Goal: Task Accomplishment & Management: Use online tool/utility

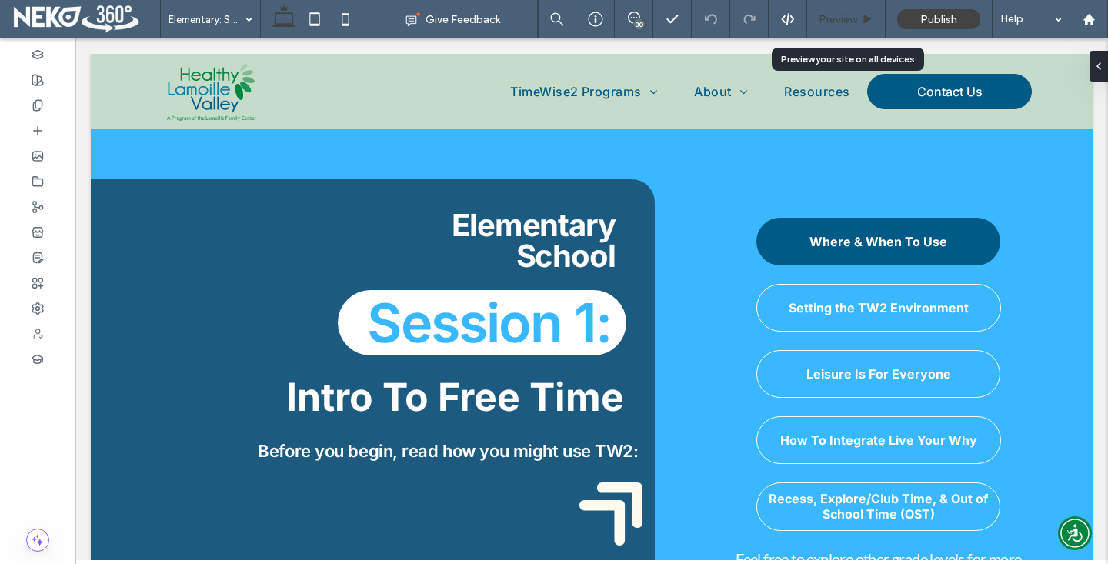
click at [835, 15] on span "Preview" at bounding box center [837, 19] width 38 height 13
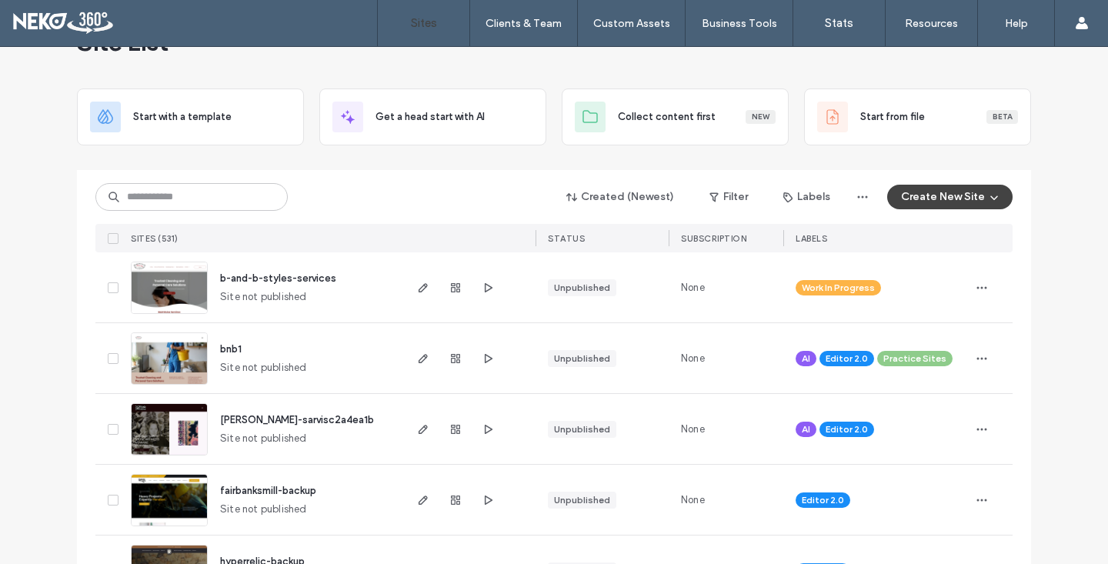
scroll to position [52, 0]
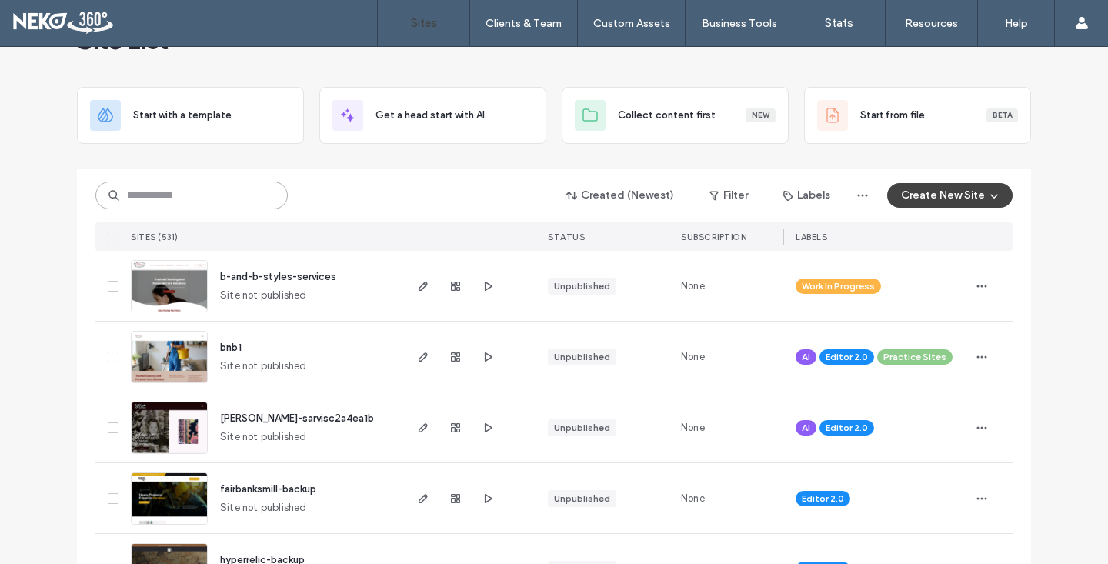
click at [190, 198] on input at bounding box center [191, 196] width 192 height 28
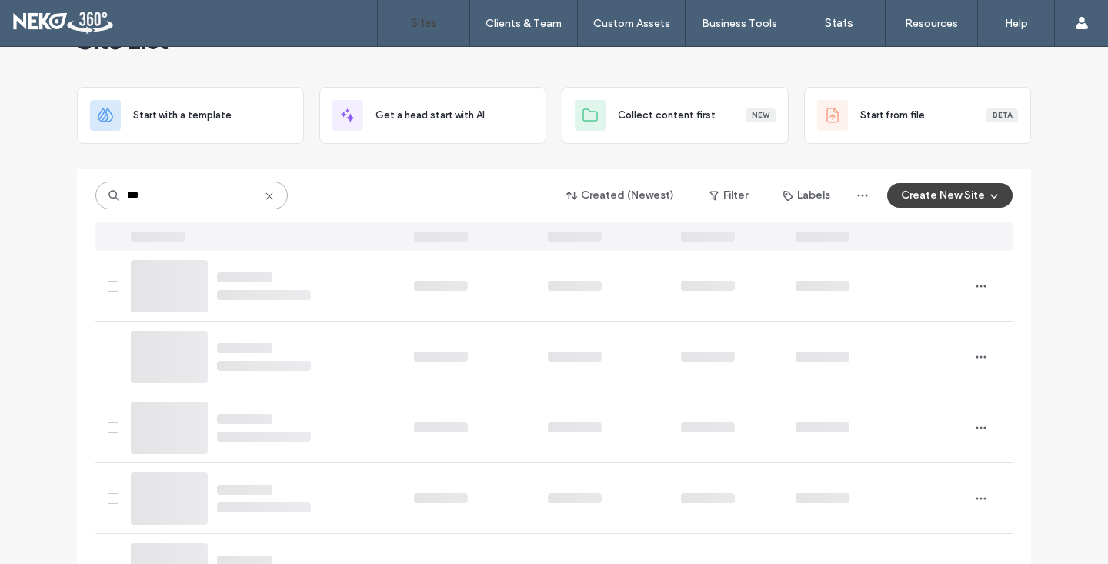
scroll to position [0, 0]
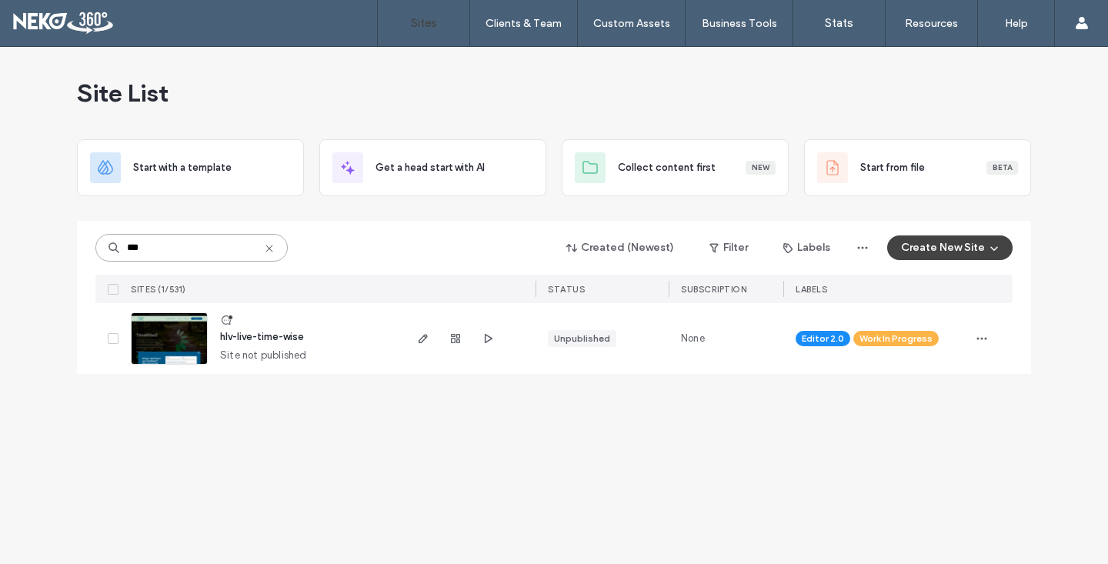
type input "***"
click at [179, 338] on img at bounding box center [169, 365] width 75 height 105
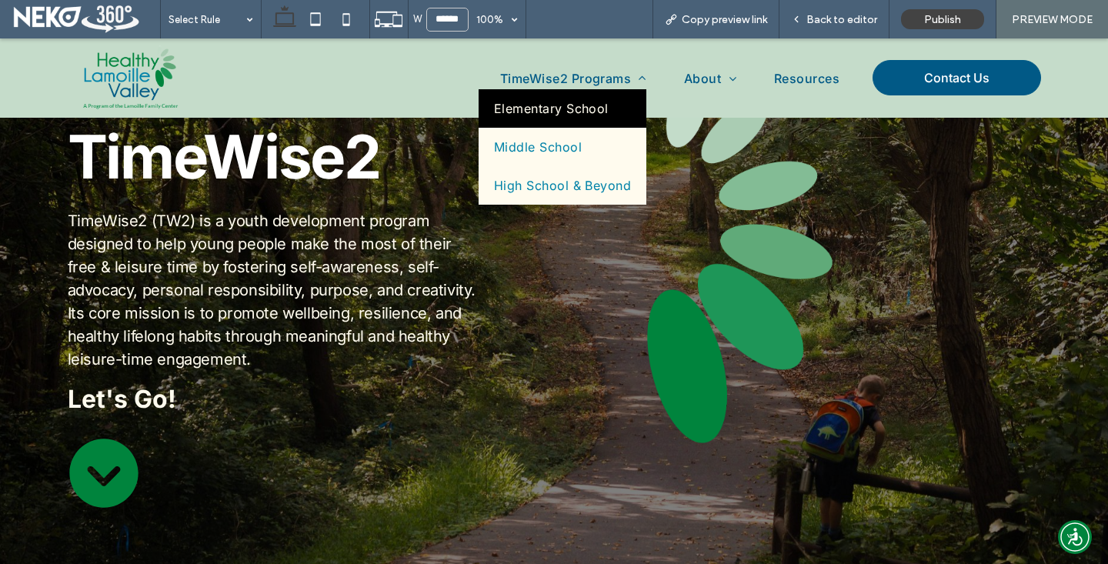
click at [533, 105] on span "Elementary School" at bounding box center [551, 108] width 115 height 15
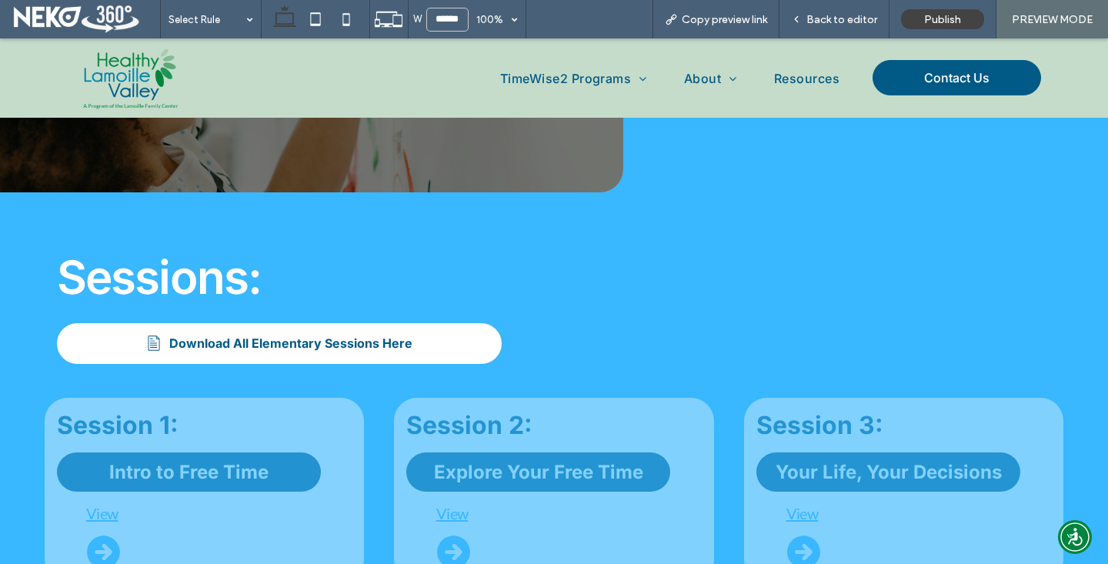
scroll to position [520, 0]
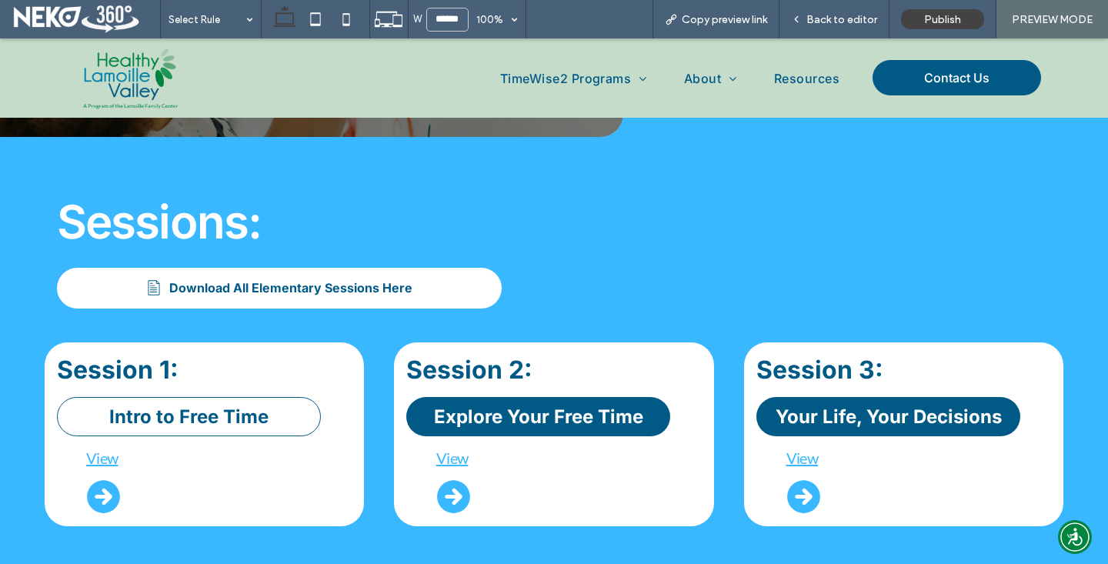
click at [141, 410] on span "Intro to Free Time" at bounding box center [188, 416] width 159 height 22
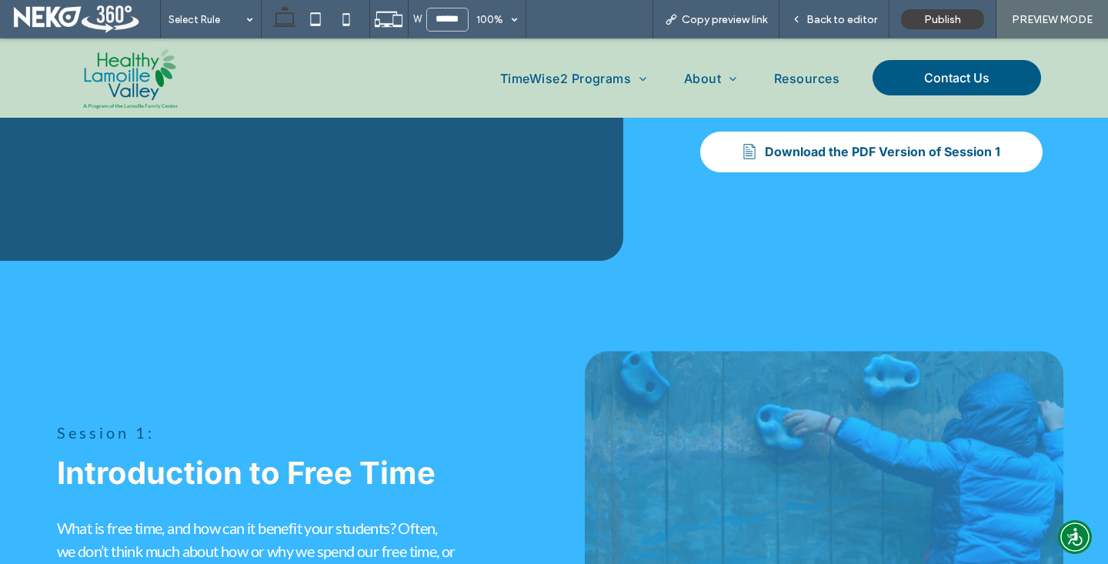
scroll to position [358, 0]
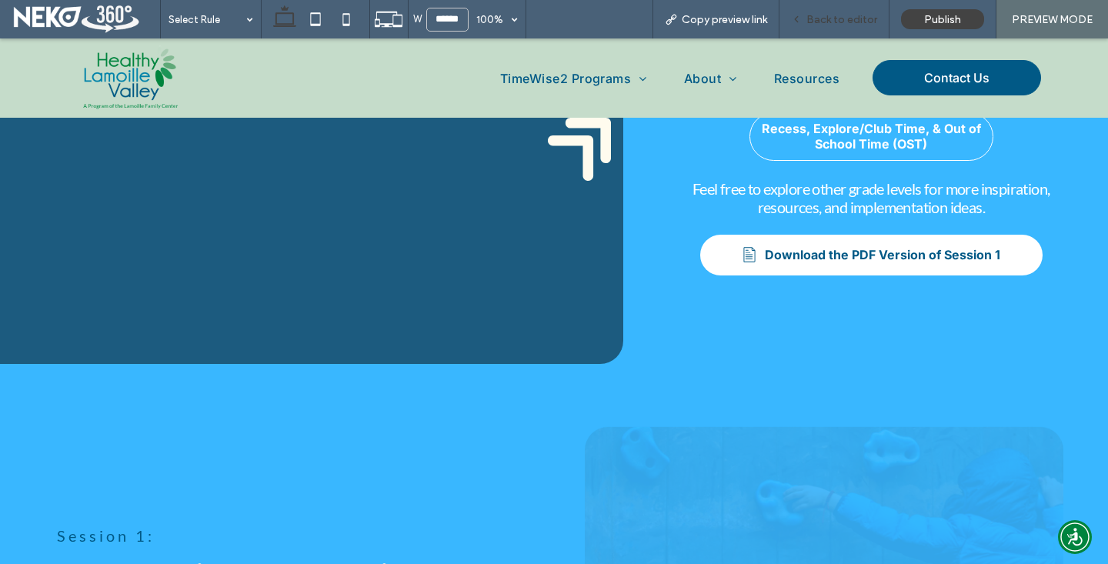
click at [824, 25] on span "Back to editor" at bounding box center [841, 19] width 71 height 13
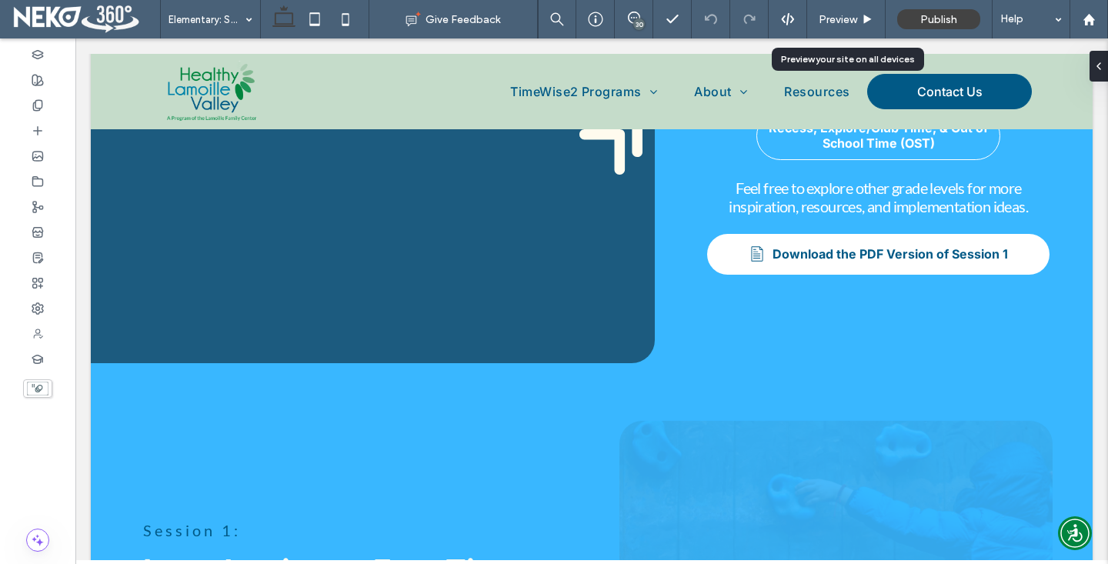
scroll to position [364, 0]
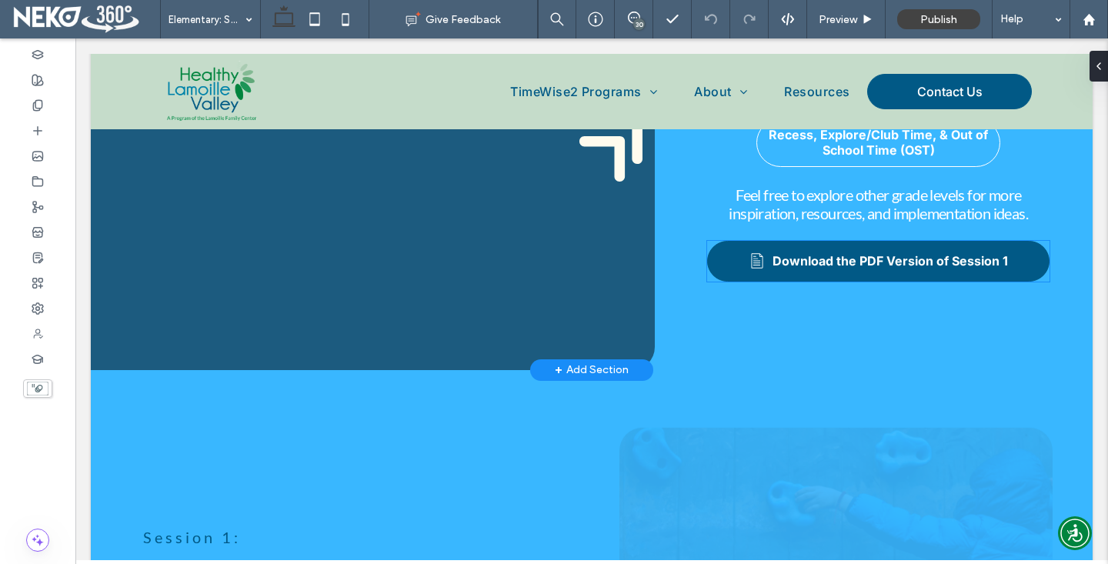
click at [815, 263] on span "Download the PDF Version of Session 1" at bounding box center [889, 260] width 235 height 15
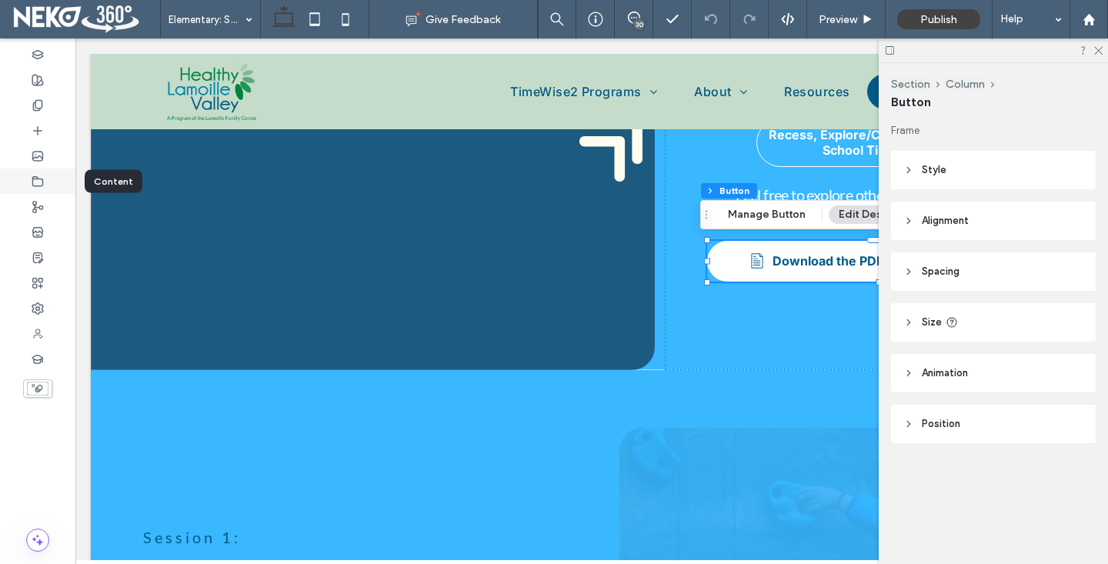
click at [45, 180] on div at bounding box center [37, 180] width 75 height 25
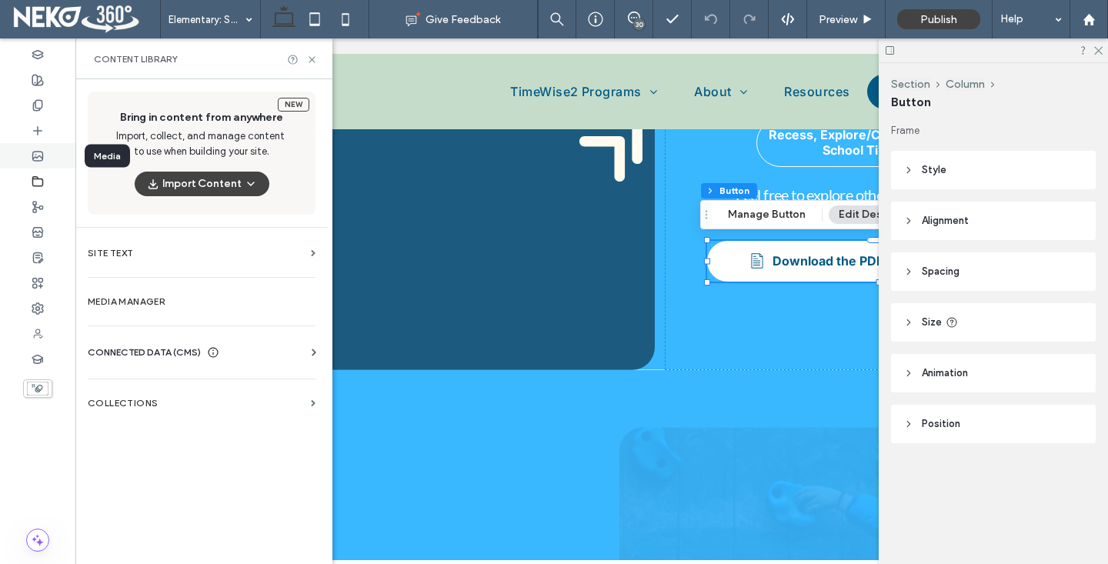
click at [35, 154] on icon at bounding box center [38, 156] width 12 height 12
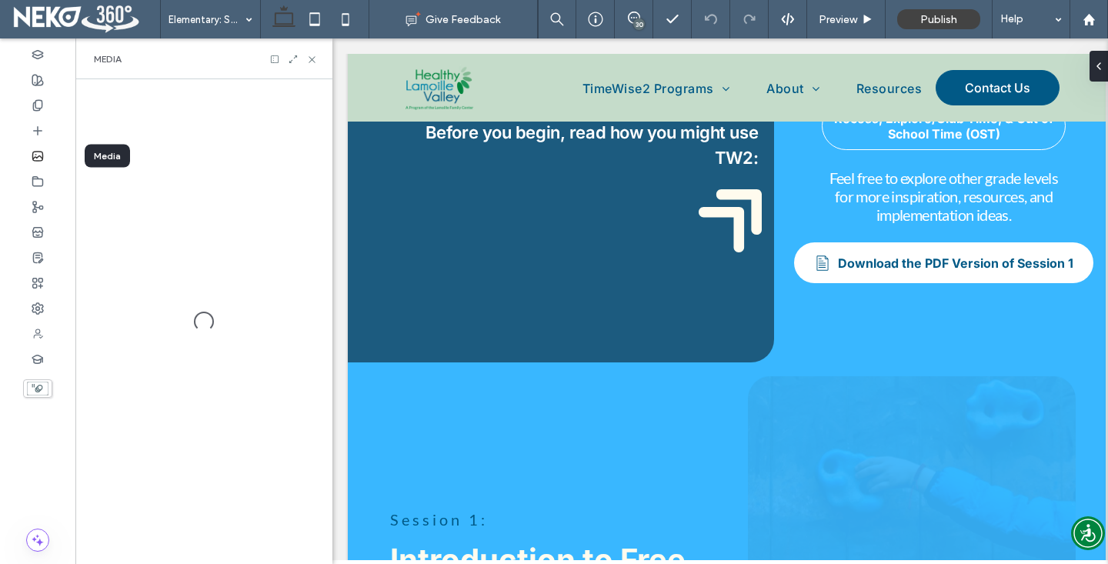
scroll to position [345, 0]
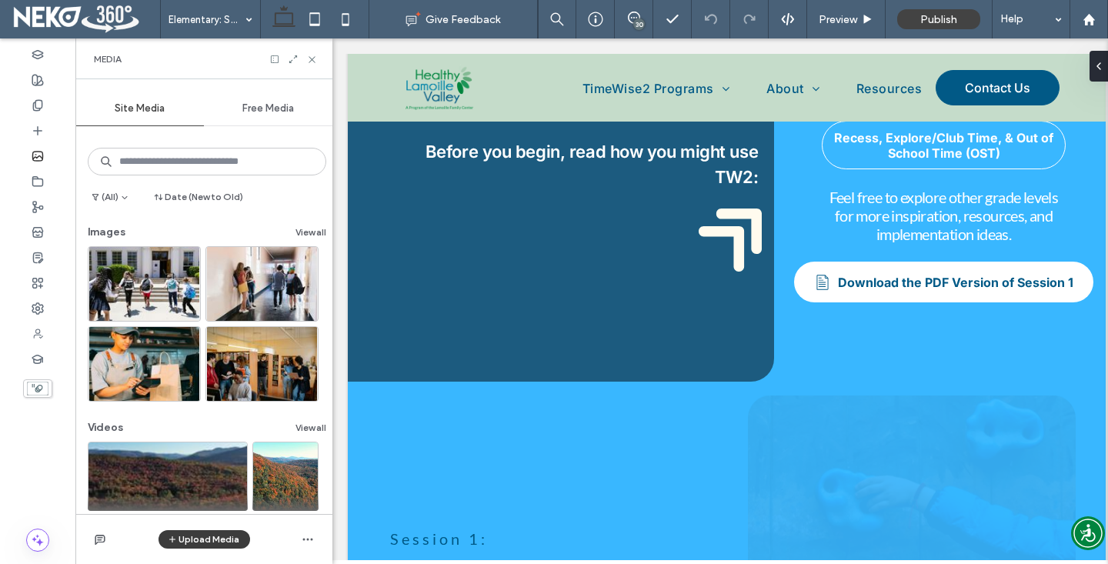
click at [178, 541] on span "button" at bounding box center [173, 539] width 11 height 17
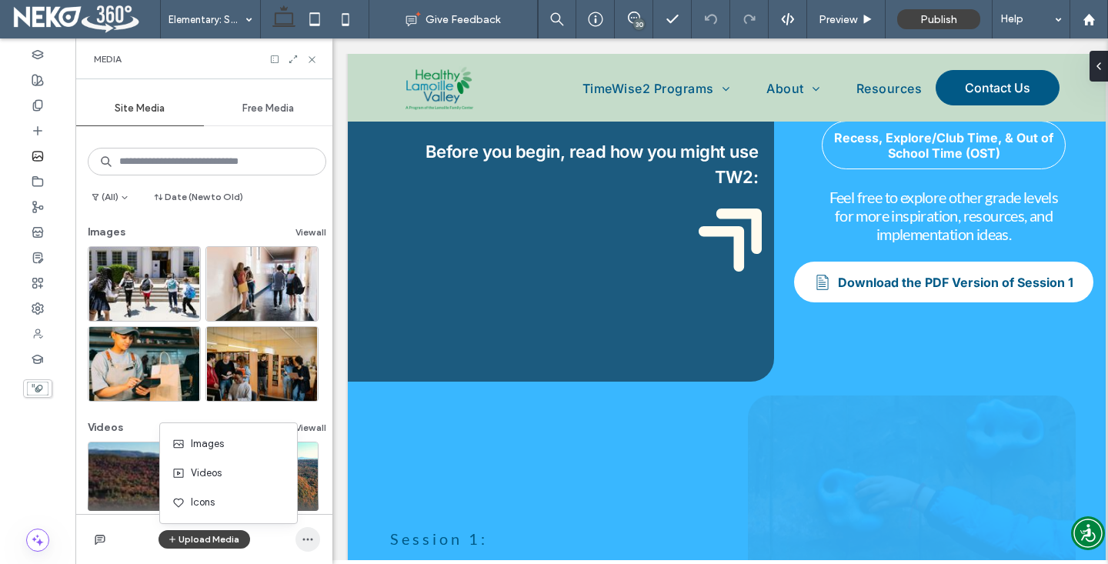
click at [306, 542] on icon "button" at bounding box center [308, 539] width 12 height 12
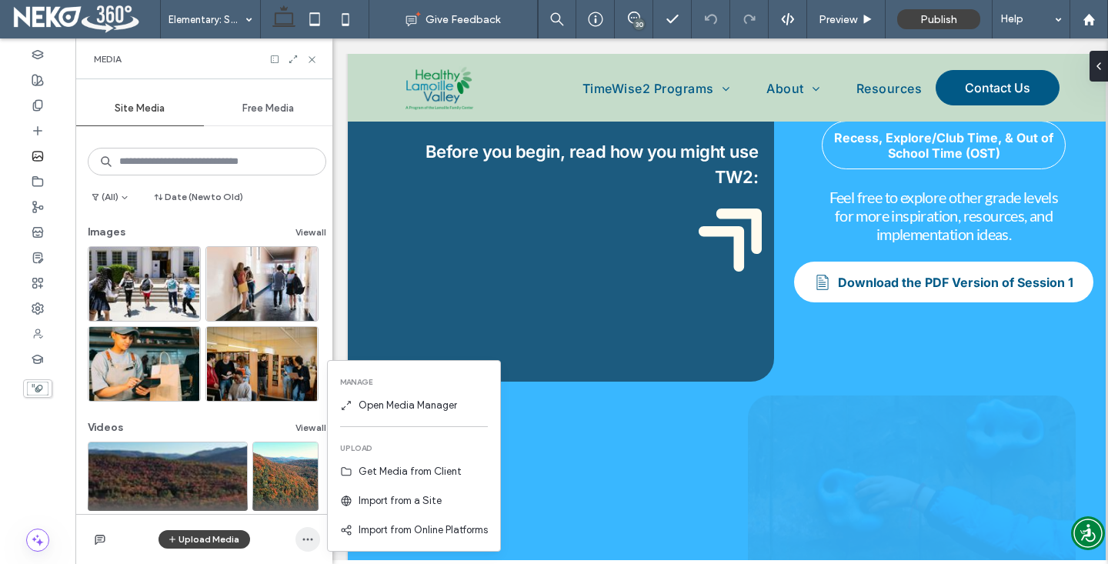
click at [306, 542] on icon "button" at bounding box center [308, 539] width 12 height 12
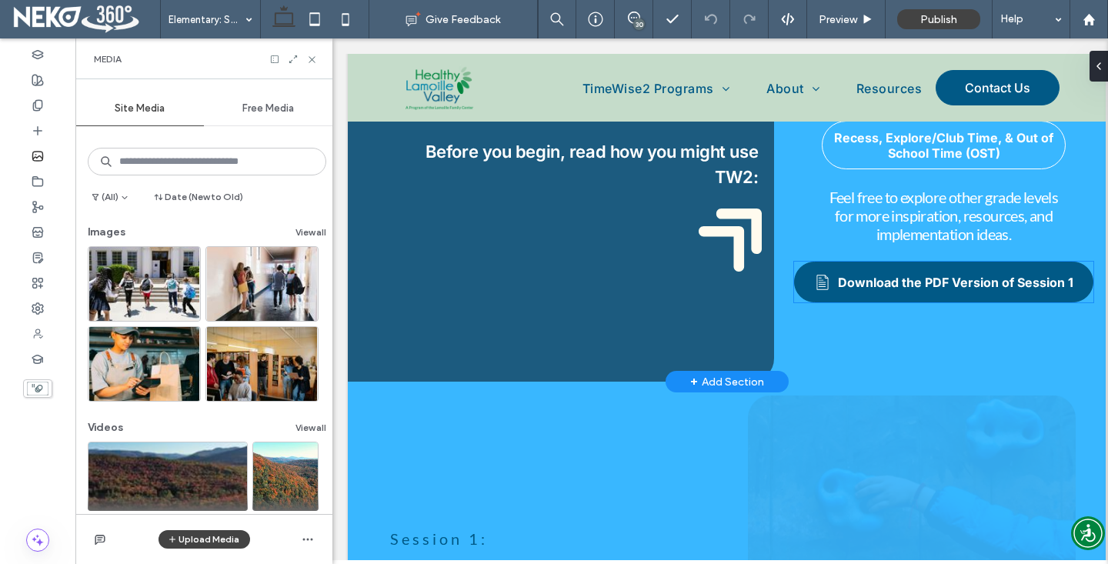
click at [930, 278] on span "Download the PDF Version of Session 1" at bounding box center [955, 282] width 235 height 15
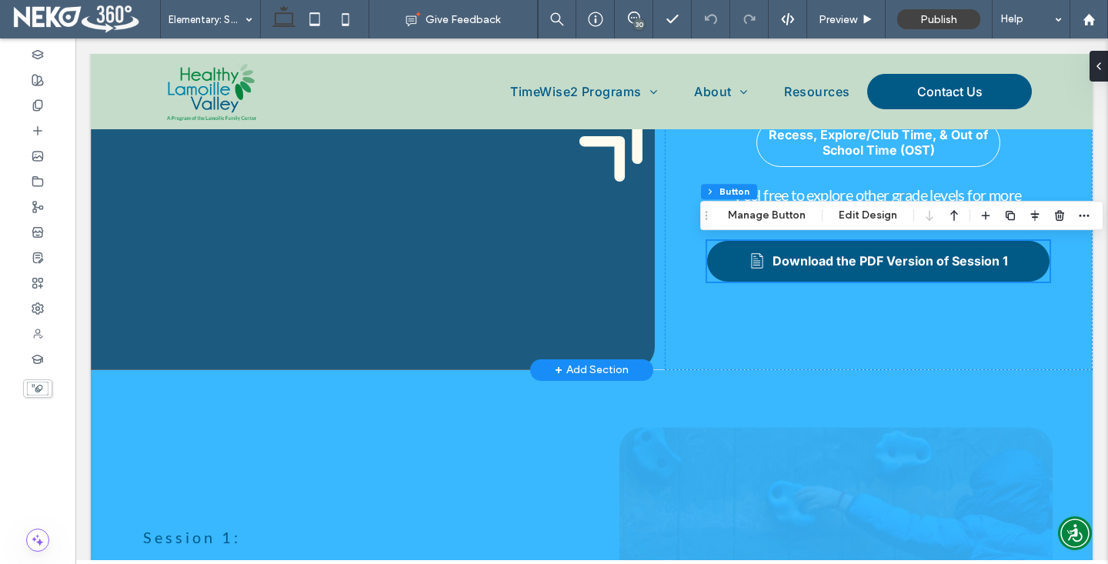
scroll to position [364, 0]
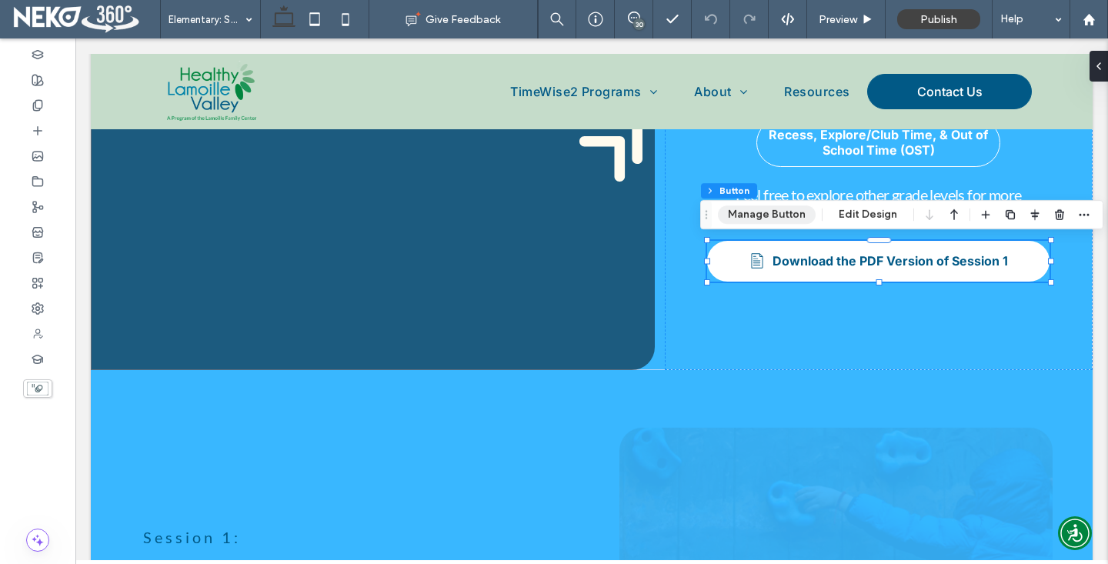
click at [788, 213] on button "Manage Button" at bounding box center [767, 214] width 98 height 18
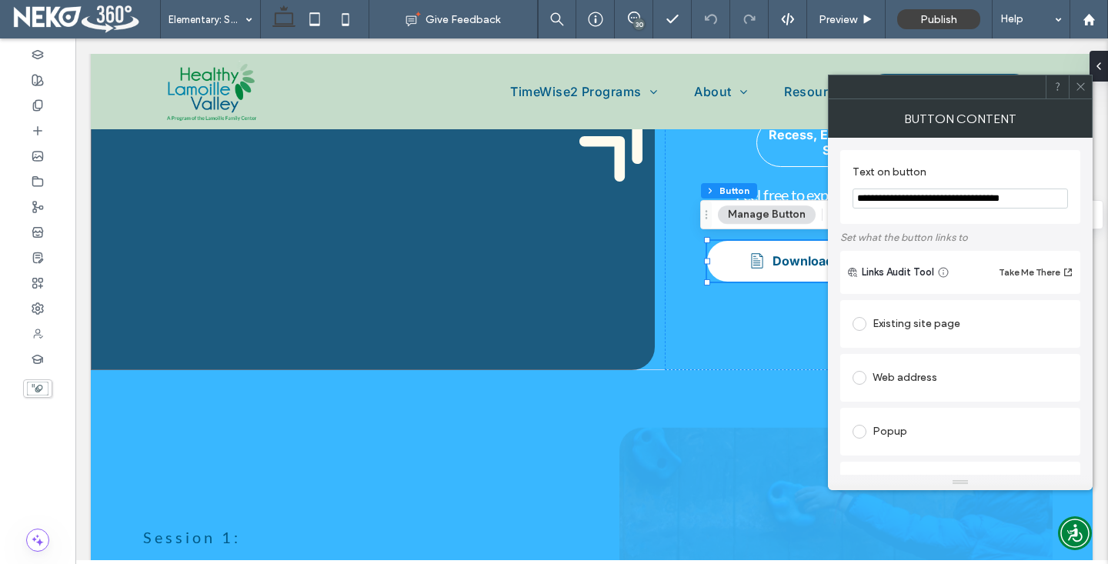
scroll to position [461, 0]
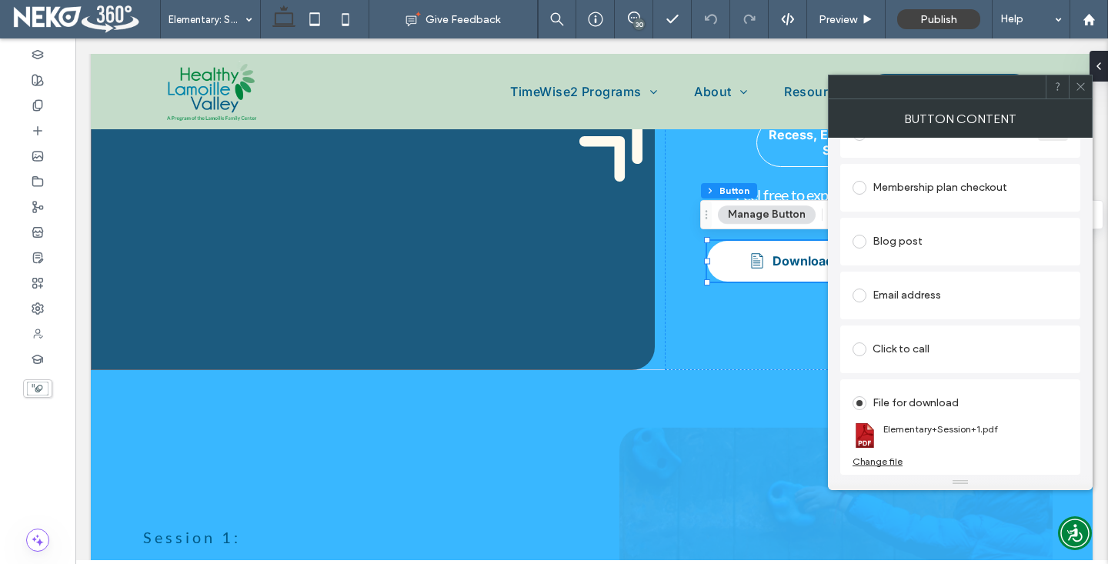
click at [873, 458] on div "Change file" at bounding box center [877, 461] width 50 height 12
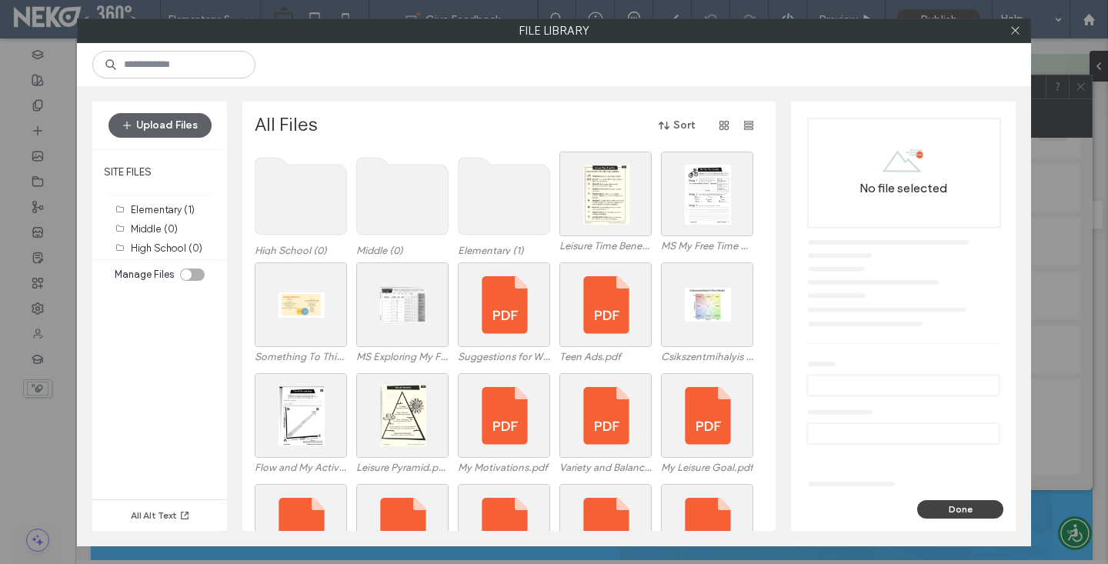
click at [187, 272] on div "toggle" at bounding box center [186, 274] width 11 height 11
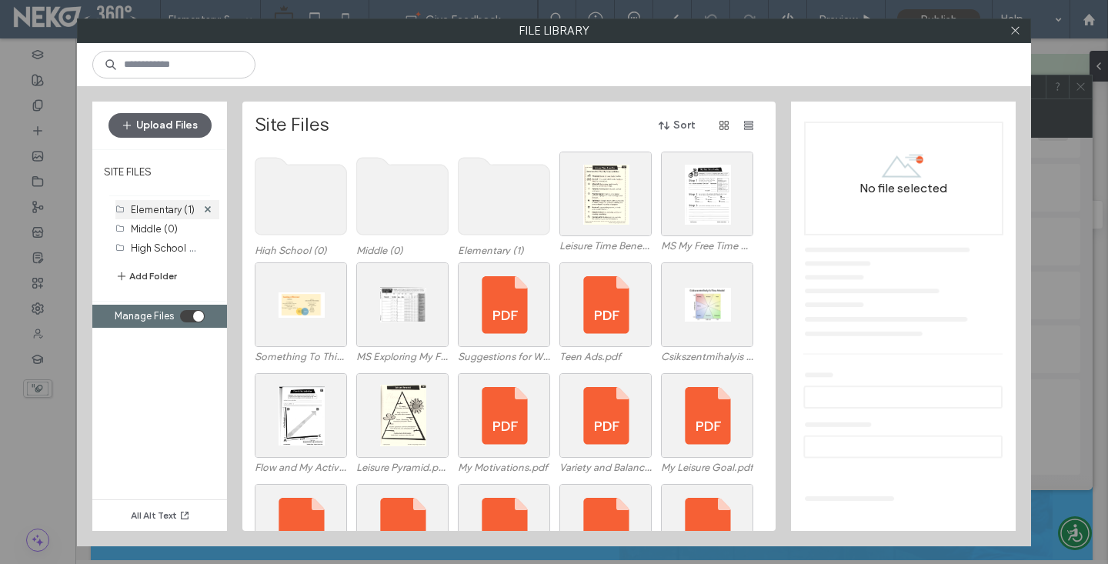
click at [173, 213] on label "Elementary (1)" at bounding box center [163, 210] width 64 height 12
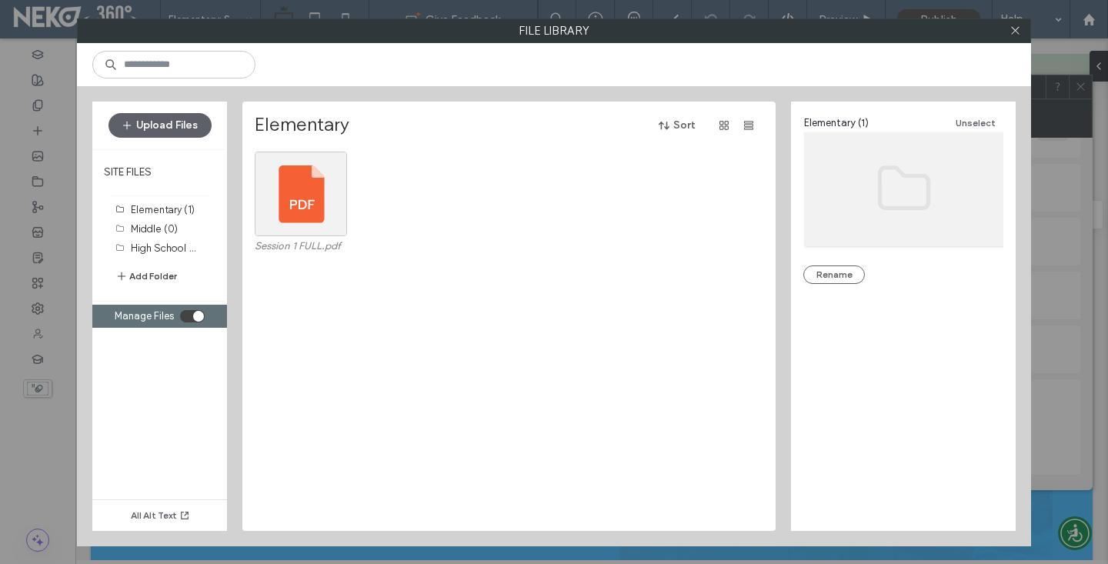
click at [452, 204] on div "Session 1 FULL.pdf" at bounding box center [513, 207] width 517 height 111
click at [338, 155] on icon at bounding box center [340, 158] width 6 height 6
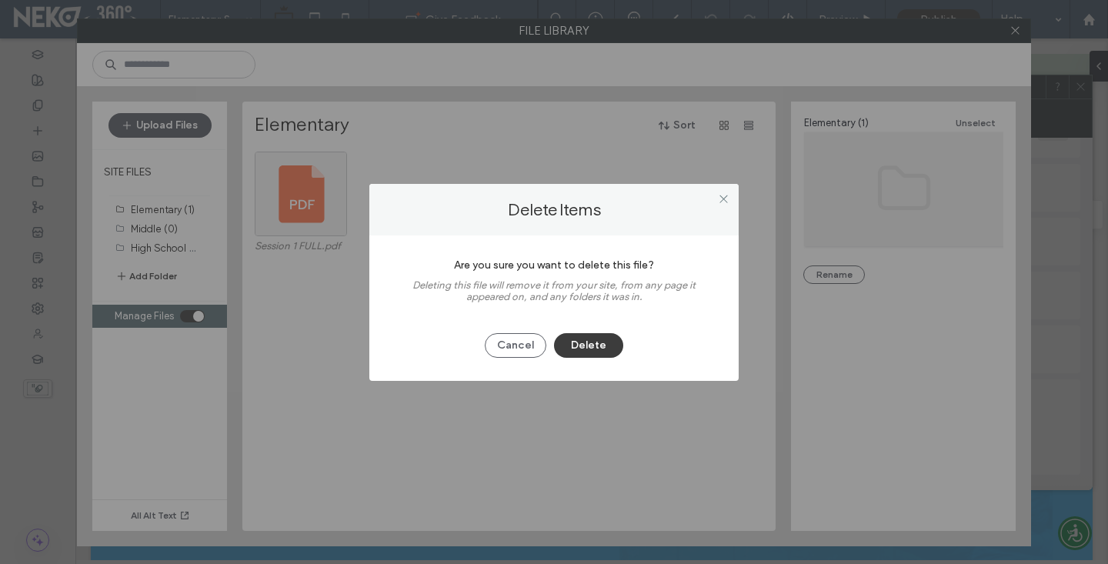
click at [598, 345] on button "Delete" at bounding box center [588, 345] width 69 height 25
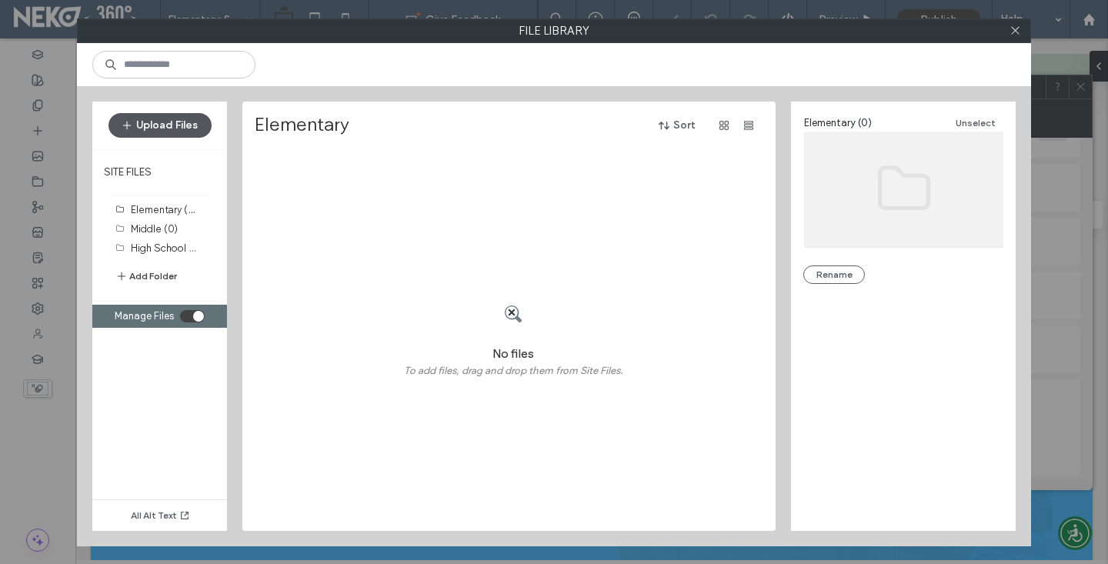
click at [146, 115] on button "Upload Files" at bounding box center [159, 125] width 103 height 25
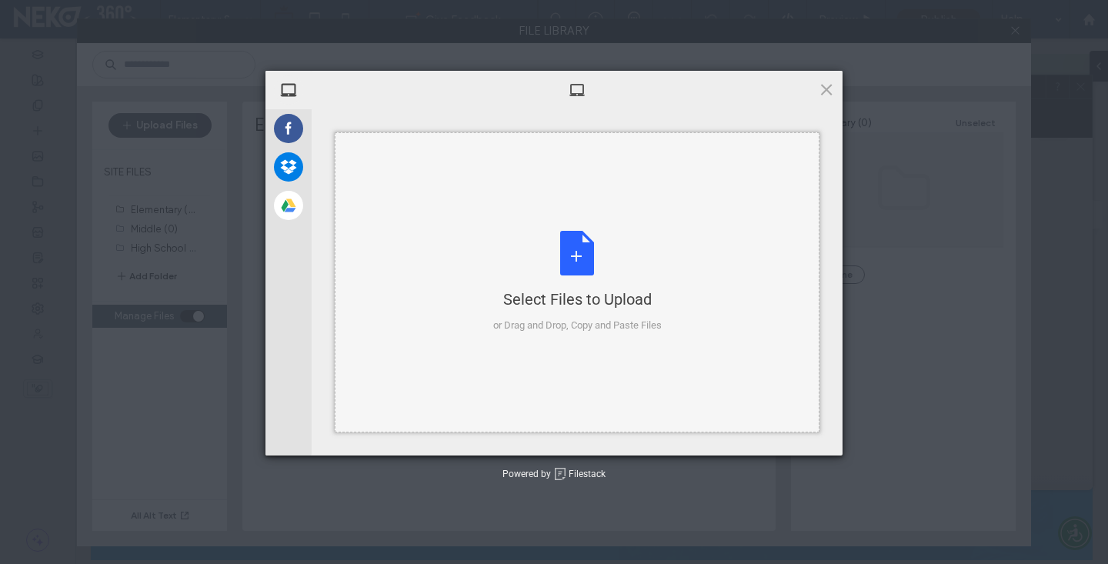
click at [574, 268] on div "Select Files to Upload or Drag and Drop, Copy and Paste Files" at bounding box center [577, 282] width 168 height 102
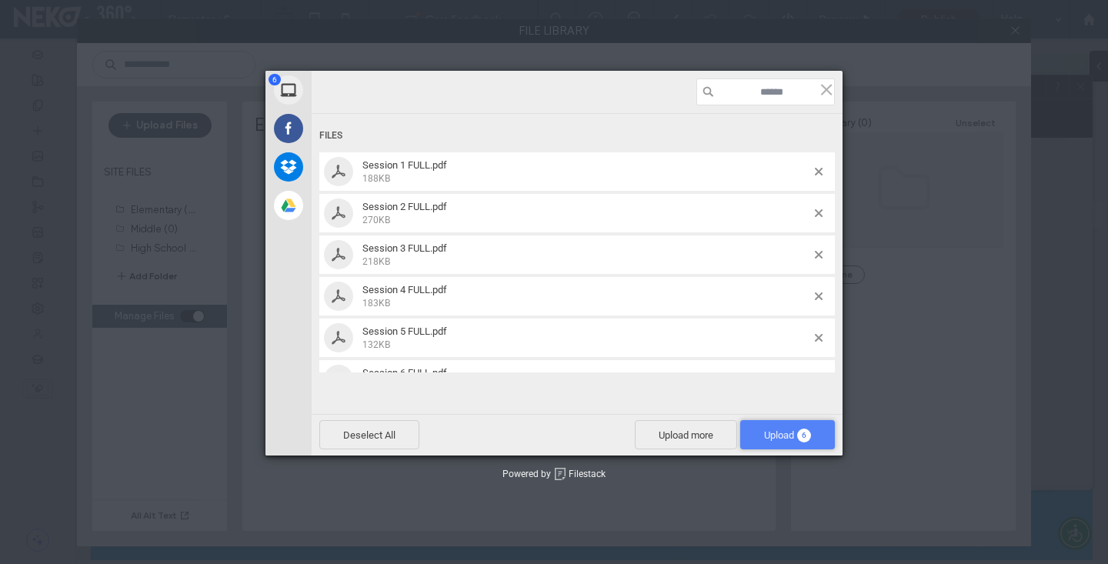
click at [785, 426] on span "Upload 6" at bounding box center [787, 434] width 95 height 29
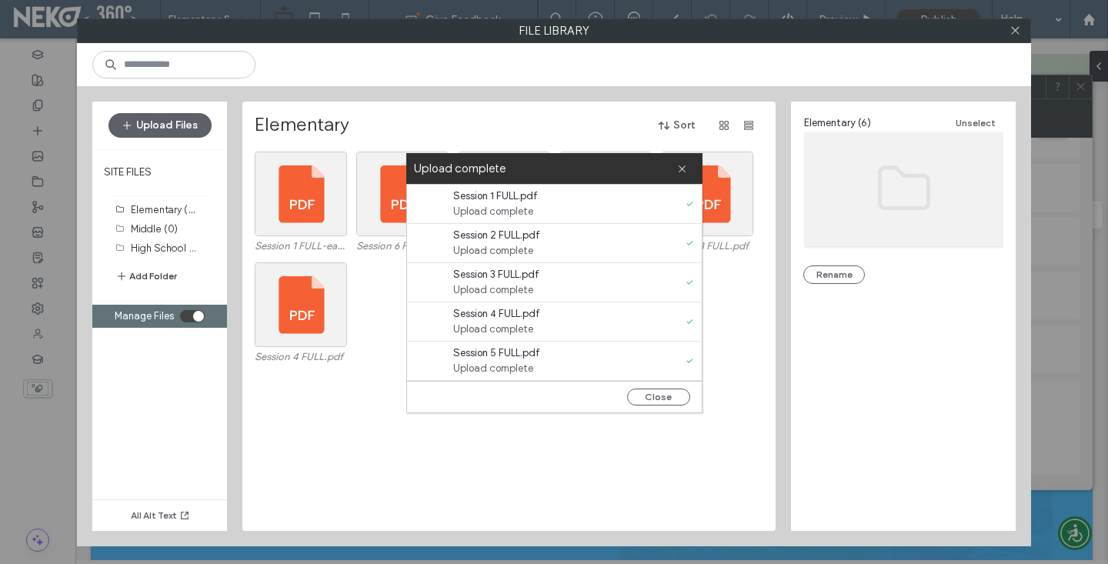
click at [370, 289] on div "Session 4 FULL.pdf" at bounding box center [513, 317] width 517 height 111
click at [685, 166] on icon at bounding box center [682, 169] width 10 height 10
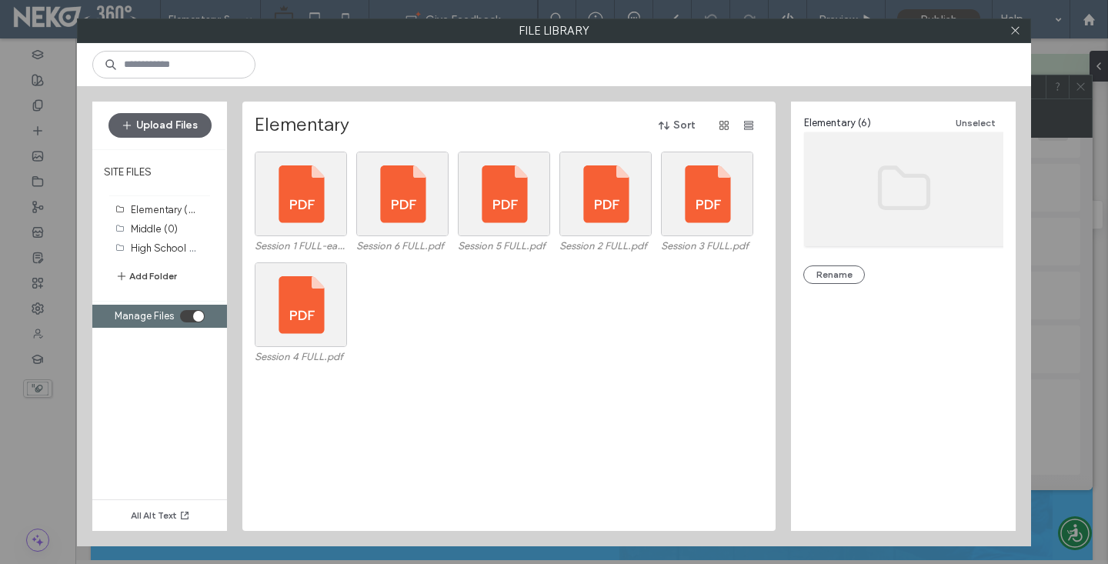
click at [562, 343] on div "Session 4 FULL.pdf" at bounding box center [513, 317] width 517 height 111
click at [1011, 33] on use at bounding box center [1015, 31] width 8 height 8
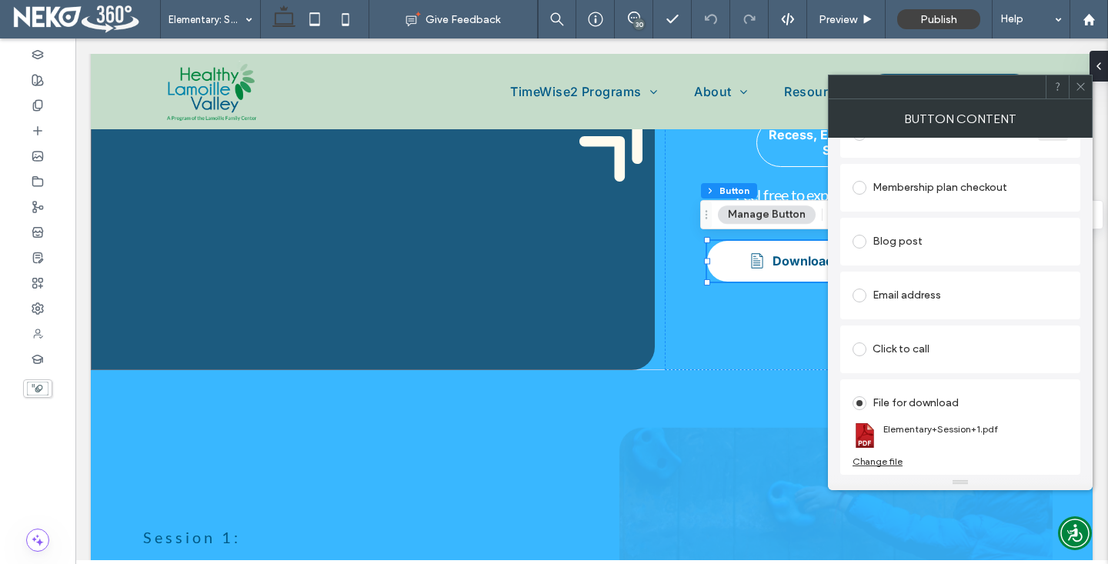
click at [882, 461] on div "Change file" at bounding box center [877, 461] width 50 height 12
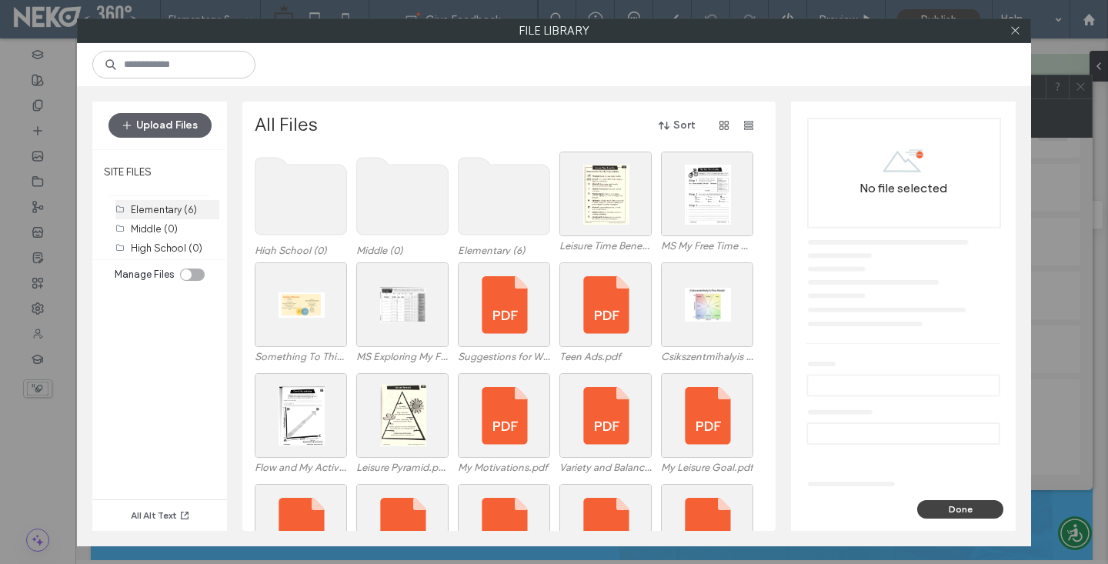
click at [178, 213] on label "Elementary (6)" at bounding box center [164, 210] width 66 height 12
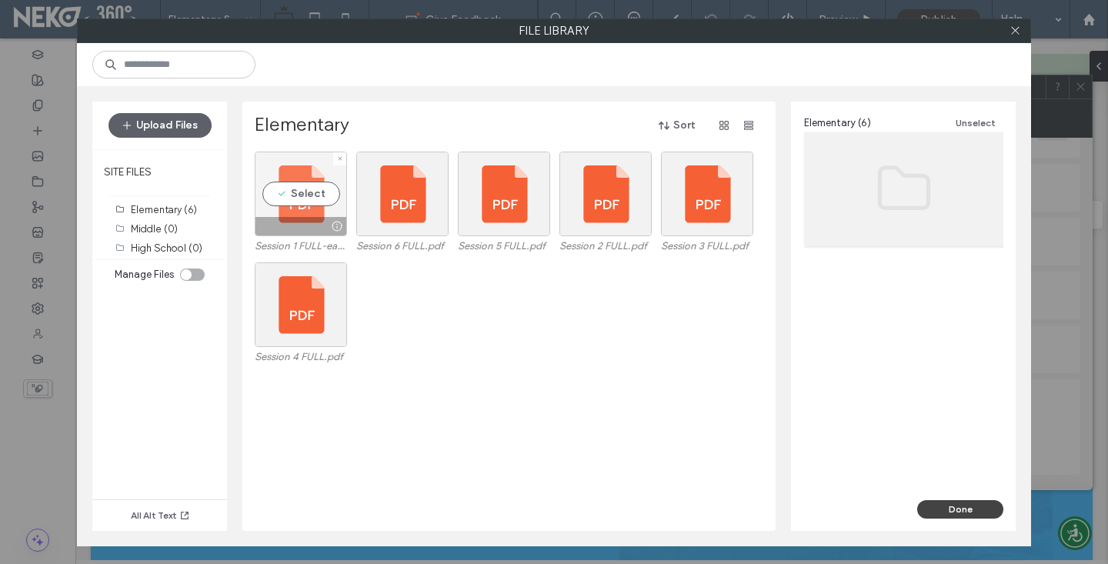
click at [316, 192] on div "Select" at bounding box center [301, 194] width 92 height 85
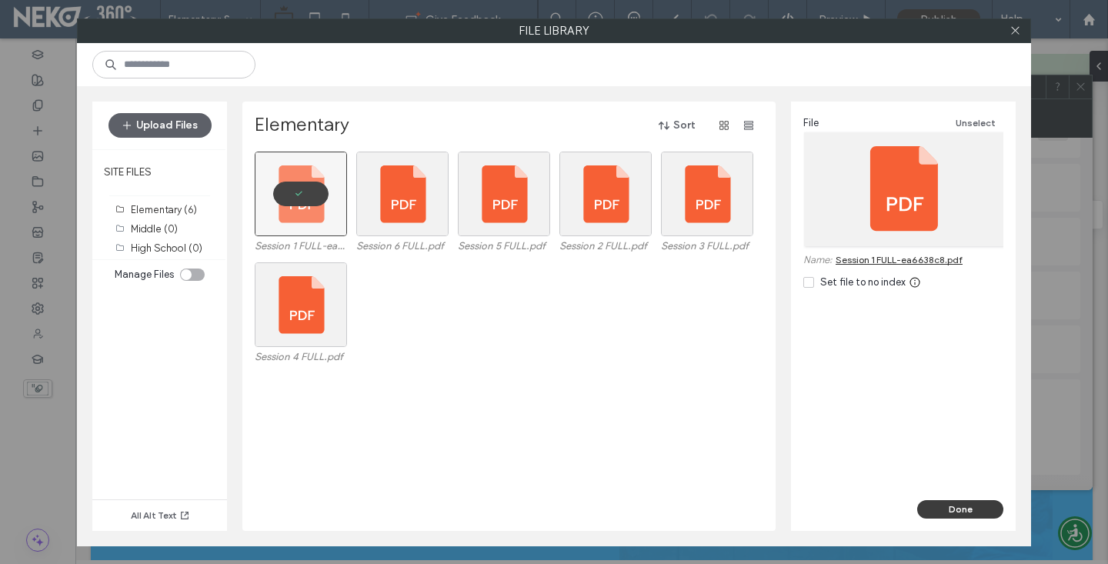
click at [935, 510] on button "Done" at bounding box center [960, 509] width 86 height 18
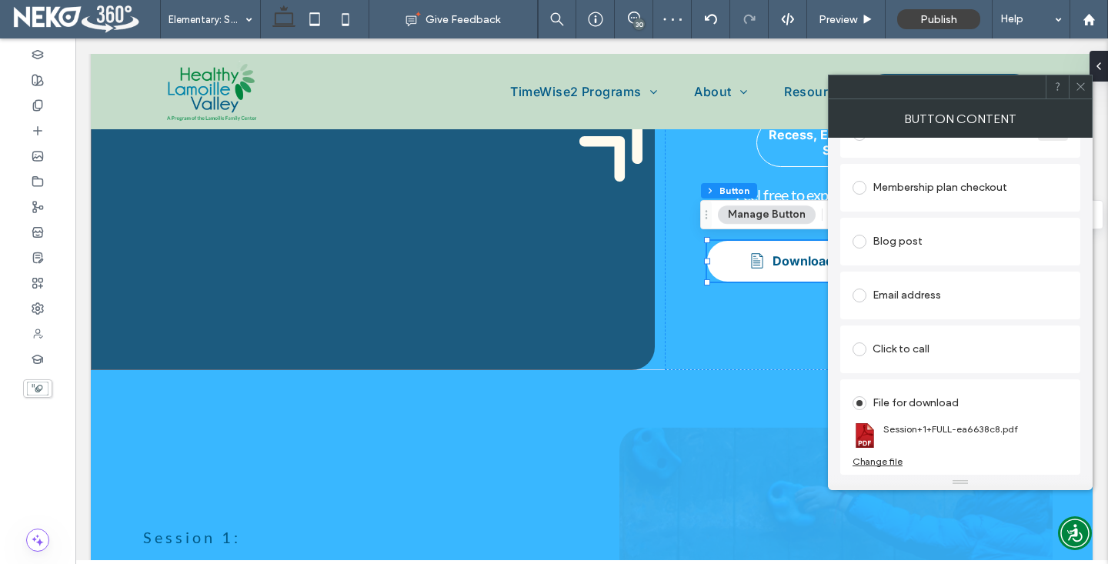
click at [1085, 84] on icon at bounding box center [1081, 87] width 12 height 12
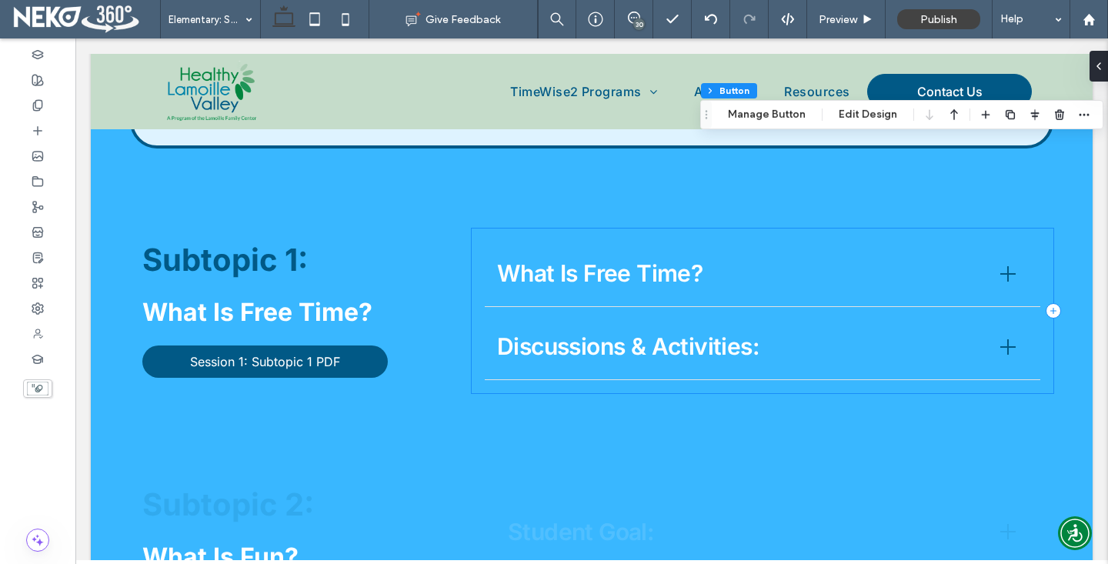
scroll to position [1512, 0]
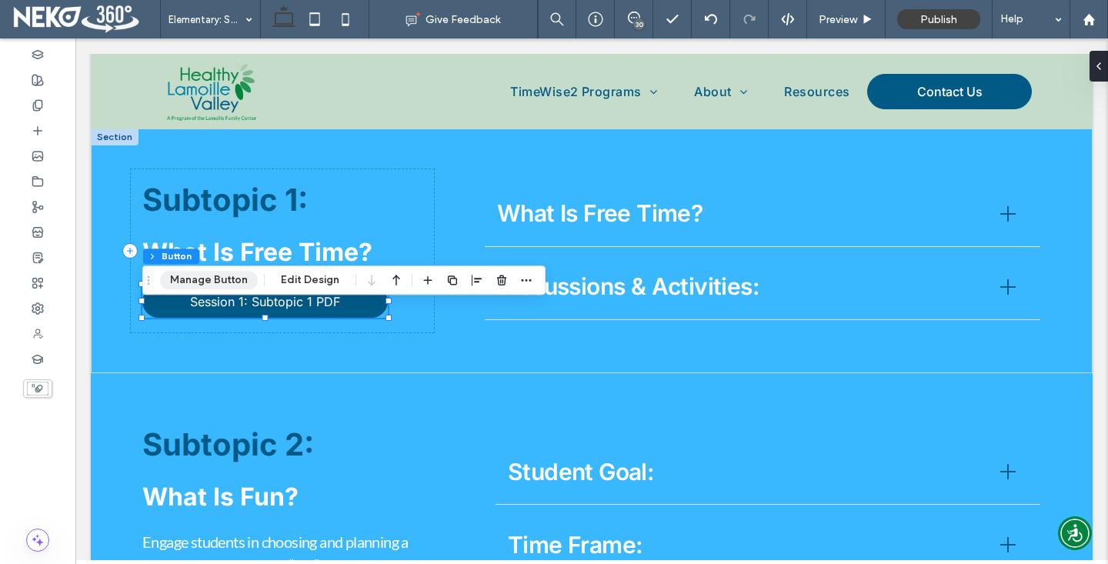
click at [209, 275] on button "Manage Button" at bounding box center [209, 280] width 98 height 18
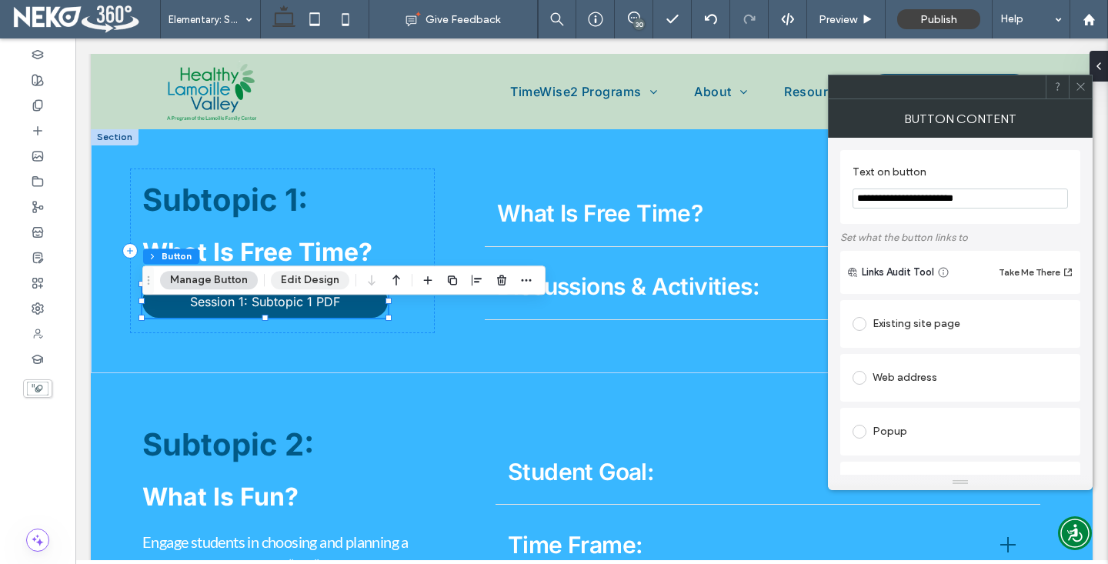
click at [325, 280] on button "Edit Design" at bounding box center [310, 280] width 78 height 18
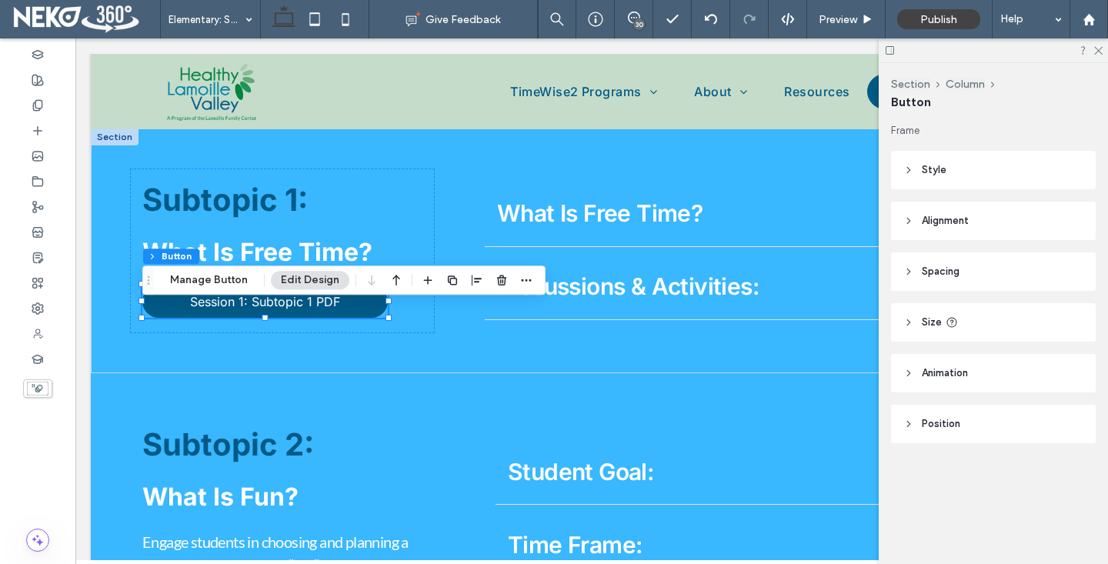
click at [931, 175] on span "Style" at bounding box center [933, 169] width 25 height 15
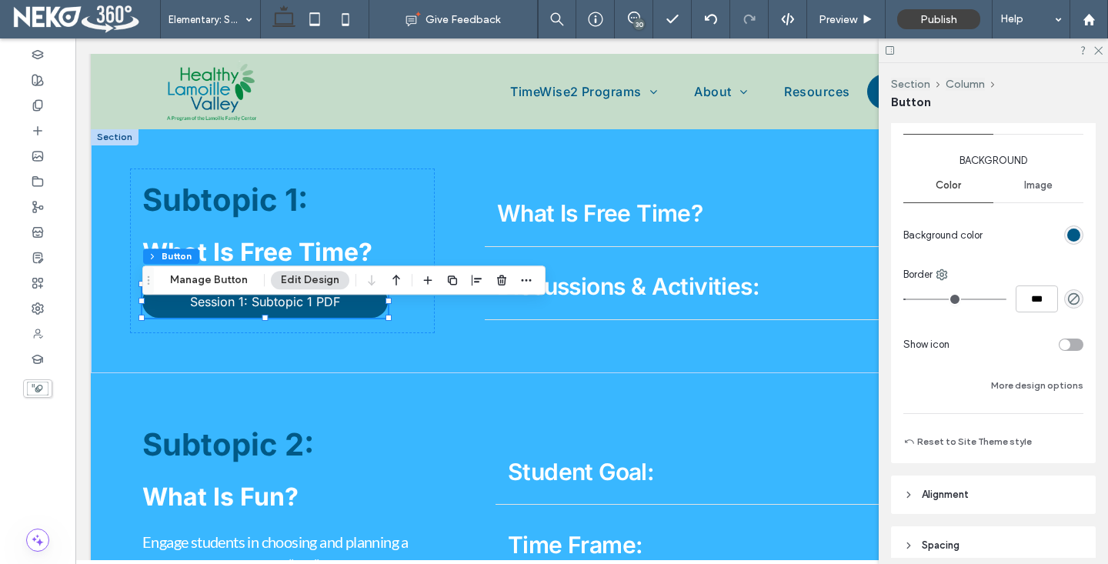
scroll to position [214, 0]
click at [1008, 382] on button "More design options" at bounding box center [1037, 388] width 92 height 18
click at [1071, 344] on div "toggle" at bounding box center [1070, 348] width 25 height 12
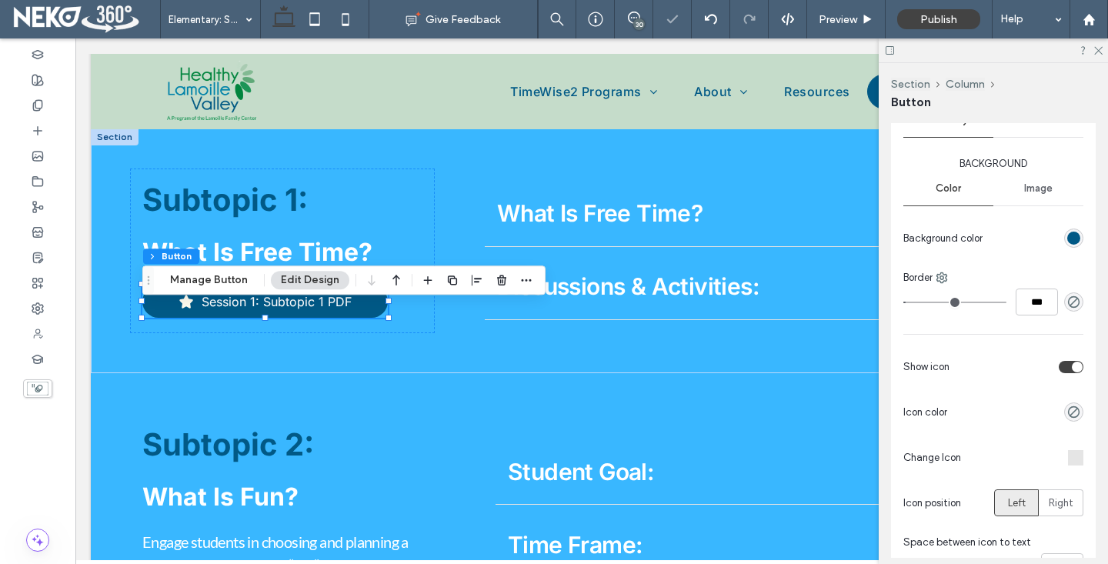
type input "**"
type input "****"
click at [1073, 452] on div at bounding box center [1075, 457] width 15 height 15
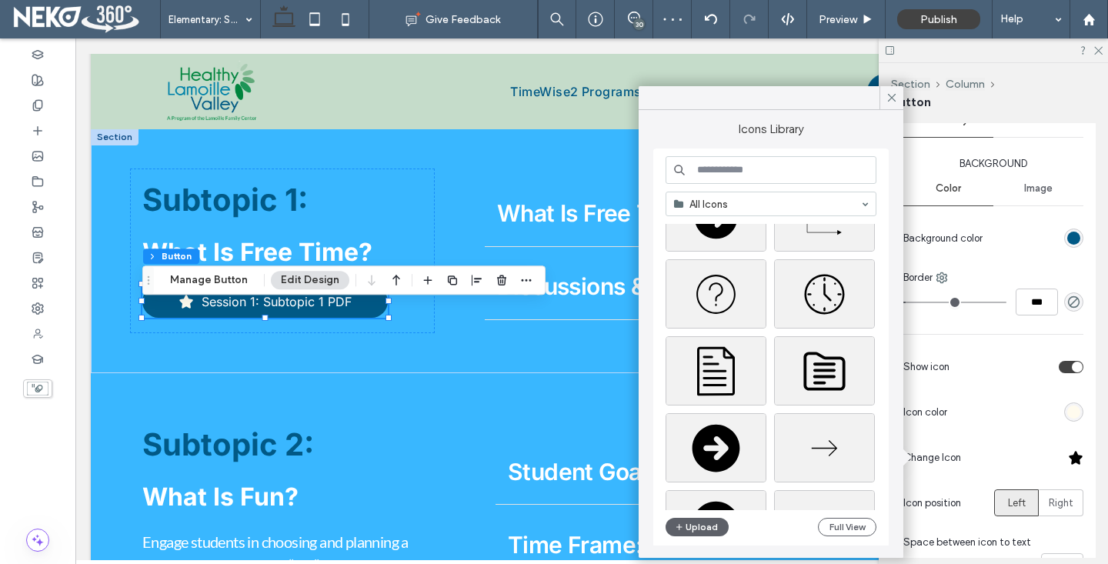
scroll to position [219, 0]
click at [722, 366] on div "Select" at bounding box center [715, 369] width 101 height 69
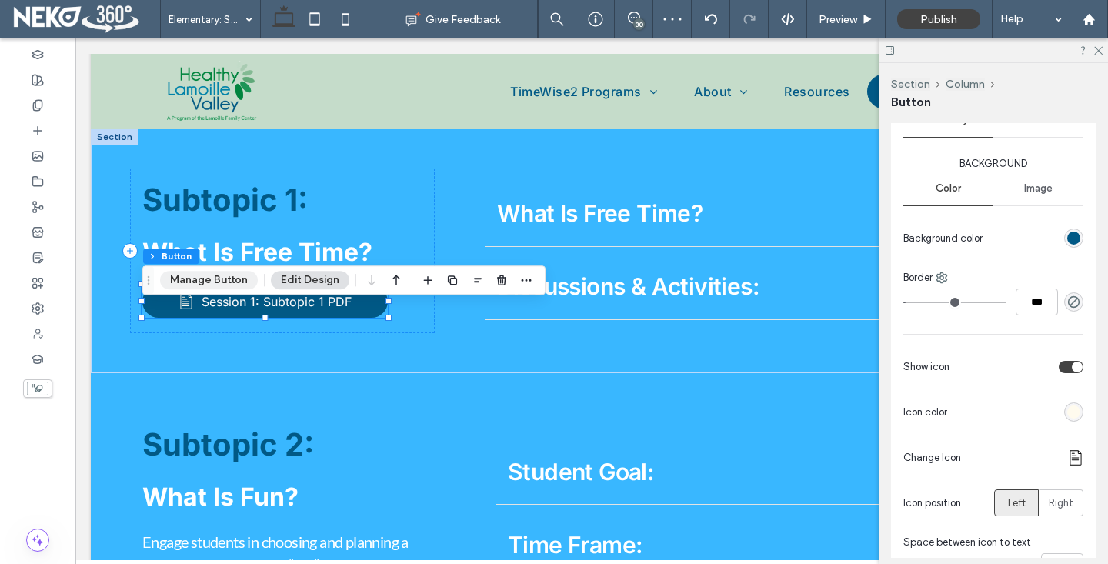
click at [218, 272] on button "Manage Button" at bounding box center [209, 280] width 98 height 18
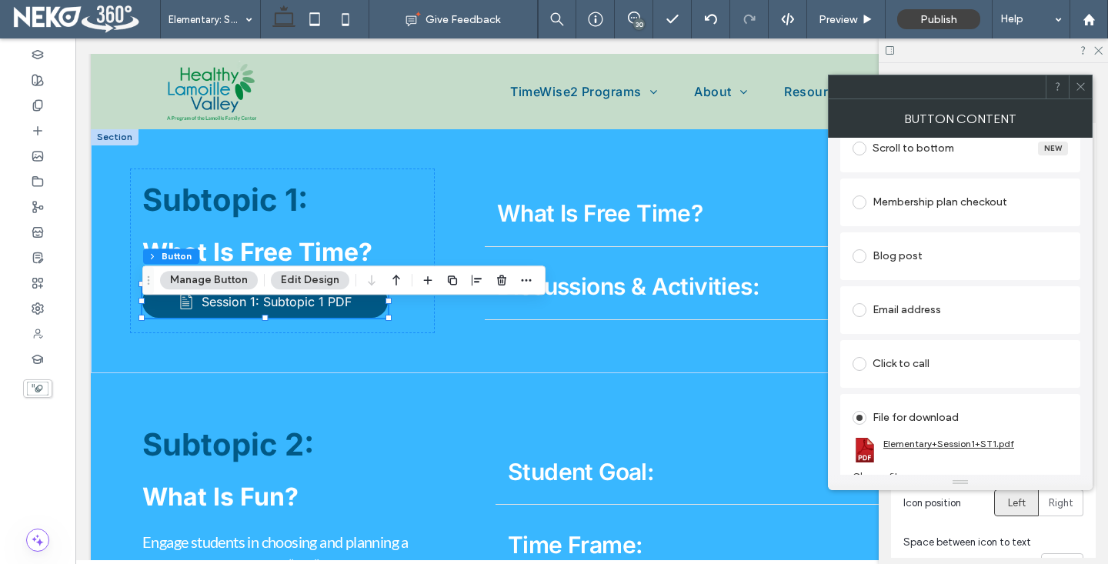
scroll to position [461, 0]
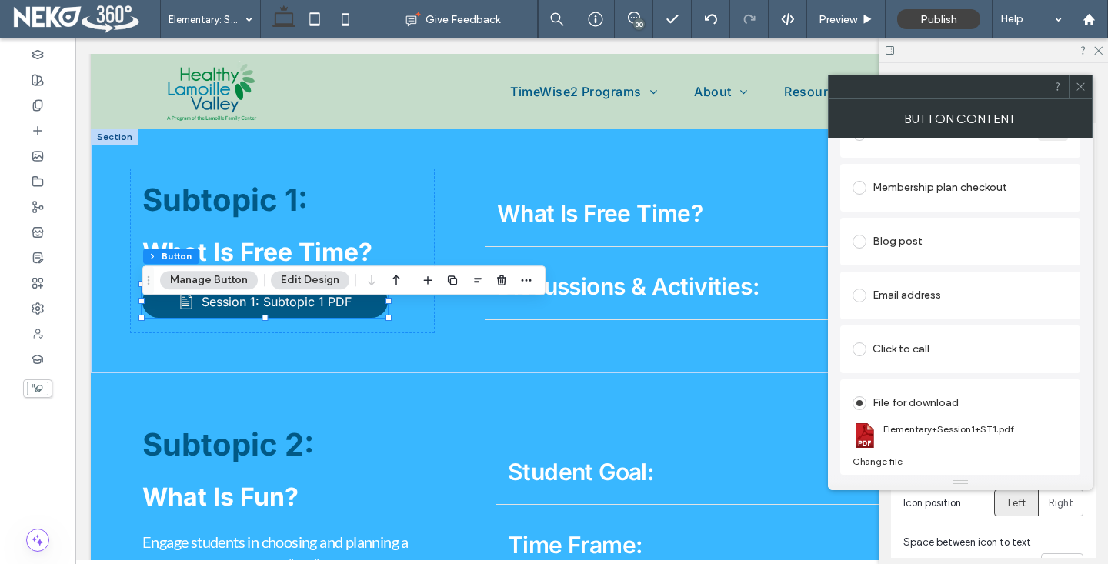
click at [881, 459] on div "Change file" at bounding box center [877, 461] width 50 height 12
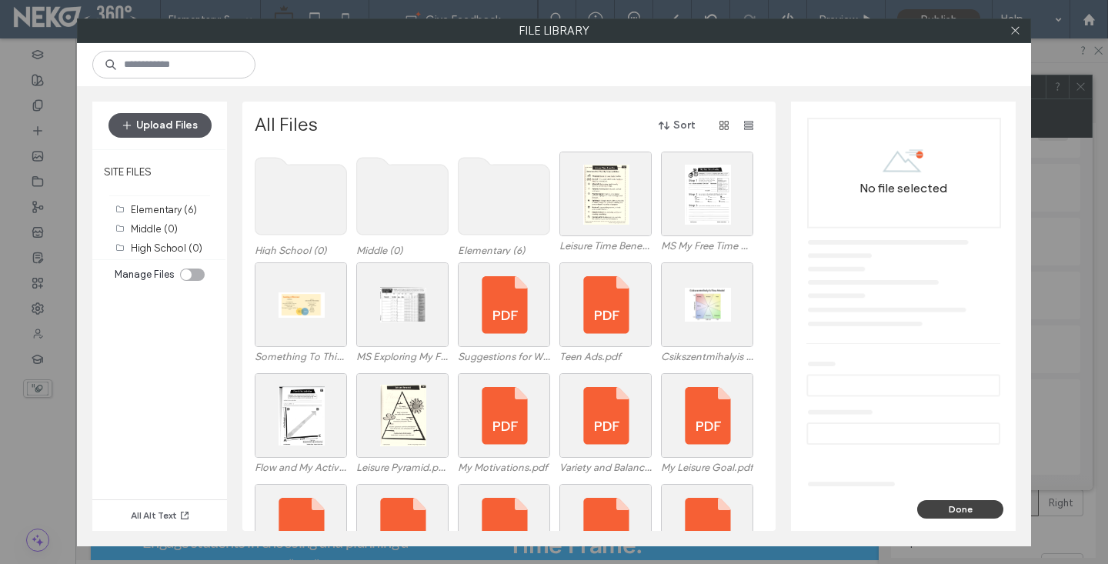
click at [165, 116] on button "Upload Files" at bounding box center [159, 125] width 103 height 25
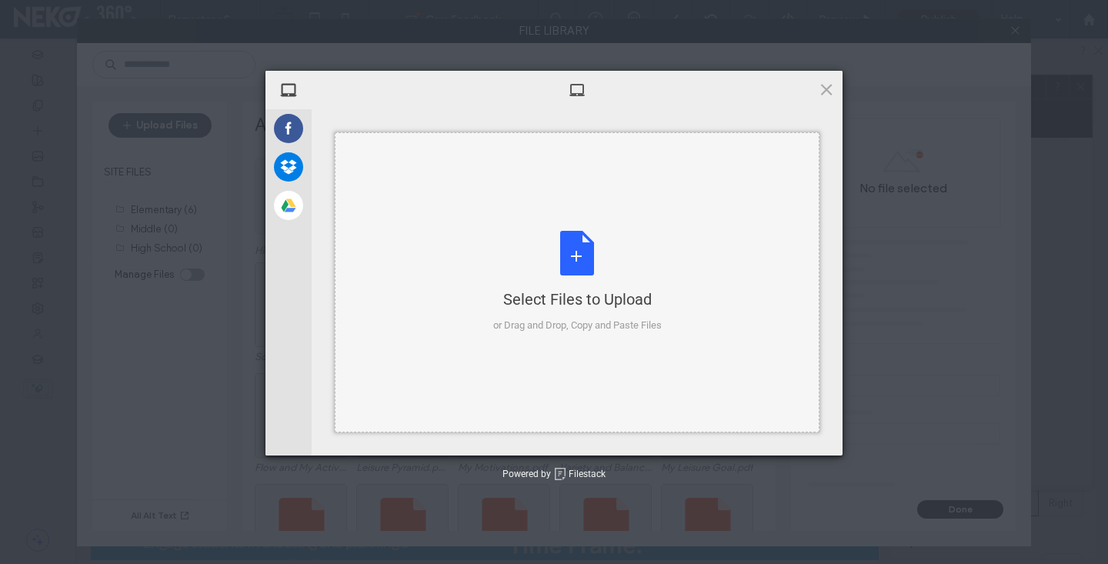
click at [591, 272] on div "Select Files to Upload or Drag and Drop, Copy and Paste Files" at bounding box center [577, 282] width 168 height 102
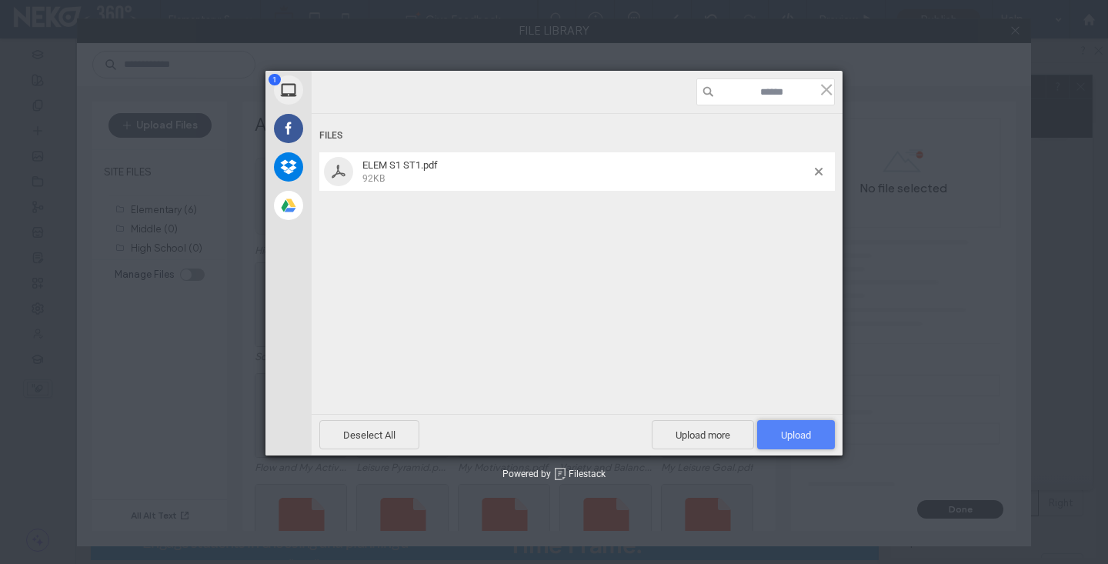
click at [783, 423] on span "Upload 1" at bounding box center [796, 434] width 78 height 29
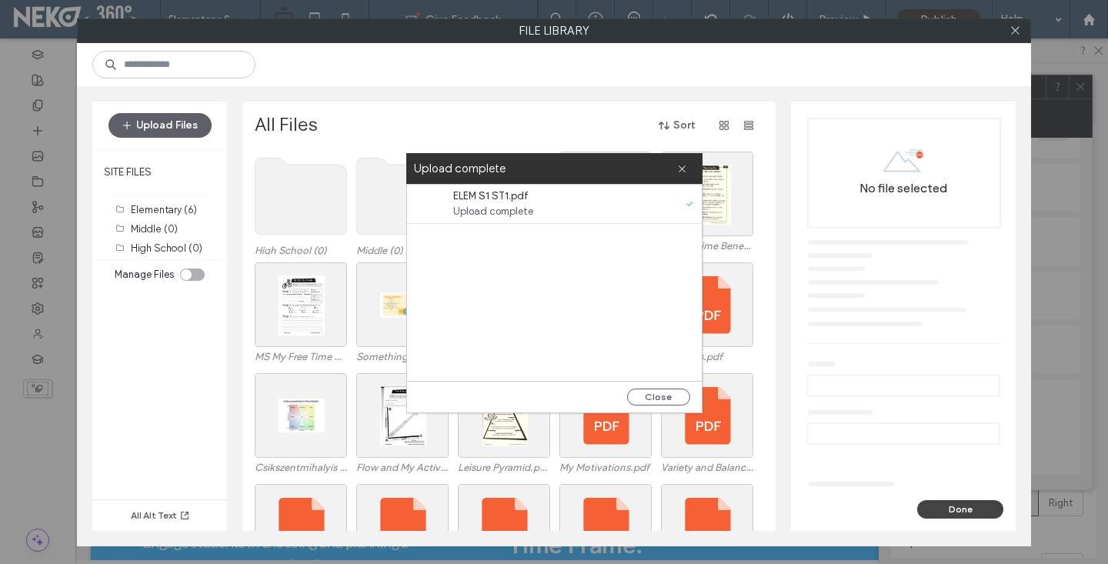
click at [382, 124] on div "All Files Sort" at bounding box center [508, 125] width 506 height 25
click at [678, 161] on span at bounding box center [682, 168] width 10 height 31
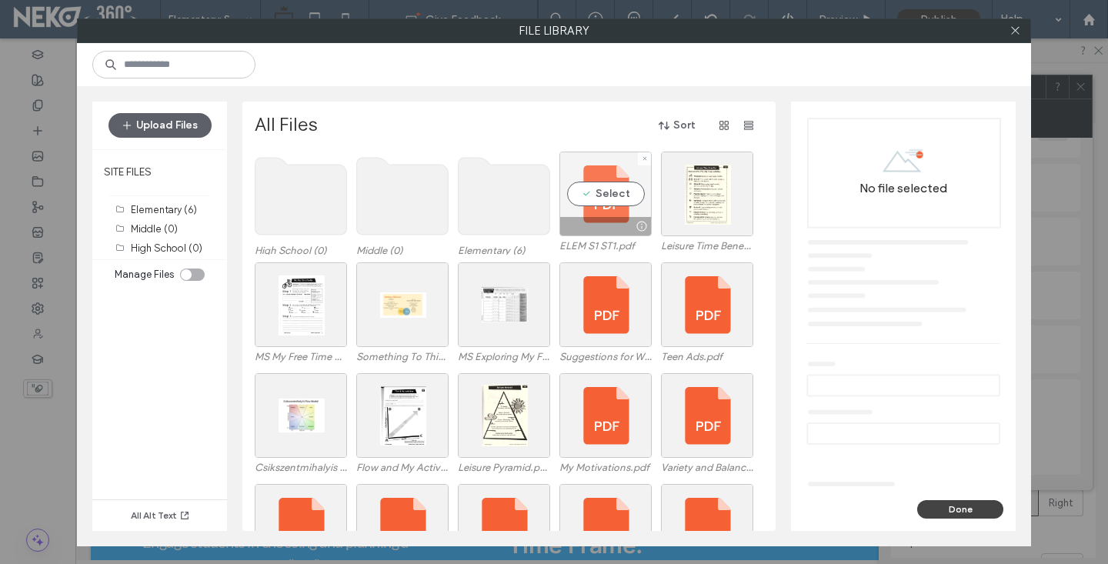
click at [597, 188] on div "Select" at bounding box center [605, 194] width 92 height 85
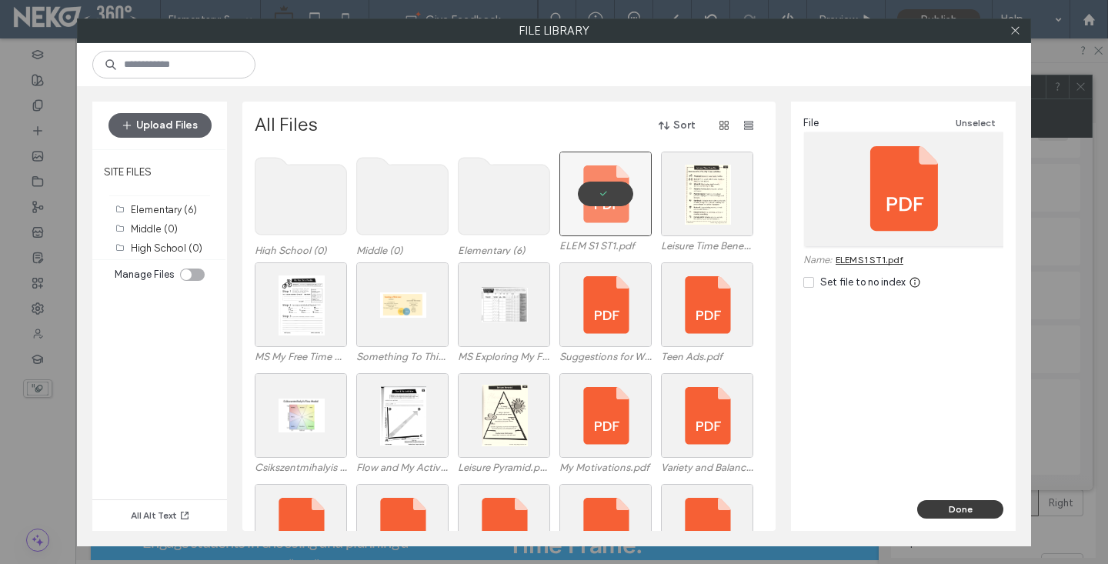
click at [958, 511] on button "Done" at bounding box center [960, 509] width 86 height 18
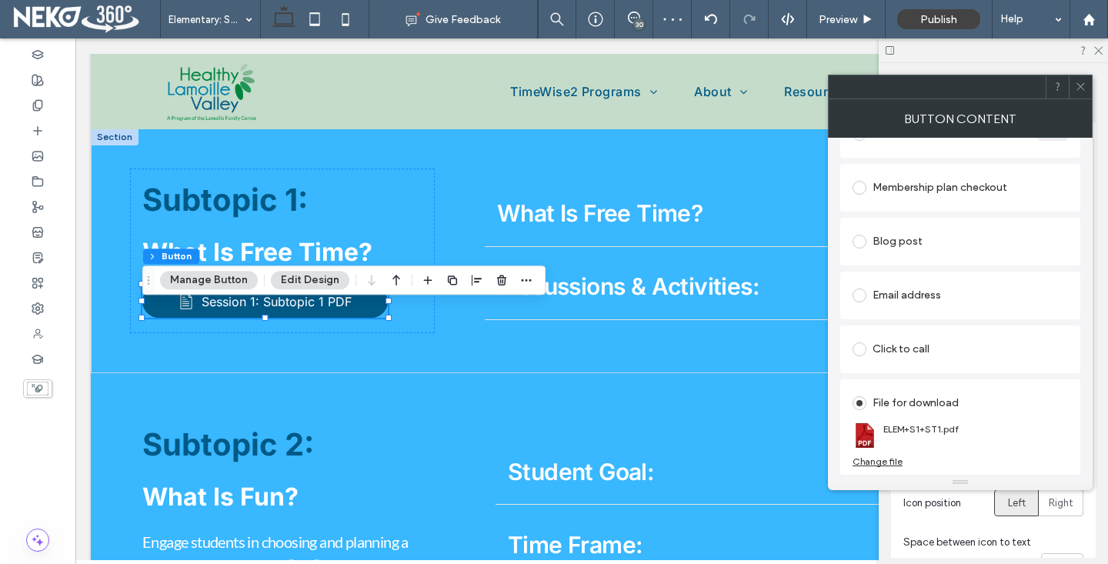
click at [1078, 86] on icon at bounding box center [1081, 87] width 12 height 12
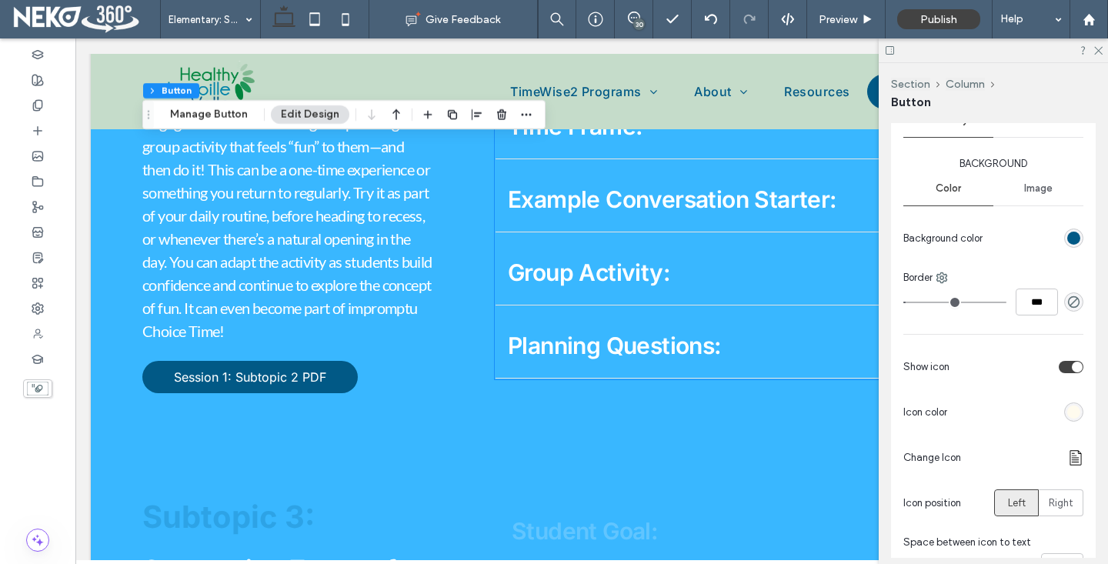
scroll to position [1965, 0]
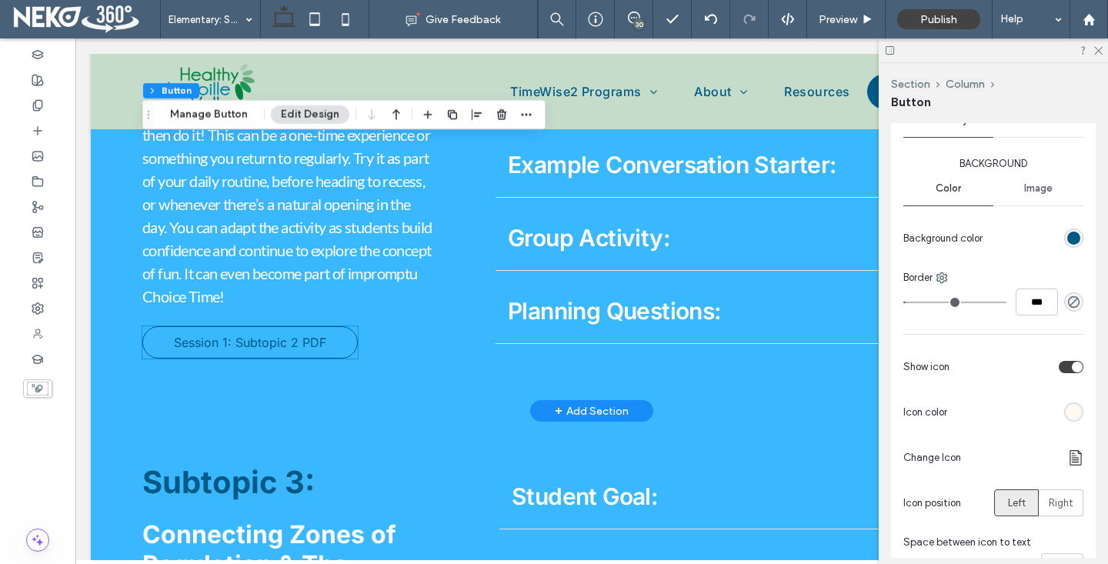
click at [214, 350] on span "Session 1: Subtopic 2 PDF" at bounding box center [250, 342] width 152 height 15
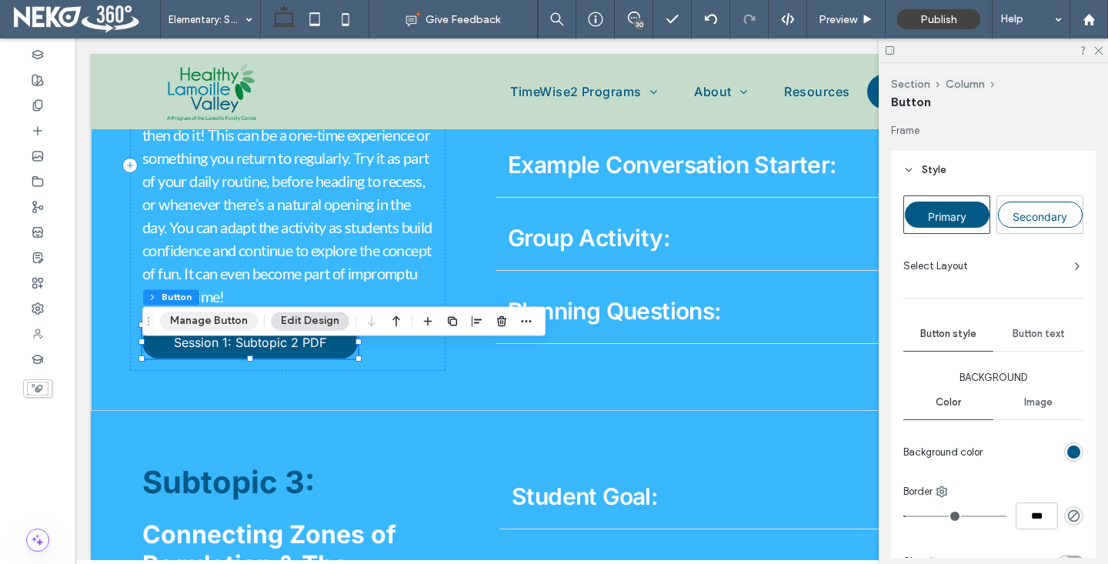
click at [212, 319] on button "Manage Button" at bounding box center [209, 321] width 98 height 18
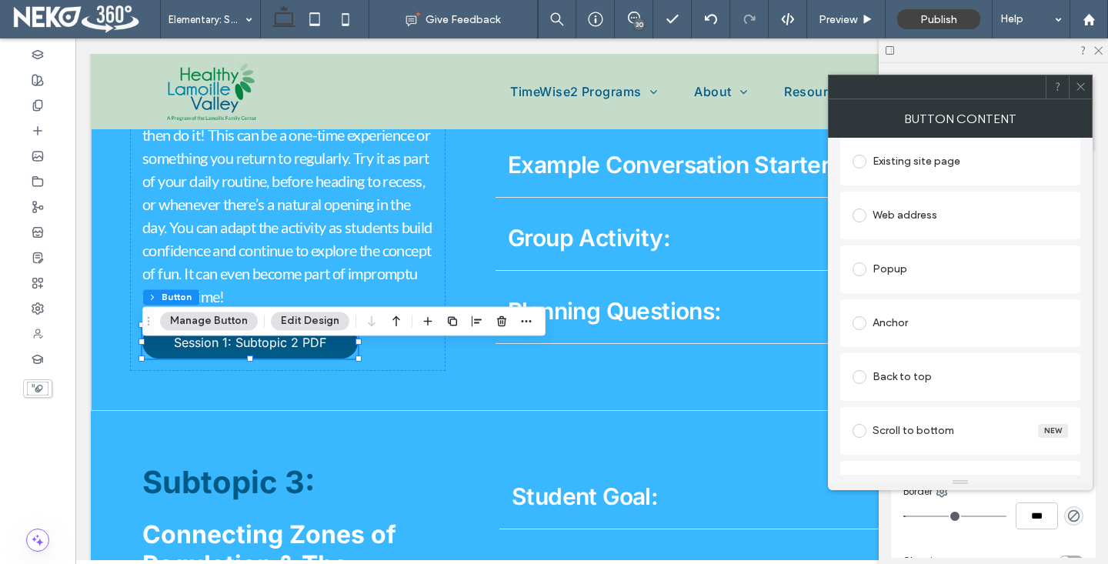
scroll to position [461, 0]
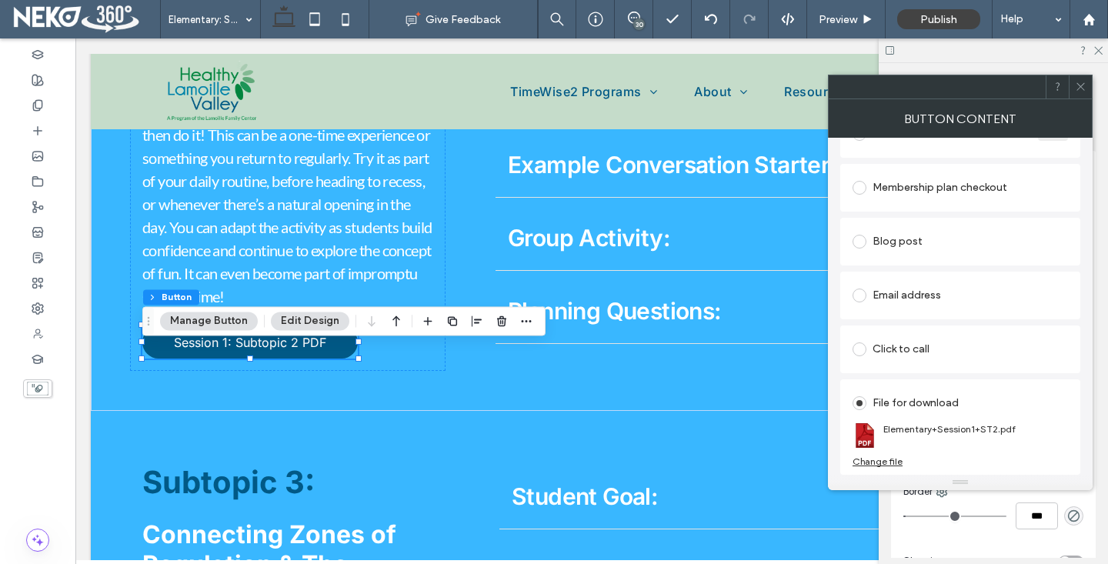
click at [870, 462] on div "Change file" at bounding box center [877, 461] width 50 height 12
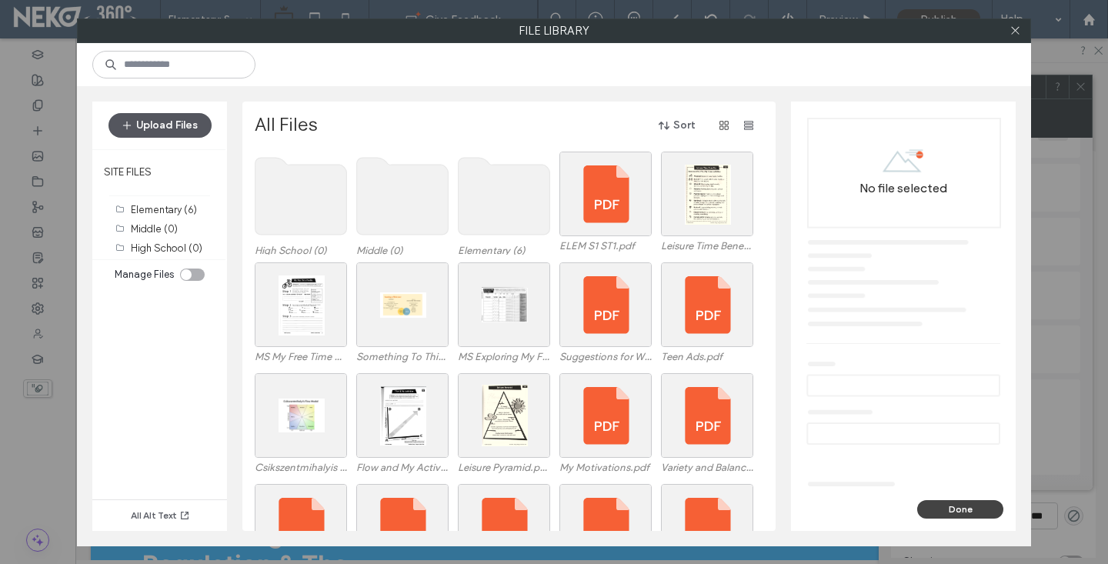
click at [134, 122] on span "button" at bounding box center [128, 125] width 15 height 23
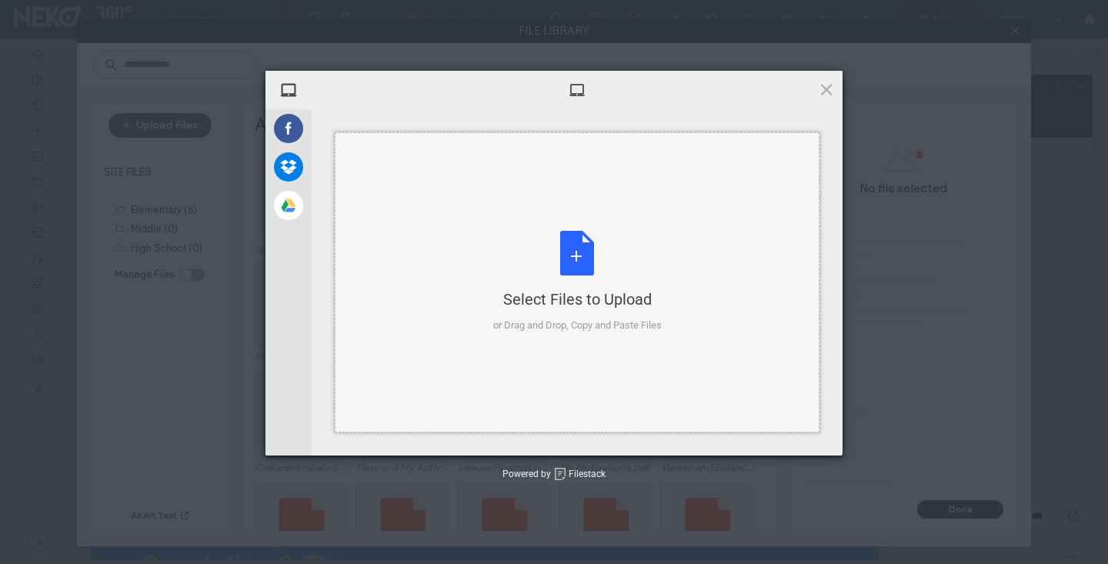
click at [600, 251] on div "Select Files to Upload or Drag and Drop, Copy and Paste Files" at bounding box center [577, 282] width 168 height 102
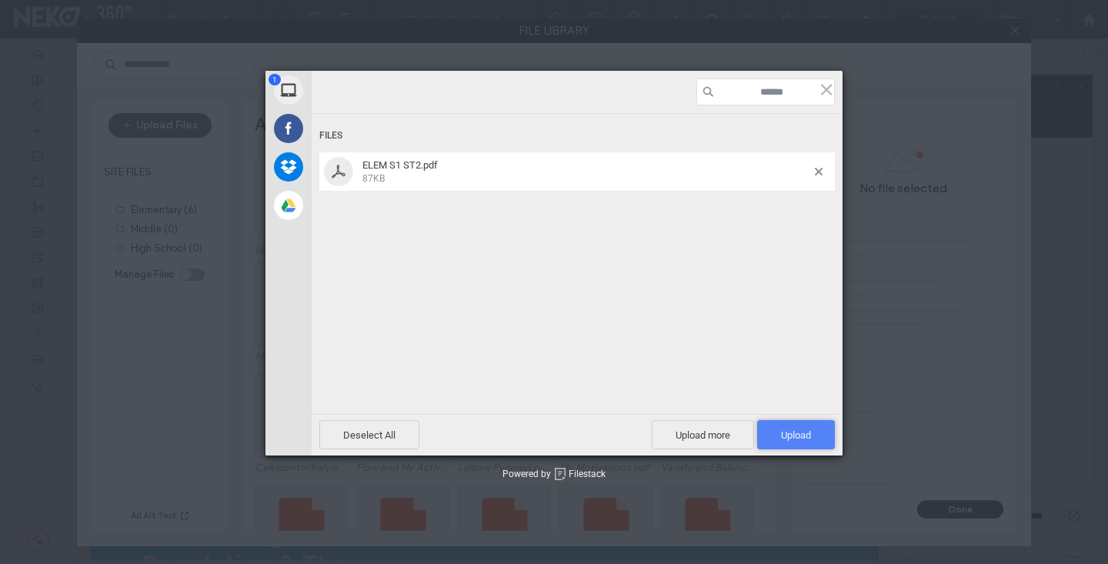
click at [806, 440] on span "Upload 1" at bounding box center [796, 435] width 30 height 12
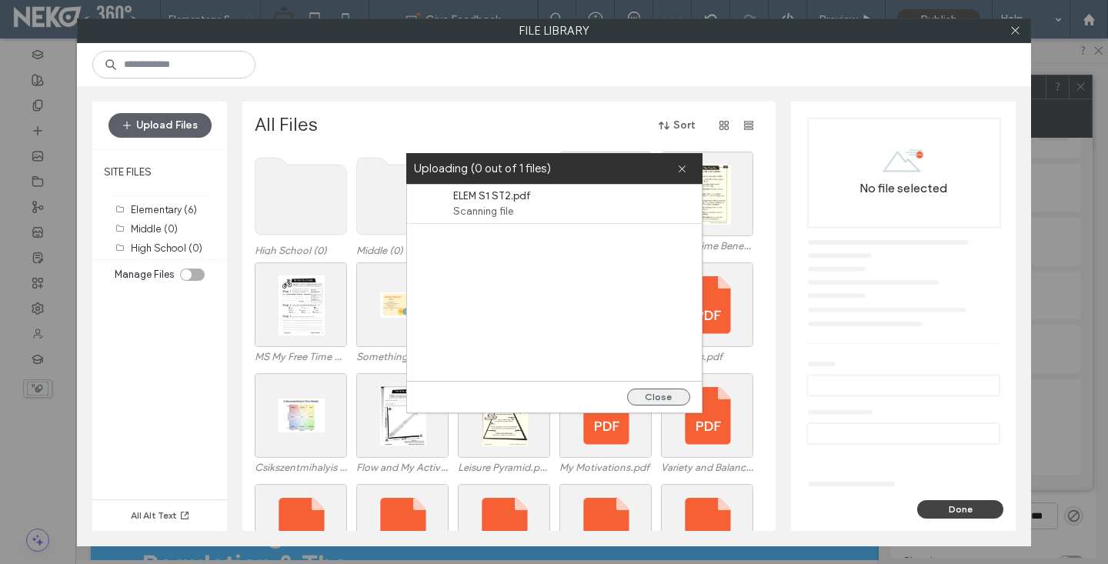
click at [643, 391] on button "Close" at bounding box center [658, 396] width 63 height 17
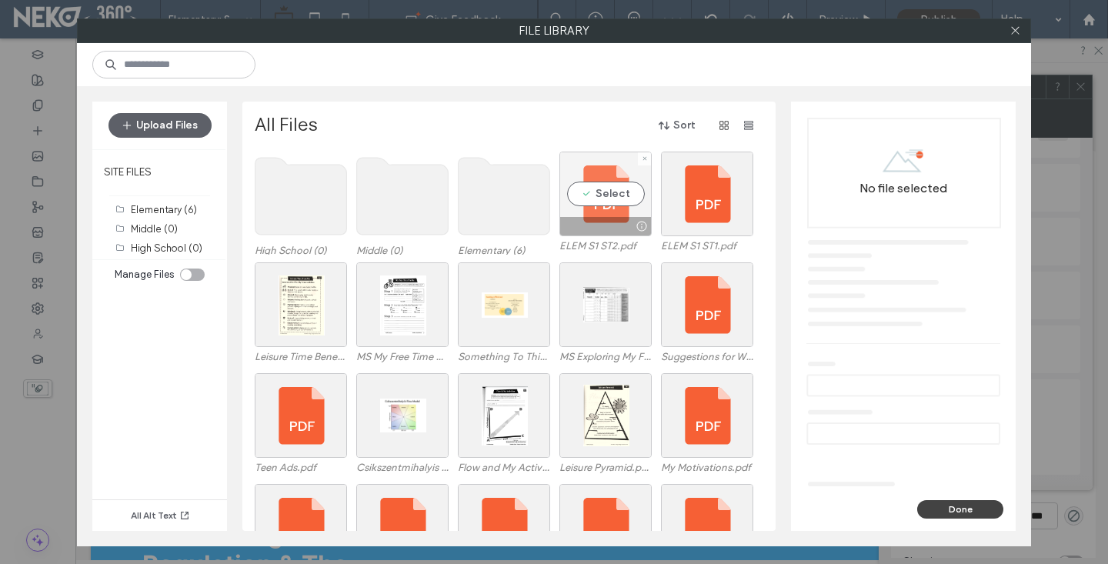
click at [591, 197] on div "Select" at bounding box center [605, 194] width 92 height 85
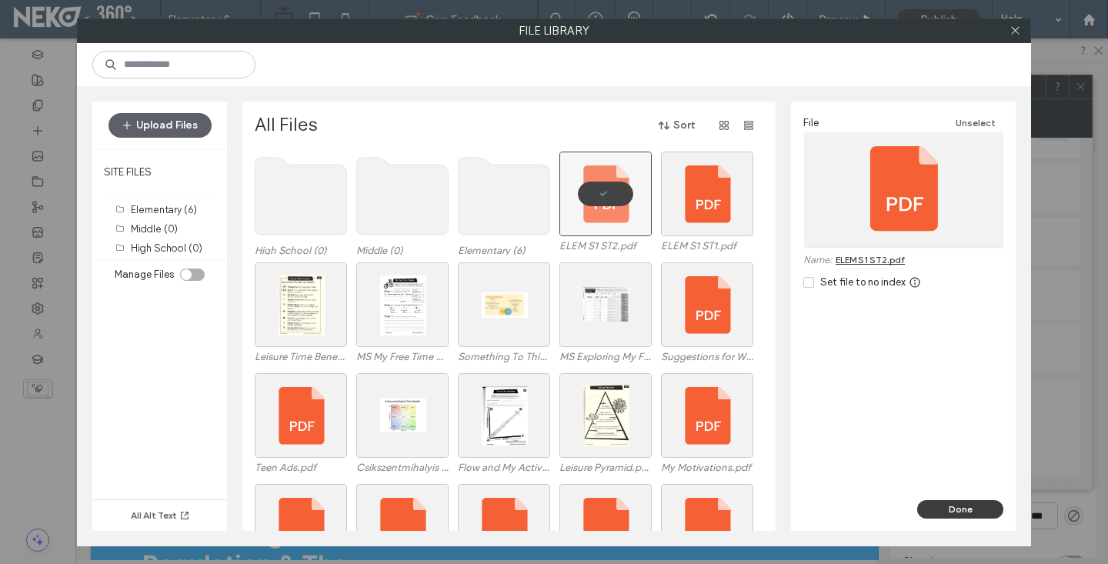
click at [936, 500] on button "Done" at bounding box center [960, 509] width 86 height 18
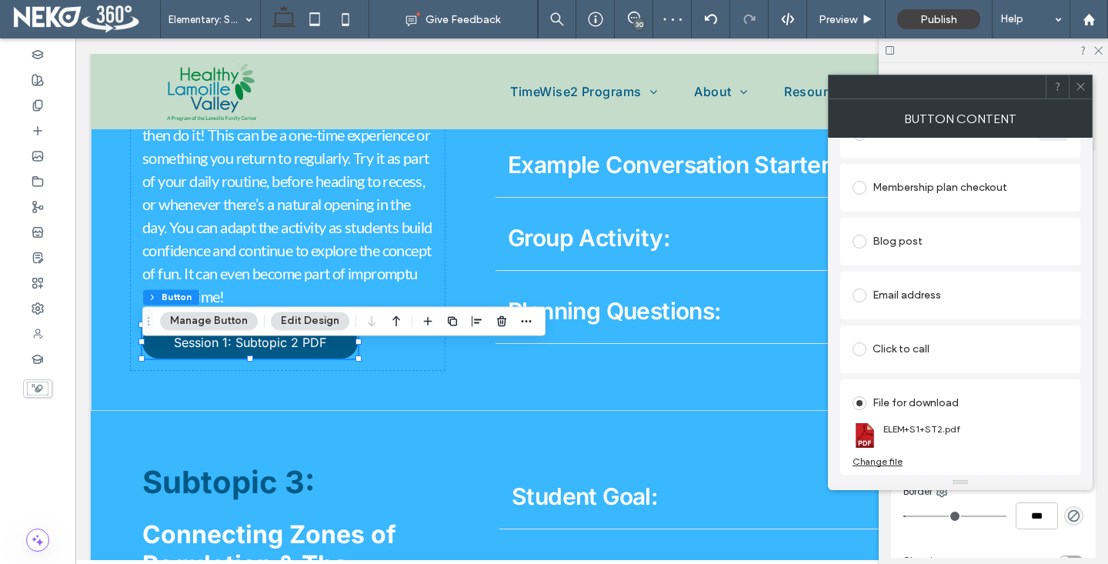
click at [1081, 81] on icon at bounding box center [1081, 87] width 12 height 12
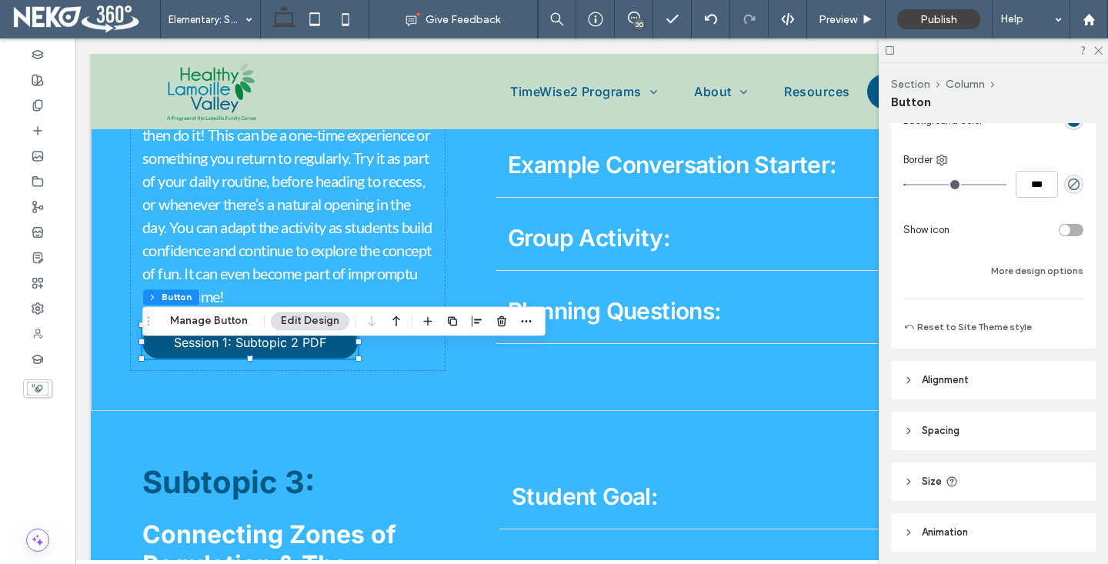
scroll to position [317, 0]
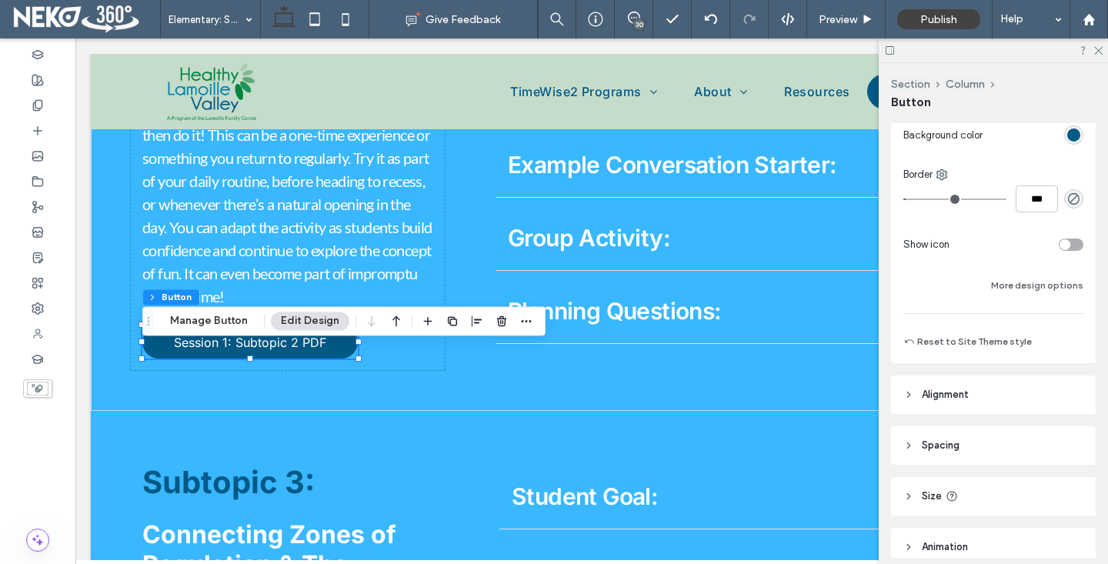
click at [1062, 248] on div "toggle" at bounding box center [1064, 244] width 11 height 11
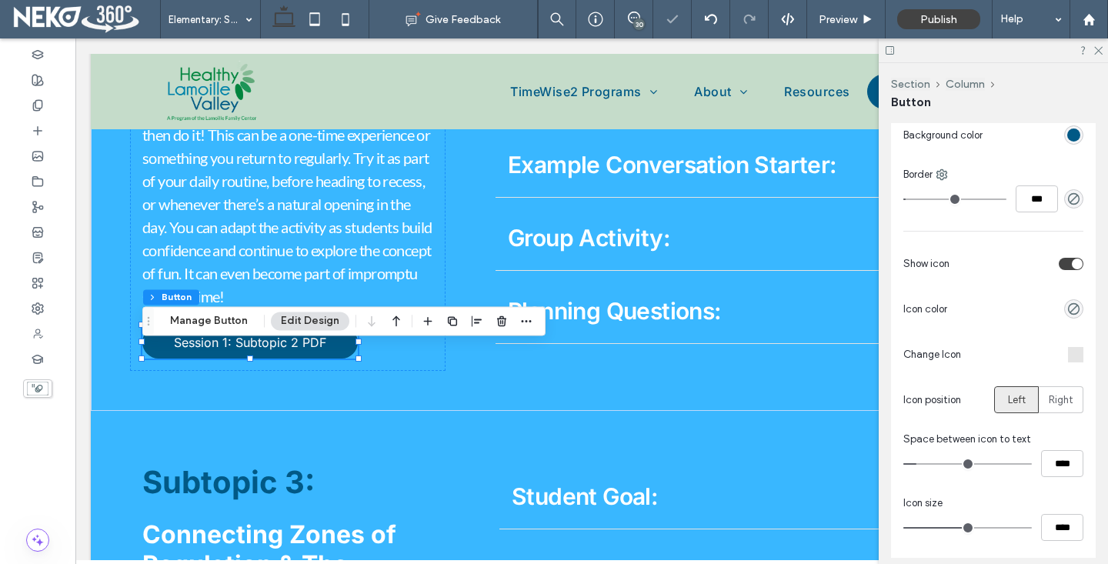
type input "**"
type input "****"
click at [1076, 353] on div at bounding box center [1075, 354] width 15 height 15
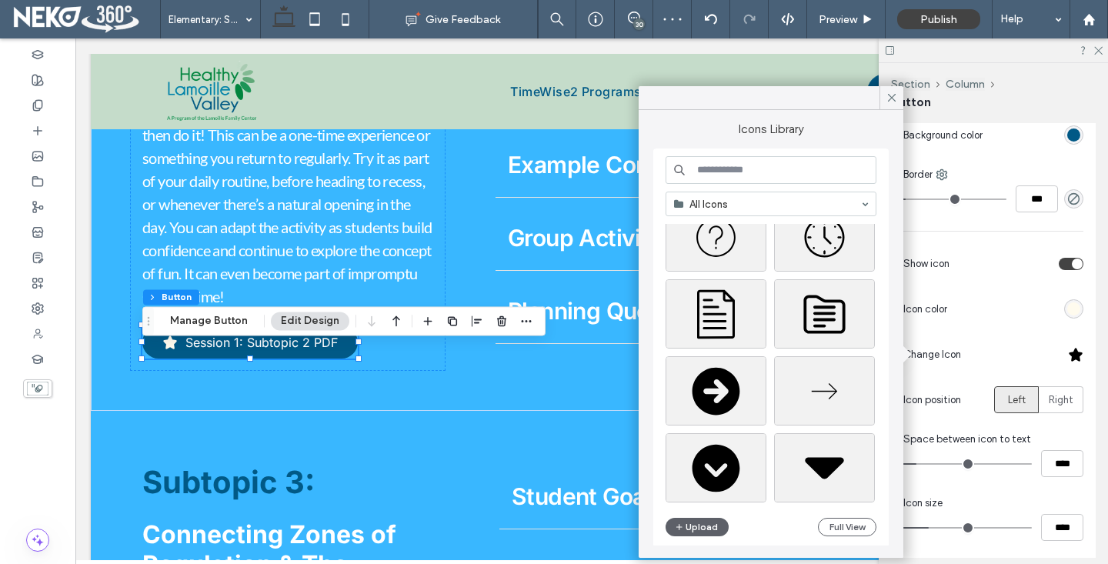
scroll to position [282, 0]
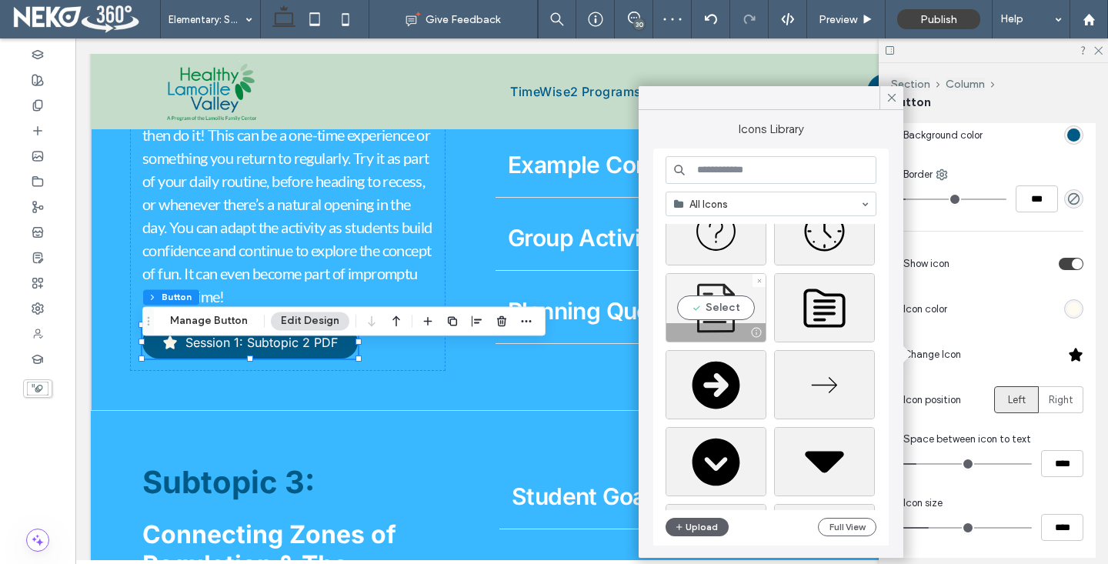
click at [728, 312] on div "Select" at bounding box center [715, 307] width 101 height 69
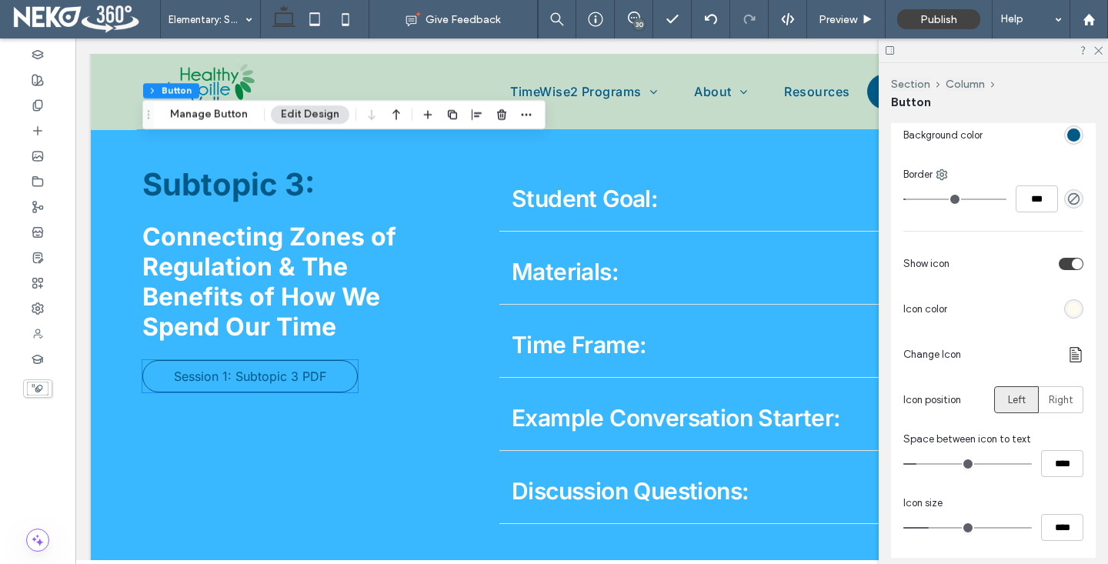
scroll to position [2263, 0]
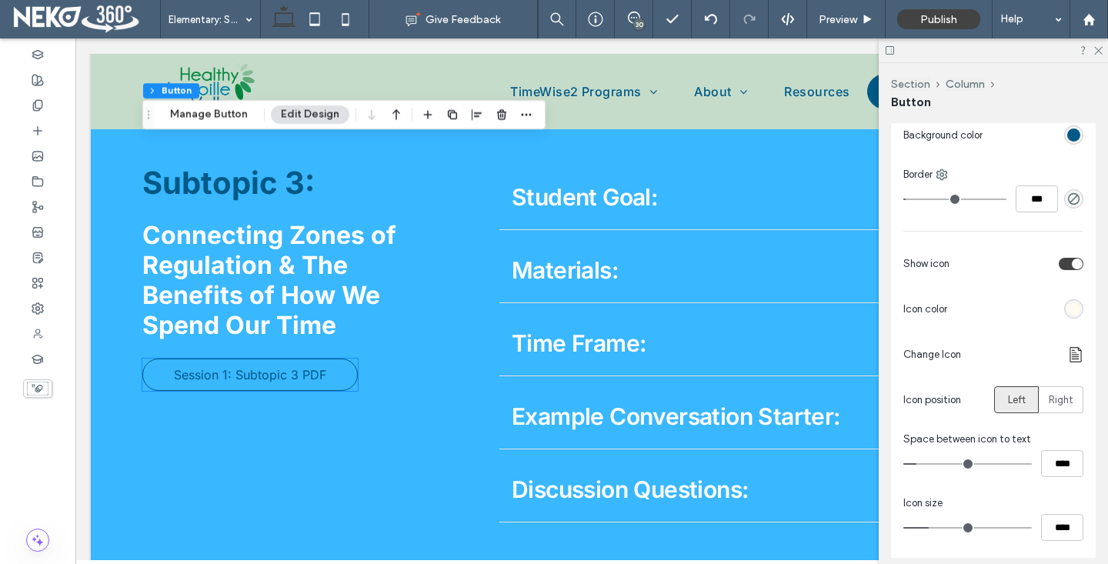
click at [210, 382] on span "Session 1: Subtopic 3 PDF" at bounding box center [250, 374] width 152 height 15
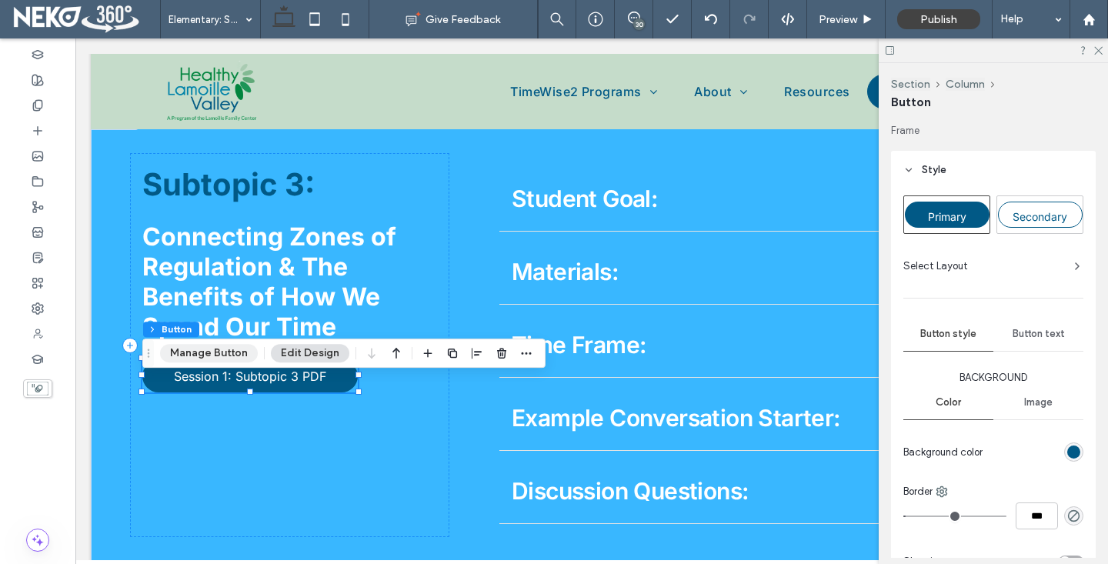
click at [228, 351] on button "Manage Button" at bounding box center [209, 353] width 98 height 18
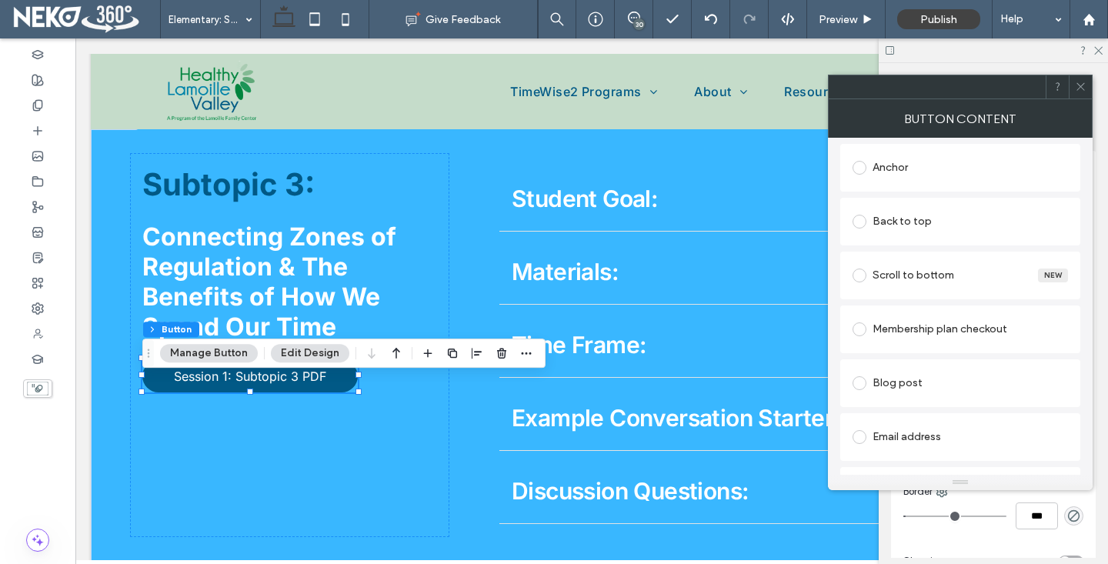
scroll to position [461, 0]
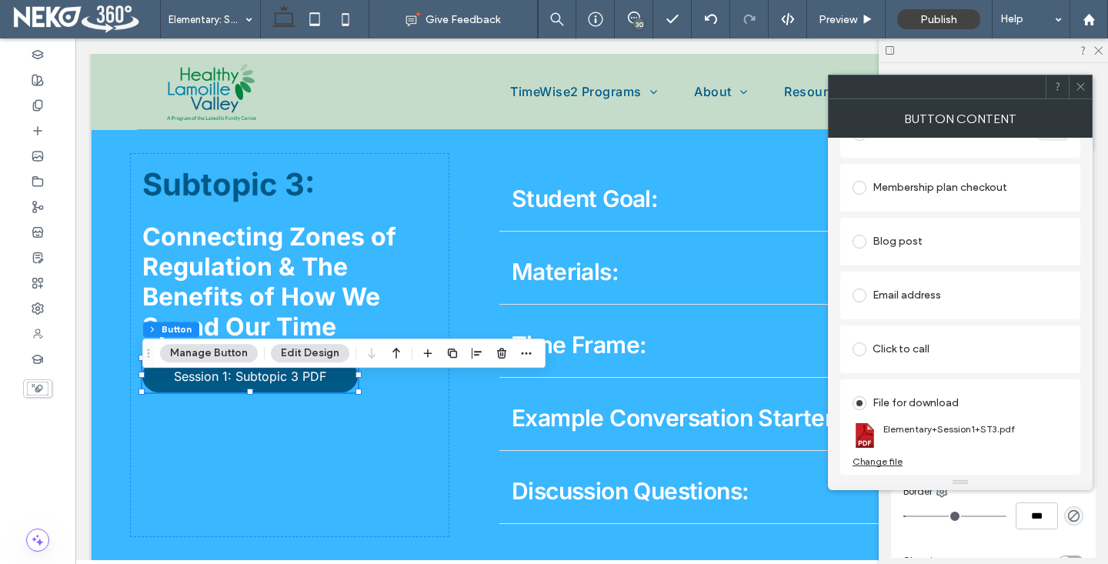
click at [873, 458] on div "Change file" at bounding box center [877, 461] width 50 height 12
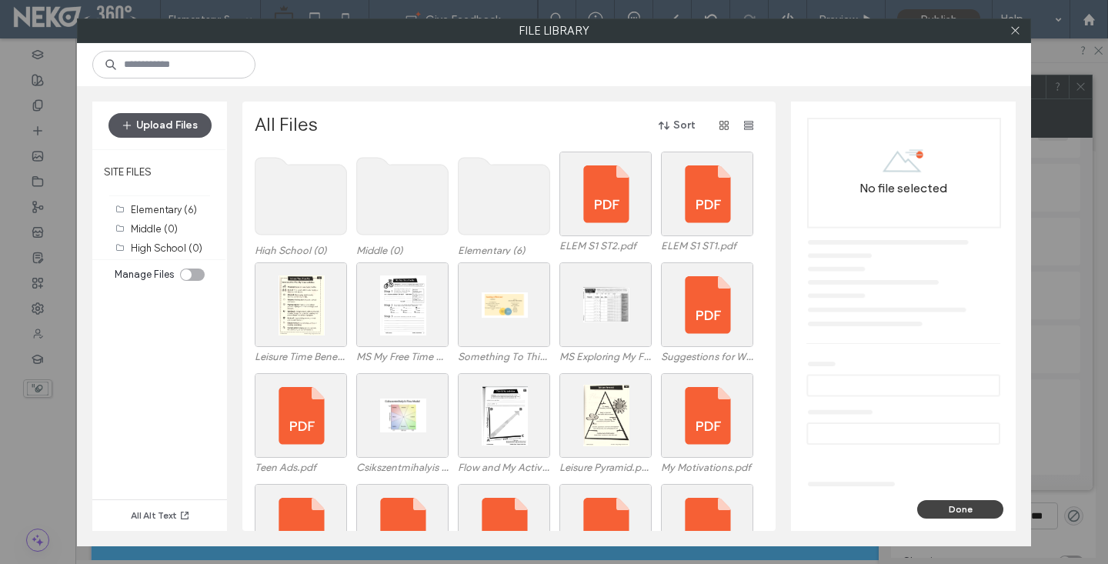
click at [138, 128] on button "Upload Files" at bounding box center [159, 125] width 103 height 25
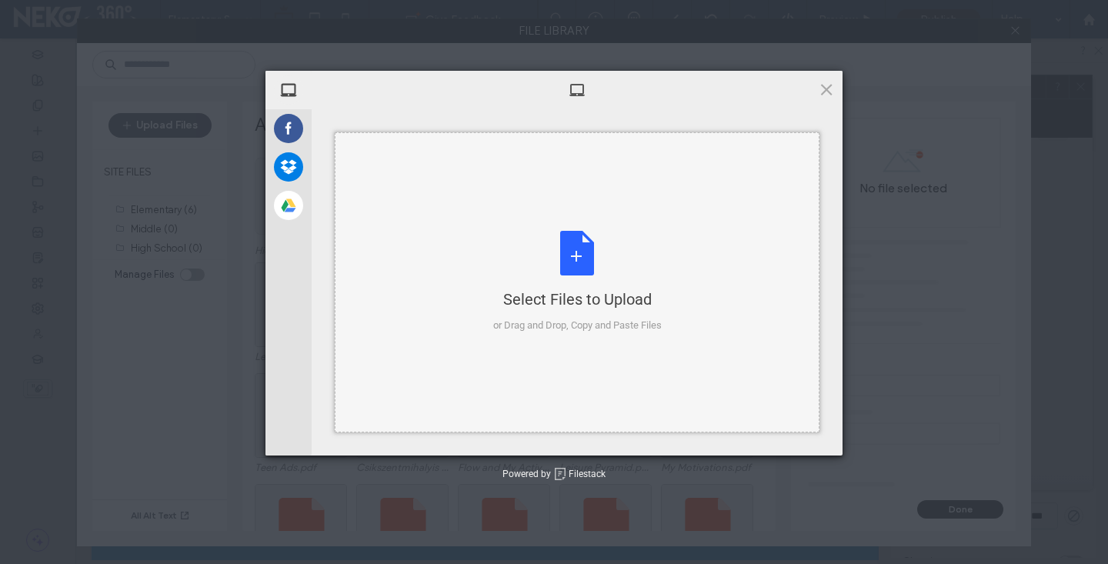
click at [558, 224] on div "Select Files to Upload or Drag and Drop, Copy and Paste Files" at bounding box center [577, 282] width 485 height 300
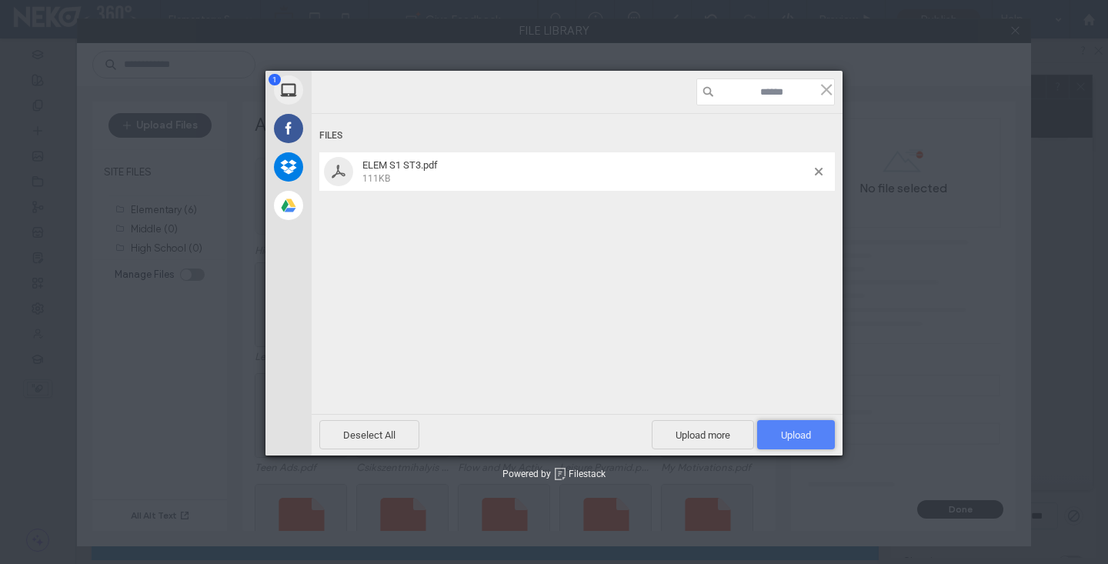
click at [798, 423] on span "Upload 1" at bounding box center [796, 434] width 78 height 29
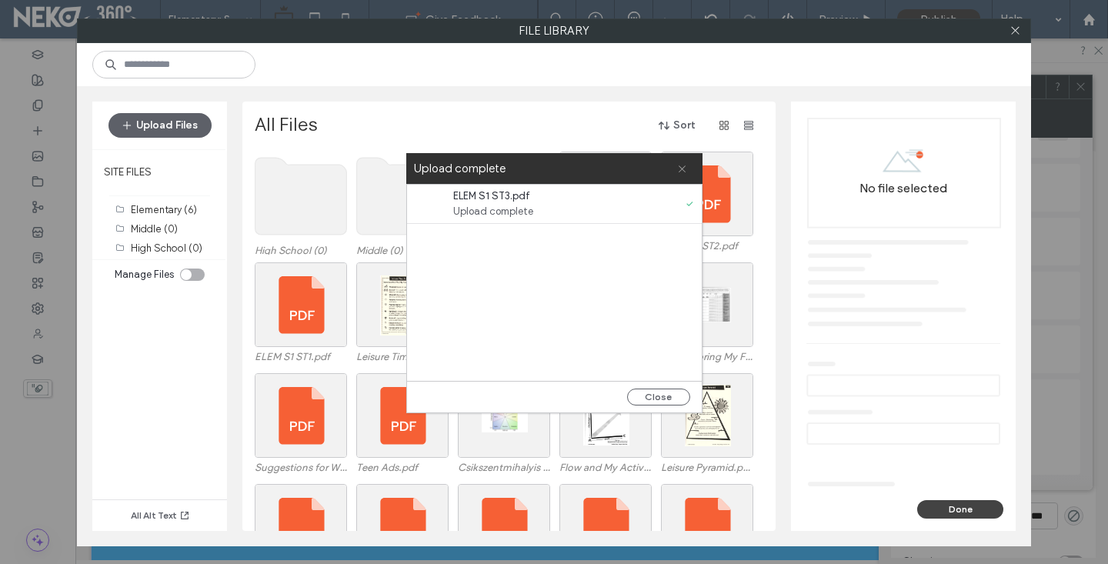
click at [684, 165] on use at bounding box center [681, 168] width 7 height 7
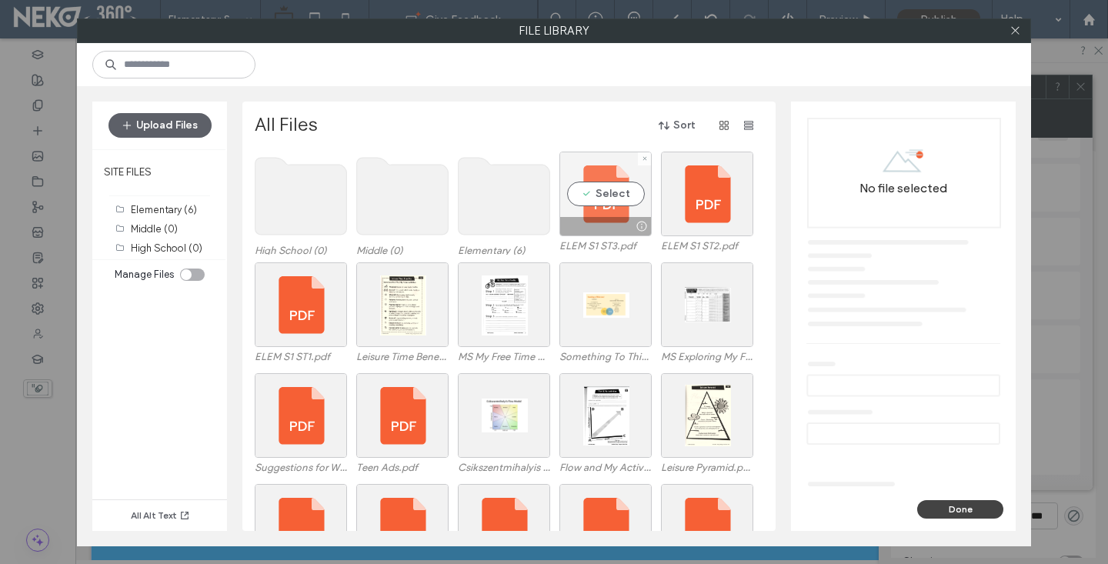
click at [607, 198] on div "Select" at bounding box center [605, 194] width 92 height 85
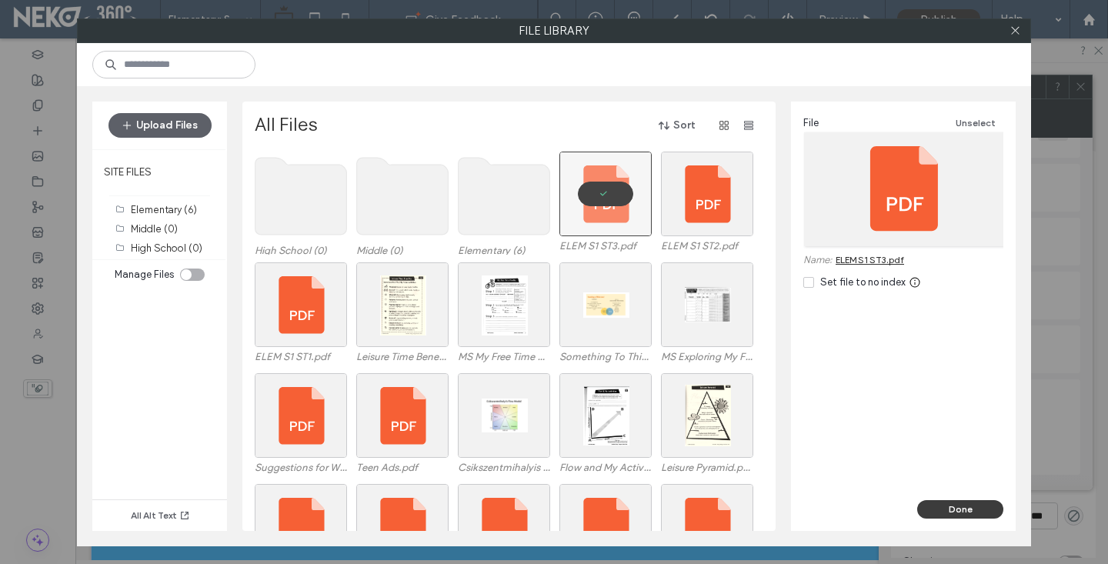
click at [981, 505] on button "Done" at bounding box center [960, 509] width 86 height 18
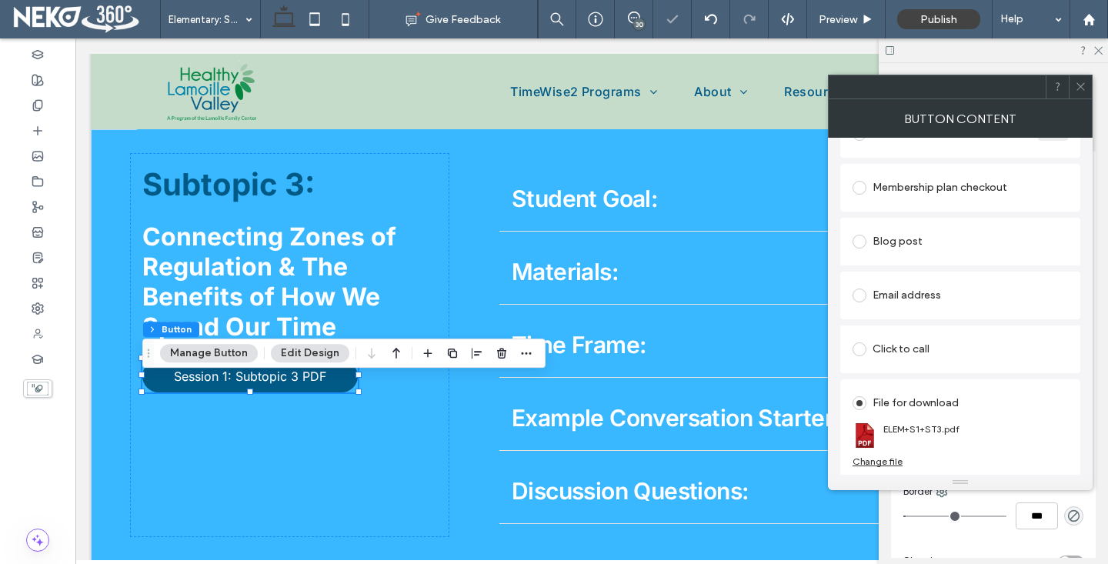
click at [1088, 88] on div at bounding box center [1079, 86] width 23 height 23
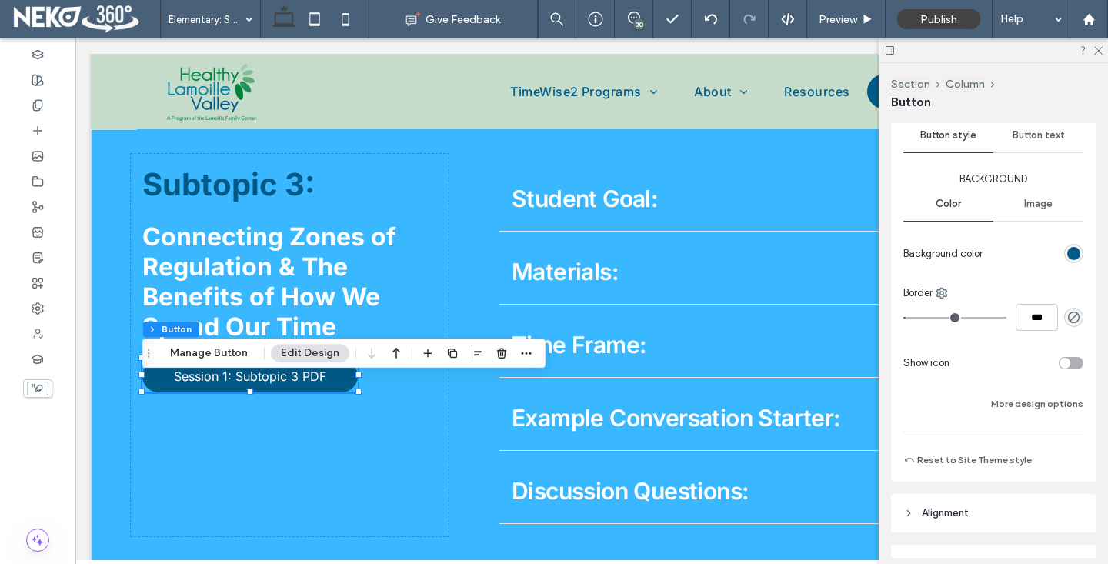
scroll to position [282, 0]
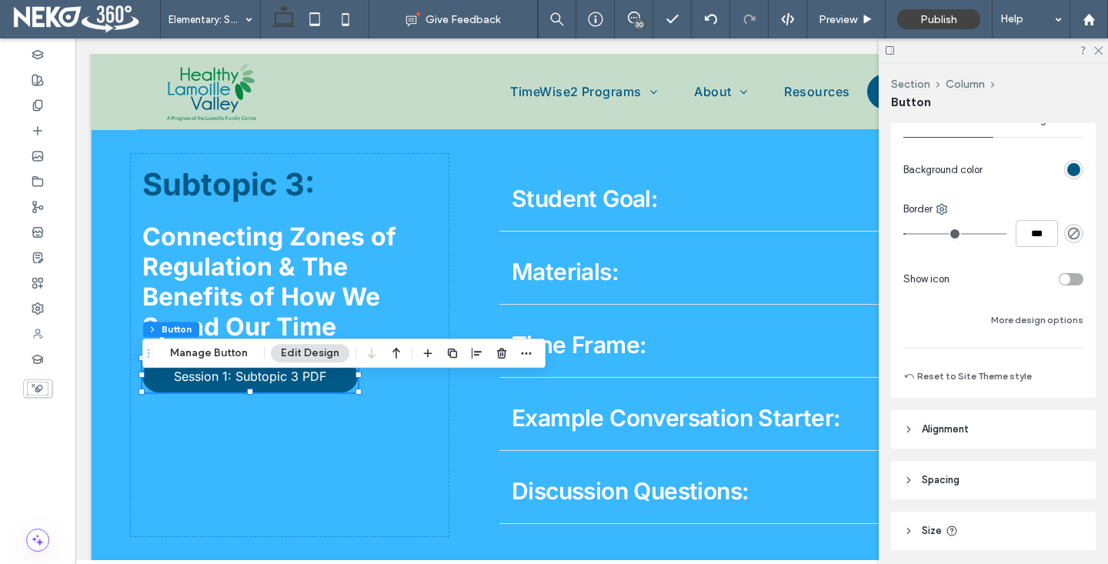
click at [1064, 283] on div "toggle" at bounding box center [1064, 279] width 11 height 11
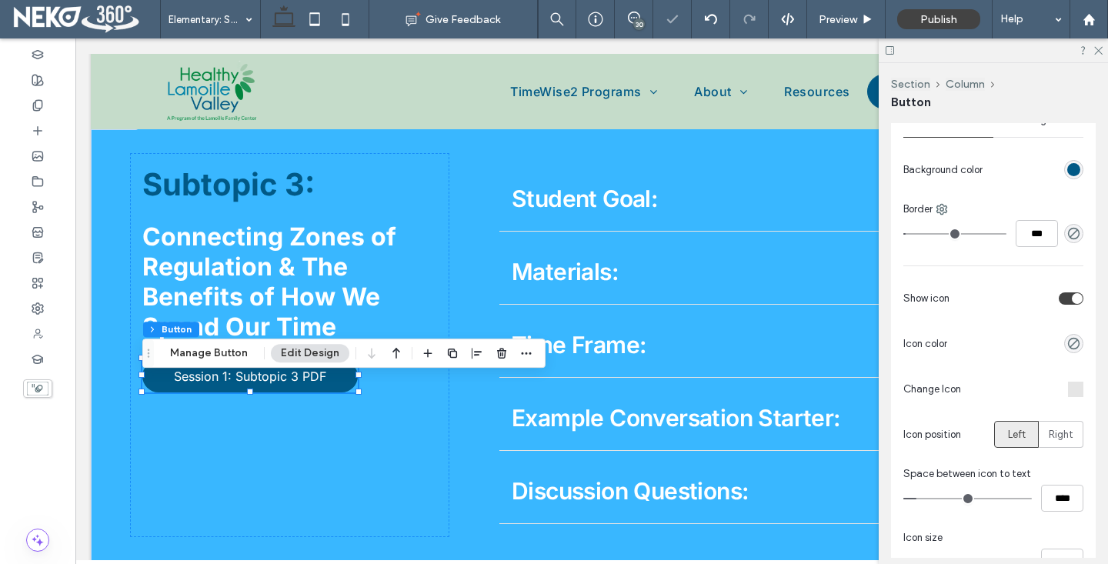
type input "**"
type input "****"
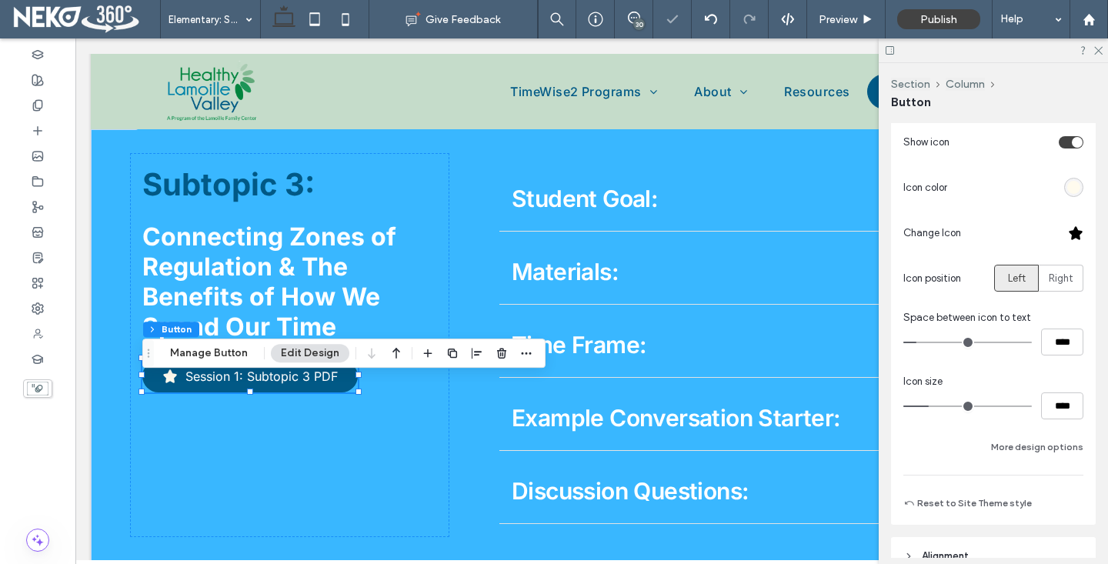
click at [1080, 239] on div at bounding box center [1075, 232] width 15 height 15
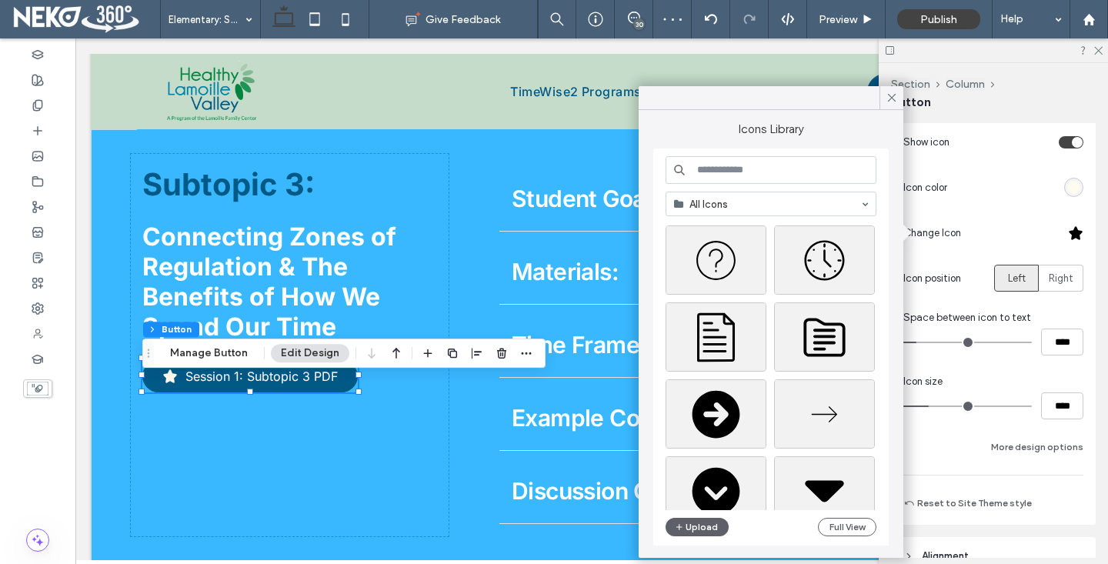
scroll to position [277, 0]
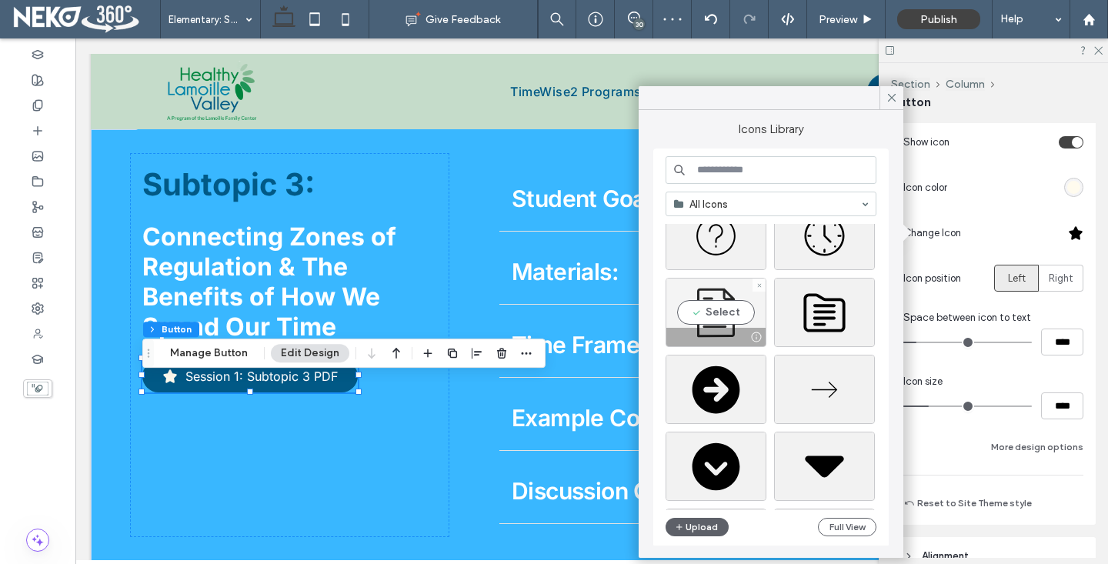
click at [718, 309] on div "Select" at bounding box center [715, 312] width 101 height 69
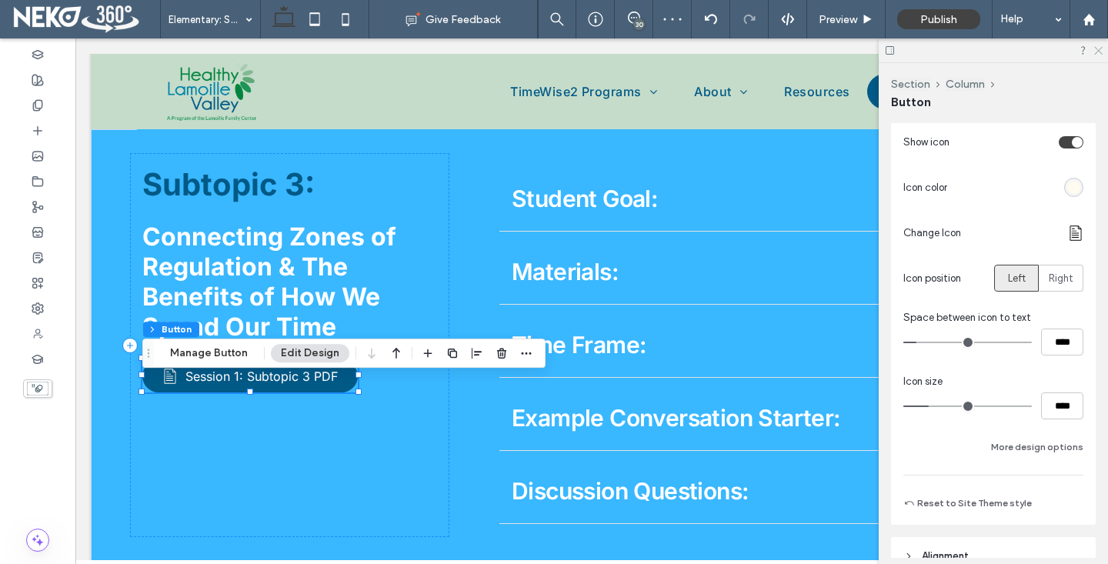
click at [1095, 47] on use at bounding box center [1098, 51] width 8 height 8
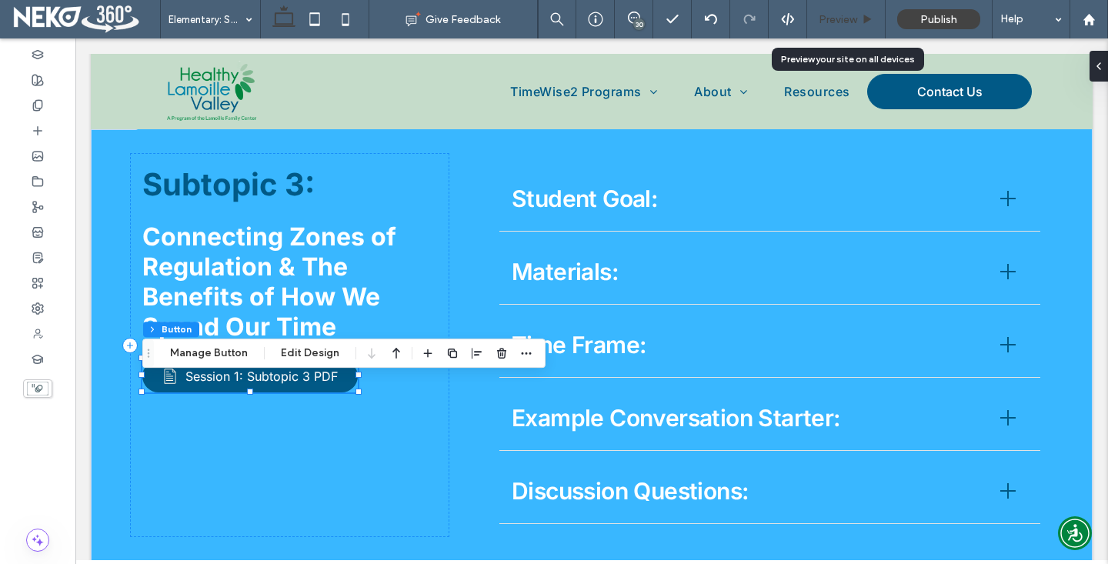
click at [835, 22] on span "Preview" at bounding box center [837, 19] width 38 height 13
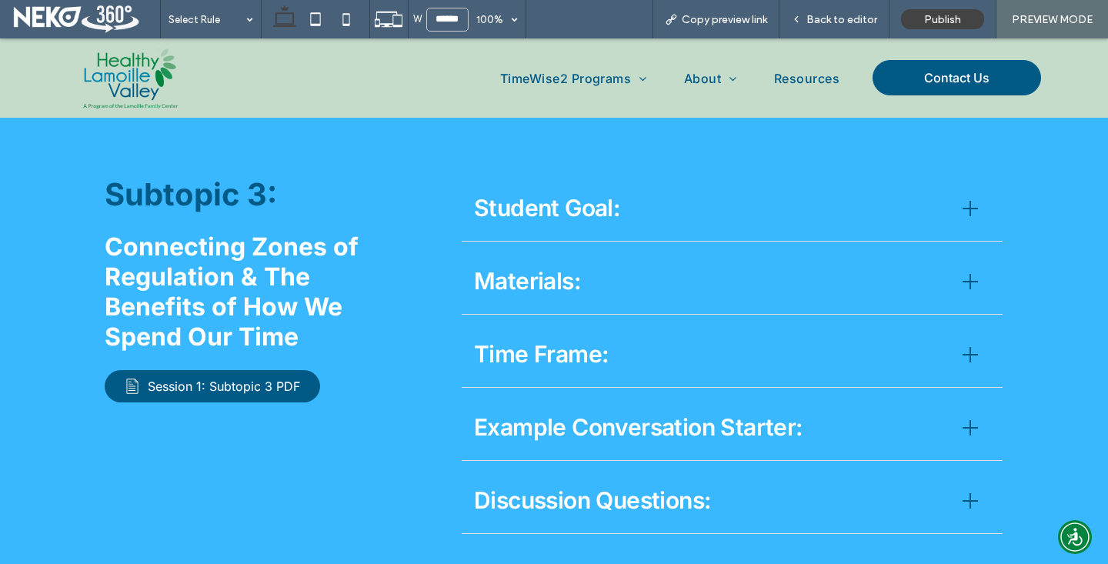
scroll to position [2278, 0]
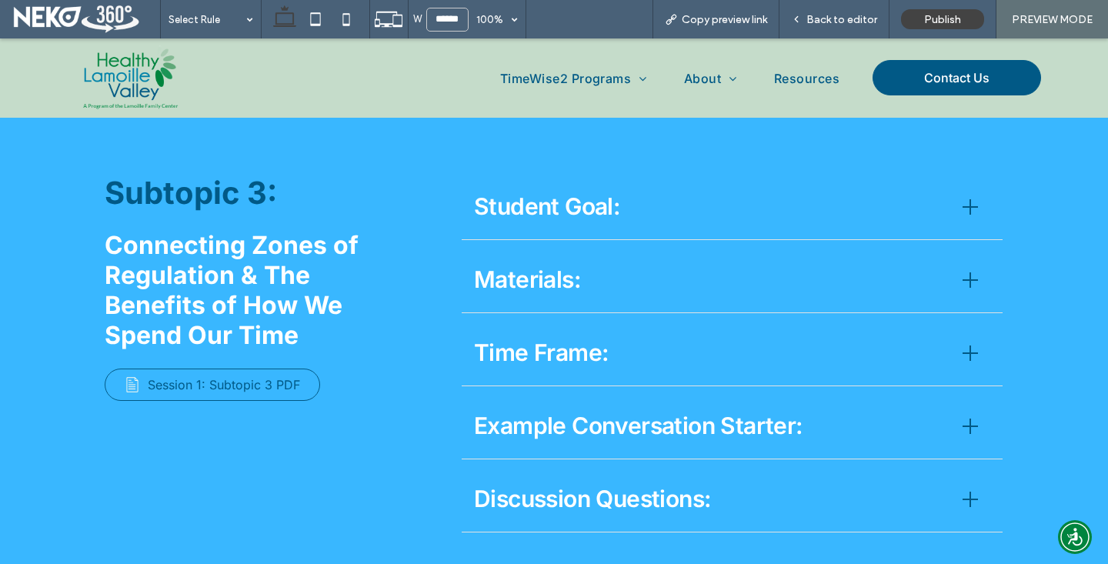
click at [217, 392] on span "Session 1: Subtopic 3 PDF" at bounding box center [224, 384] width 152 height 15
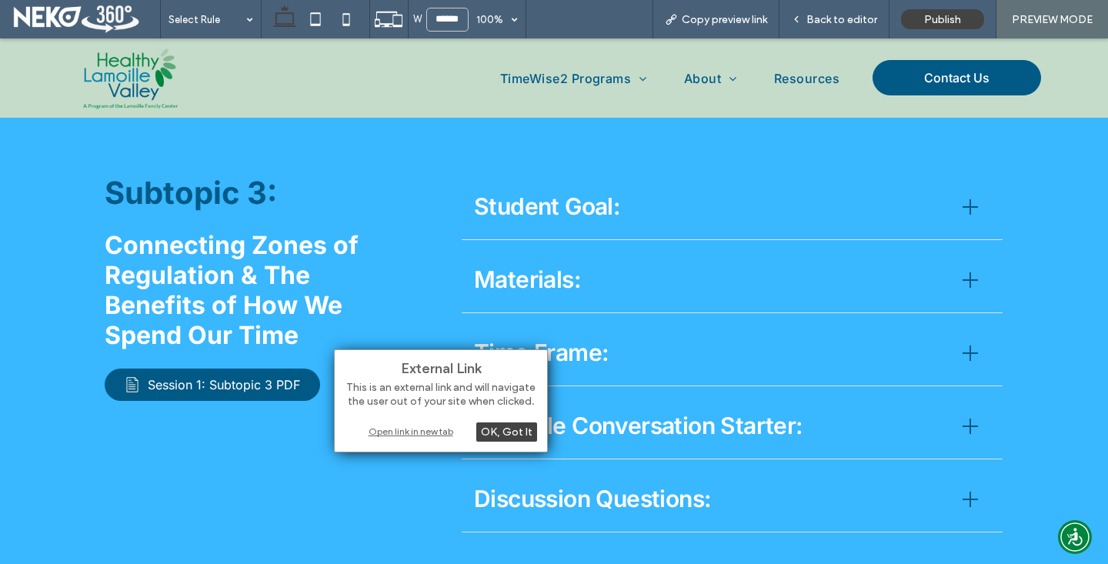
click at [379, 433] on div "Open link in new tab" at bounding box center [441, 431] width 192 height 16
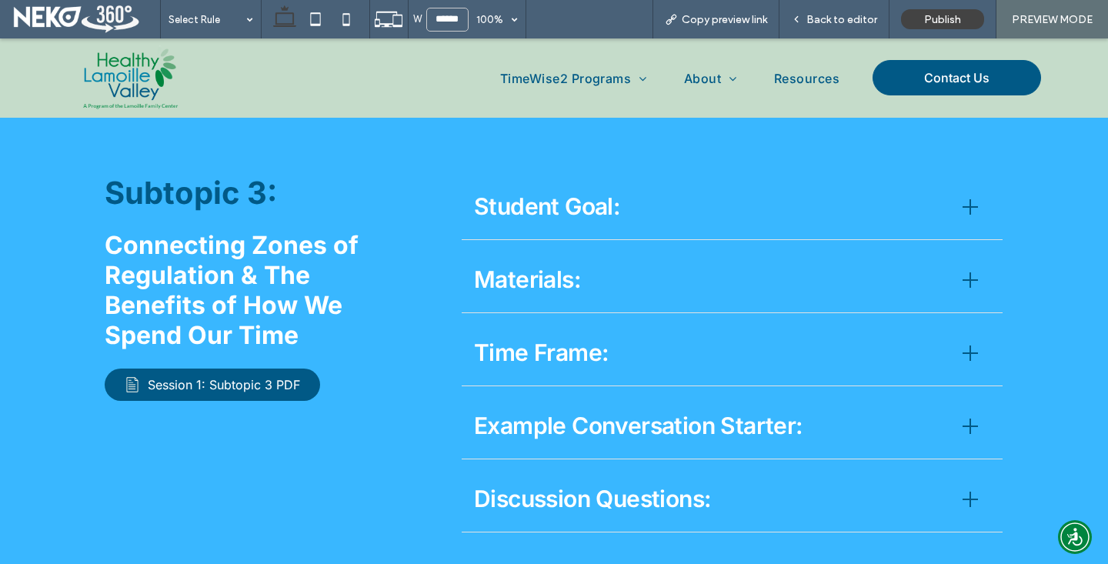
click at [586, 224] on span "Student Goal:" at bounding box center [709, 206] width 470 height 35
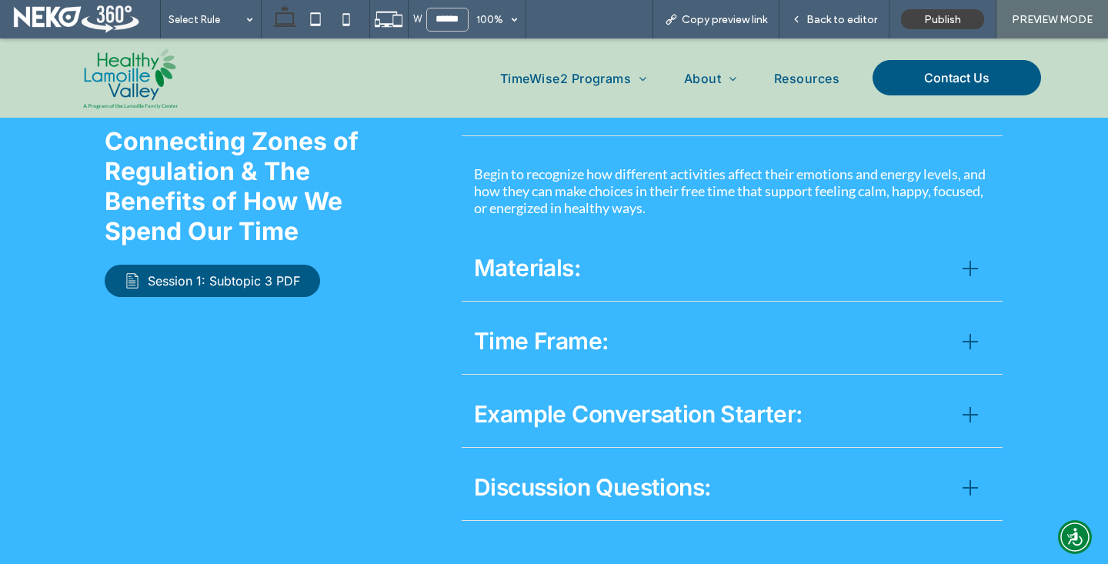
scroll to position [2394, 0]
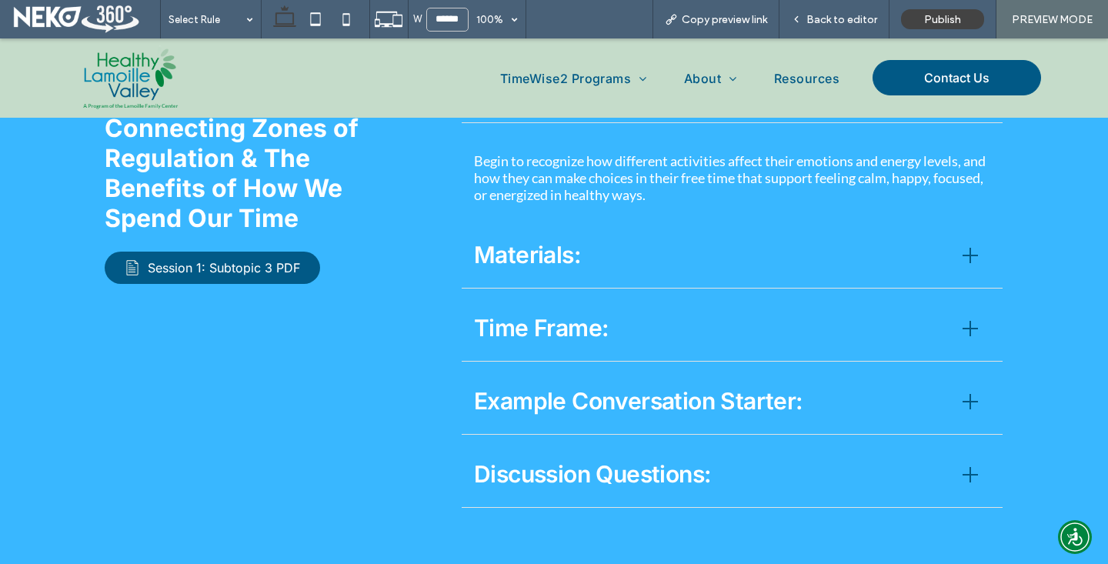
click at [535, 272] on span "Materials:" at bounding box center [709, 255] width 470 height 35
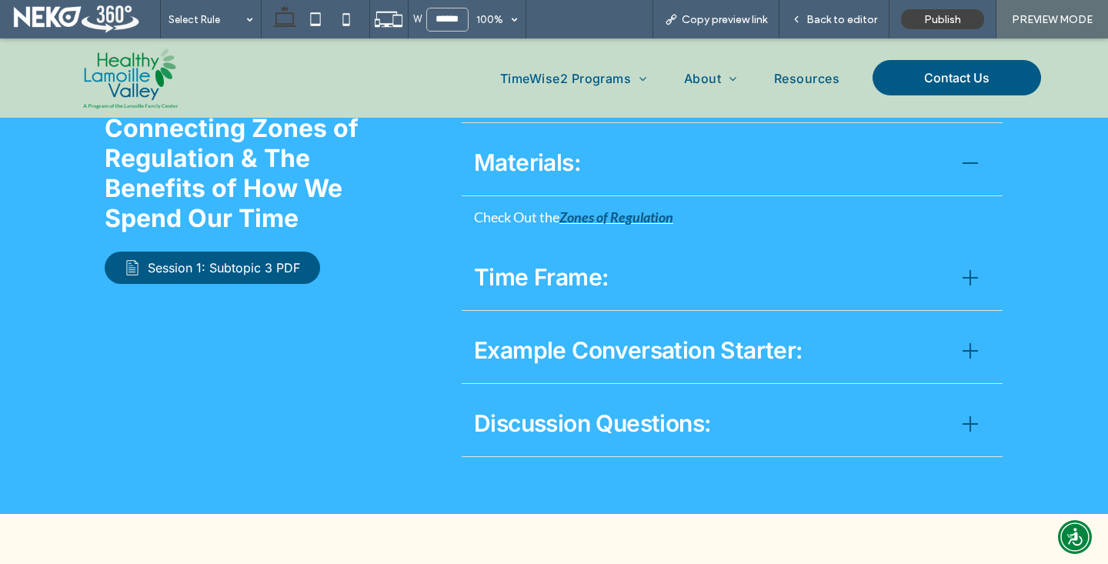
click at [531, 292] on span "Time Frame:" at bounding box center [709, 277] width 470 height 35
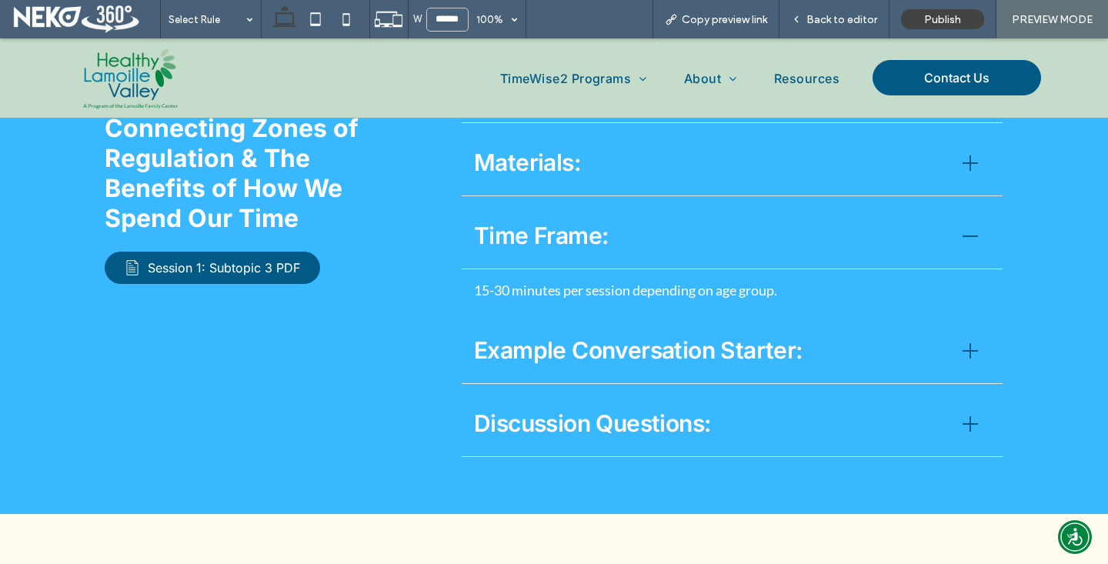
scroll to position [2395, 0]
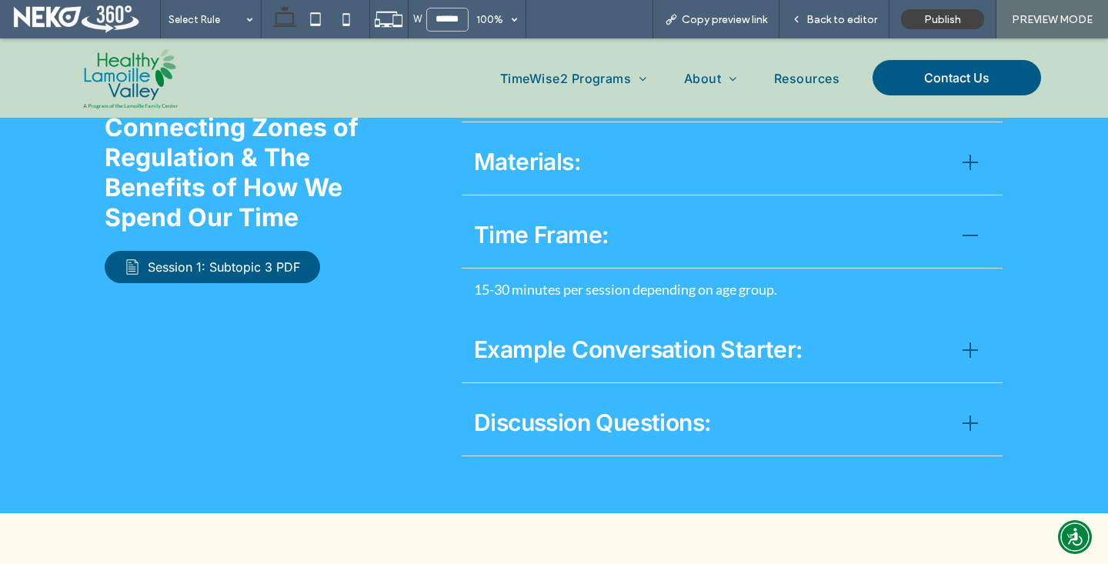
click at [521, 367] on span "Example Conversation Starter:" at bounding box center [709, 349] width 470 height 35
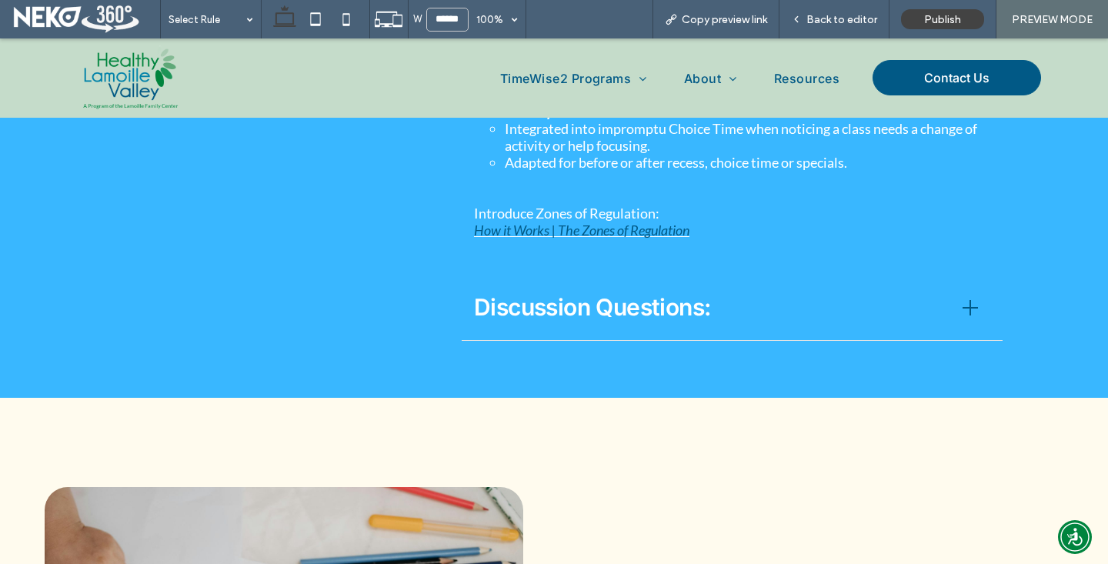
scroll to position [2740, 0]
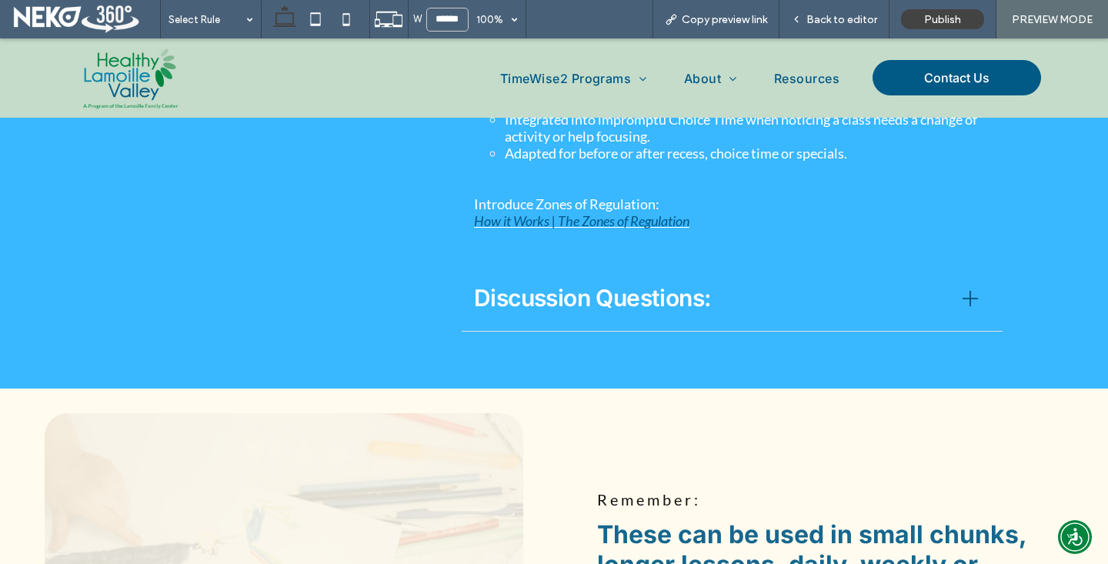
click at [531, 332] on div "Discussion Questions:" at bounding box center [732, 298] width 541 height 65
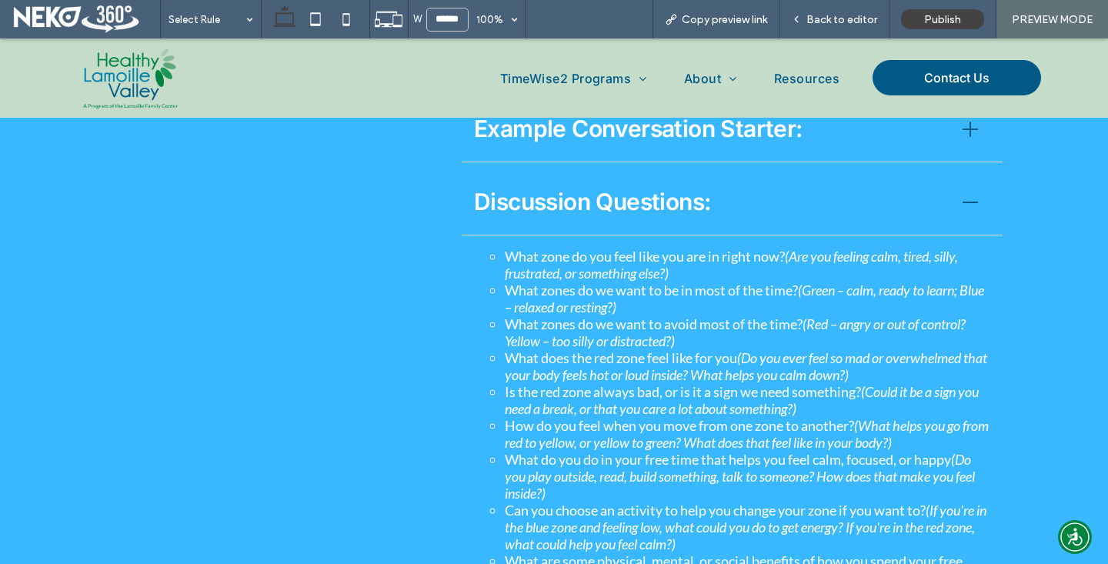
scroll to position [2533, 0]
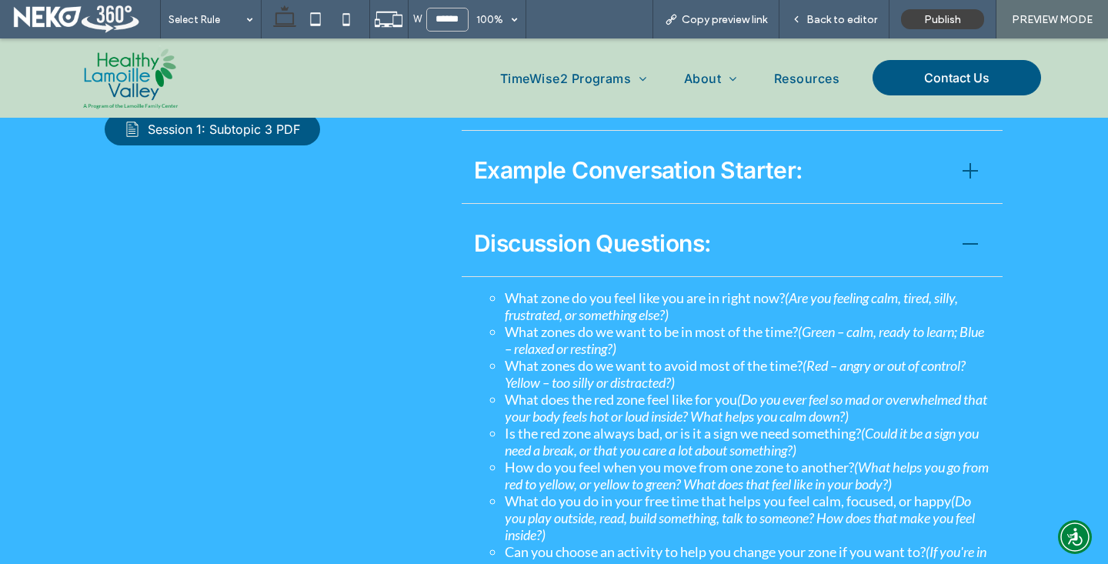
click at [544, 261] on span "Discussion Questions:" at bounding box center [709, 243] width 470 height 35
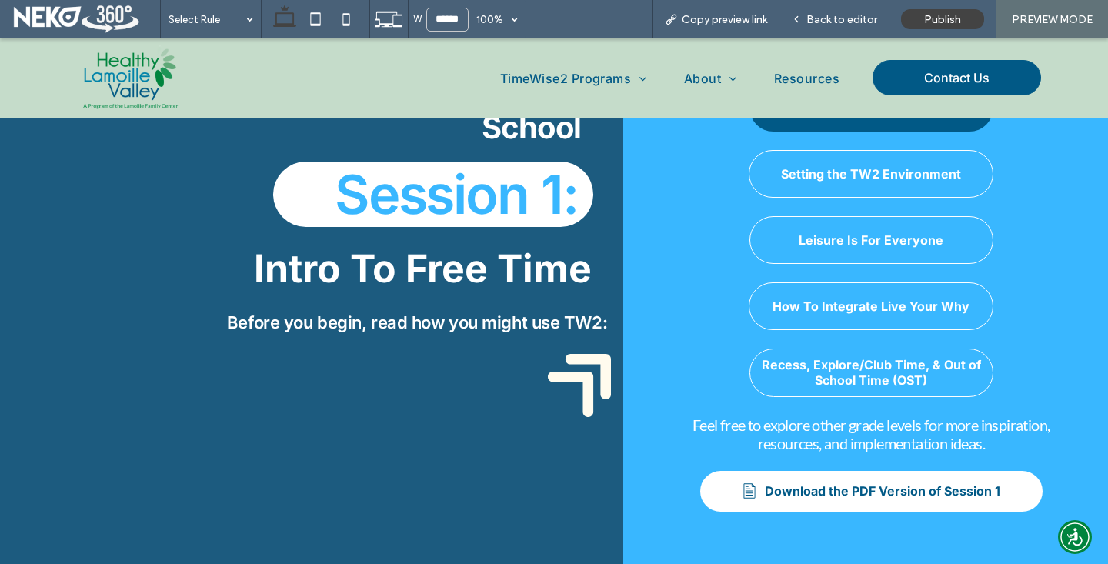
scroll to position [0, 0]
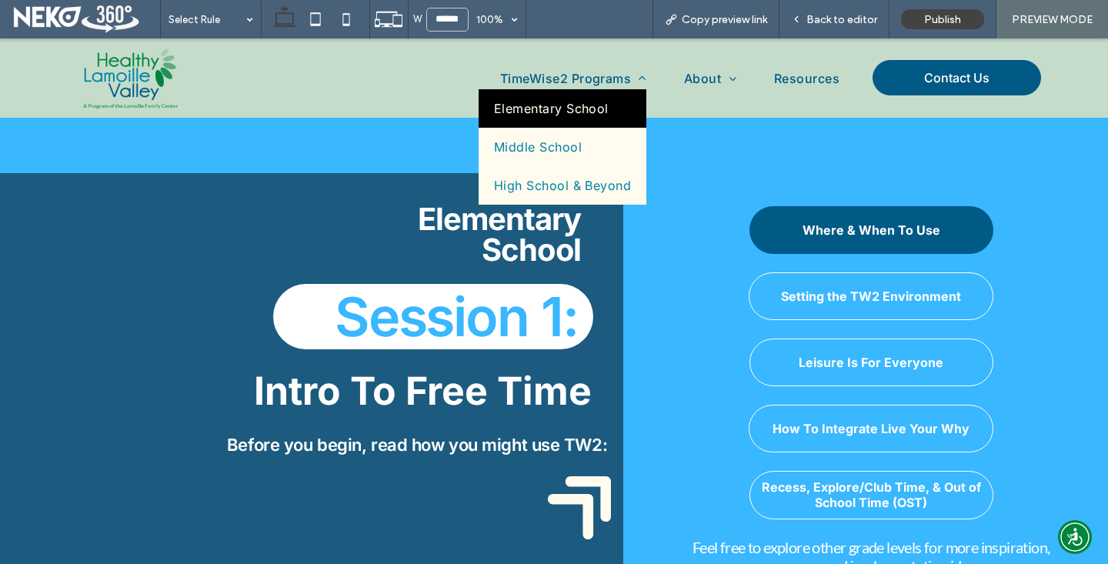
click at [531, 102] on span "Elementary School" at bounding box center [551, 108] width 115 height 15
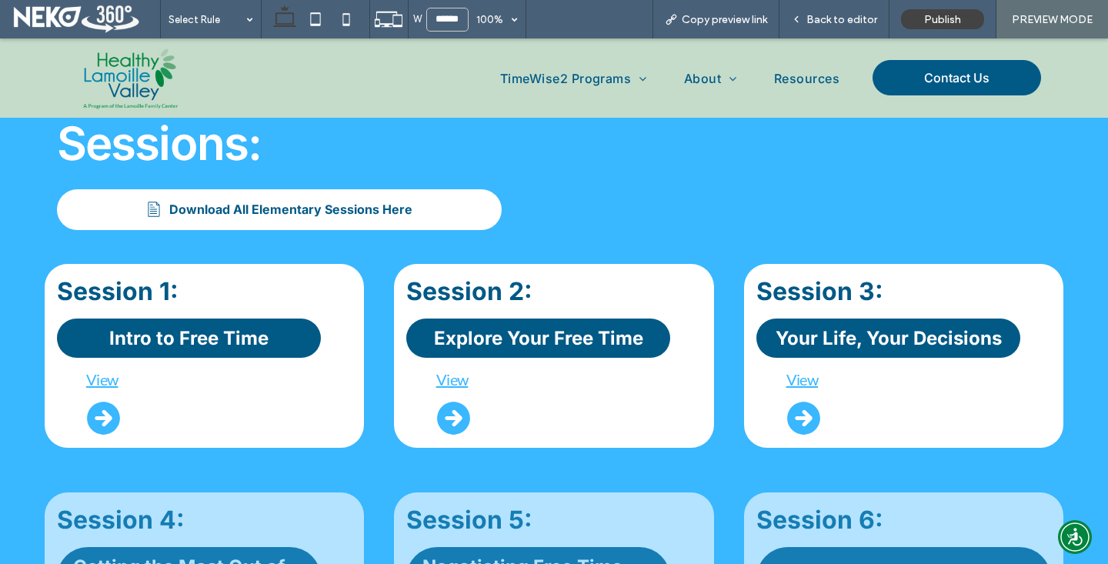
scroll to position [637, 0]
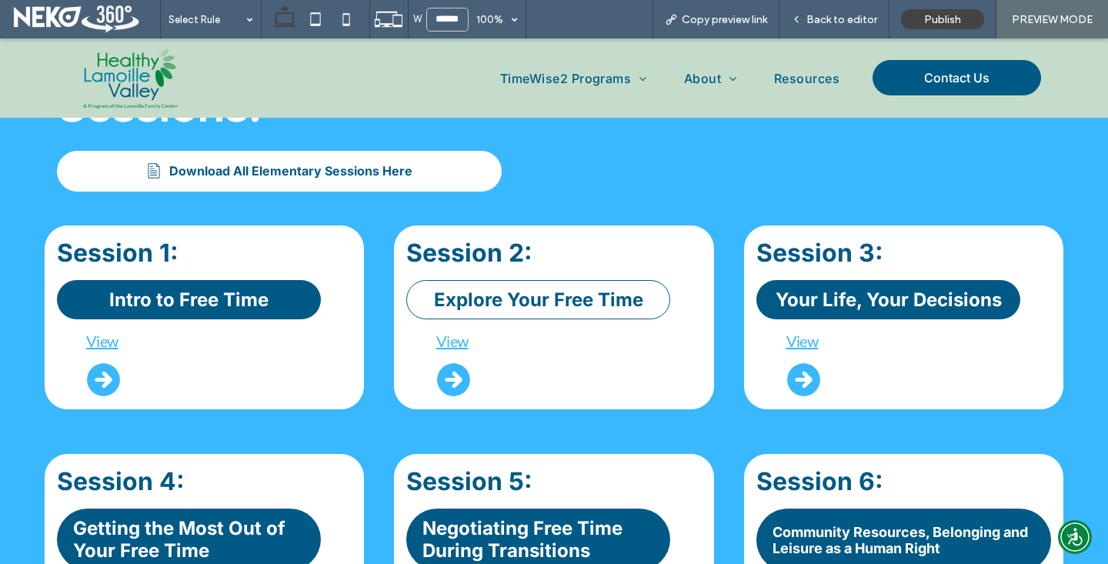
click at [580, 305] on span "Explore Your Free Time" at bounding box center [538, 299] width 209 height 22
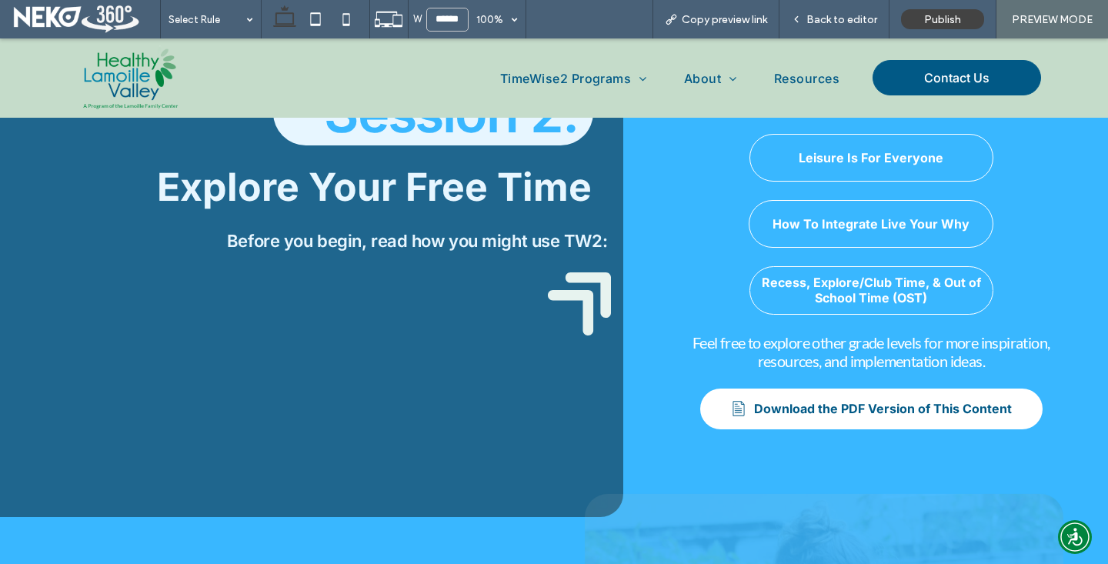
scroll to position [313, 0]
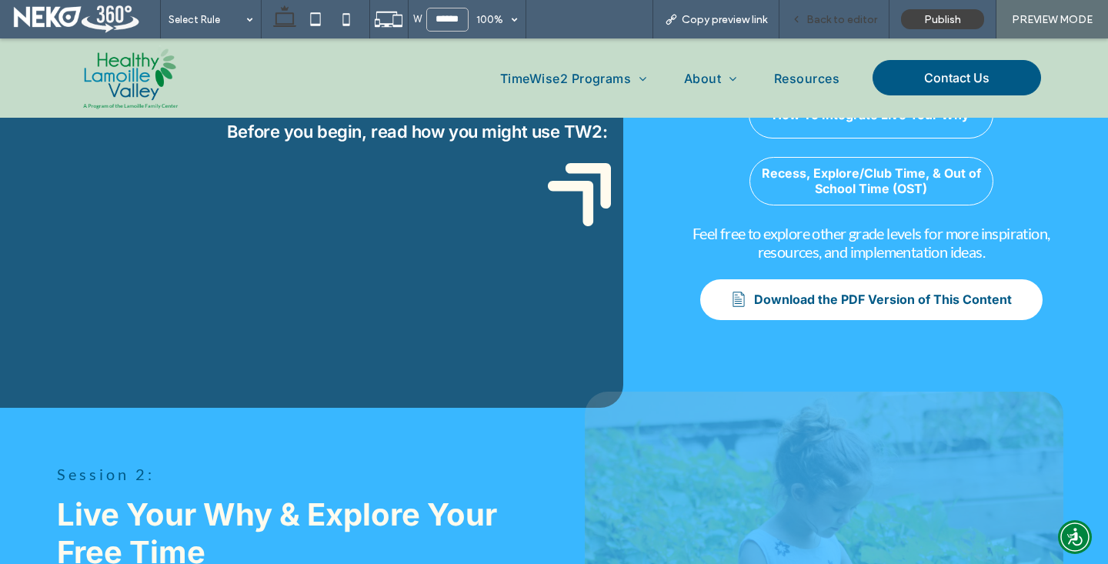
drag, startPoint x: 831, startPoint y: 18, endPoint x: 826, endPoint y: 8, distance: 10.7
click at [831, 18] on span "Back to editor" at bounding box center [841, 19] width 71 height 13
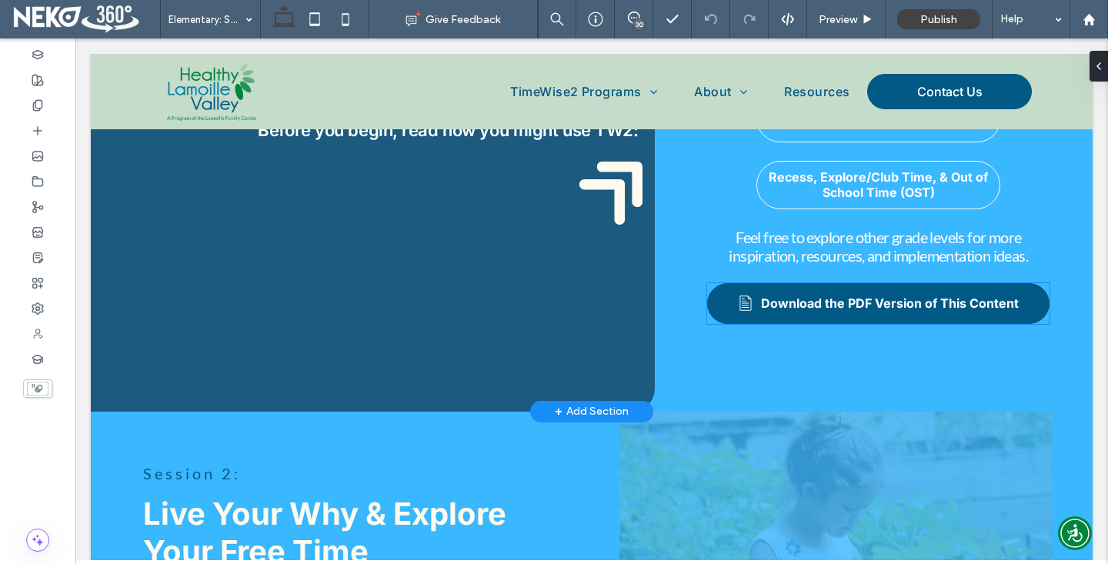
scroll to position [318, 0]
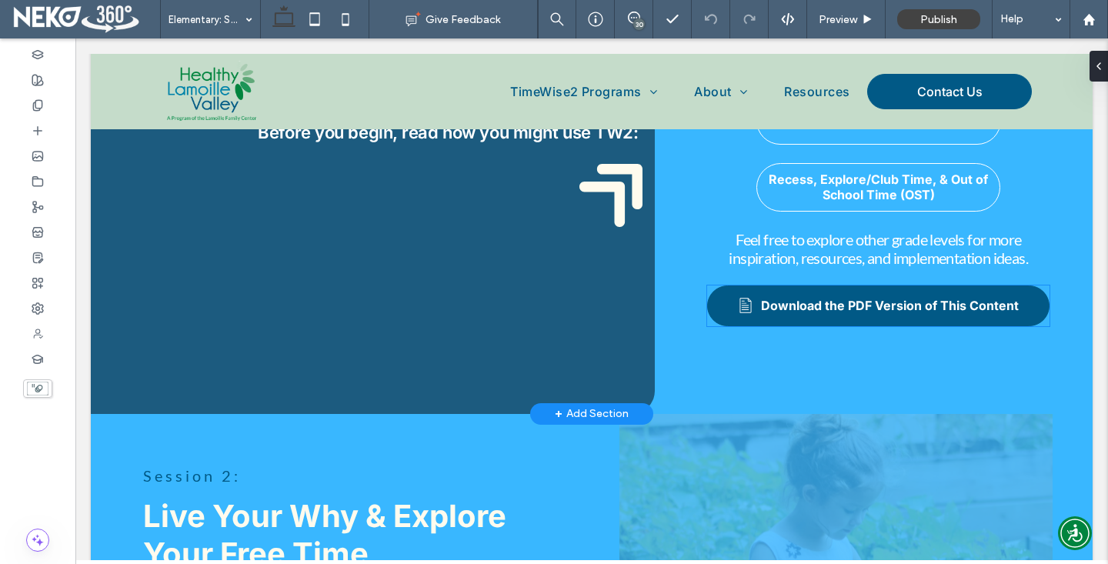
click at [825, 301] on span "Download the PDF Version of This Content" at bounding box center [890, 305] width 258 height 15
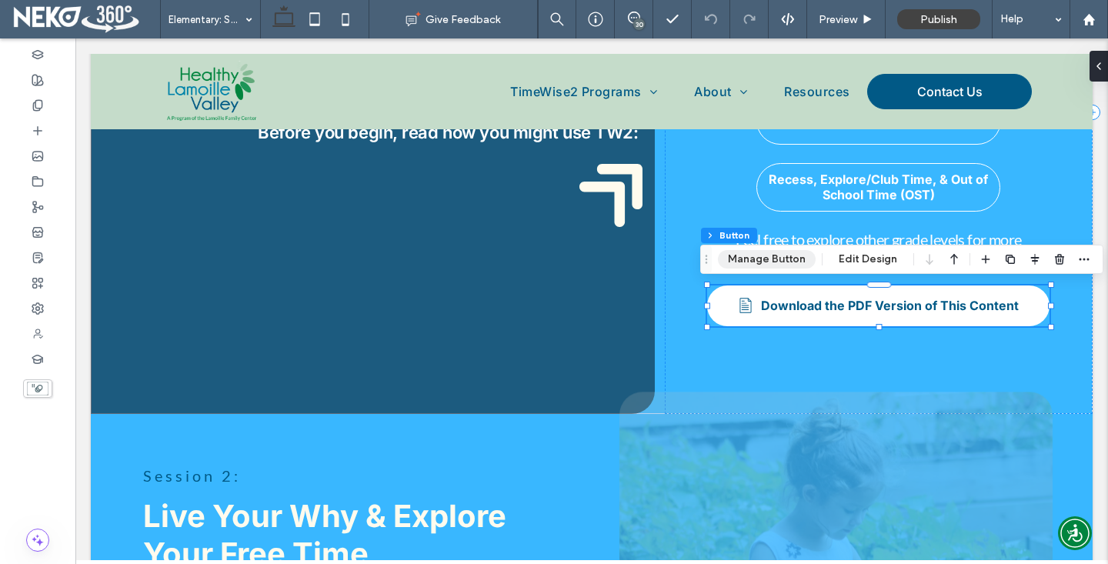
click at [786, 259] on button "Manage Button" at bounding box center [767, 259] width 98 height 18
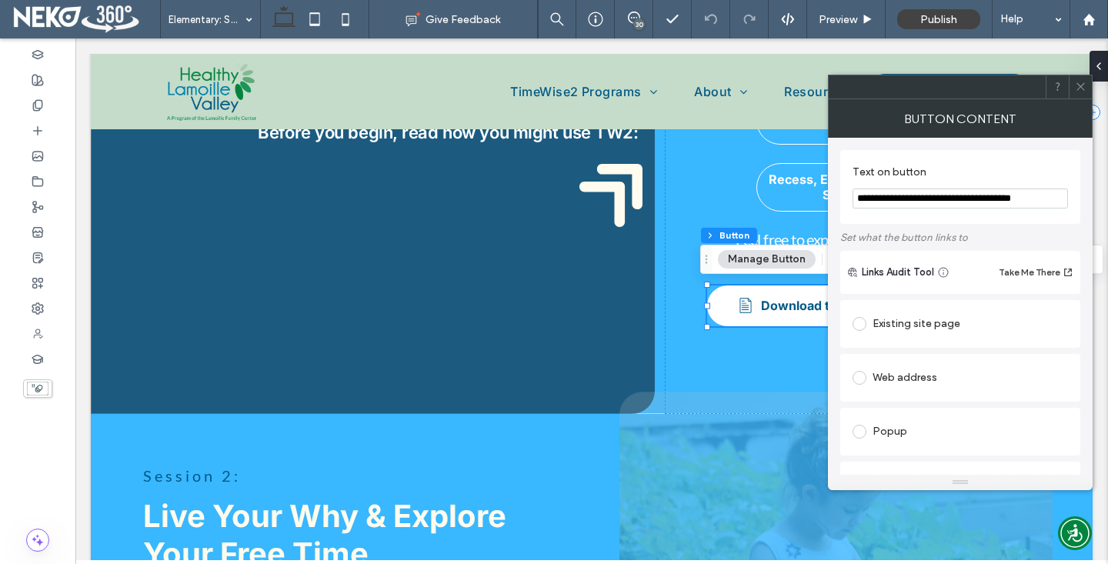
click at [921, 204] on input "**********" at bounding box center [959, 198] width 215 height 20
click at [1075, 95] on span at bounding box center [1081, 86] width 12 height 23
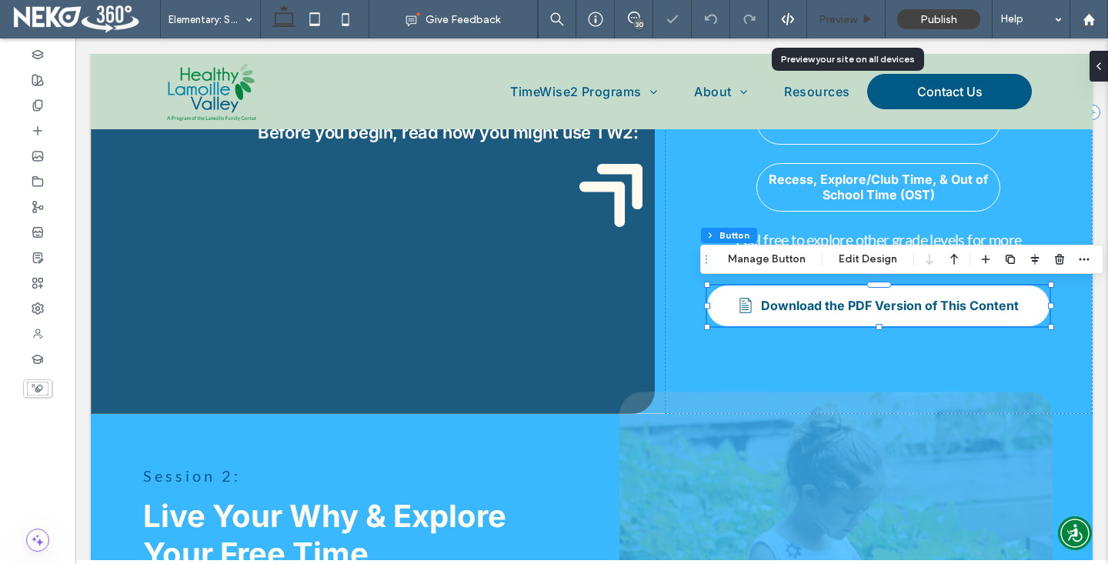
click at [830, 22] on span "Preview" at bounding box center [837, 19] width 38 height 13
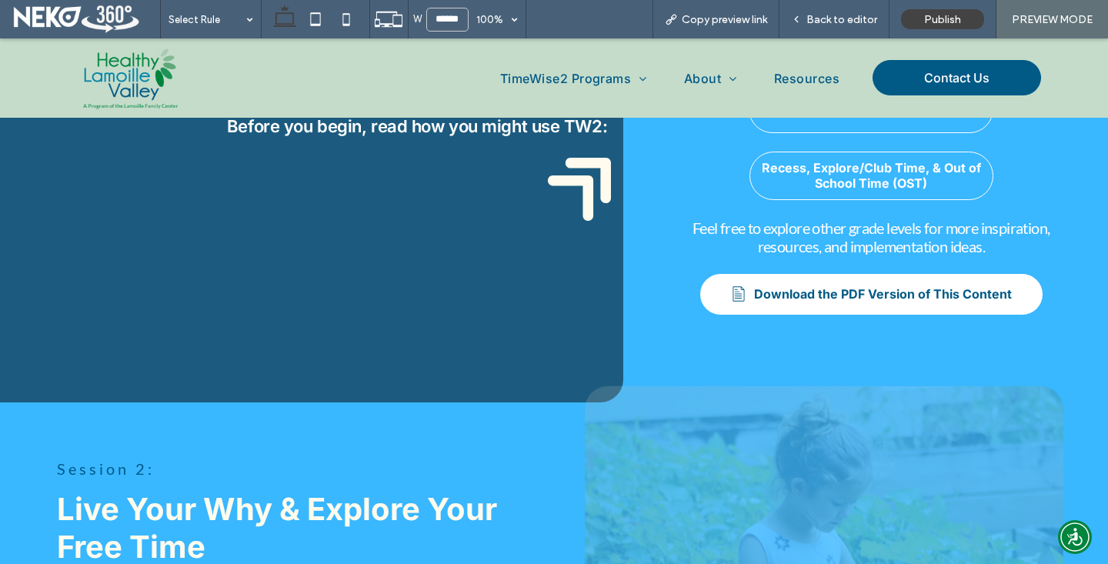
scroll to position [313, 0]
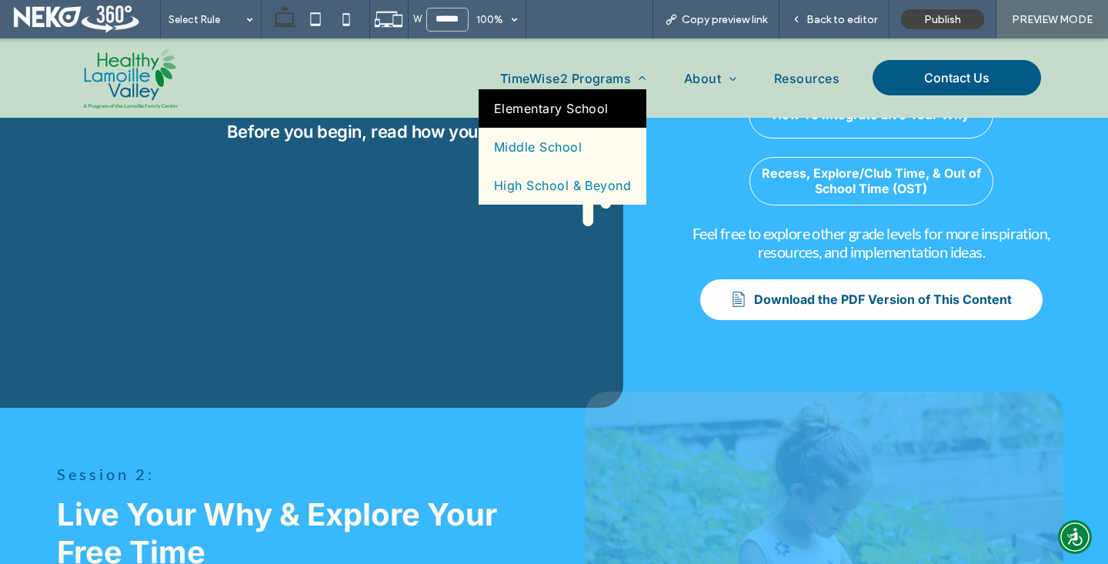
click at [566, 96] on link "Elementary School" at bounding box center [562, 108] width 168 height 38
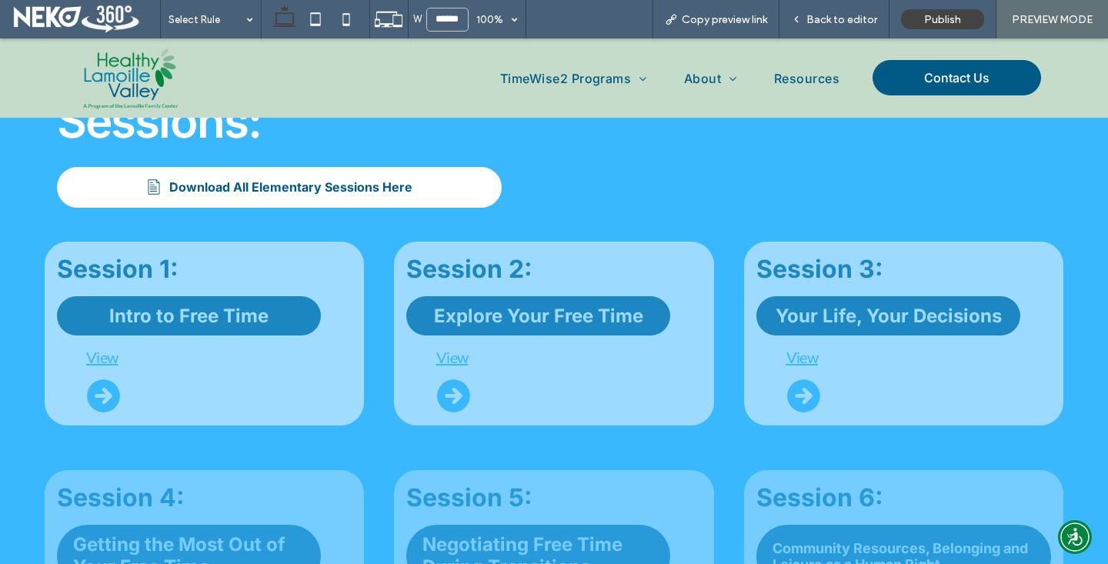
scroll to position [638, 0]
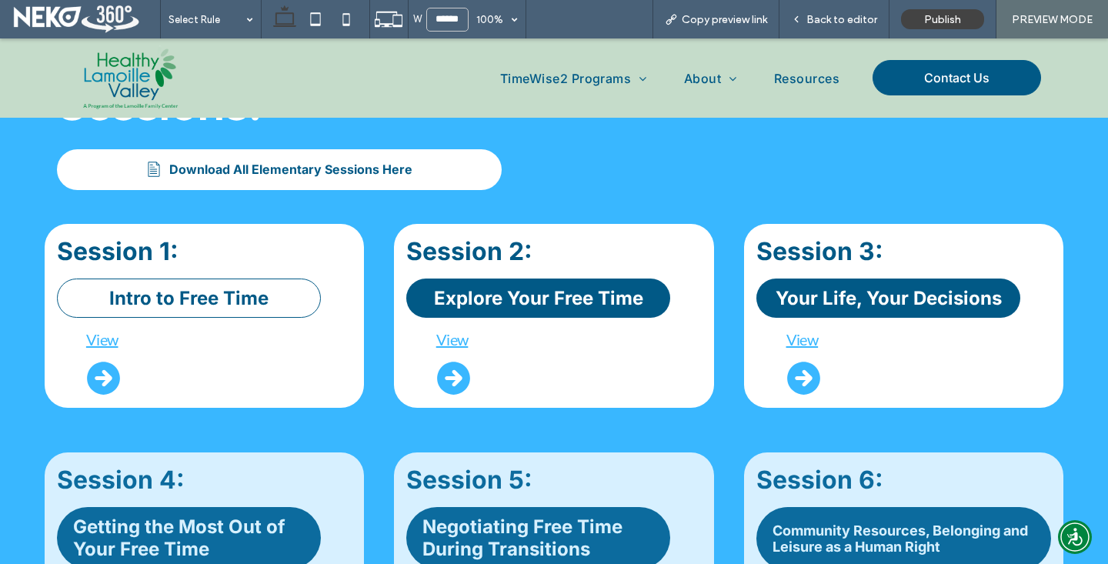
click at [224, 298] on span "Intro to Free Time" at bounding box center [188, 298] width 159 height 22
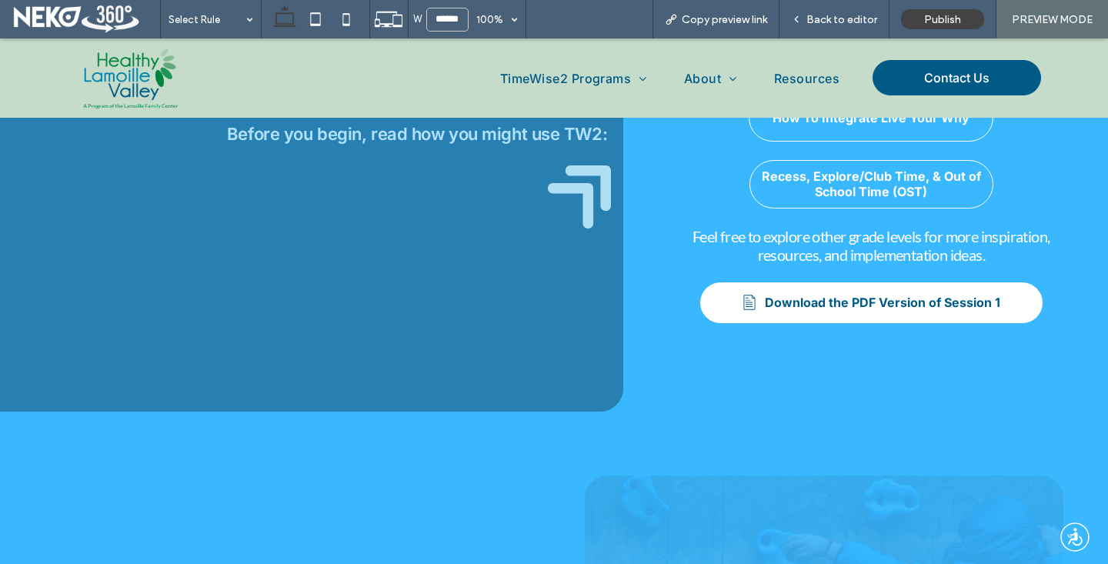
scroll to position [363, 0]
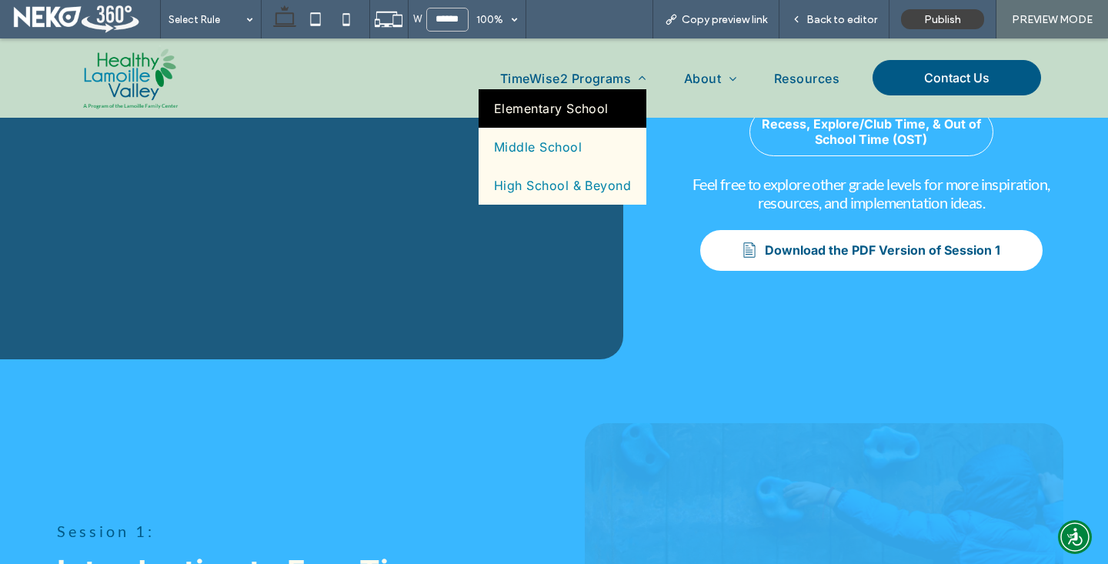
click at [564, 113] on span "Elementary School" at bounding box center [551, 108] width 115 height 15
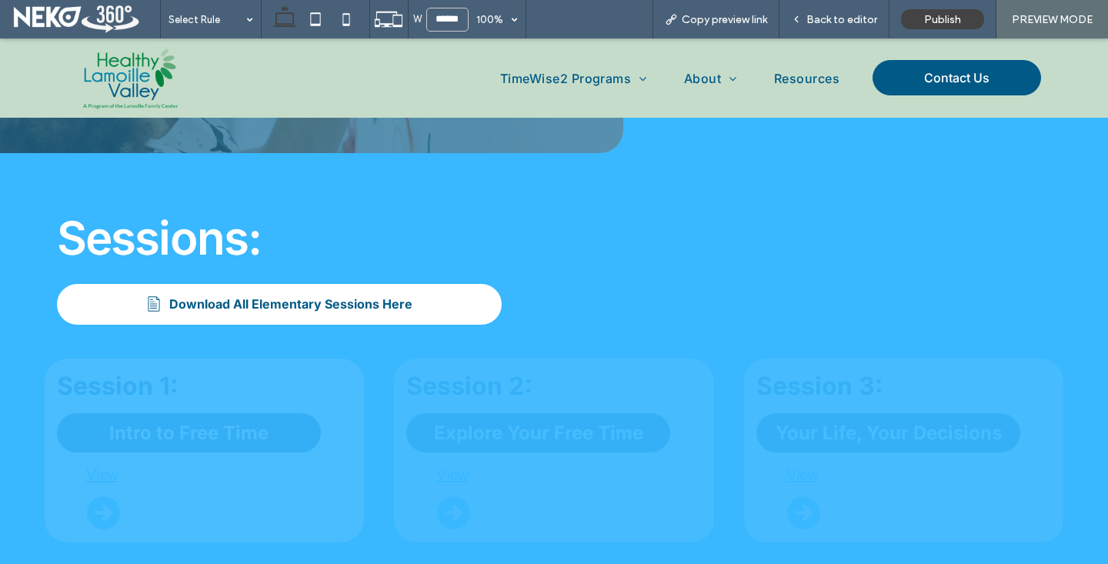
scroll to position [561, 0]
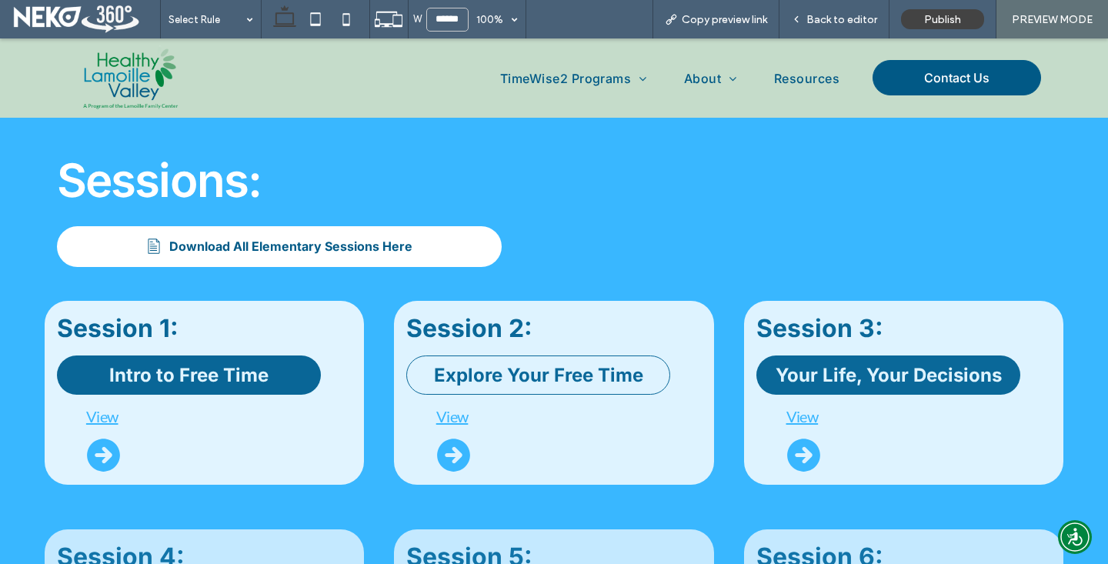
click at [498, 382] on span "Explore Your Free Time" at bounding box center [538, 375] width 209 height 22
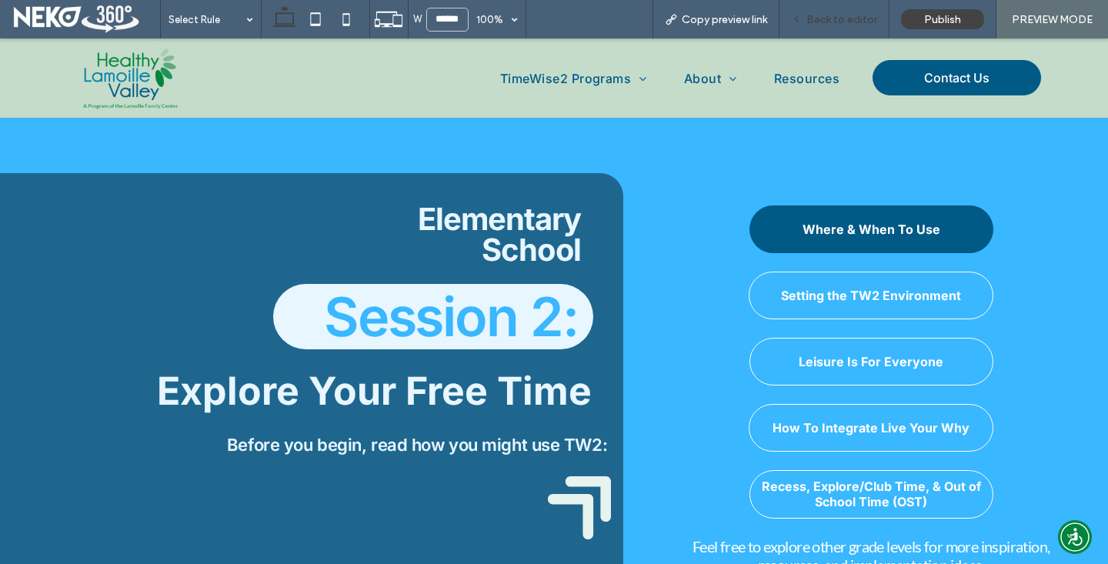
click at [851, 11] on div "Back to editor" at bounding box center [834, 19] width 110 height 38
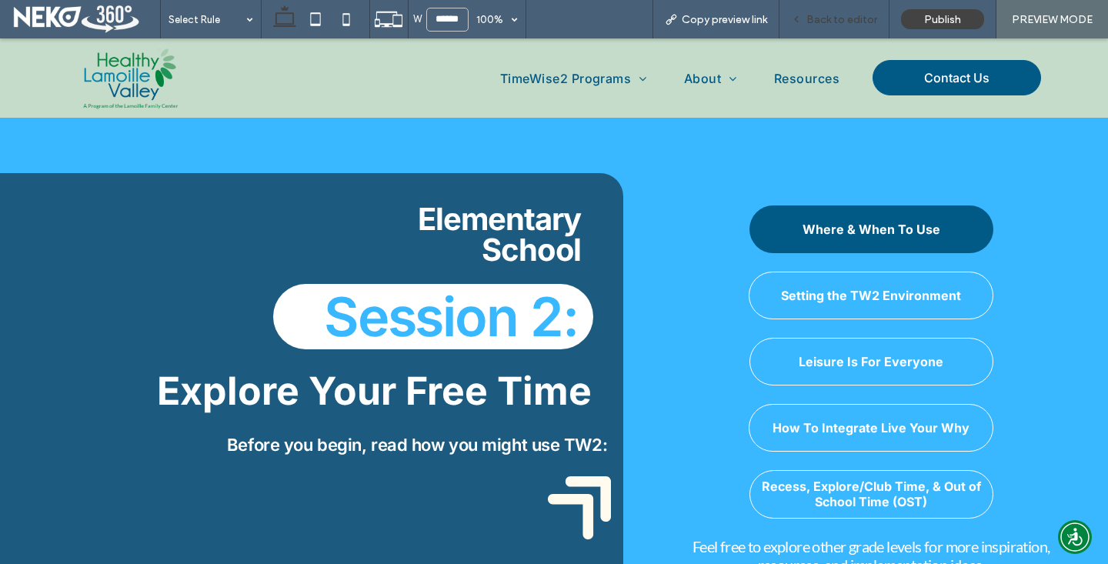
click at [818, 29] on div "Back to editor" at bounding box center [834, 19] width 110 height 38
click at [813, 20] on span "Back to editor" at bounding box center [841, 19] width 71 height 13
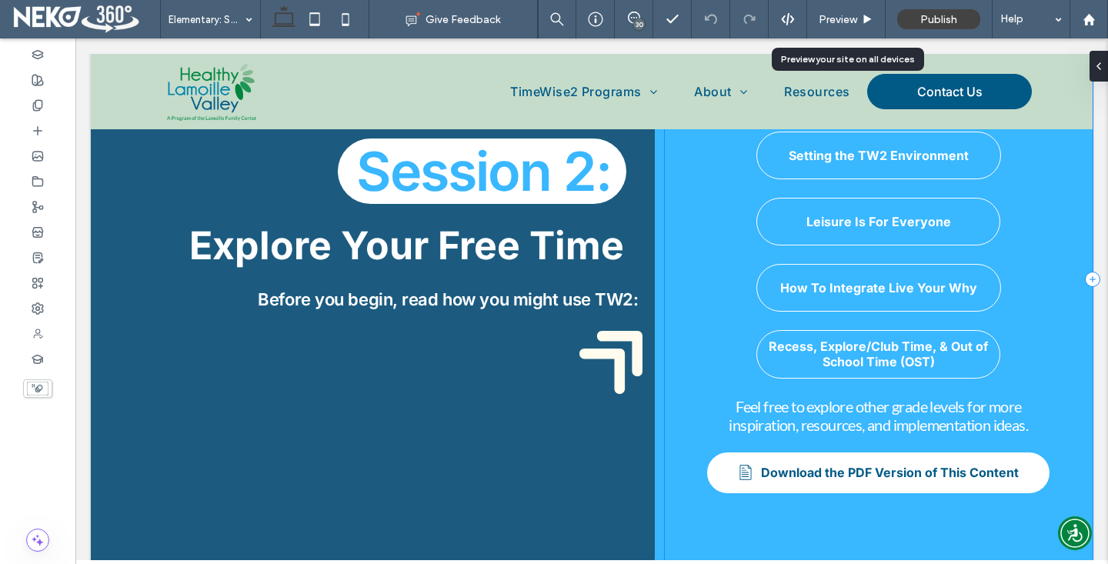
scroll to position [402, 0]
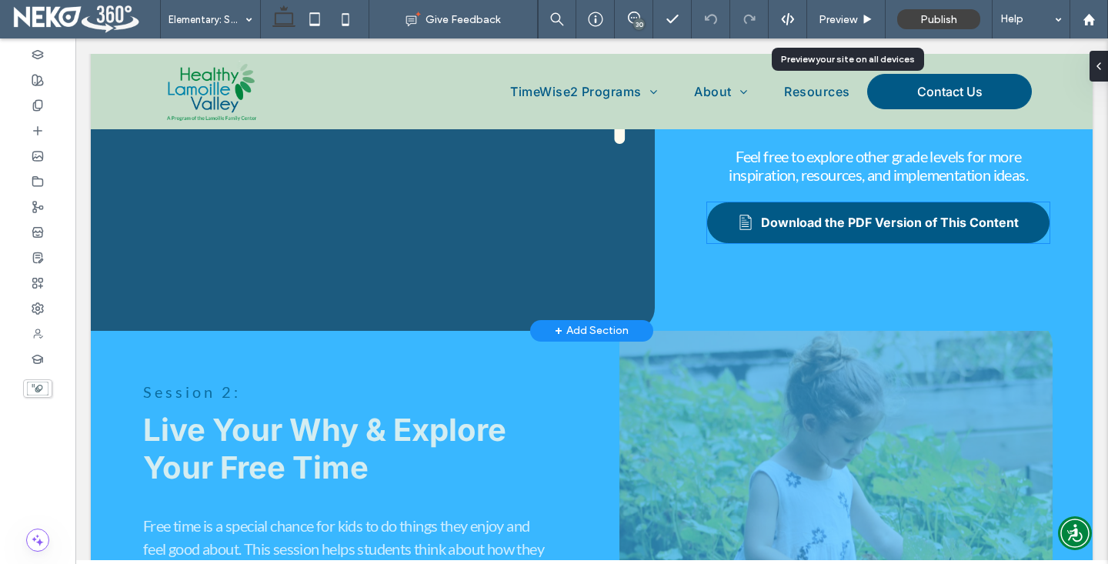
click at [815, 220] on span "Download the PDF Version of This Content" at bounding box center [890, 222] width 258 height 15
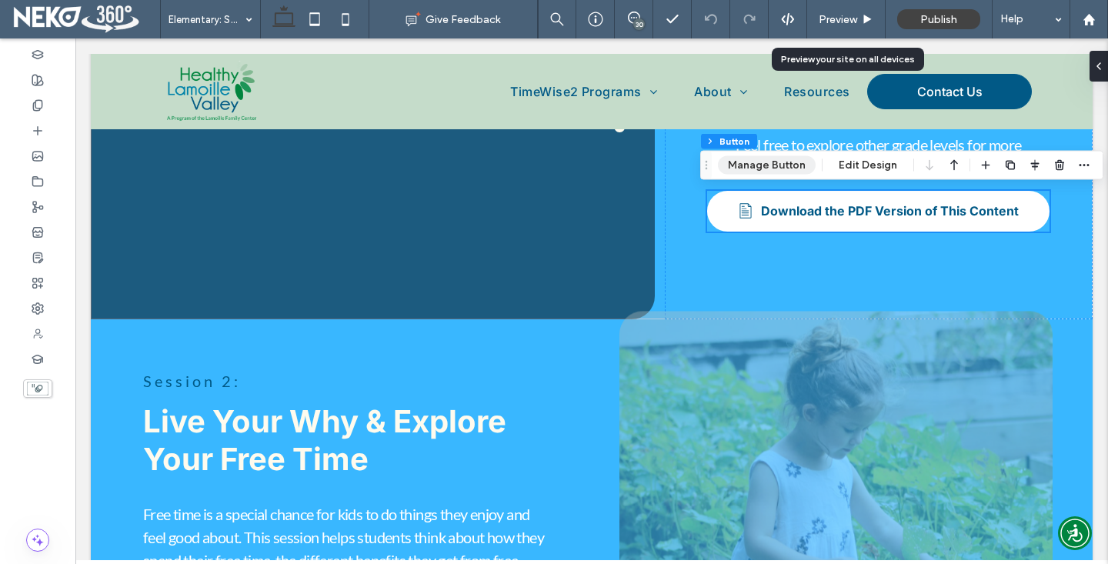
click at [745, 168] on button "Manage Button" at bounding box center [767, 165] width 98 height 18
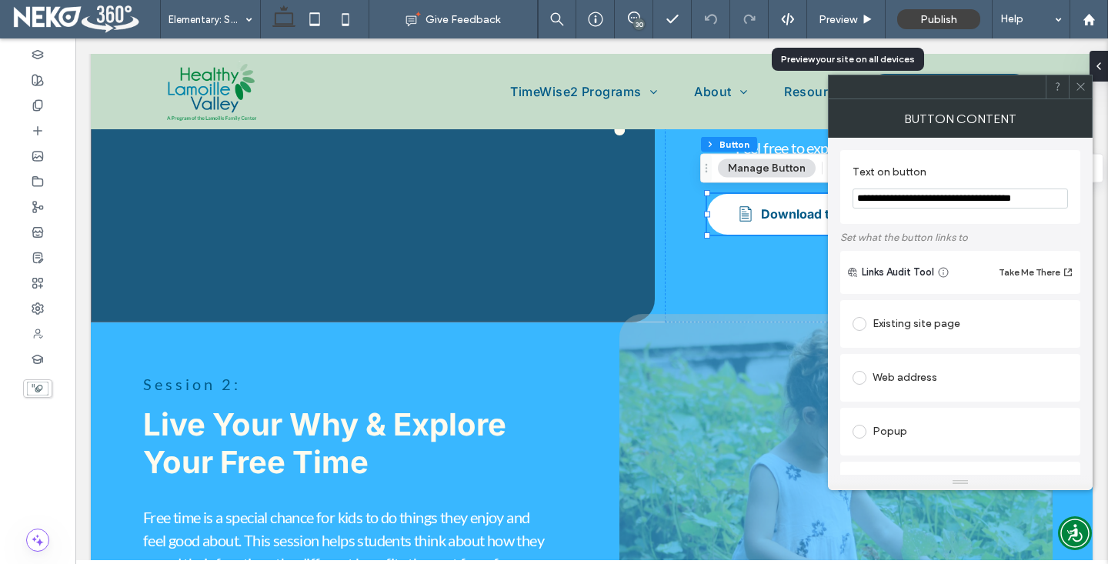
drag, startPoint x: 994, startPoint y: 197, endPoint x: 1091, endPoint y: 197, distance: 97.7
click at [1091, 197] on div "**********" at bounding box center [960, 306] width 265 height 337
type input "**********"
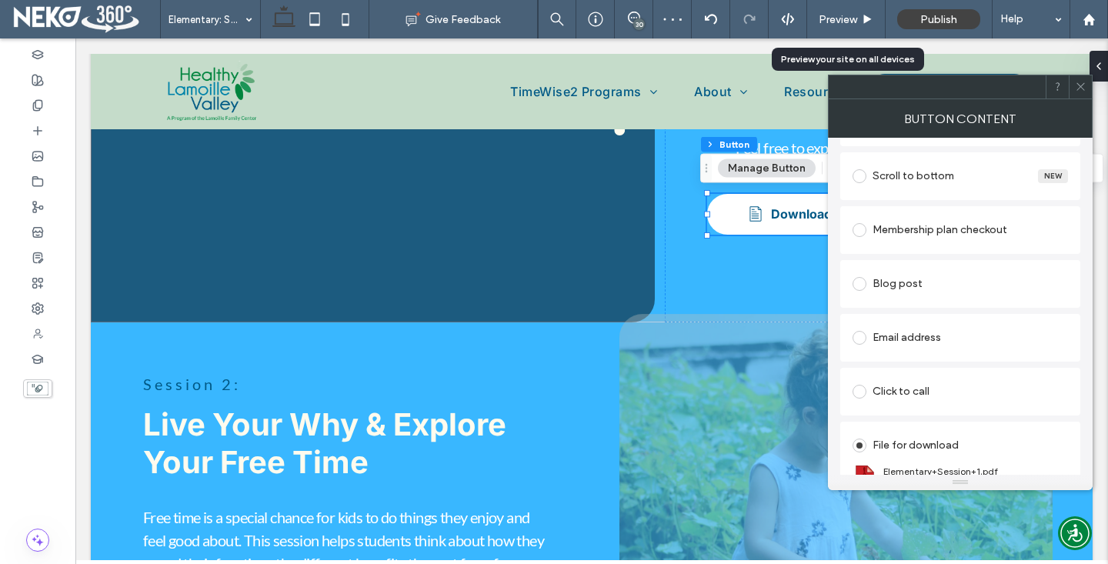
scroll to position [461, 0]
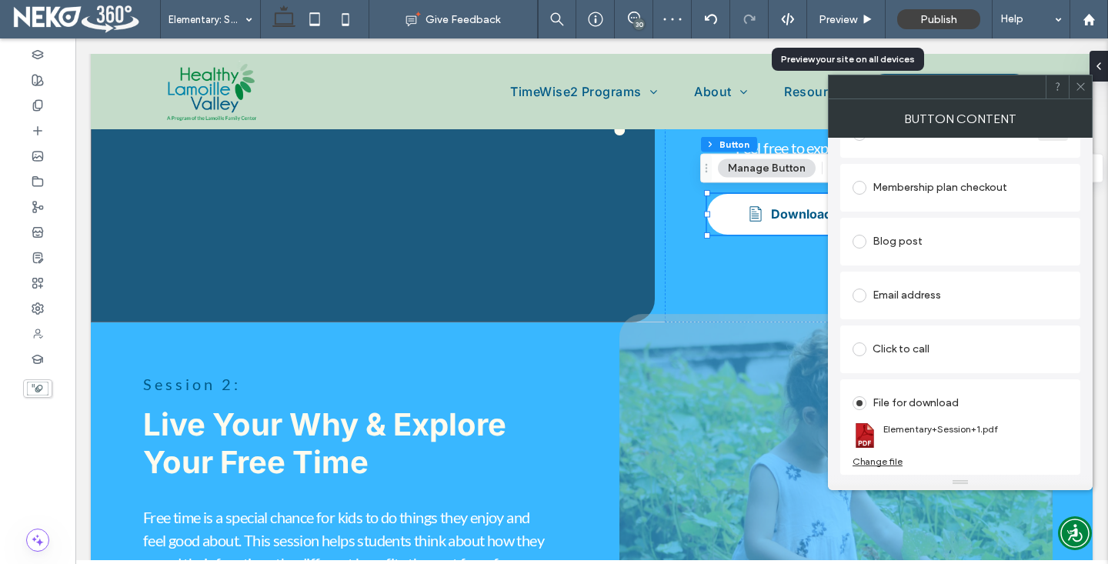
click at [888, 460] on div "Change file" at bounding box center [877, 461] width 50 height 12
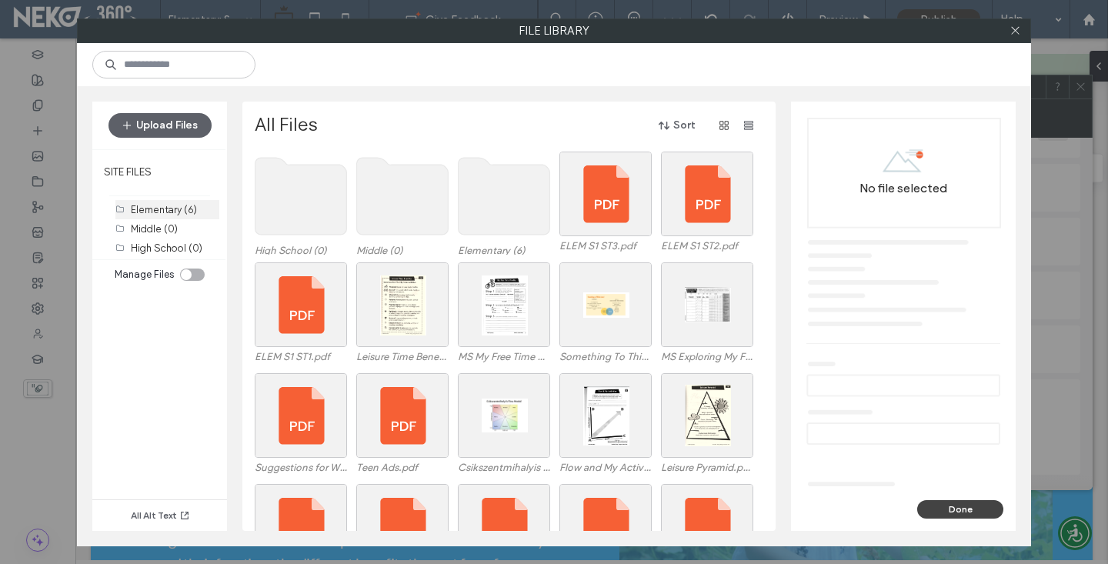
click at [120, 208] on icon at bounding box center [119, 209] width 9 height 9
click at [170, 204] on label "Elementary (6)" at bounding box center [164, 210] width 66 height 12
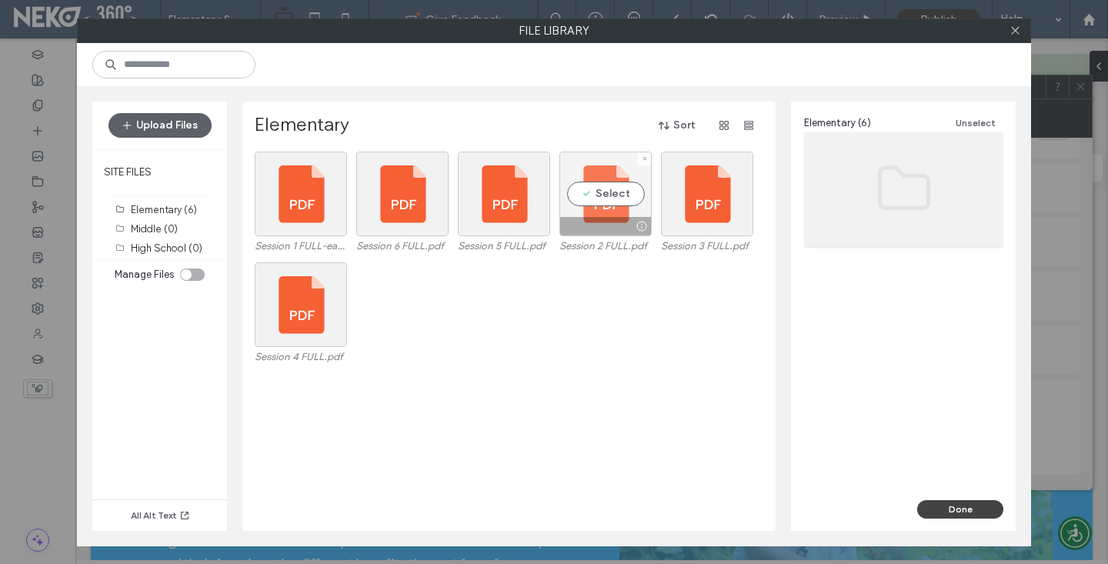
click at [587, 192] on div "Select" at bounding box center [605, 194] width 92 height 85
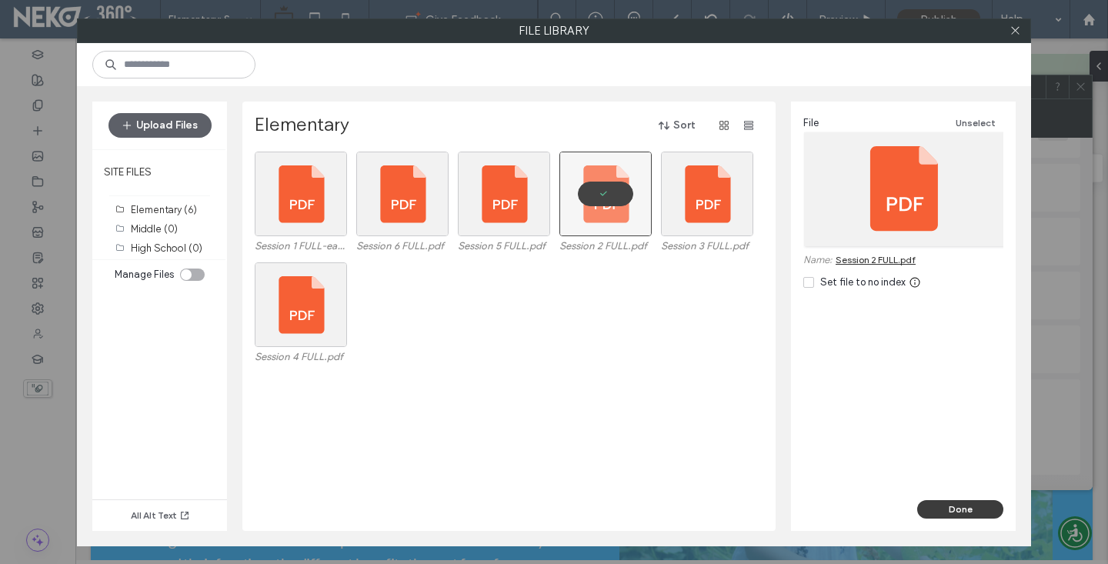
click at [974, 505] on button "Done" at bounding box center [960, 509] width 86 height 18
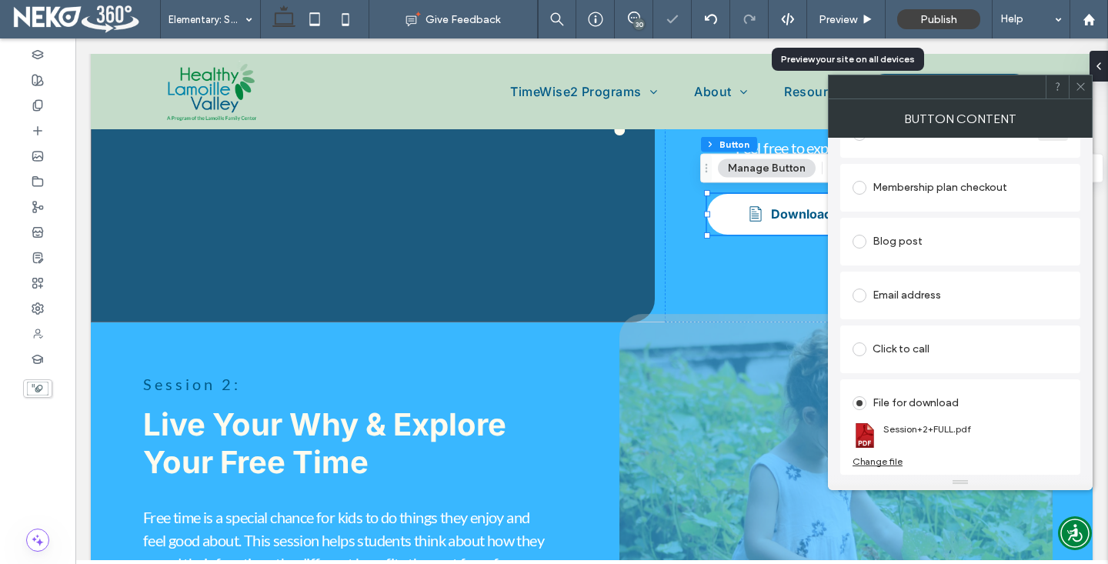
click at [1088, 82] on div at bounding box center [1079, 86] width 23 height 23
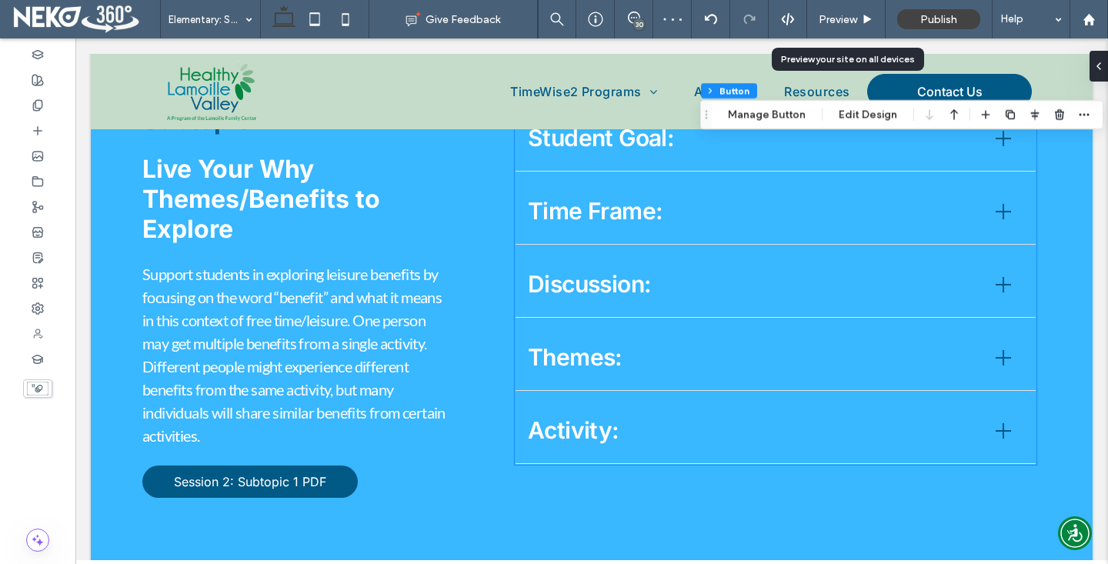
scroll to position [1664, 0]
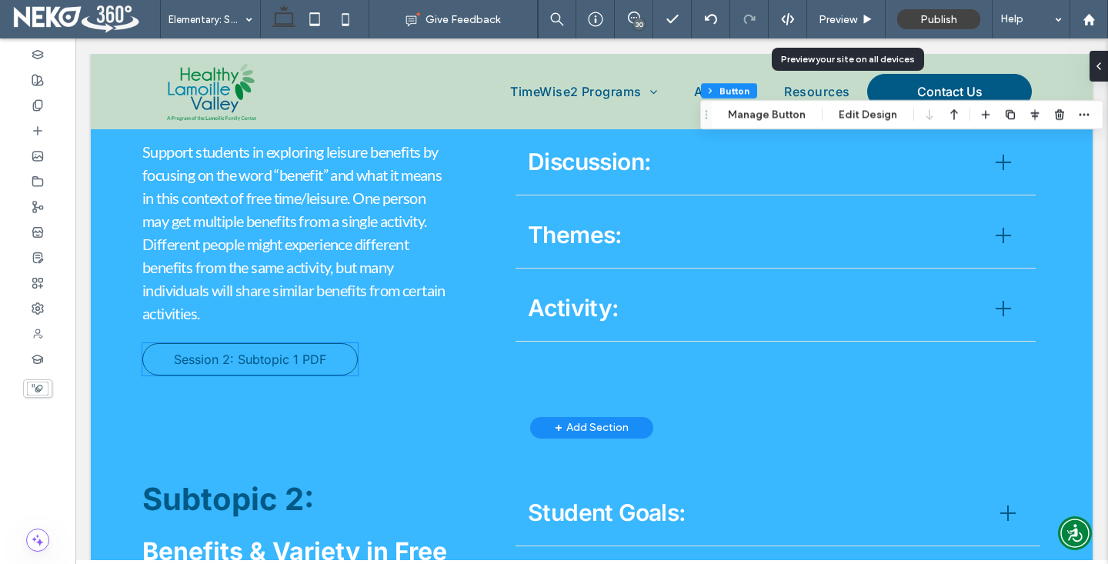
click at [286, 363] on span "Session 2: Subtopic 1 PDF" at bounding box center [250, 359] width 152 height 15
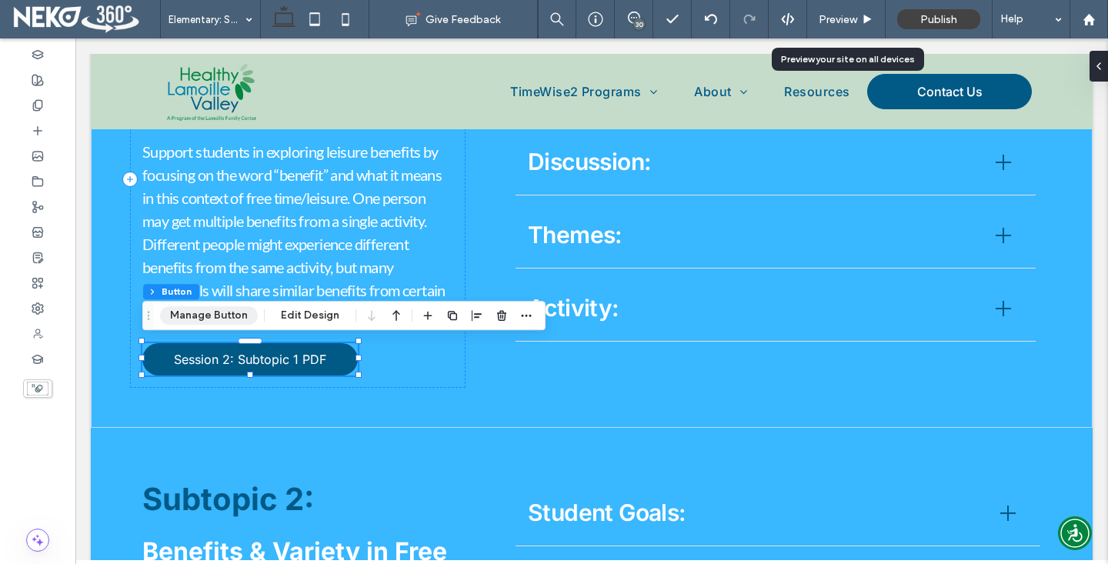
click at [221, 314] on button "Manage Button" at bounding box center [209, 315] width 98 height 18
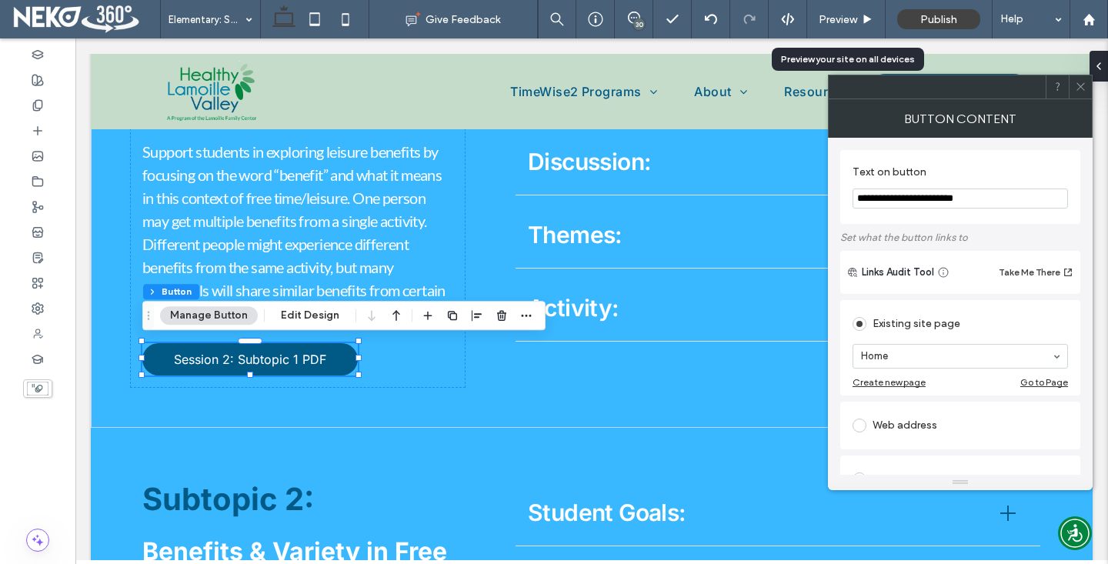
scroll to position [461, 0]
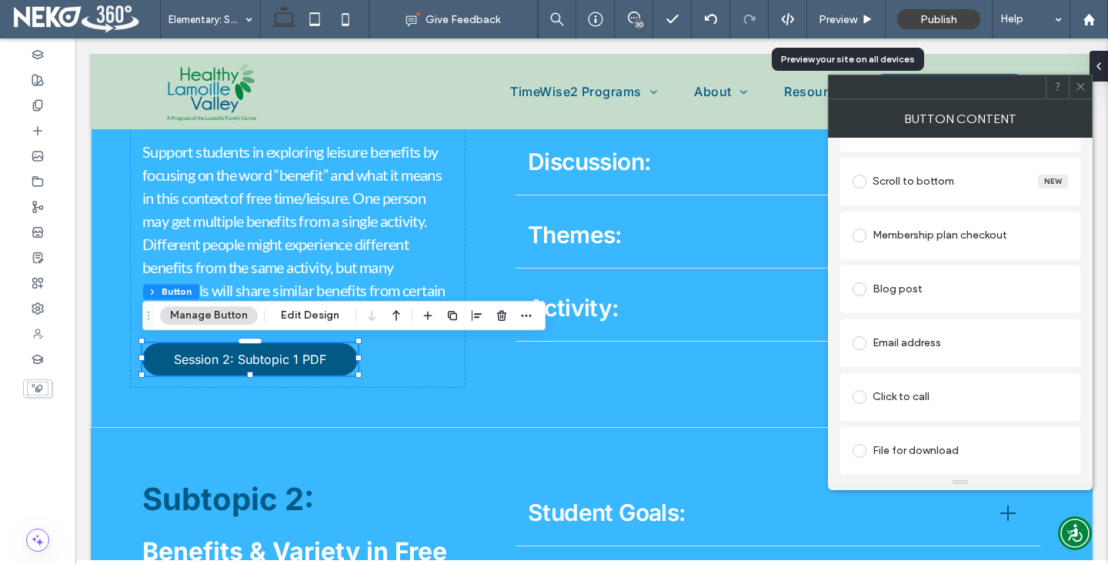
click at [896, 442] on div "File for download" at bounding box center [959, 450] width 215 height 25
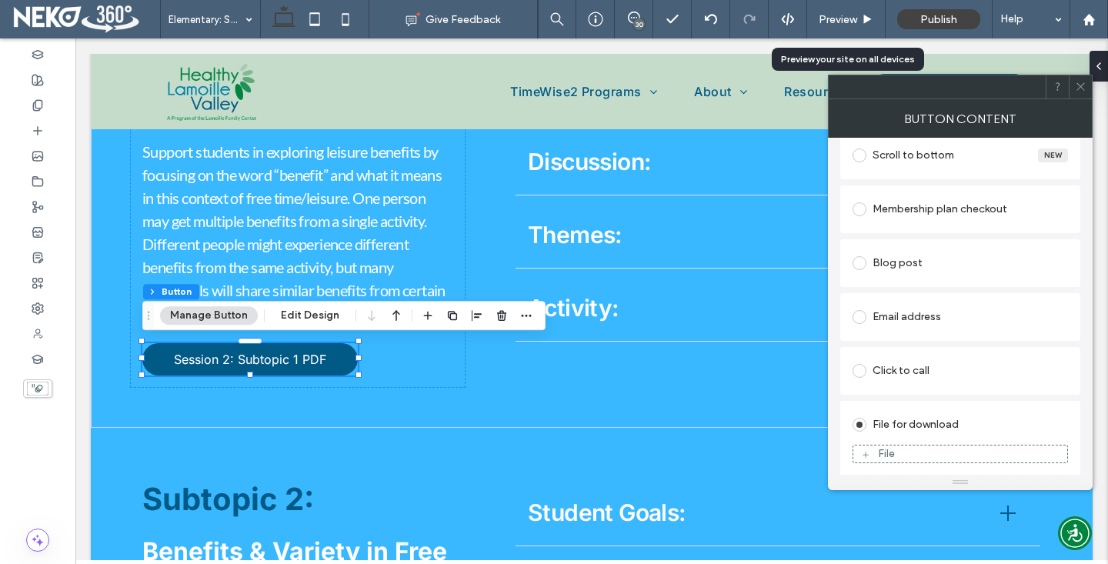
scroll to position [442, 0]
click at [885, 451] on div "File" at bounding box center [886, 449] width 17 height 13
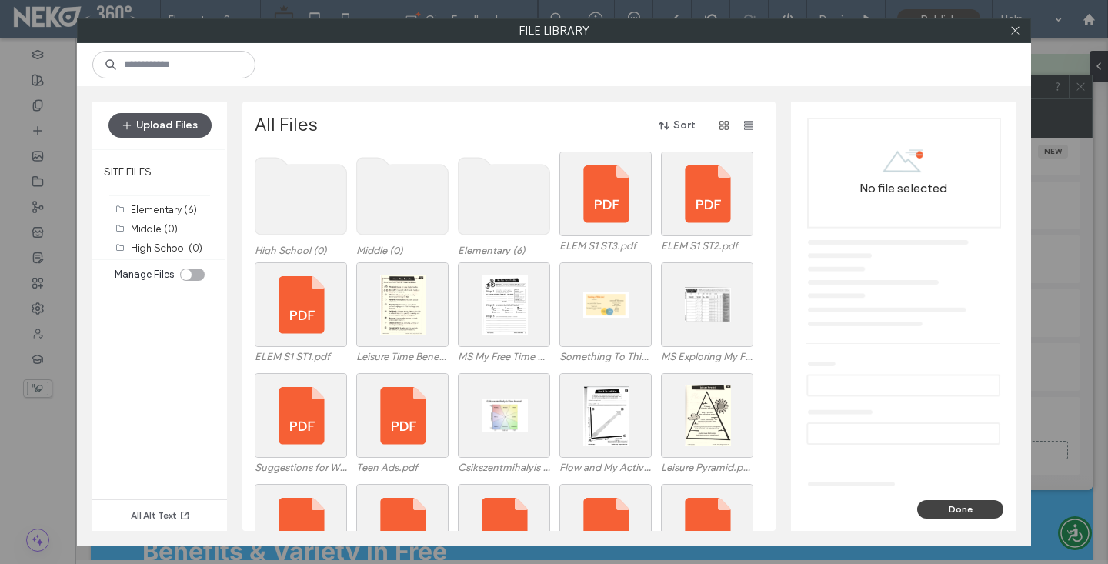
click at [185, 132] on button "Upload Files" at bounding box center [159, 125] width 103 height 25
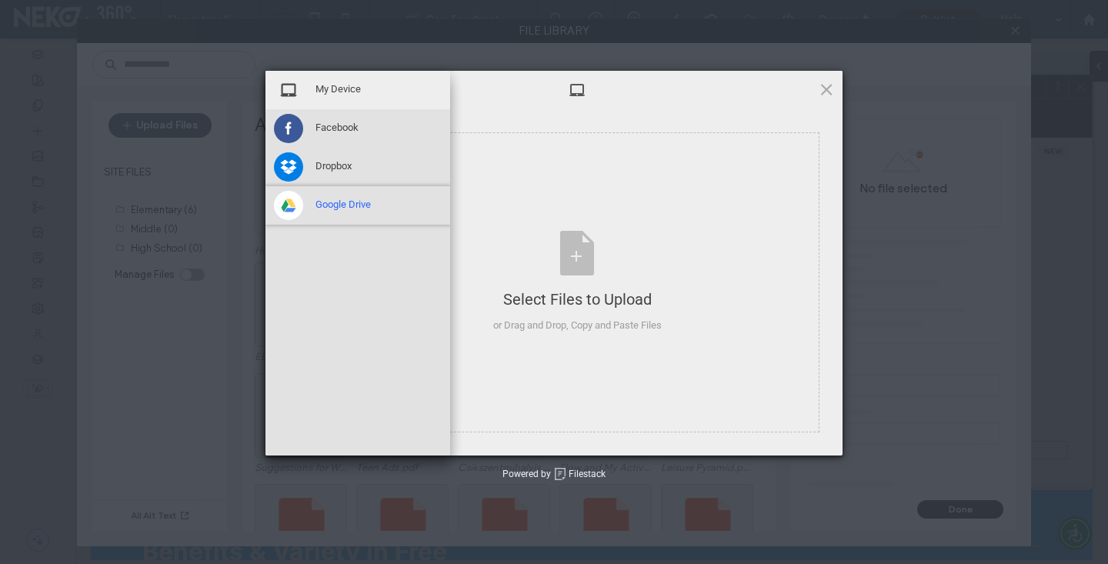
click at [431, 212] on div "Google Drive" at bounding box center [357, 205] width 185 height 38
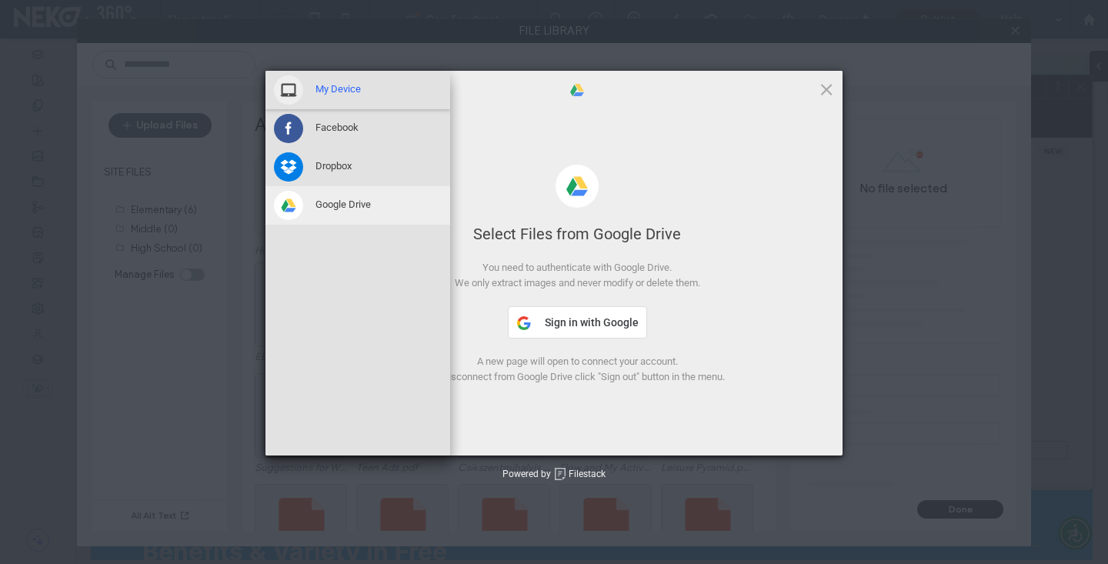
click at [365, 90] on div "My Device" at bounding box center [357, 90] width 185 height 38
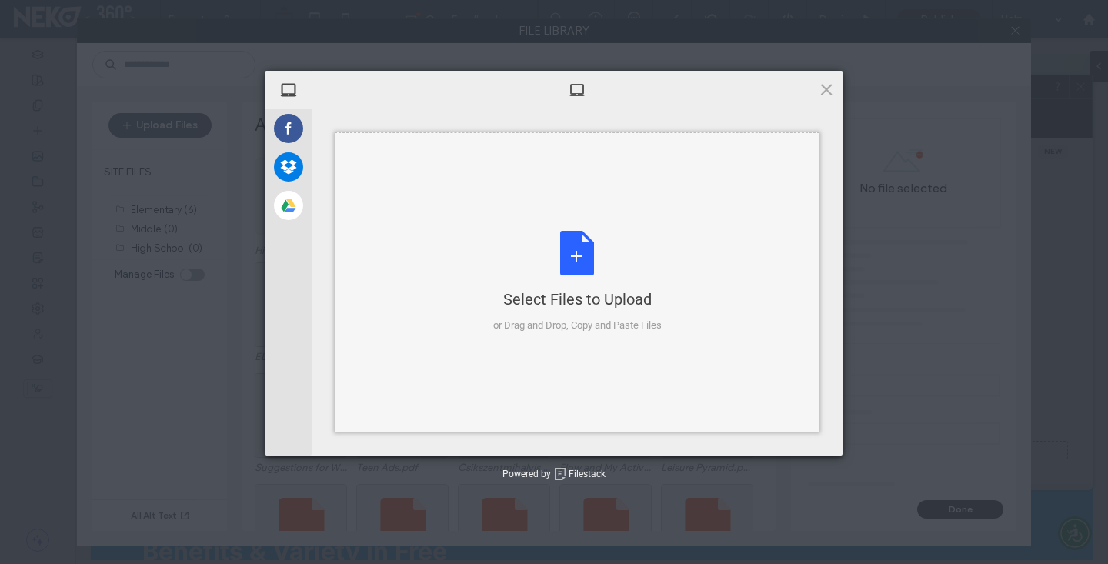
click at [586, 283] on div "Select Files to Upload or Drag and Drop, Copy and Paste Files" at bounding box center [577, 282] width 168 height 102
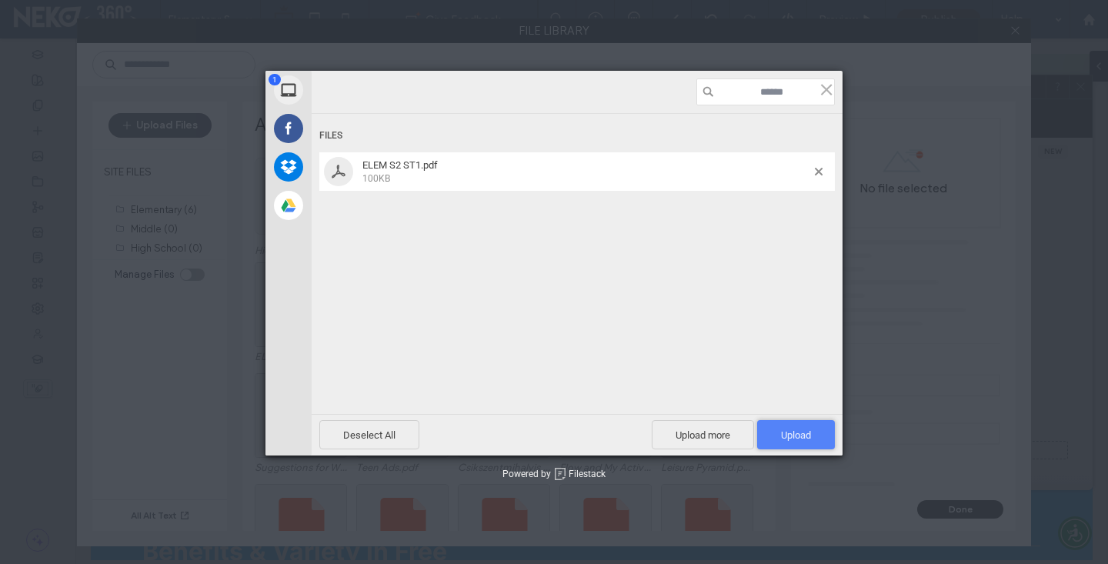
click at [778, 431] on span "Upload 1" at bounding box center [796, 434] width 78 height 29
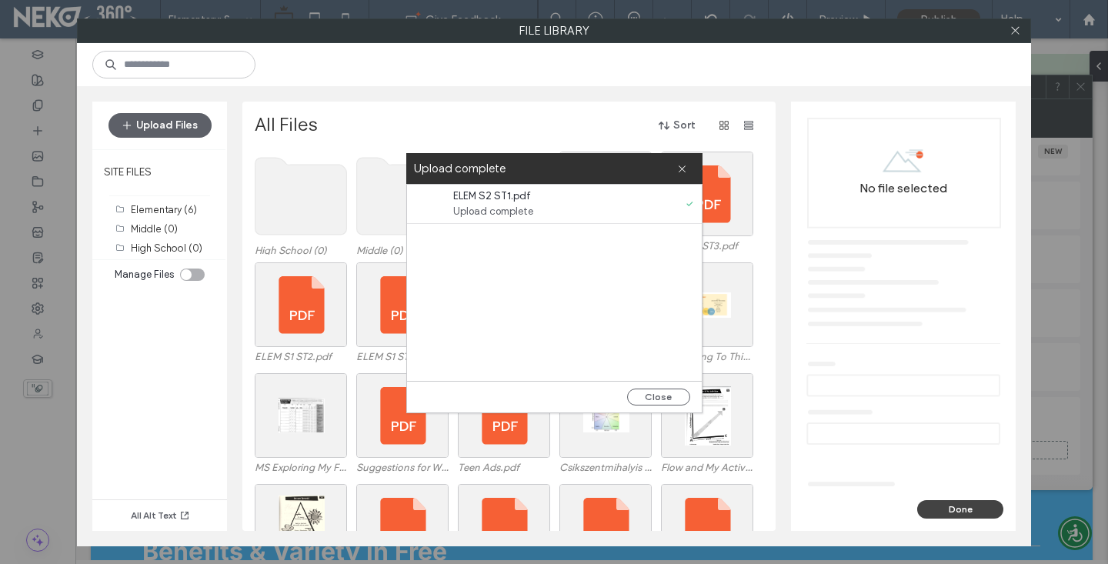
click at [687, 164] on div "Upload complete" at bounding box center [554, 168] width 296 height 31
click at [681, 171] on icon at bounding box center [682, 169] width 10 height 10
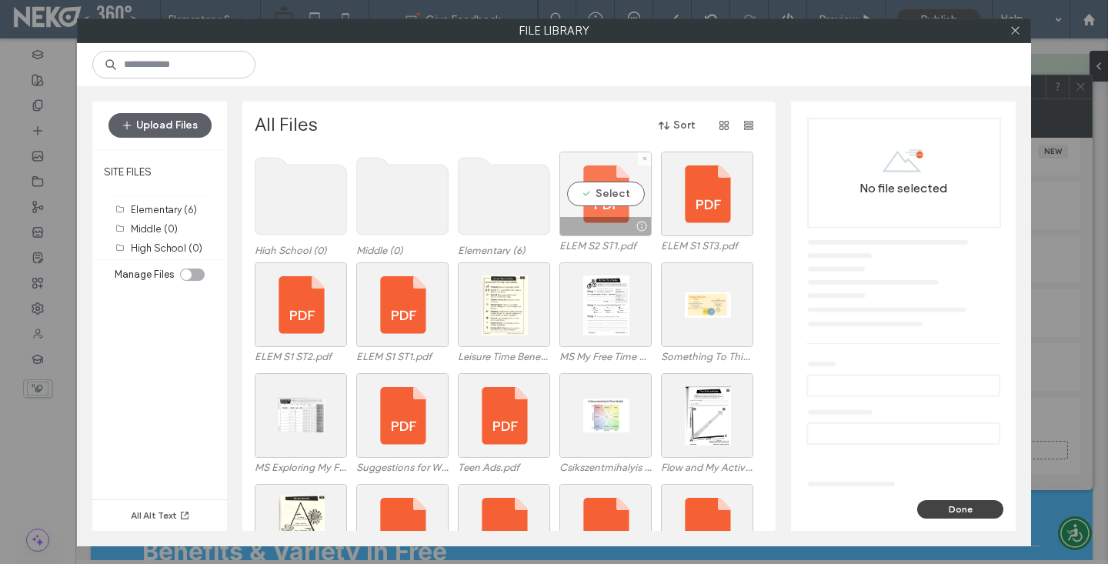
click at [595, 205] on div "Select" at bounding box center [605, 194] width 92 height 85
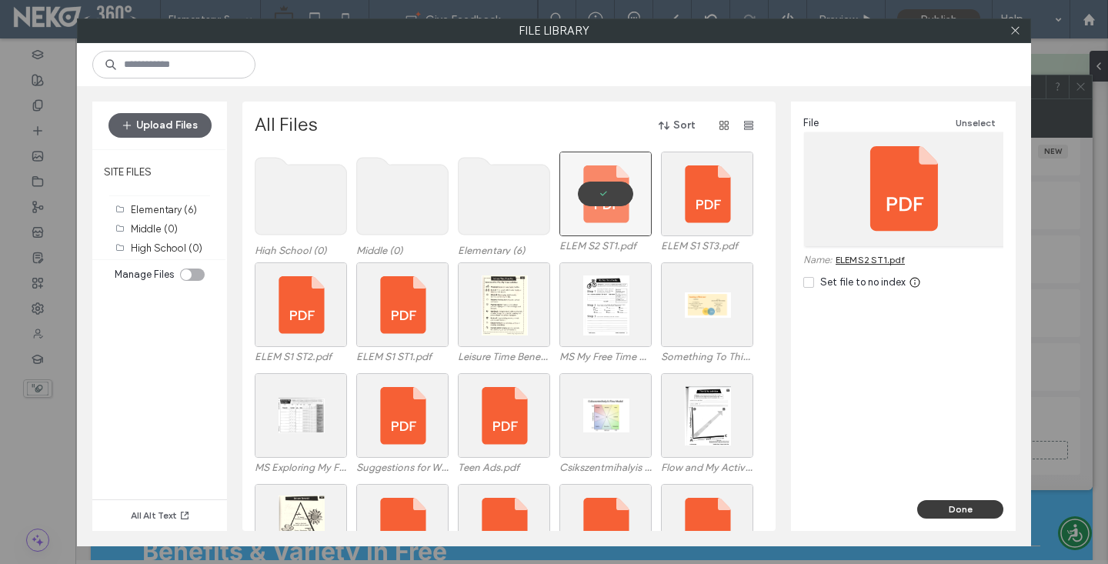
drag, startPoint x: 962, startPoint y: 501, endPoint x: 882, endPoint y: 463, distance: 88.8
click at [962, 501] on button "Done" at bounding box center [960, 509] width 86 height 18
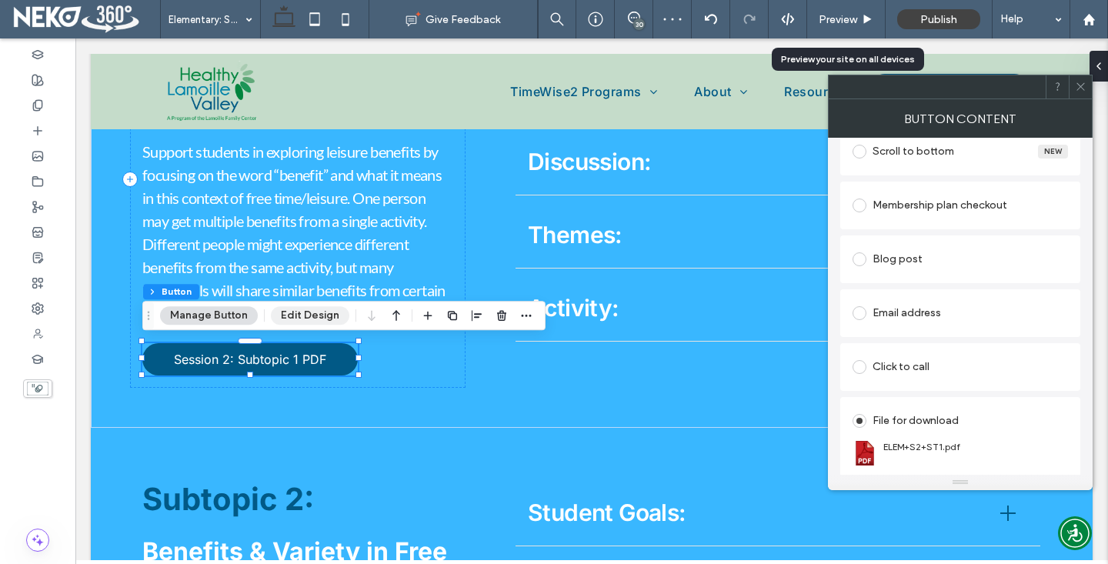
click at [278, 313] on button "Edit Design" at bounding box center [310, 315] width 78 height 18
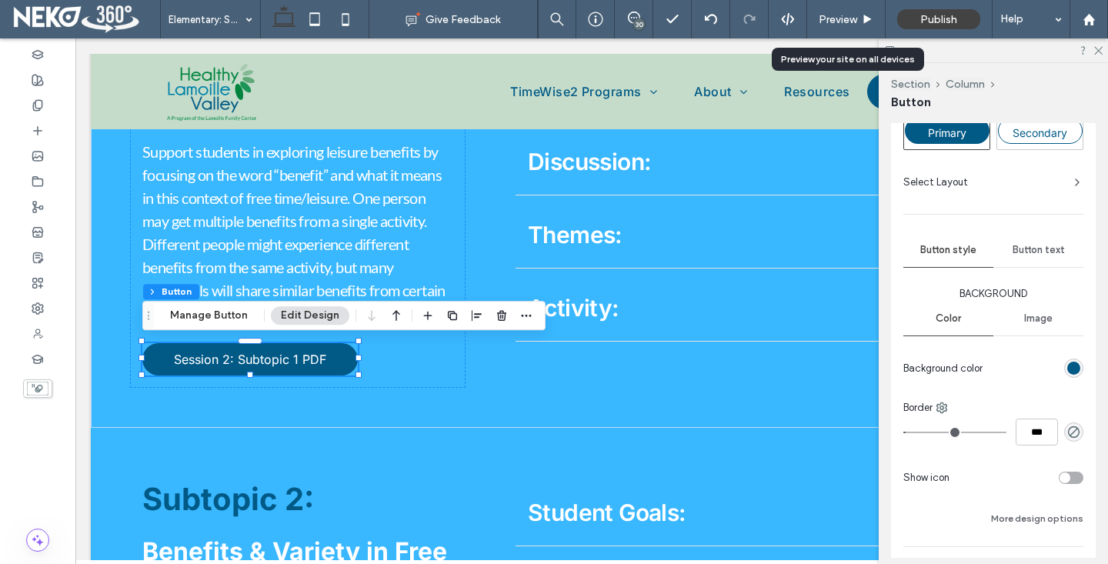
scroll to position [141, 0]
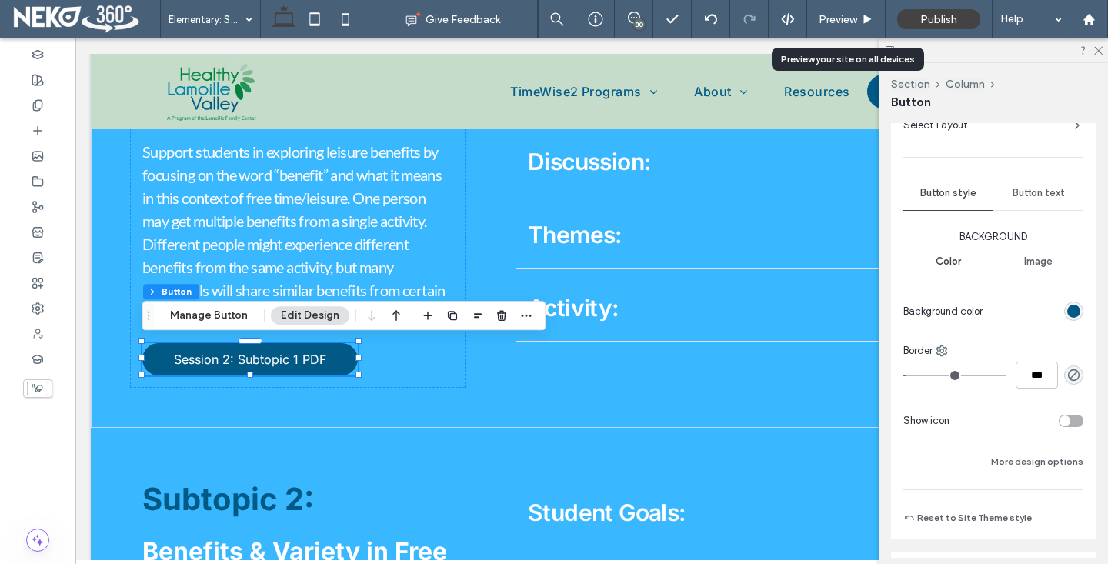
click at [1064, 418] on div "toggle" at bounding box center [1064, 420] width 11 height 11
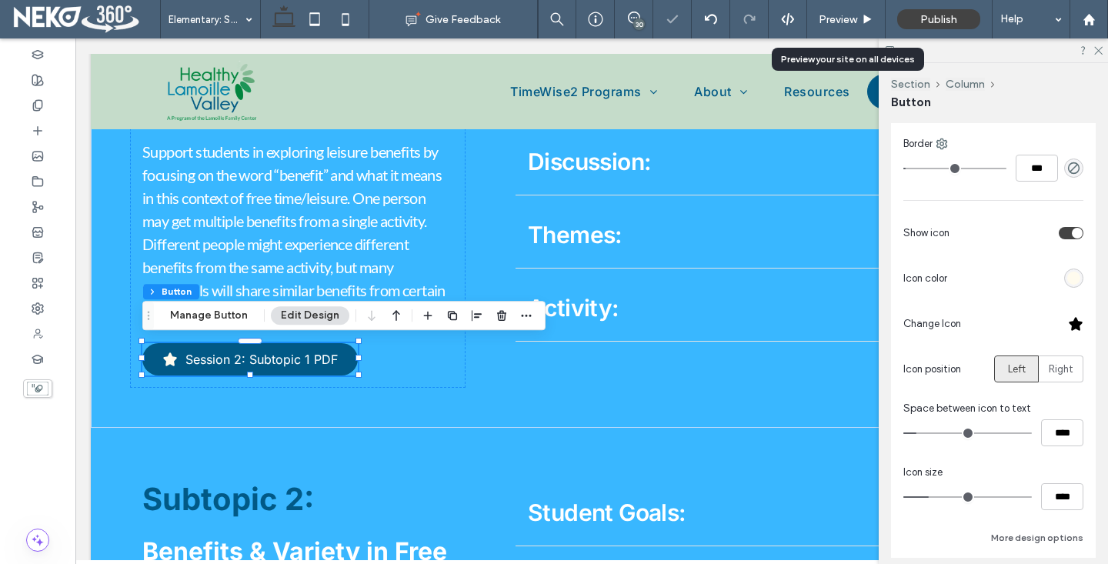
scroll to position [361, 0]
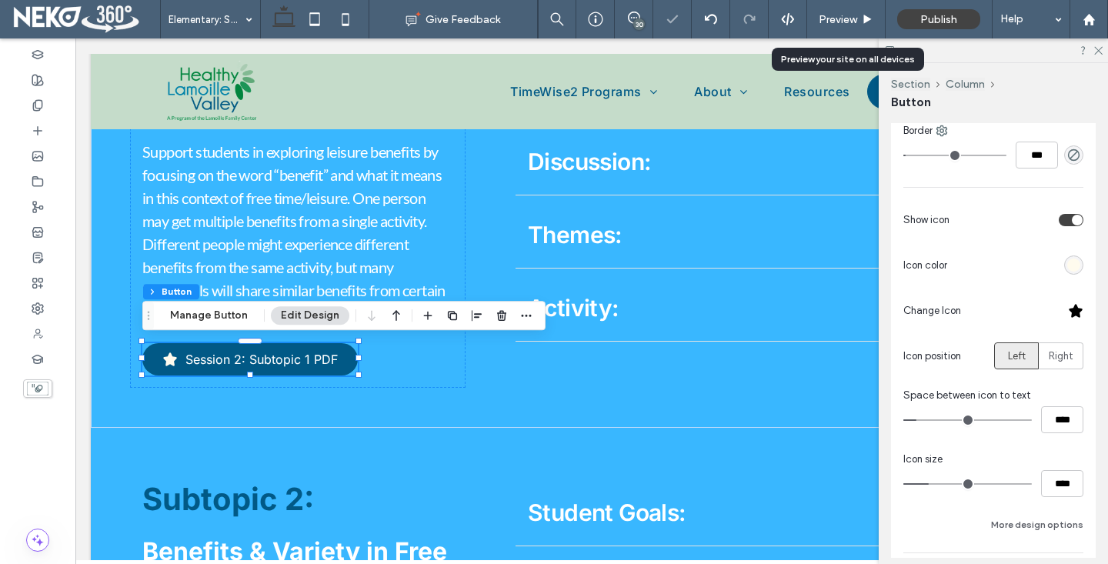
click at [1076, 308] on div at bounding box center [1075, 310] width 15 height 15
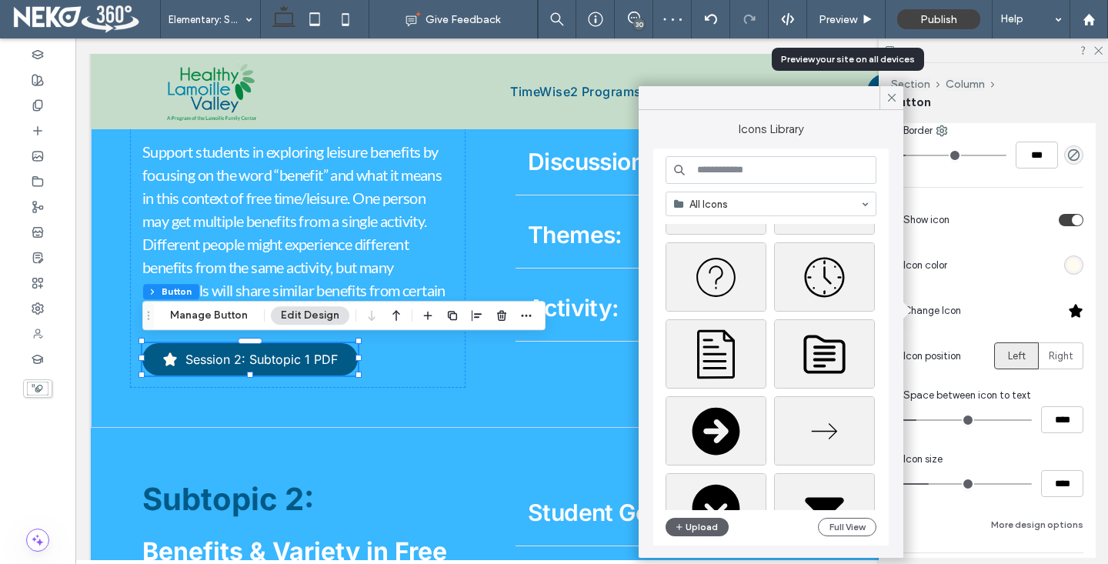
scroll to position [258, 0]
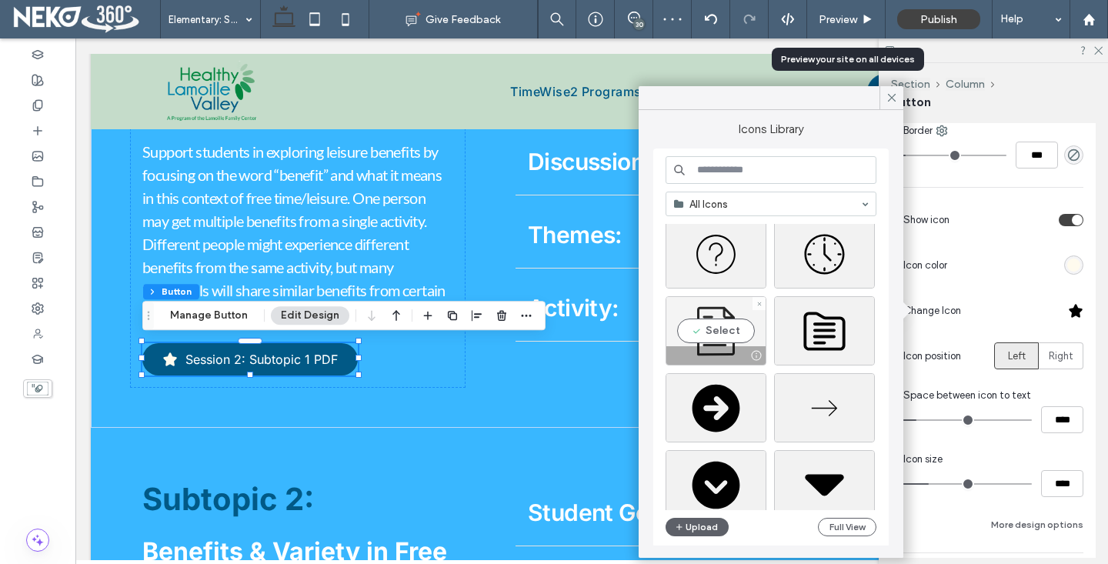
click at [711, 345] on div "Select" at bounding box center [715, 330] width 101 height 69
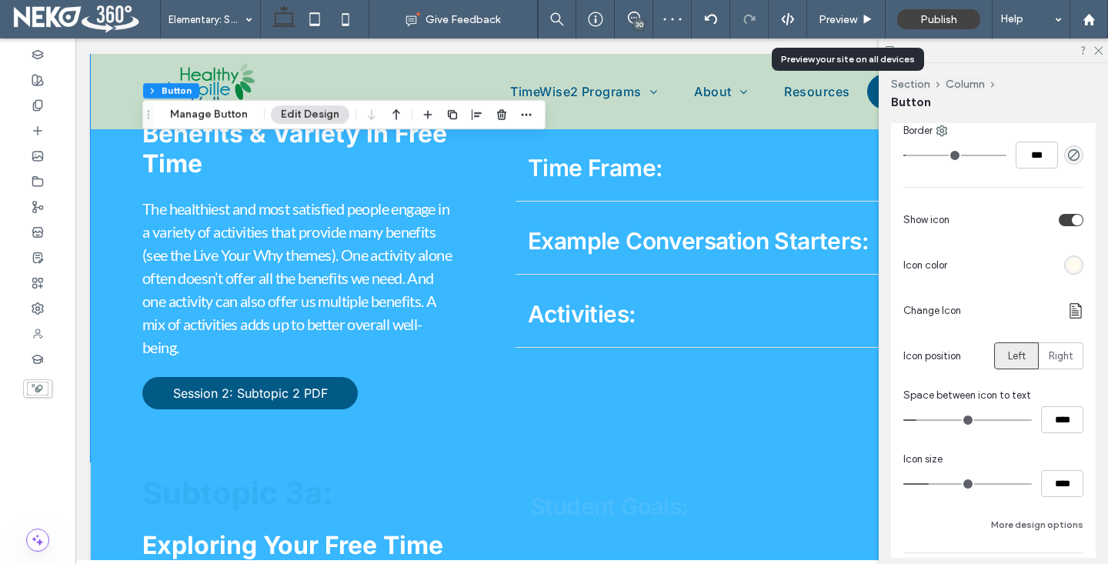
scroll to position [2094, 0]
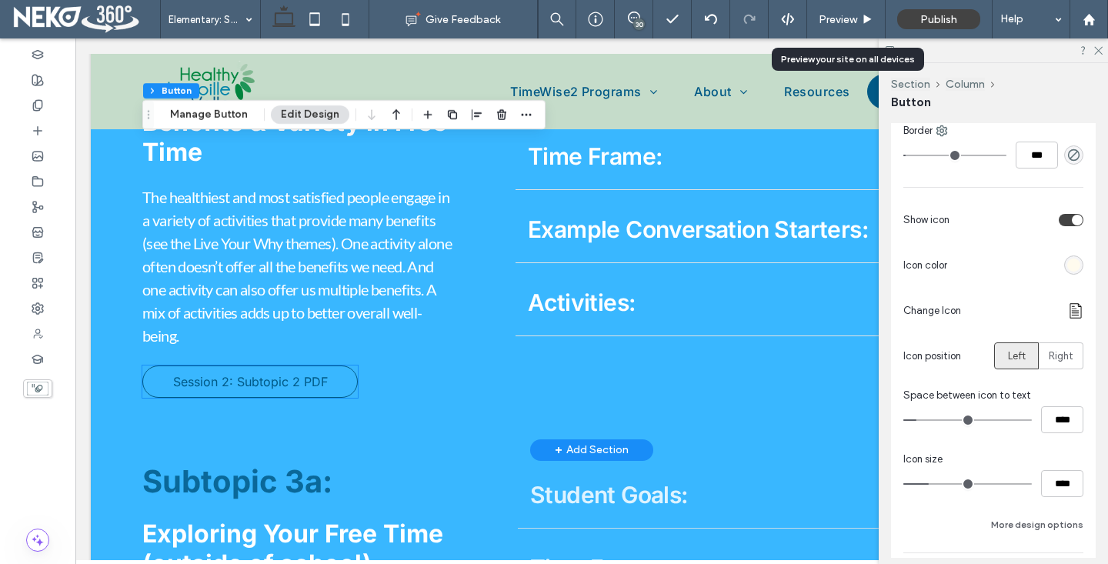
click at [293, 383] on span "Session 2: Subtopic 2 PDF" at bounding box center [250, 381] width 155 height 15
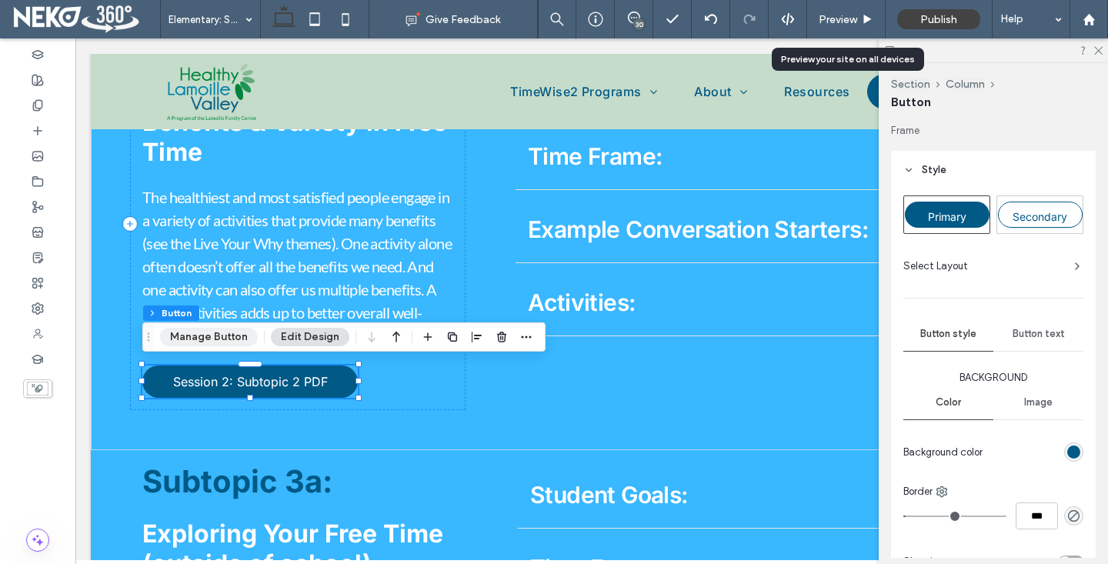
drag, startPoint x: 198, startPoint y: 334, endPoint x: 215, endPoint y: 334, distance: 16.9
click at [198, 334] on button "Manage Button" at bounding box center [209, 337] width 98 height 18
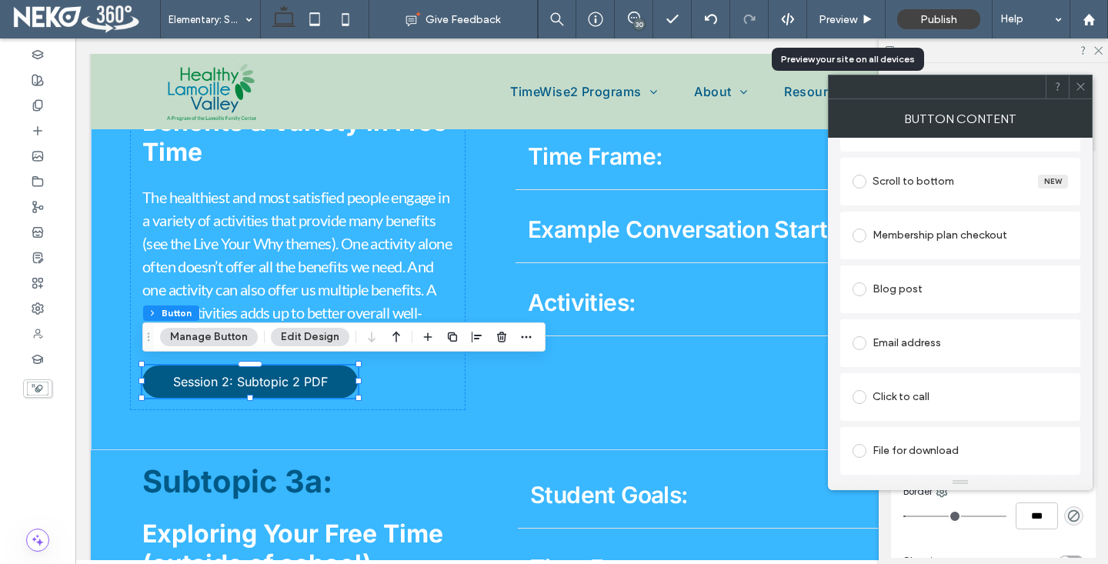
click at [890, 447] on div "File for download" at bounding box center [959, 450] width 215 height 25
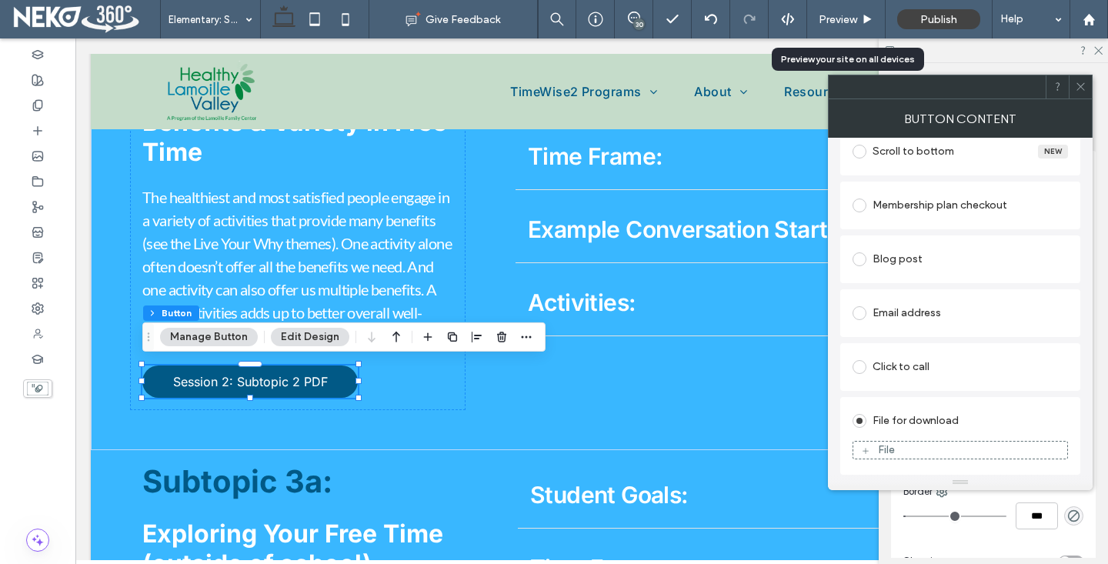
click at [887, 449] on div "File" at bounding box center [886, 449] width 17 height 13
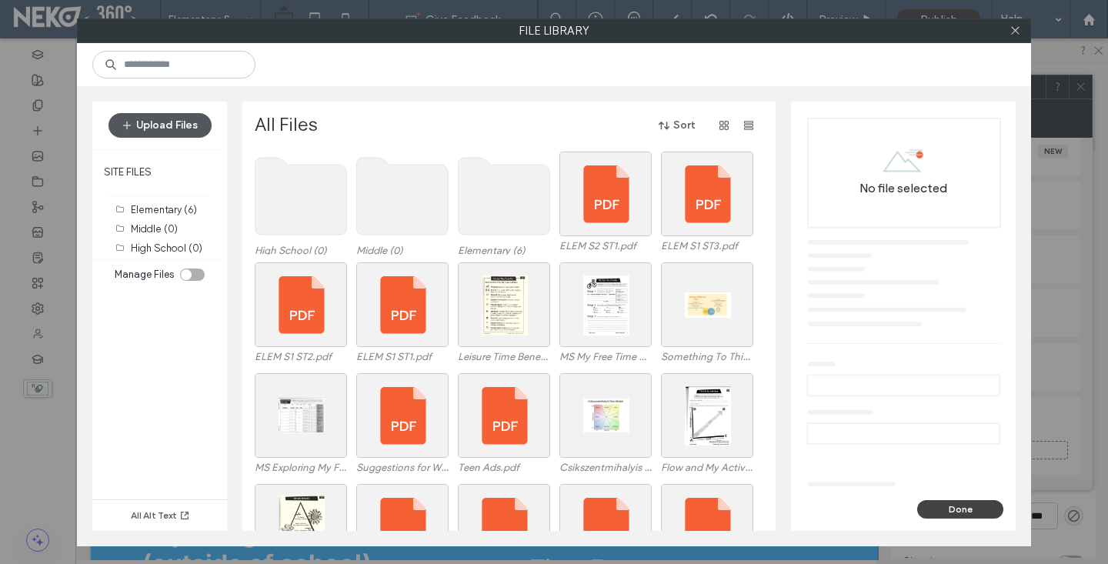
click at [166, 134] on button "Upload Files" at bounding box center [159, 125] width 103 height 25
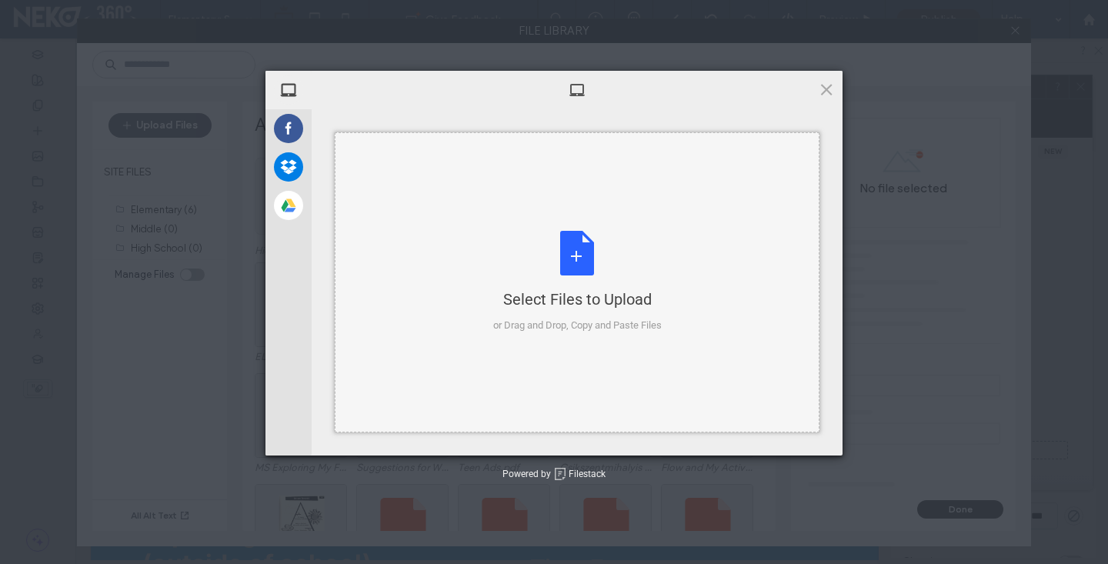
click at [550, 287] on div "Select Files to Upload or Drag and Drop, Copy and Paste Files" at bounding box center [577, 282] width 168 height 102
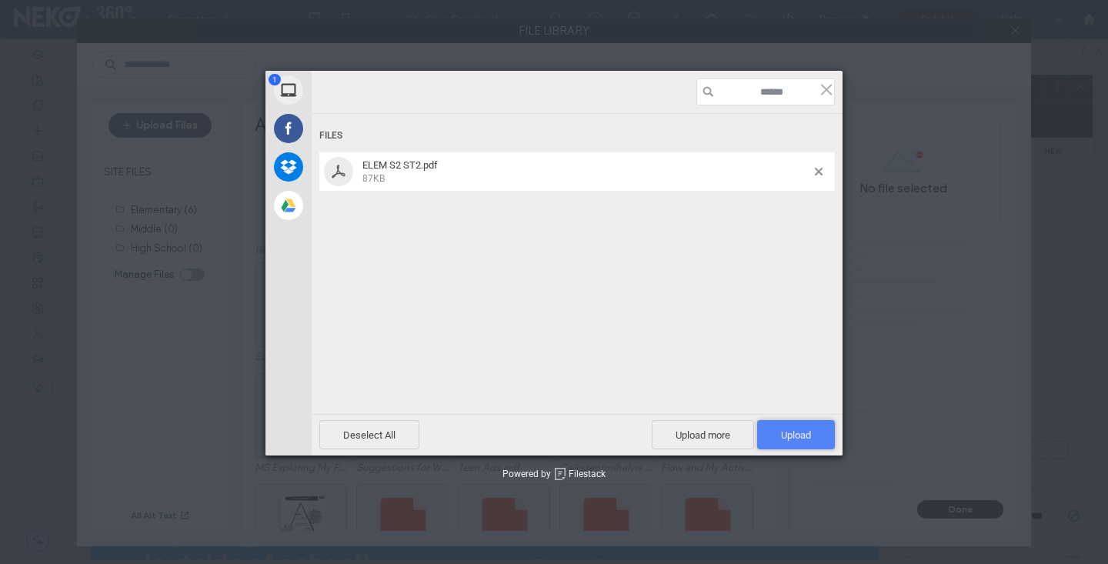
click at [808, 427] on span "Upload 1" at bounding box center [796, 434] width 78 height 29
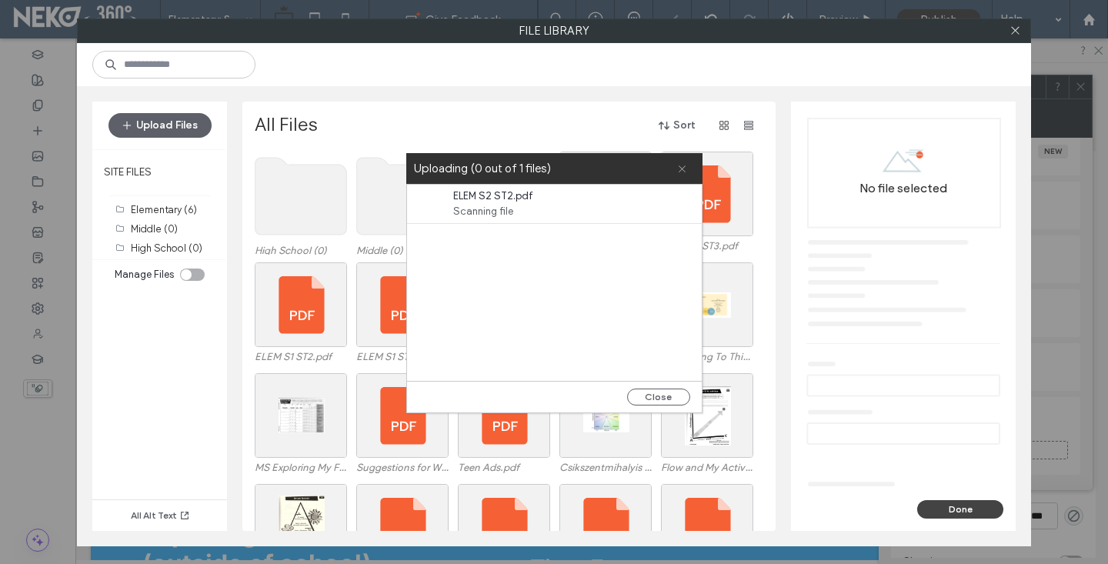
click at [681, 170] on icon at bounding box center [682, 169] width 10 height 10
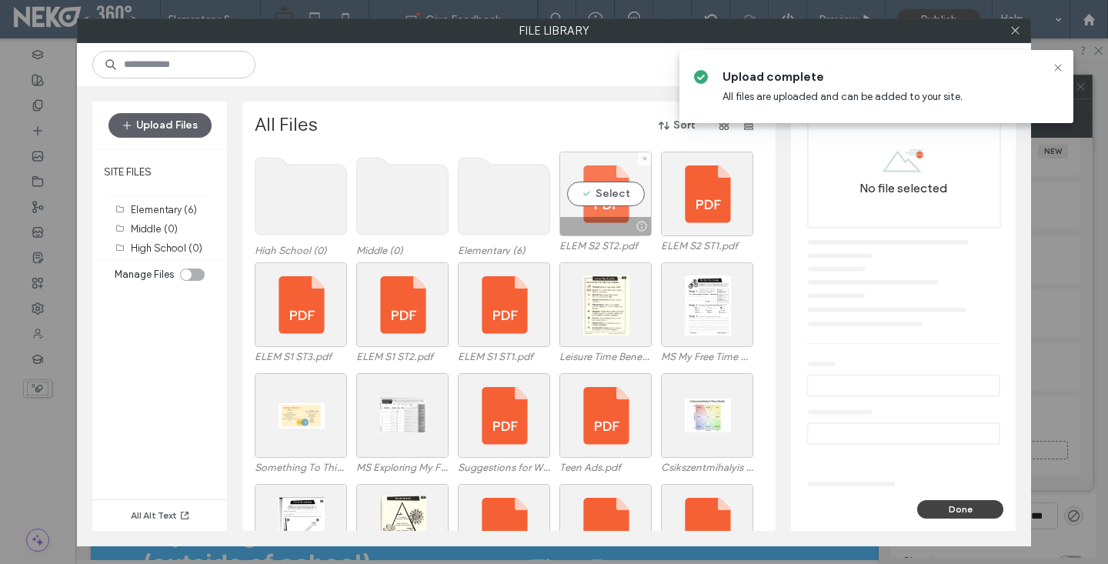
click at [590, 198] on div "Select" at bounding box center [605, 194] width 92 height 85
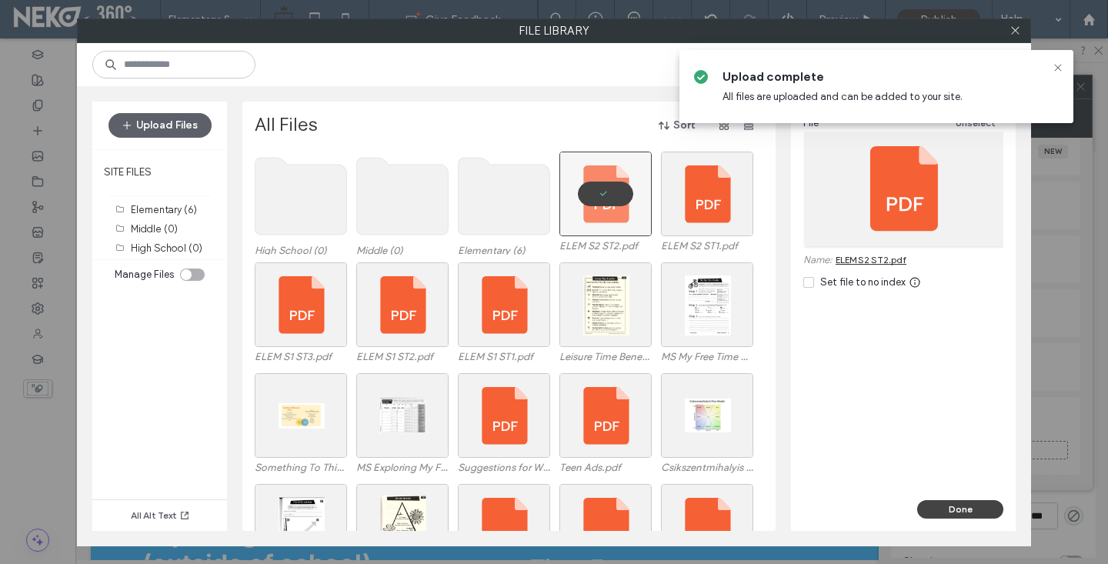
drag, startPoint x: 967, startPoint y: 513, endPoint x: 960, endPoint y: 508, distance: 8.3
click at [966, 513] on button "Done" at bounding box center [960, 509] width 86 height 18
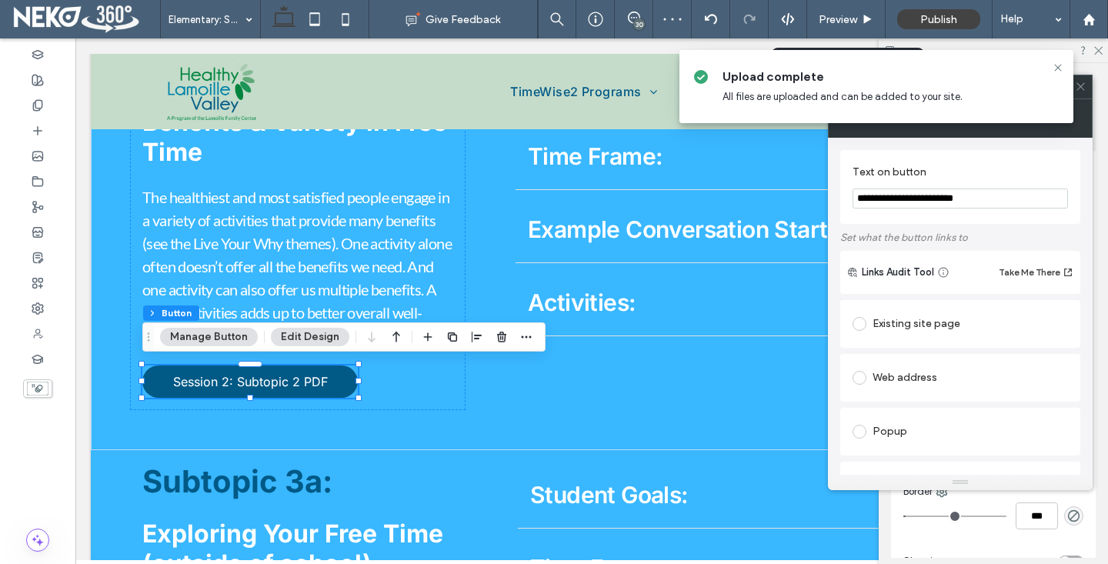
scroll to position [444, 0]
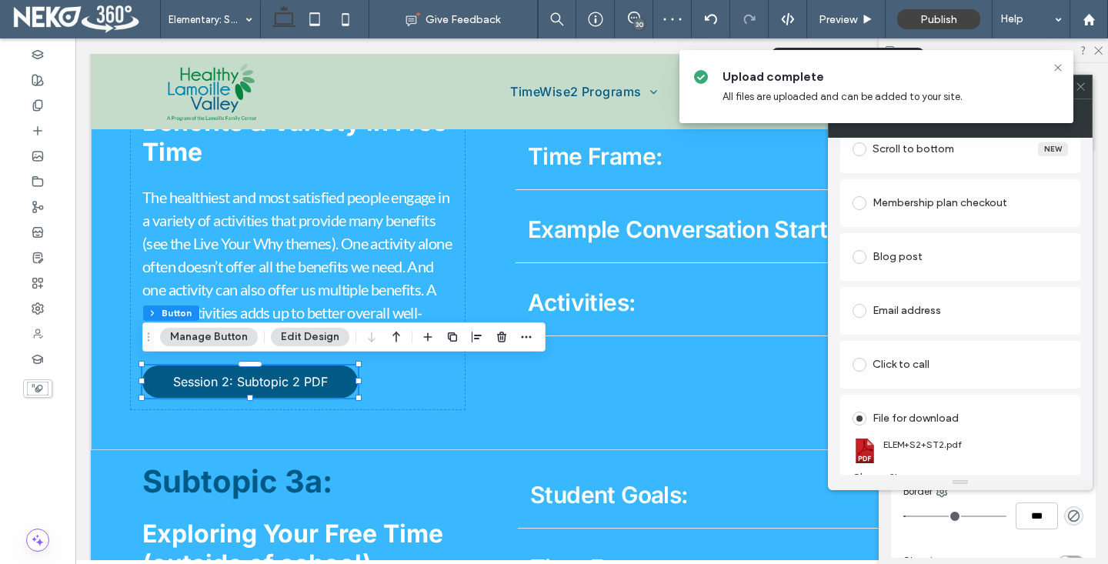
drag, startPoint x: 1080, startPoint y: 85, endPoint x: 1059, endPoint y: 225, distance: 140.8
click at [1080, 86] on icon at bounding box center [1081, 87] width 12 height 12
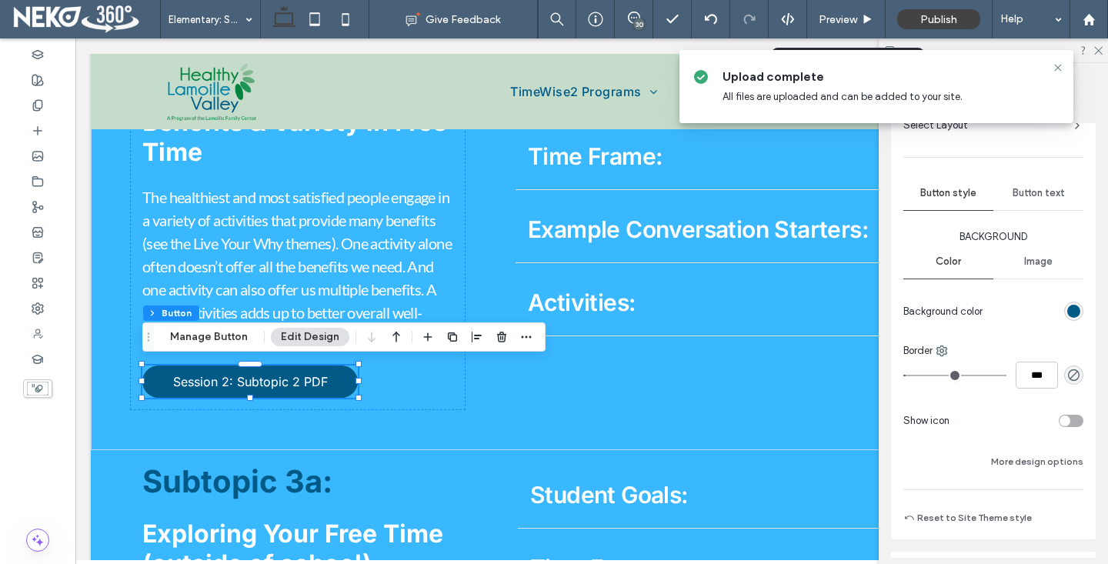
scroll to position [192, 0]
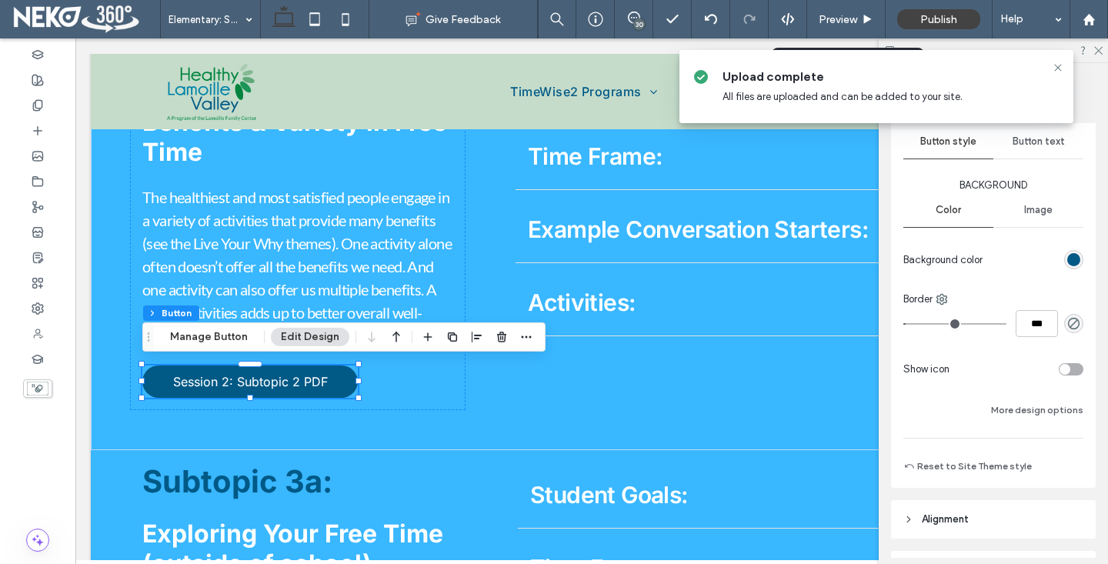
click at [1058, 370] on div "toggle" at bounding box center [1070, 369] width 25 height 12
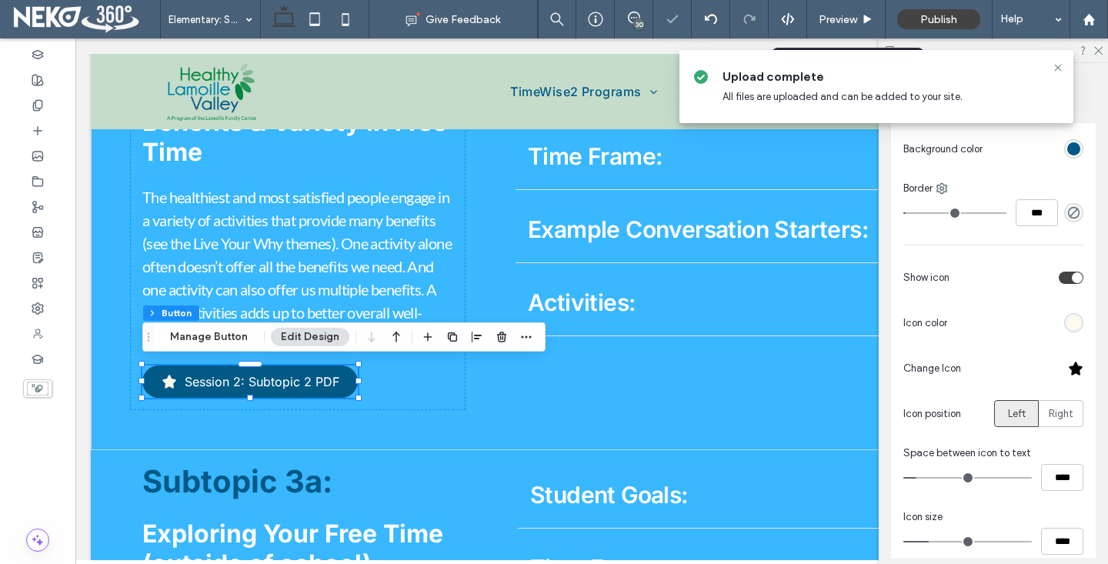
scroll to position [328, 0]
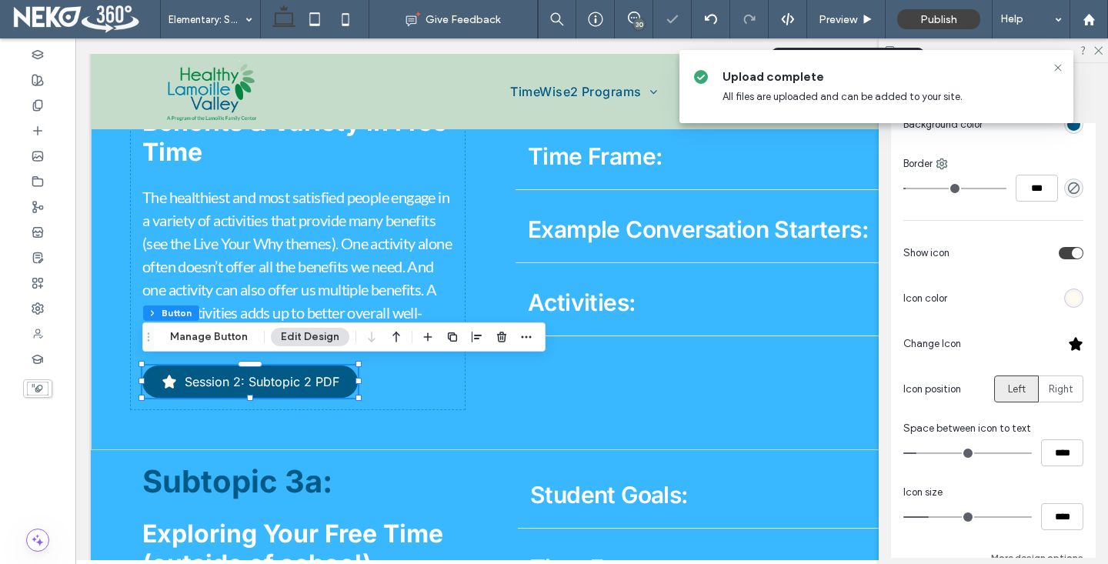
click at [1076, 343] on div at bounding box center [1075, 343] width 15 height 15
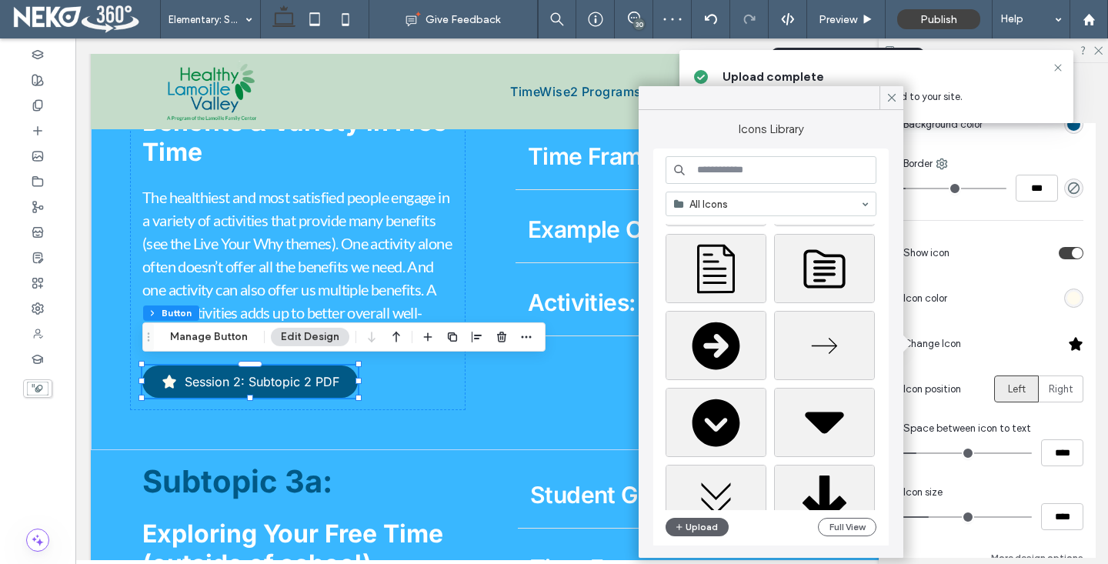
scroll to position [105, 0]
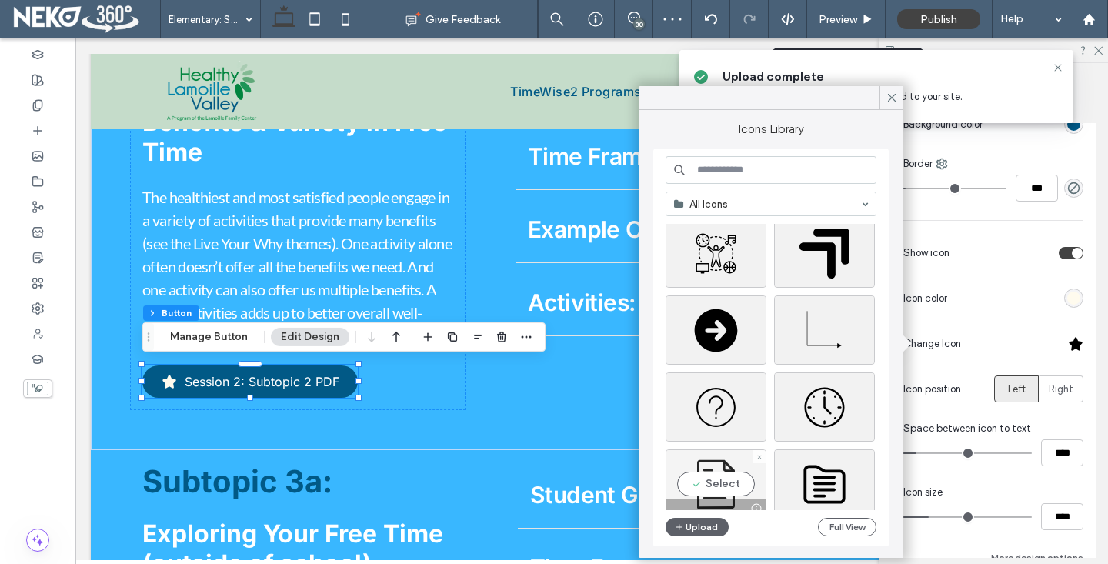
click at [722, 471] on div "Select" at bounding box center [715, 483] width 101 height 69
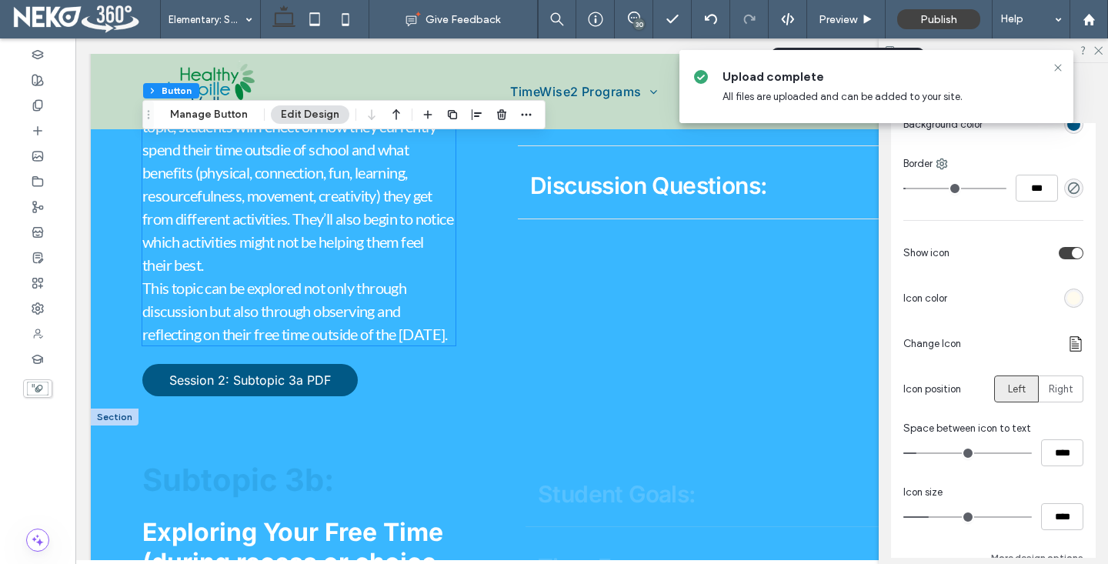
scroll to position [2695, 0]
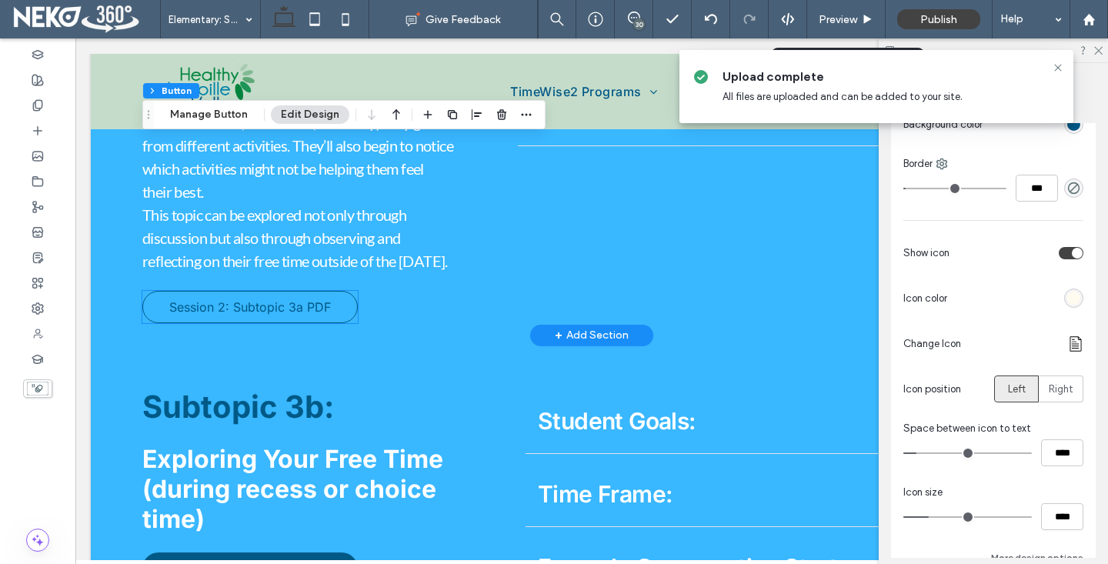
click at [259, 315] on span "Session 2: Subtopic 3a PDF" at bounding box center [250, 306] width 162 height 15
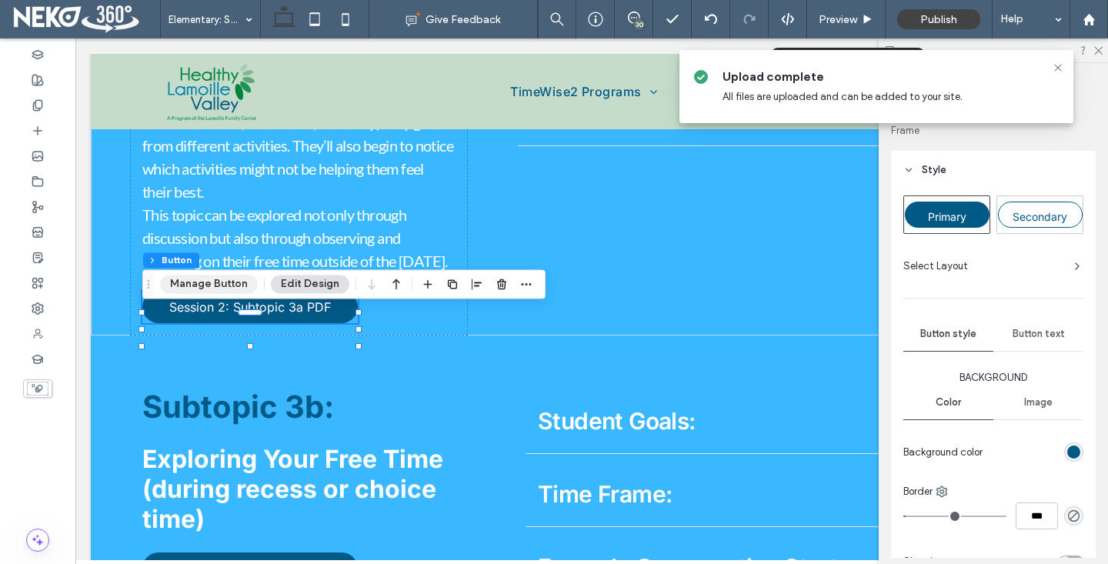
click at [222, 289] on button "Manage Button" at bounding box center [209, 284] width 98 height 18
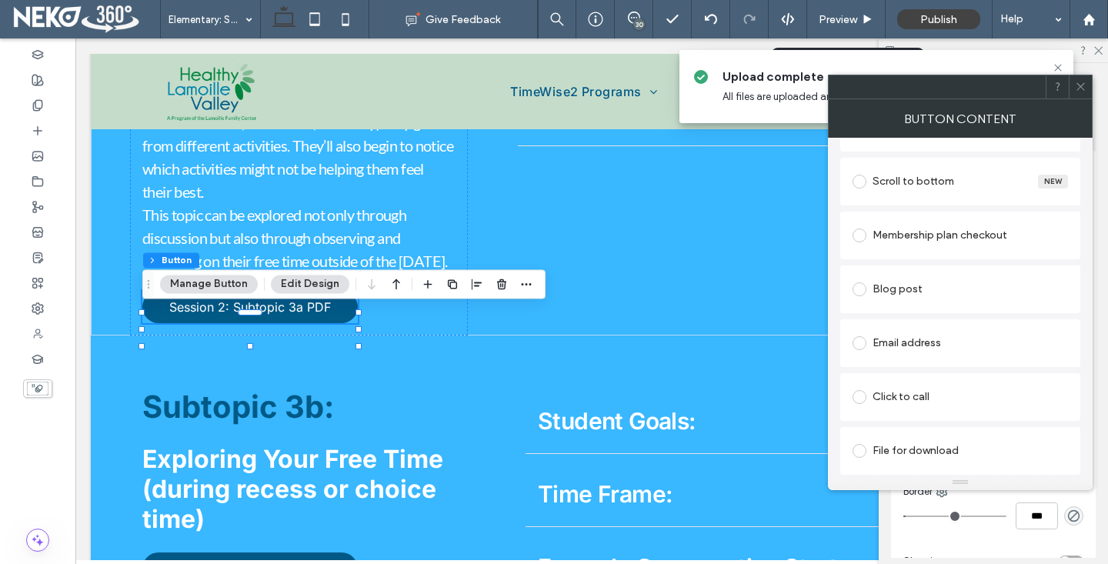
click at [892, 445] on div "File for download" at bounding box center [959, 450] width 215 height 25
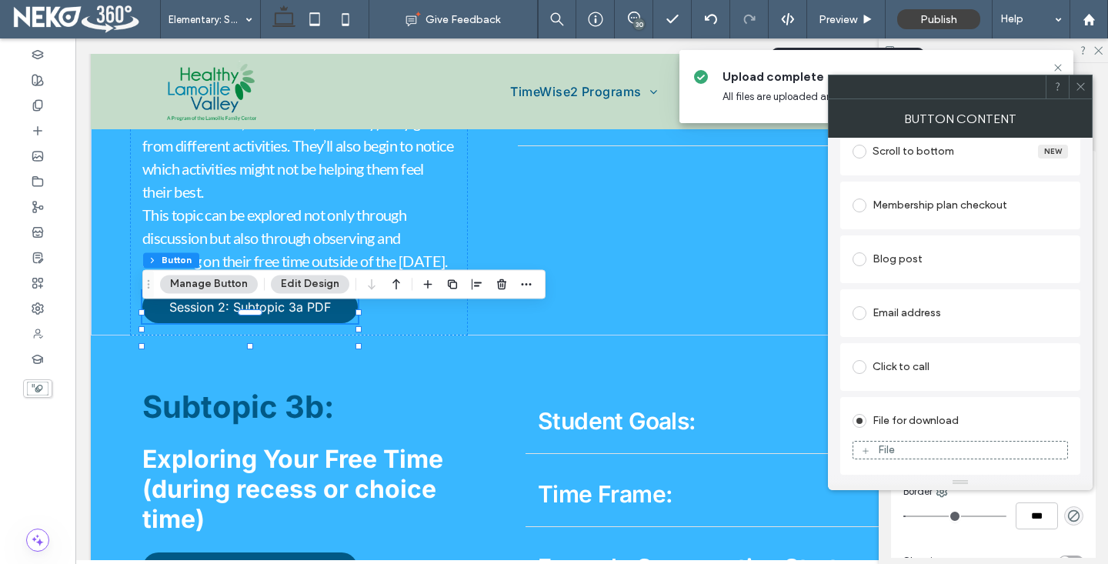
click at [888, 452] on div "File" at bounding box center [886, 449] width 17 height 13
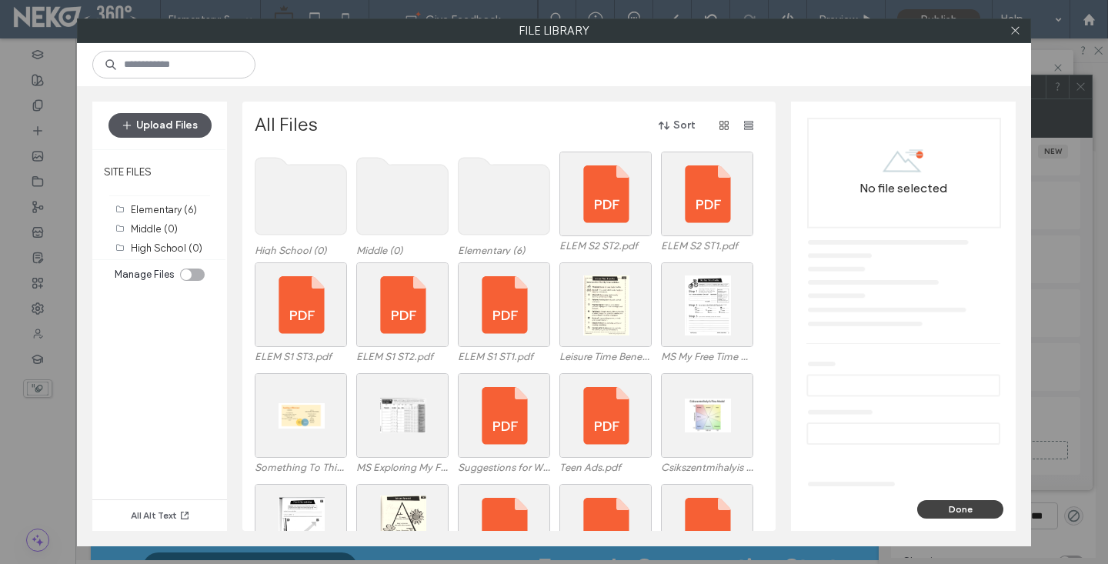
click at [125, 127] on icon "button" at bounding box center [127, 125] width 12 height 12
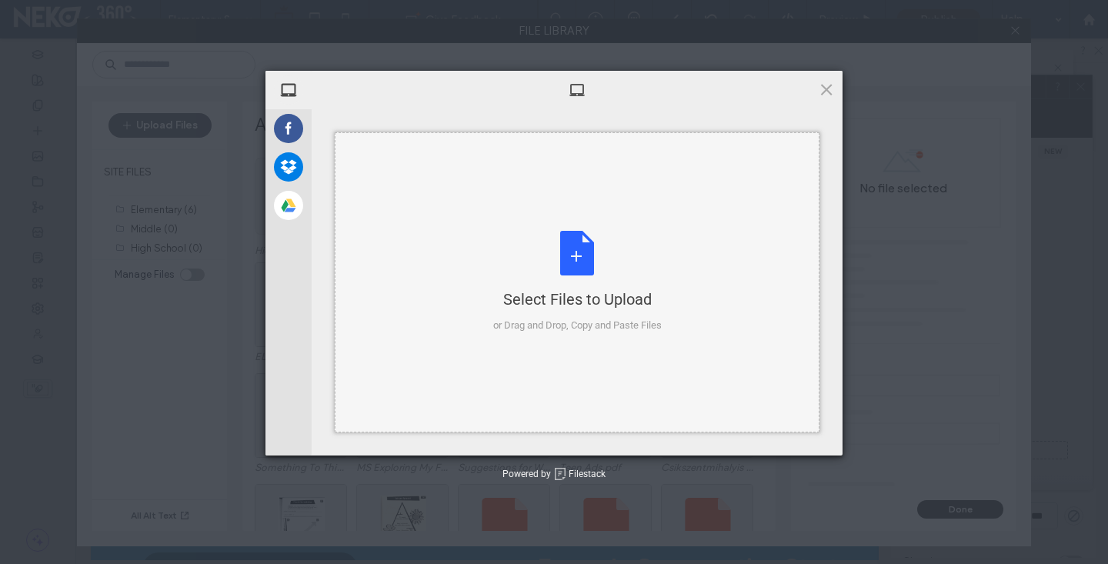
click at [540, 272] on div "Select Files to Upload or Drag and Drop, Copy and Paste Files" at bounding box center [577, 282] width 168 height 102
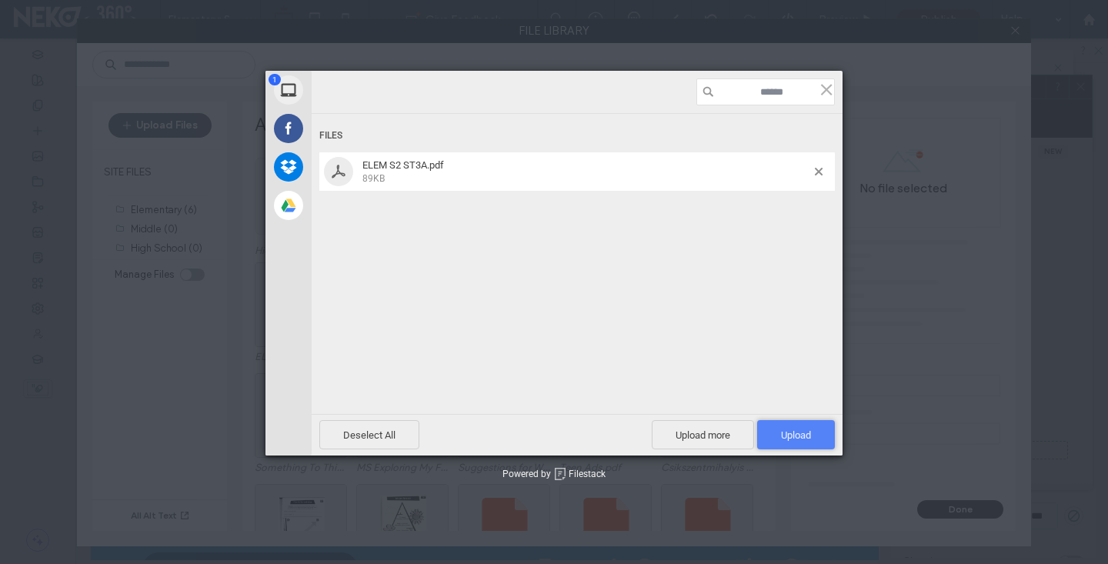
click at [768, 424] on span "Upload 1" at bounding box center [796, 434] width 78 height 29
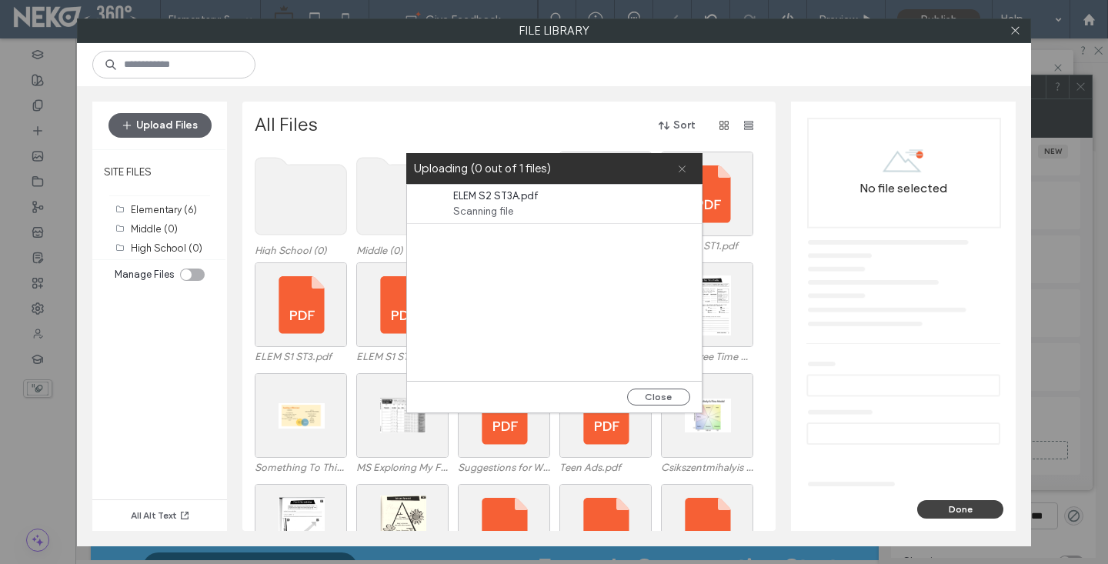
click at [680, 164] on icon at bounding box center [682, 169] width 10 height 10
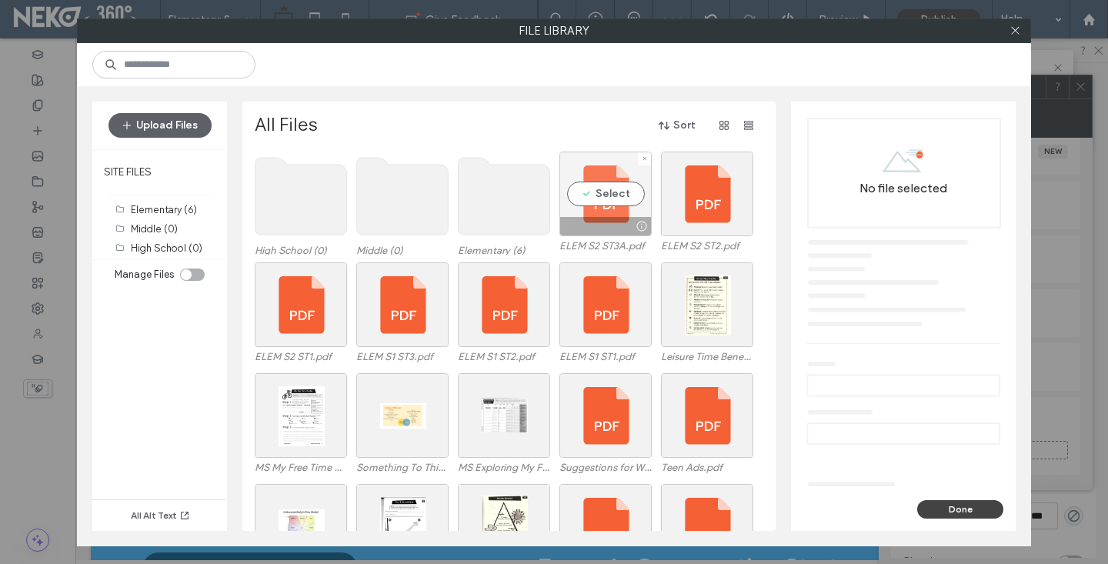
click at [598, 195] on div "Select" at bounding box center [605, 194] width 92 height 85
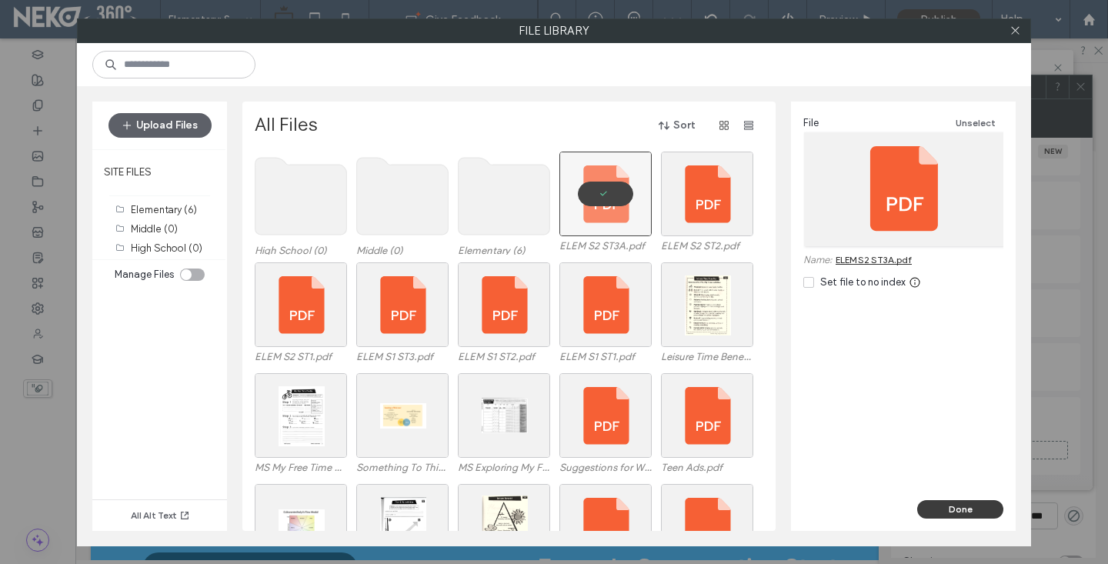
click at [965, 508] on button "Done" at bounding box center [960, 509] width 86 height 18
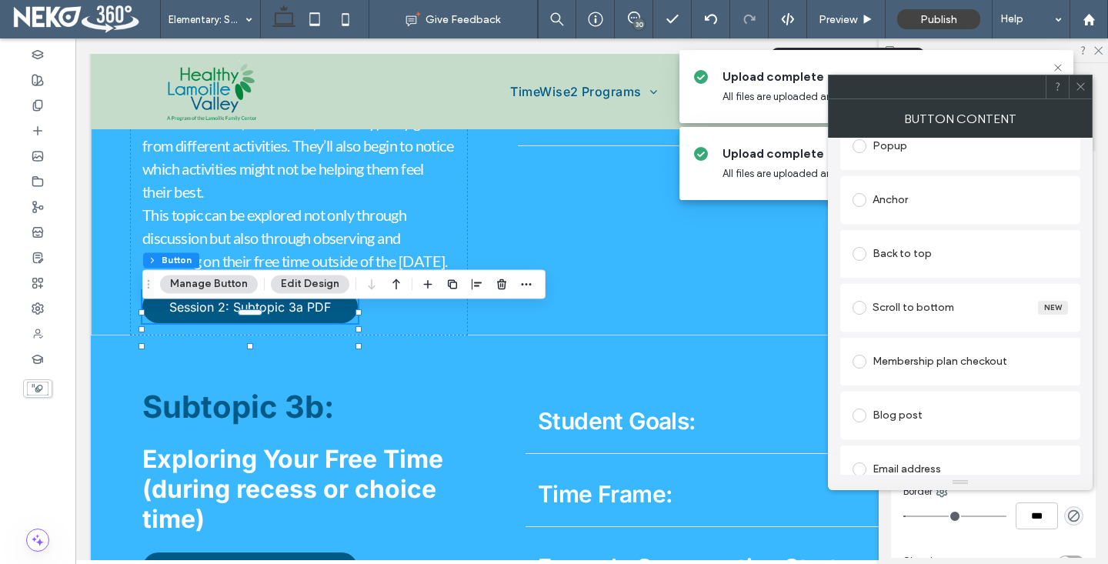
scroll to position [0, 0]
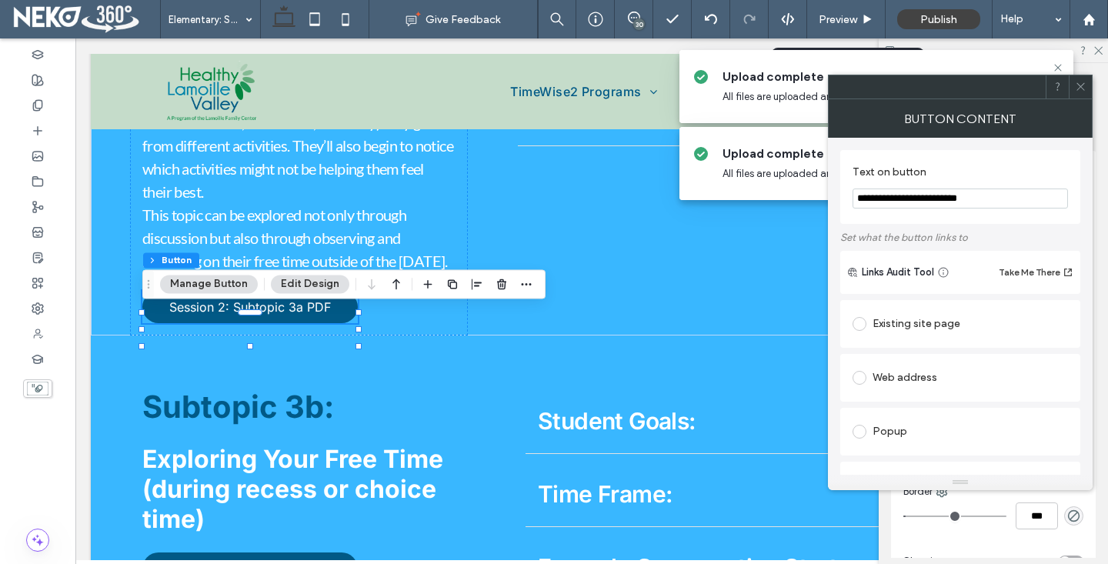
click at [1081, 91] on icon at bounding box center [1081, 87] width 12 height 12
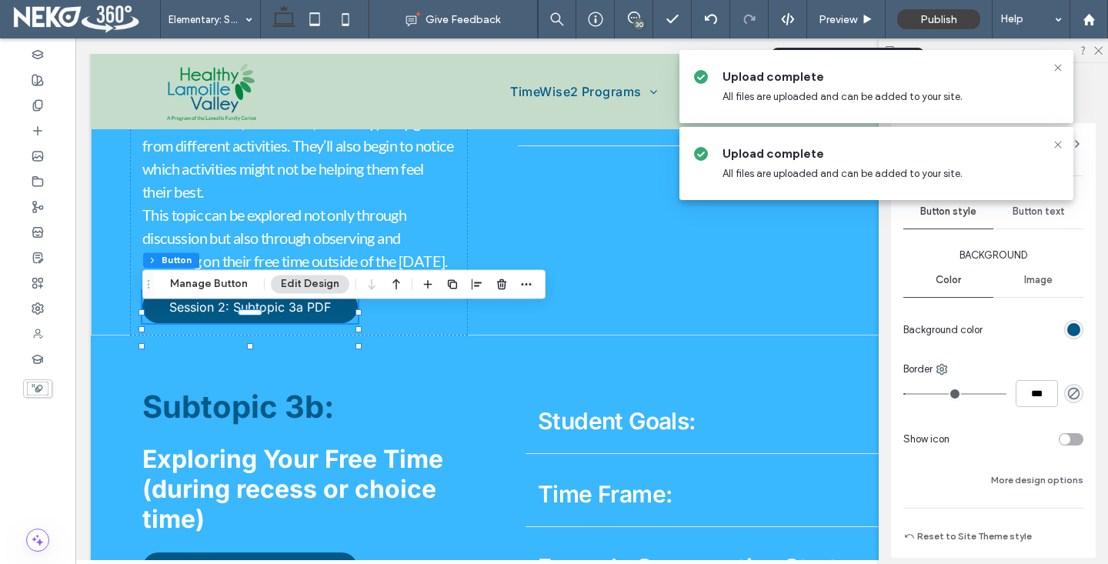
scroll to position [124, 0]
click at [1065, 436] on div "toggle" at bounding box center [1064, 437] width 11 height 11
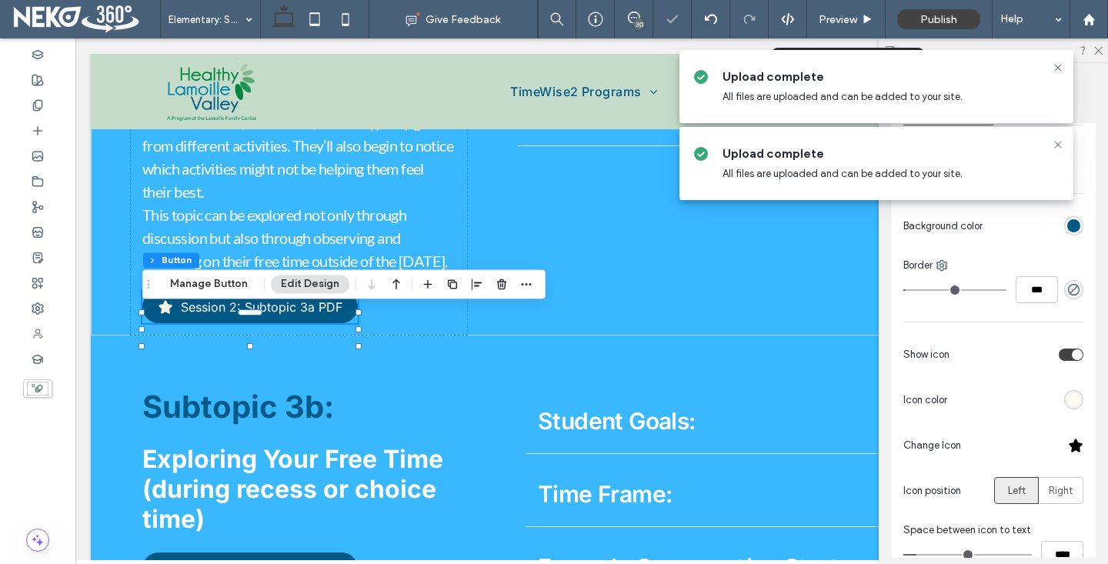
scroll to position [248, 0]
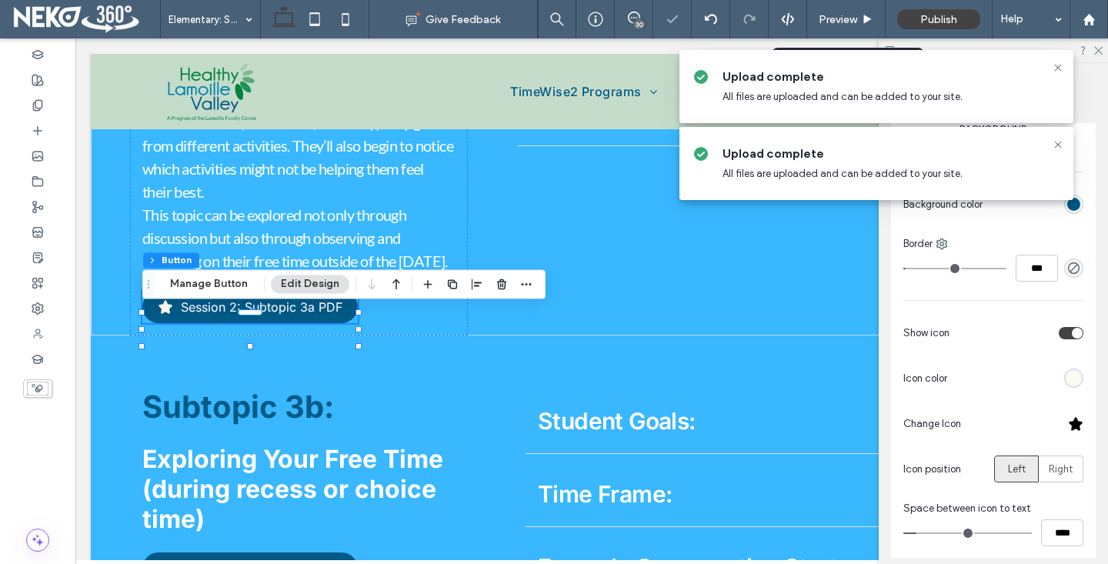
click at [1074, 421] on div at bounding box center [1075, 423] width 15 height 15
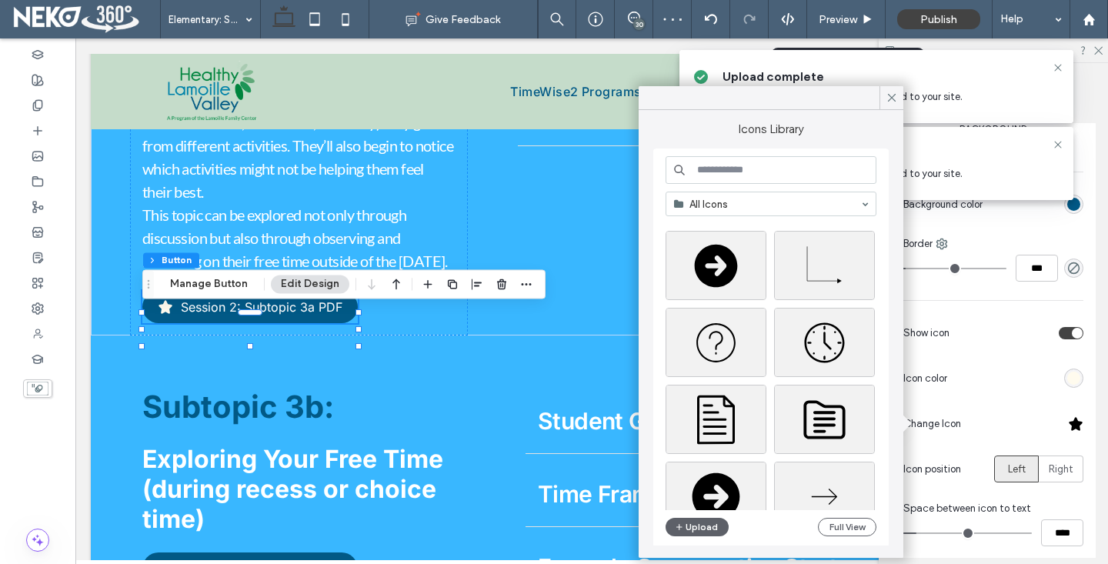
scroll to position [177, 0]
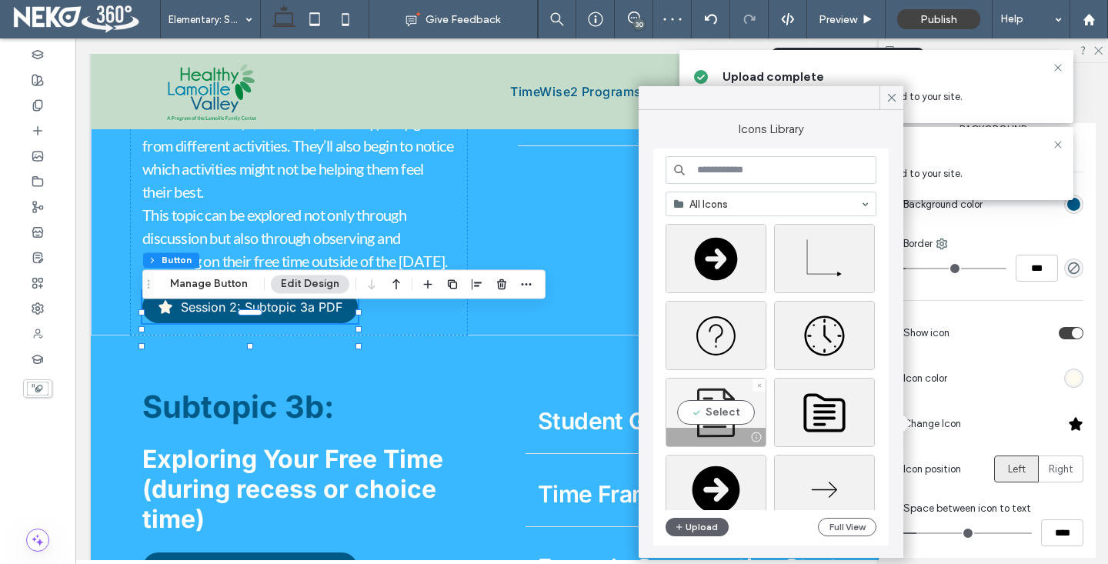
click at [707, 419] on div "Select" at bounding box center [715, 412] width 101 height 69
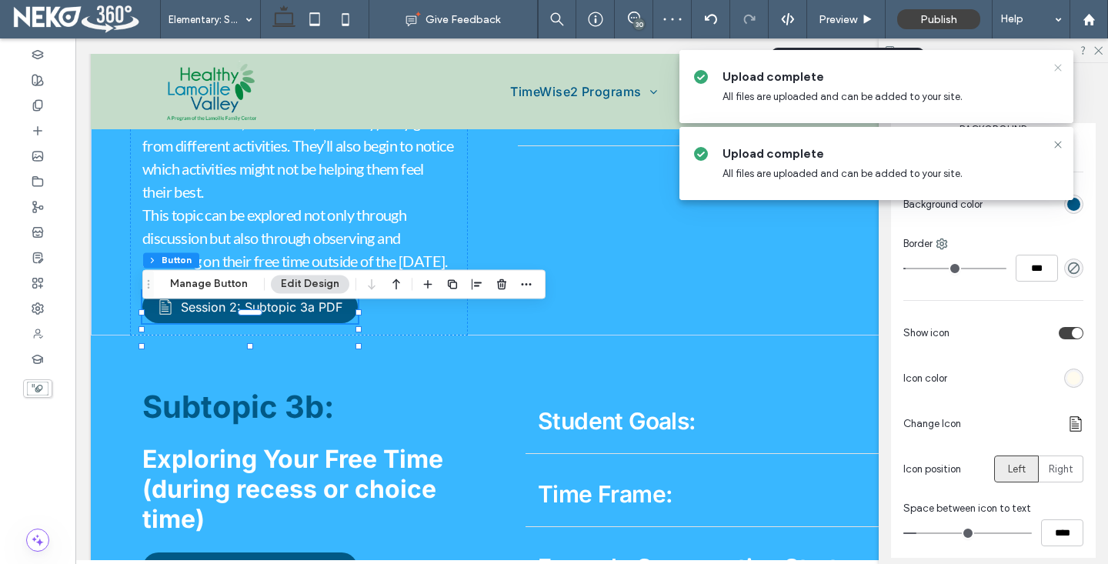
click at [1055, 69] on use at bounding box center [1057, 67] width 7 height 7
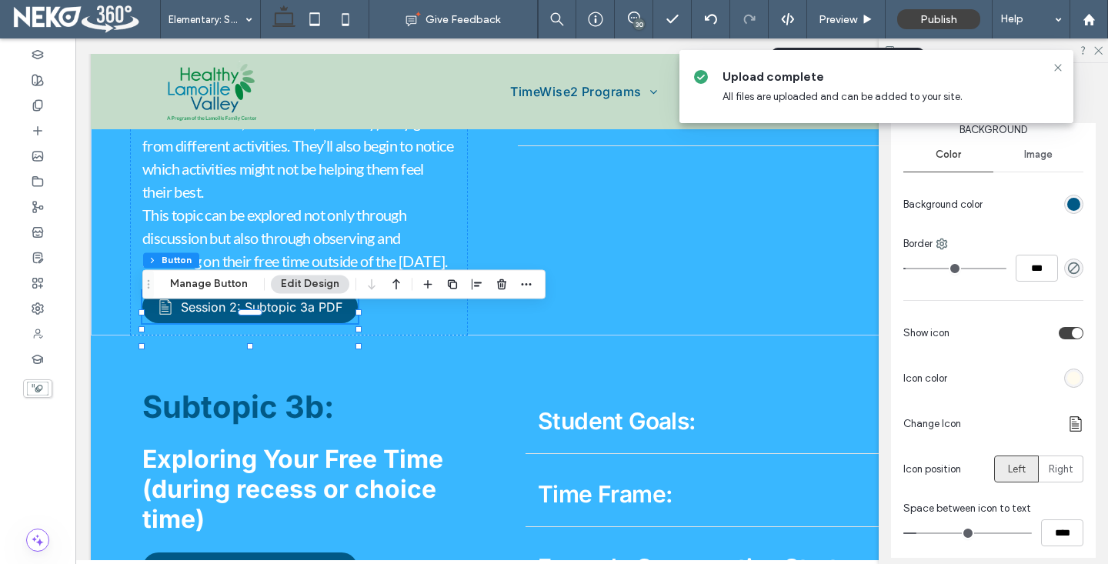
click at [1055, 69] on use at bounding box center [1057, 67] width 7 height 7
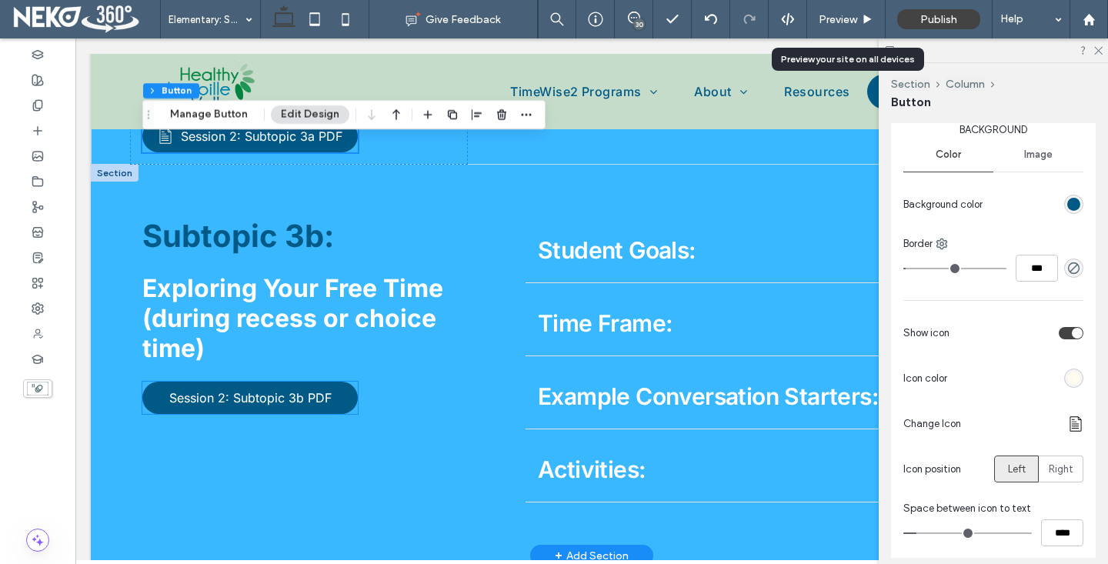
scroll to position [2874, 0]
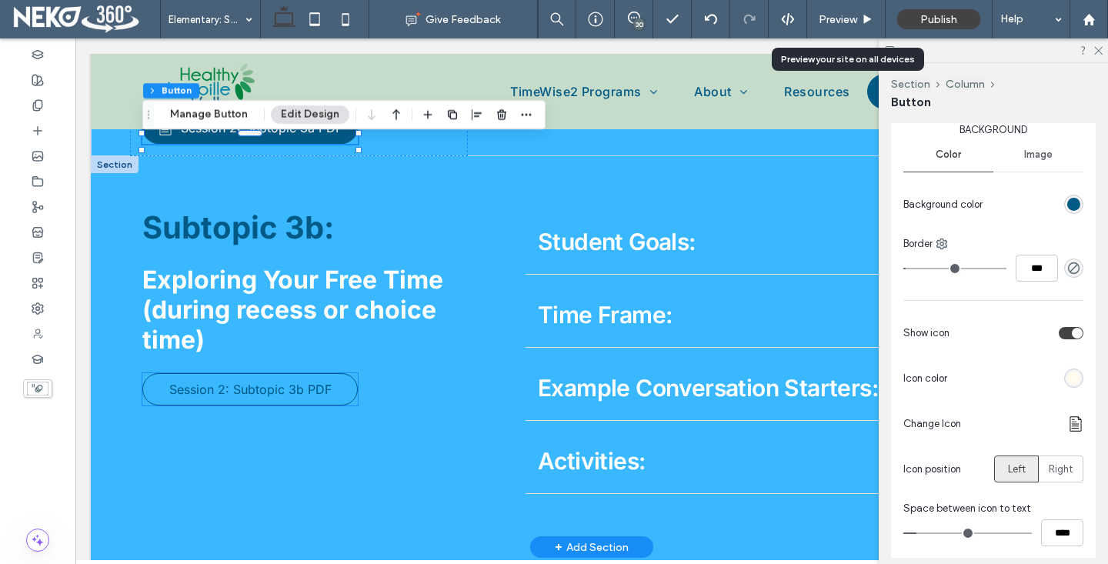
click at [283, 397] on span "Session 2: Subtopic 3b PDF" at bounding box center [250, 389] width 162 height 15
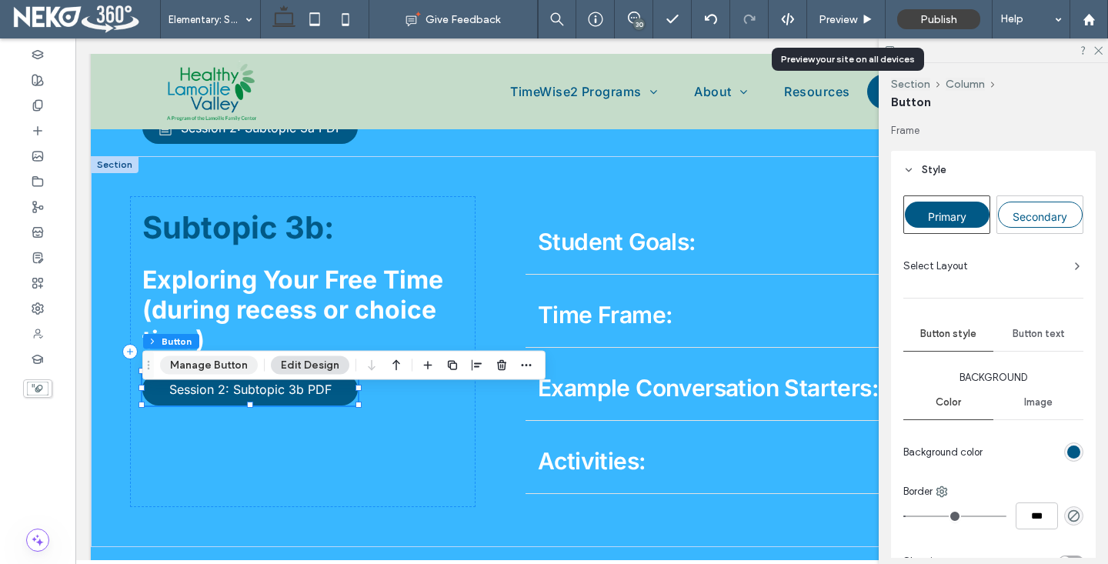
click at [216, 373] on button "Manage Button" at bounding box center [209, 365] width 98 height 18
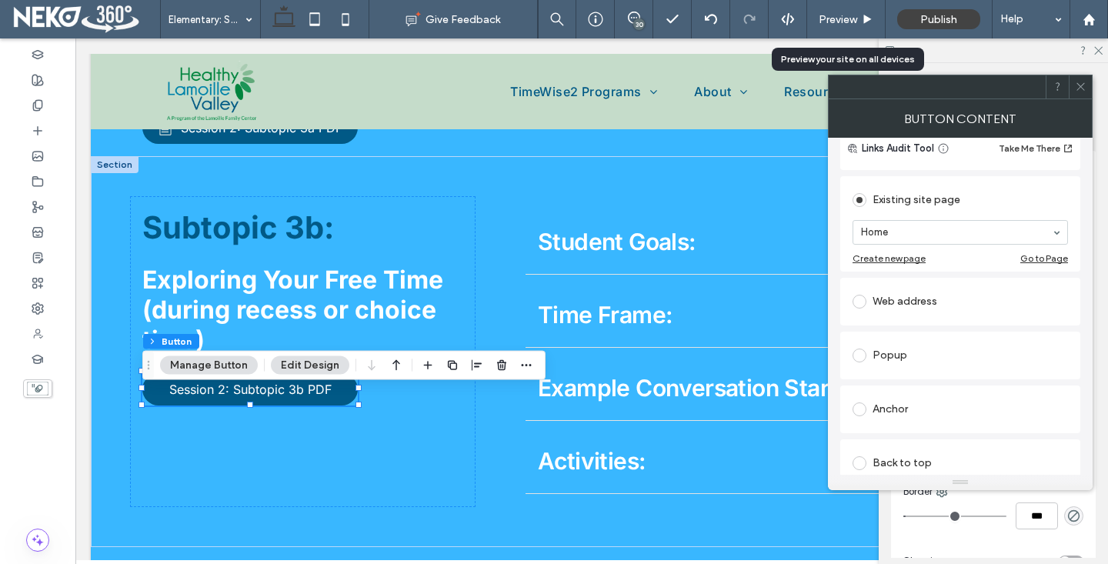
scroll to position [461, 0]
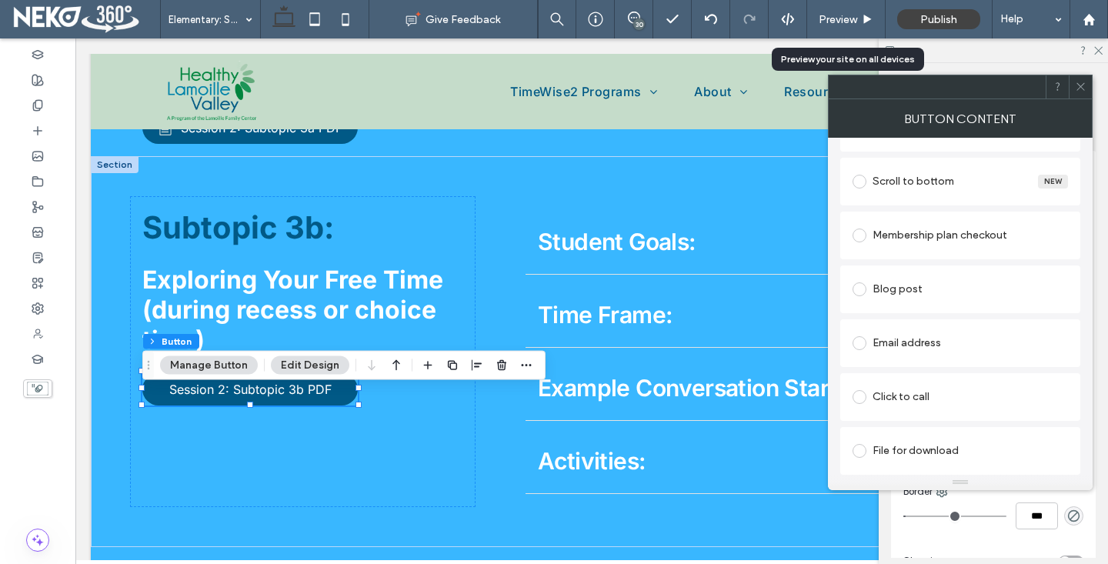
click at [856, 448] on span at bounding box center [859, 451] width 14 height 14
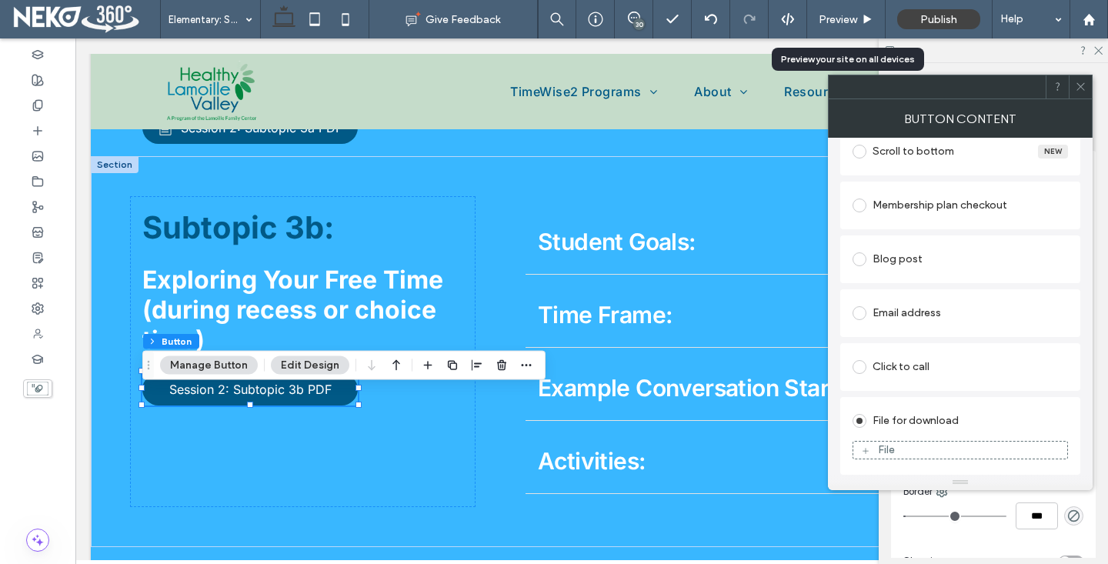
click at [914, 451] on div "File" at bounding box center [960, 450] width 214 height 14
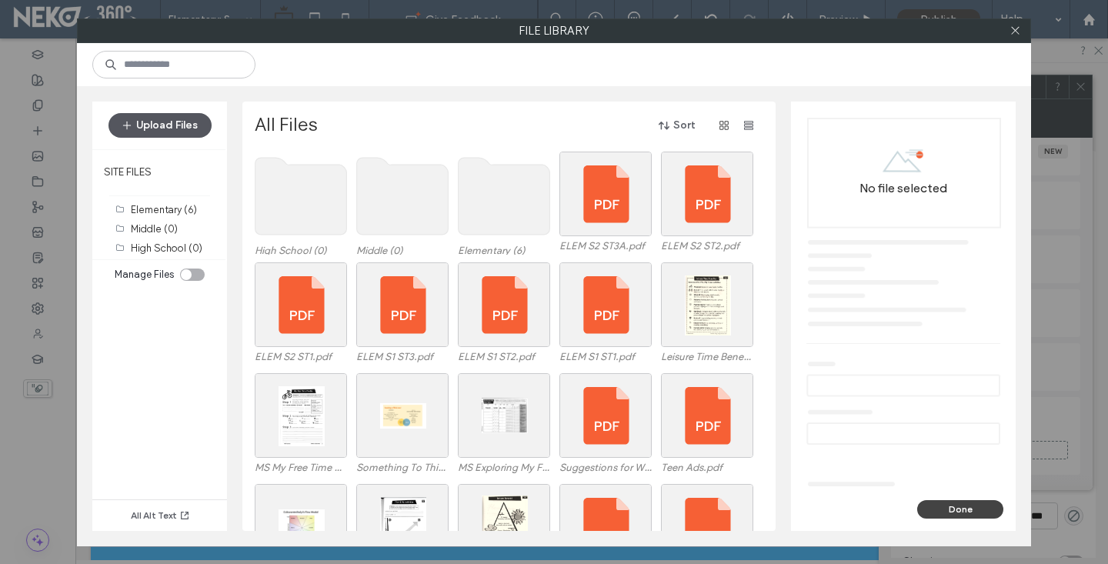
click at [155, 133] on button "Upload Files" at bounding box center [159, 125] width 103 height 25
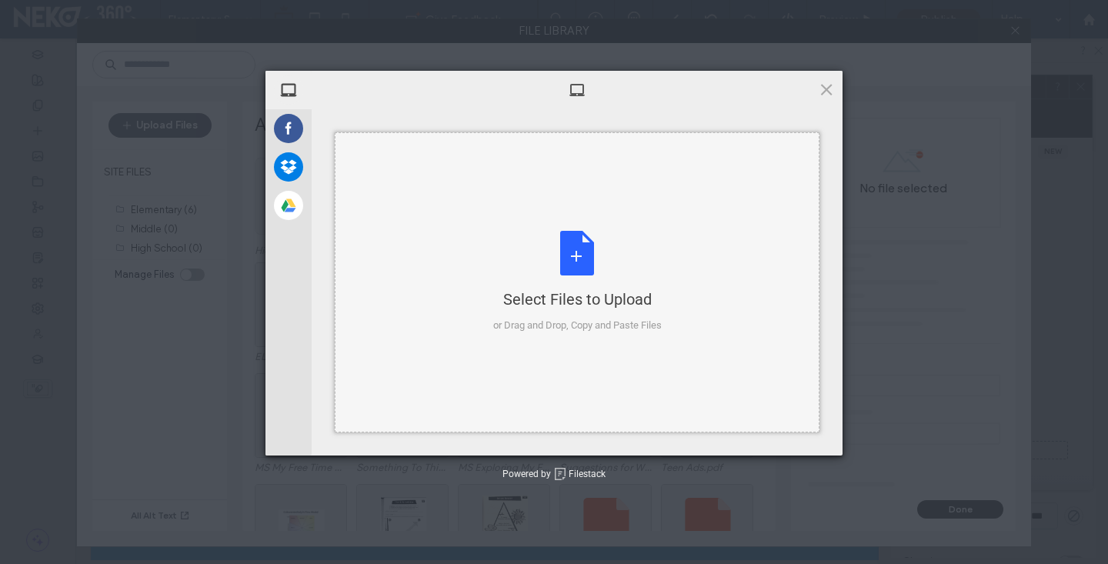
click at [498, 241] on div "Select Files to Upload or Drag and Drop, Copy and Paste Files" at bounding box center [577, 282] width 168 height 102
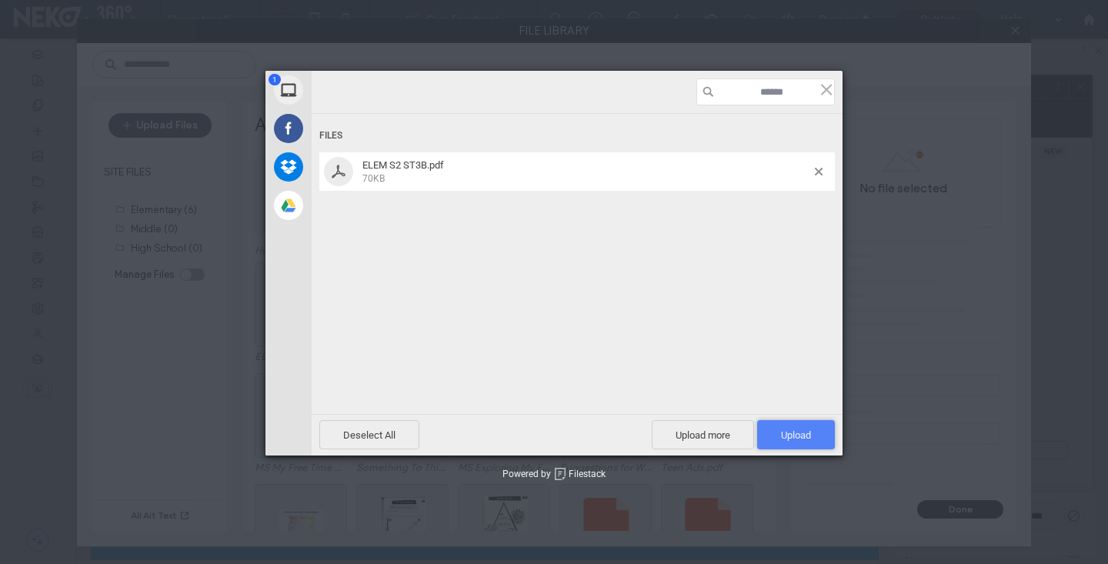
click at [795, 440] on span "Upload 1" at bounding box center [796, 435] width 30 height 12
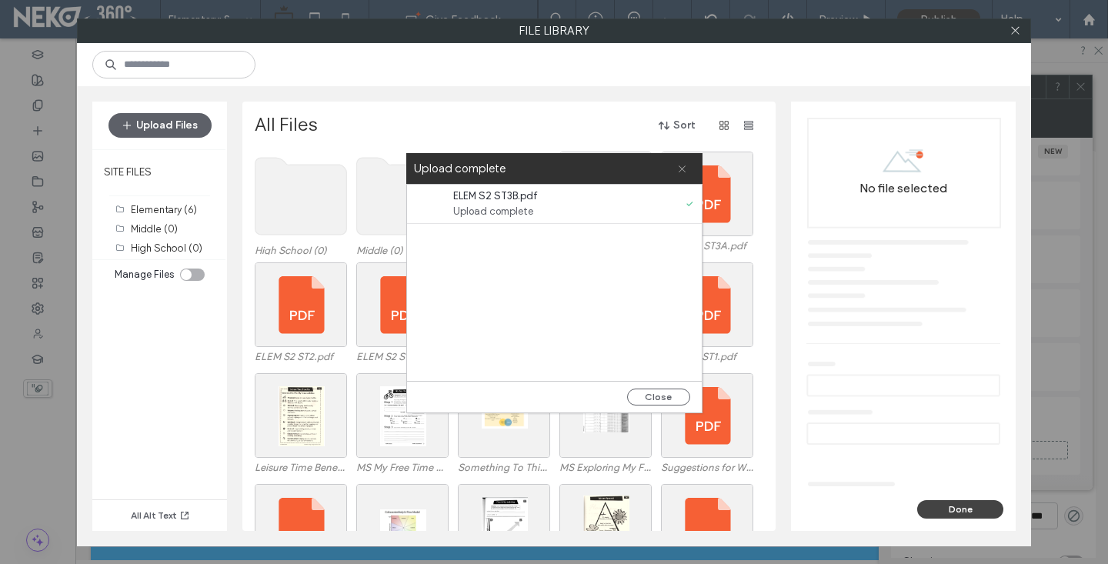
click at [680, 167] on use at bounding box center [681, 168] width 7 height 7
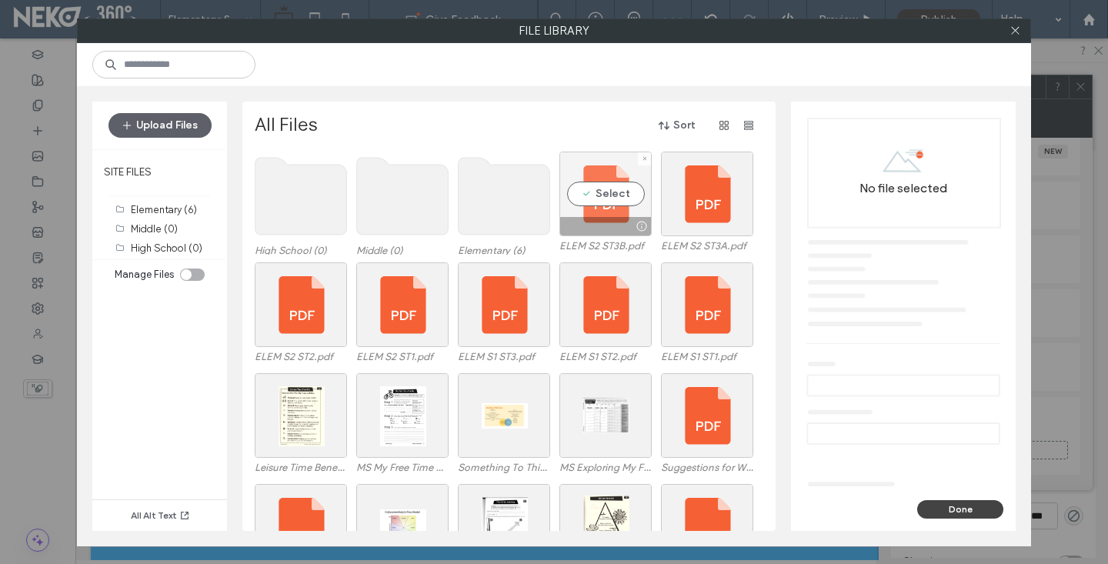
click at [578, 208] on div "Select" at bounding box center [605, 194] width 92 height 85
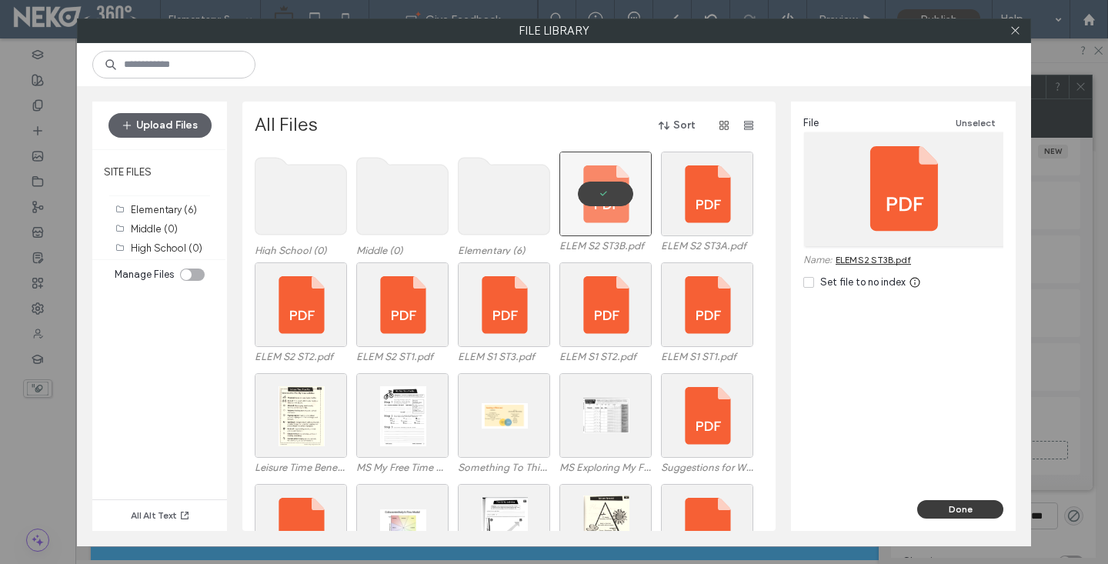
click at [928, 508] on button "Done" at bounding box center [960, 509] width 86 height 18
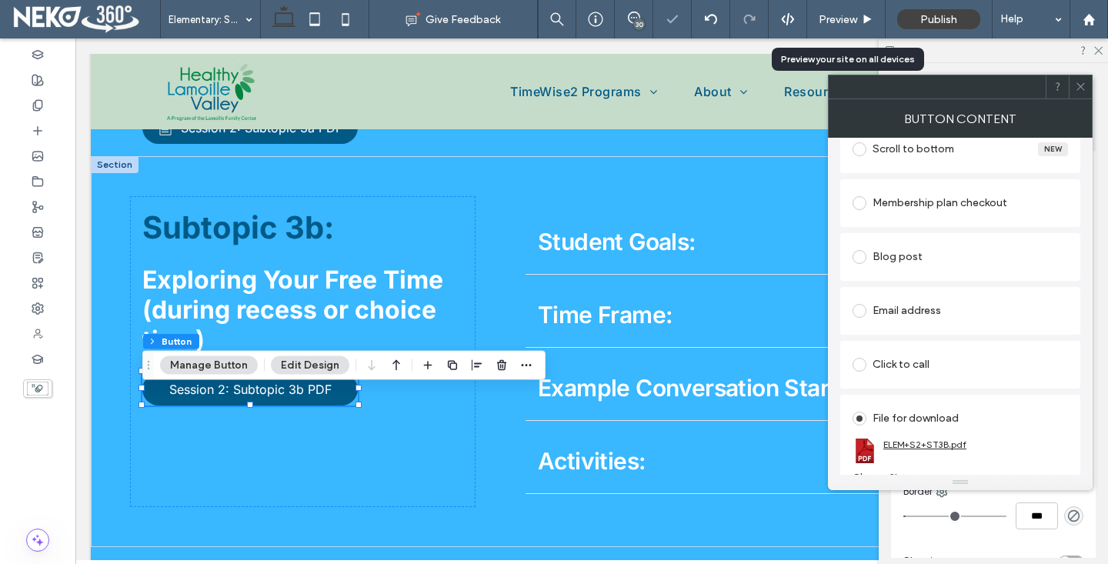
scroll to position [461, 0]
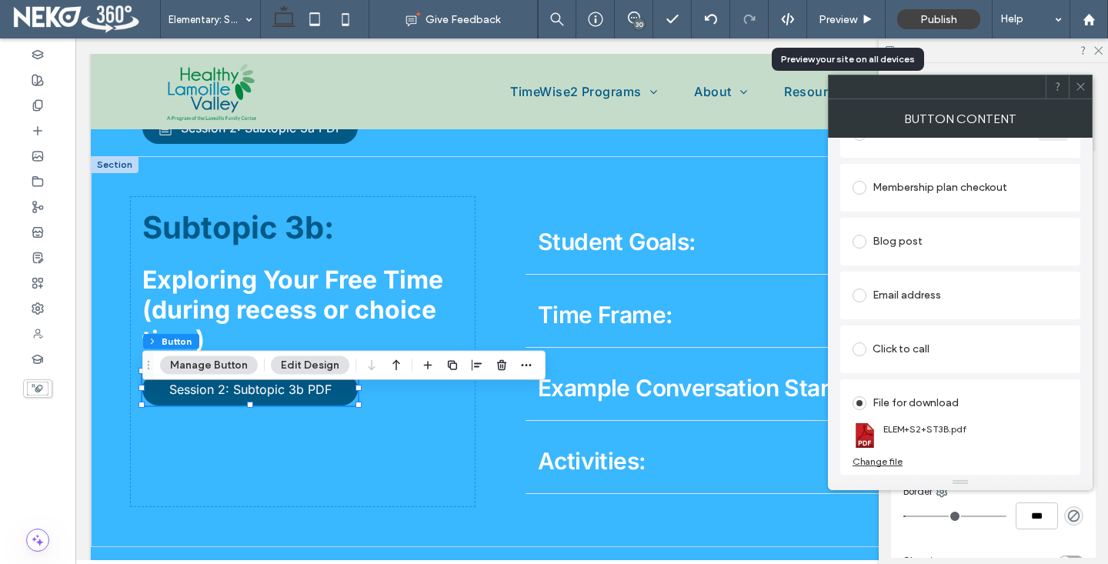
click at [1075, 86] on icon at bounding box center [1081, 87] width 12 height 12
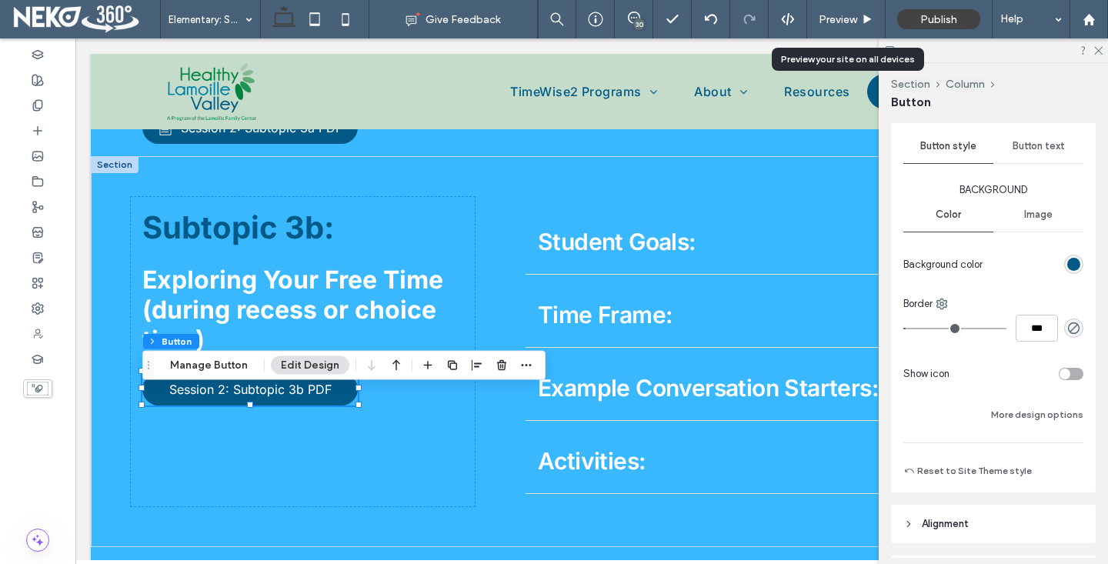
scroll to position [191, 0]
click at [1068, 372] on div "toggle" at bounding box center [1064, 370] width 11 height 11
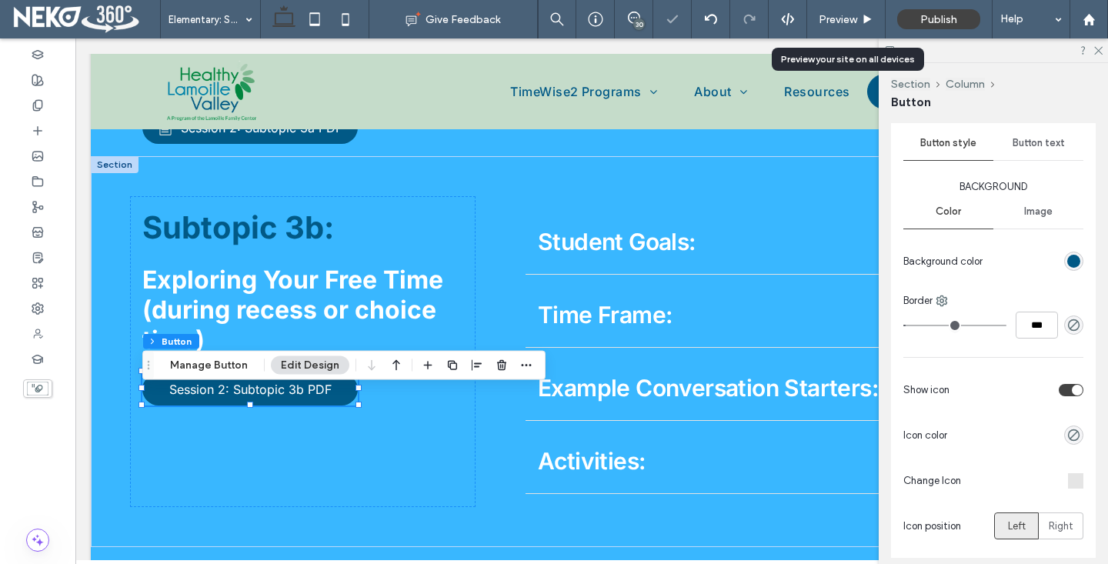
type input "**"
type input "****"
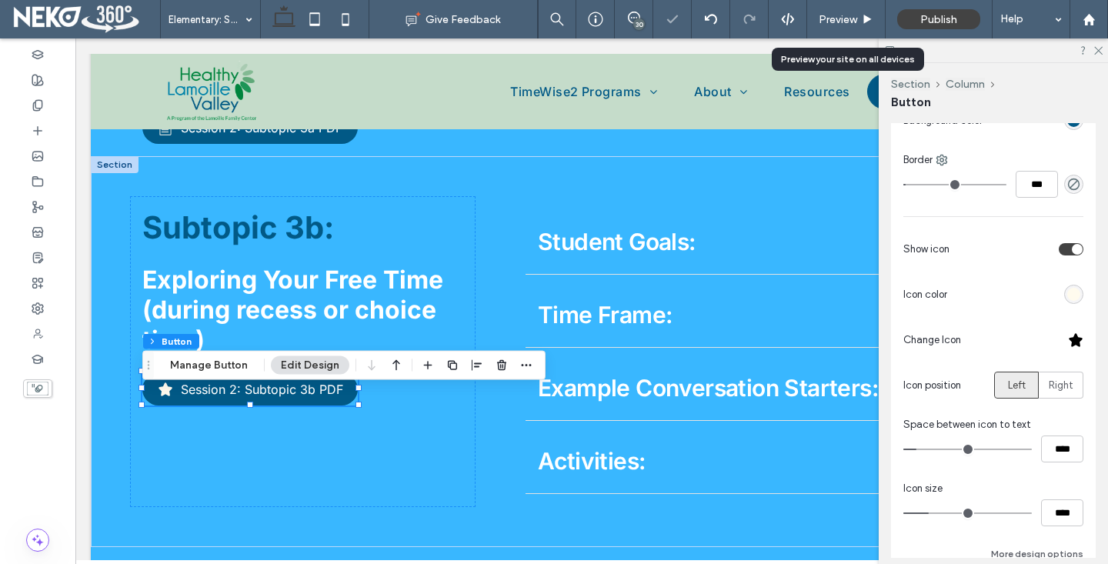
scroll to position [352, 0]
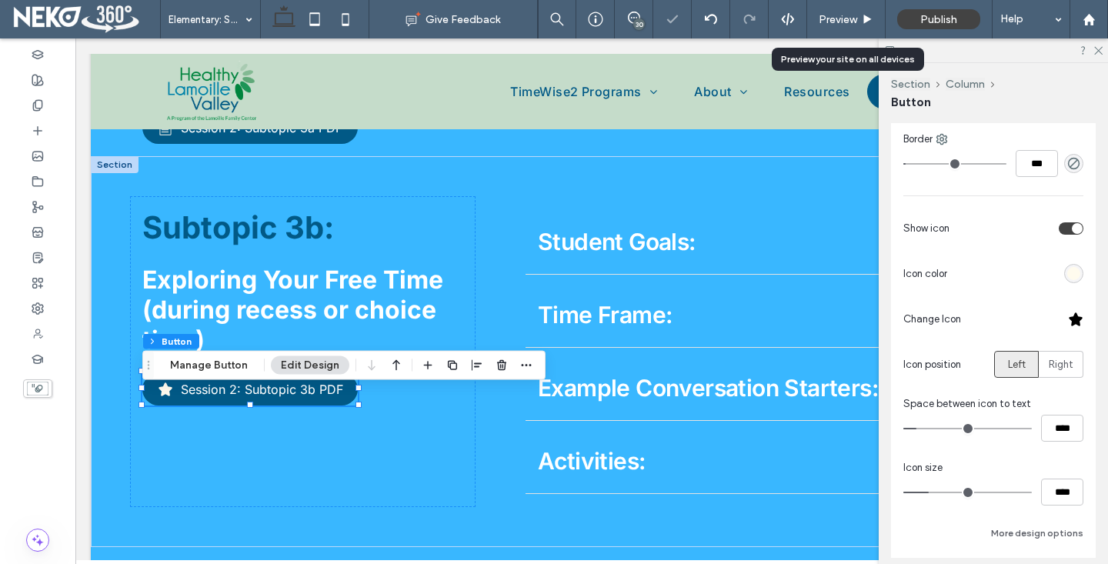
click at [1072, 315] on div at bounding box center [1075, 319] width 15 height 15
click at [1075, 324] on div at bounding box center [1075, 322] width 15 height 15
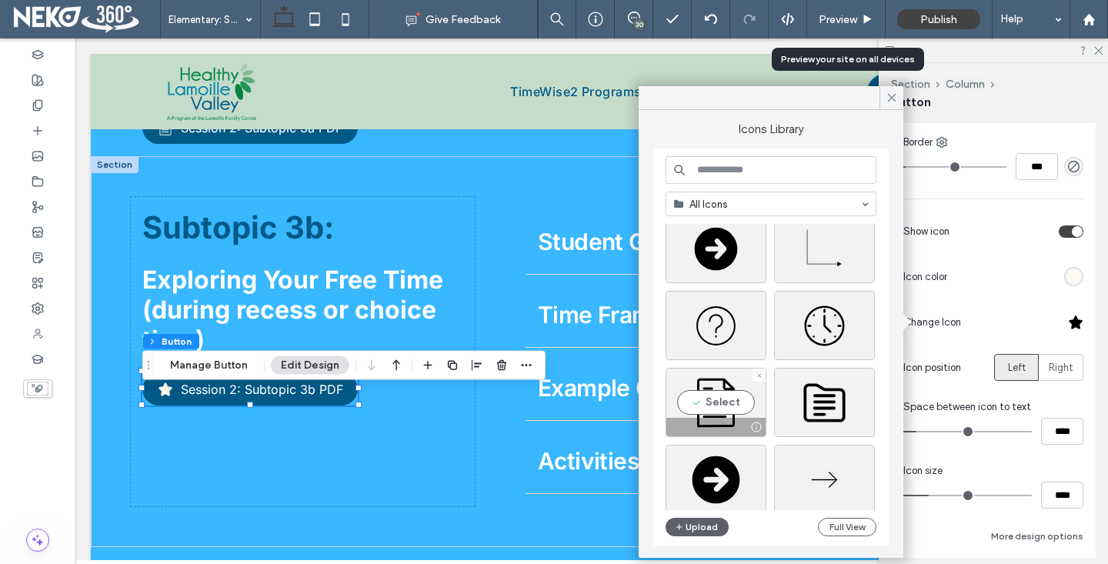
click at [734, 416] on div "My Site Icons Select" at bounding box center [776, 367] width 222 height 286
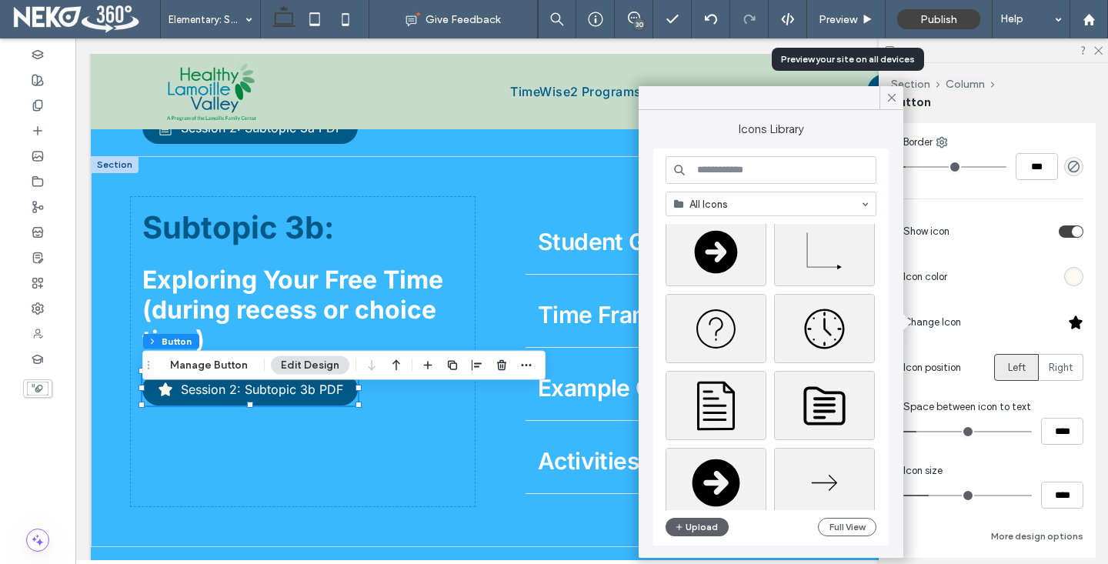
scroll to position [182, 0]
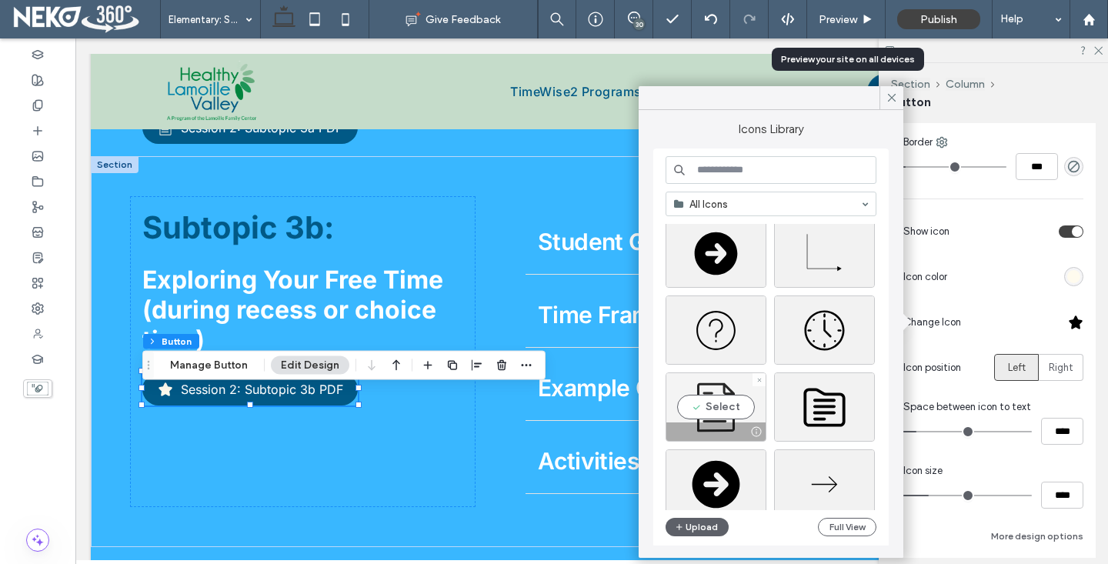
click at [729, 402] on div "Select" at bounding box center [715, 406] width 101 height 69
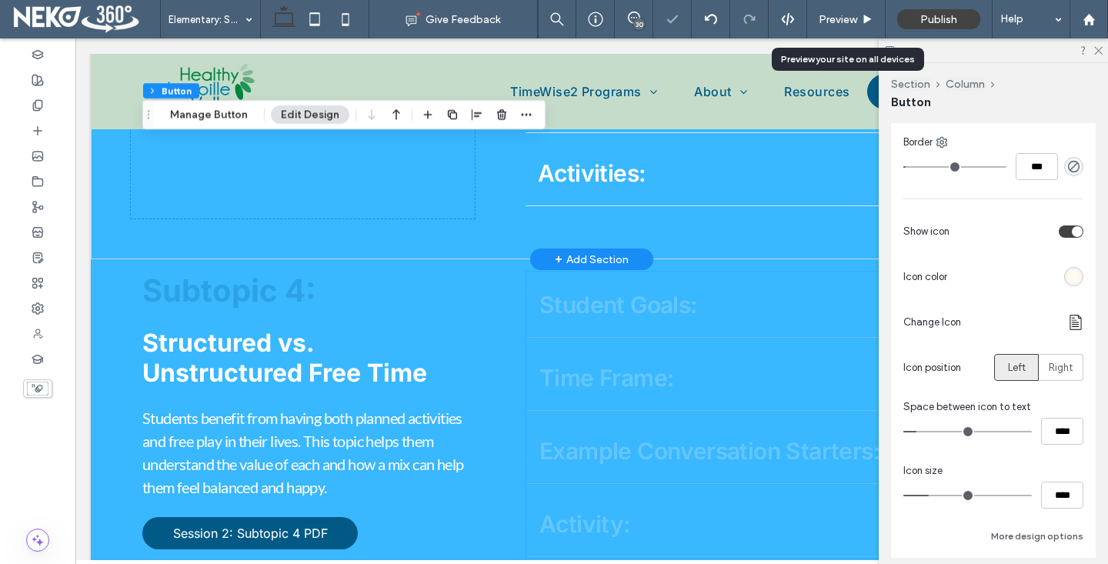
scroll to position [3267, 0]
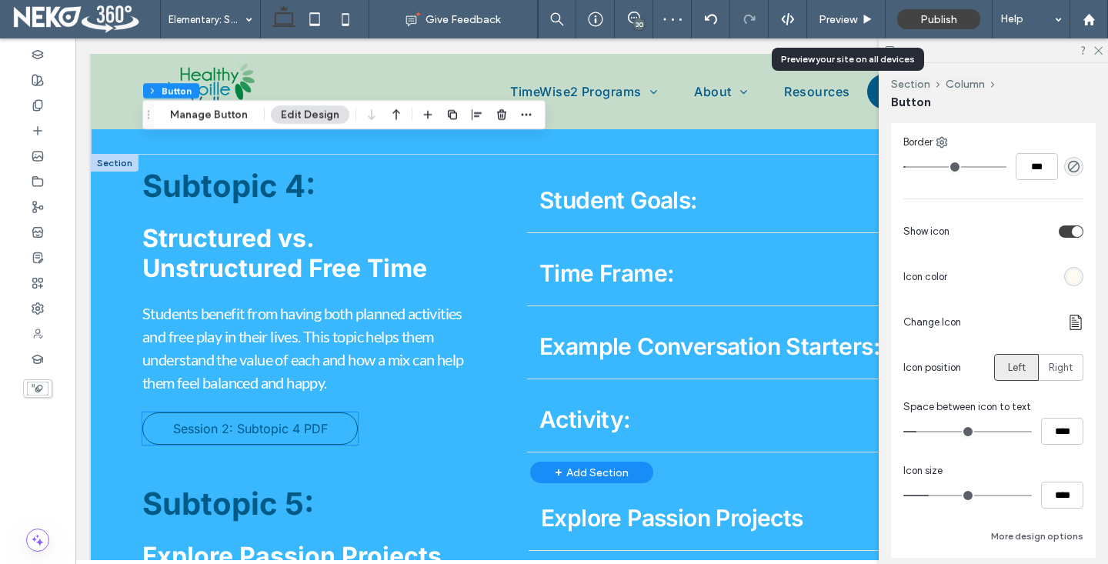
click at [236, 436] on span "Session 2: Subtopic 4 PDF" at bounding box center [250, 428] width 155 height 15
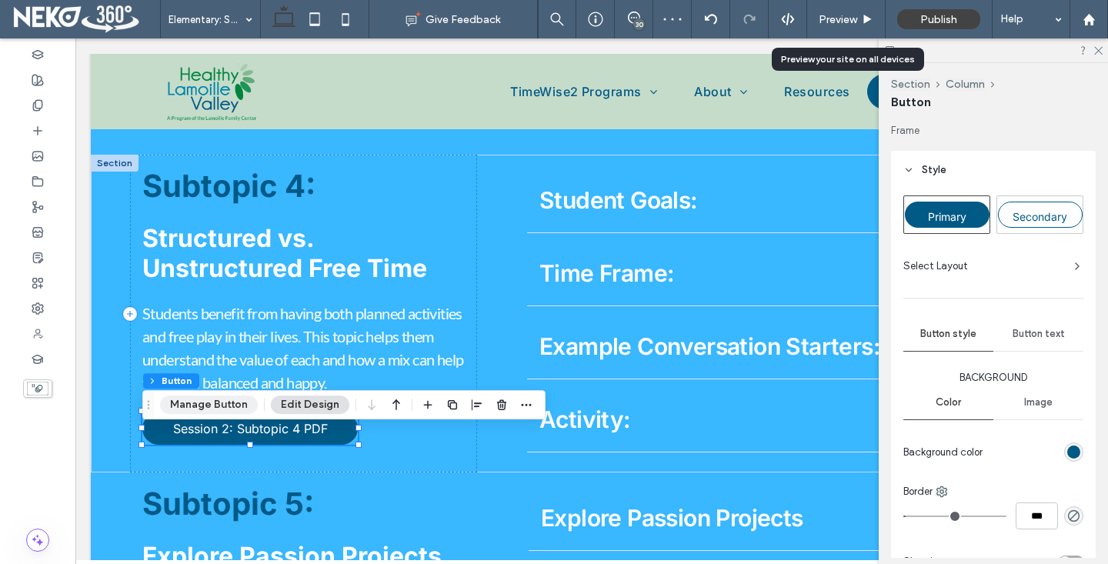
click at [208, 411] on button "Manage Button" at bounding box center [209, 404] width 98 height 18
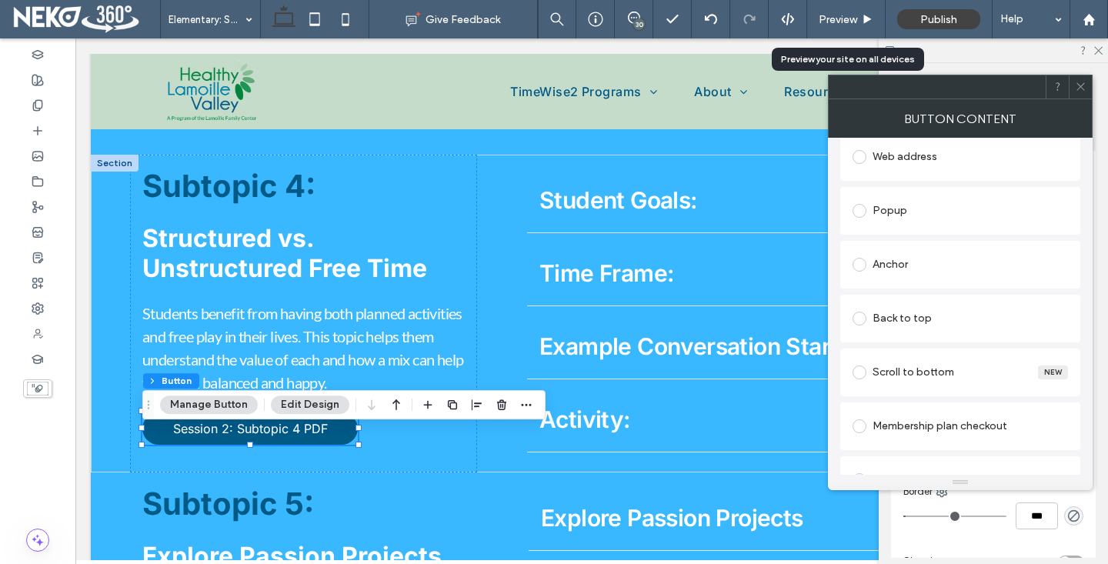
scroll to position [0, 0]
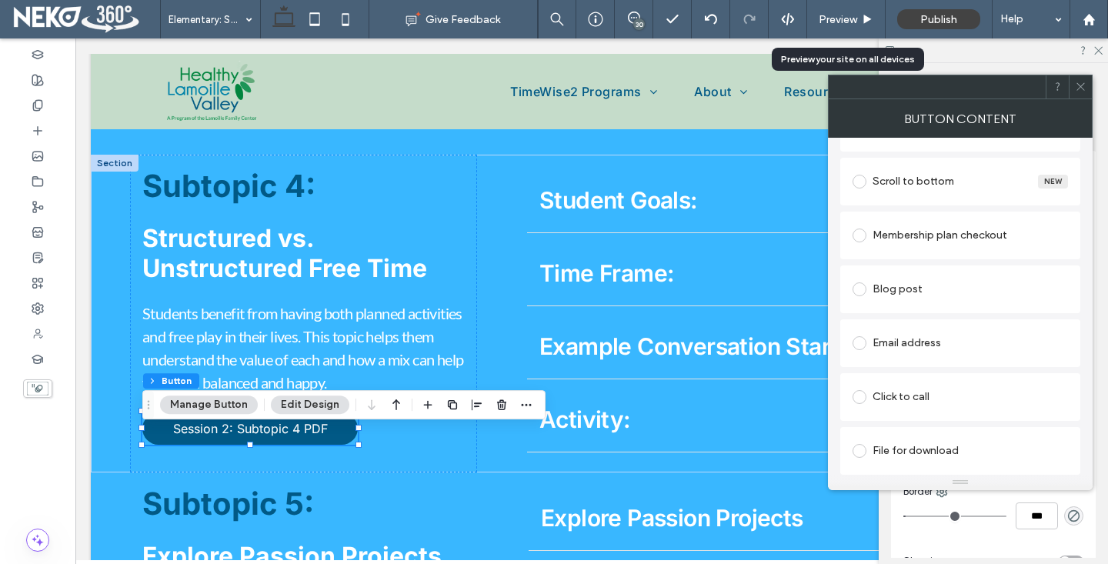
click at [857, 447] on span at bounding box center [859, 451] width 14 height 14
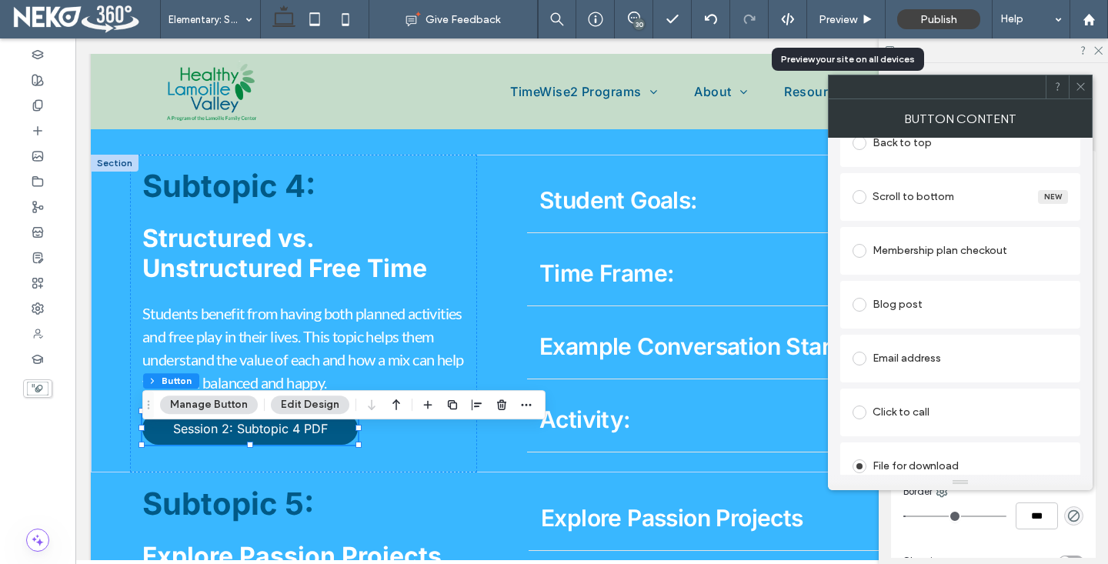
scroll to position [444, 0]
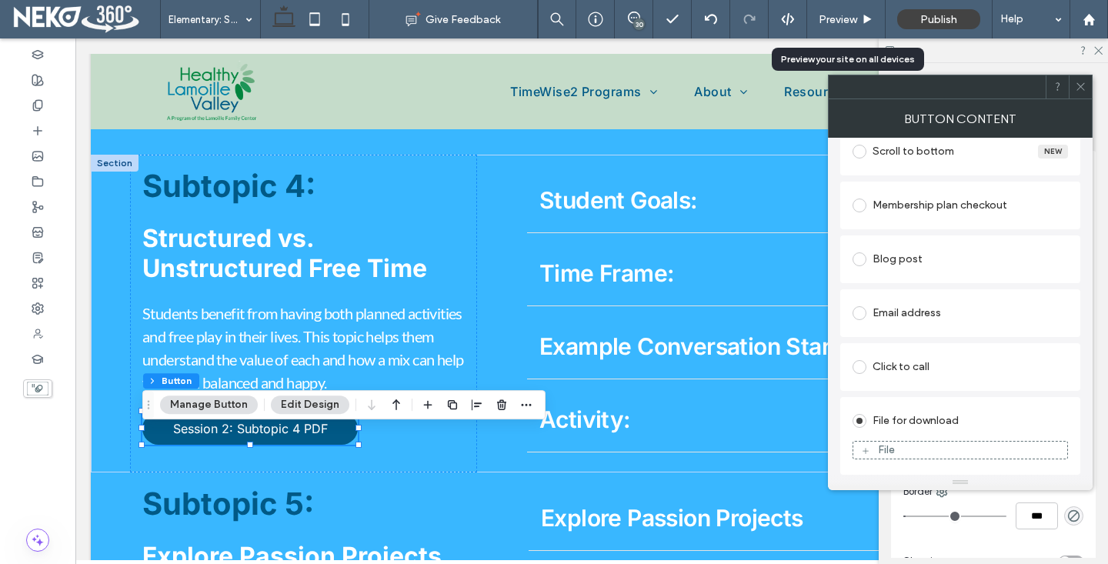
click at [888, 448] on div "File" at bounding box center [886, 449] width 17 height 13
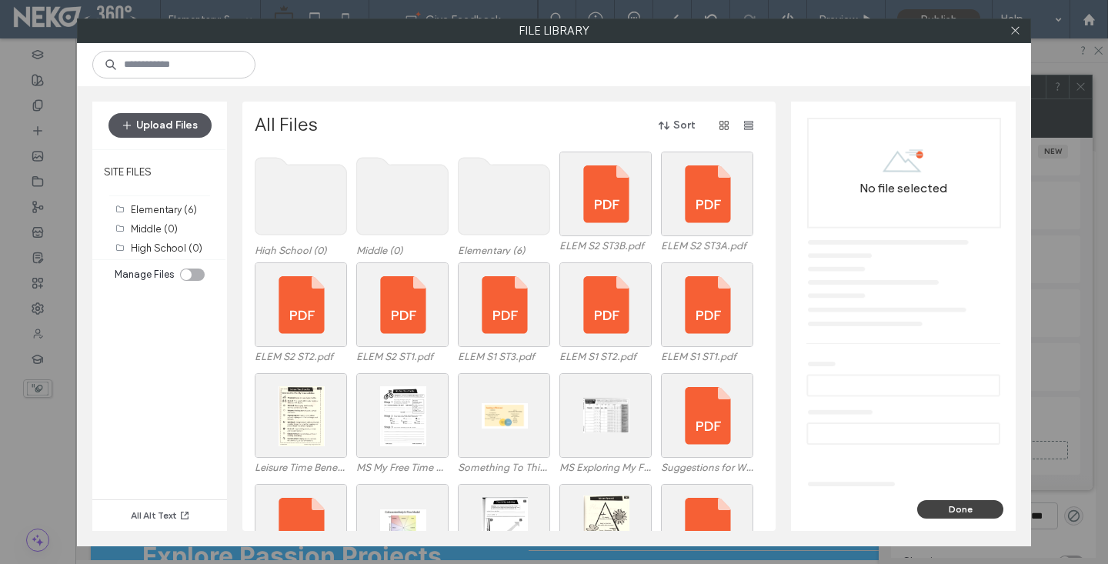
click at [168, 129] on button "Upload Files" at bounding box center [159, 125] width 103 height 25
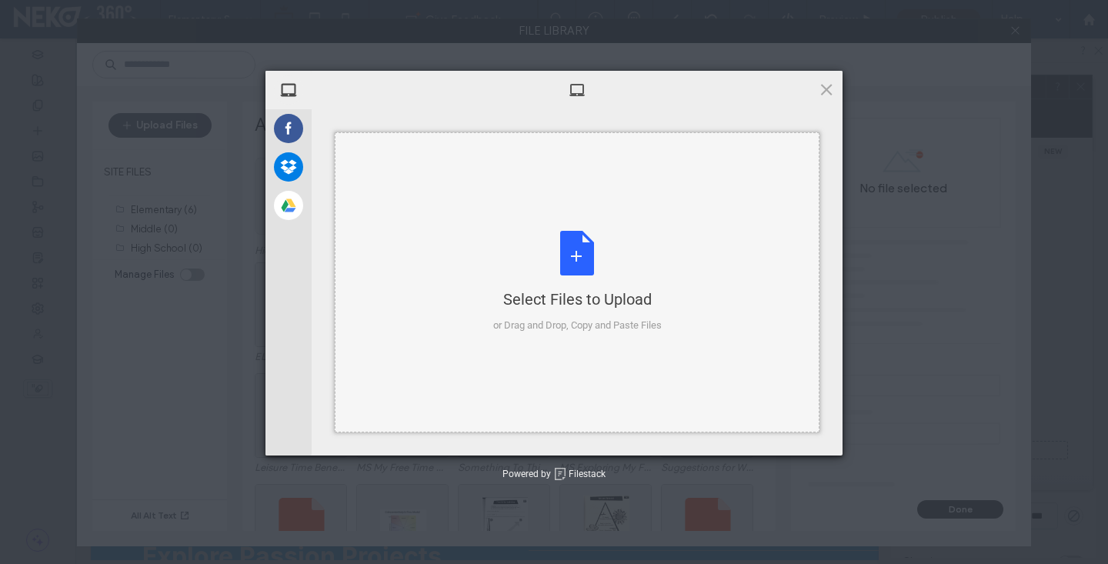
click at [438, 265] on div "Select Files to Upload or Drag and Drop, Copy and Paste Files" at bounding box center [577, 282] width 485 height 300
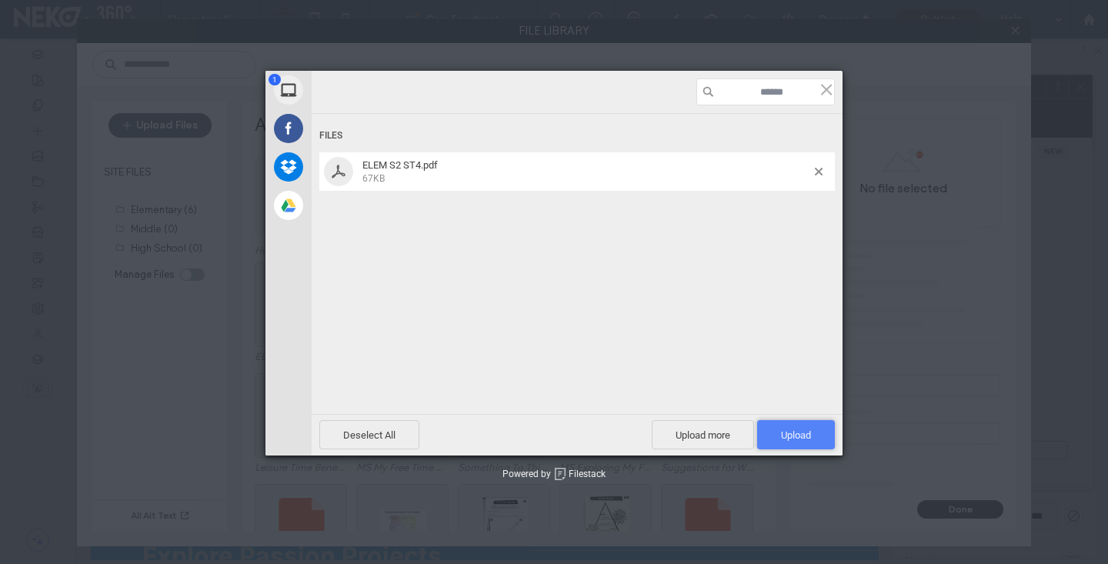
click at [804, 430] on span "Upload 1" at bounding box center [796, 435] width 30 height 12
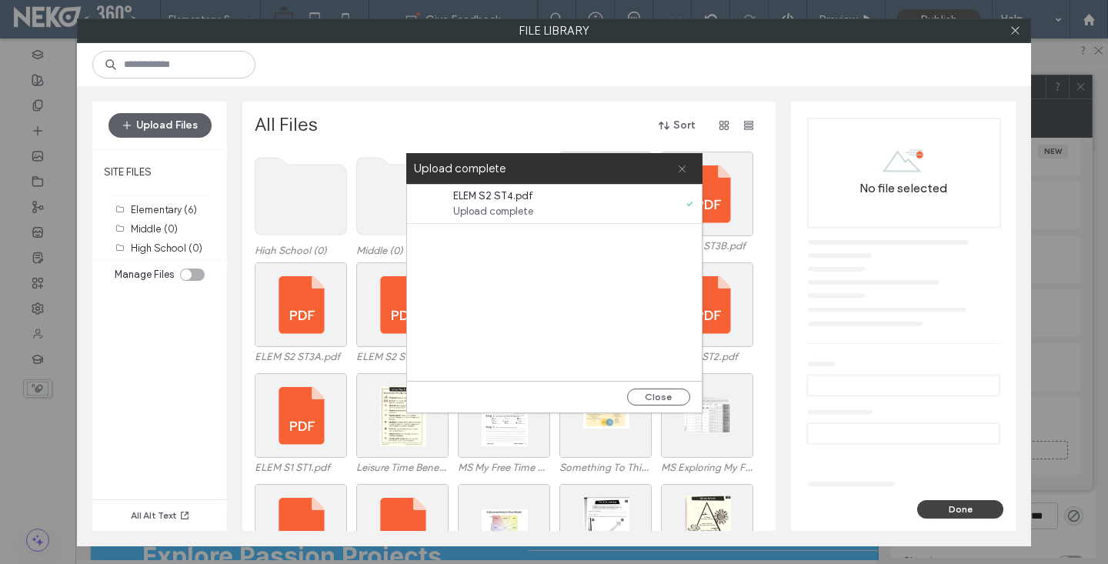
click at [685, 169] on icon at bounding box center [682, 169] width 10 height 10
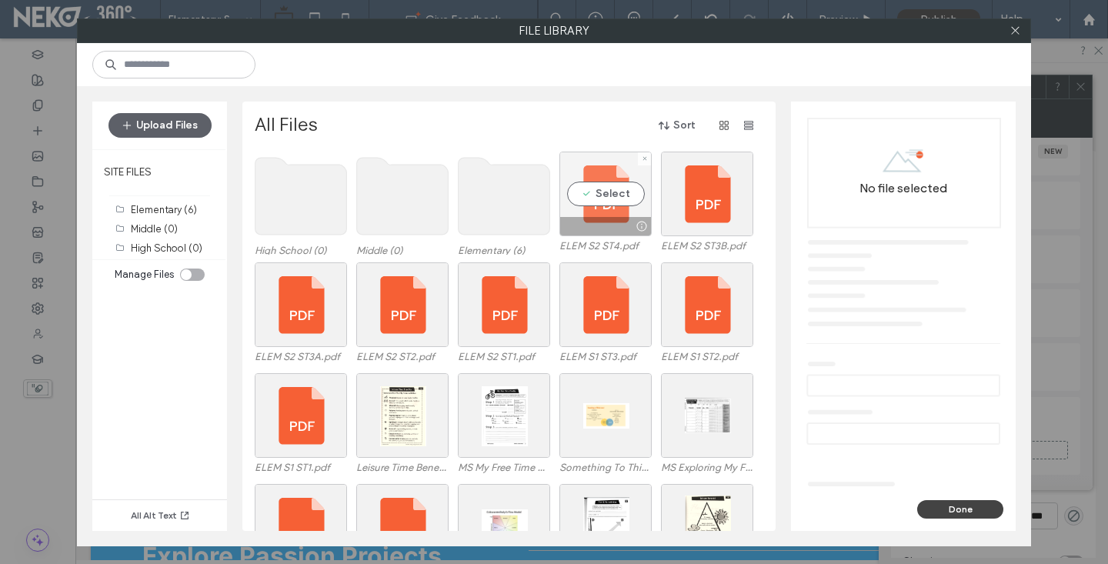
click at [630, 194] on div "Select" at bounding box center [605, 194] width 92 height 85
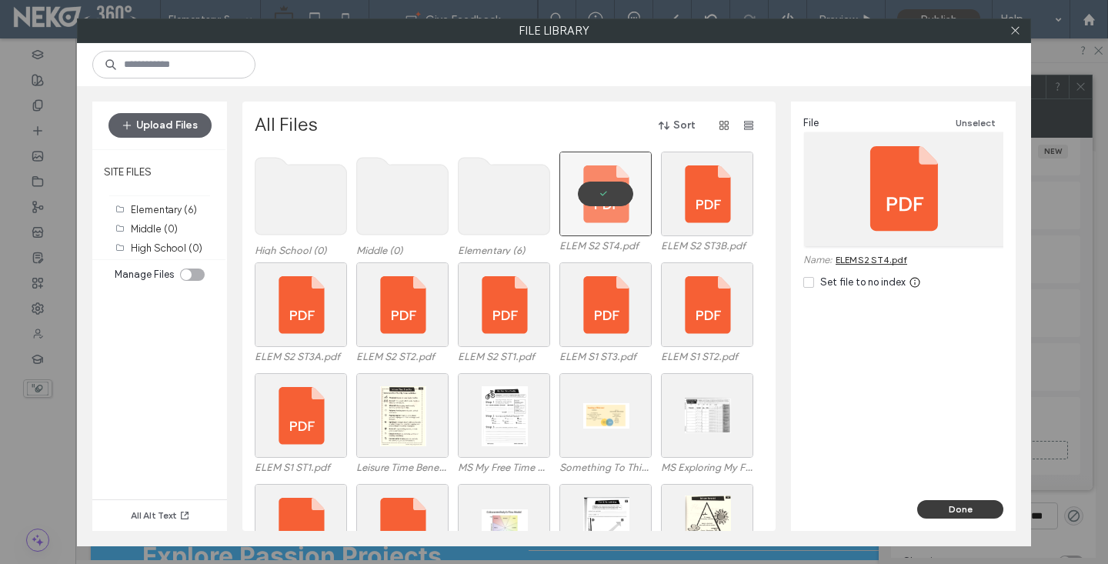
click at [952, 501] on button "Done" at bounding box center [960, 509] width 86 height 18
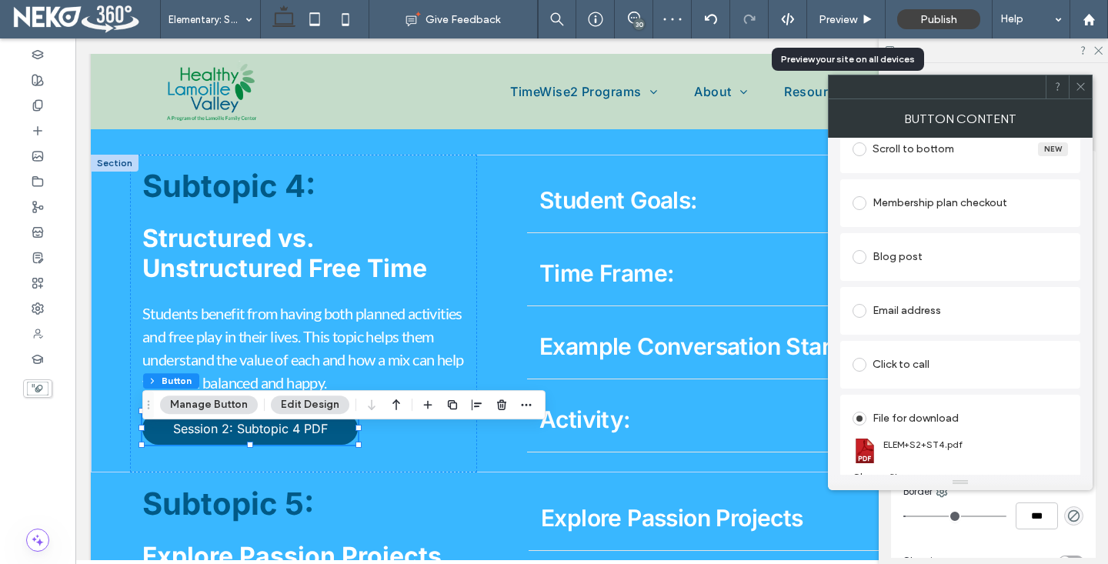
click at [1085, 83] on icon at bounding box center [1081, 87] width 12 height 12
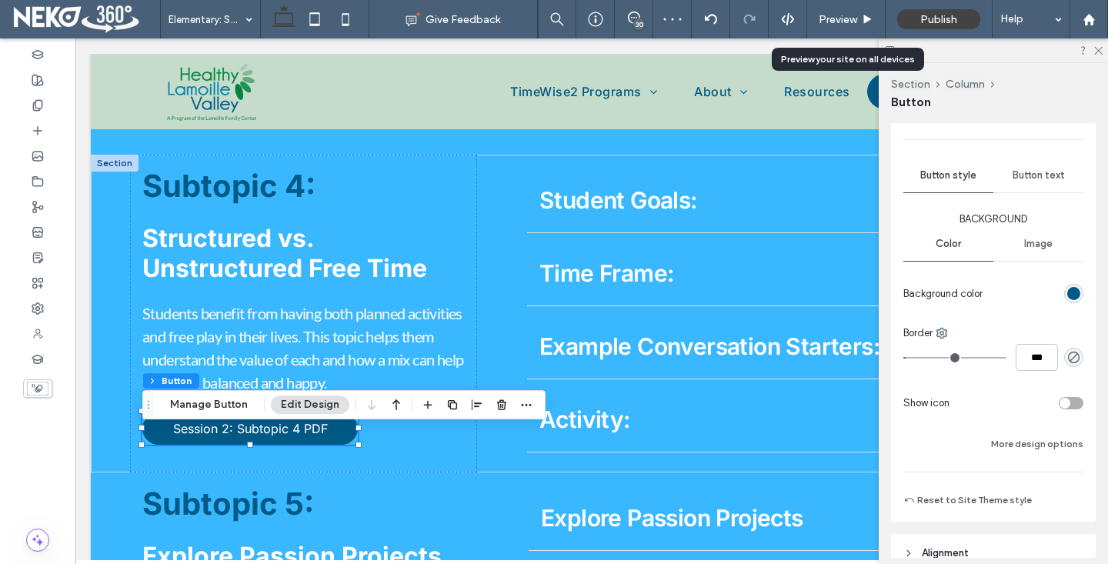
scroll to position [168, 0]
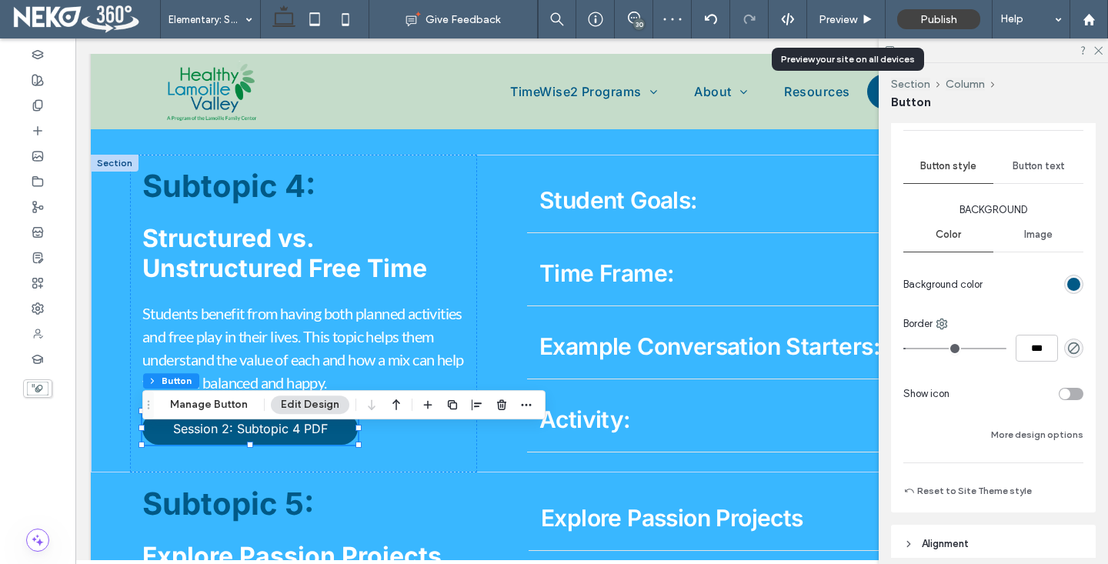
click at [935, 393] on span "Show icon" at bounding box center [926, 393] width 46 height 15
click at [1077, 397] on div "toggle" at bounding box center [1070, 394] width 25 height 12
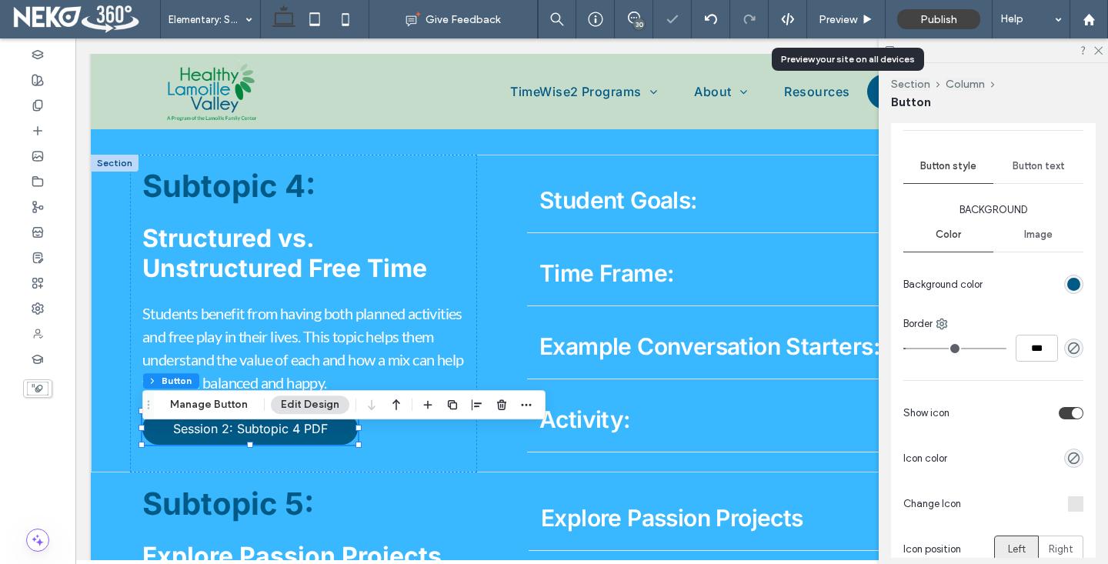
type input "**"
type input "****"
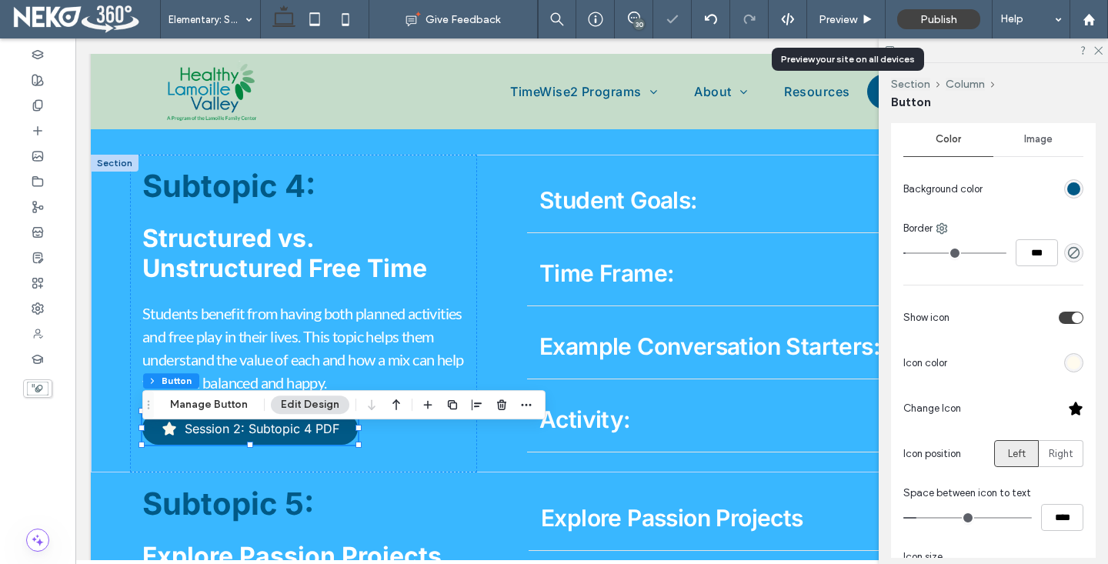
drag, startPoint x: 1069, startPoint y: 397, endPoint x: 1072, endPoint y: 410, distance: 13.4
click at [1069, 397] on div at bounding box center [1025, 408] width 116 height 27
click at [1075, 415] on div at bounding box center [1075, 408] width 15 height 15
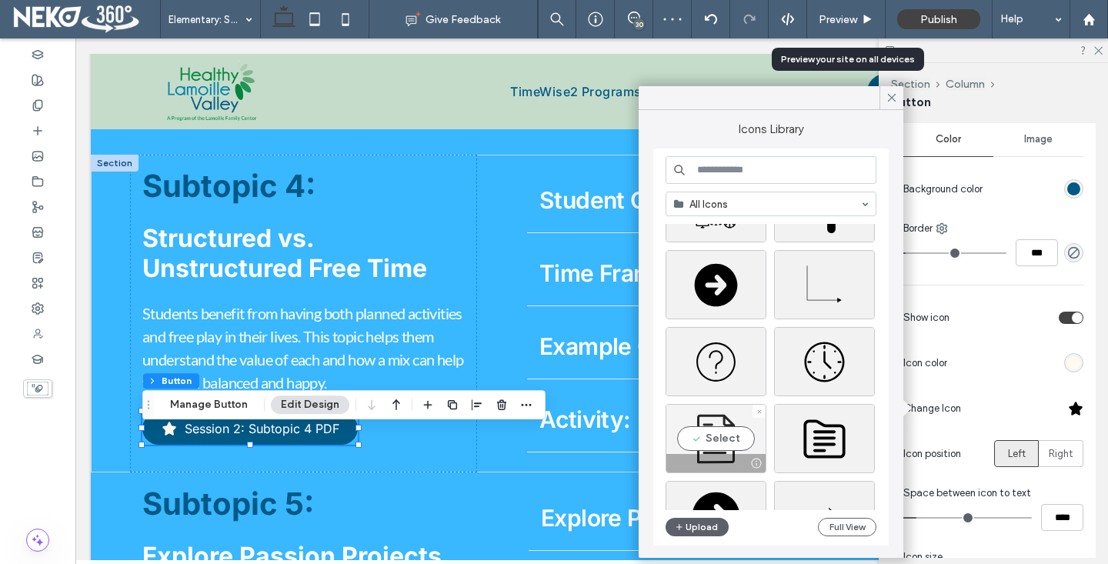
click at [738, 426] on div "My Site Icons Select" at bounding box center [776, 367] width 222 height 286
click at [737, 425] on div "My Site Icons Select" at bounding box center [776, 367] width 222 height 286
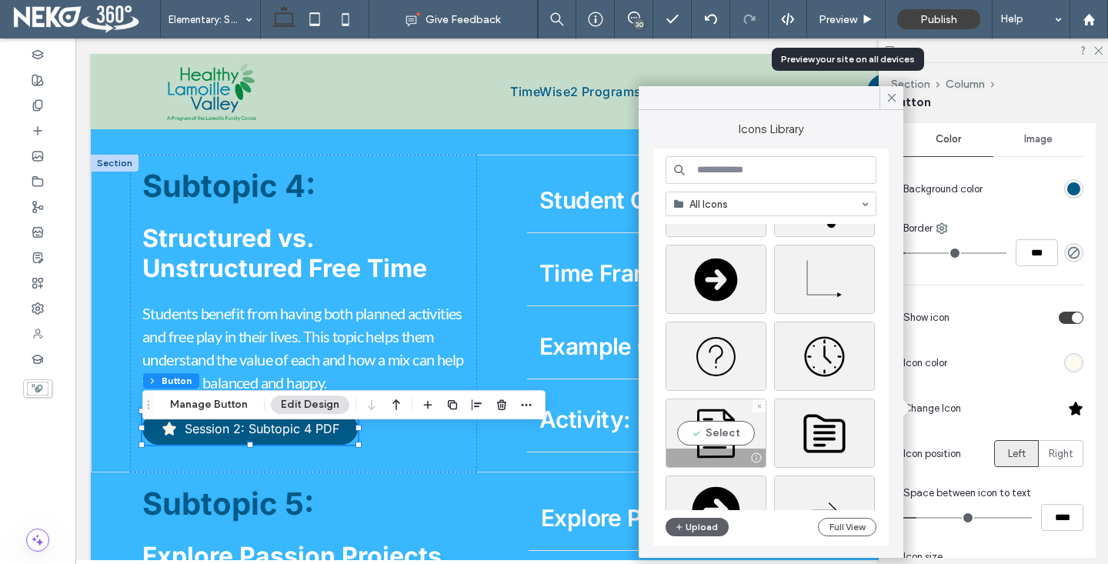
click at [715, 435] on div "My Site Icons Select" at bounding box center [776, 367] width 222 height 286
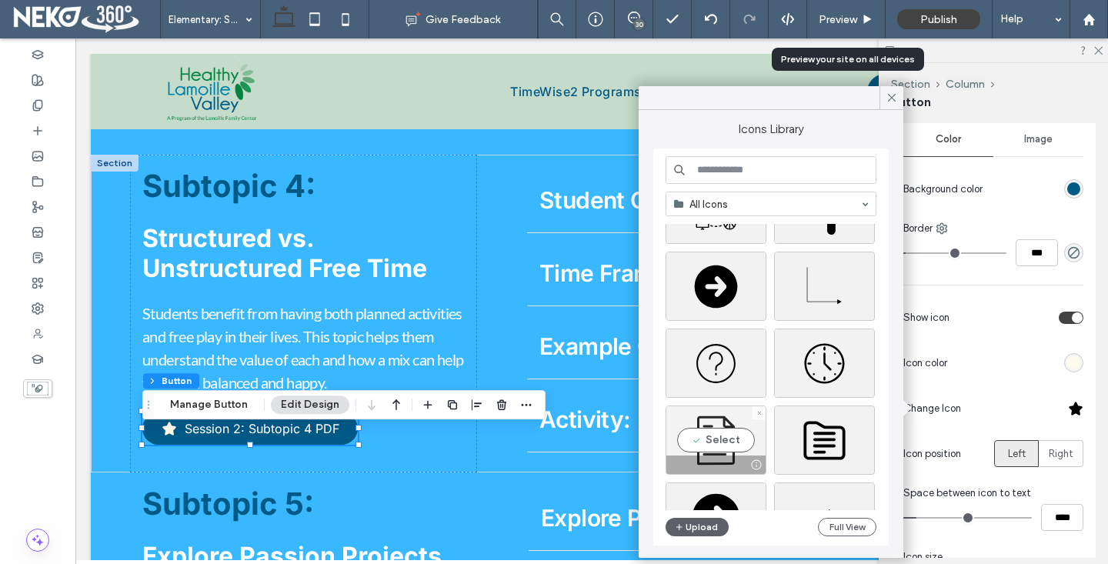
click at [715, 435] on div "My Site Icons Select" at bounding box center [776, 367] width 222 height 286
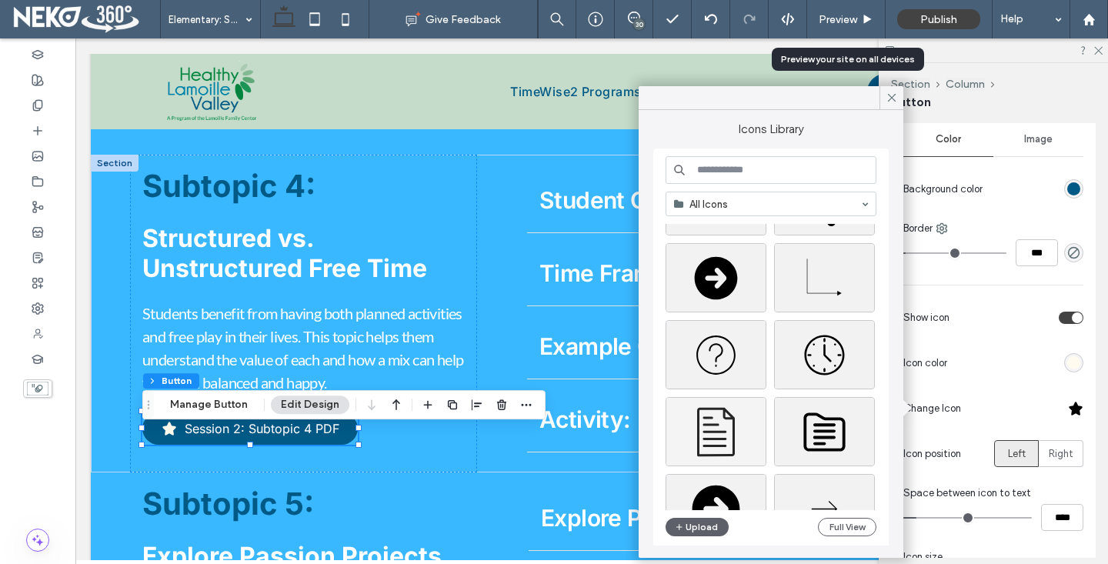
click at [705, 442] on div "My Site Icons" at bounding box center [776, 367] width 222 height 286
click at [708, 418] on div "Select" at bounding box center [715, 430] width 101 height 69
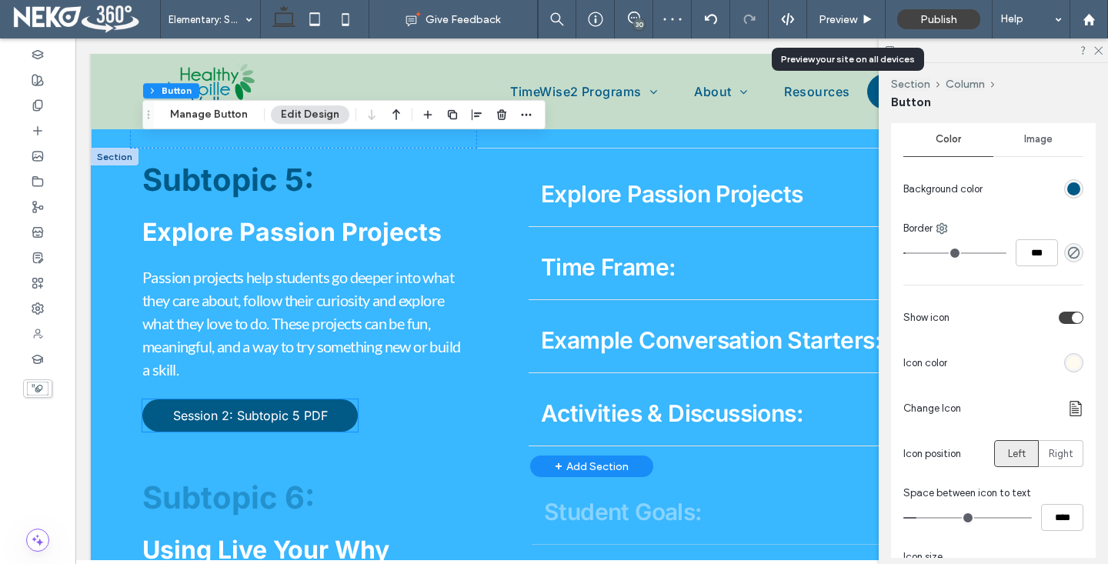
scroll to position [3604, 0]
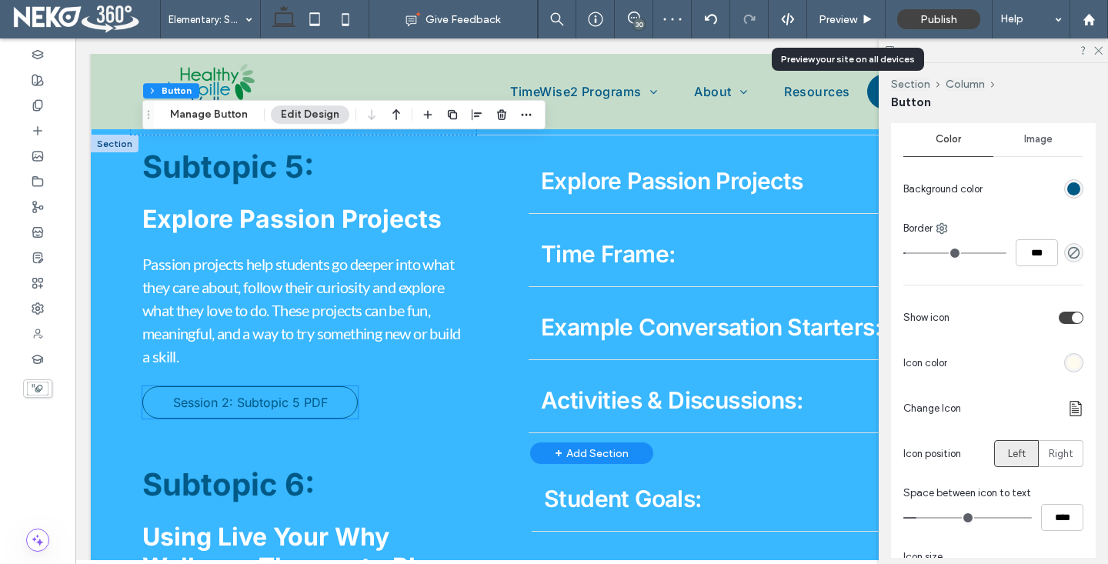
click at [289, 410] on span "Session 2: Subtopic 5 PDF" at bounding box center [250, 402] width 155 height 15
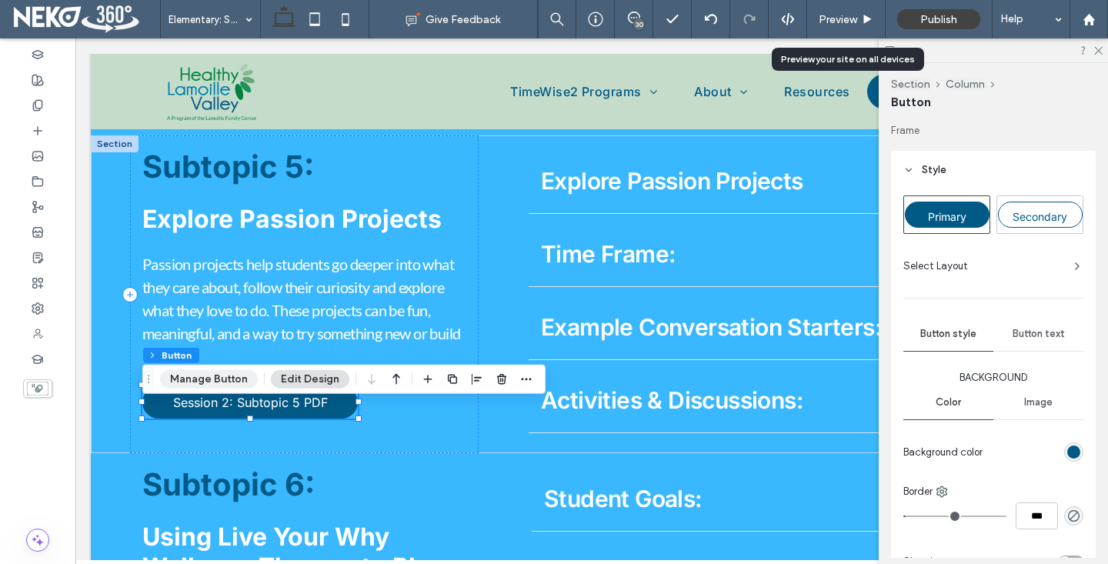
drag, startPoint x: 232, startPoint y: 378, endPoint x: 245, endPoint y: 382, distance: 13.6
click at [232, 378] on button "Manage Button" at bounding box center [209, 379] width 98 height 18
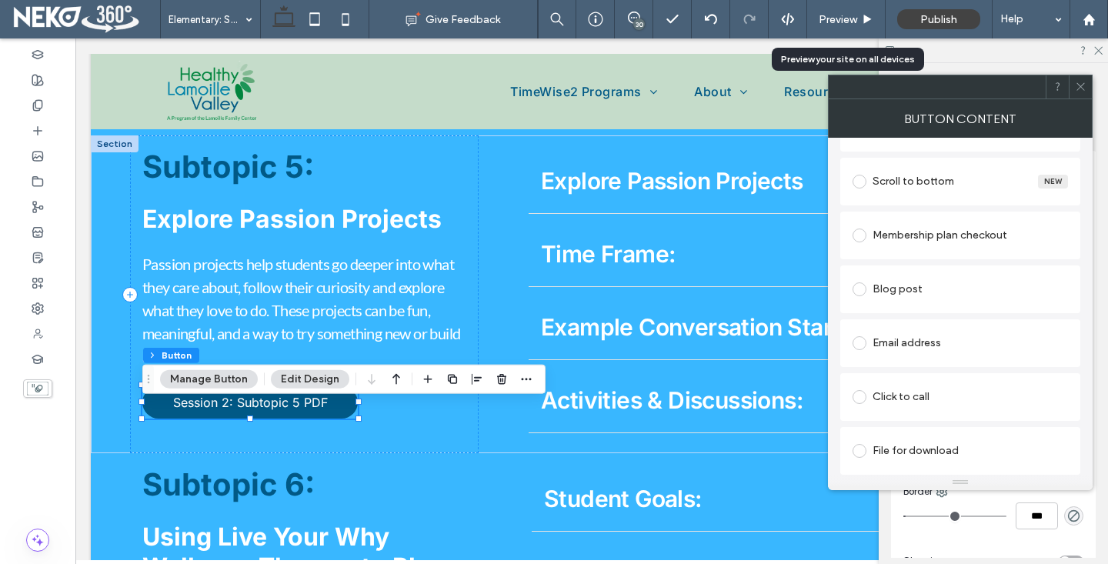
click at [884, 452] on div "File for download" at bounding box center [959, 450] width 215 height 25
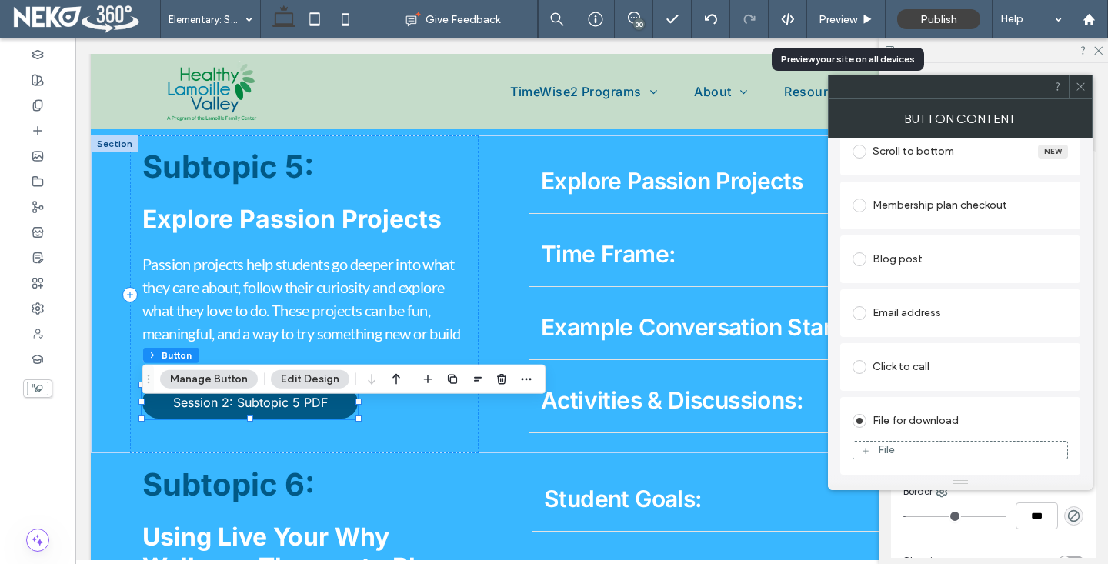
click at [882, 451] on div "File" at bounding box center [886, 449] width 17 height 13
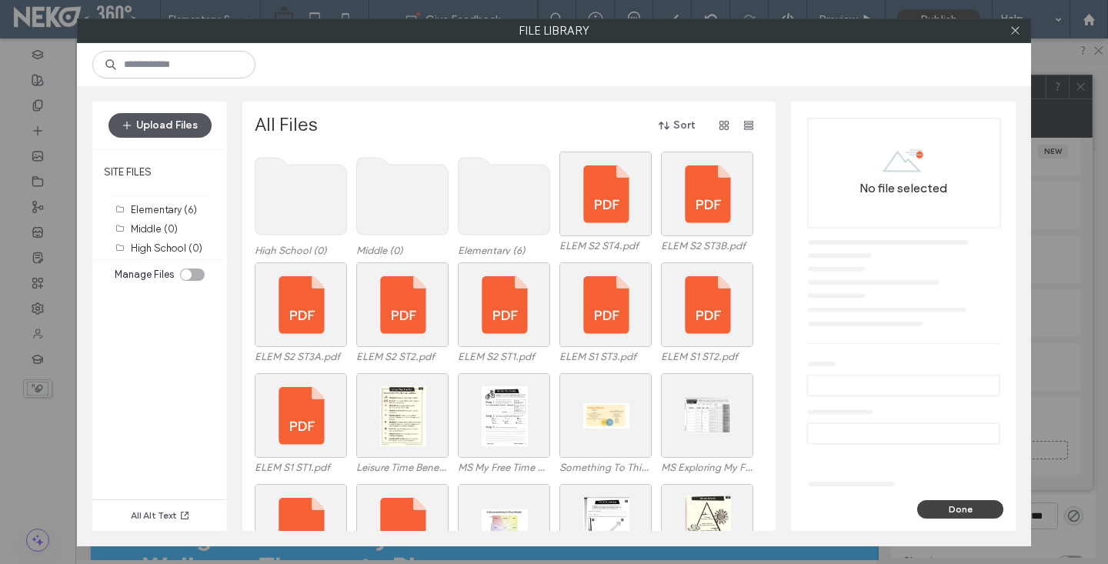
click at [148, 131] on button "Upload Files" at bounding box center [159, 125] width 103 height 25
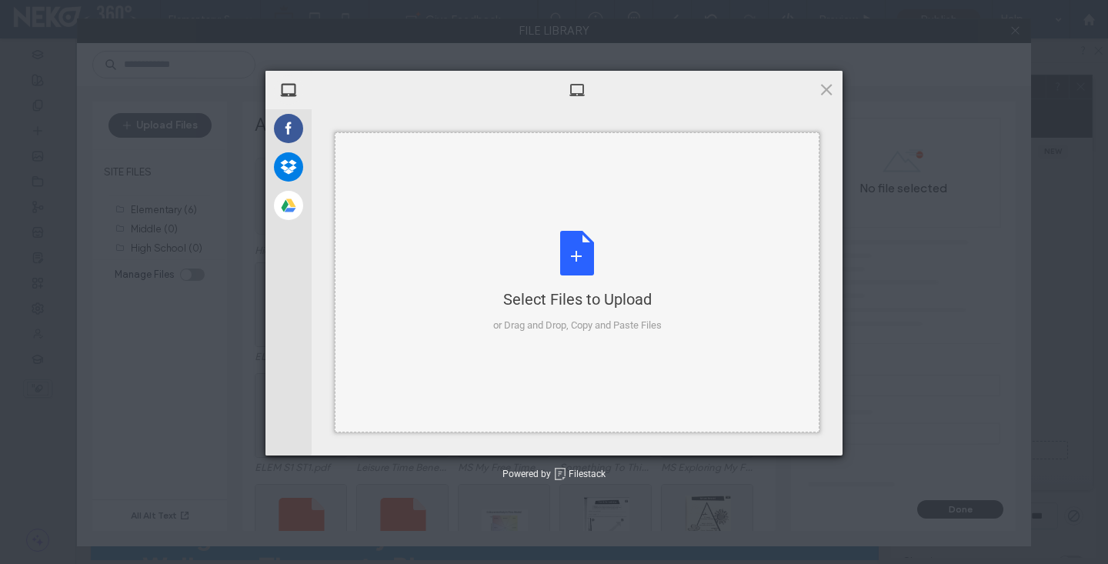
click at [712, 225] on div "Select Files to Upload or Drag and Drop, Copy and Paste Files" at bounding box center [577, 282] width 485 height 300
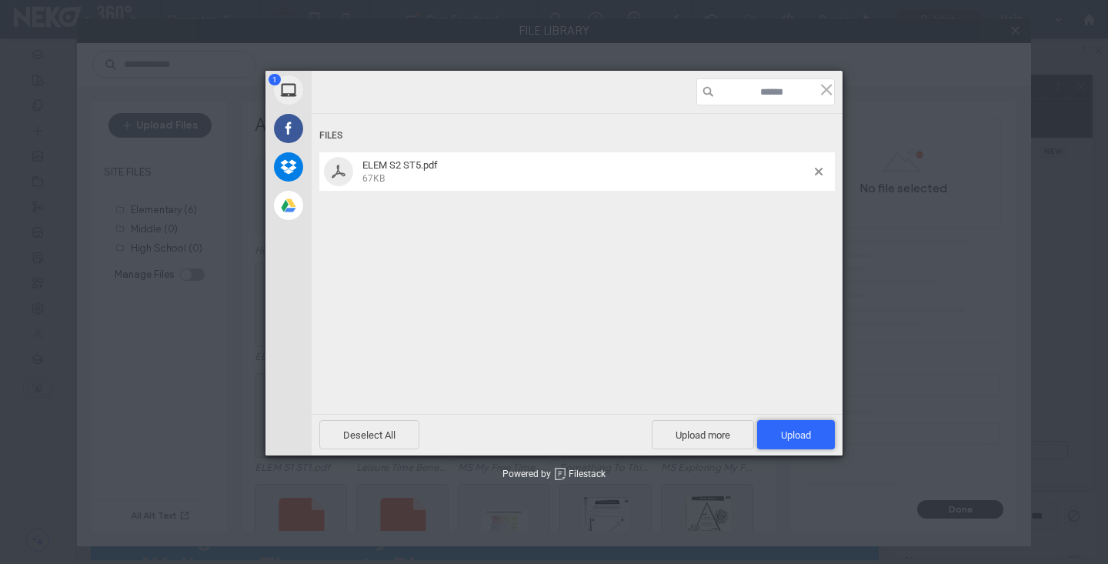
click at [805, 420] on span "Upload 1" at bounding box center [796, 434] width 78 height 29
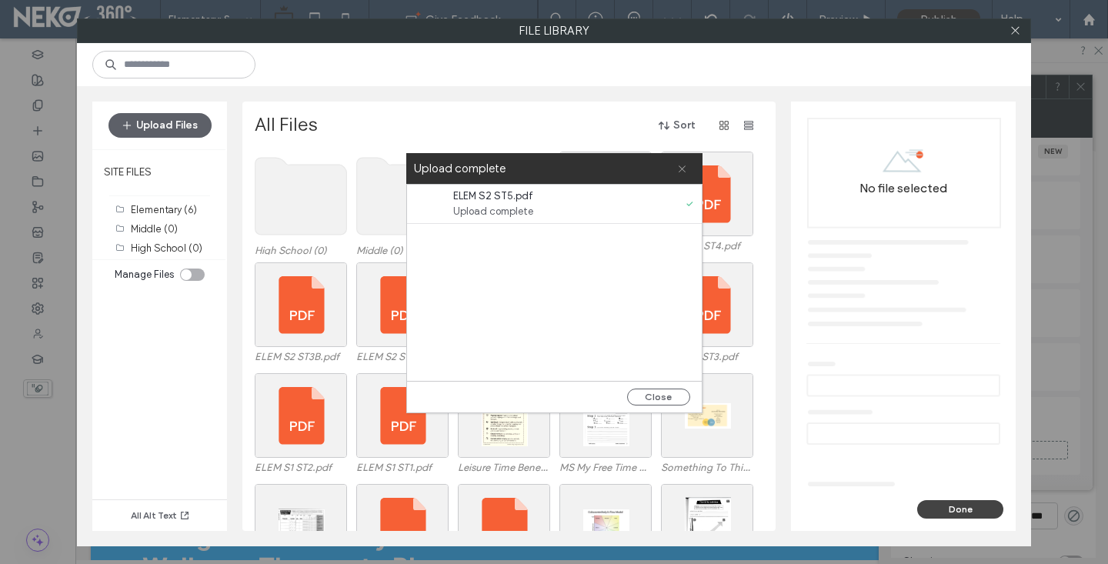
click at [678, 170] on icon at bounding box center [682, 169] width 10 height 10
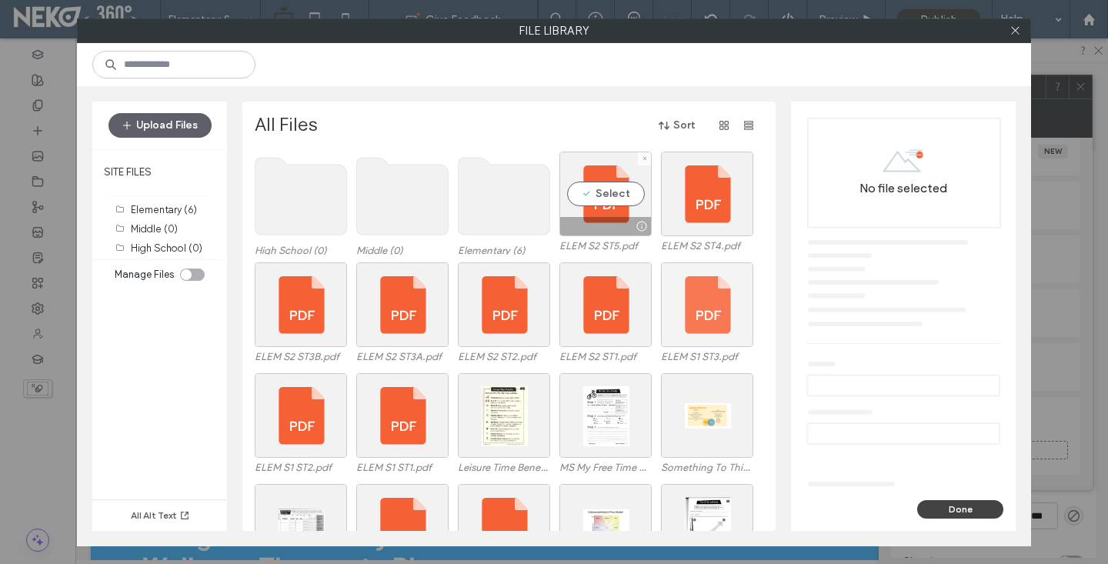
drag, startPoint x: 590, startPoint y: 213, endPoint x: 678, endPoint y: 282, distance: 111.7
click at [591, 213] on div "Select" at bounding box center [605, 194] width 92 height 85
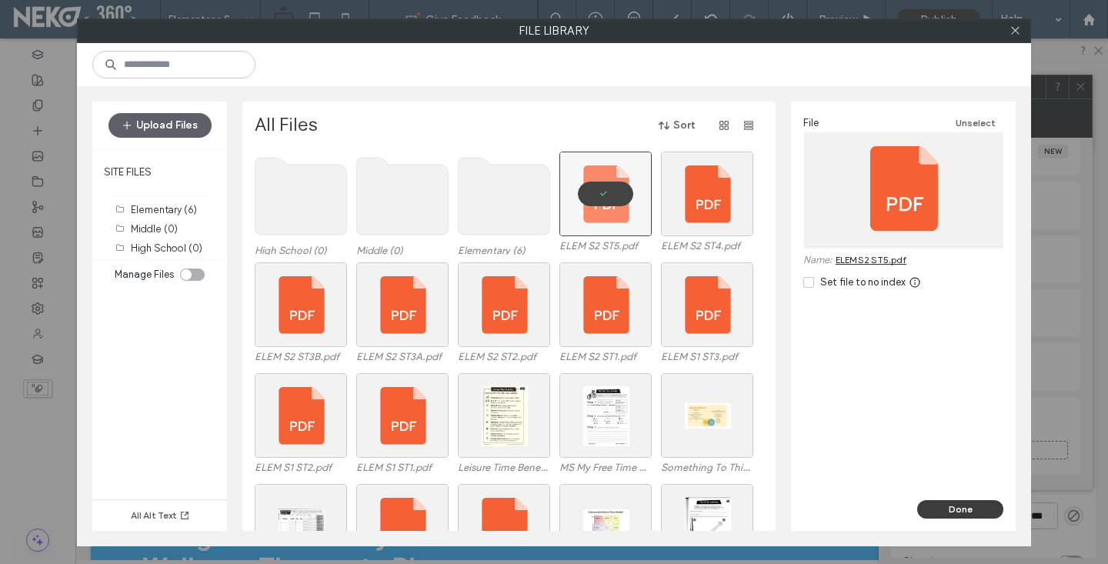
click at [971, 503] on button "Done" at bounding box center [960, 509] width 86 height 18
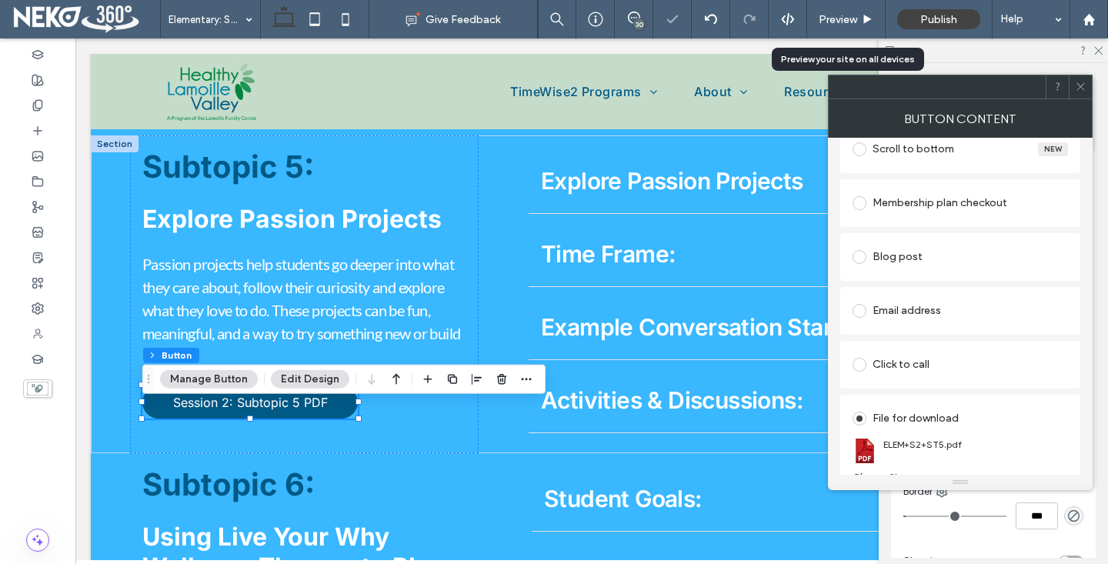
click at [1082, 92] on span at bounding box center [1081, 86] width 12 height 23
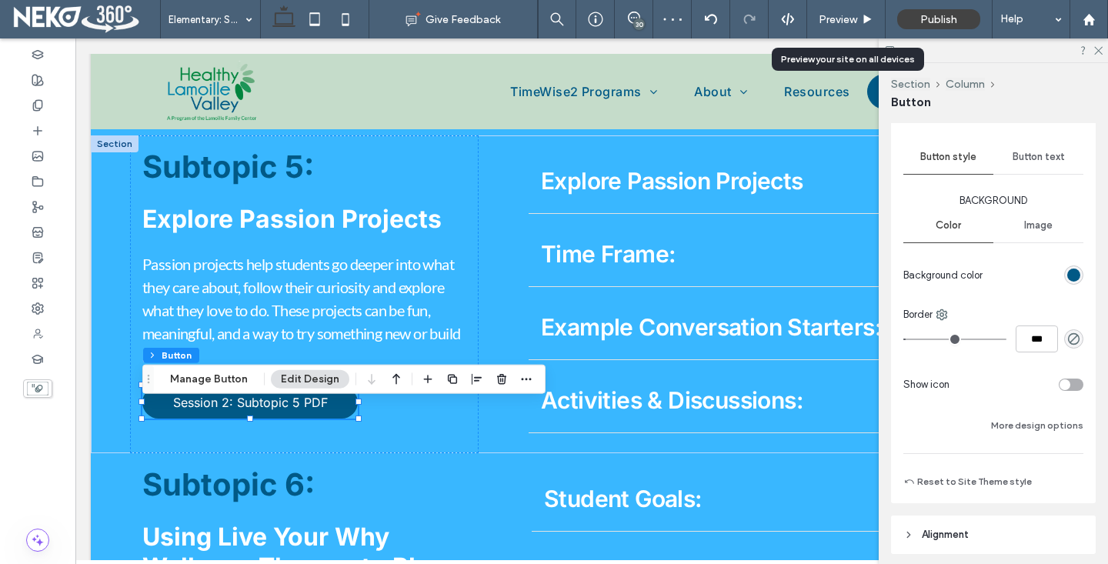
scroll to position [279, 0]
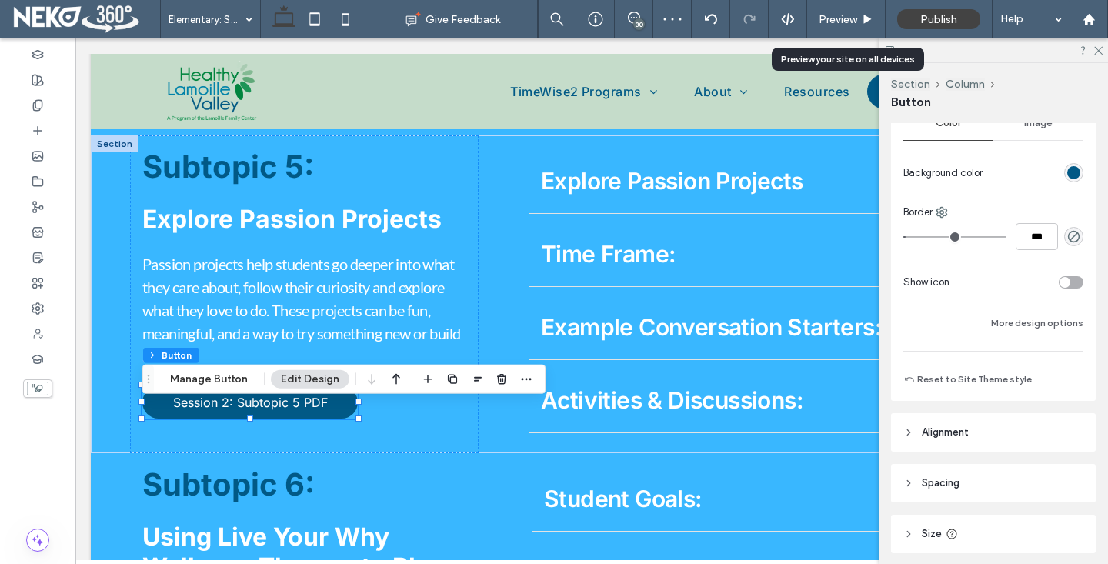
click at [1068, 285] on div "toggle" at bounding box center [1064, 282] width 11 height 11
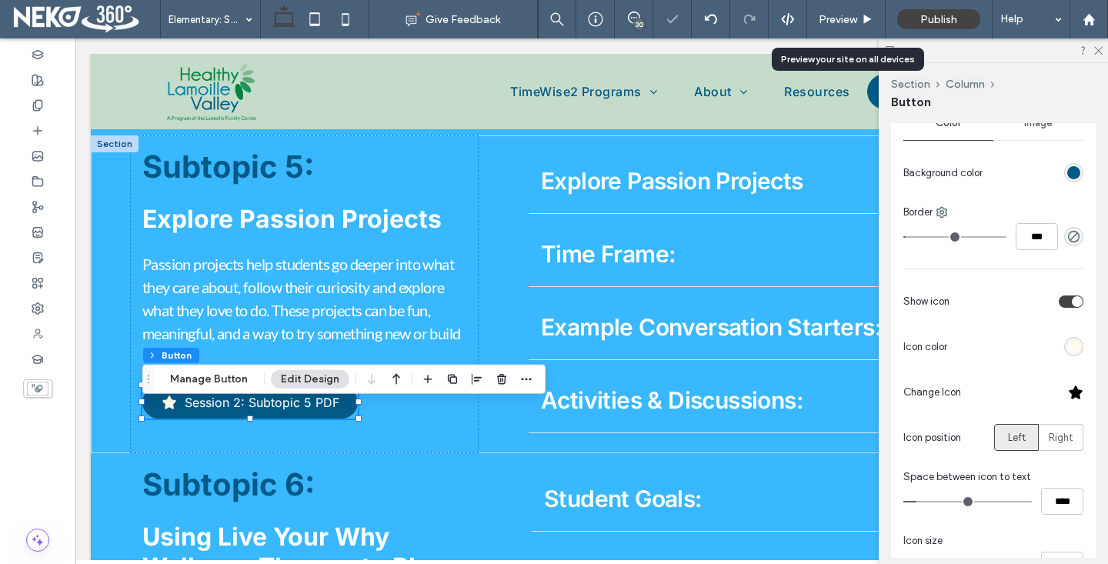
click at [1073, 390] on div at bounding box center [1075, 392] width 15 height 15
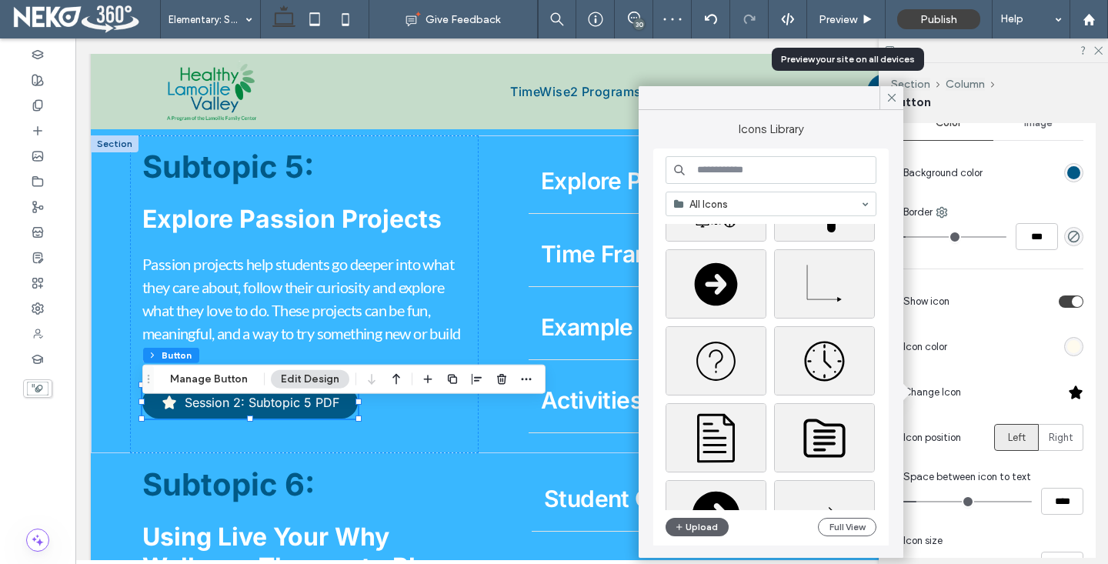
scroll to position [194, 0]
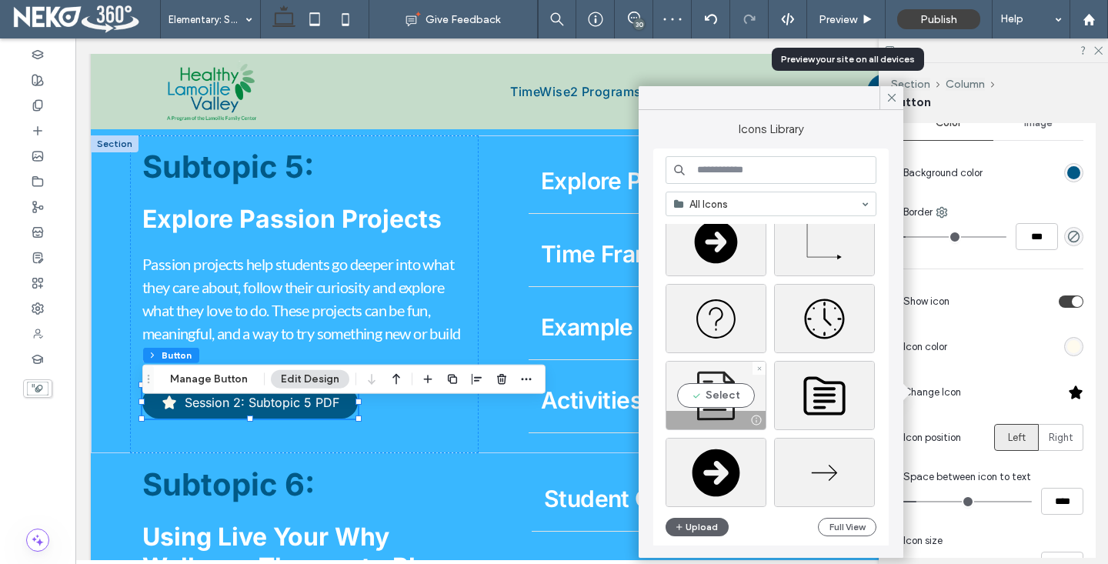
click at [720, 380] on div "Select" at bounding box center [715, 395] width 101 height 69
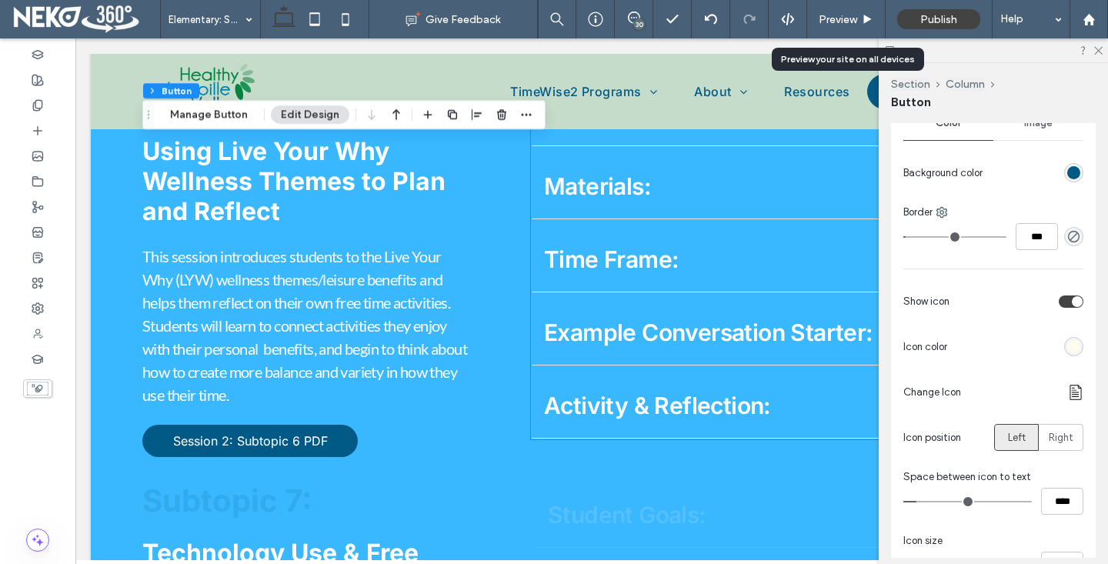
scroll to position [4061, 0]
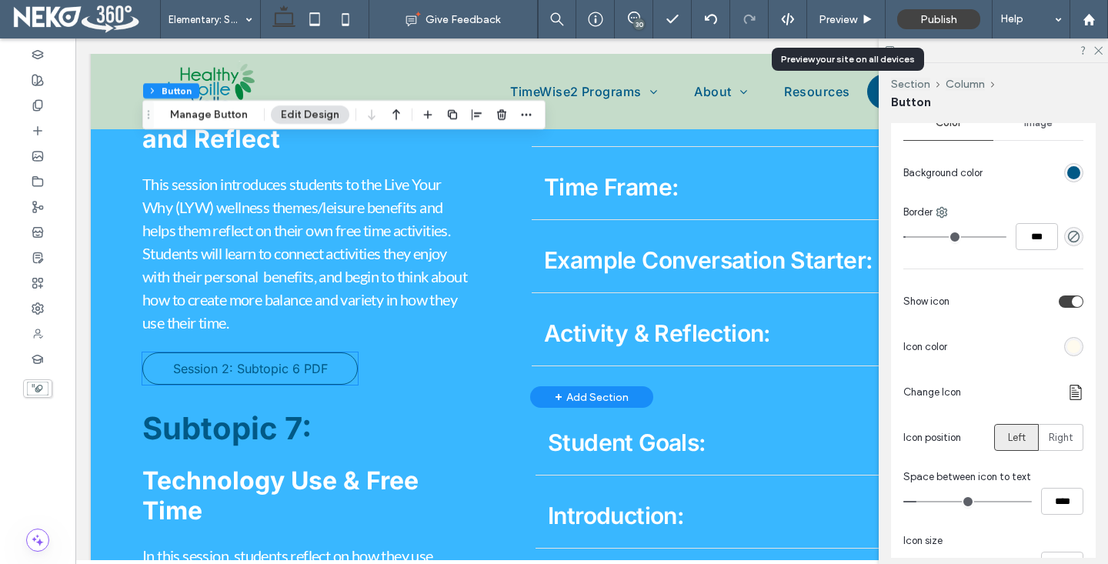
click at [255, 376] on span "Session 2: Subtopic 6 PDF" at bounding box center [250, 368] width 155 height 15
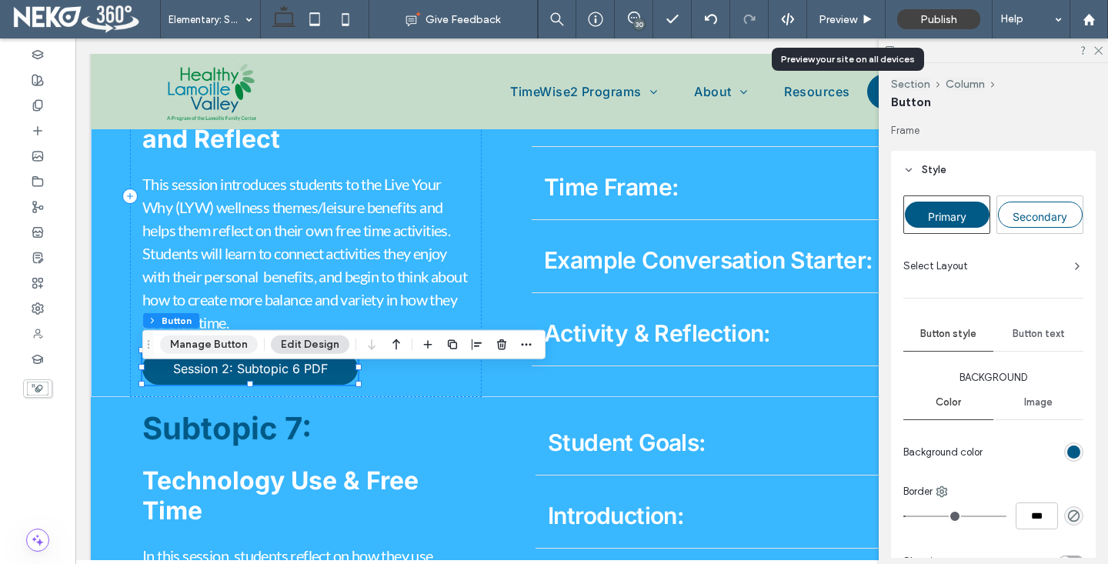
click at [206, 346] on button "Manage Button" at bounding box center [209, 344] width 98 height 18
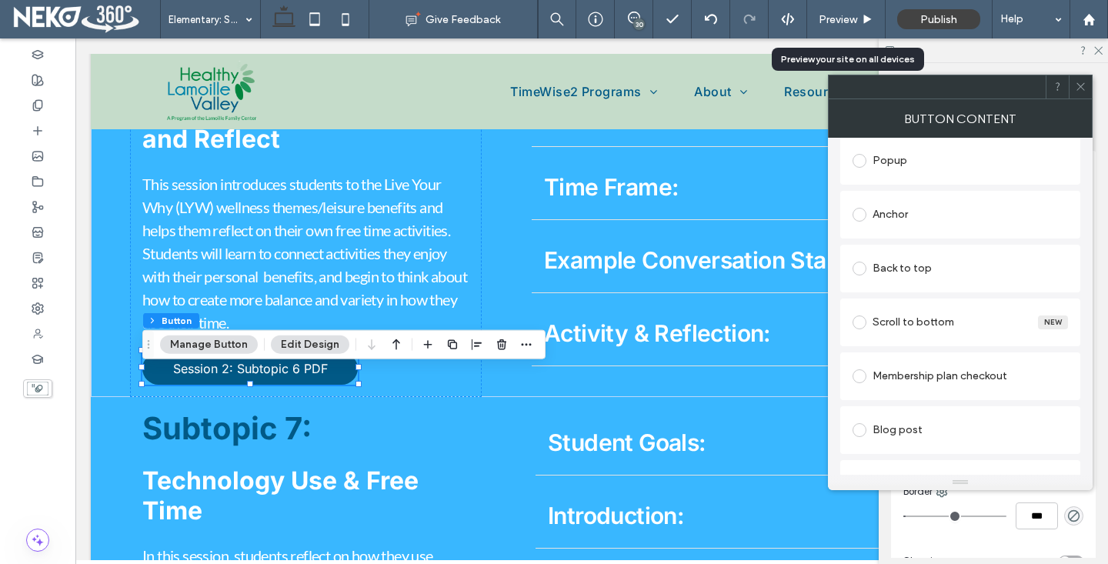
scroll to position [461, 0]
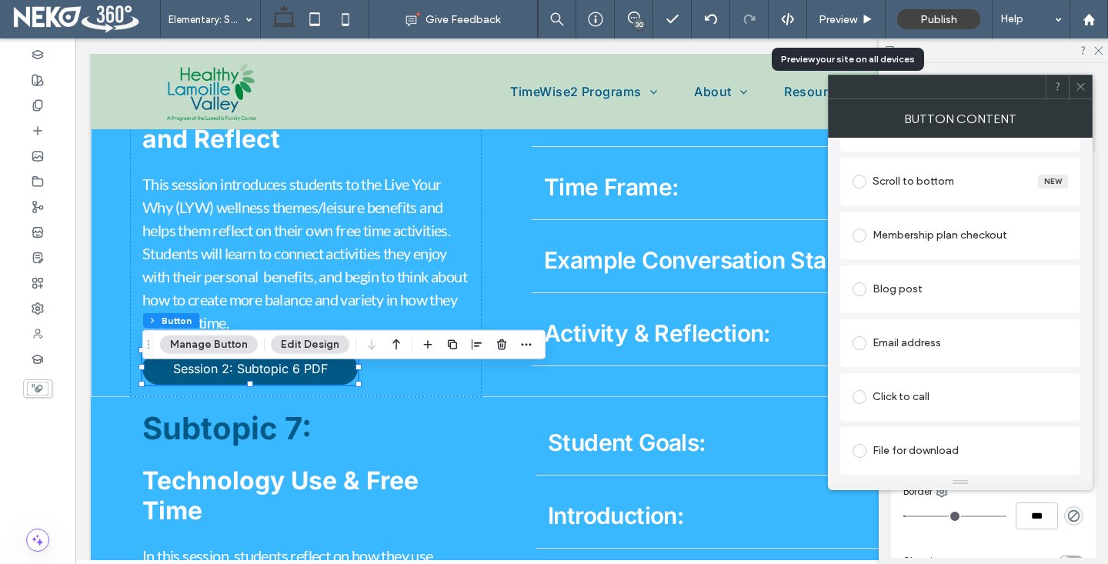
click at [861, 457] on label at bounding box center [862, 451] width 20 height 14
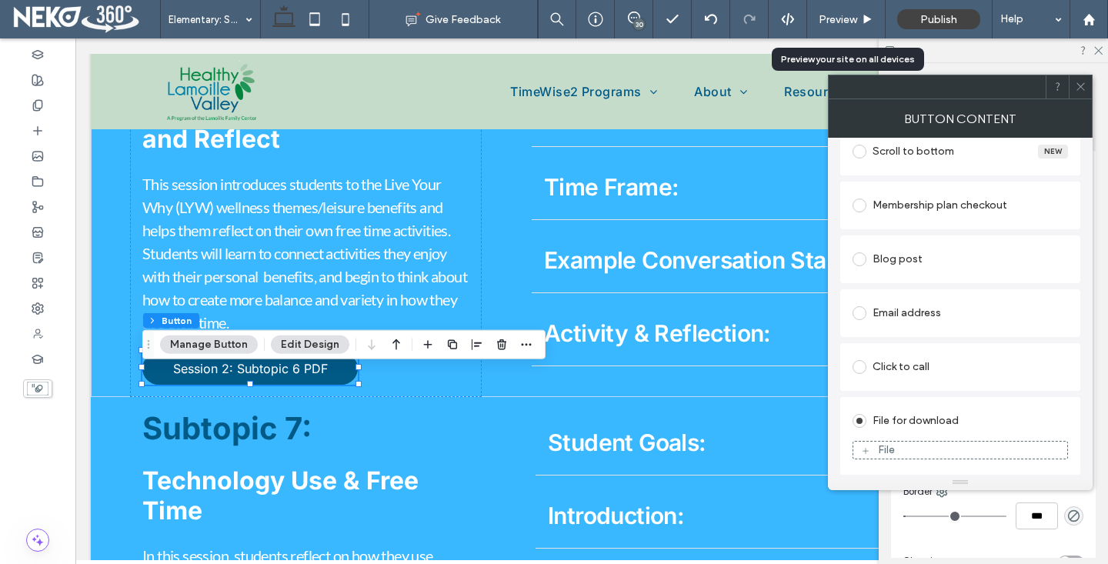
click at [885, 441] on figure "File" at bounding box center [959, 450] width 215 height 18
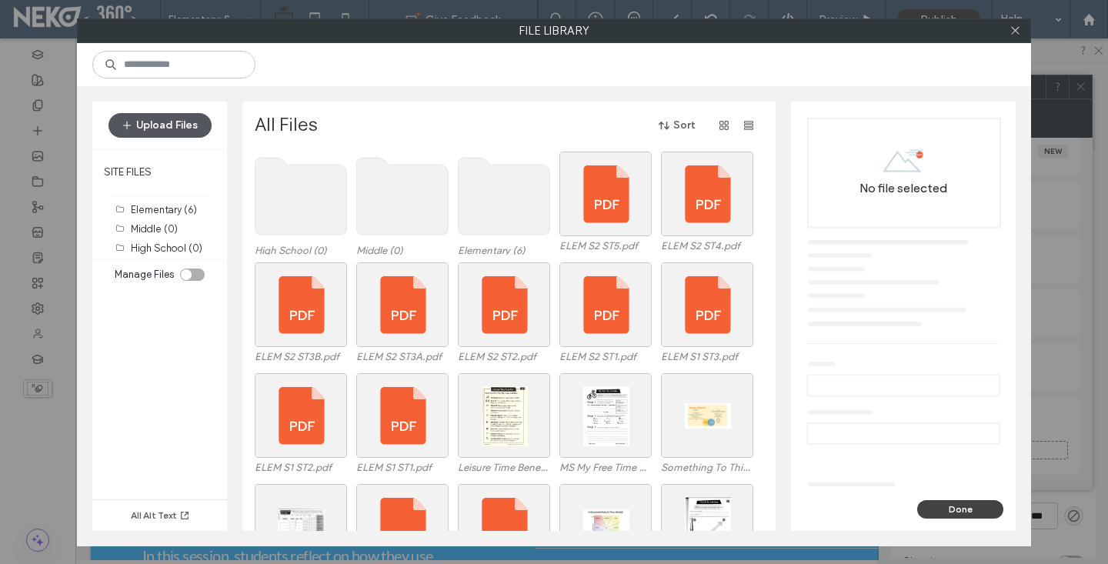
click at [169, 121] on button "Upload Files" at bounding box center [159, 125] width 103 height 25
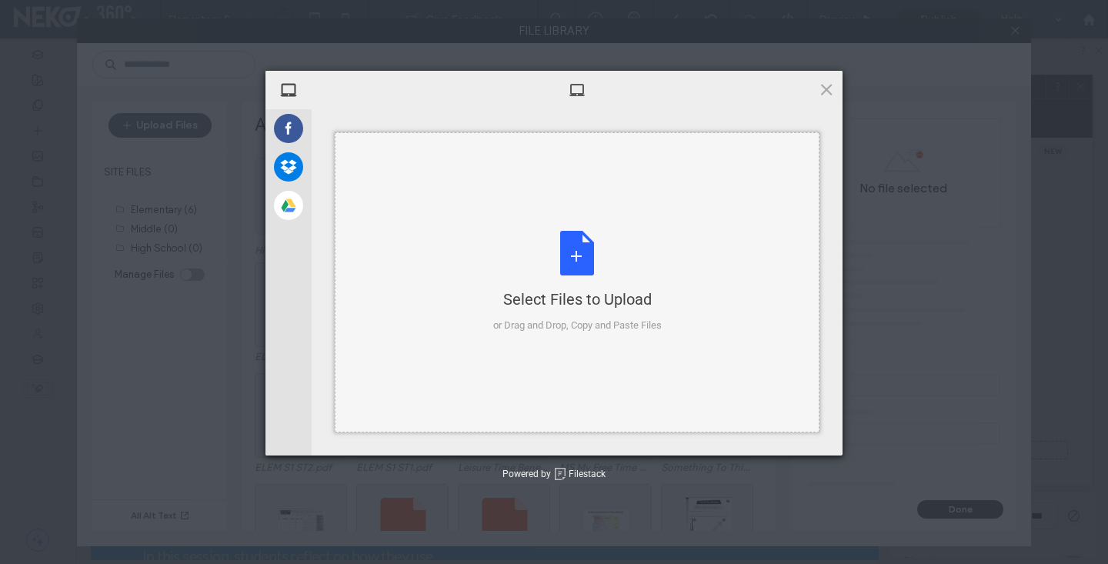
click at [589, 273] on div "Select Files to Upload or Drag and Drop, Copy and Paste Files" at bounding box center [577, 282] width 168 height 102
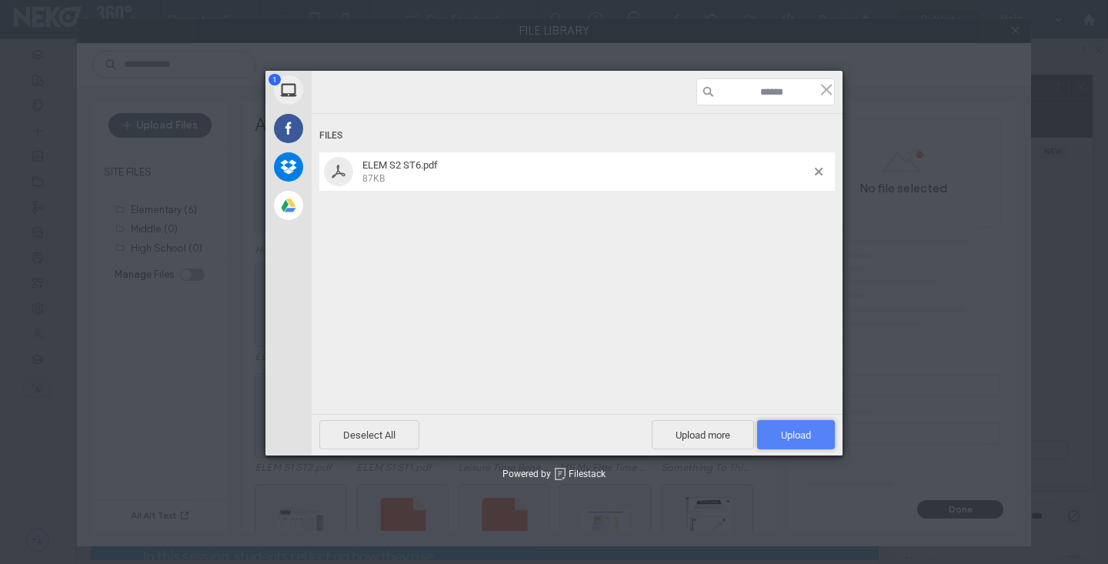
click at [793, 434] on span "Upload 1" at bounding box center [796, 435] width 30 height 12
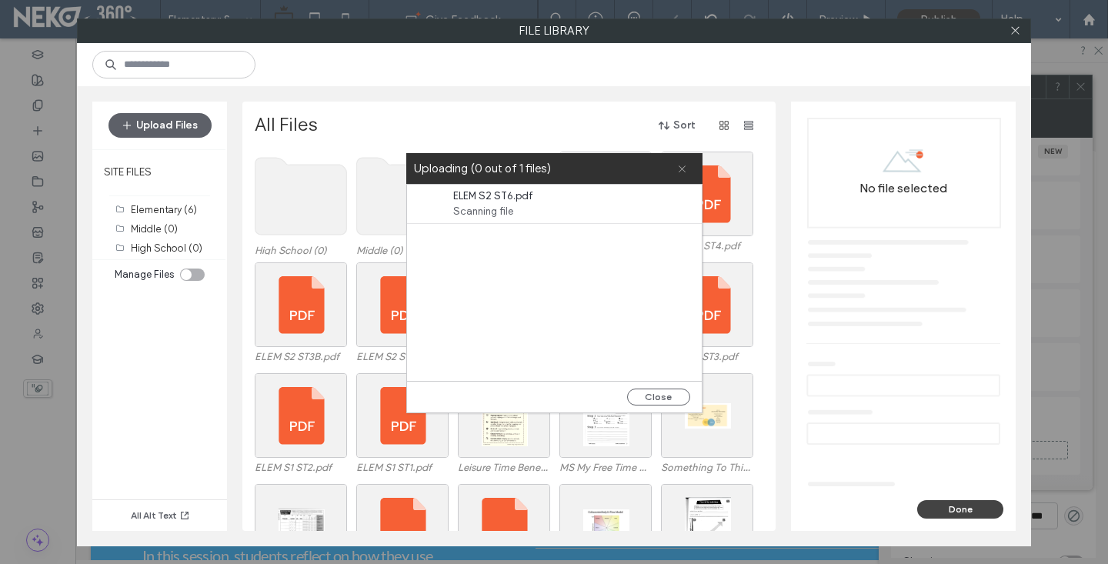
click at [681, 168] on use at bounding box center [681, 168] width 7 height 7
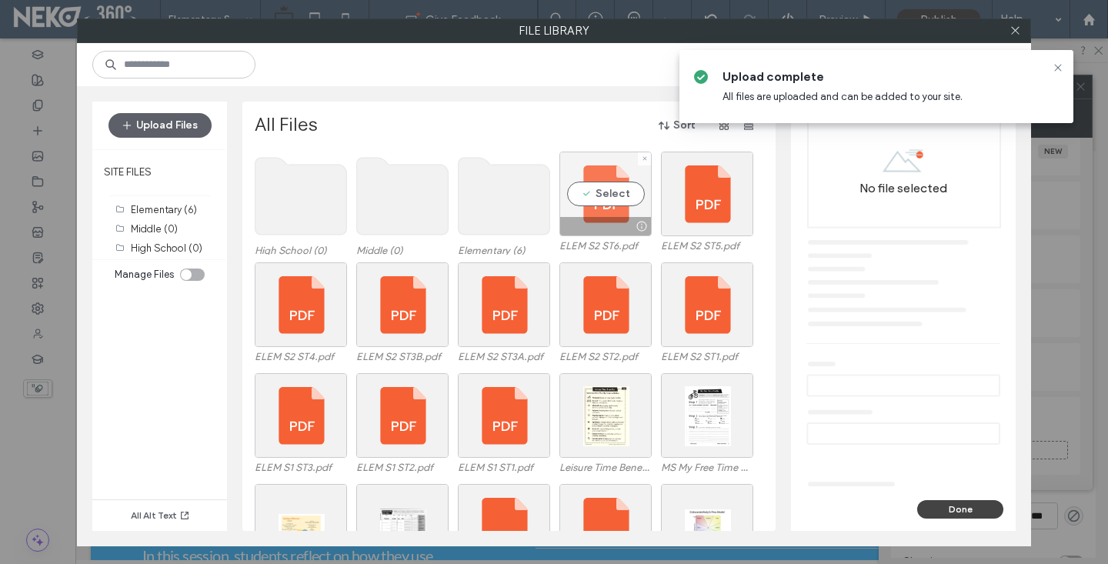
click at [628, 195] on div "Select" at bounding box center [605, 194] width 92 height 85
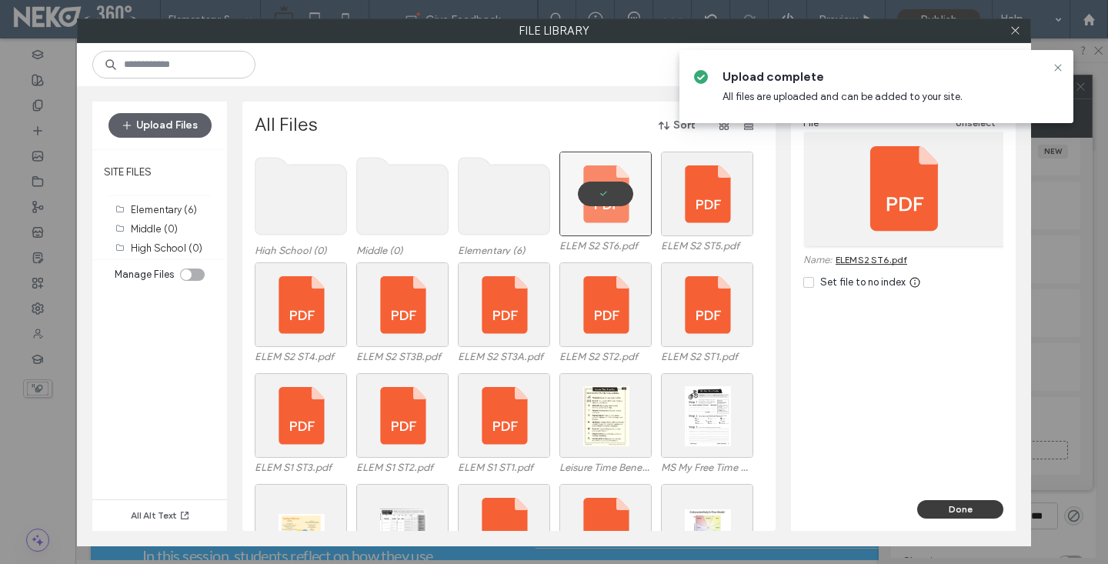
click at [964, 510] on button "Done" at bounding box center [960, 509] width 86 height 18
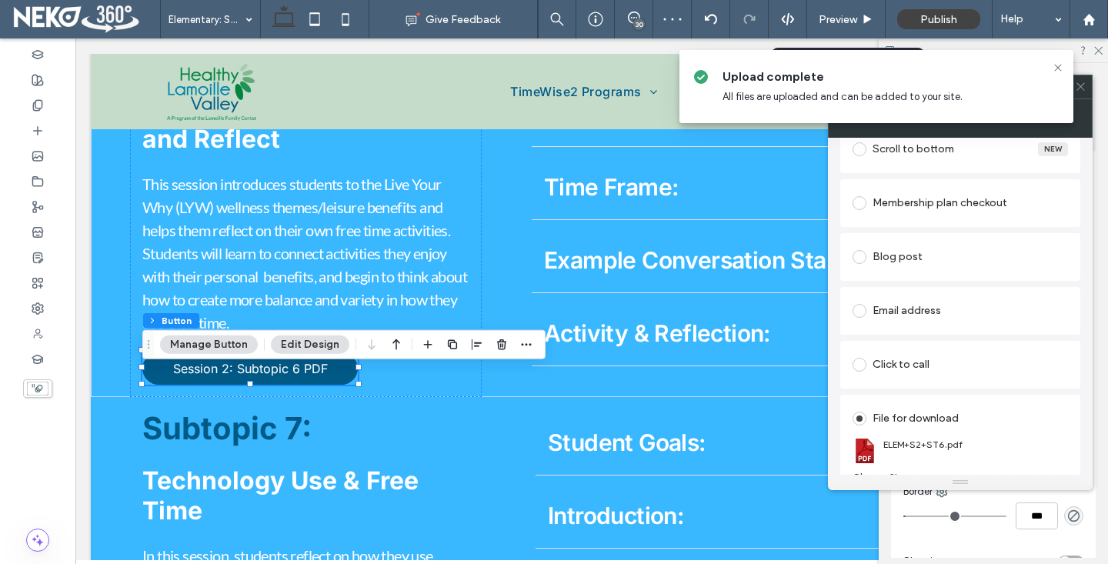
click at [1080, 83] on icon at bounding box center [1081, 87] width 12 height 12
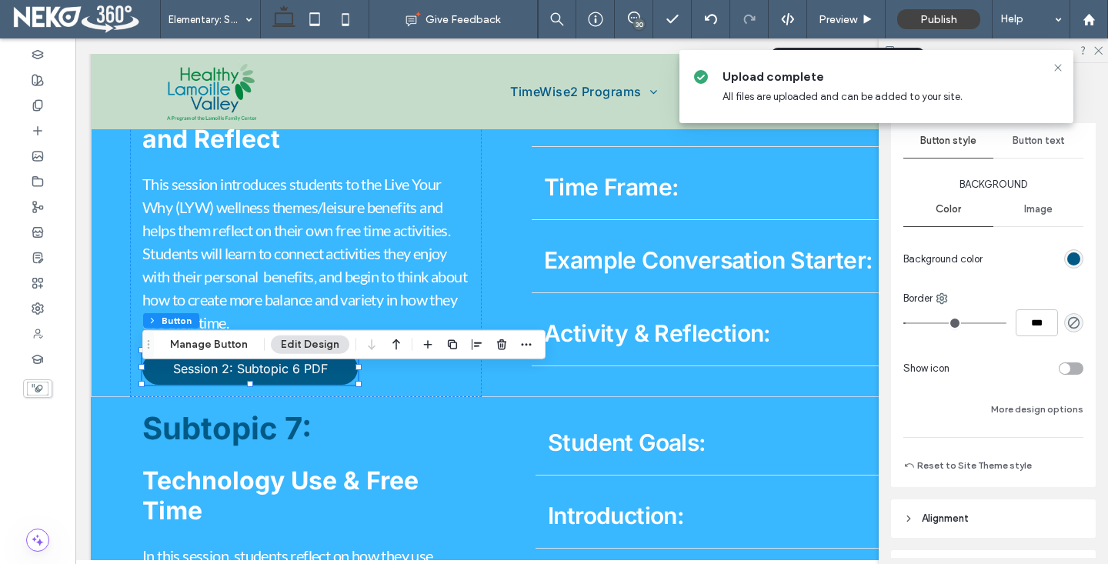
scroll to position [197, 0]
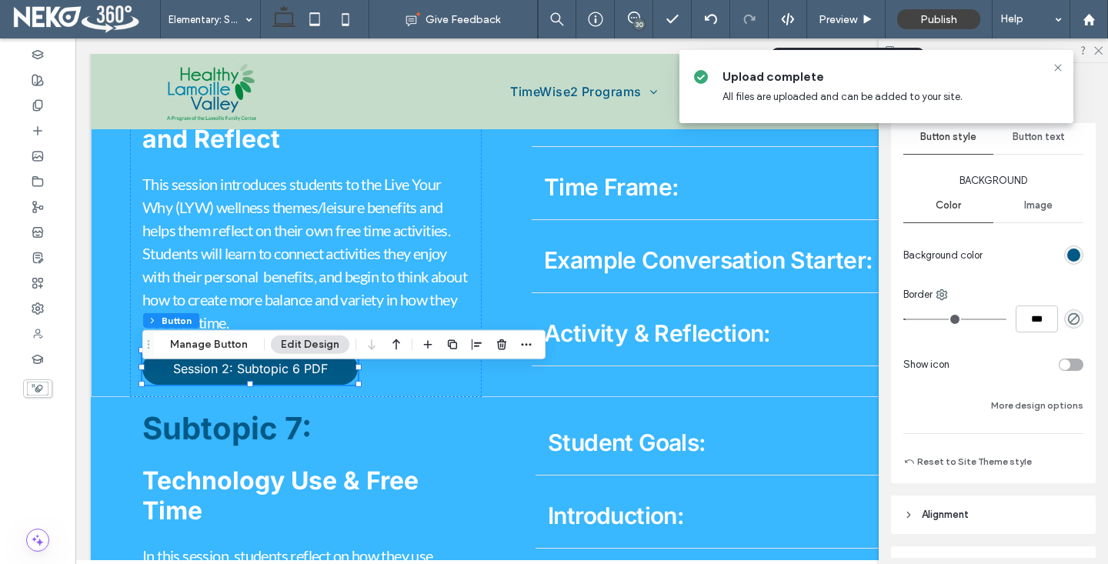
click at [1069, 363] on div "toggle" at bounding box center [1064, 364] width 11 height 11
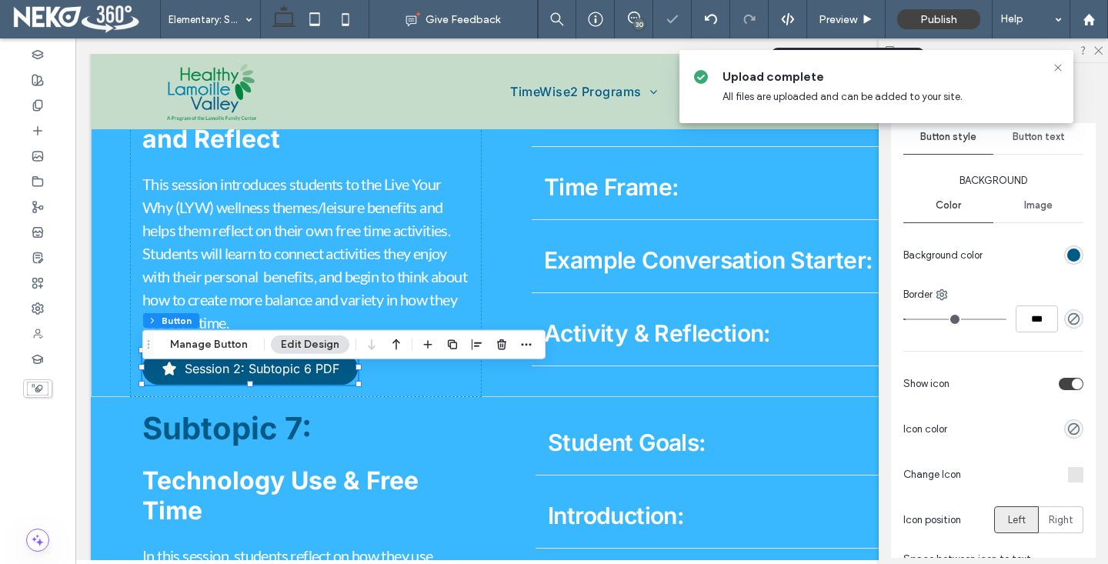
type input "**"
type input "****"
click at [1084, 480] on div "Primary Secondary Select Layout Button style Button text Background Color Image…" at bounding box center [993, 379] width 205 height 774
click at [1076, 475] on div at bounding box center [1075, 474] width 15 height 15
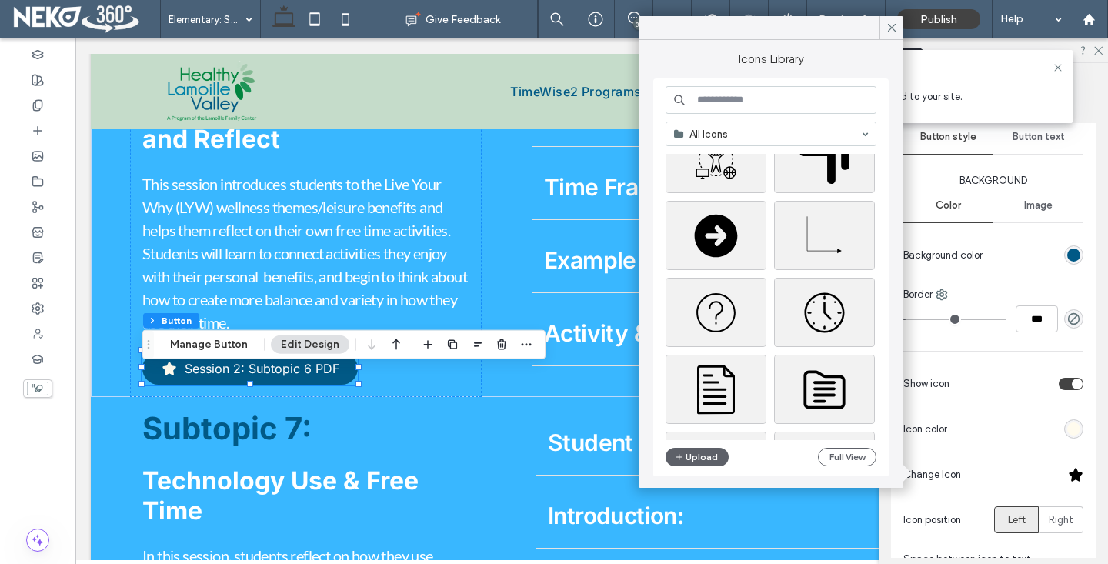
scroll to position [147, 0]
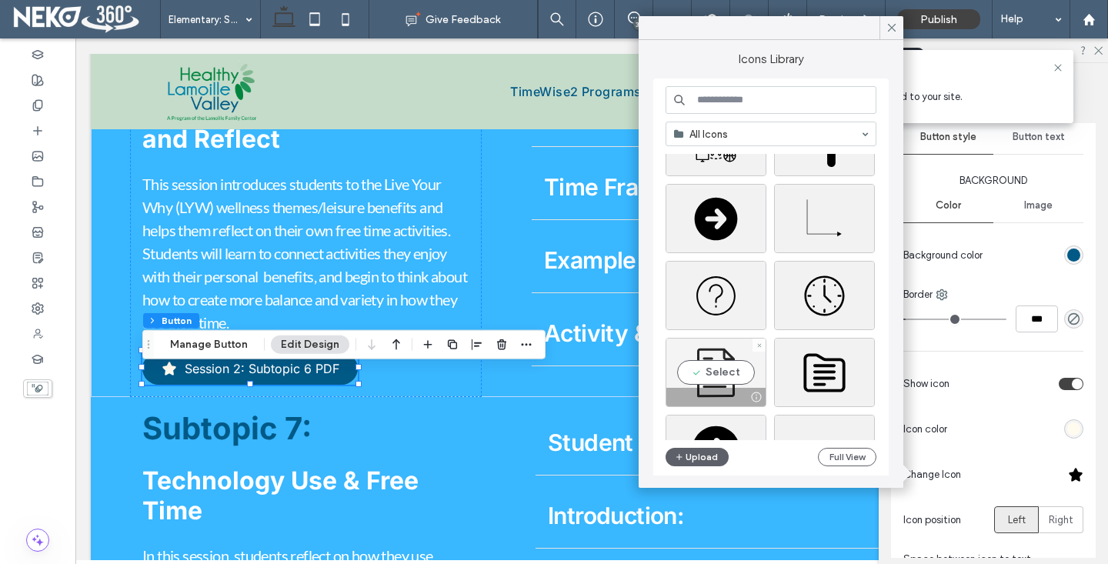
click at [724, 352] on div "Select" at bounding box center [715, 372] width 101 height 69
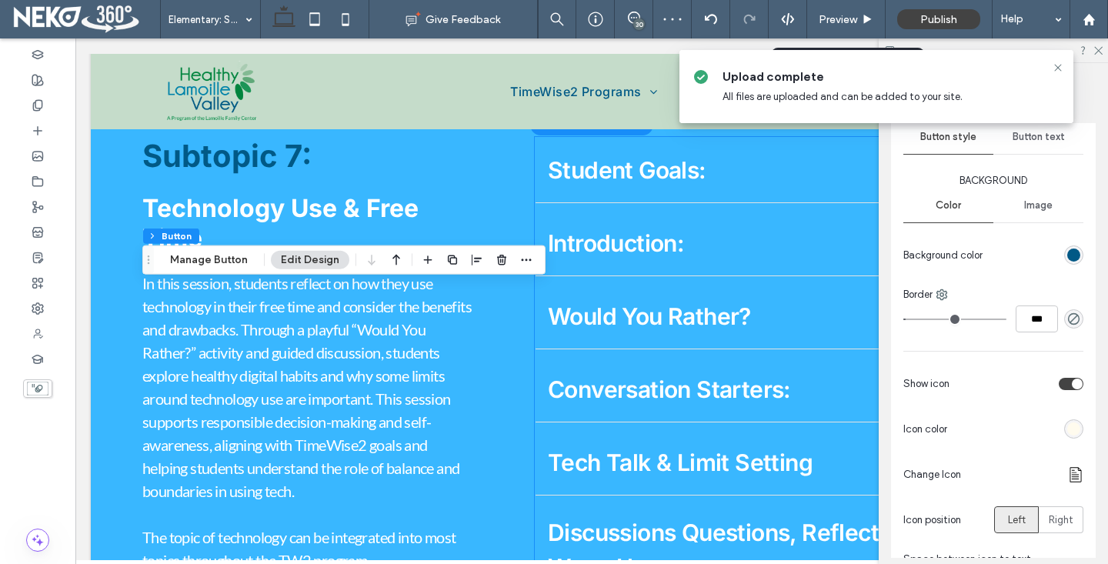
scroll to position [4451, 0]
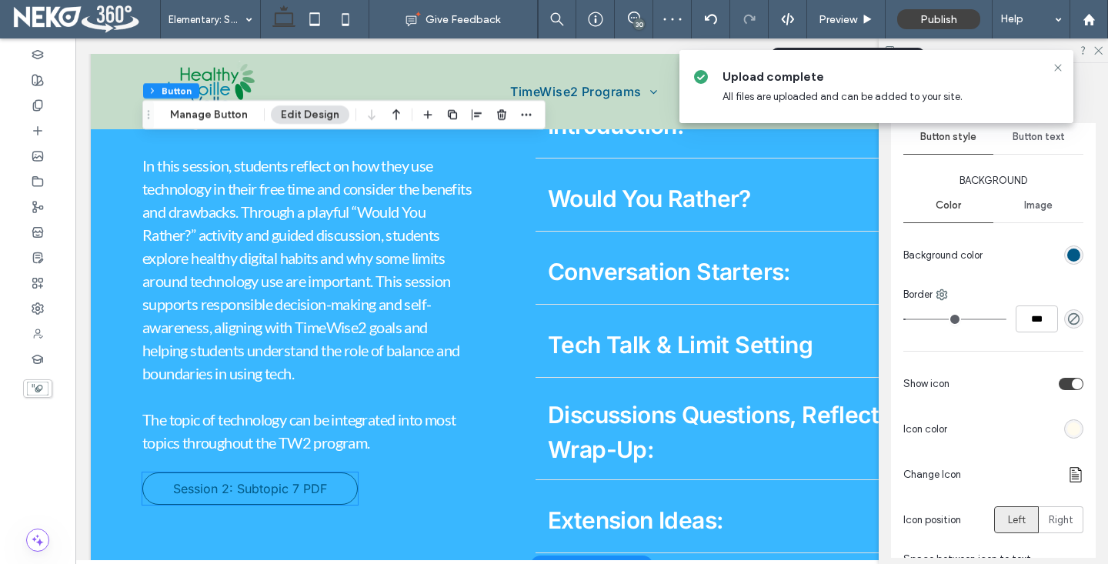
click at [314, 496] on span "Session 2: Subtopic 7 PDF" at bounding box center [250, 488] width 154 height 15
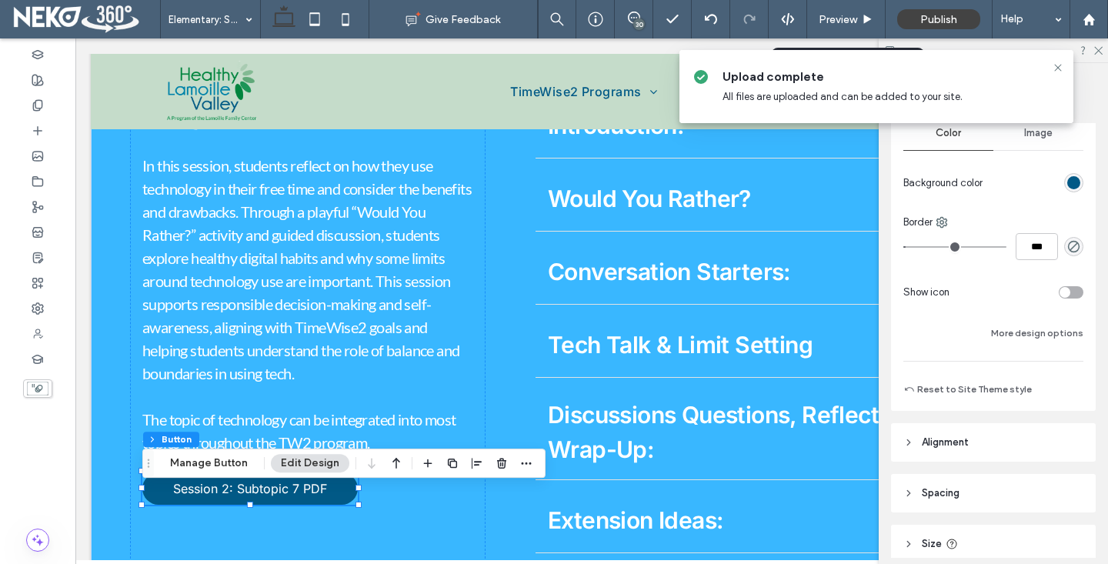
scroll to position [278, 0]
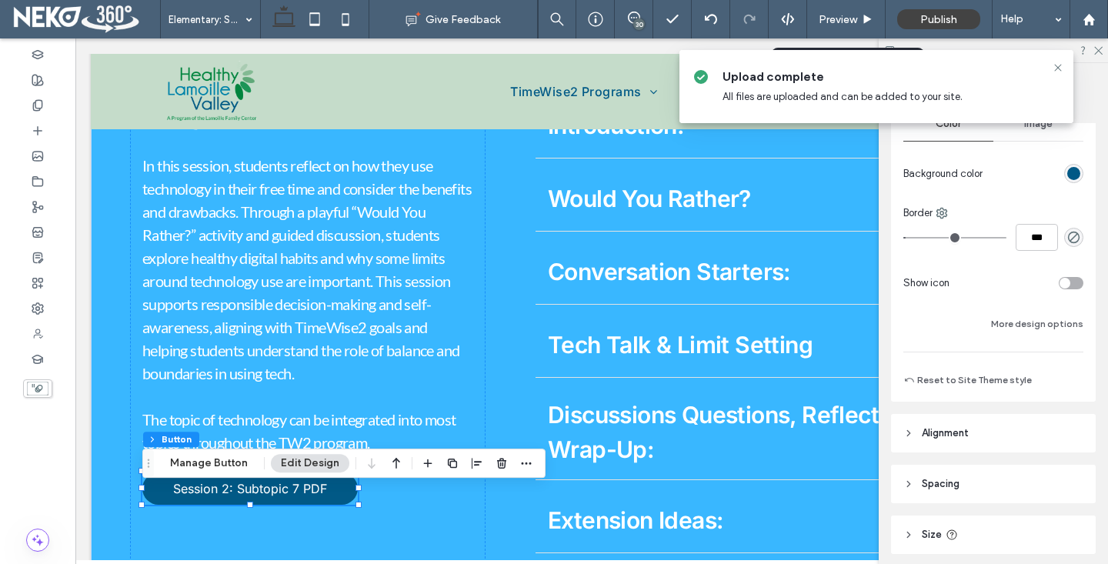
click at [1075, 277] on div "toggle" at bounding box center [1070, 283] width 25 height 12
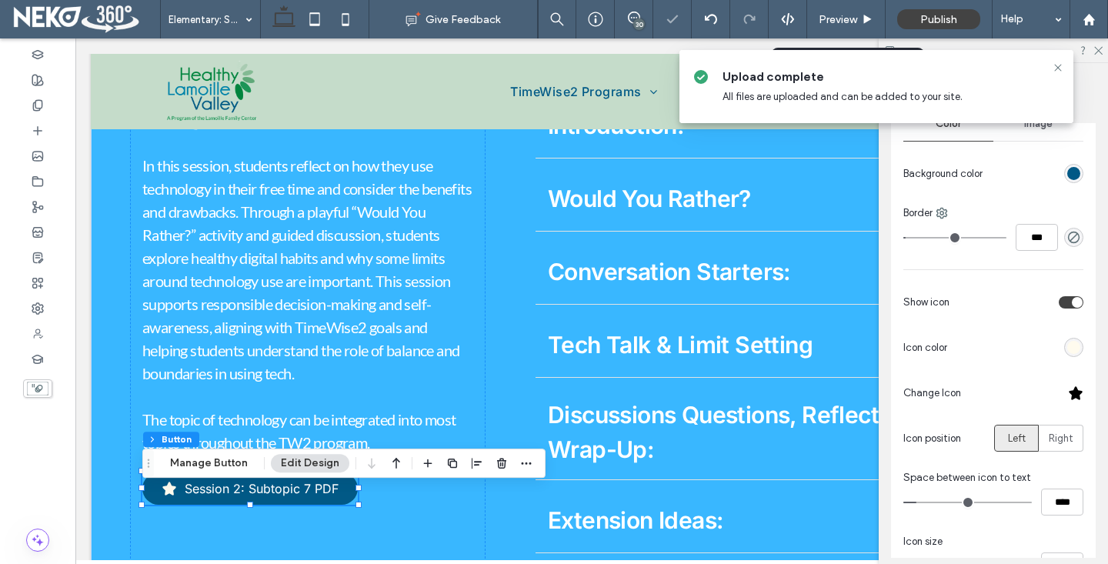
click at [1082, 392] on div at bounding box center [1075, 392] width 15 height 15
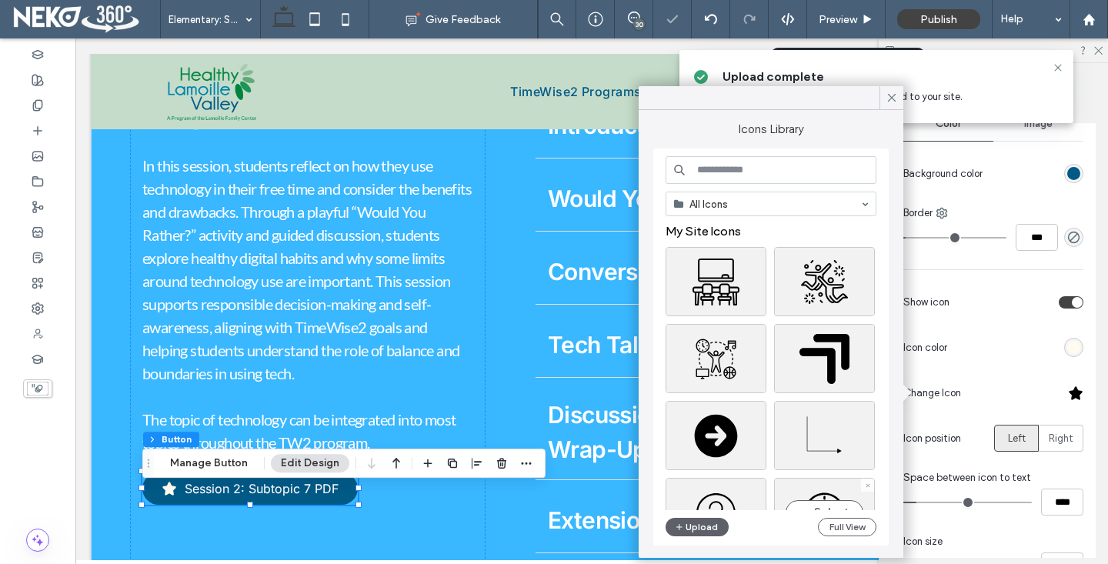
scroll to position [195, 0]
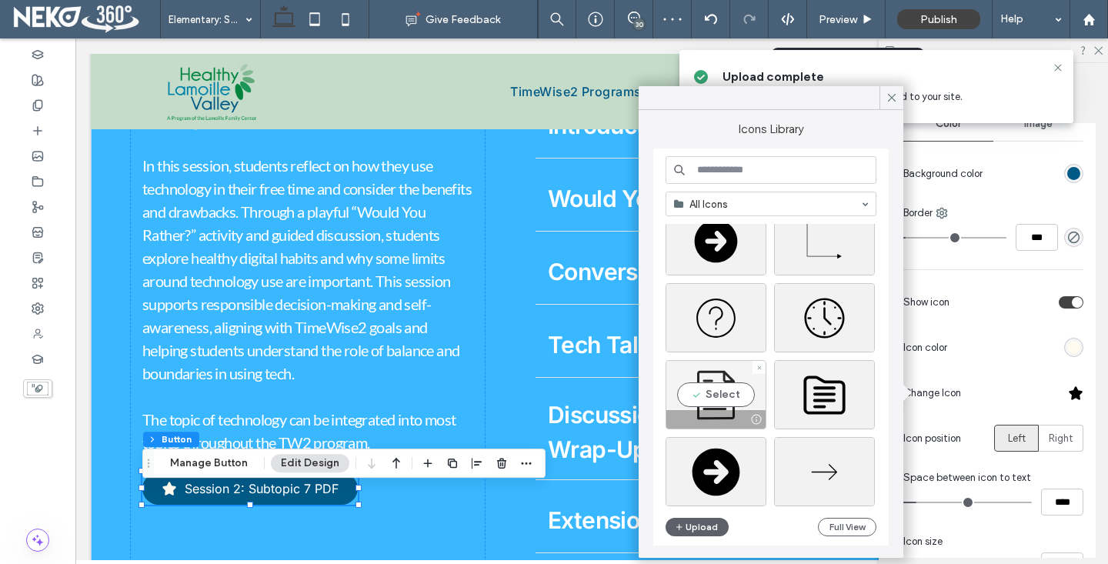
click at [735, 403] on div "Select" at bounding box center [715, 394] width 101 height 69
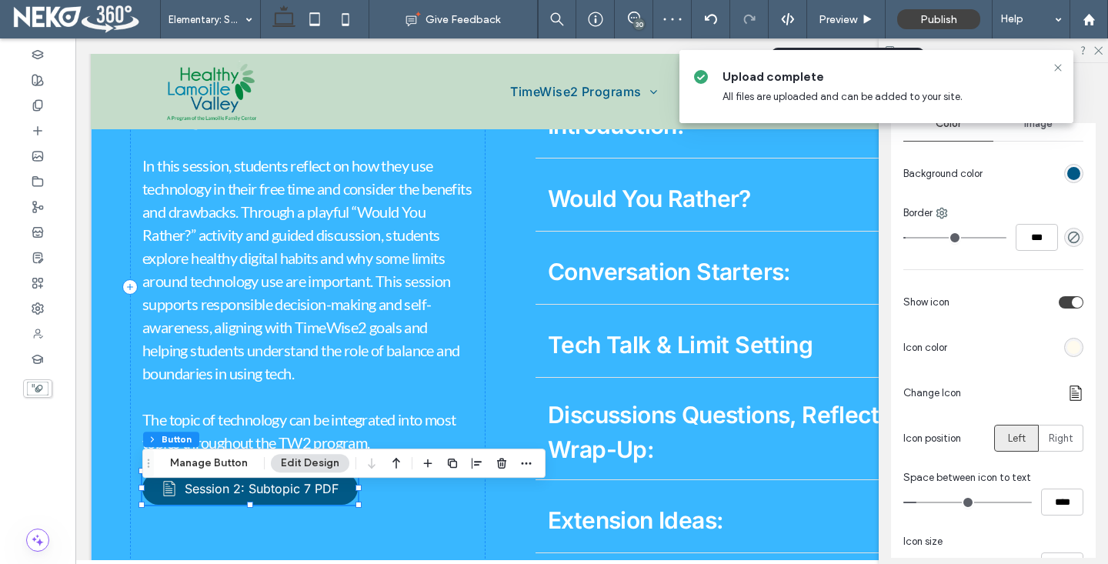
click at [223, 474] on div "Section Column Button Manage Button Edit Design" at bounding box center [343, 462] width 403 height 29
drag, startPoint x: 223, startPoint y: 465, endPoint x: 241, endPoint y: 464, distance: 17.8
click at [223, 465] on button "Manage Button" at bounding box center [209, 463] width 98 height 18
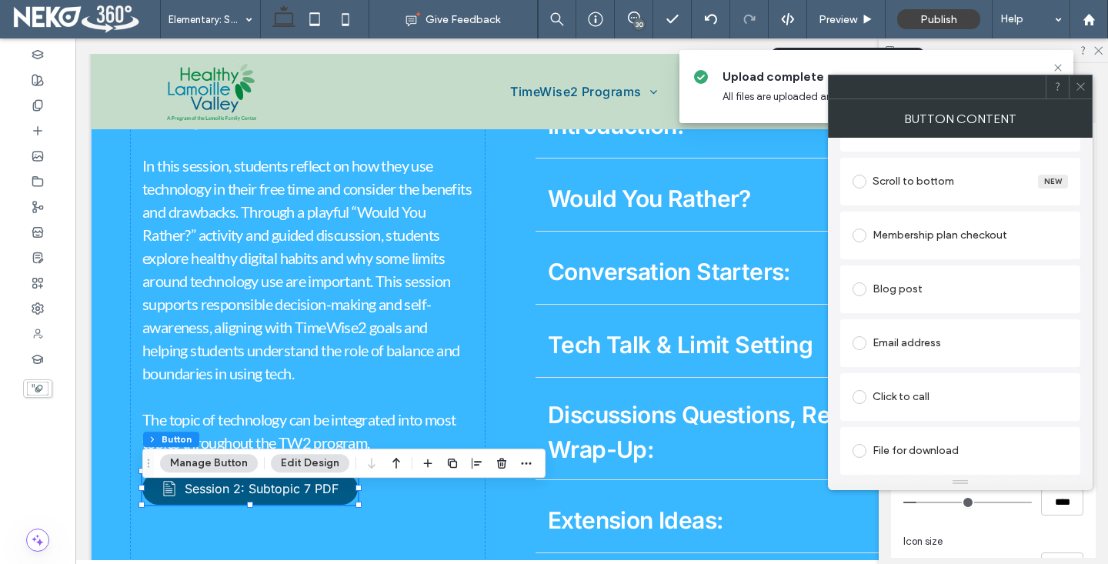
click at [915, 451] on div "File for download" at bounding box center [959, 450] width 215 height 25
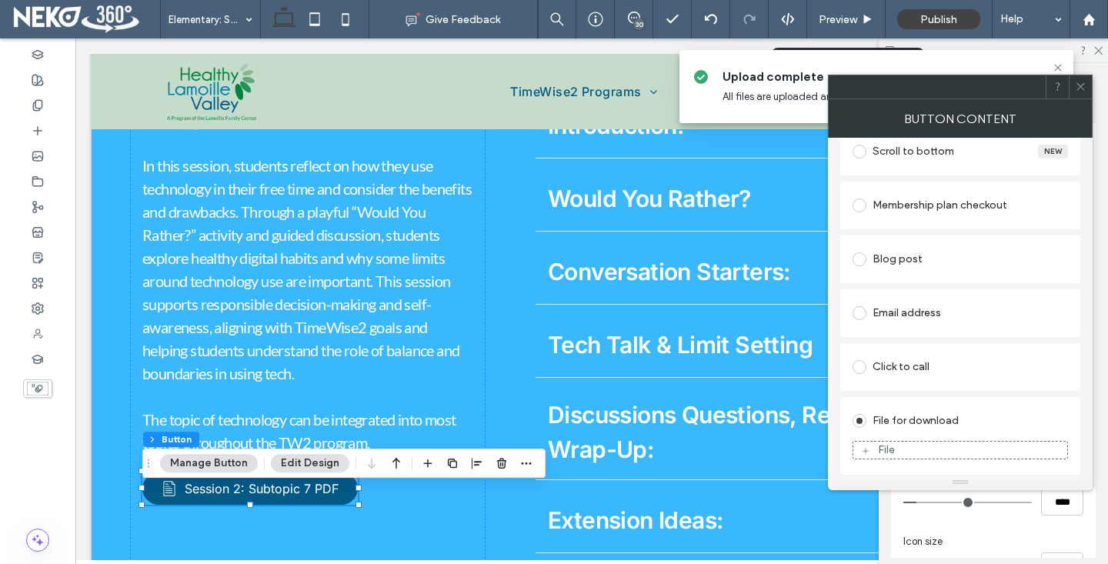
click at [883, 450] on div "File" at bounding box center [886, 449] width 17 height 13
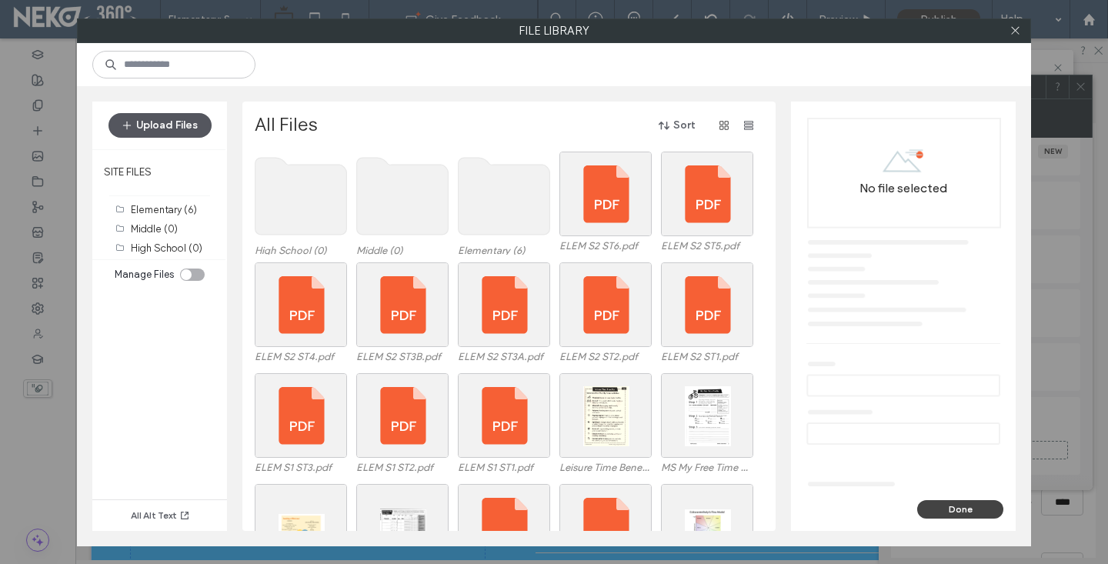
click at [150, 129] on button "Upload Files" at bounding box center [159, 125] width 103 height 25
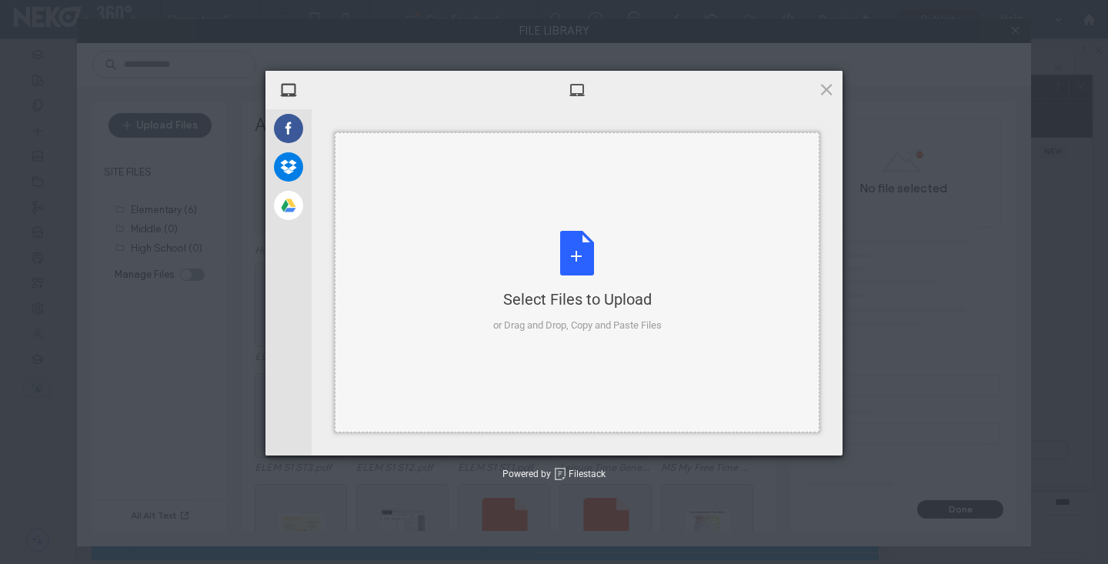
click at [595, 296] on div "Select Files to Upload" at bounding box center [577, 299] width 168 height 22
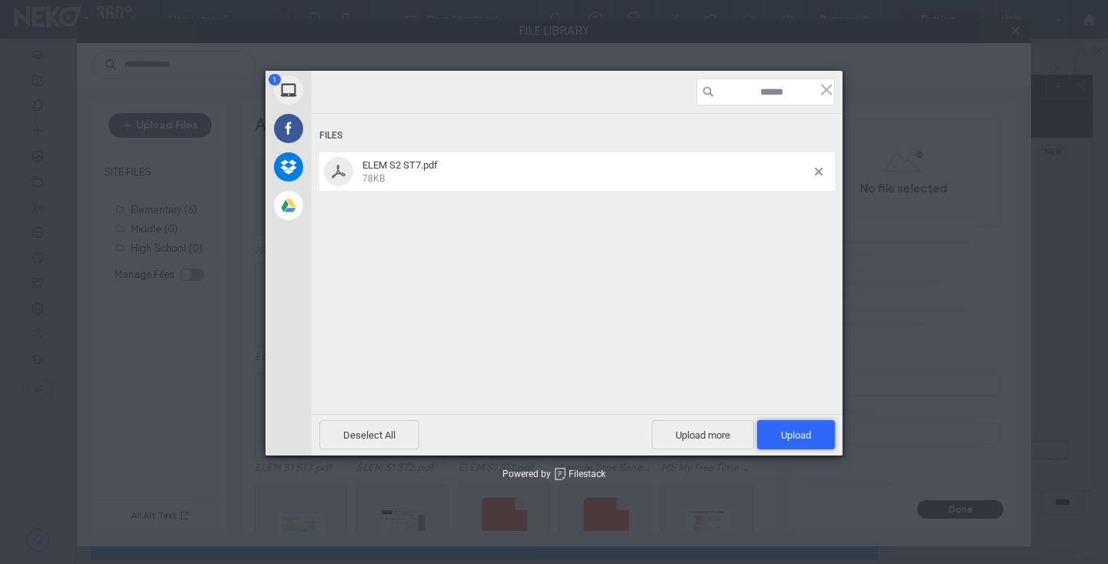
click at [811, 431] on span "Upload 1" at bounding box center [796, 434] width 78 height 29
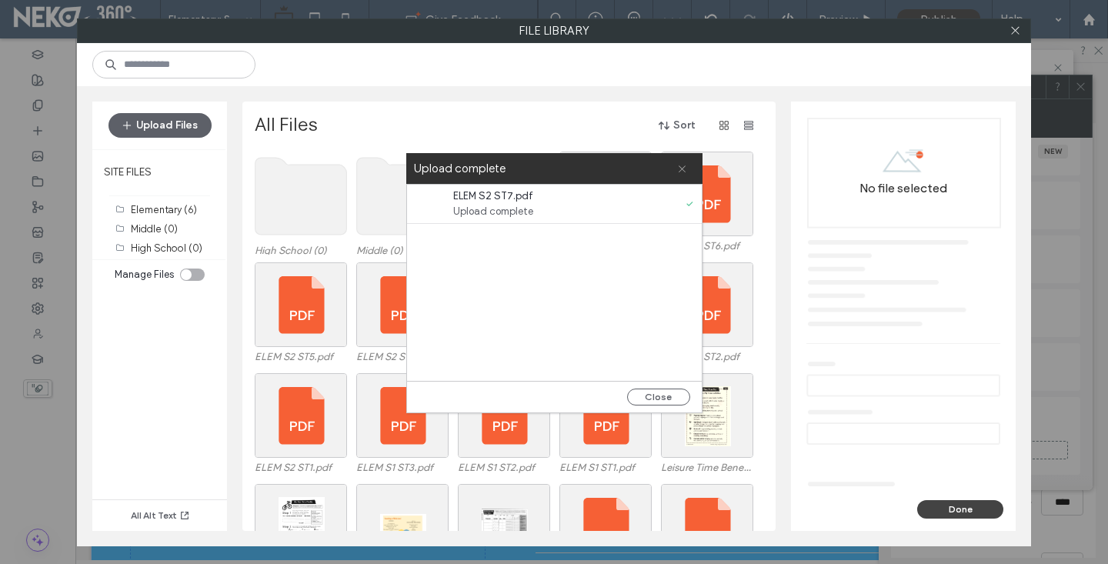
click at [684, 169] on icon at bounding box center [682, 169] width 10 height 10
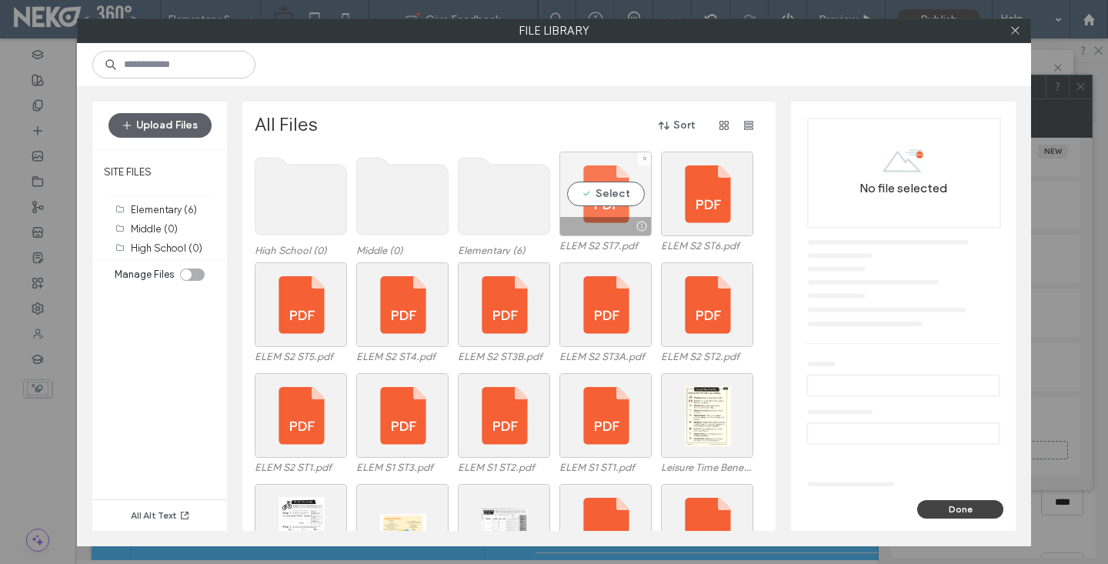
click at [581, 190] on div "Select" at bounding box center [605, 194] width 92 height 85
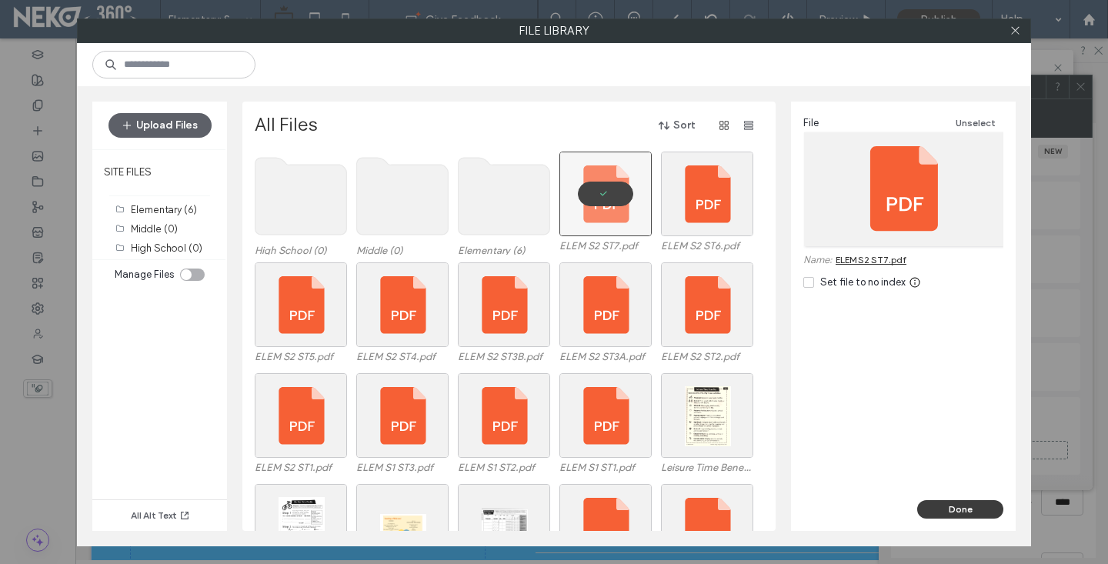
click at [965, 515] on button "Done" at bounding box center [960, 509] width 86 height 18
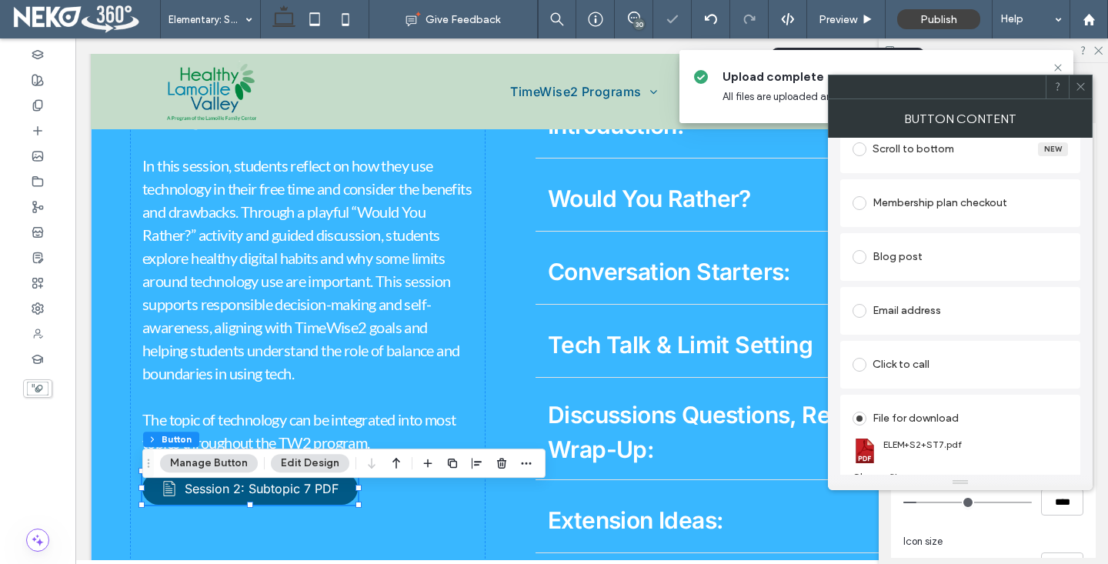
click at [1075, 88] on icon at bounding box center [1081, 87] width 12 height 12
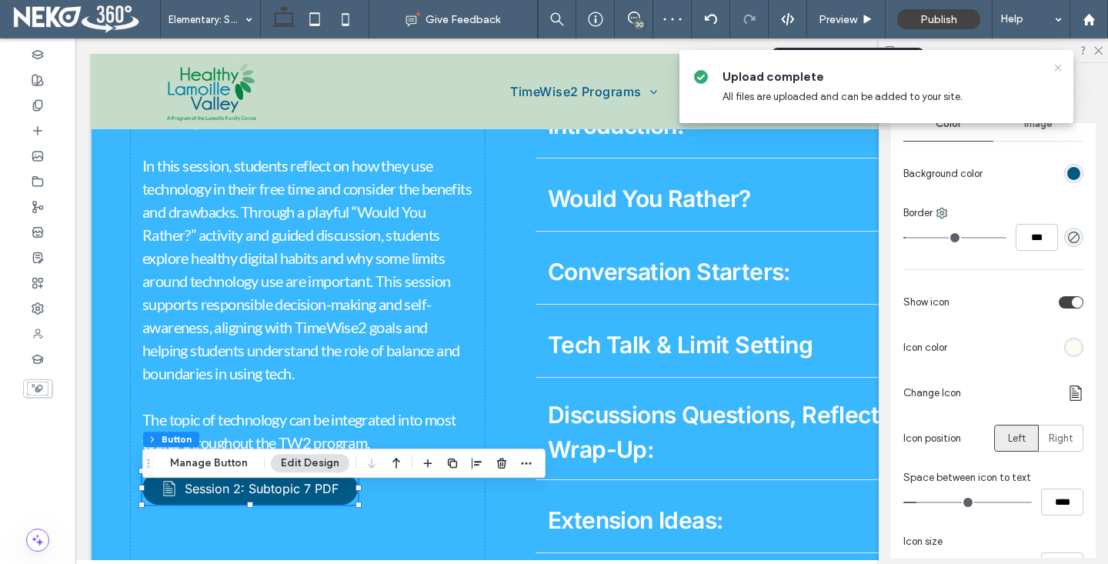
click at [1060, 70] on use at bounding box center [1057, 67] width 7 height 7
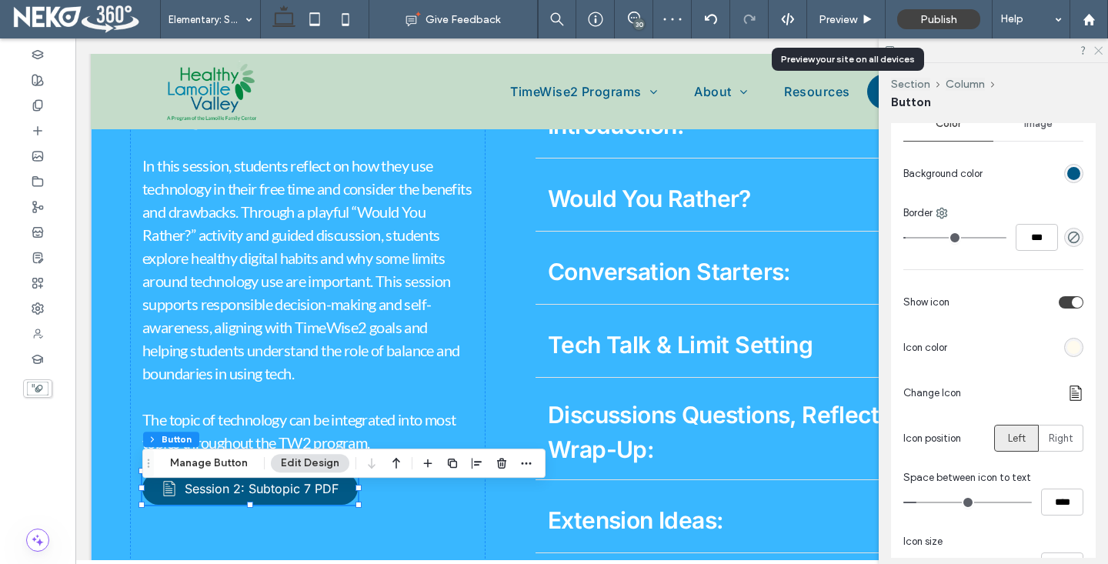
click at [1099, 52] on icon at bounding box center [1097, 50] width 10 height 10
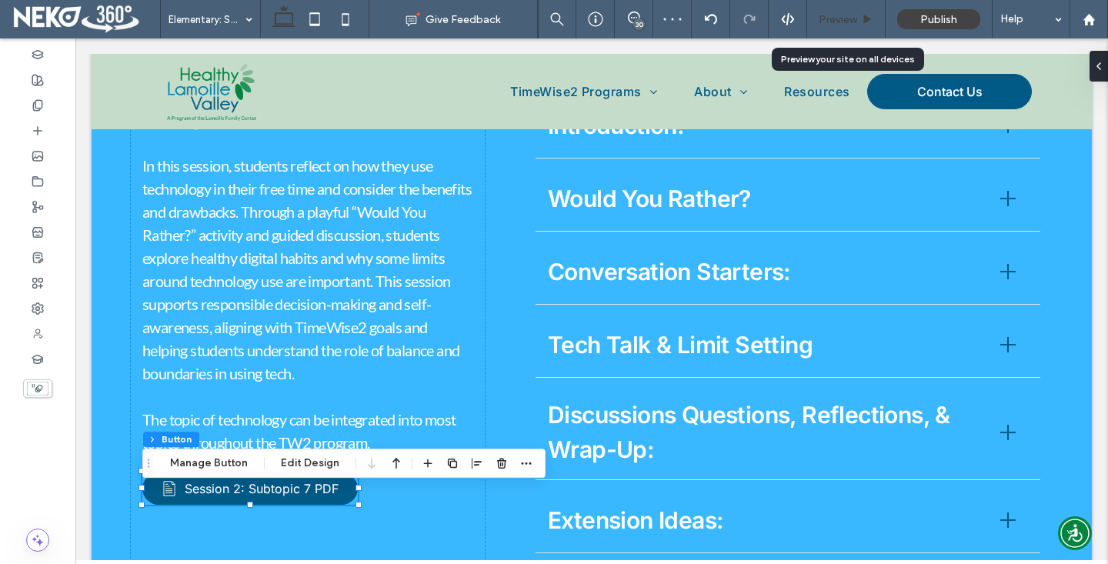
drag, startPoint x: 856, startPoint y: 24, endPoint x: 720, endPoint y: 24, distance: 136.1
click at [856, 24] on span "Preview" at bounding box center [837, 19] width 38 height 13
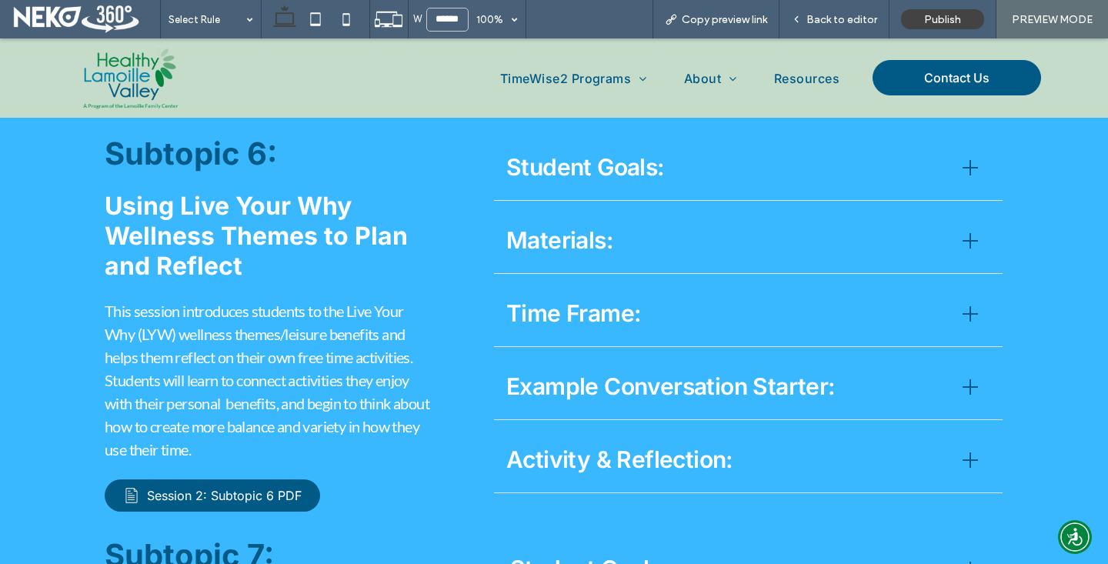
scroll to position [3932, 0]
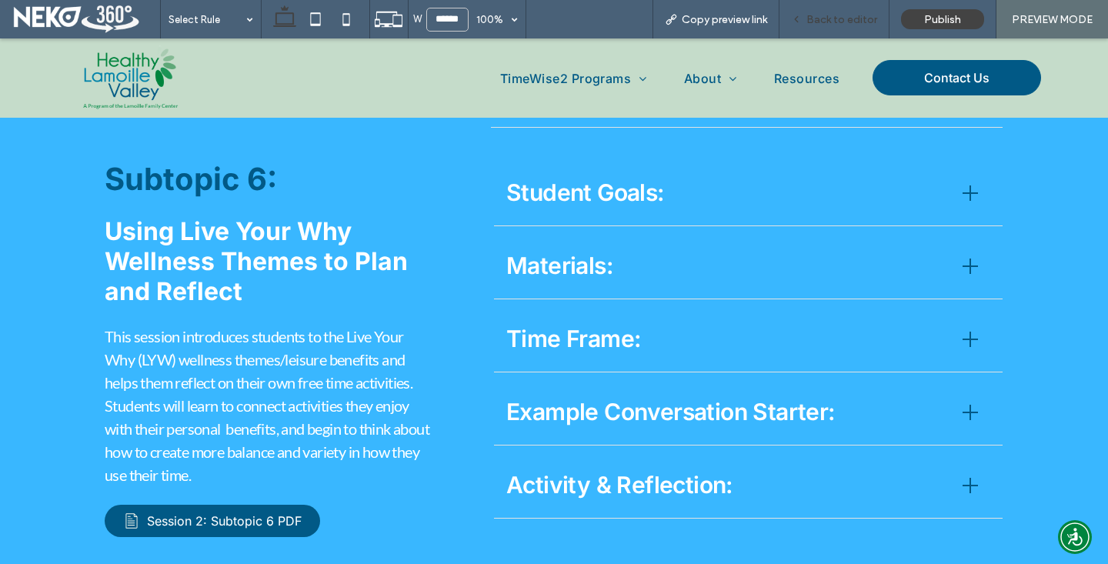
click at [822, 19] on span "Back to editor" at bounding box center [841, 19] width 71 height 13
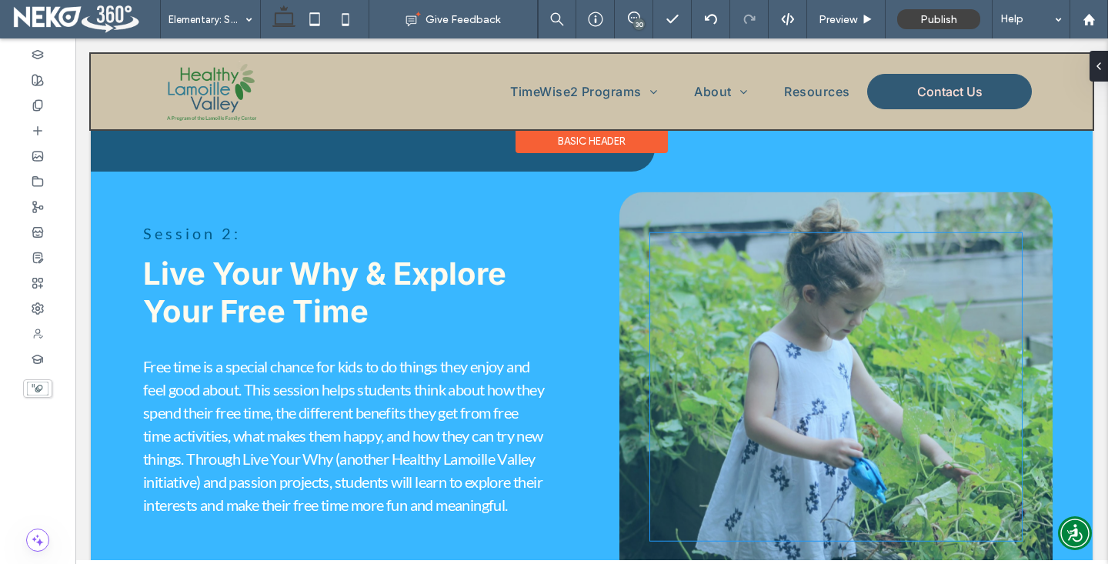
scroll to position [511, 0]
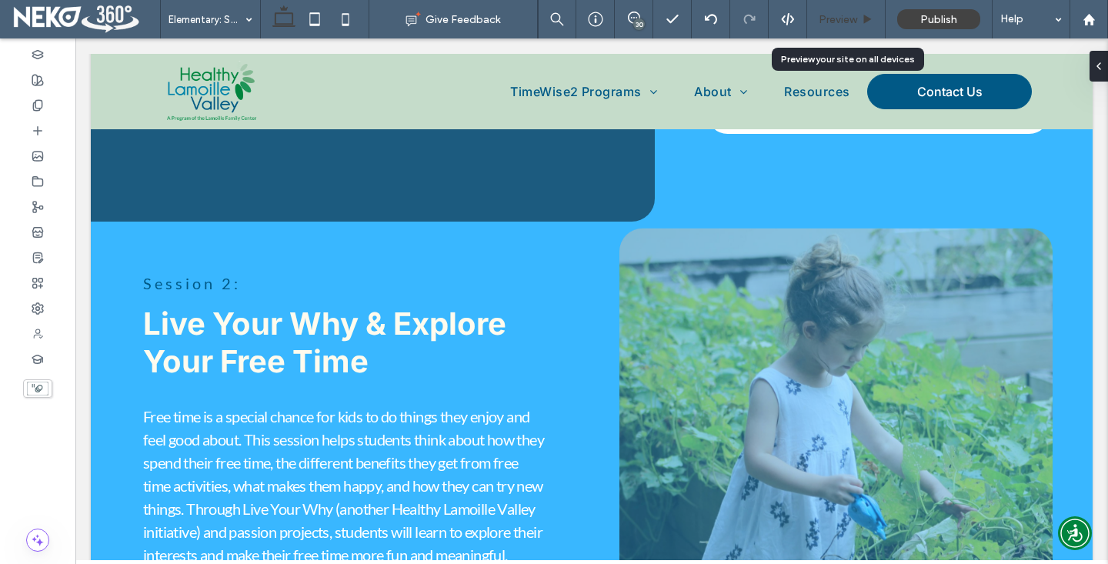
click at [834, 22] on span "Preview" at bounding box center [837, 19] width 38 height 13
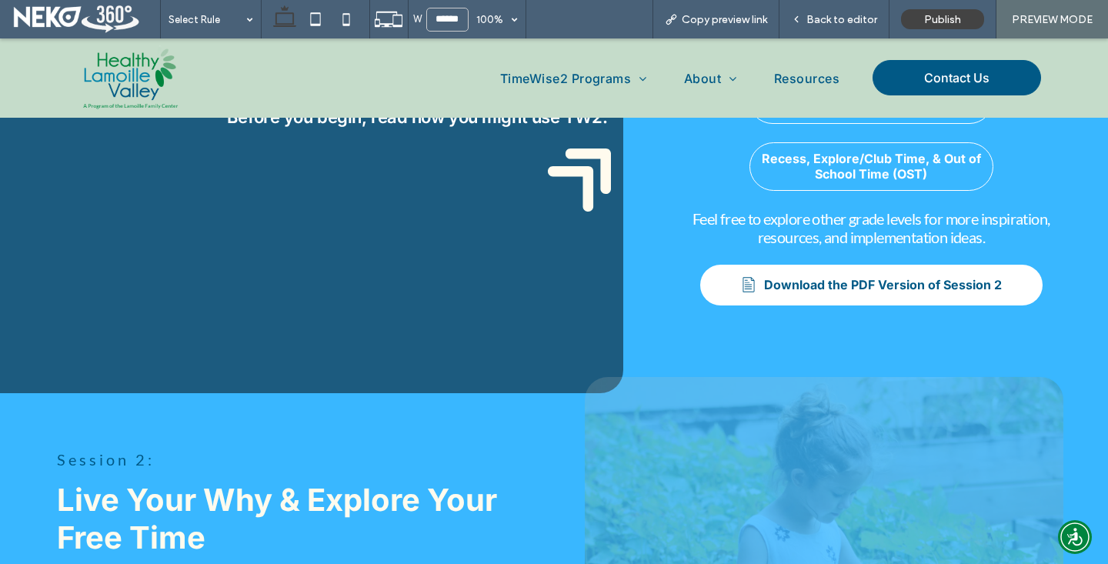
scroll to position [312, 0]
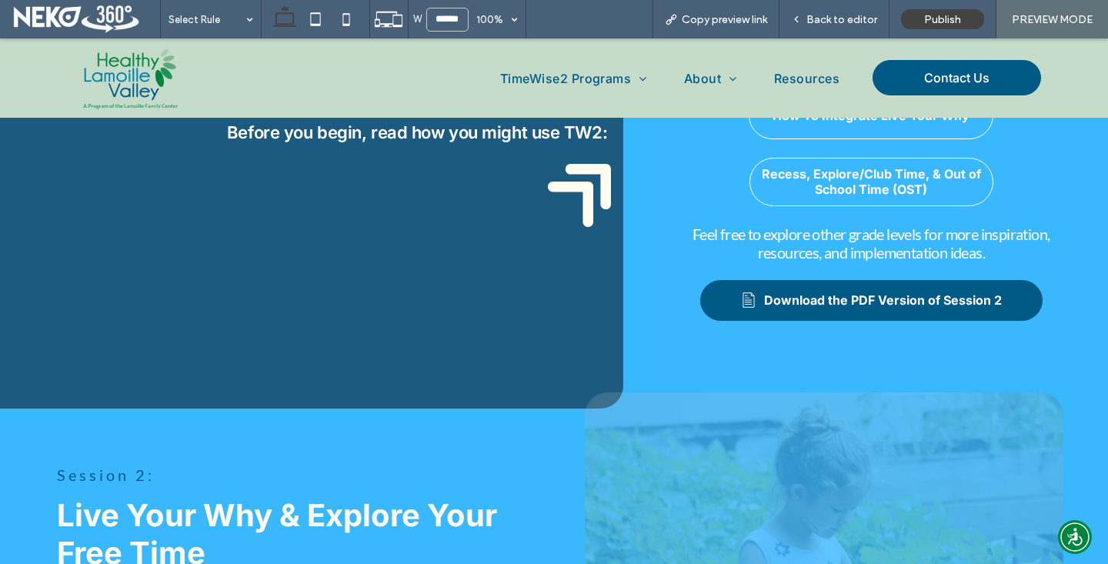
click at [812, 289] on link "Download the PDF Version of Session 2" at bounding box center [871, 300] width 342 height 41
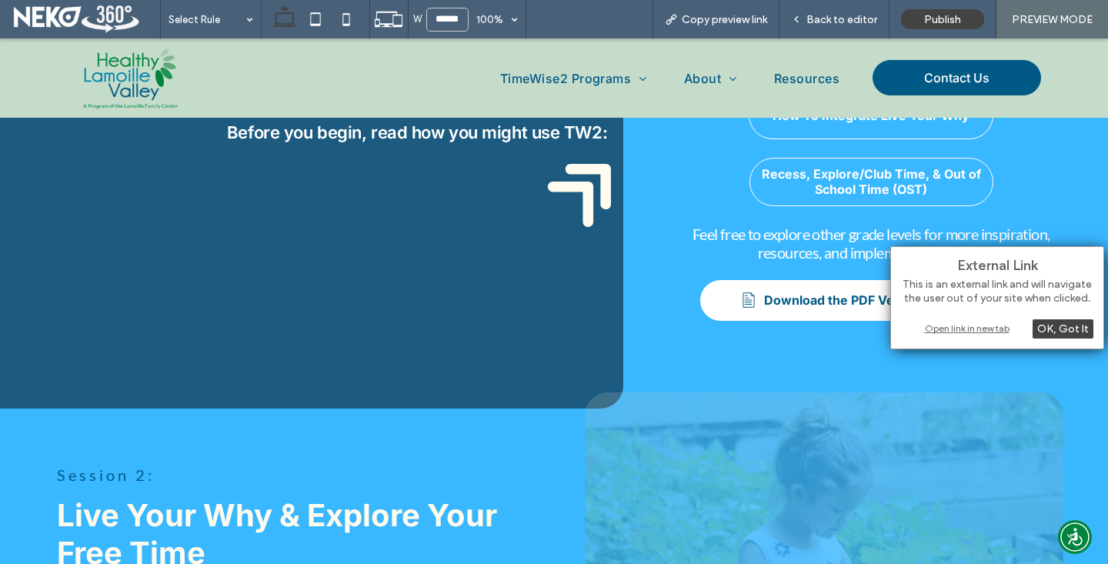
click at [936, 329] on div "Open link in new tab" at bounding box center [997, 328] width 192 height 16
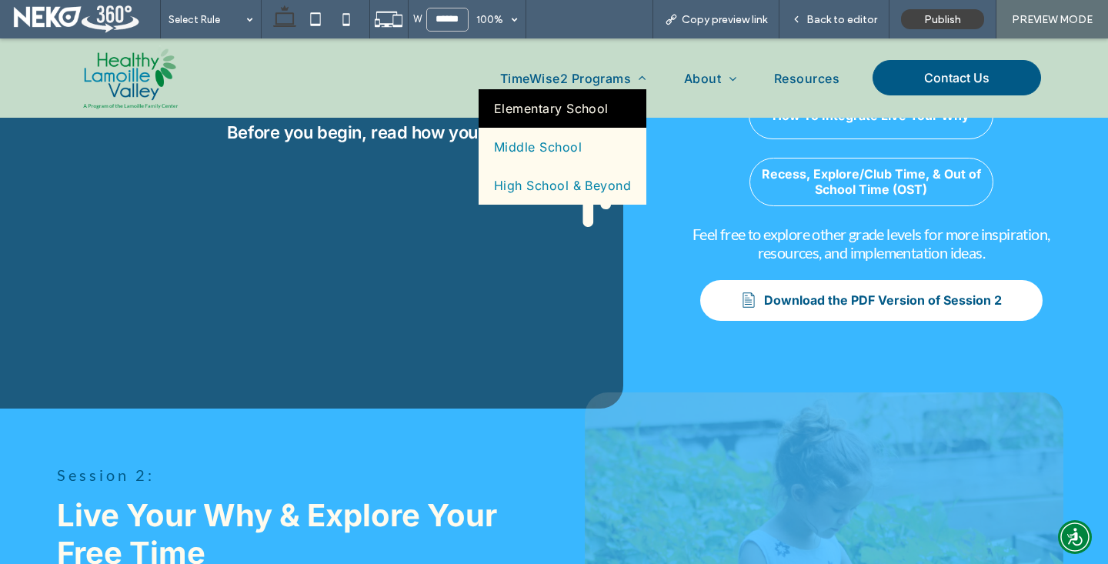
click at [580, 120] on link "Elementary School" at bounding box center [562, 108] width 168 height 38
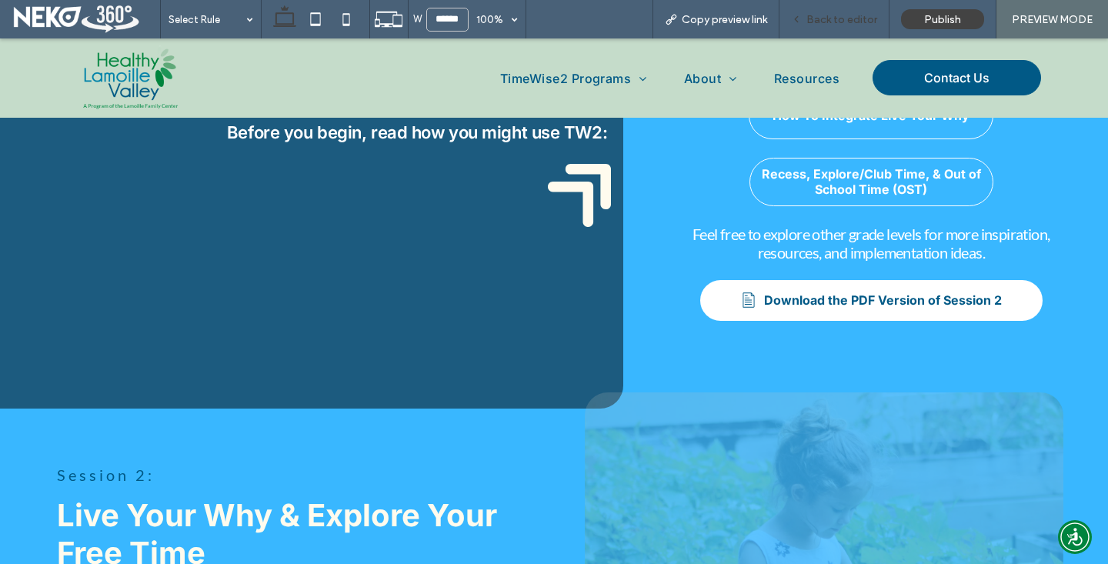
click at [828, 27] on div "Back to editor" at bounding box center [834, 19] width 110 height 38
click at [831, 22] on span "Back to editor" at bounding box center [841, 19] width 71 height 13
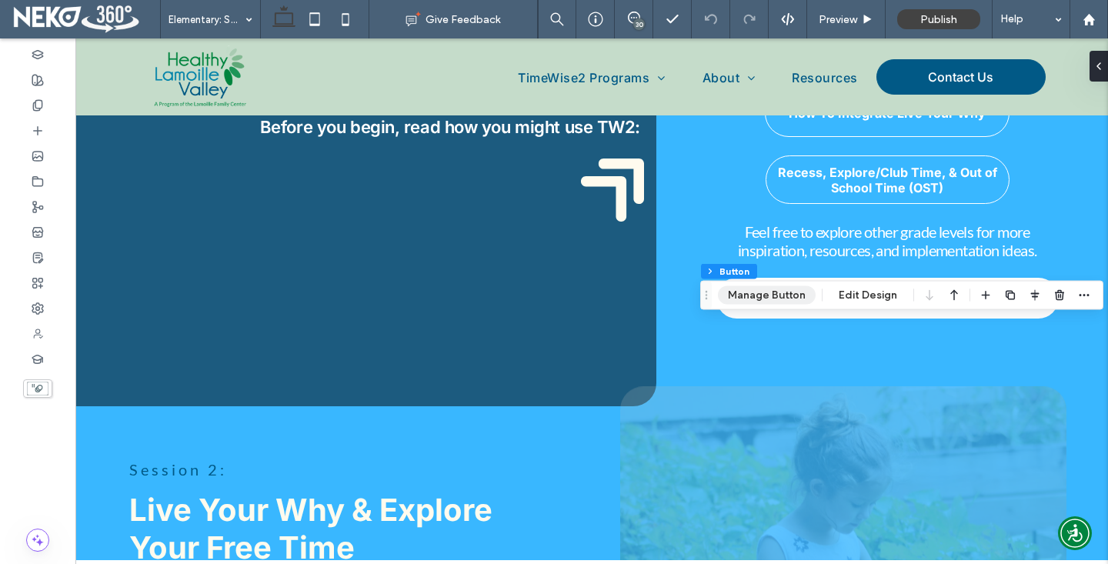
click at [781, 298] on button "Manage Button" at bounding box center [767, 295] width 98 height 18
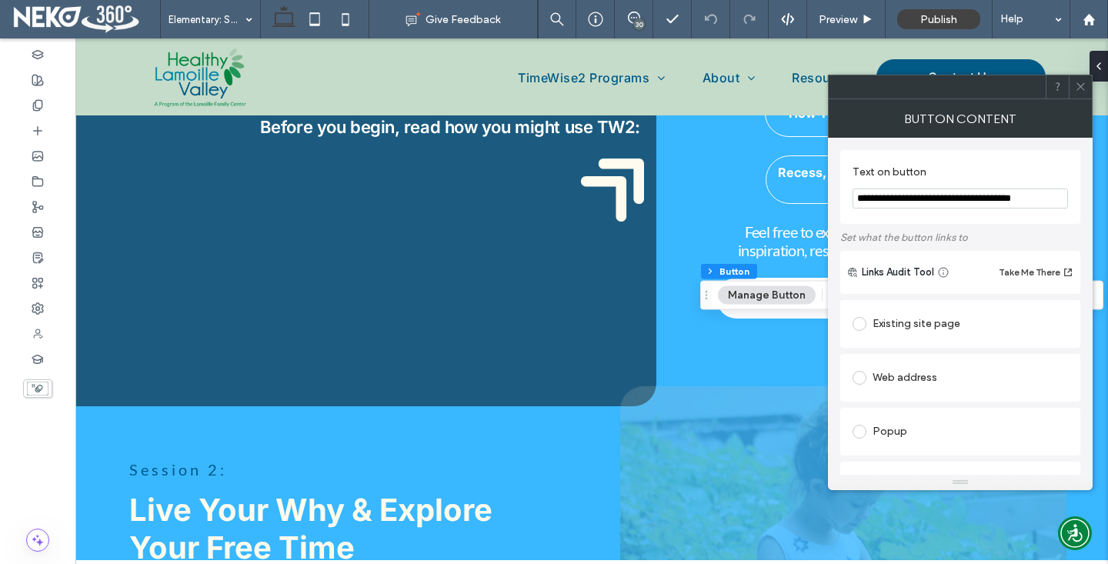
drag, startPoint x: 1060, startPoint y: 196, endPoint x: 991, endPoint y: 198, distance: 68.5
click at [991, 198] on input "**********" at bounding box center [959, 198] width 215 height 20
type input "**********"
click at [908, 144] on div "**********" at bounding box center [960, 536] width 240 height 796
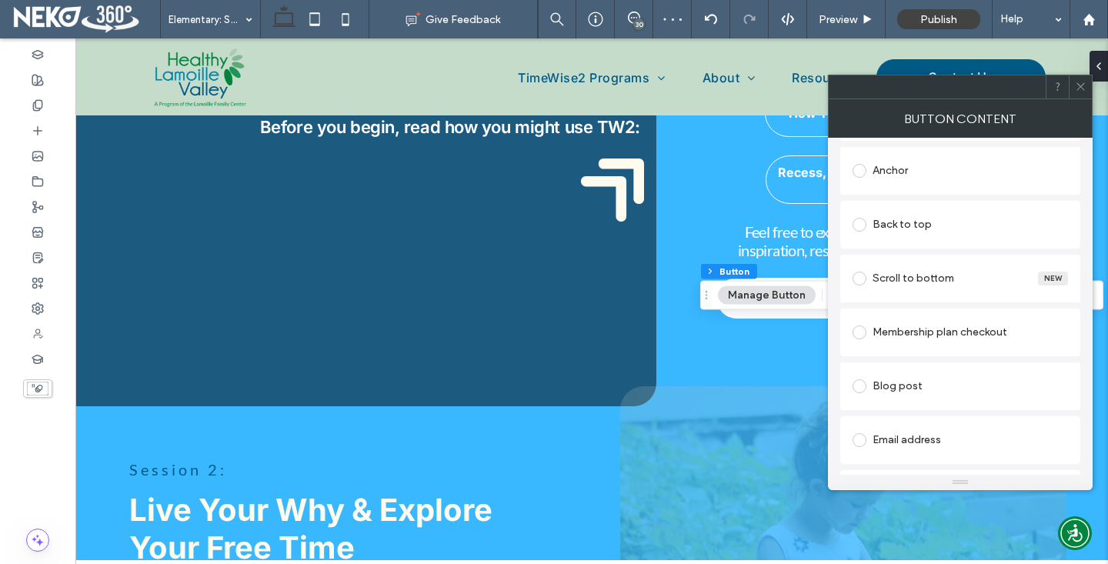
scroll to position [461, 0]
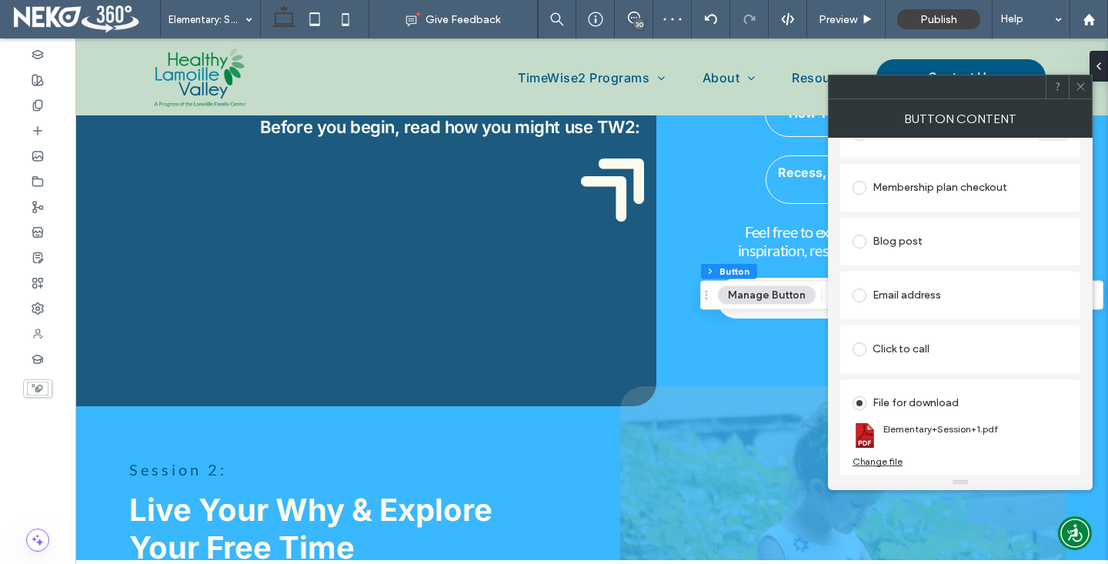
click at [885, 459] on div "Change file" at bounding box center [877, 461] width 50 height 12
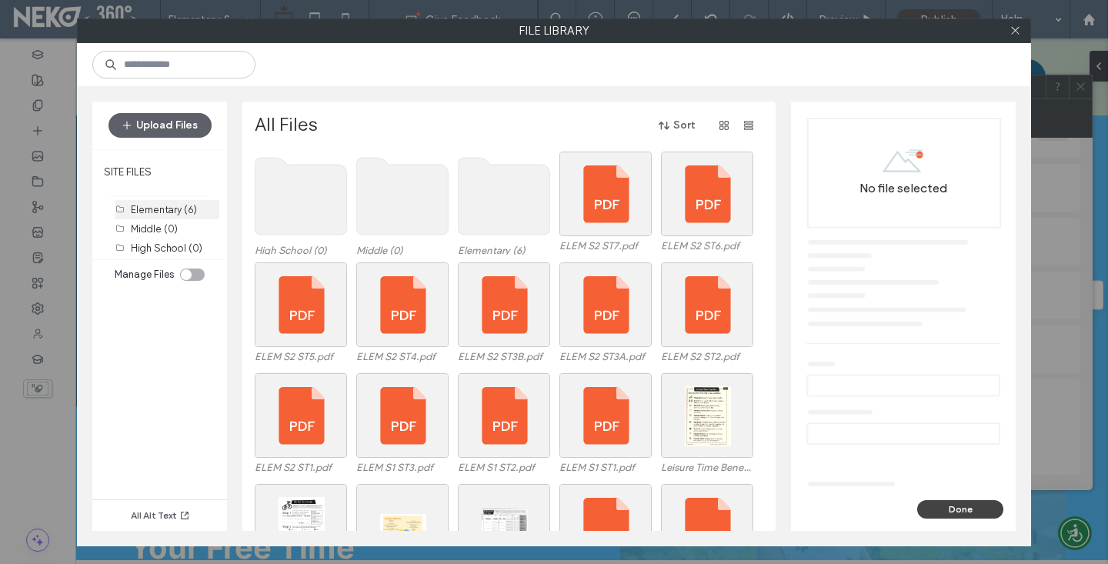
click at [148, 210] on label "Elementary (6)" at bounding box center [164, 210] width 66 height 12
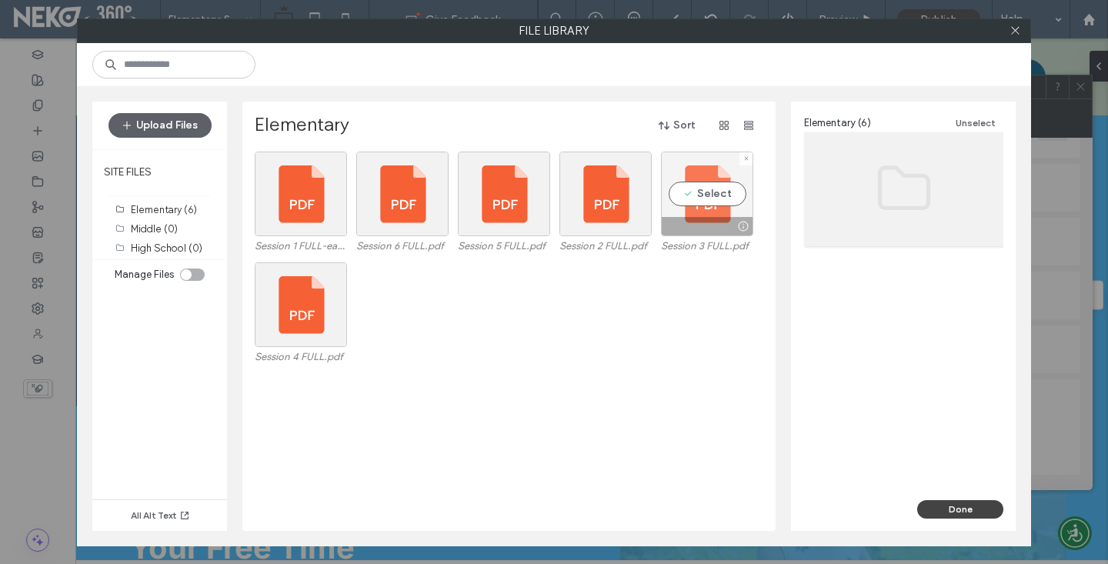
click at [740, 195] on div "Select" at bounding box center [707, 194] width 92 height 85
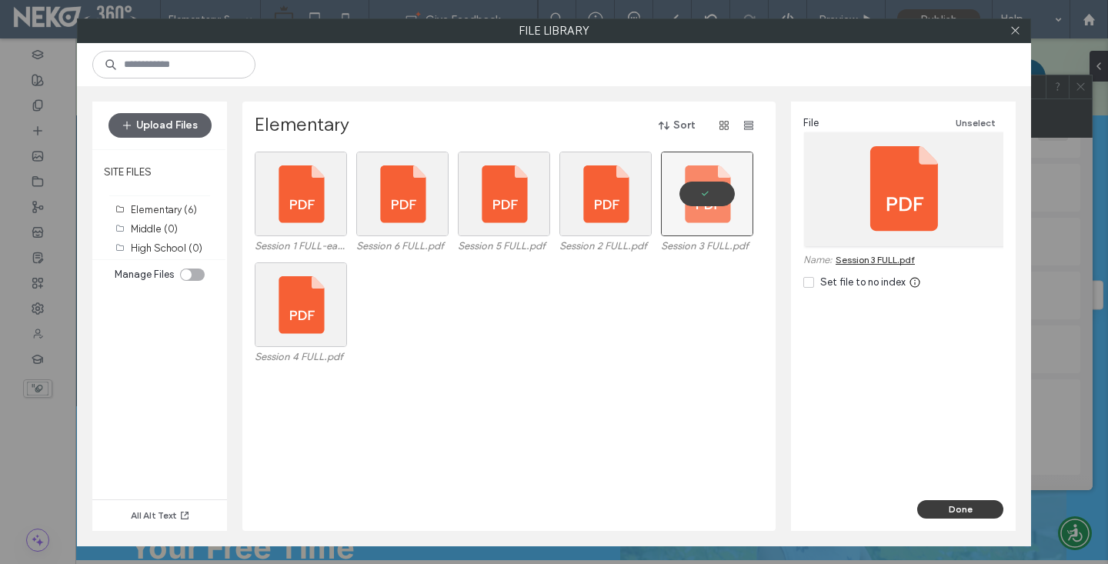
click at [968, 505] on button "Done" at bounding box center [960, 509] width 86 height 18
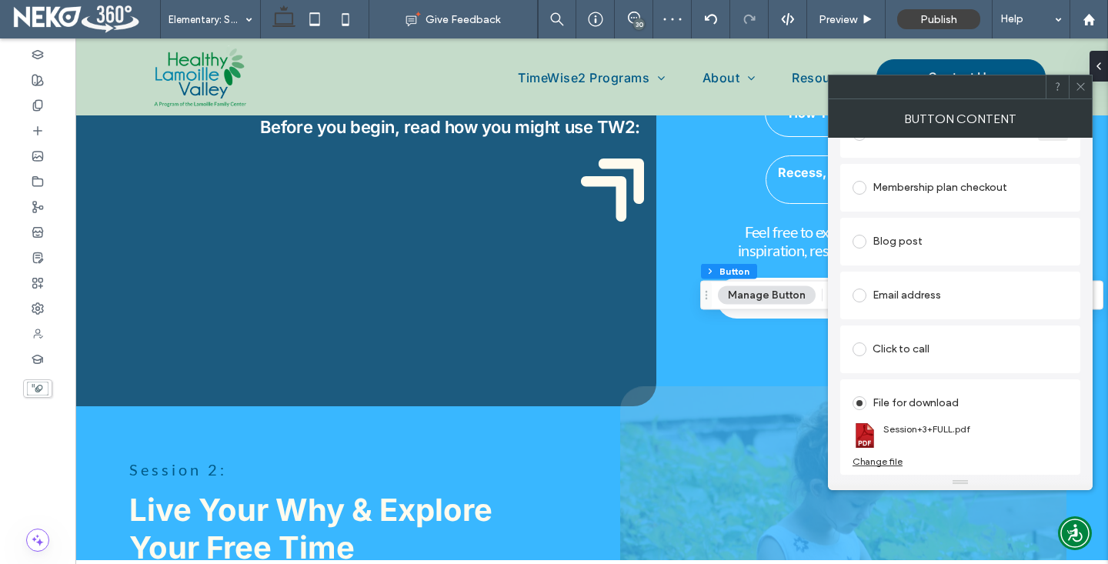
click at [1075, 82] on icon at bounding box center [1081, 87] width 12 height 12
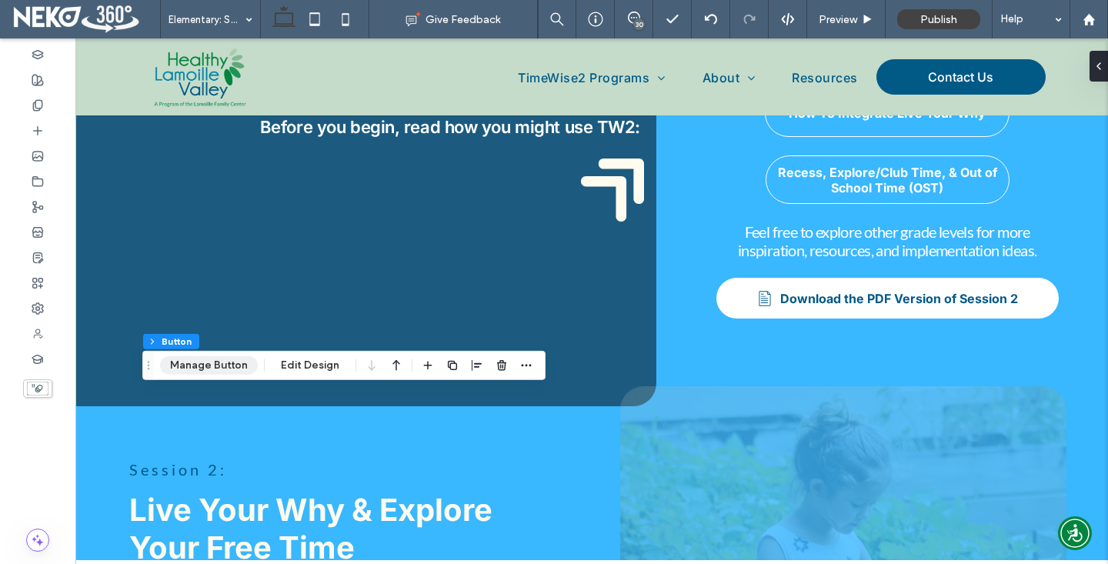
click at [186, 362] on button "Manage Button" at bounding box center [209, 365] width 98 height 18
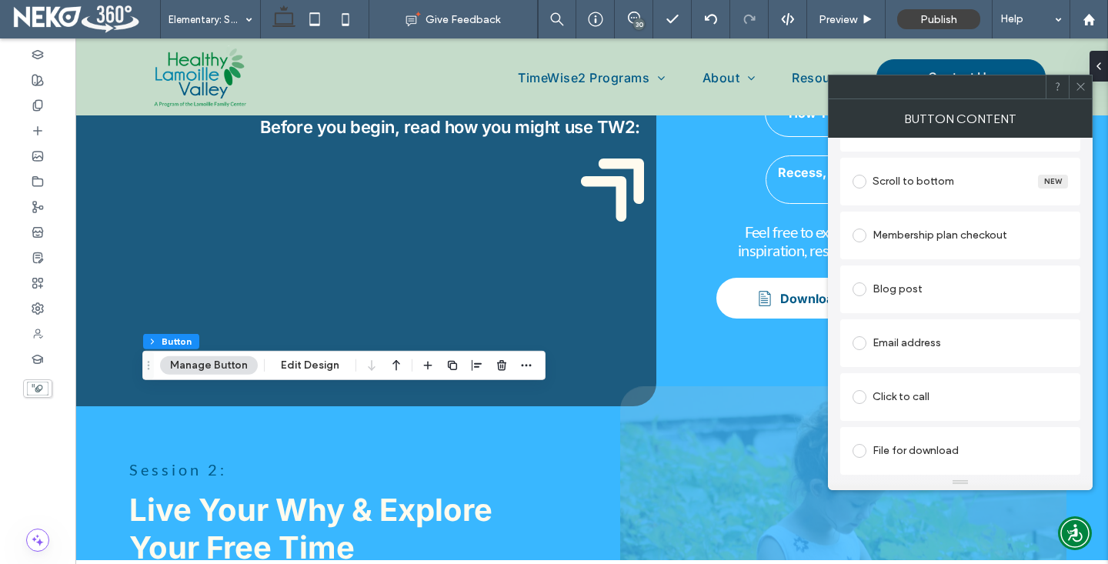
click at [887, 442] on div "File for download" at bounding box center [959, 450] width 215 height 25
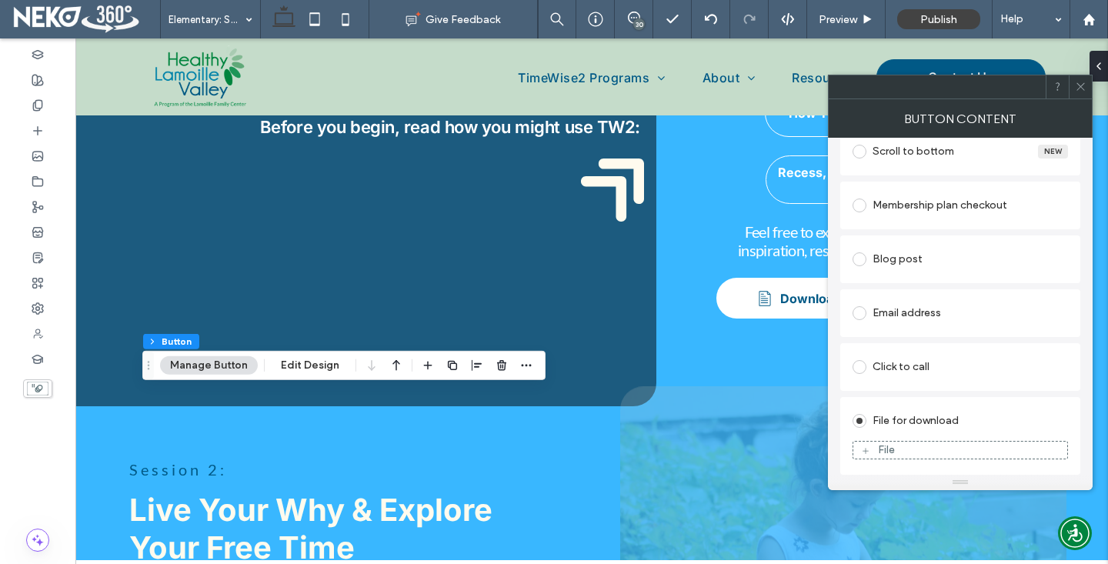
click at [876, 445] on div "File" at bounding box center [960, 450] width 214 height 14
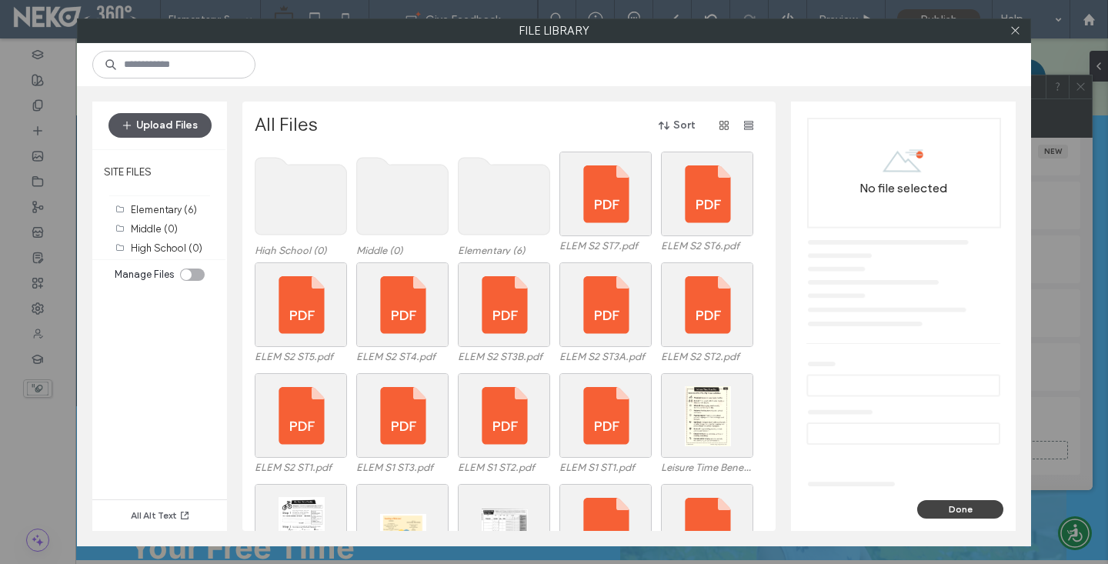
click at [158, 125] on button "Upload Files" at bounding box center [159, 125] width 103 height 25
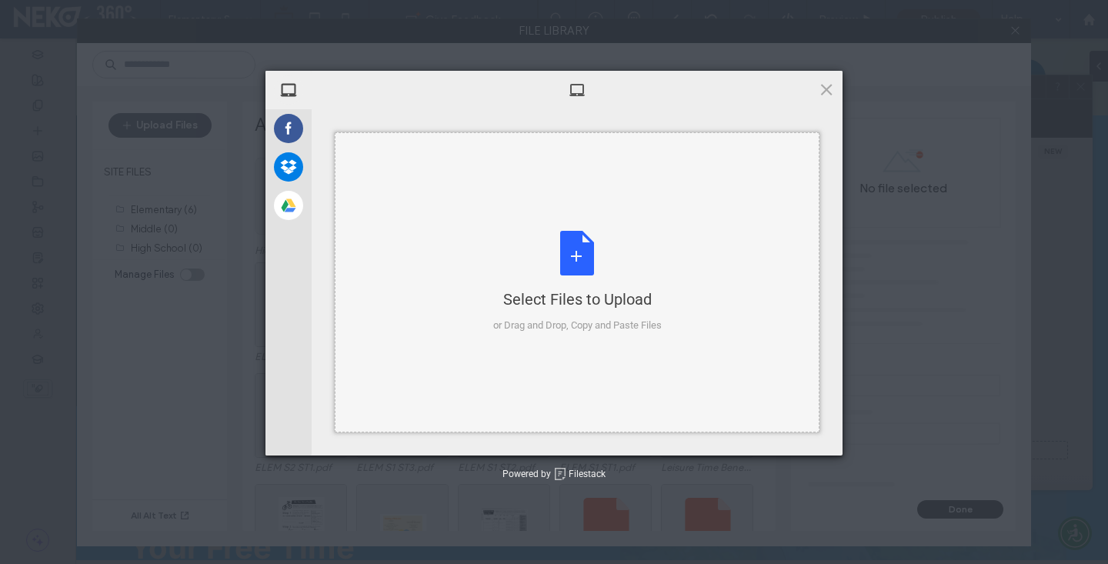
click at [547, 268] on div "Select Files to Upload or Drag and Drop, Copy and Paste Files" at bounding box center [577, 282] width 168 height 102
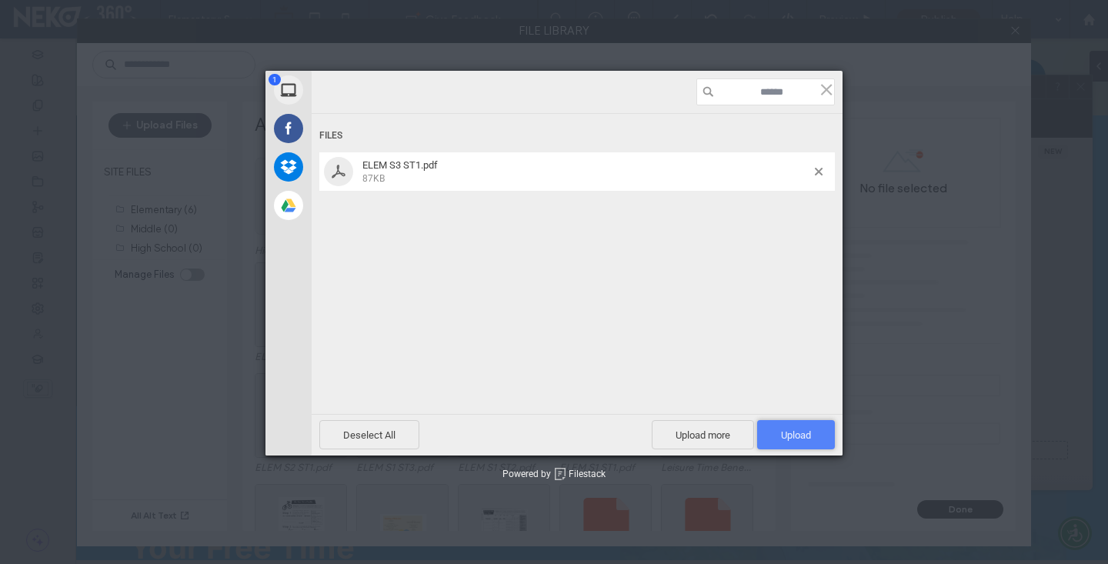
click at [783, 430] on span "Upload 1" at bounding box center [796, 435] width 30 height 12
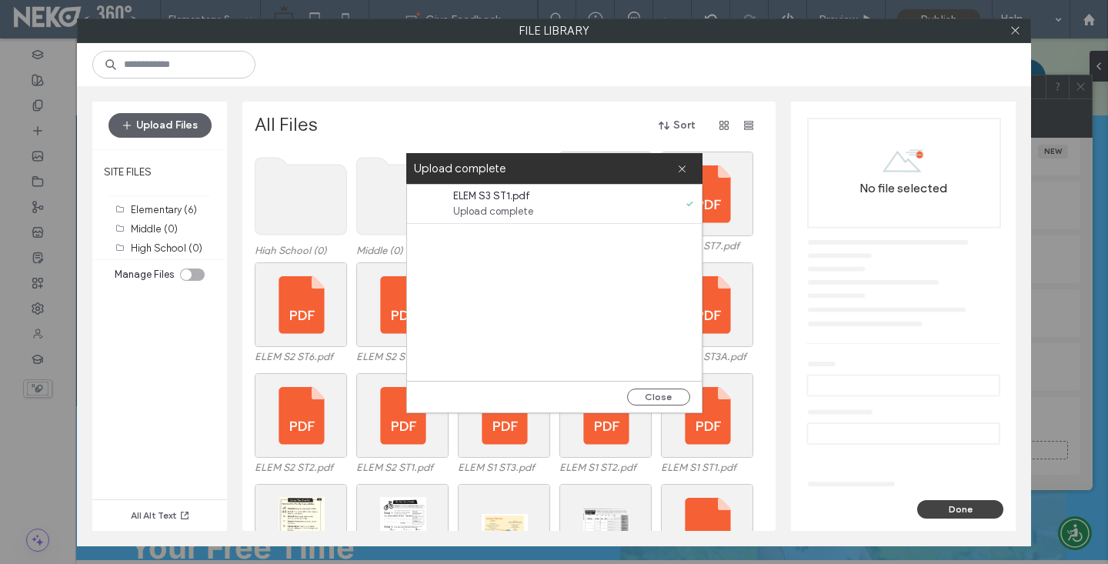
click at [452, 110] on div "All Files Sort High School (0) Middle (0) Elementary (6) ELEM S3 ST1.pdf ELEM S…" at bounding box center [508, 316] width 533 height 429
drag, startPoint x: 683, startPoint y: 175, endPoint x: 673, endPoint y: 184, distance: 13.6
click at [683, 175] on span at bounding box center [682, 168] width 10 height 31
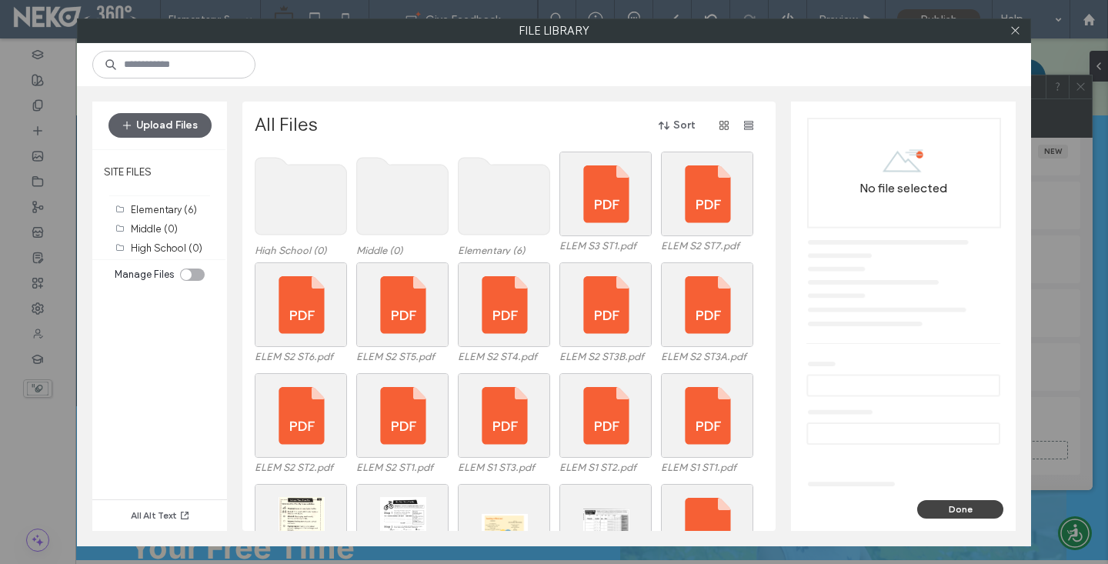
click at [653, 207] on div "High School (0) Middle (0) Elementary (6) ELEM S3 ST1.pdf ELEM S2 ST7.pdf" at bounding box center [513, 207] width 517 height 111
drag, startPoint x: 633, startPoint y: 203, endPoint x: 753, endPoint y: 301, distance: 154.7
click at [634, 204] on div "Select" at bounding box center [605, 194] width 92 height 85
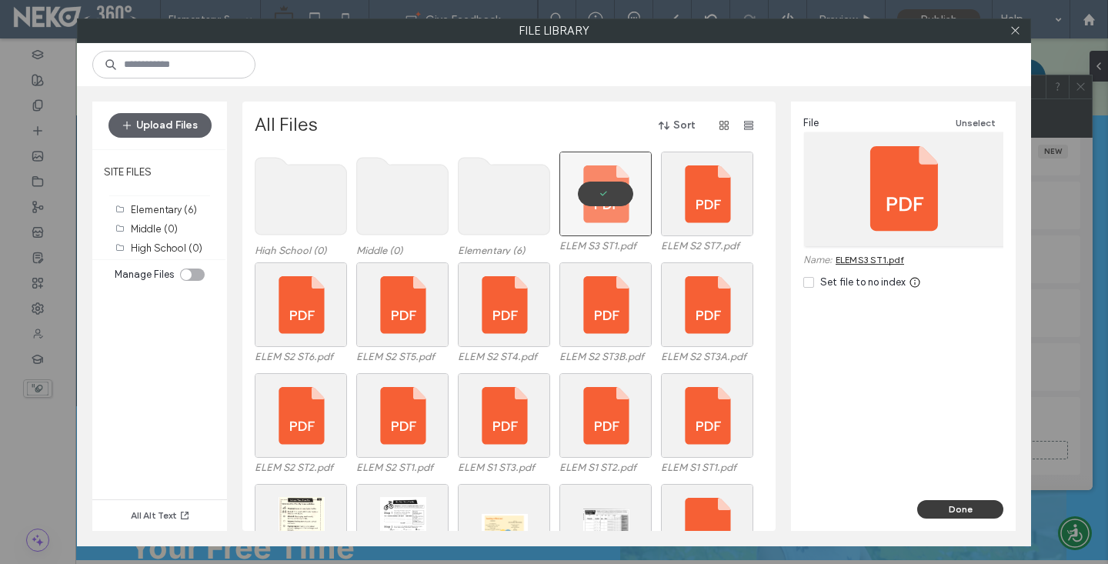
click at [965, 503] on button "Done" at bounding box center [960, 509] width 86 height 18
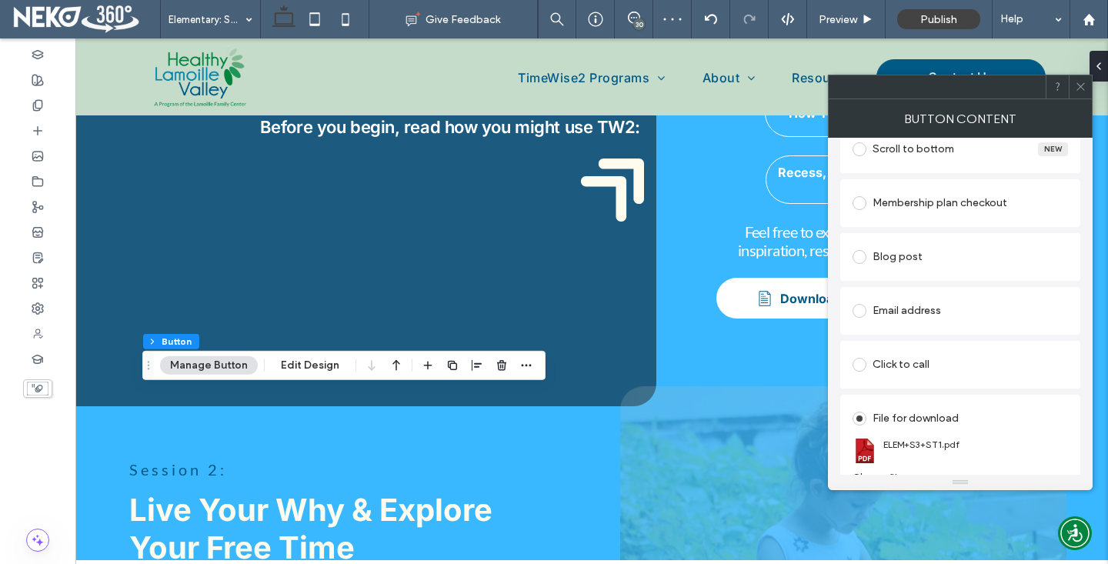
click at [1080, 82] on icon at bounding box center [1081, 87] width 12 height 12
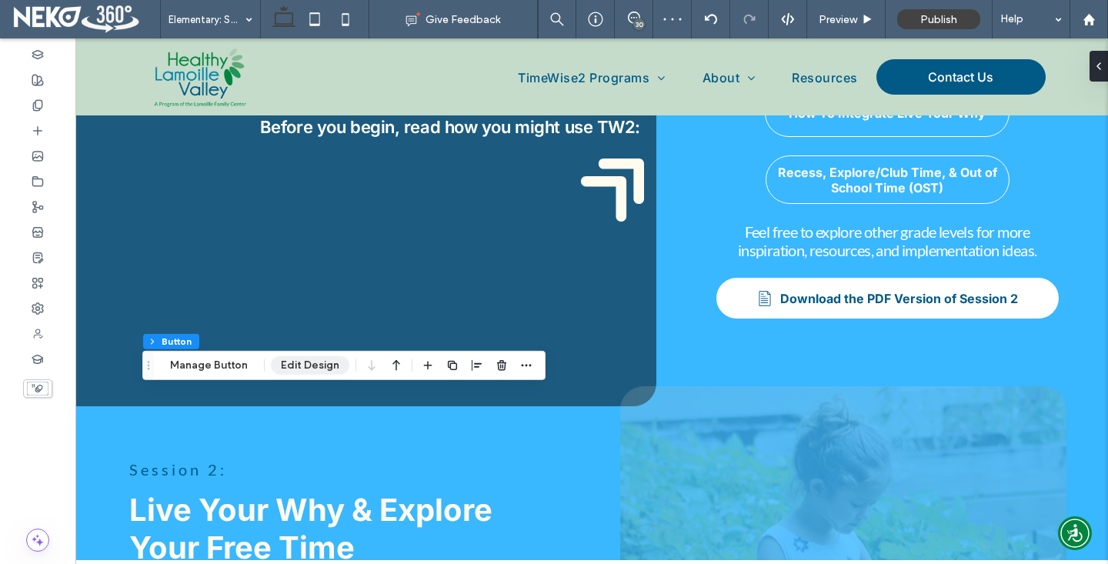
click at [298, 368] on button "Edit Design" at bounding box center [310, 365] width 78 height 18
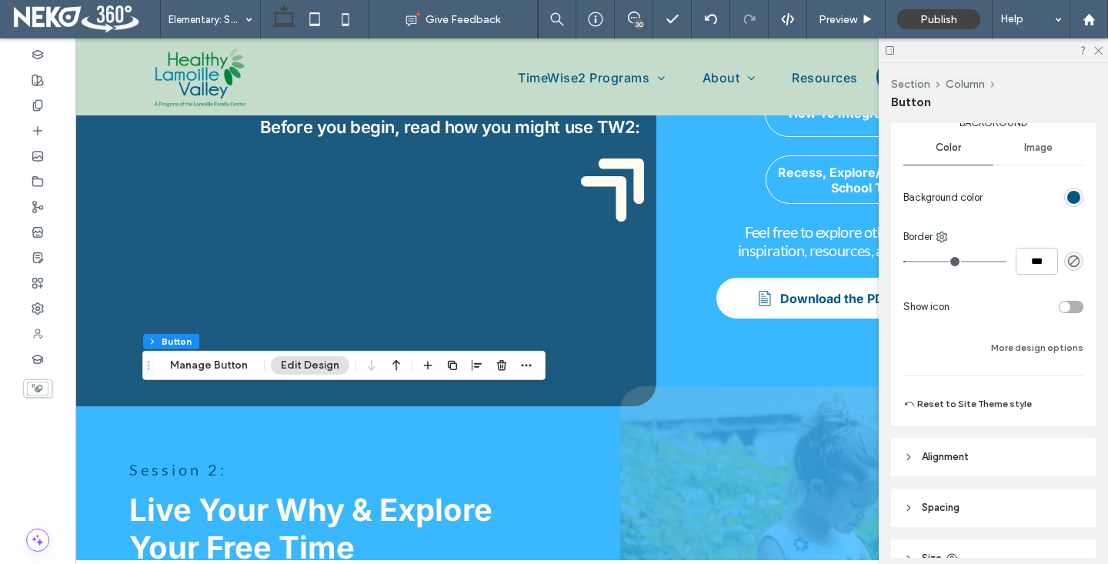
scroll to position [272, 0]
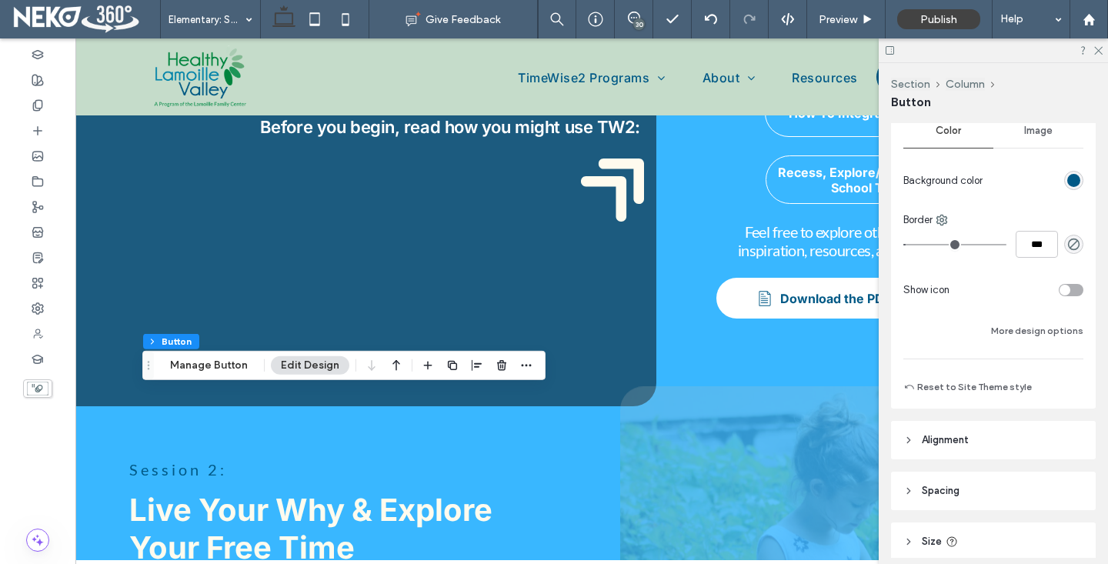
drag, startPoint x: 1079, startPoint y: 292, endPoint x: 1060, endPoint y: 315, distance: 30.6
click at [1079, 292] on div "toggle" at bounding box center [1070, 290] width 25 height 12
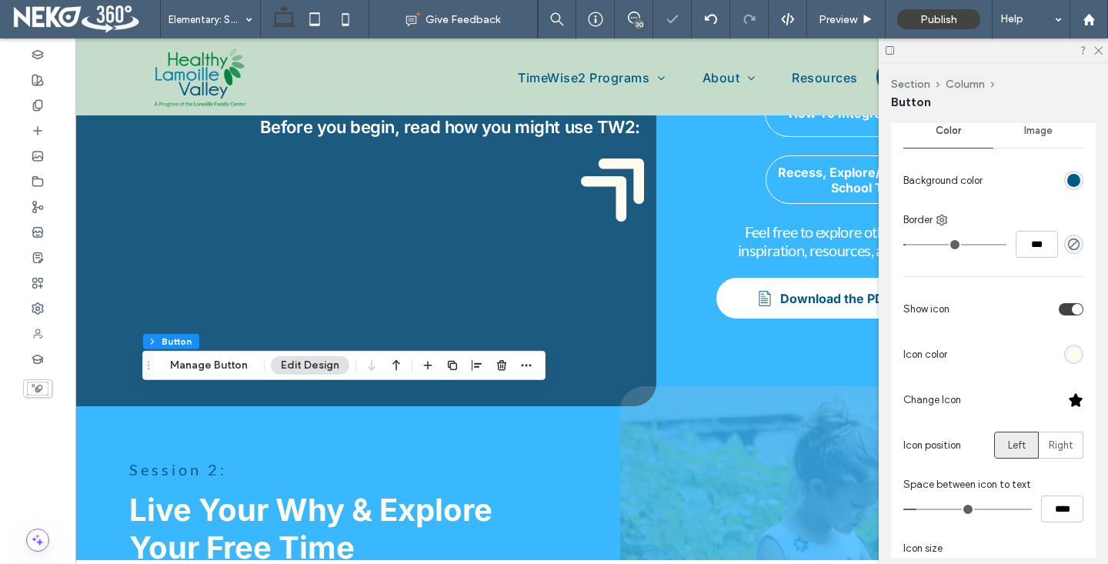
click at [1075, 399] on div at bounding box center [1075, 399] width 15 height 15
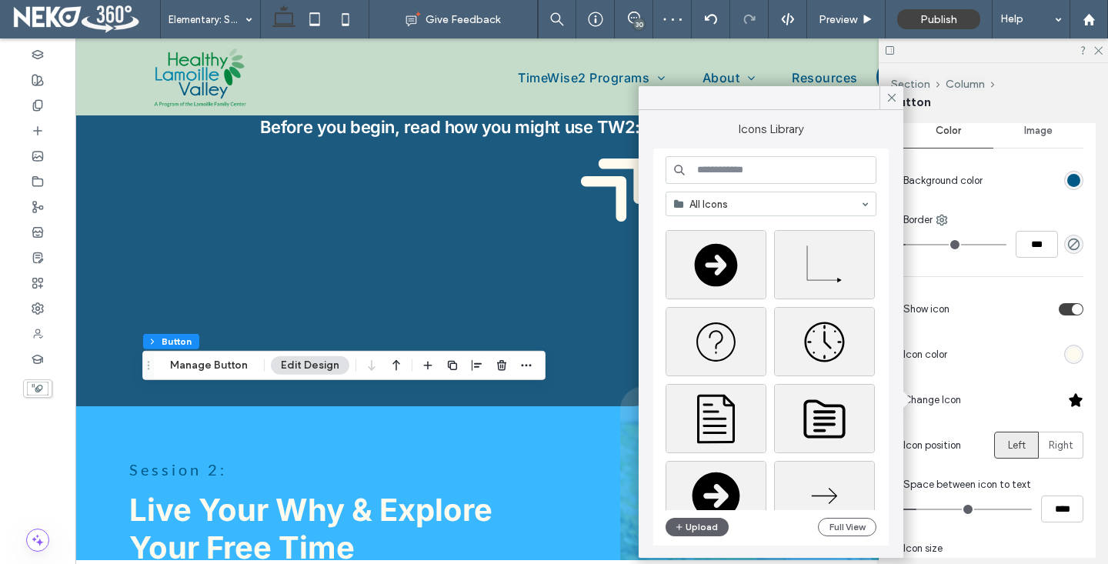
scroll to position [178, 0]
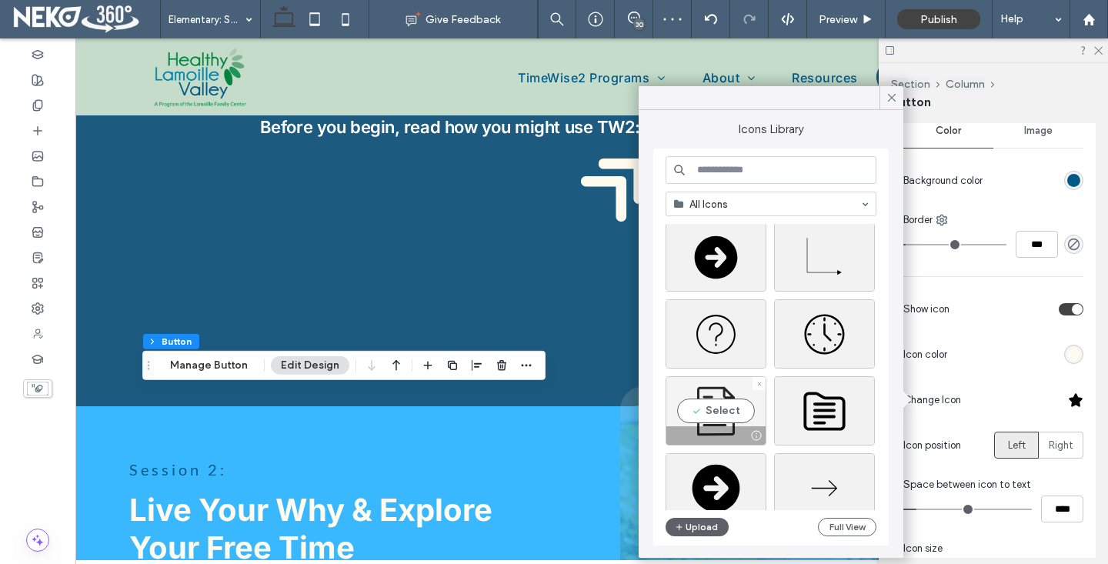
click at [706, 409] on div "Select" at bounding box center [715, 410] width 101 height 69
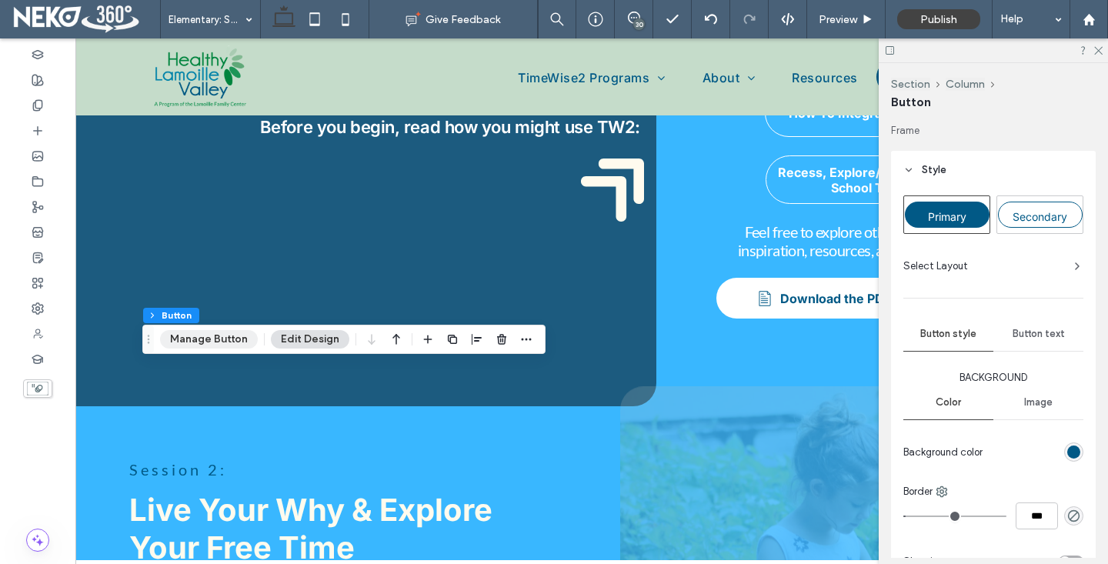
click at [202, 340] on button "Manage Button" at bounding box center [209, 339] width 98 height 18
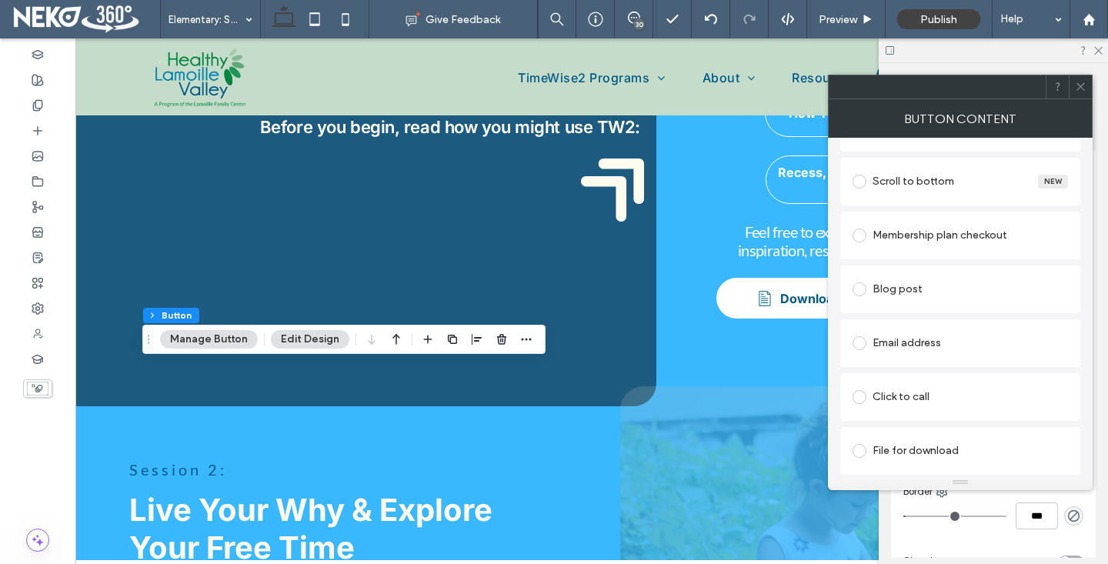
click at [914, 448] on div "File for download" at bounding box center [959, 450] width 215 height 25
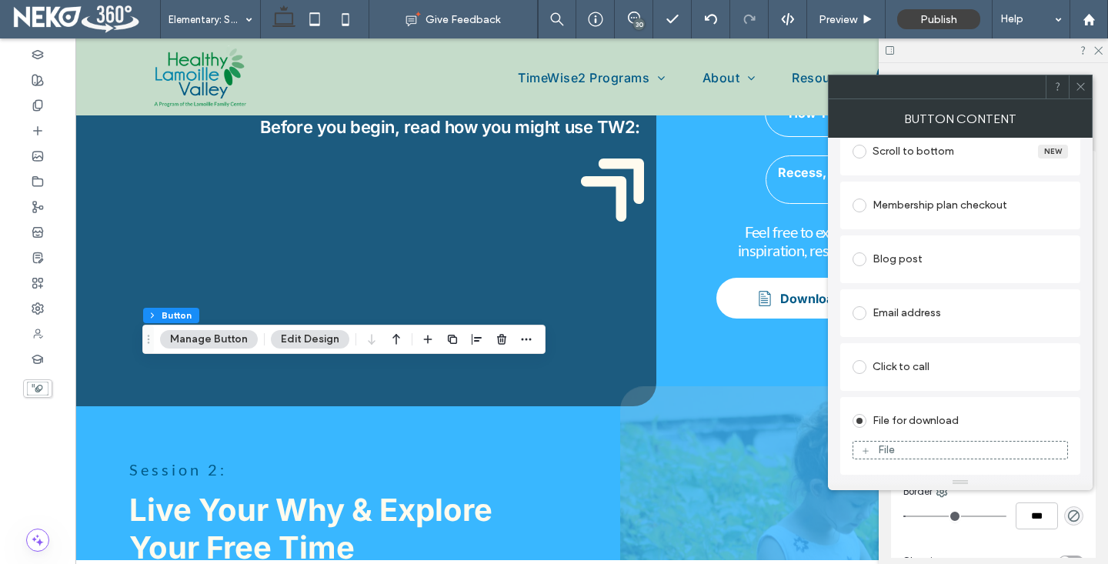
click at [890, 442] on figure "File" at bounding box center [959, 450] width 215 height 18
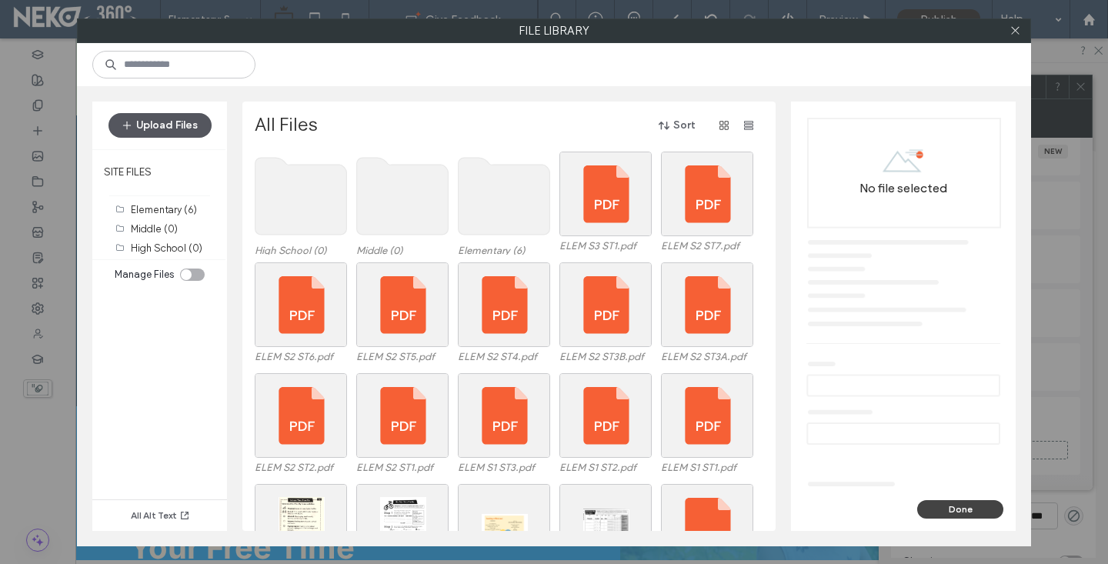
click at [176, 115] on button "Upload Files" at bounding box center [159, 125] width 103 height 25
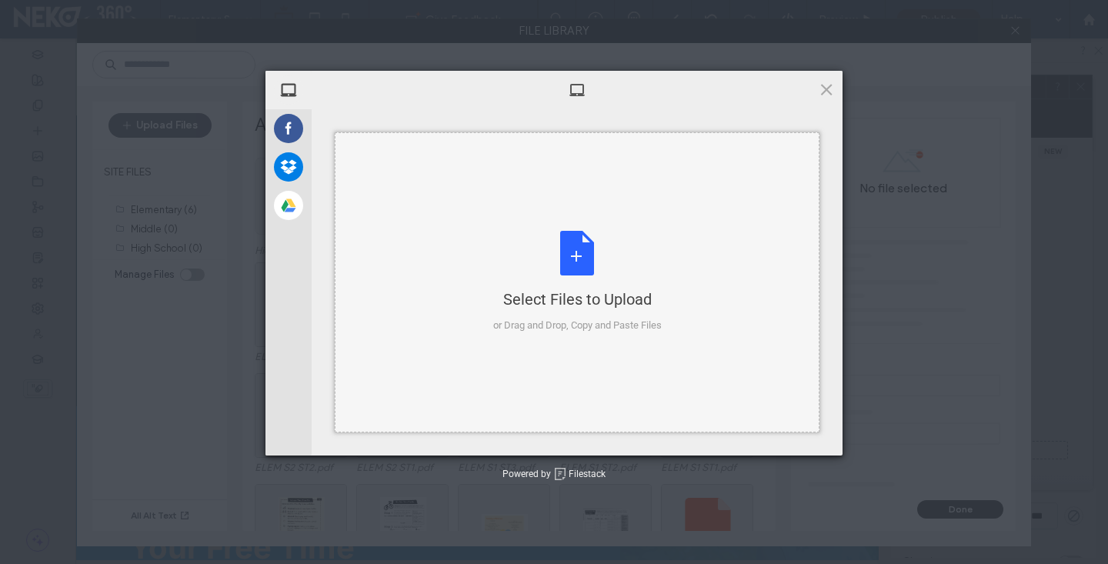
click at [483, 305] on div "Select Files to Upload or Drag and Drop, Copy and Paste Files" at bounding box center [577, 282] width 485 height 300
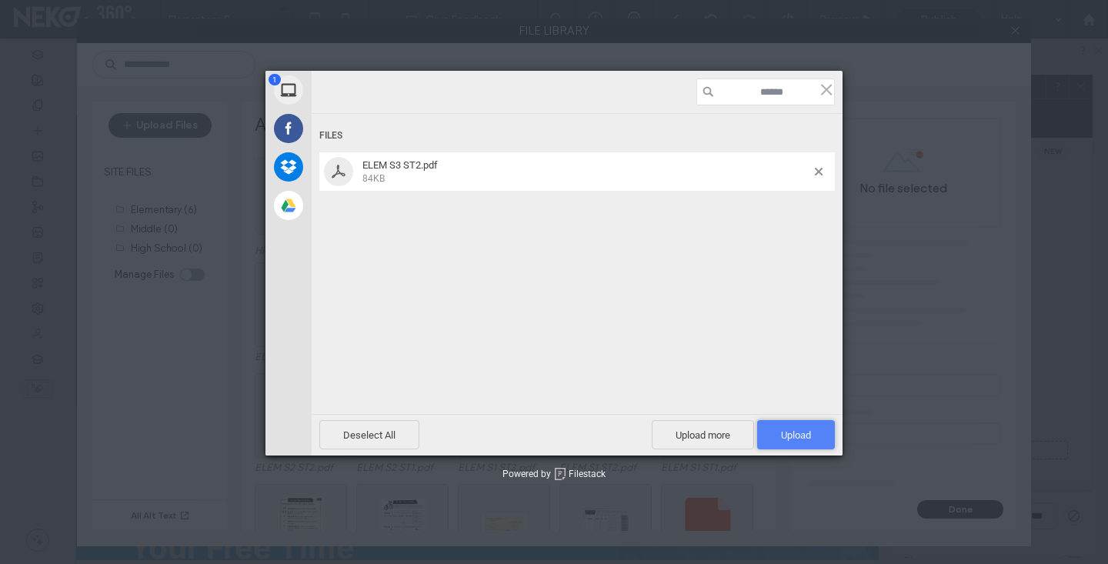
click at [781, 429] on span "Upload 1" at bounding box center [796, 435] width 30 height 12
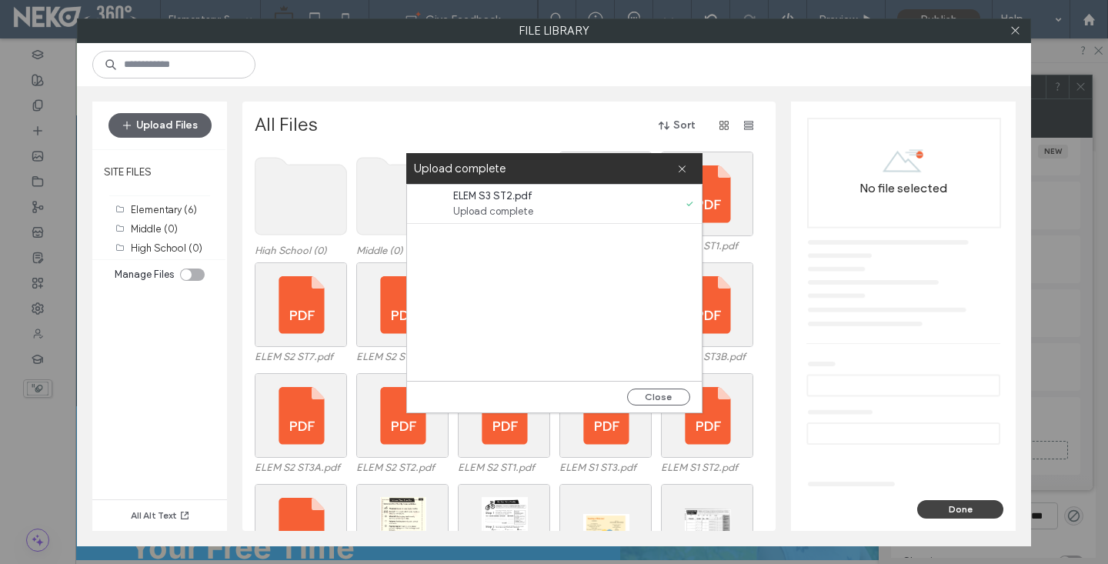
click at [688, 166] on div "Upload complete" at bounding box center [554, 168] width 296 height 31
click at [681, 167] on icon at bounding box center [682, 169] width 10 height 10
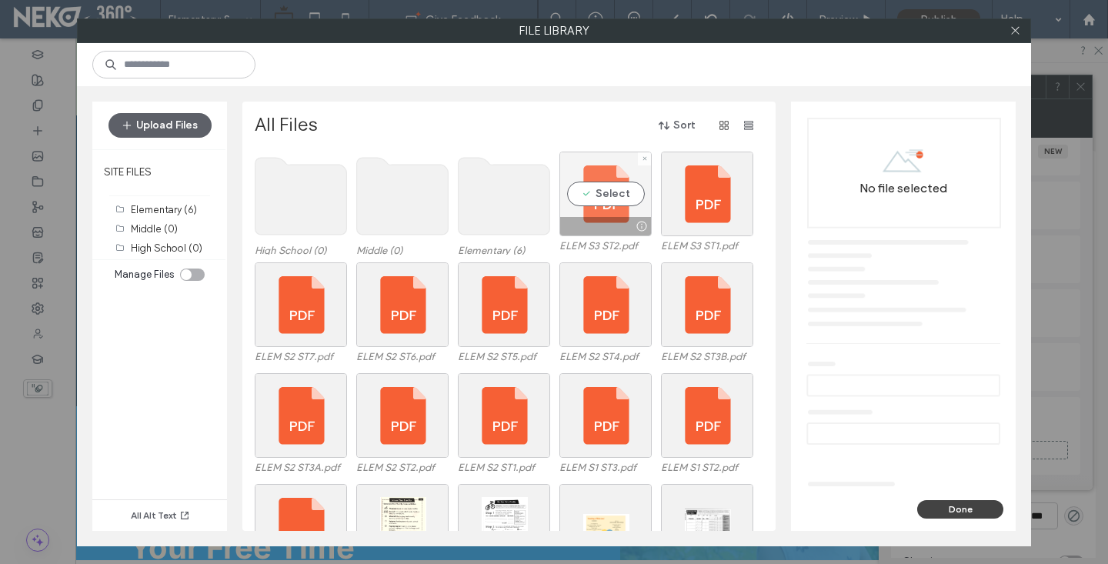
click at [585, 215] on div "Select" at bounding box center [605, 194] width 92 height 85
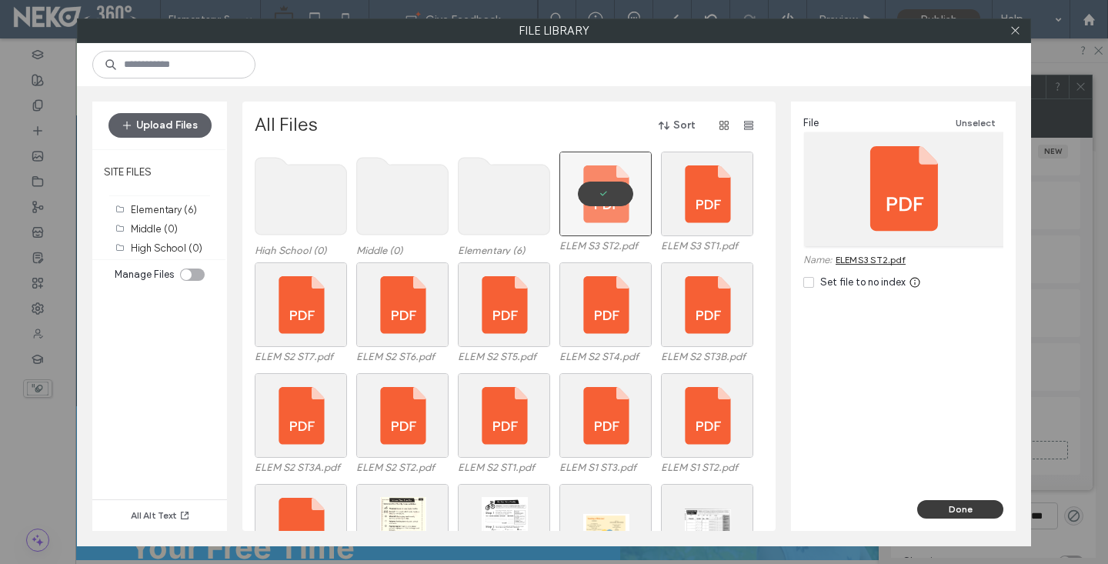
click at [956, 513] on button "Done" at bounding box center [960, 509] width 86 height 18
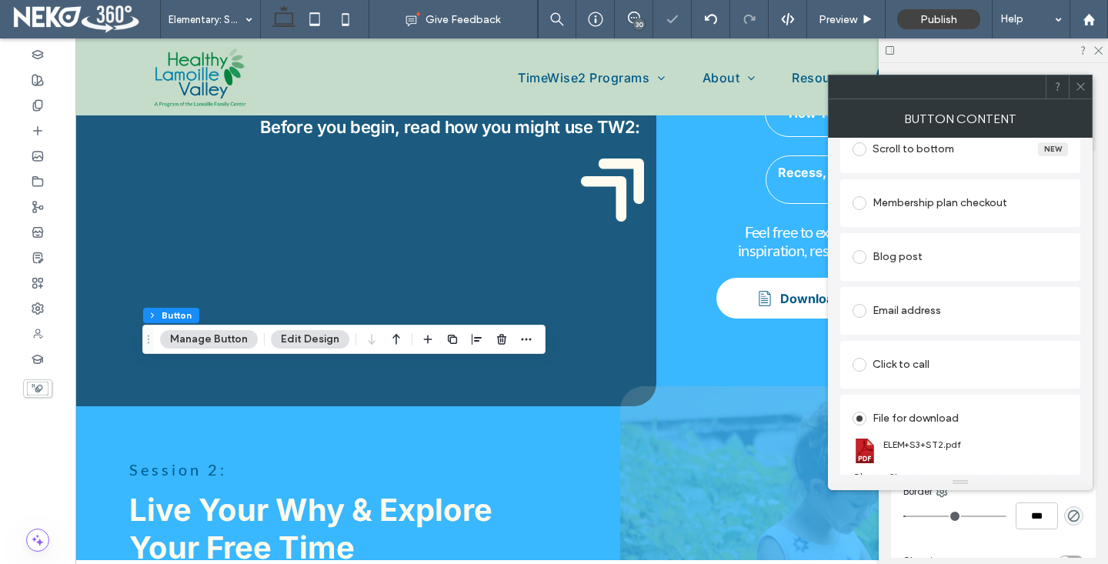
click at [1078, 85] on icon at bounding box center [1081, 87] width 12 height 12
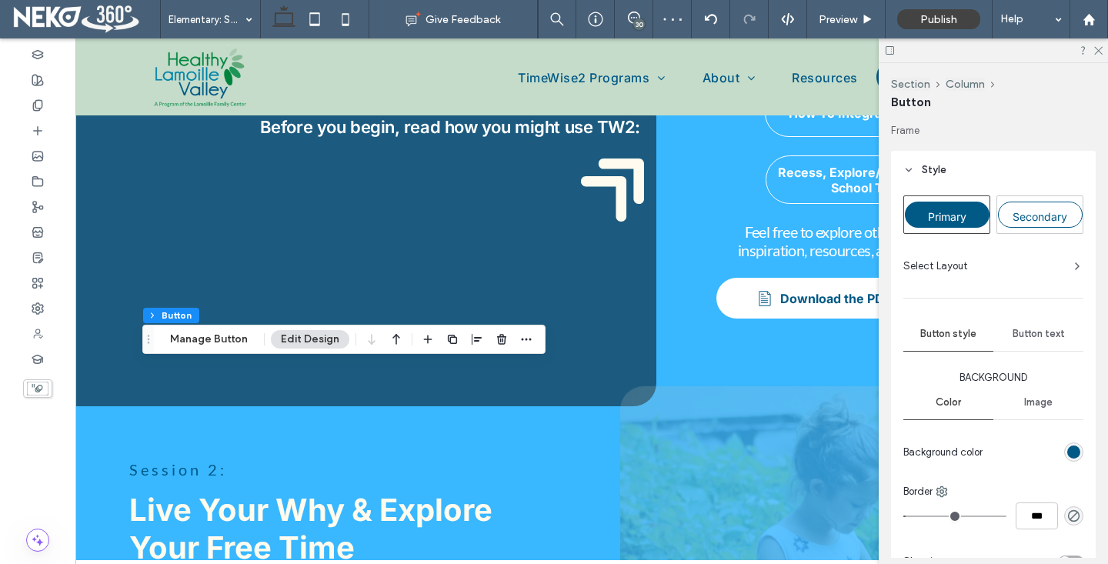
scroll to position [355, 0]
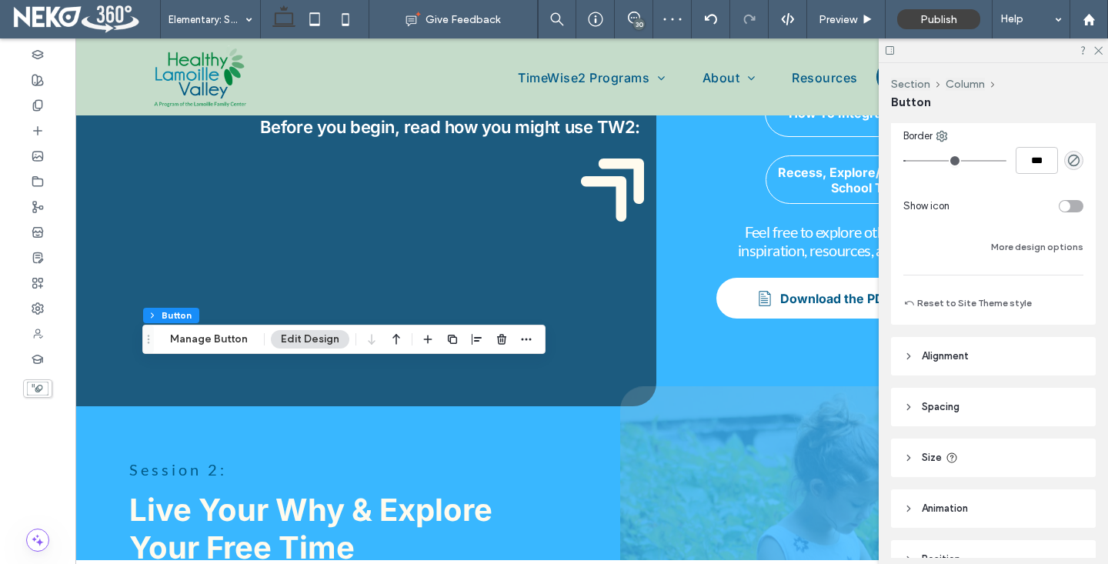
click at [1075, 201] on div "toggle" at bounding box center [1070, 206] width 25 height 12
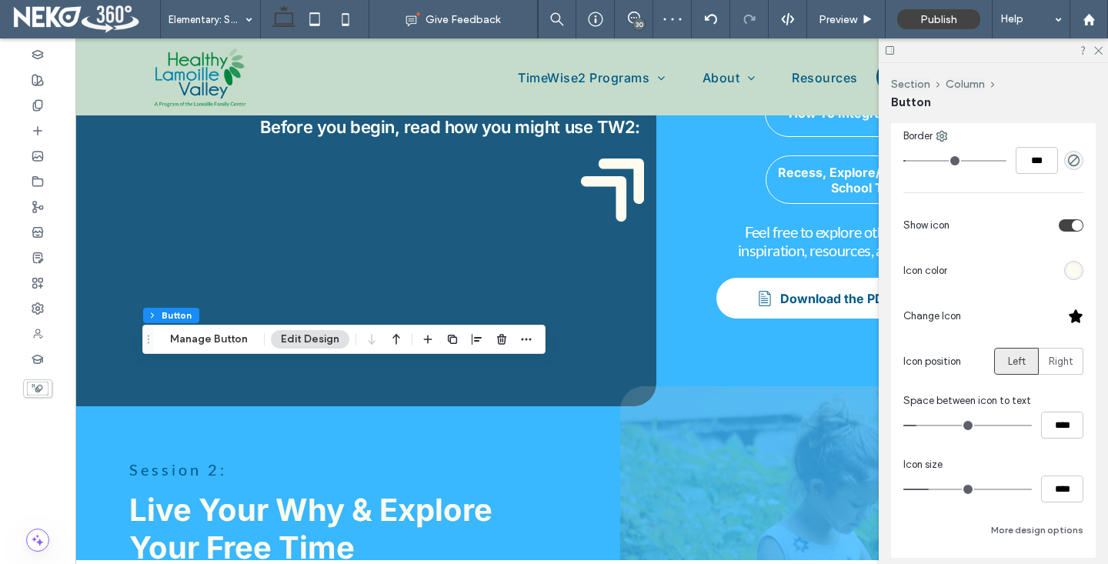
click at [1074, 314] on div at bounding box center [1075, 315] width 15 height 15
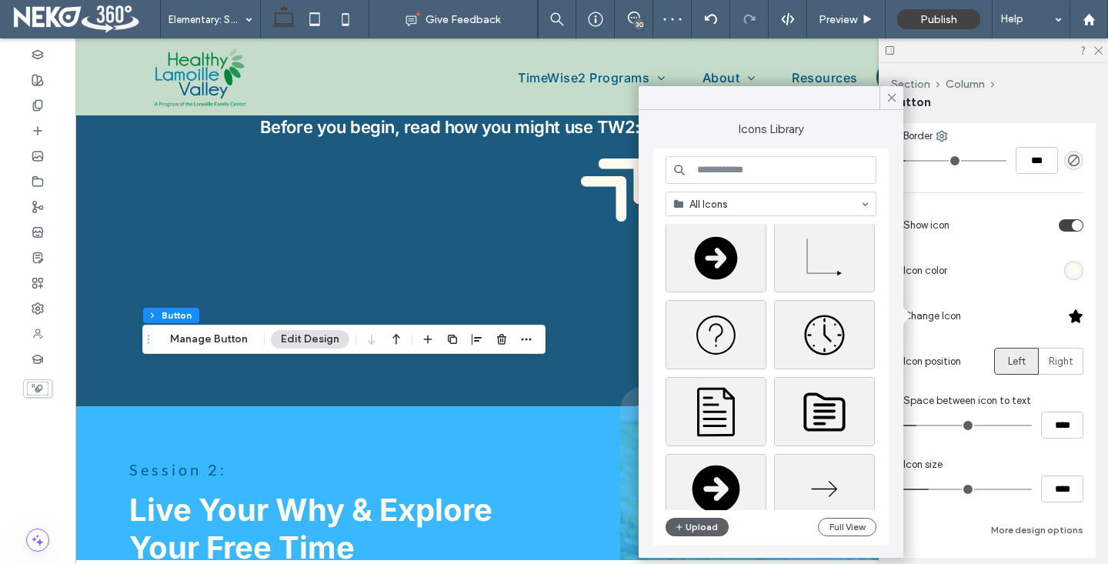
scroll to position [258, 0]
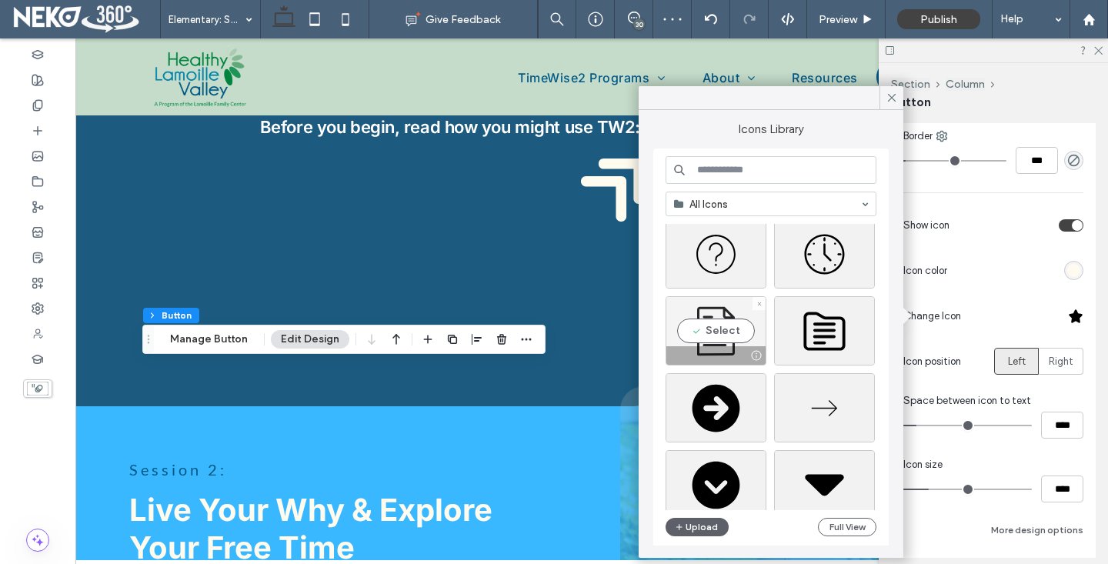
click at [740, 335] on div "Select" at bounding box center [715, 330] width 101 height 69
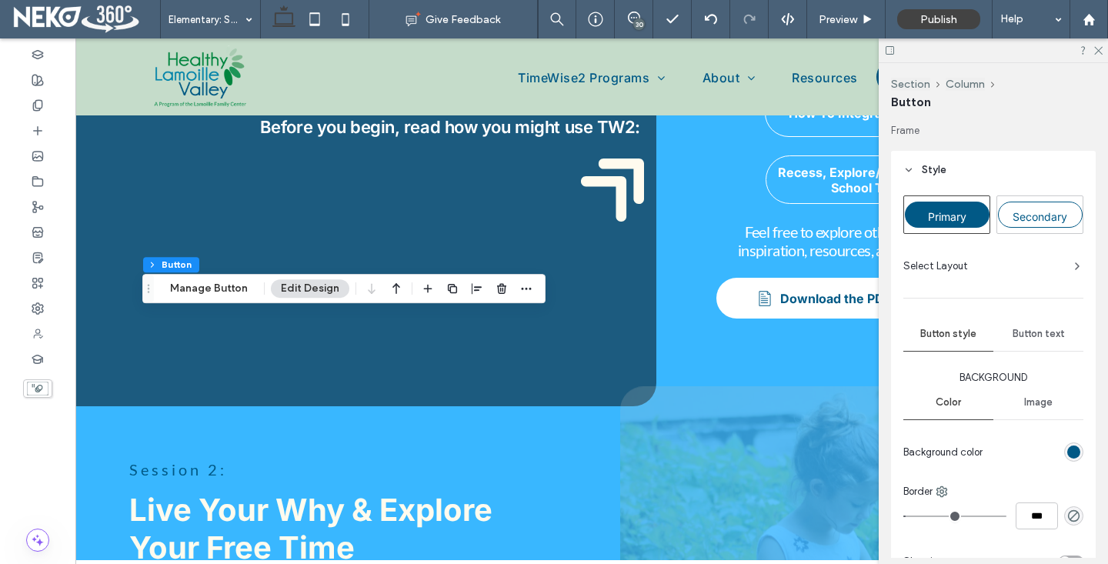
click at [217, 298] on div "Section Column Button Manage Button Edit Design" at bounding box center [343, 288] width 403 height 29
click at [224, 285] on button "Manage Button" at bounding box center [209, 288] width 98 height 18
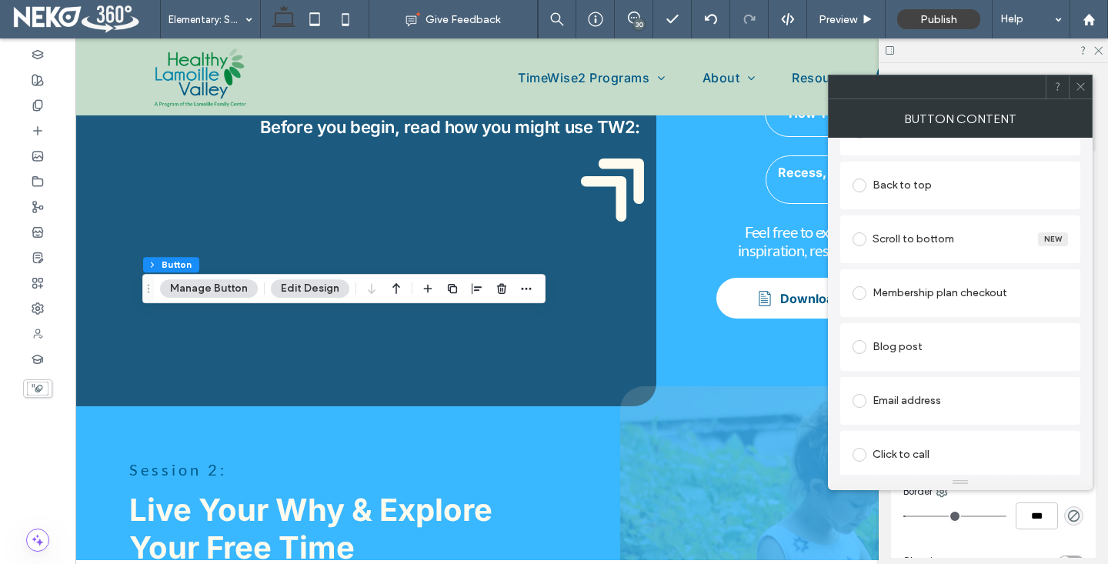
scroll to position [461, 0]
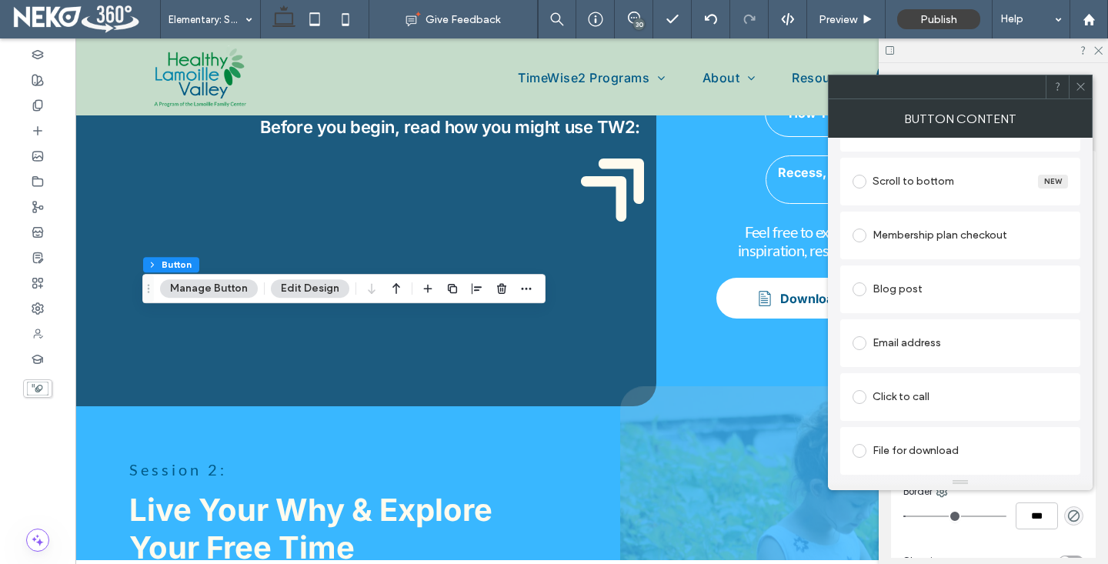
click at [861, 445] on span at bounding box center [859, 451] width 14 height 14
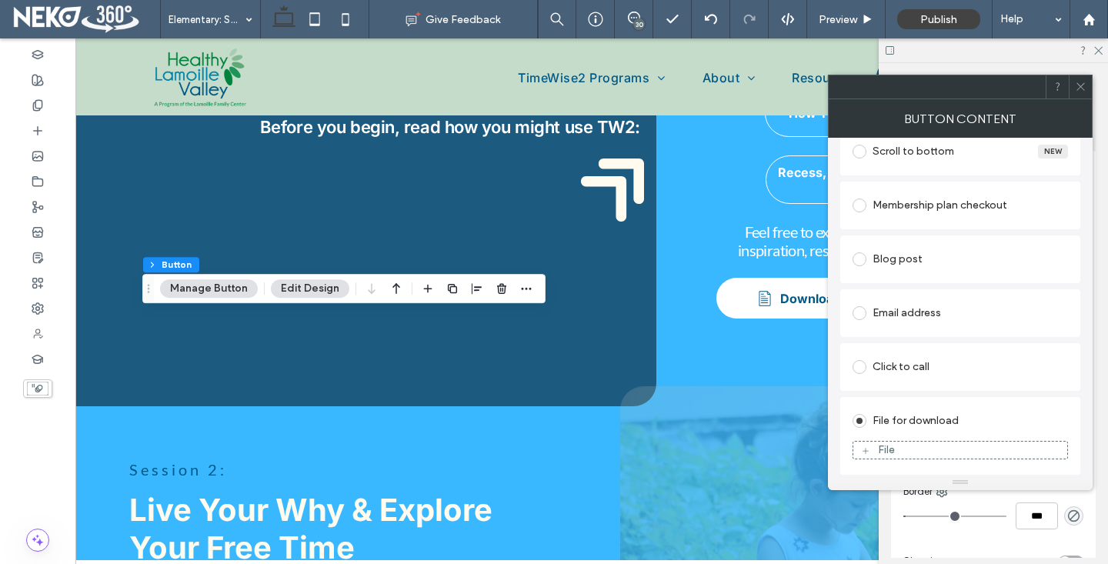
click at [891, 452] on div "File" at bounding box center [886, 449] width 17 height 13
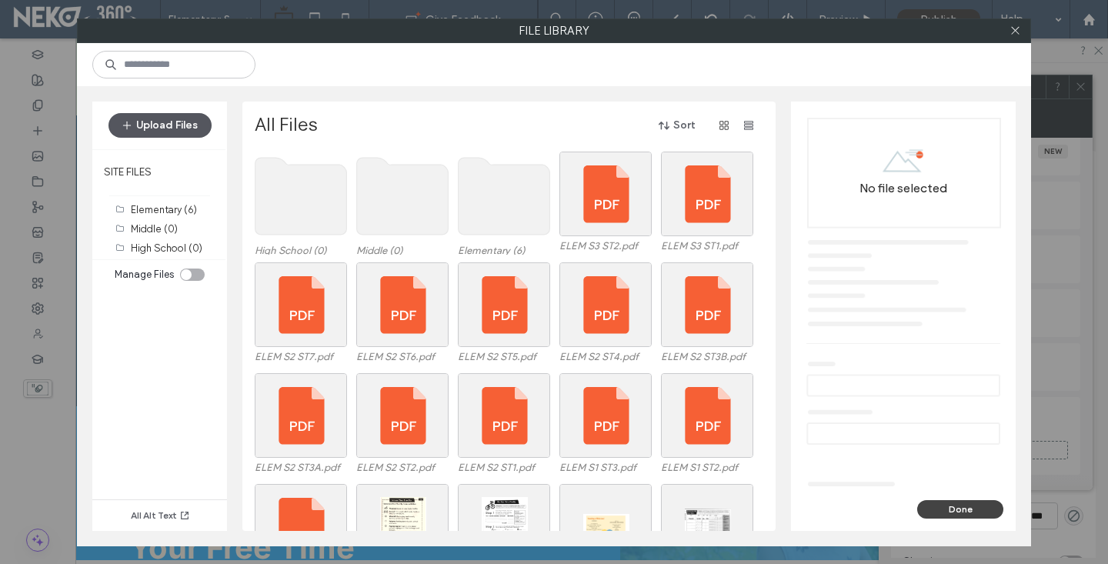
click at [180, 135] on button "Upload Files" at bounding box center [159, 125] width 103 height 25
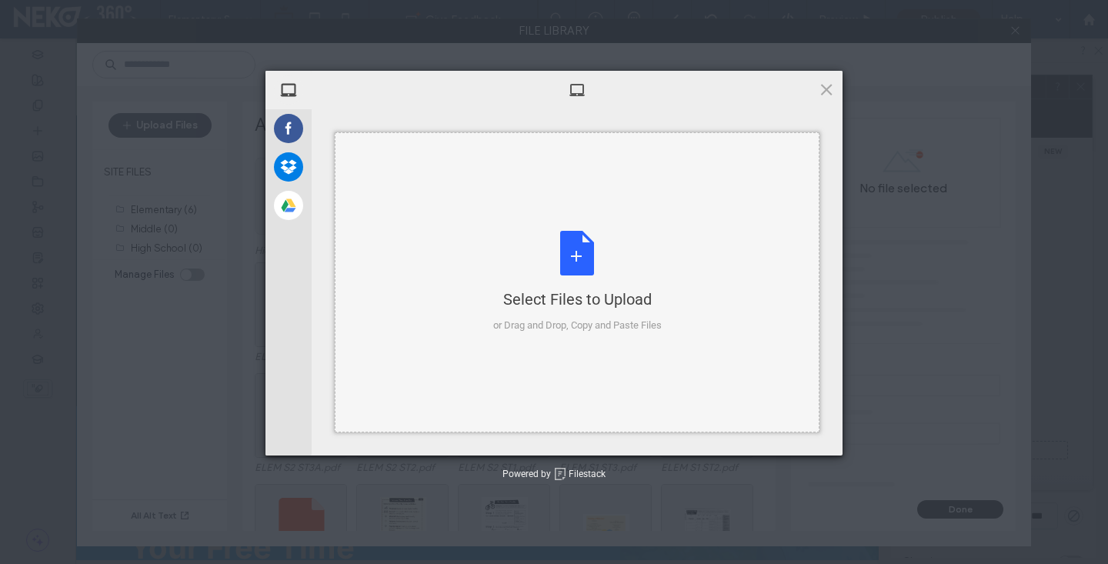
click at [563, 225] on div "Select Files to Upload or Drag and Drop, Copy and Paste Files" at bounding box center [577, 282] width 485 height 300
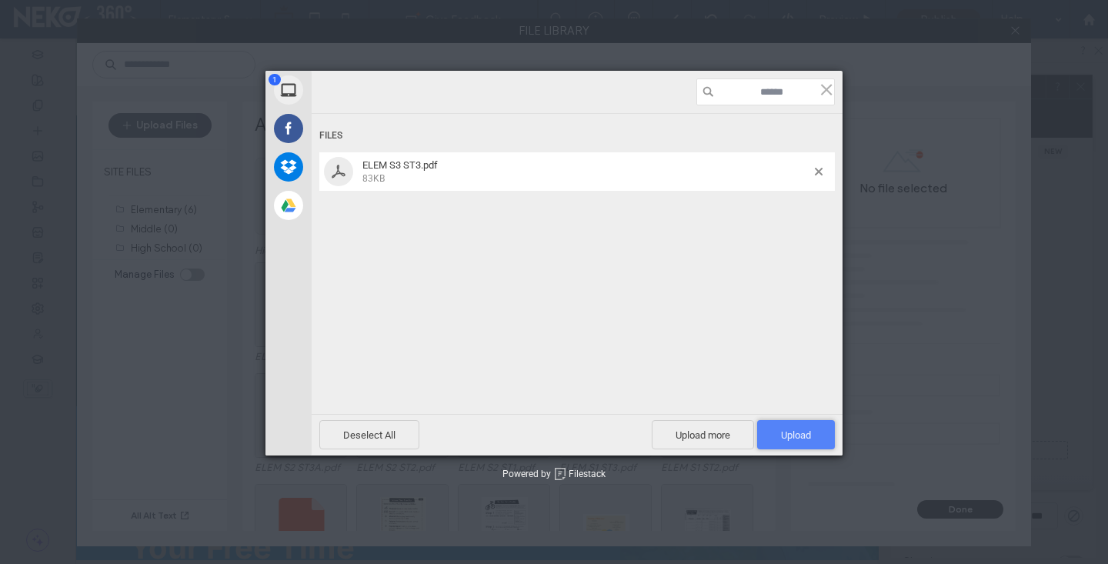
click at [788, 442] on span "Upload 1" at bounding box center [796, 434] width 78 height 29
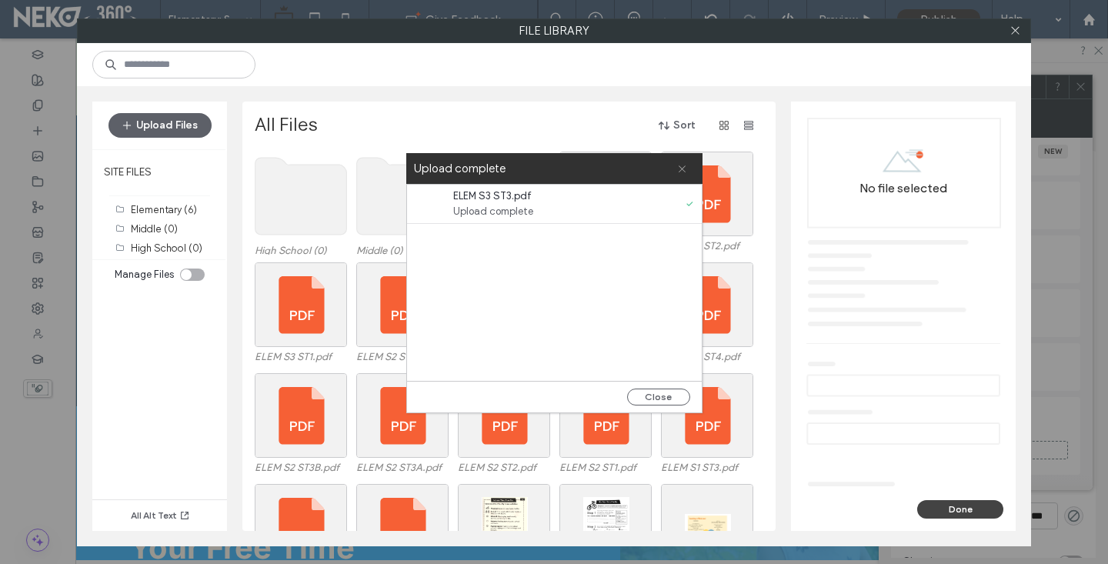
click at [681, 169] on use at bounding box center [681, 168] width 7 height 7
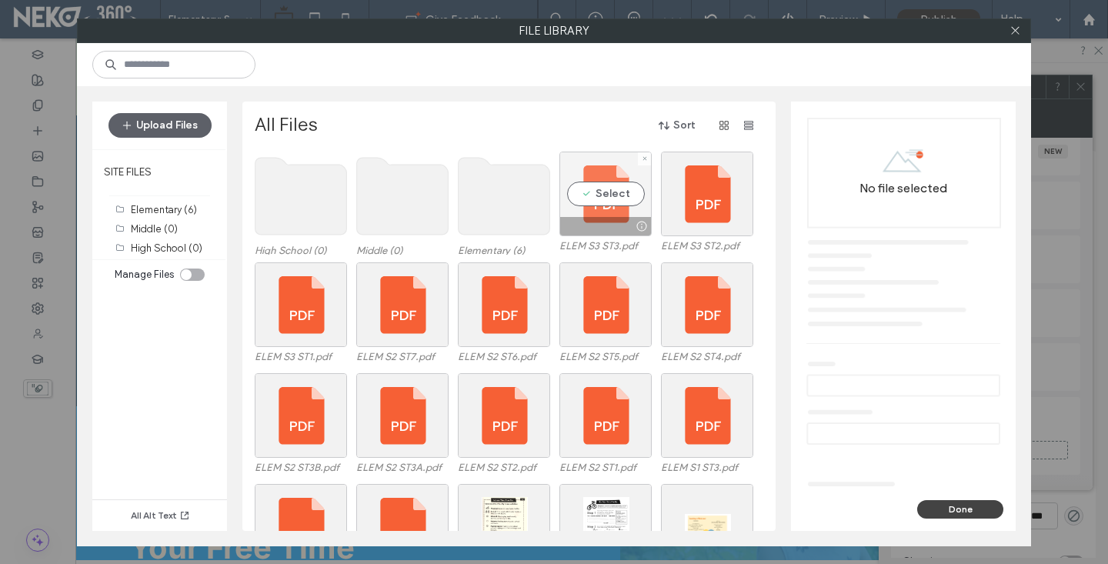
click at [588, 204] on div "Select" at bounding box center [605, 194] width 92 height 85
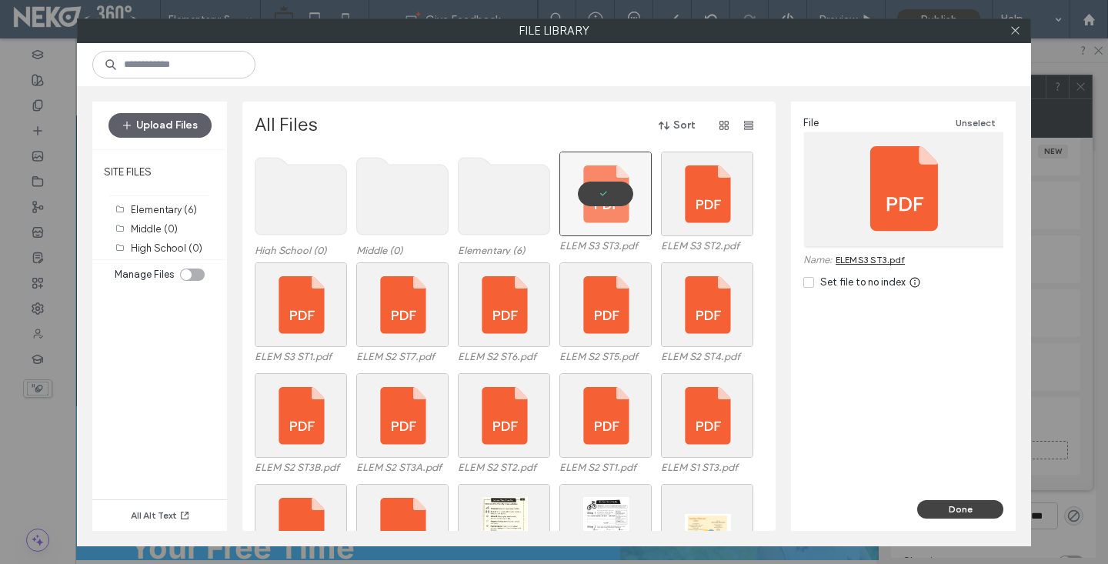
click at [979, 498] on div "File Unselect Name: ELEM S3 ST3.pdf Set file to no index" at bounding box center [903, 301] width 225 height 398
click at [971, 501] on button "Done" at bounding box center [960, 509] width 86 height 18
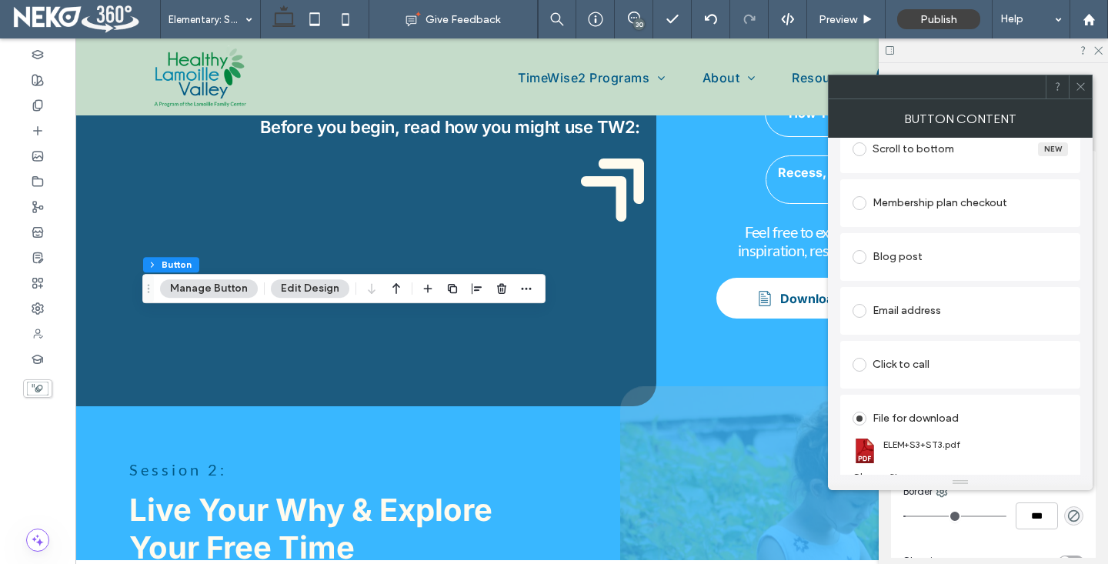
click at [1075, 88] on icon at bounding box center [1081, 87] width 12 height 12
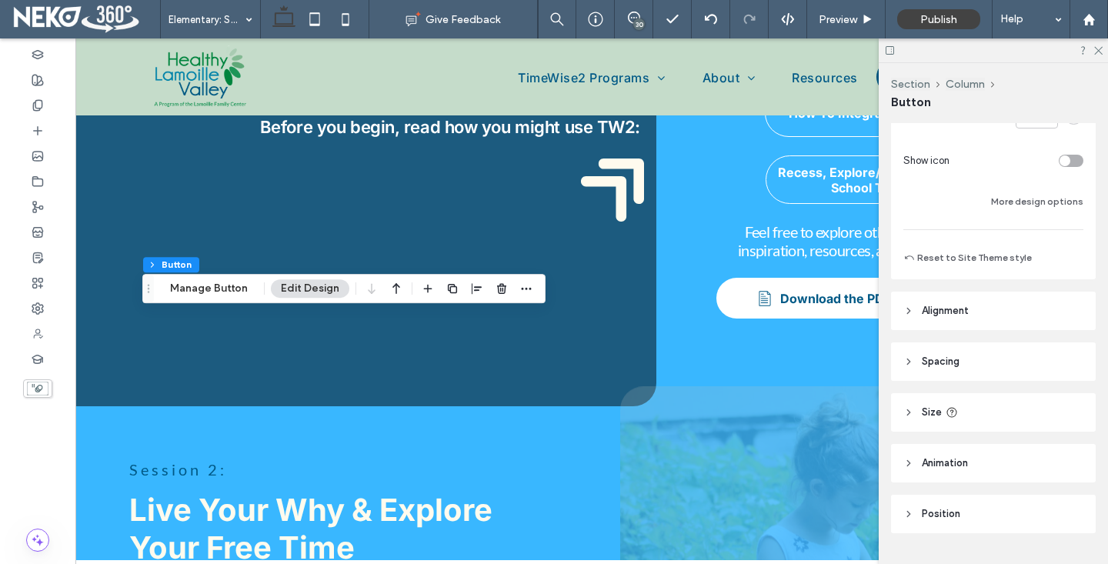
scroll to position [407, 0]
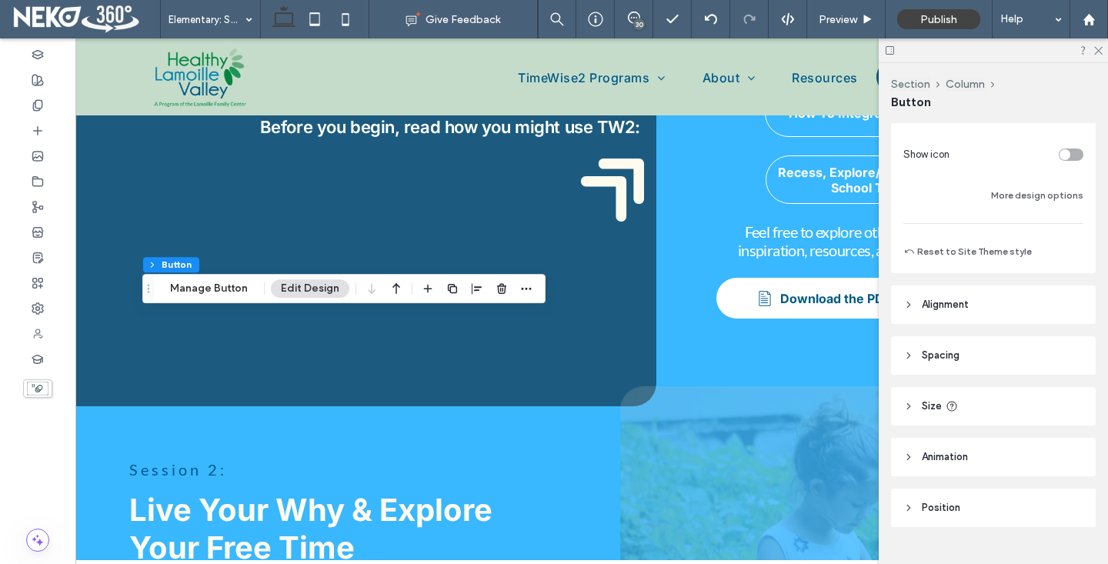
click at [1059, 153] on div "toggle" at bounding box center [1064, 154] width 11 height 11
type input "**"
type input "****"
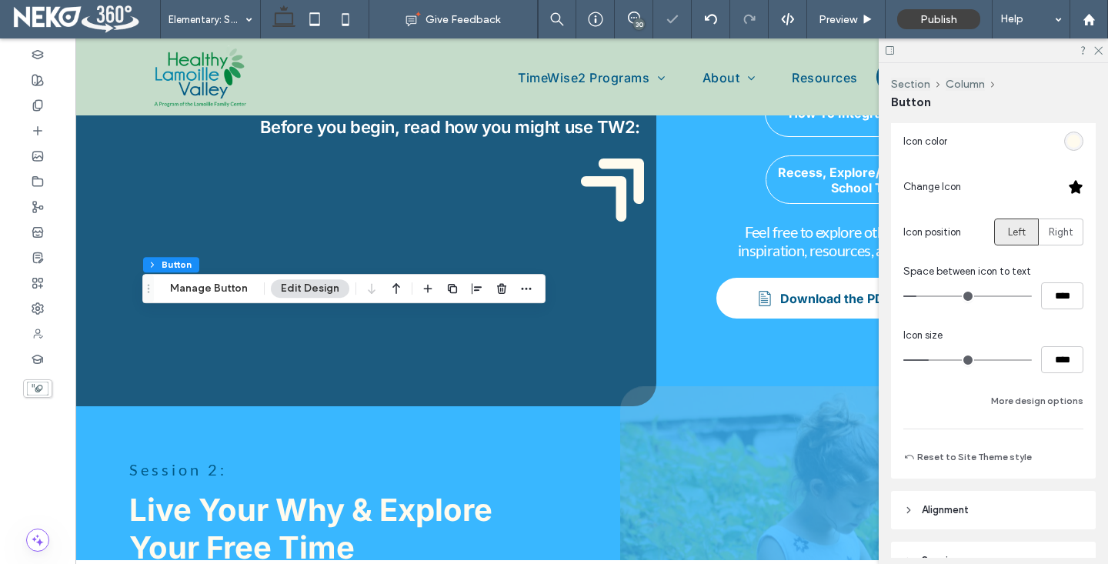
scroll to position [481, 0]
drag, startPoint x: 1091, startPoint y: 193, endPoint x: 1075, endPoint y: 191, distance: 16.3
click at [1091, 193] on div "Primary Secondary Select Layout Button style Button text Background Color Image…" at bounding box center [993, 95] width 205 height 774
click at [1072, 191] on div at bounding box center [1075, 189] width 15 height 15
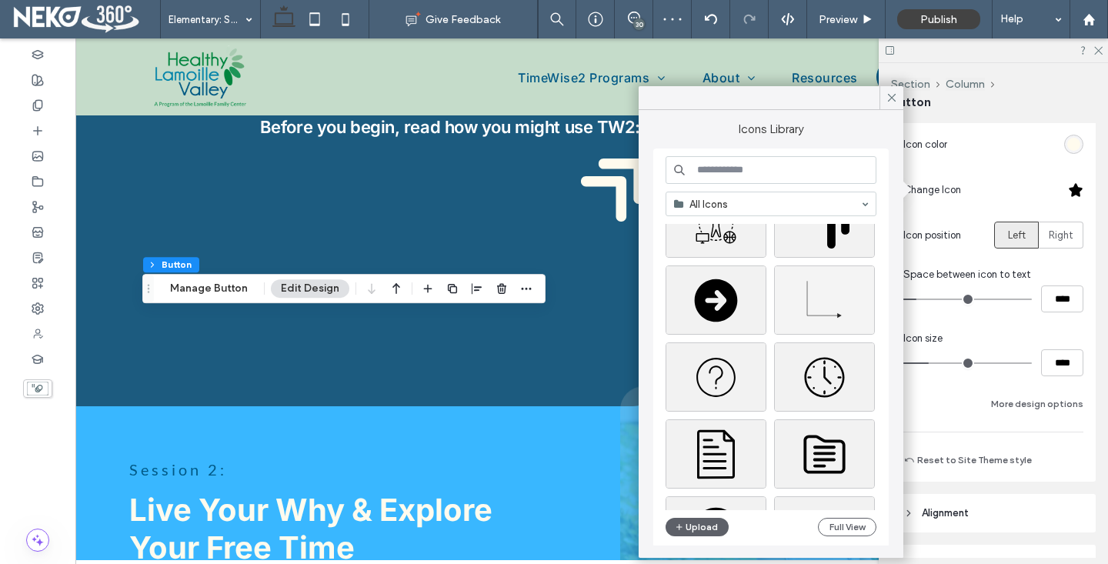
scroll to position [180, 0]
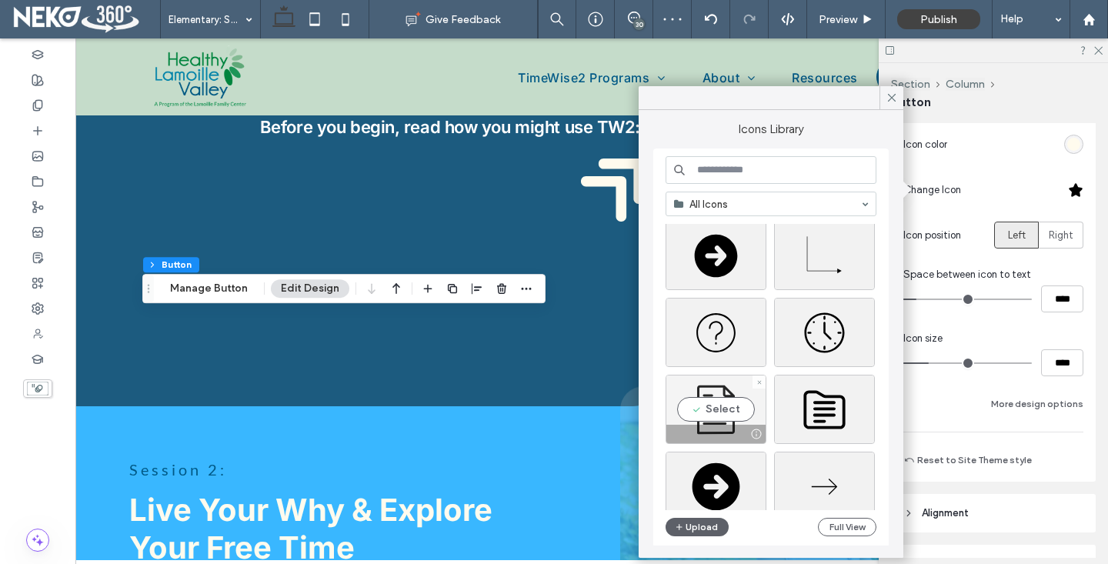
click at [712, 419] on div "Select" at bounding box center [715, 409] width 101 height 69
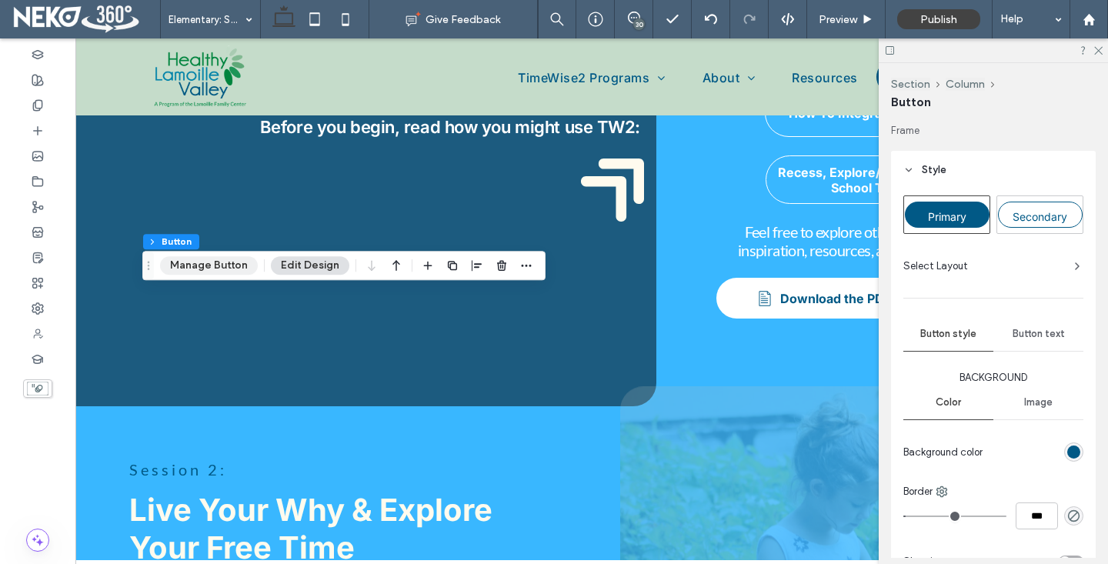
click at [198, 262] on button "Manage Button" at bounding box center [209, 265] width 98 height 18
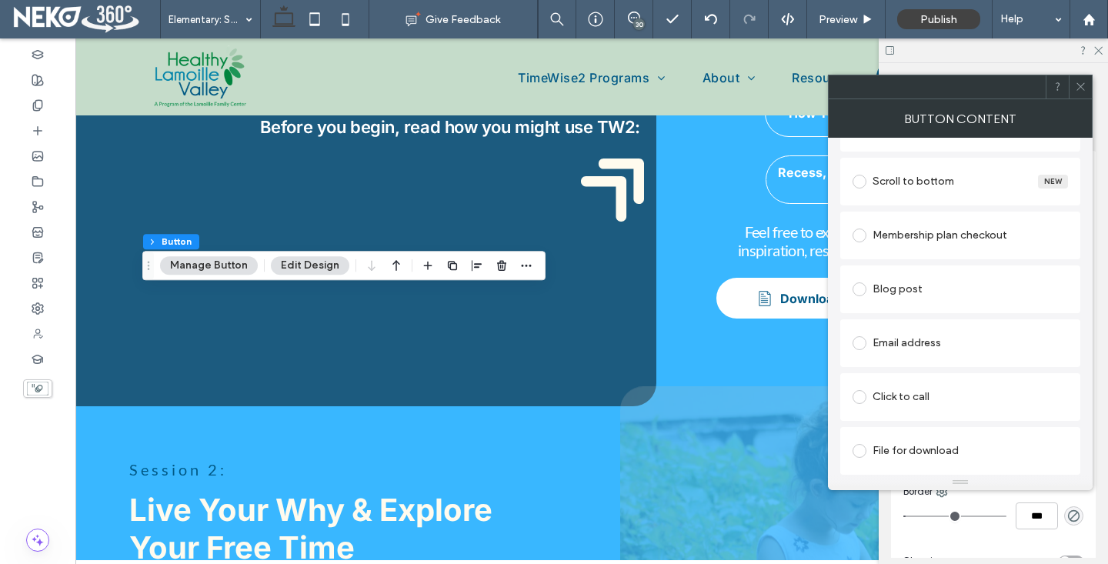
click at [944, 451] on div "File for download" at bounding box center [959, 450] width 215 height 25
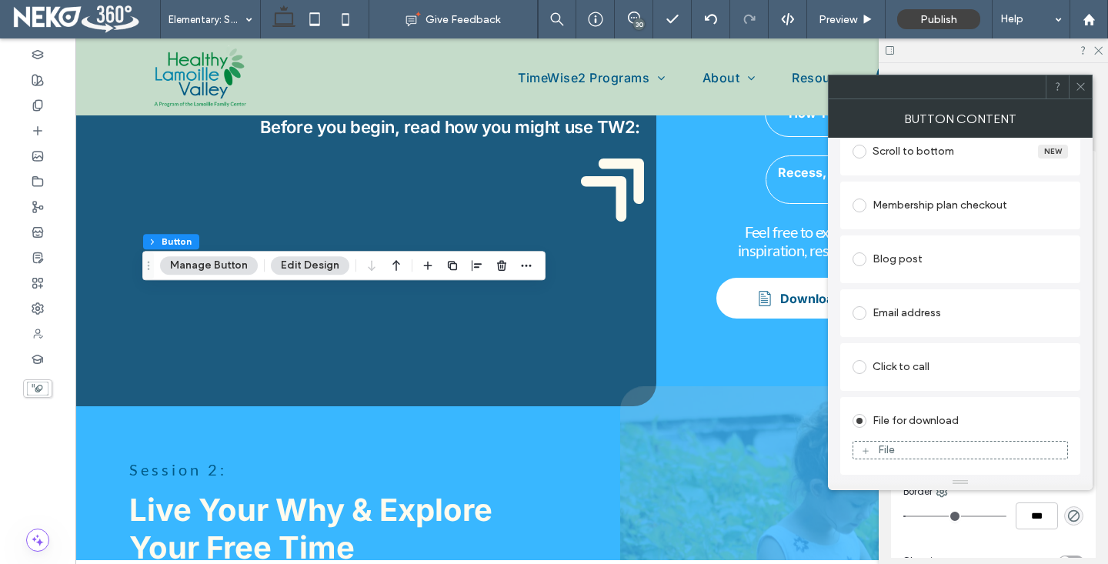
click at [942, 452] on div "File" at bounding box center [960, 450] width 214 height 14
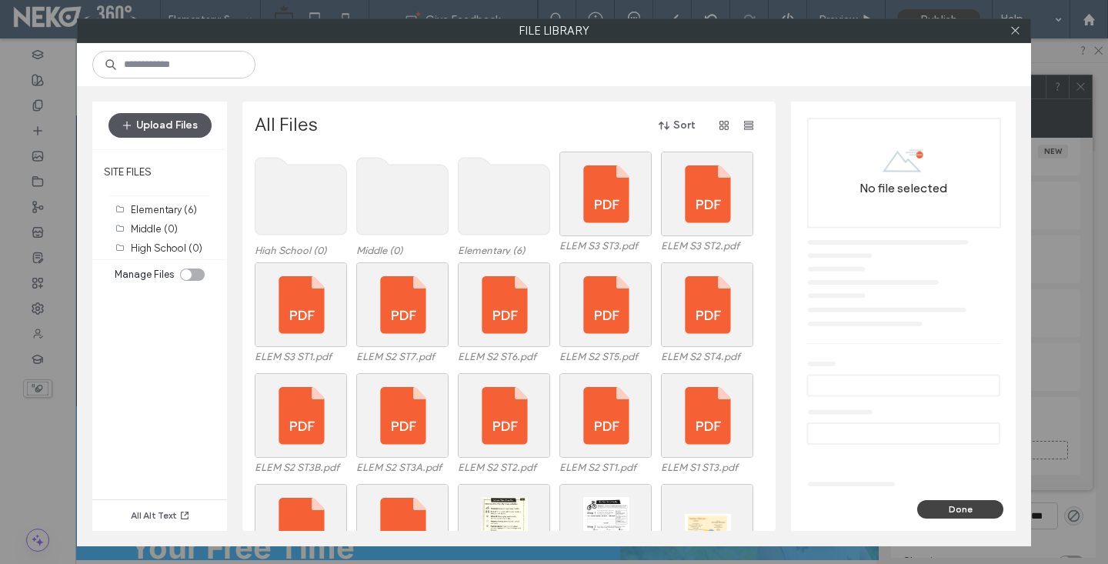
click at [175, 123] on button "Upload Files" at bounding box center [159, 125] width 103 height 25
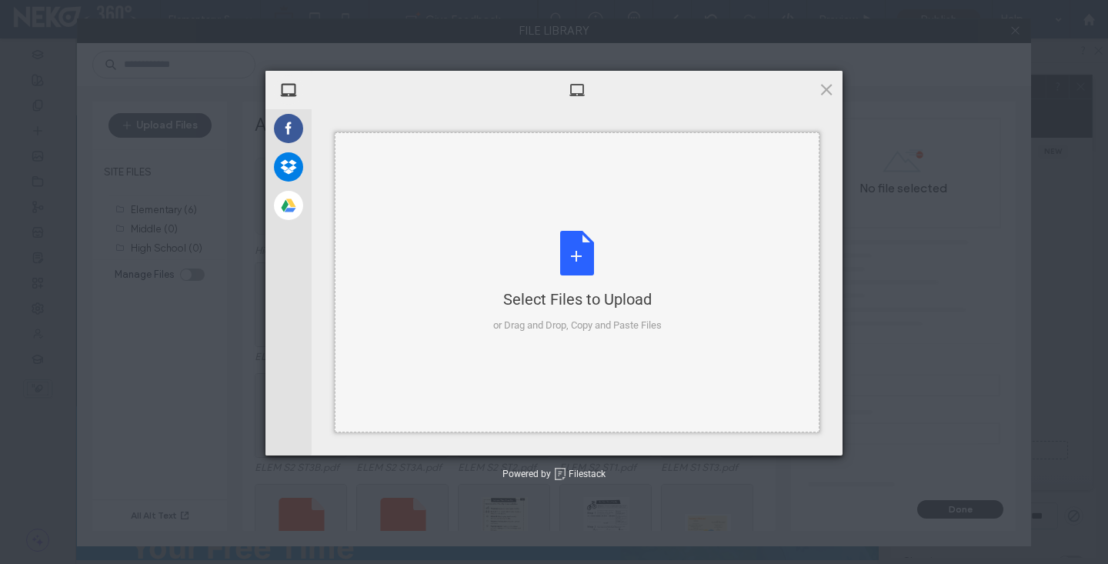
click at [506, 229] on div "Select Files to Upload or Drag and Drop, Copy and Paste Files" at bounding box center [577, 282] width 485 height 300
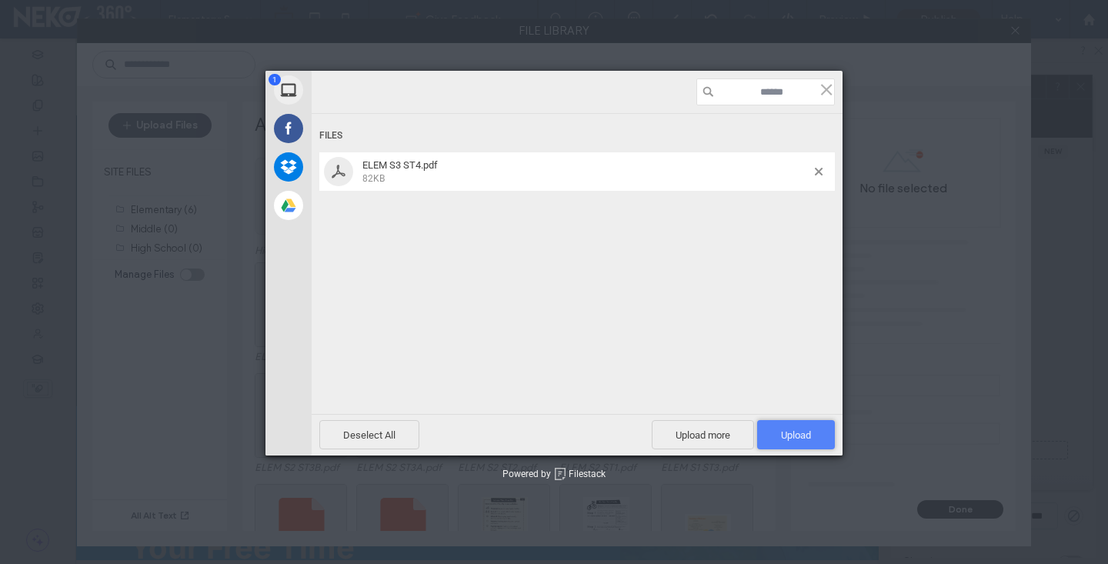
click at [806, 433] on span "Upload 1" at bounding box center [796, 435] width 30 height 12
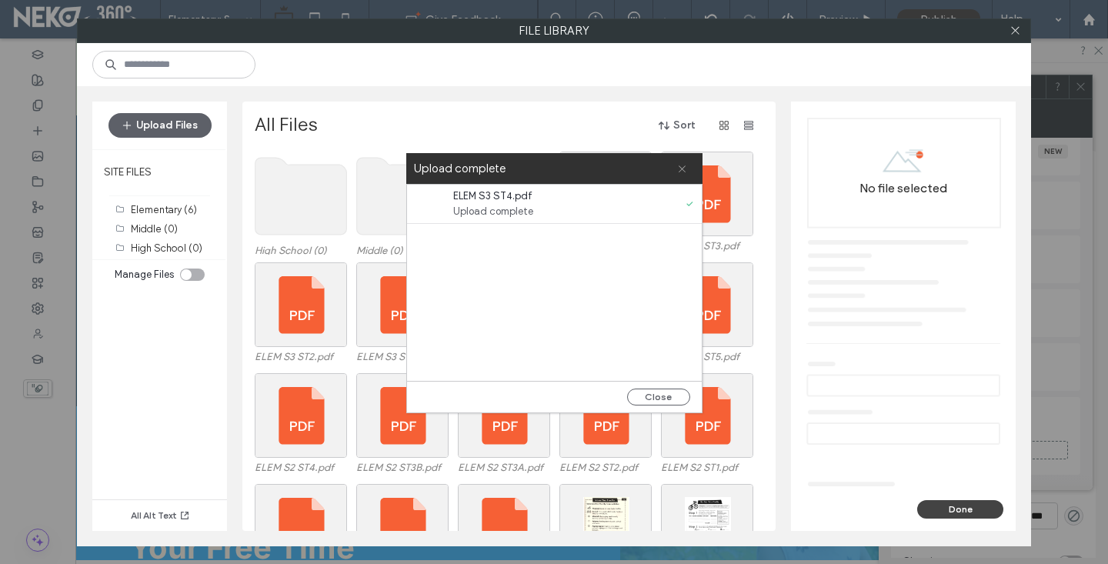
click at [685, 168] on icon at bounding box center [682, 169] width 10 height 10
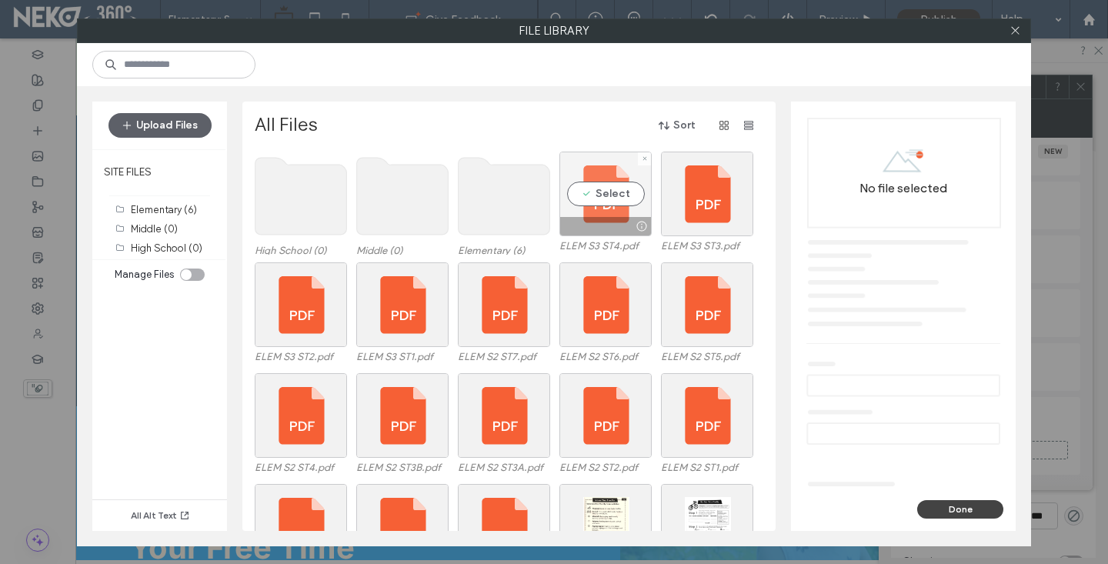
click at [602, 205] on div "Select" at bounding box center [605, 194] width 92 height 85
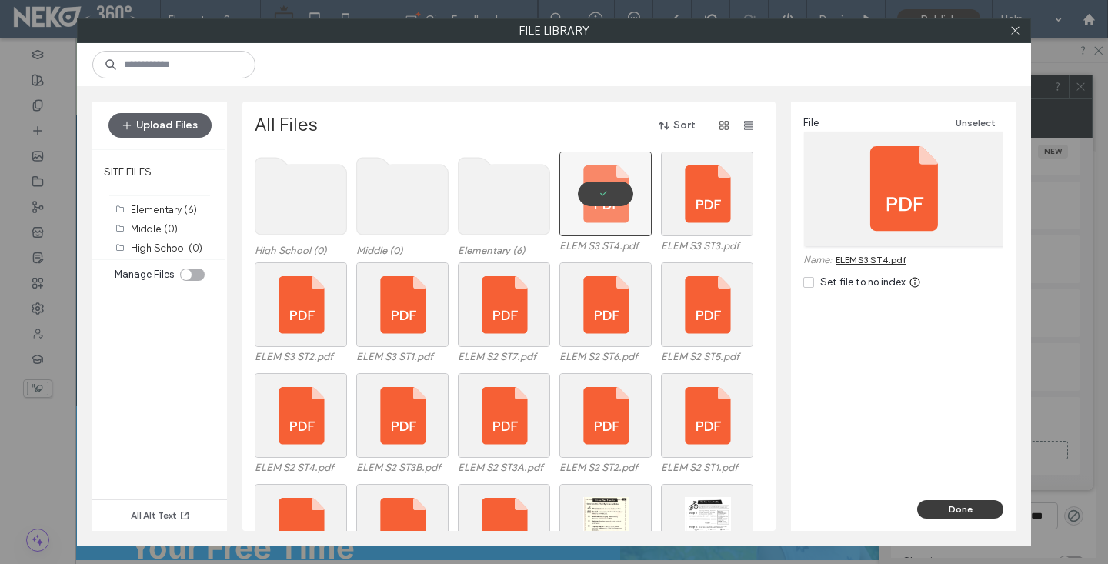
click at [977, 513] on button "Done" at bounding box center [960, 509] width 86 height 18
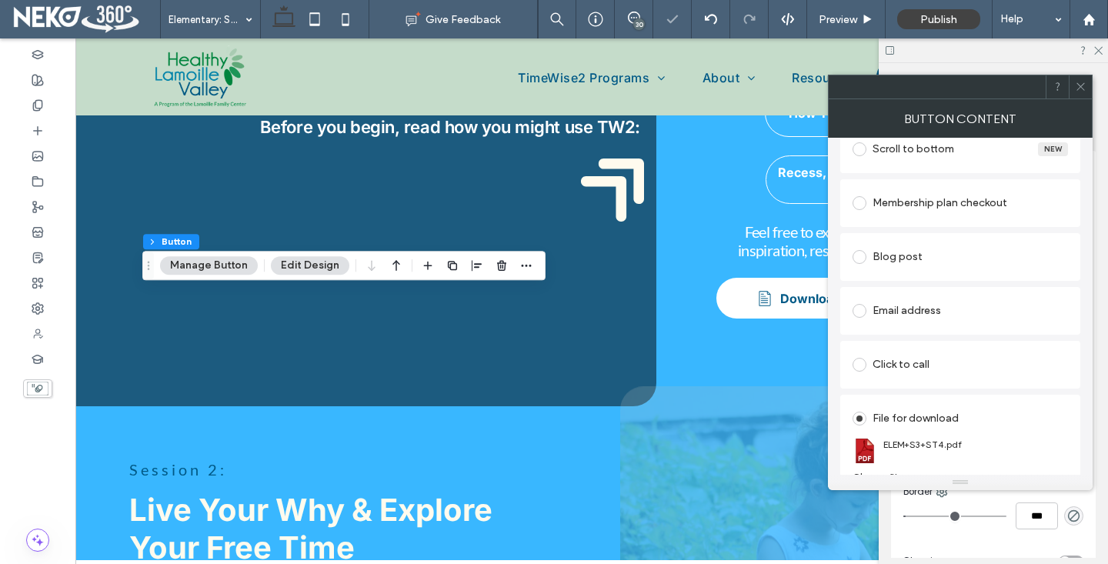
click at [1081, 87] on icon at bounding box center [1081, 87] width 12 height 12
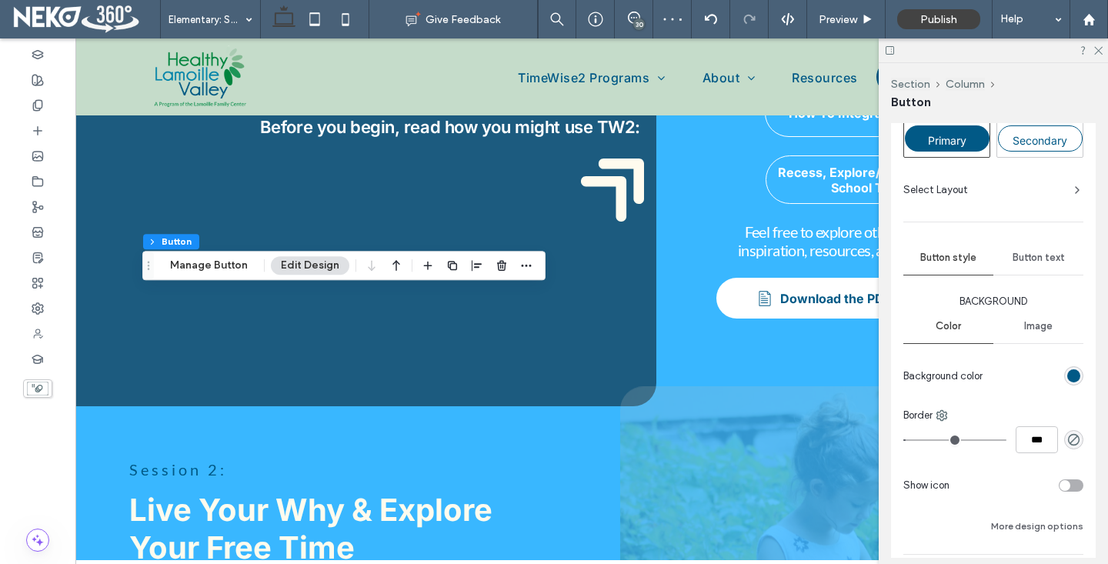
scroll to position [178, 0]
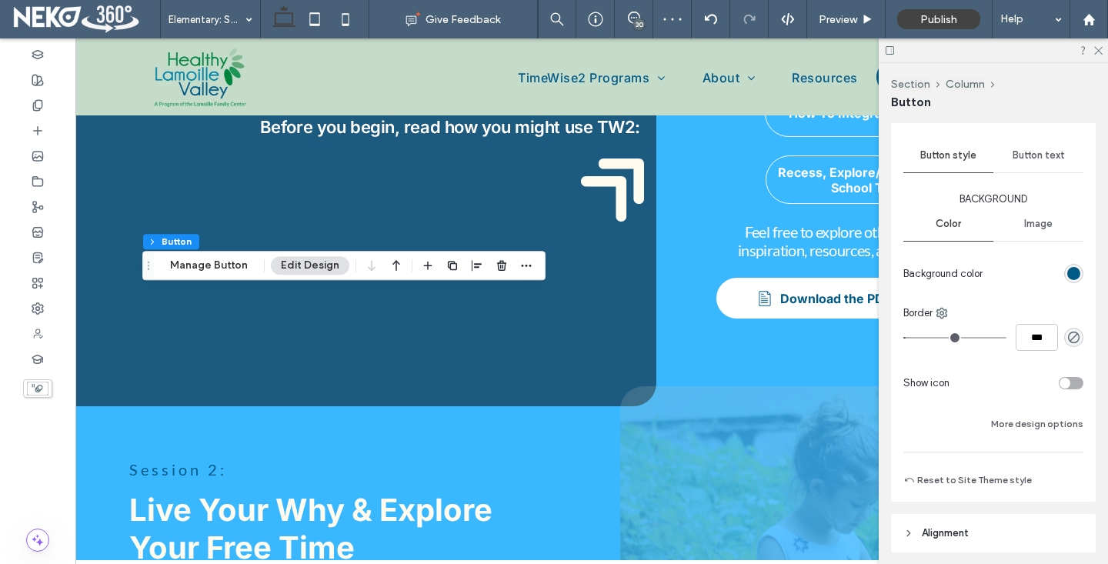
click at [1071, 384] on div "toggle" at bounding box center [1070, 383] width 25 height 12
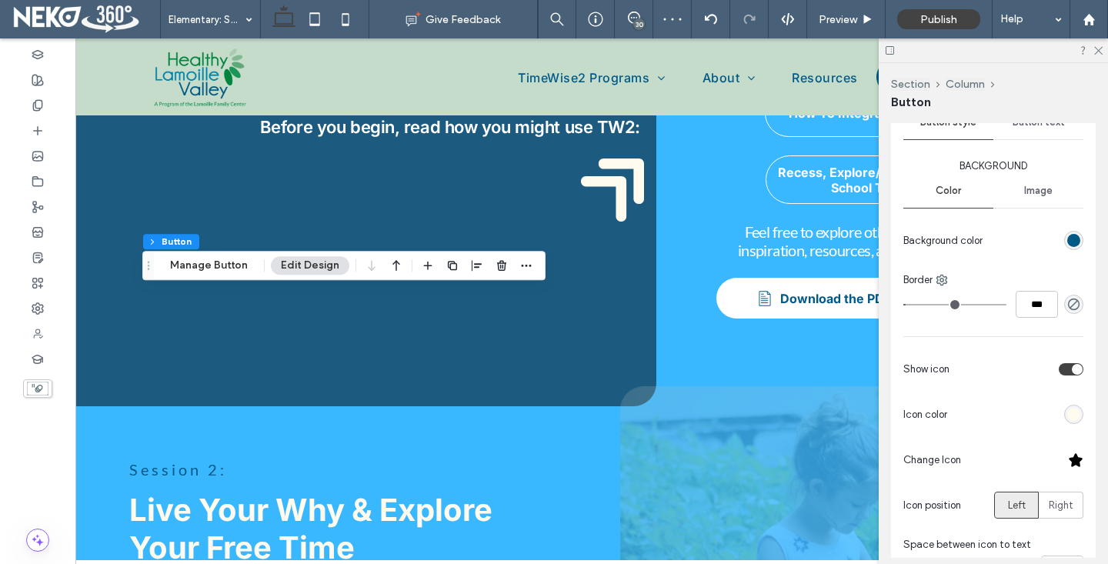
scroll to position [263, 0]
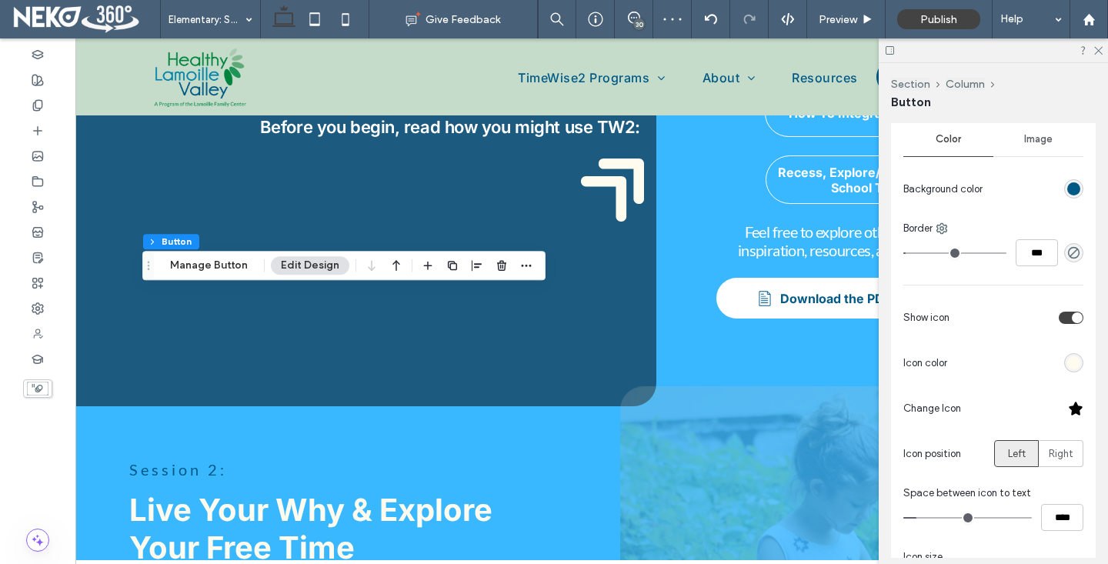
click at [1076, 409] on div at bounding box center [1075, 408] width 15 height 15
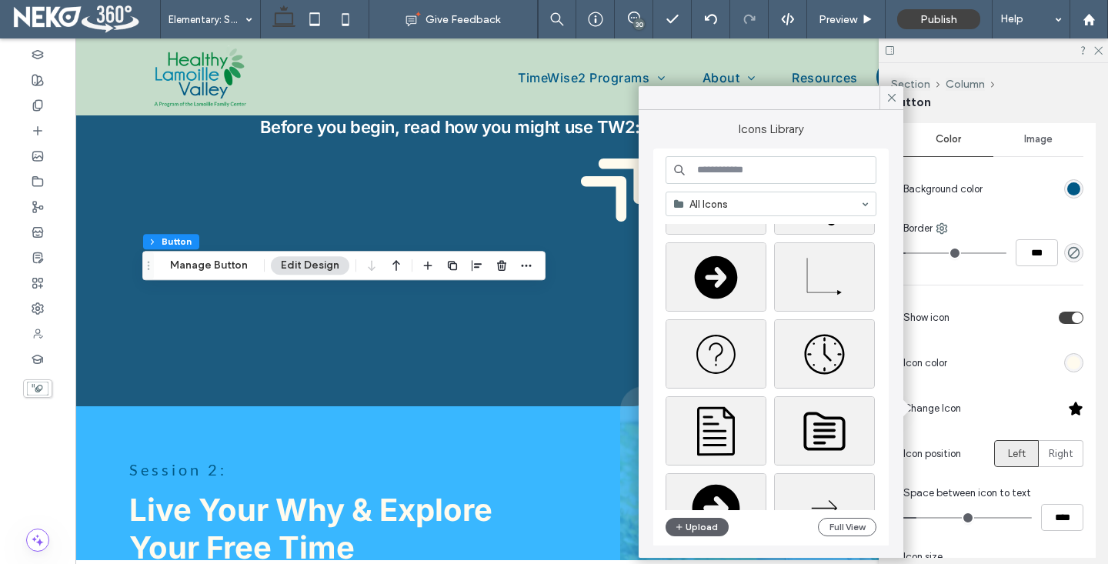
scroll to position [163, 0]
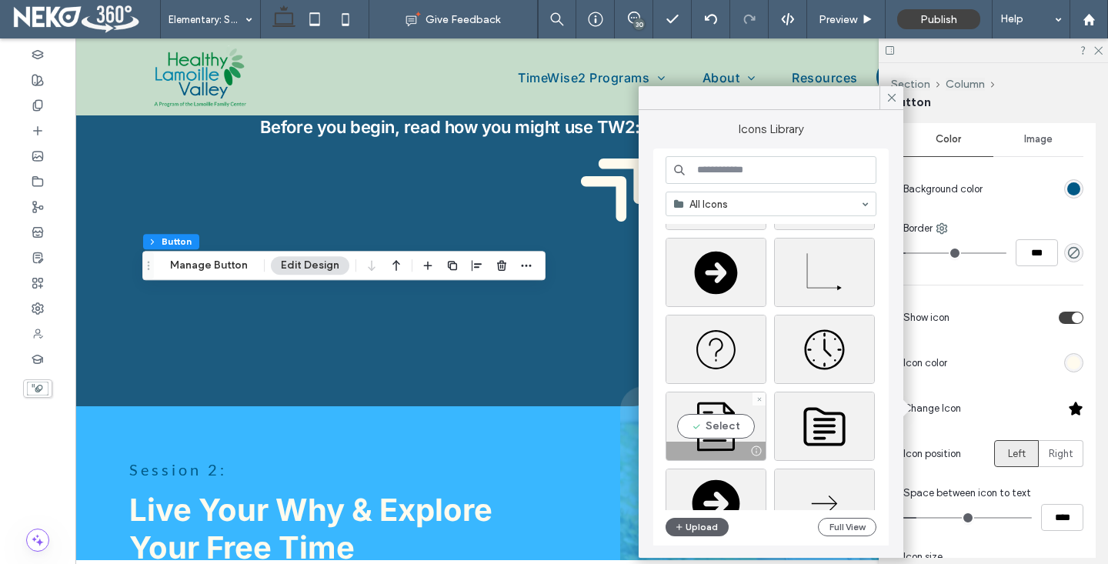
click at [727, 431] on div "Select" at bounding box center [715, 426] width 101 height 69
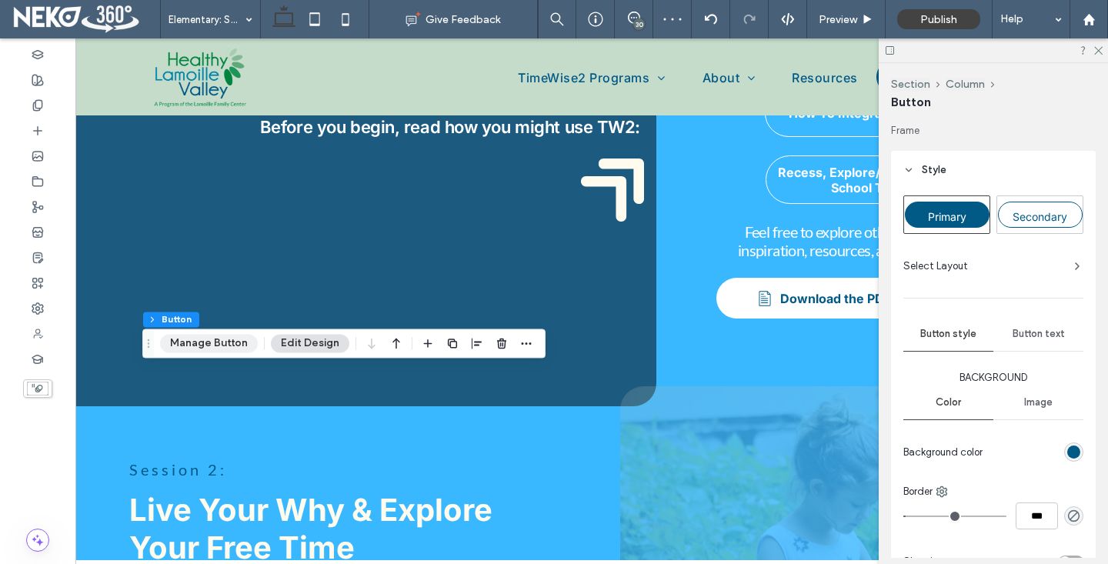
click at [205, 348] on button "Manage Button" at bounding box center [209, 343] width 98 height 18
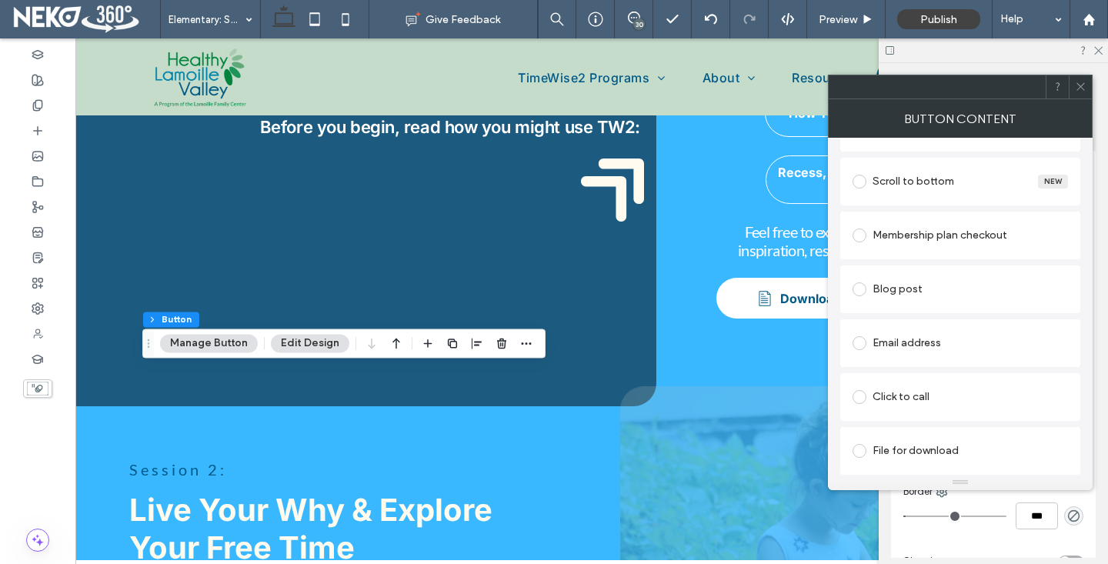
click at [884, 445] on div "File for download" at bounding box center [959, 450] width 215 height 25
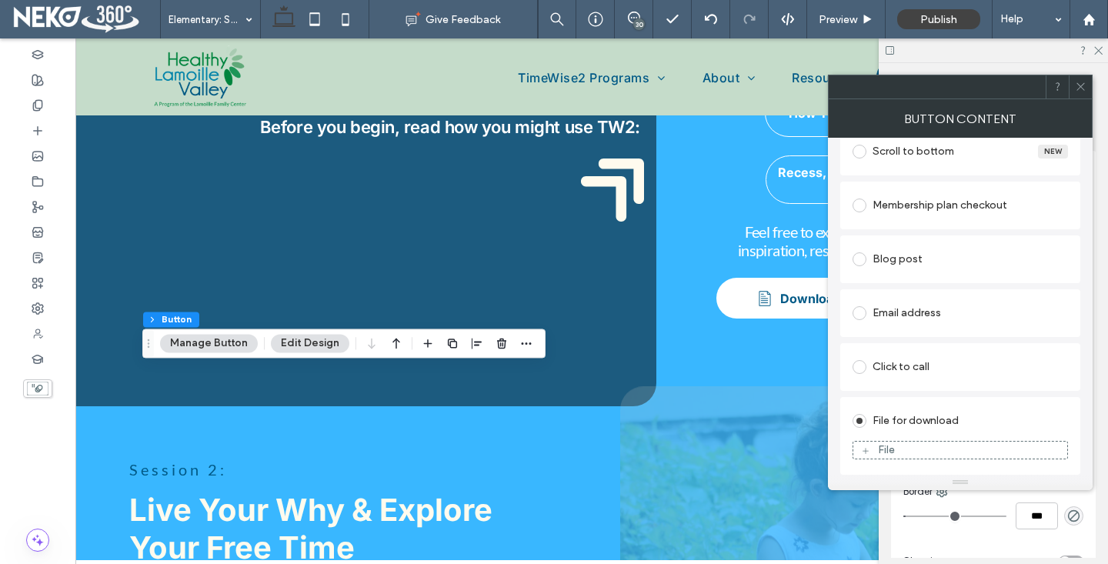
click at [884, 445] on div "File" at bounding box center [886, 449] width 17 height 13
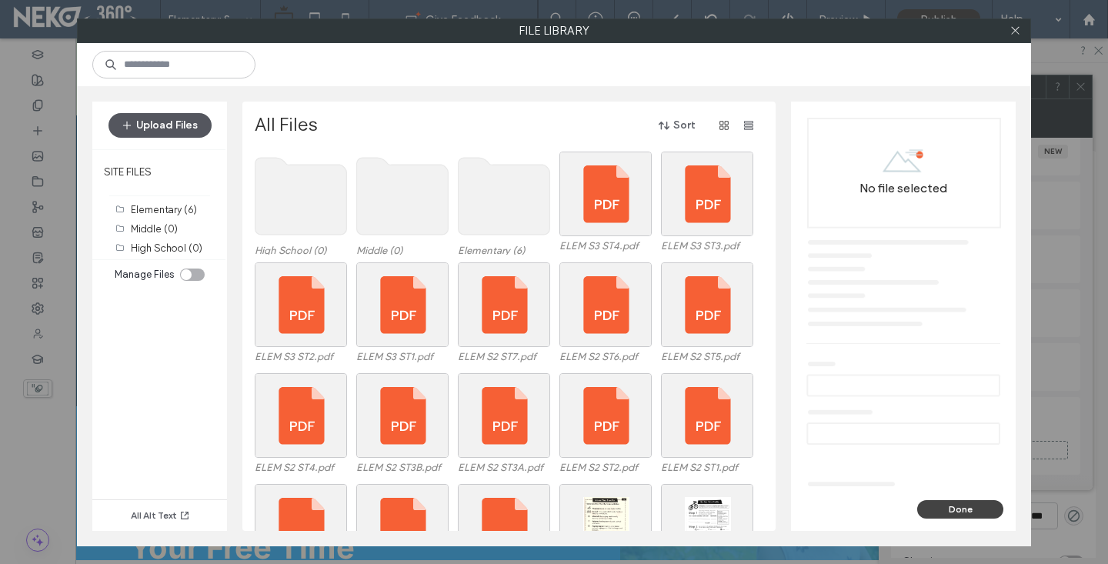
click at [158, 135] on button "Upload Files" at bounding box center [159, 125] width 103 height 25
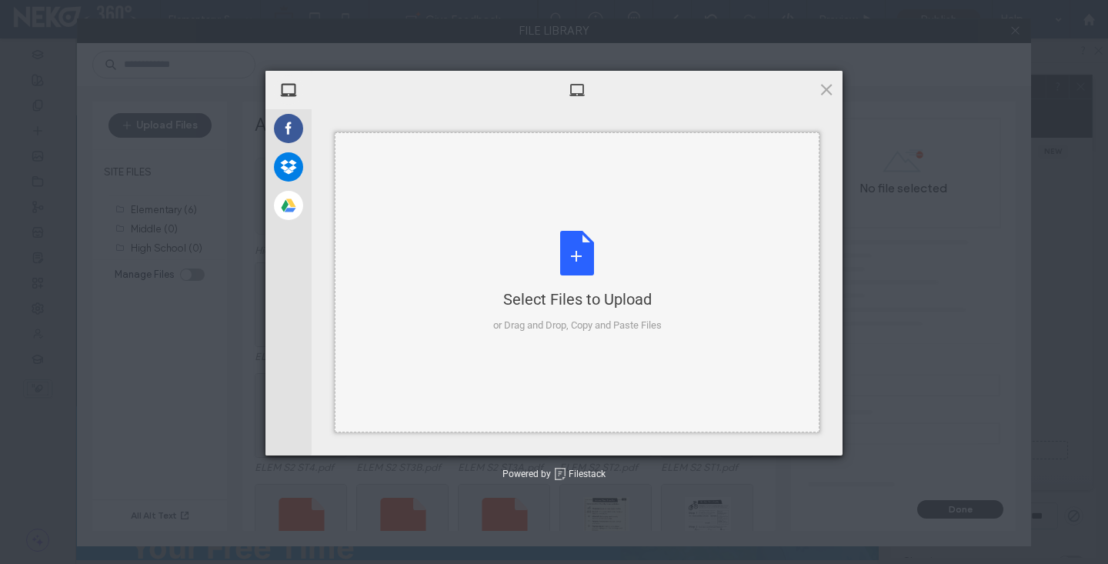
click at [565, 232] on div "Select Files to Upload or Drag and Drop, Copy and Paste Files" at bounding box center [577, 282] width 168 height 102
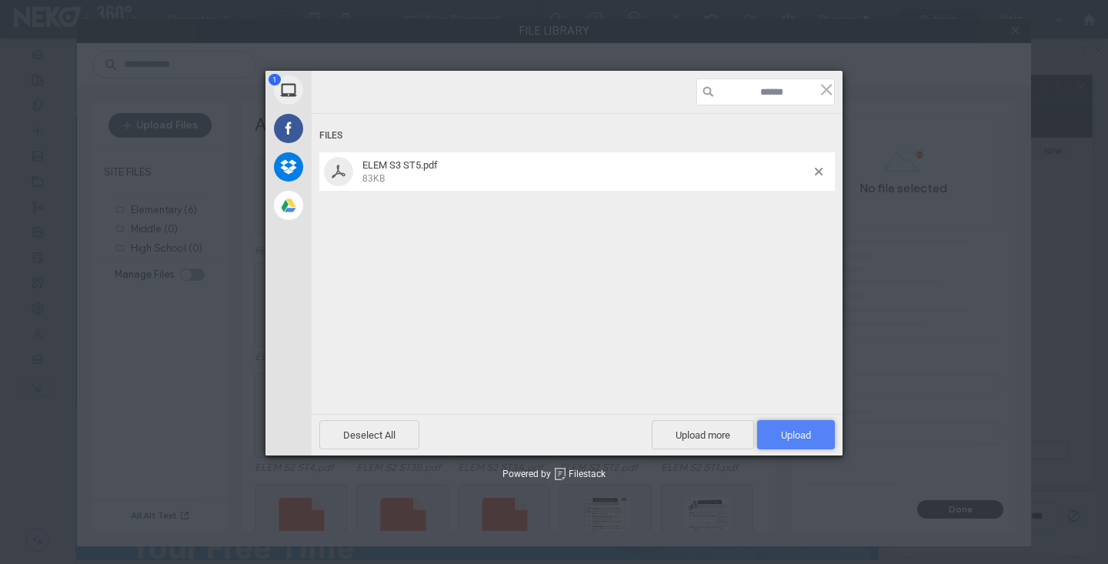
click at [791, 424] on span "Upload 1" at bounding box center [796, 434] width 78 height 29
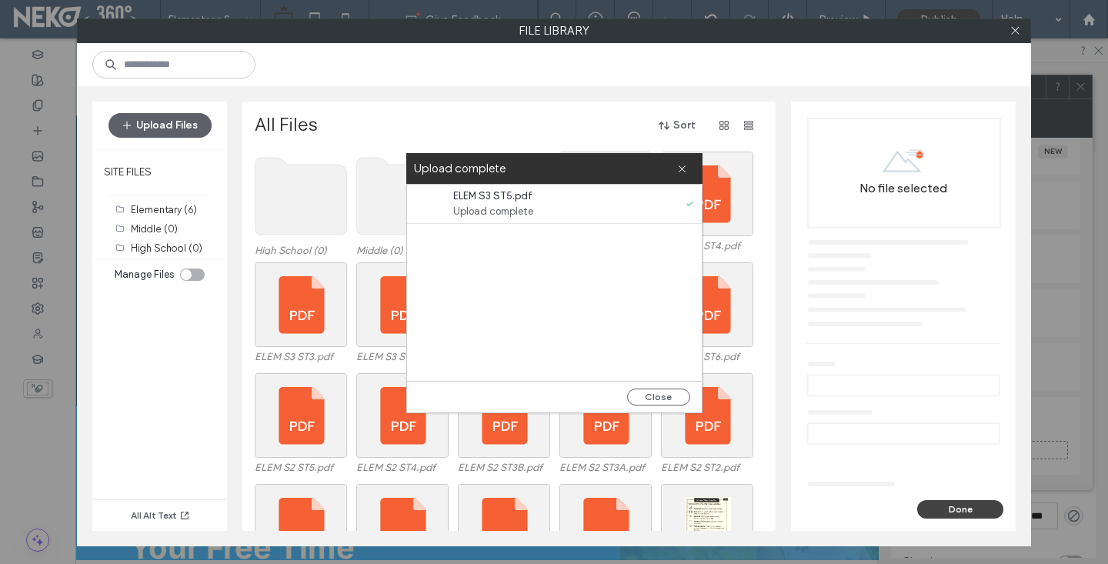
click at [688, 168] on div "Upload complete" at bounding box center [554, 168] width 296 height 31
click at [680, 170] on use at bounding box center [681, 169] width 7 height 7
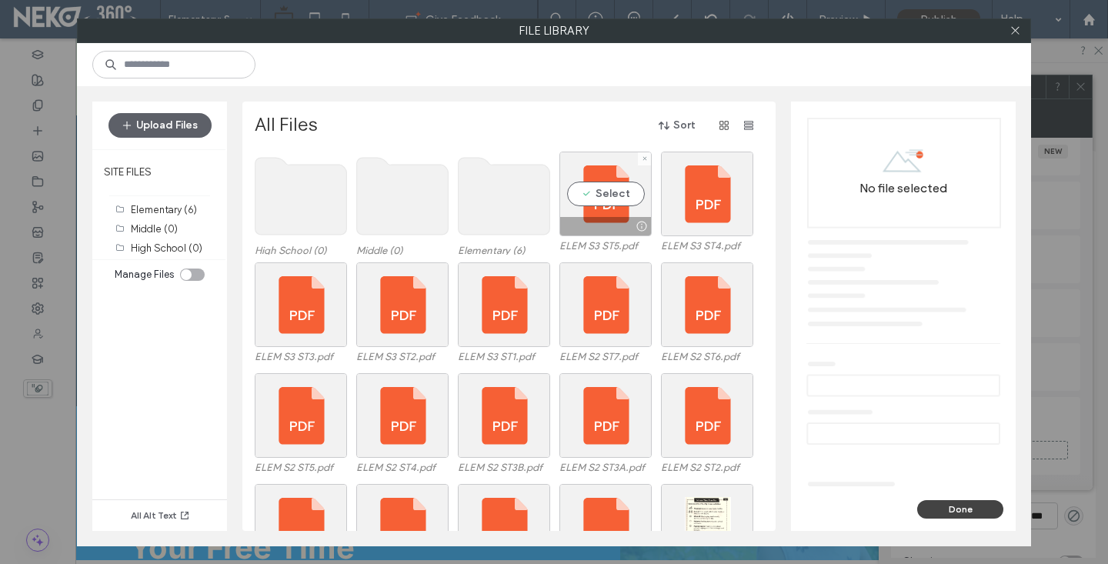
drag, startPoint x: 605, startPoint y: 208, endPoint x: 687, endPoint y: 358, distance: 171.4
click at [605, 208] on div "Select" at bounding box center [605, 194] width 92 height 85
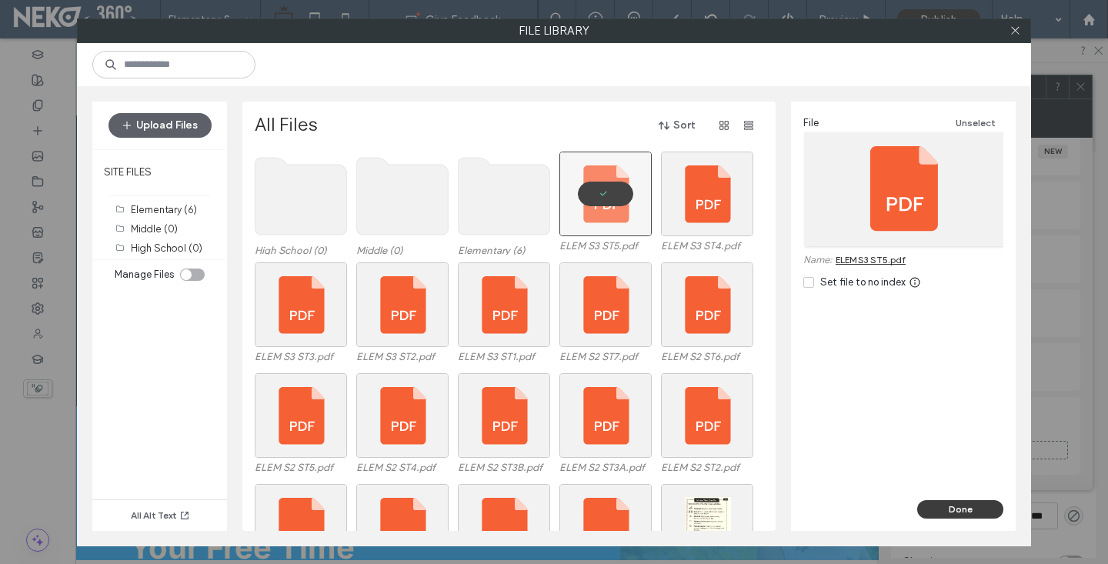
click at [951, 506] on button "Done" at bounding box center [960, 509] width 86 height 18
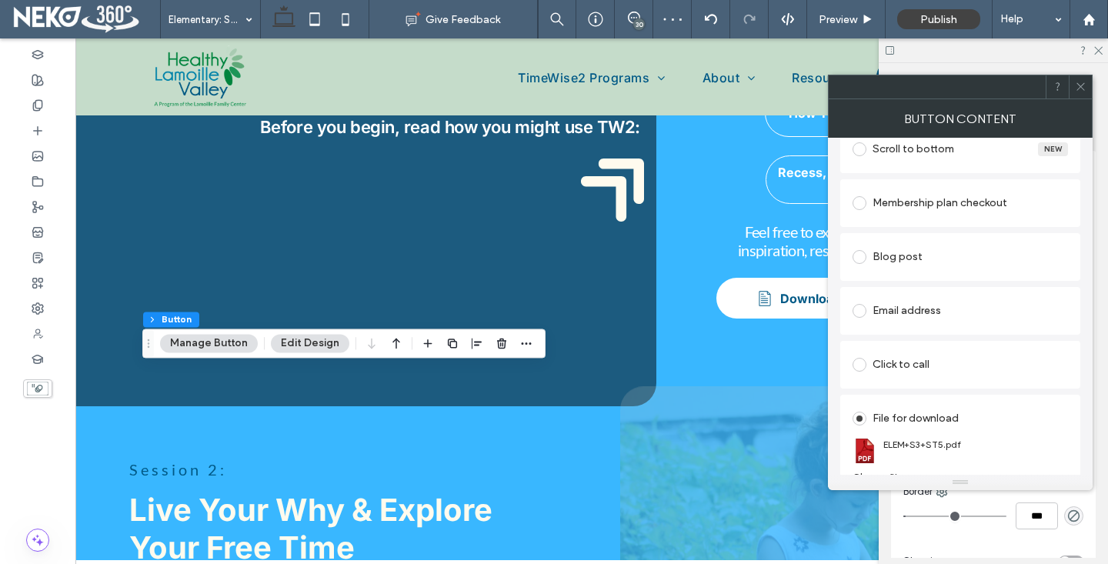
click at [1074, 85] on div at bounding box center [1079, 86] width 23 height 23
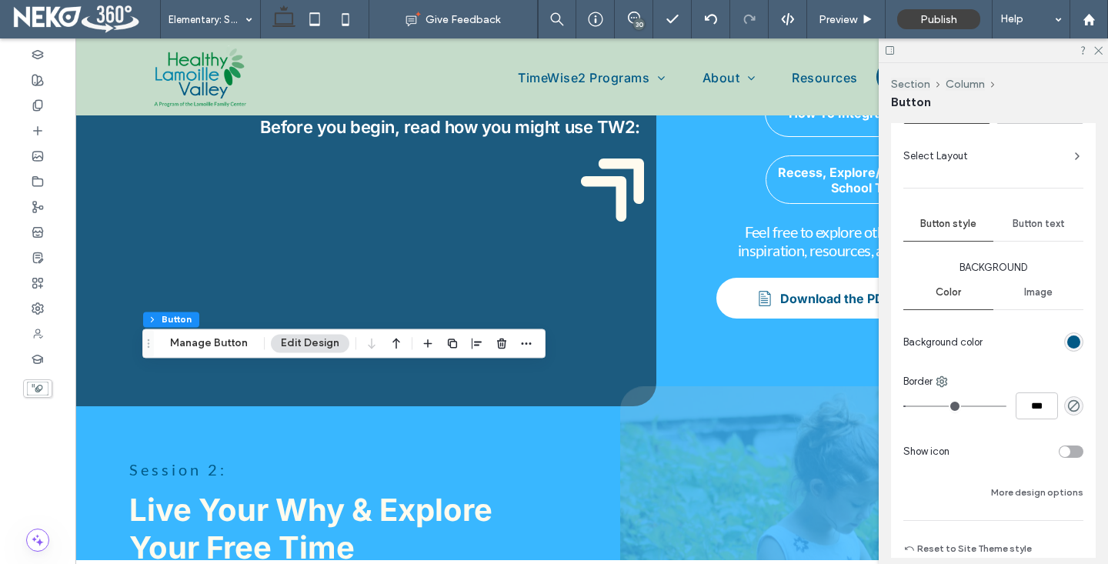
click at [1065, 449] on div "toggle" at bounding box center [1064, 451] width 11 height 11
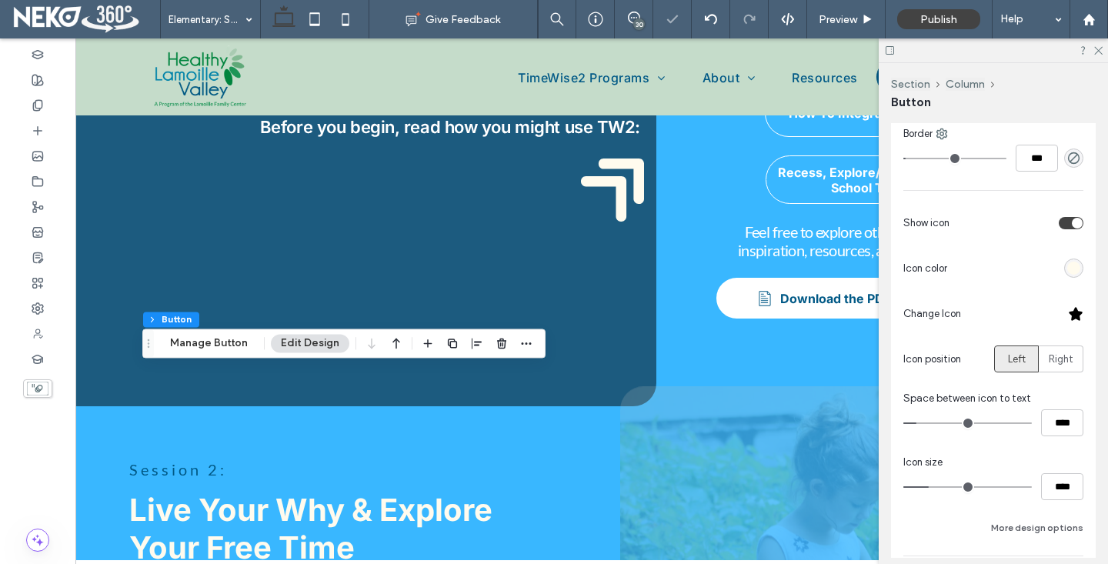
scroll to position [396, 0]
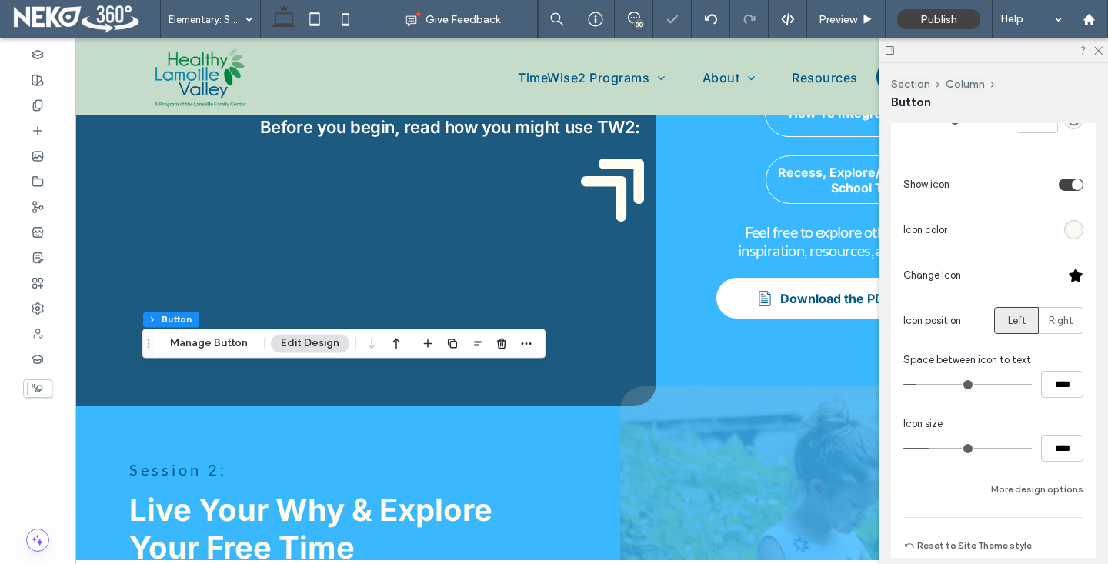
click at [1078, 273] on div at bounding box center [1075, 275] width 15 height 15
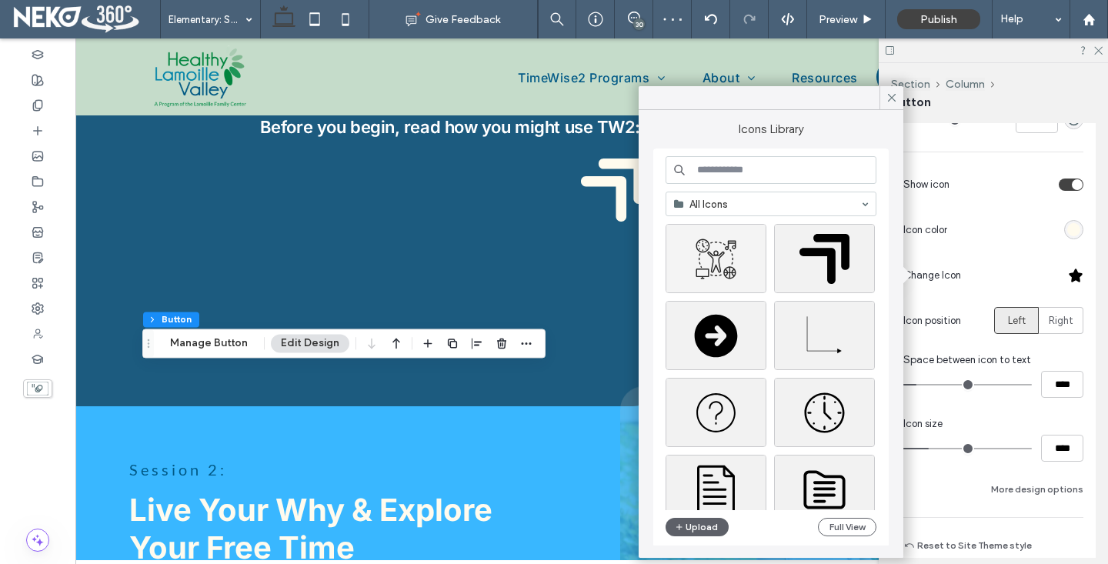
scroll to position [262, 0]
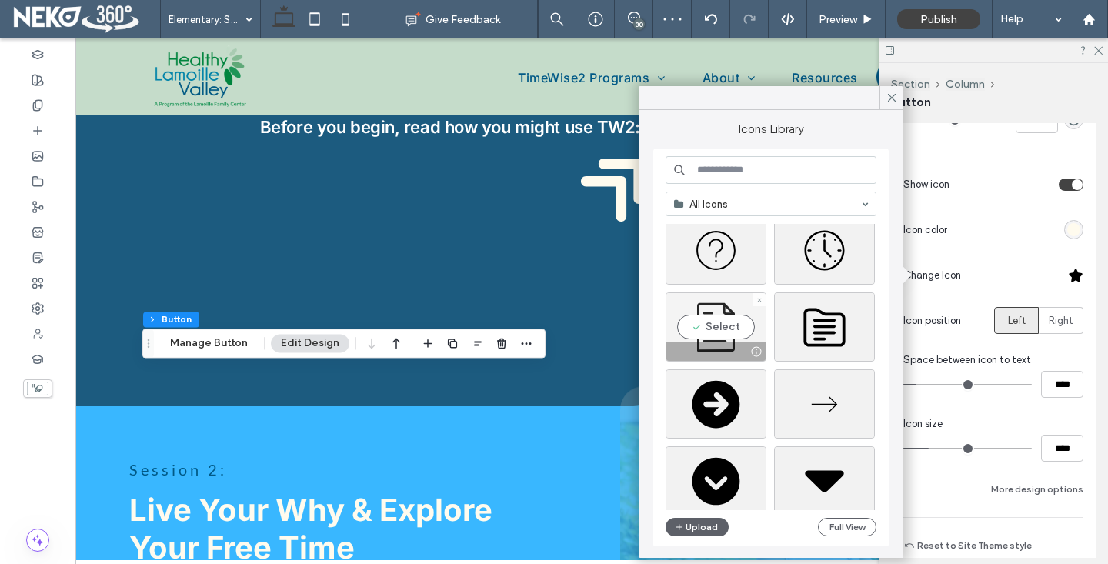
click at [699, 315] on div "Select" at bounding box center [715, 326] width 101 height 69
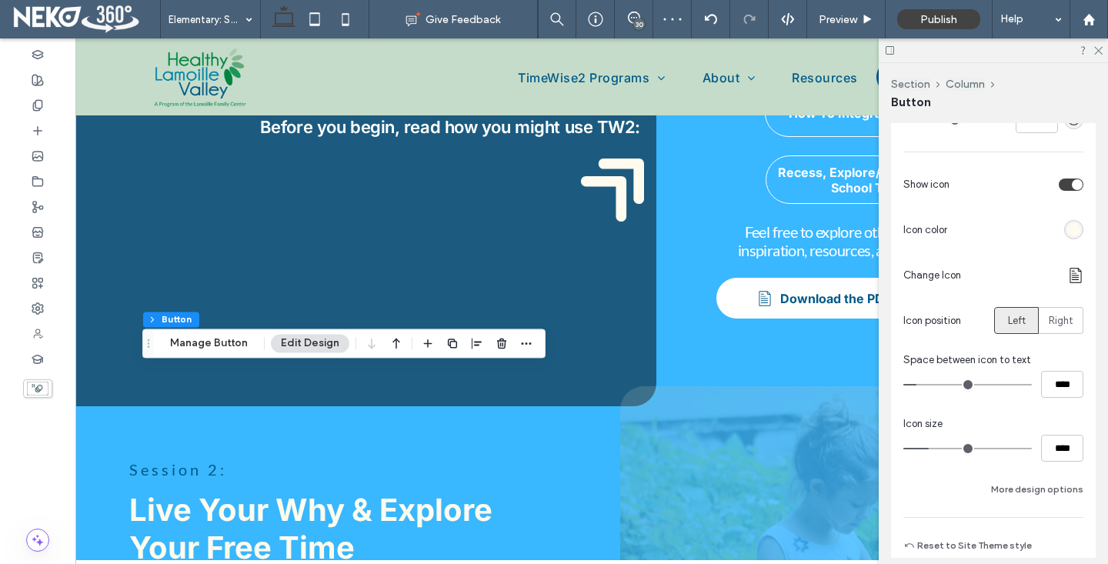
click at [1100, 42] on div at bounding box center [992, 50] width 229 height 24
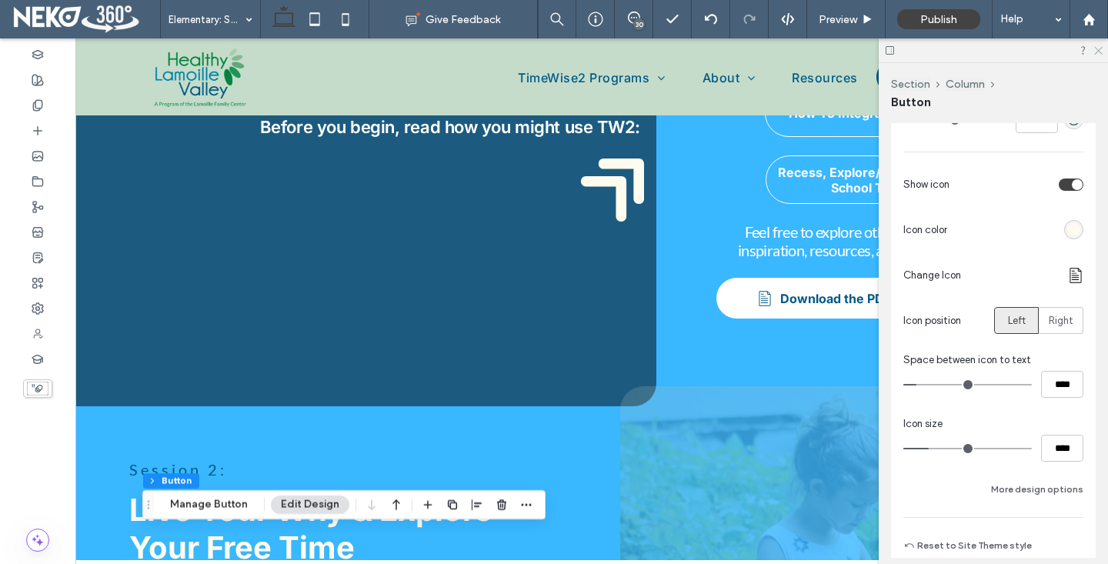
click at [1101, 48] on icon at bounding box center [1097, 50] width 10 height 10
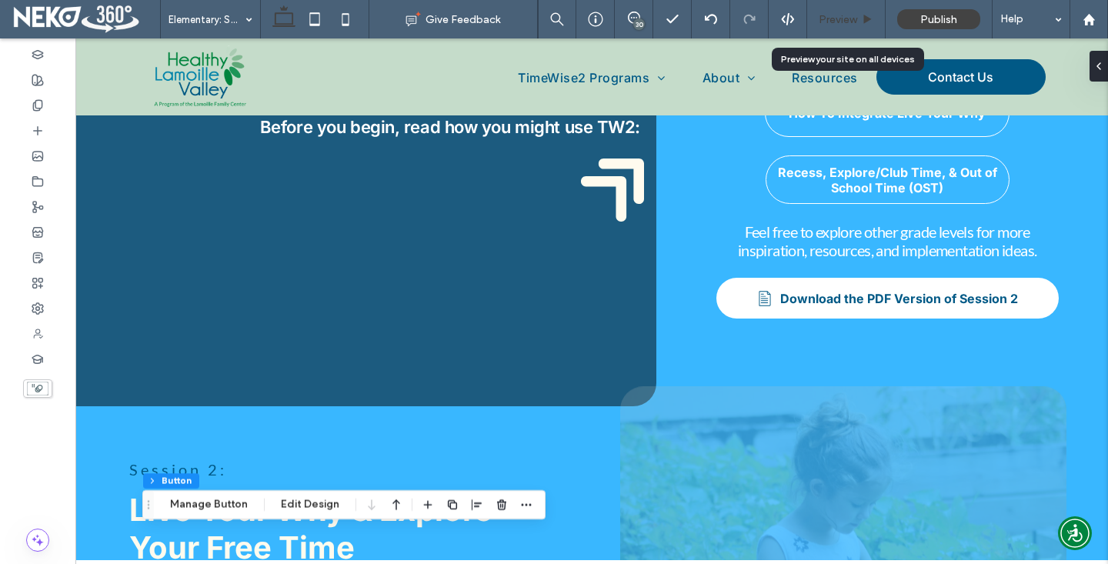
click at [837, 18] on span "Preview" at bounding box center [837, 19] width 38 height 13
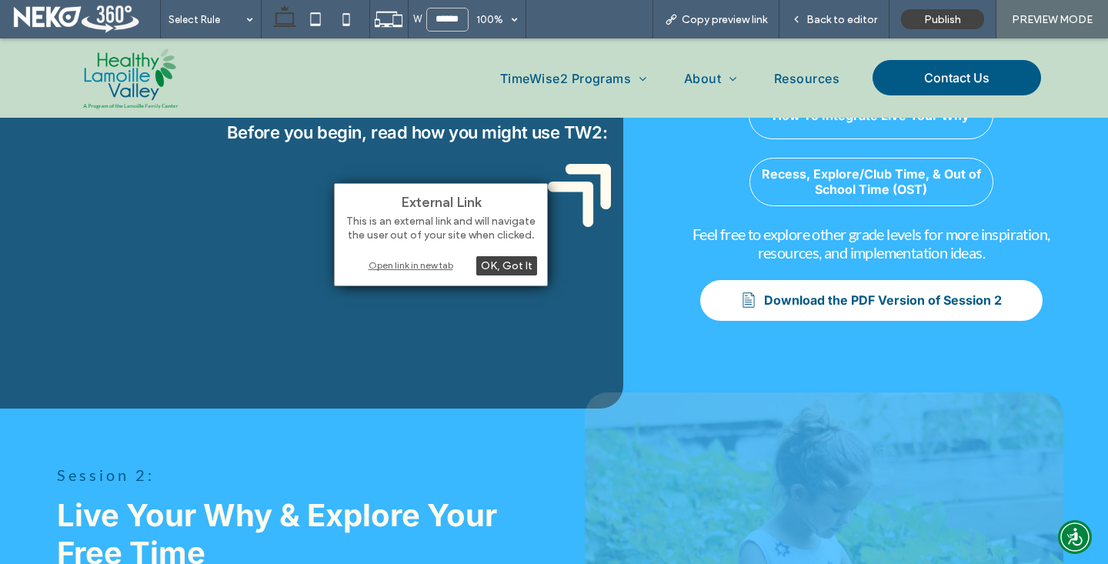
click at [403, 266] on div "Open link in new tab" at bounding box center [441, 265] width 192 height 16
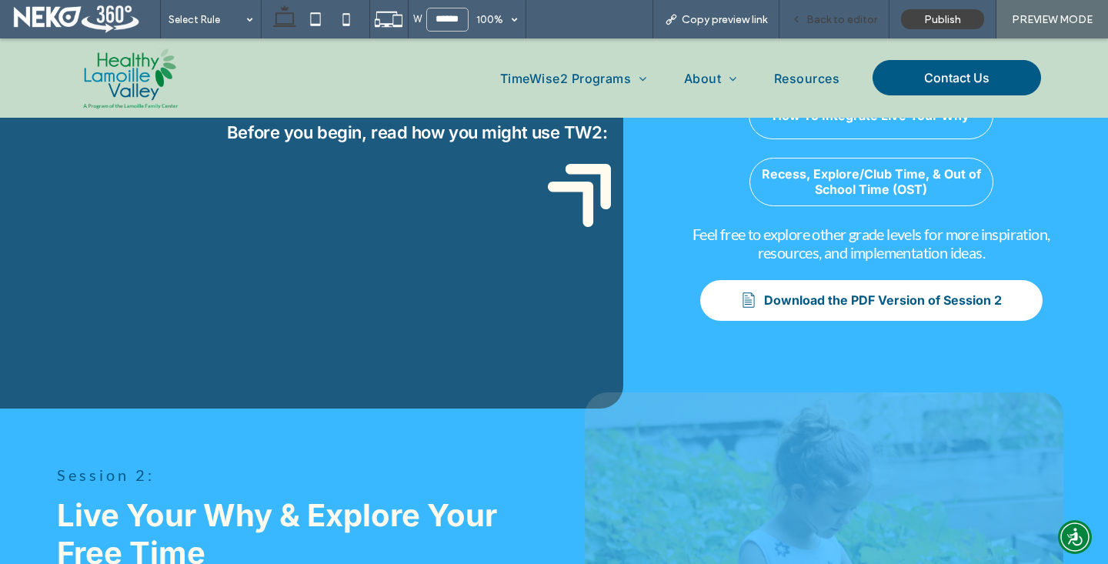
click at [830, 25] on span "Back to editor" at bounding box center [841, 19] width 71 height 13
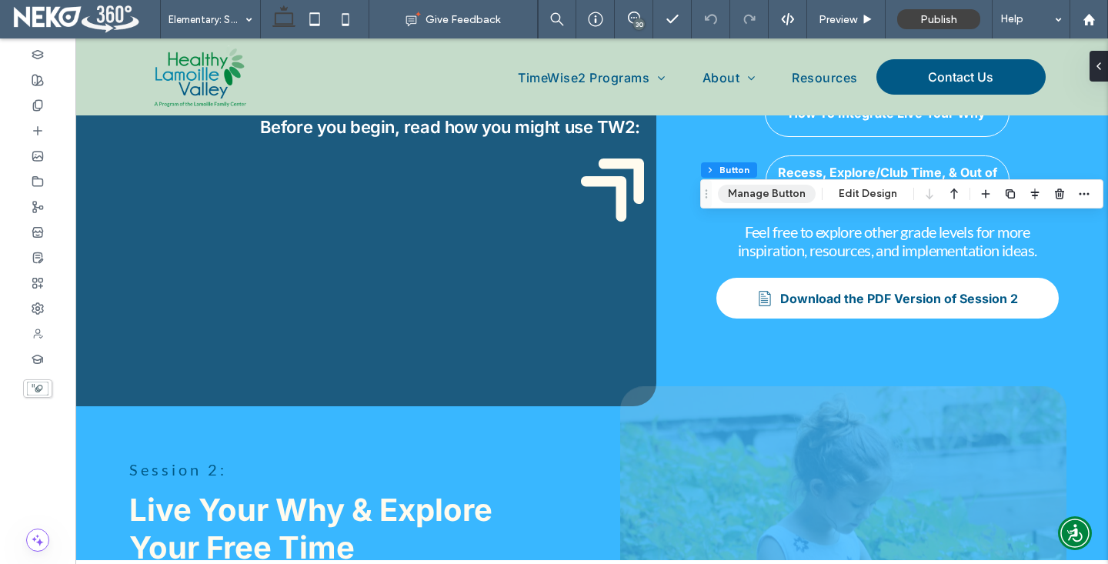
click at [772, 193] on button "Manage Button" at bounding box center [767, 194] width 98 height 18
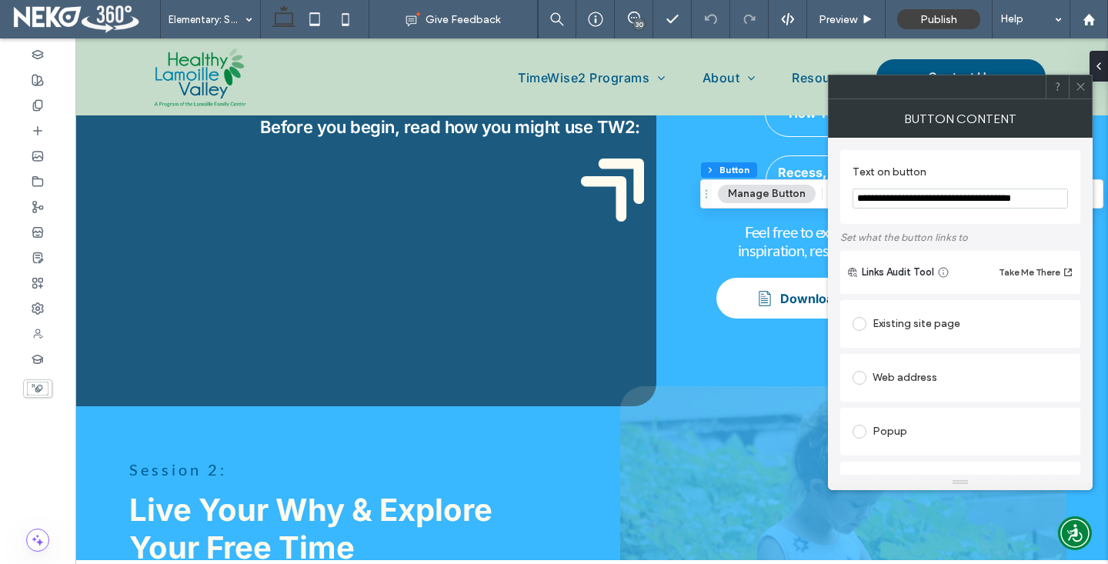
drag, startPoint x: 995, startPoint y: 198, endPoint x: 1071, endPoint y: 199, distance: 76.2
click at [1085, 194] on div "**********" at bounding box center [960, 306] width 265 height 337
drag, startPoint x: 1049, startPoint y: 201, endPoint x: 991, endPoint y: 204, distance: 57.8
click at [991, 204] on input "**********" at bounding box center [959, 198] width 215 height 20
type input "**********"
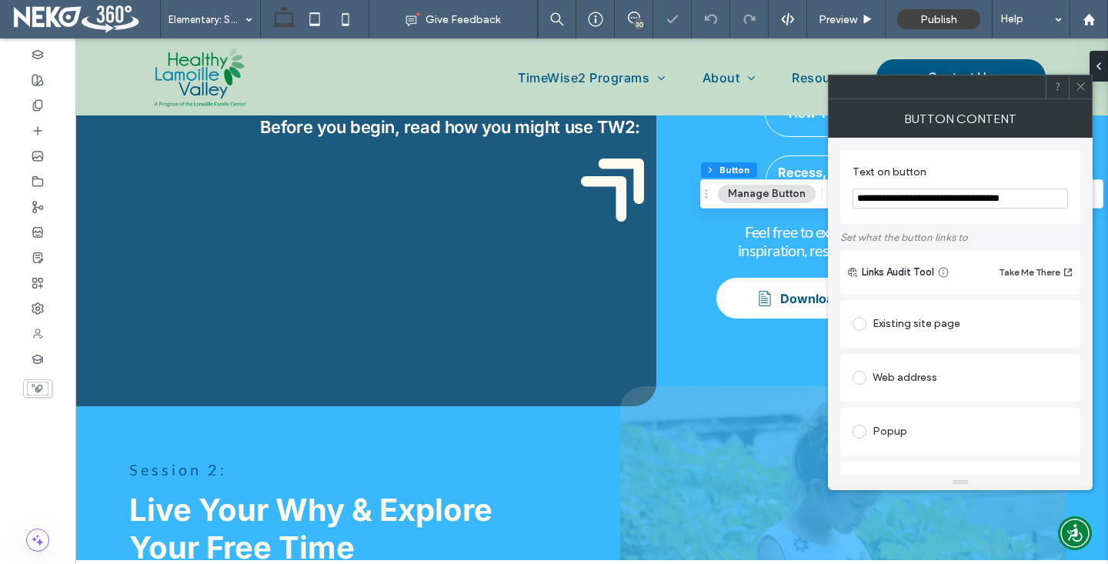
click at [980, 230] on label "Set what the button links to" at bounding box center [960, 237] width 240 height 27
click at [1071, 88] on div at bounding box center [1079, 86] width 23 height 23
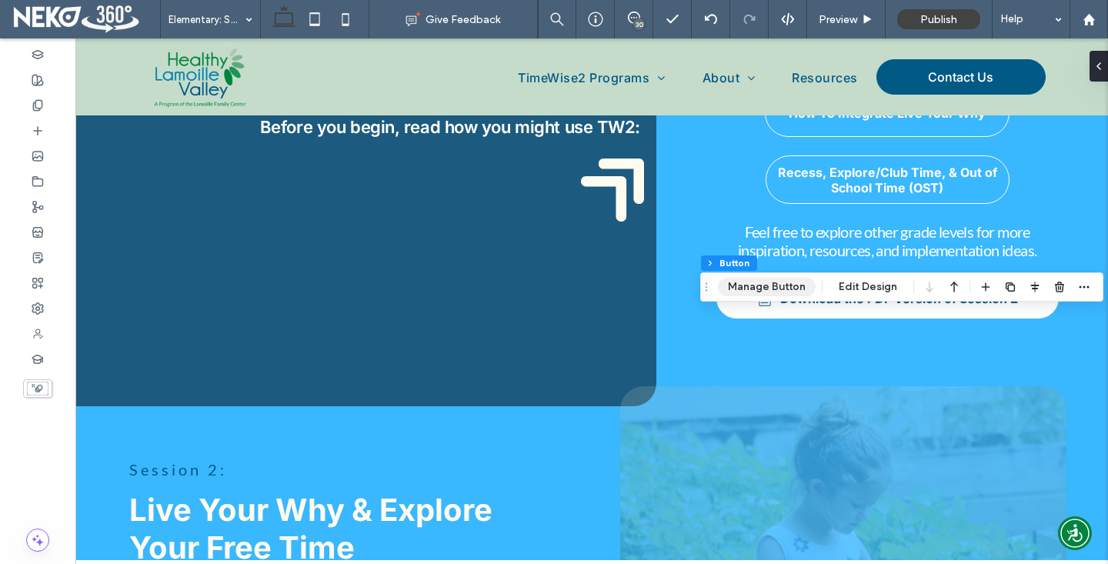
click at [787, 286] on button "Manage Button" at bounding box center [767, 287] width 98 height 18
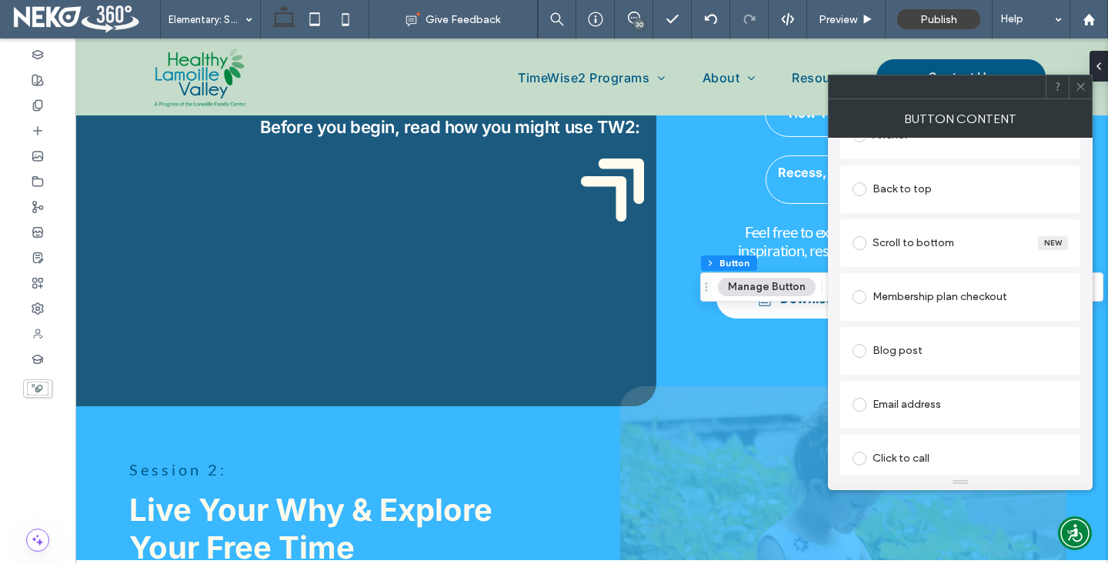
scroll to position [461, 0]
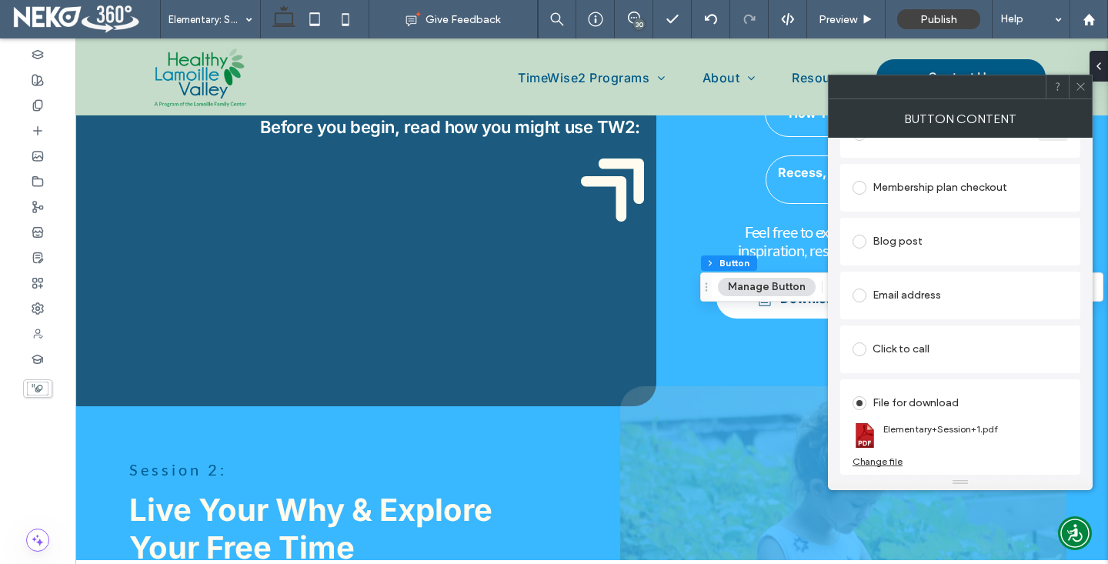
click at [894, 459] on div "Change file" at bounding box center [877, 461] width 50 height 12
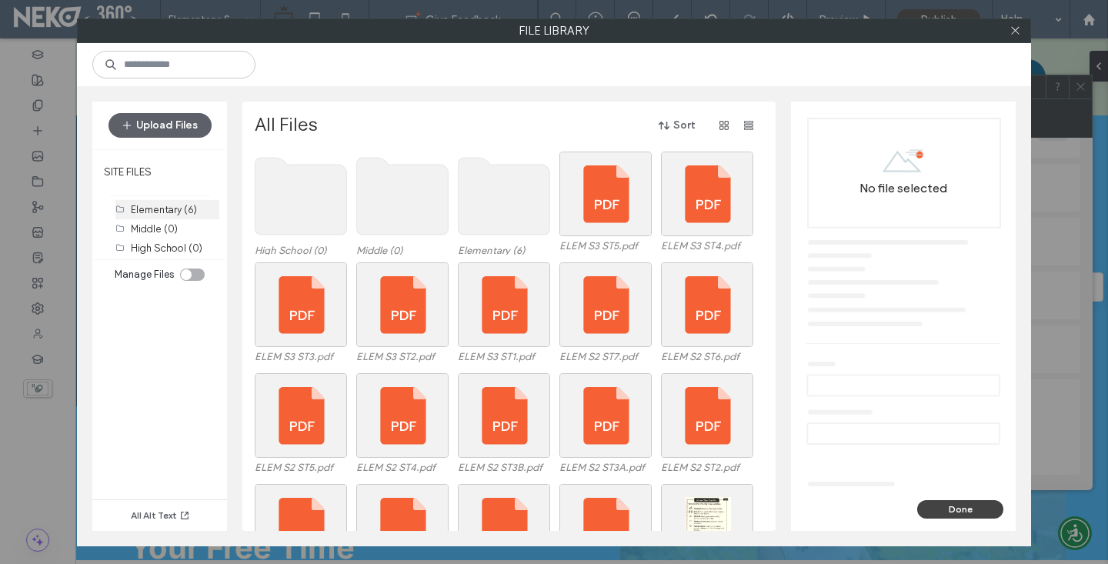
click at [162, 204] on label "Elementary (6)" at bounding box center [164, 210] width 66 height 12
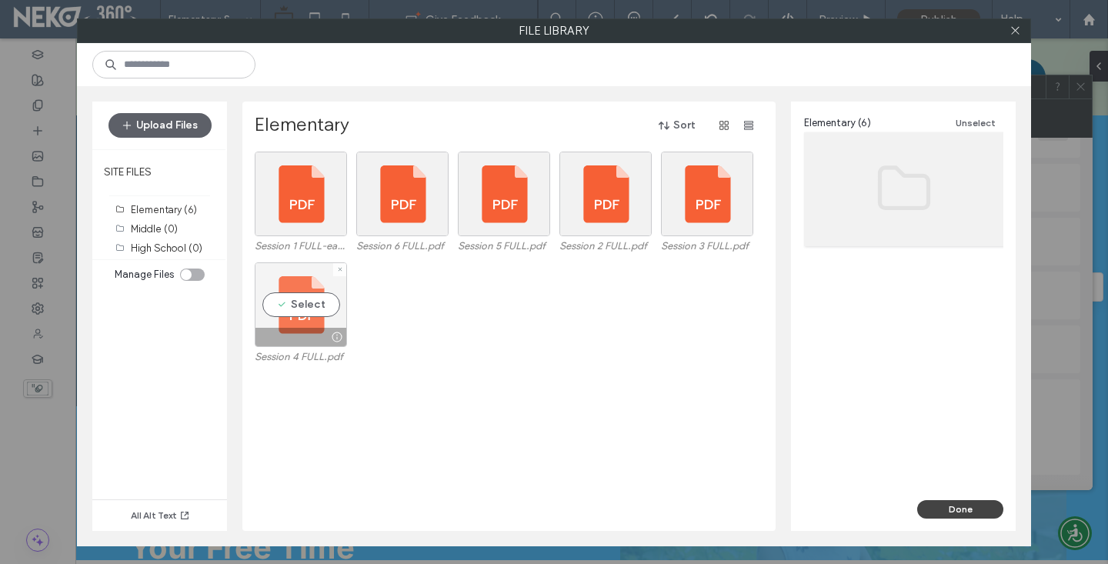
click at [258, 296] on div "Select" at bounding box center [301, 304] width 92 height 85
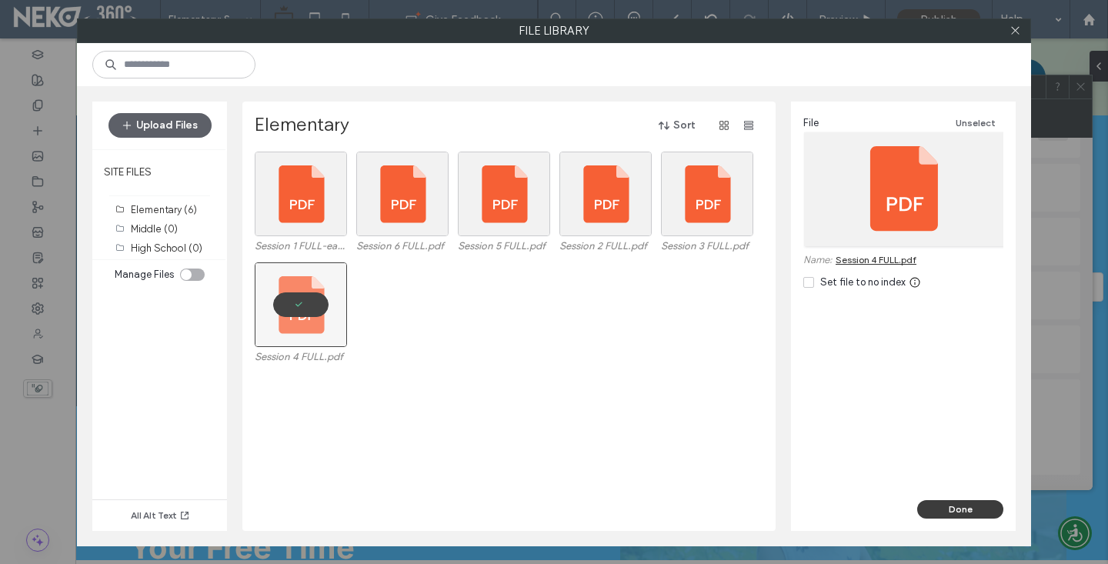
click at [930, 508] on button "Done" at bounding box center [960, 509] width 86 height 18
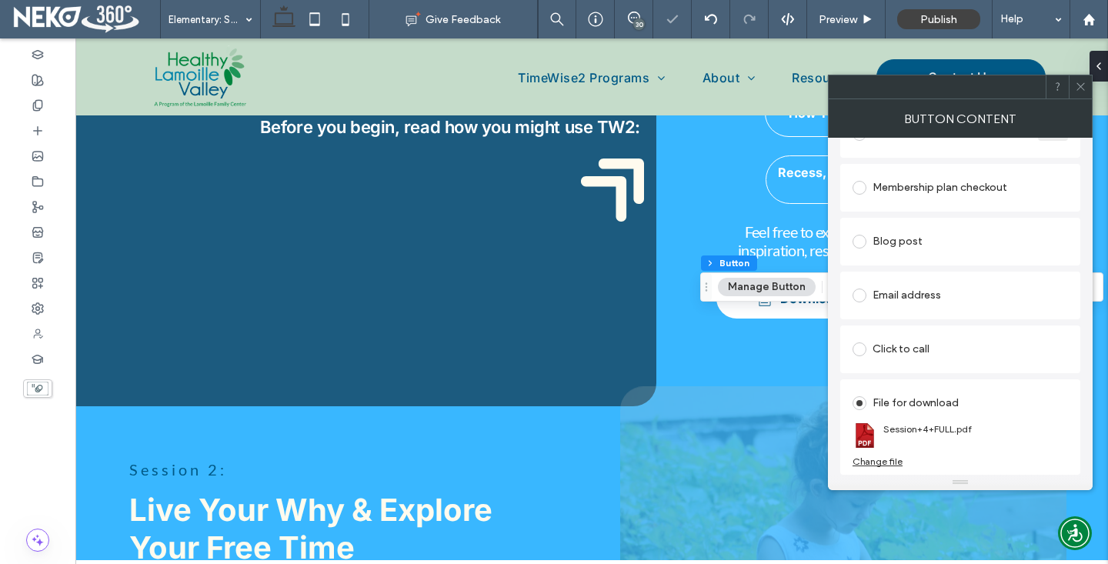
click at [1073, 91] on div at bounding box center [1079, 86] width 23 height 23
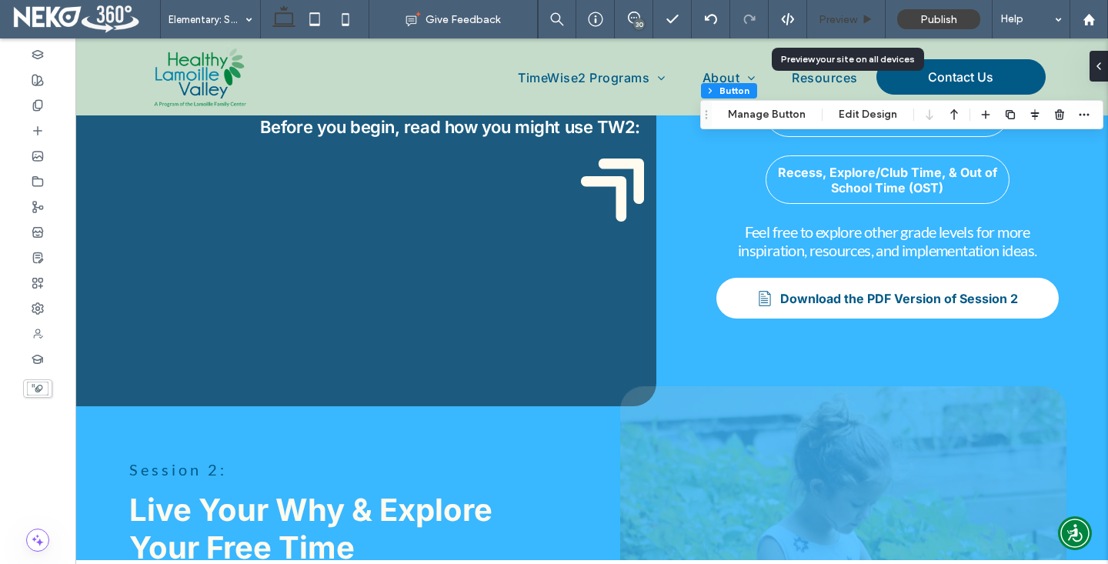
click at [832, 24] on span "Preview" at bounding box center [837, 19] width 38 height 13
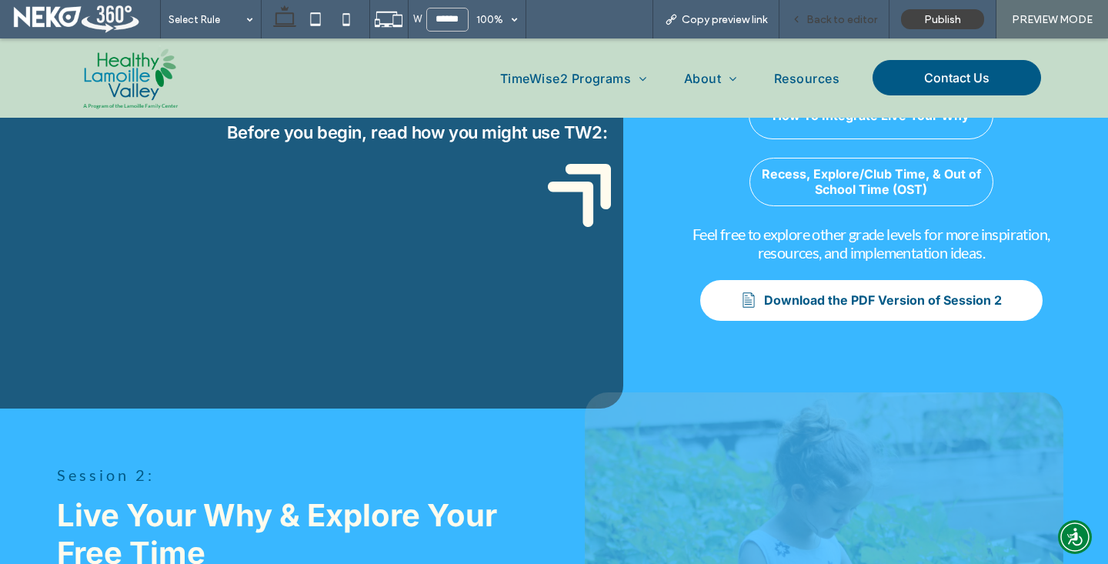
click at [814, 23] on span "Back to editor" at bounding box center [841, 19] width 71 height 13
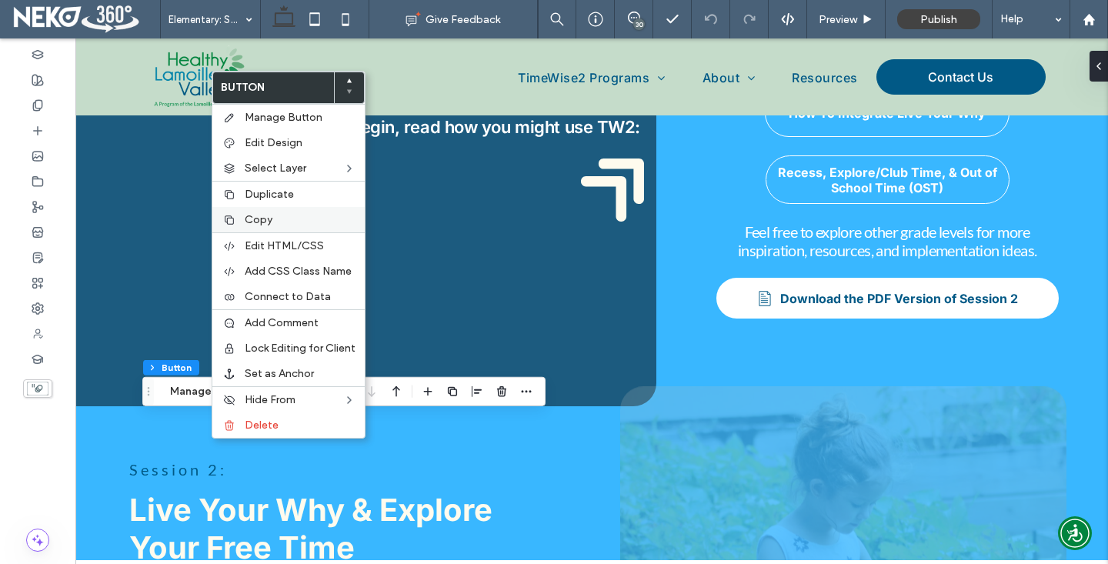
click at [283, 220] on label "Copy" at bounding box center [300, 219] width 111 height 13
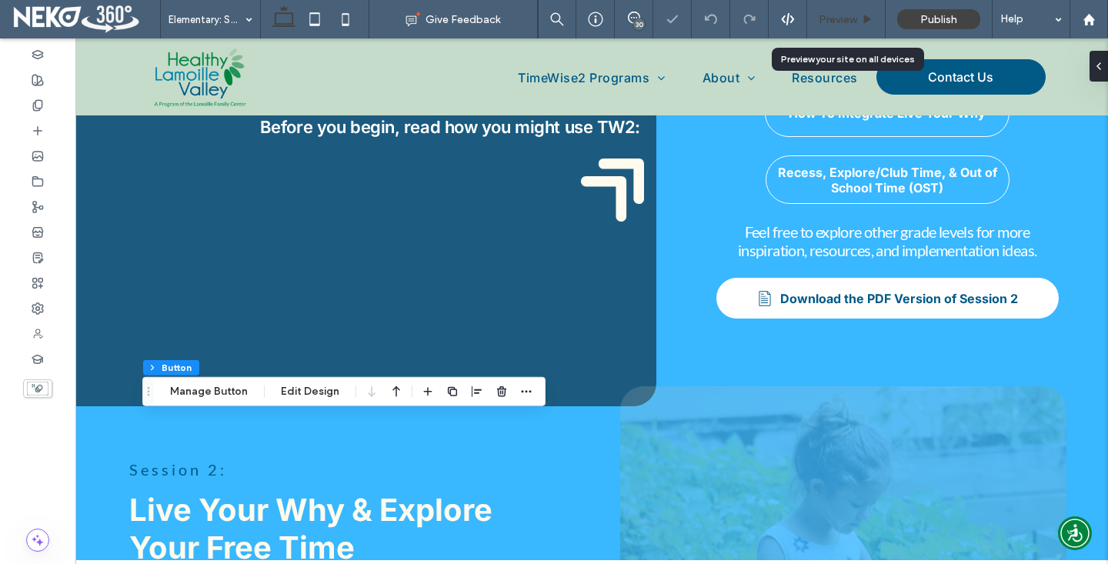
click at [838, 14] on span "Preview" at bounding box center [837, 19] width 38 height 13
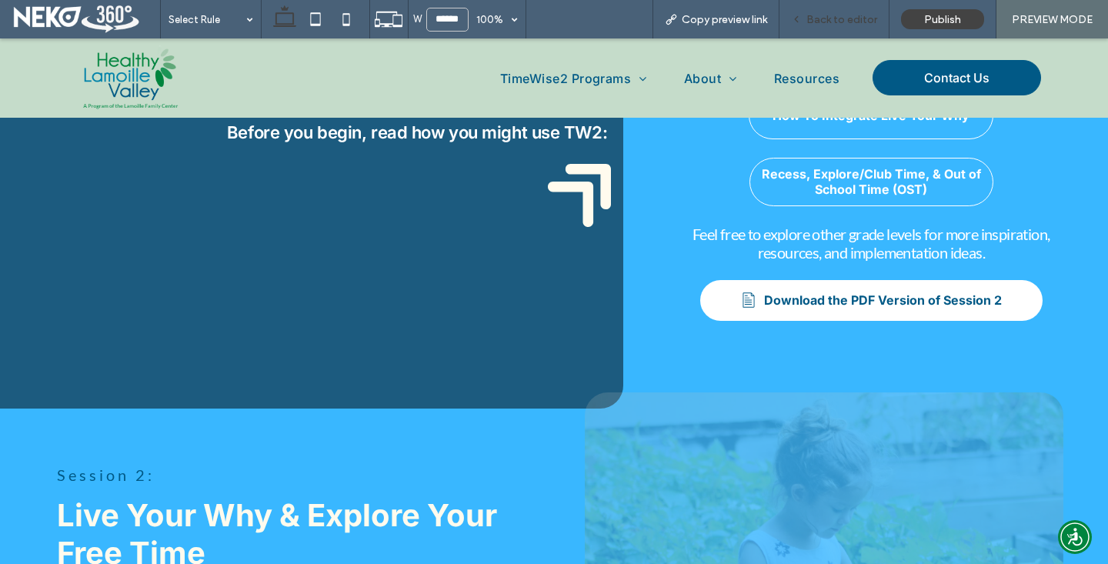
click at [821, 22] on span "Back to editor" at bounding box center [841, 19] width 71 height 13
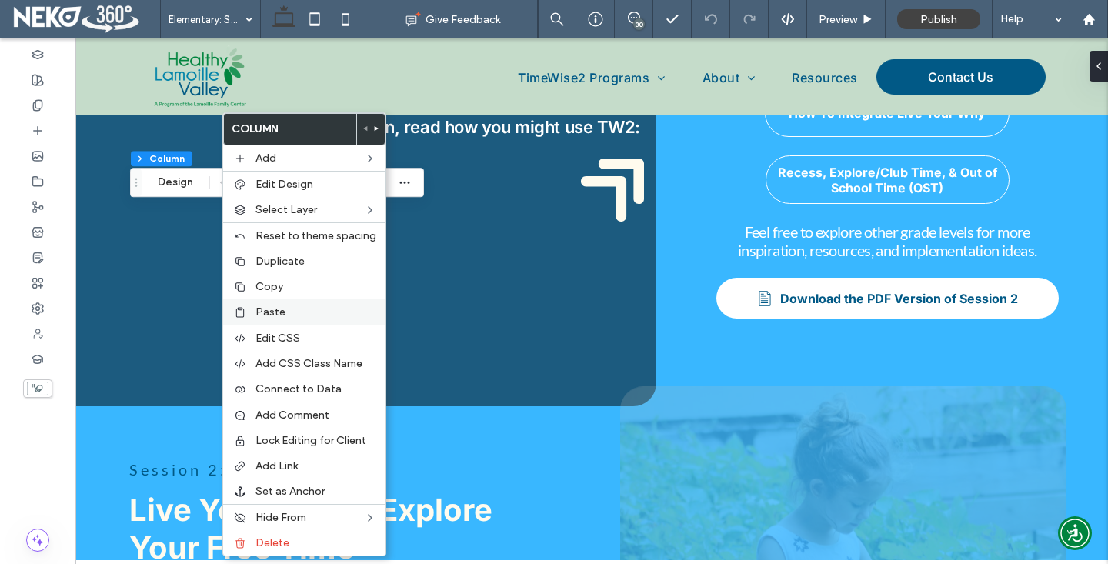
click at [272, 308] on span "Paste" at bounding box center [270, 311] width 30 height 13
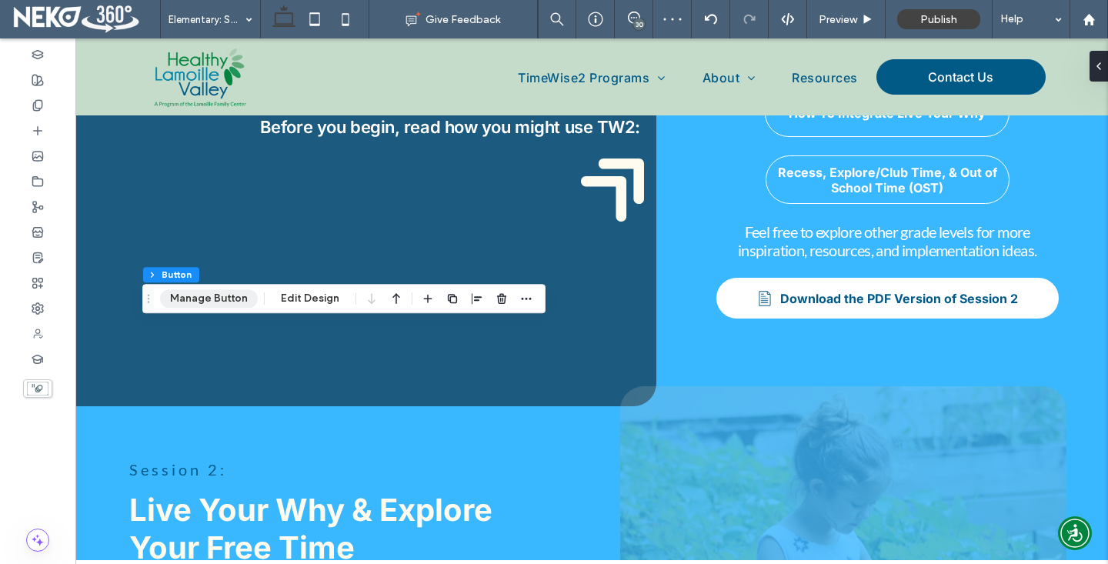
click at [213, 305] on button "Manage Button" at bounding box center [209, 298] width 98 height 18
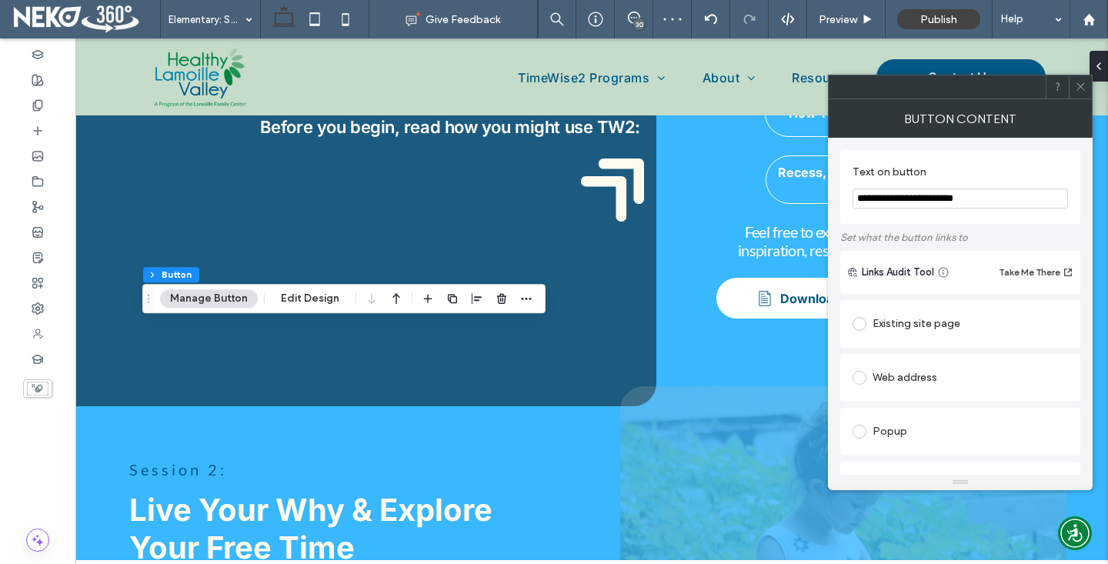
click at [898, 198] on input "**********" at bounding box center [959, 198] width 215 height 20
click at [955, 193] on input "**********" at bounding box center [959, 198] width 215 height 20
type input "**********"
drag, startPoint x: 1075, startPoint y: 88, endPoint x: 978, endPoint y: 155, distance: 117.3
click at [1075, 88] on icon at bounding box center [1081, 87] width 12 height 12
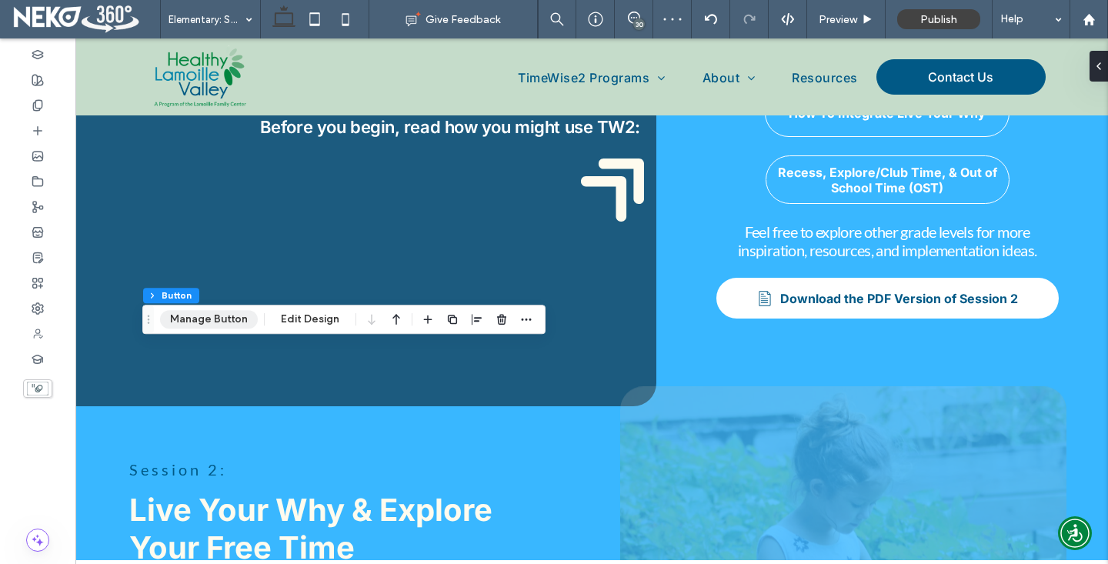
click at [203, 324] on button "Manage Button" at bounding box center [209, 319] width 98 height 18
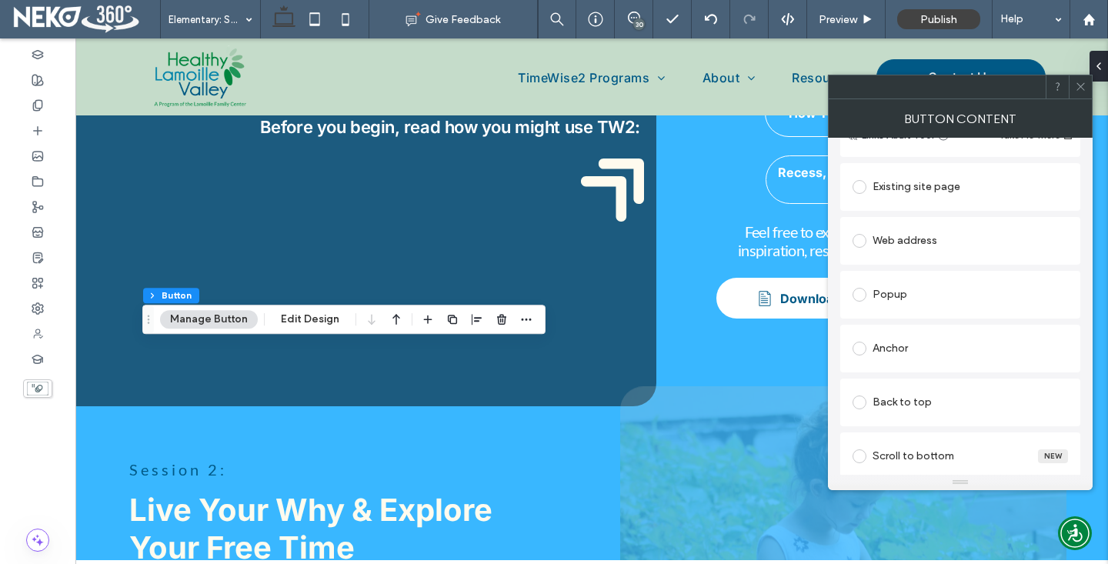
scroll to position [461, 0]
click at [888, 458] on div "Change file" at bounding box center [877, 461] width 50 height 12
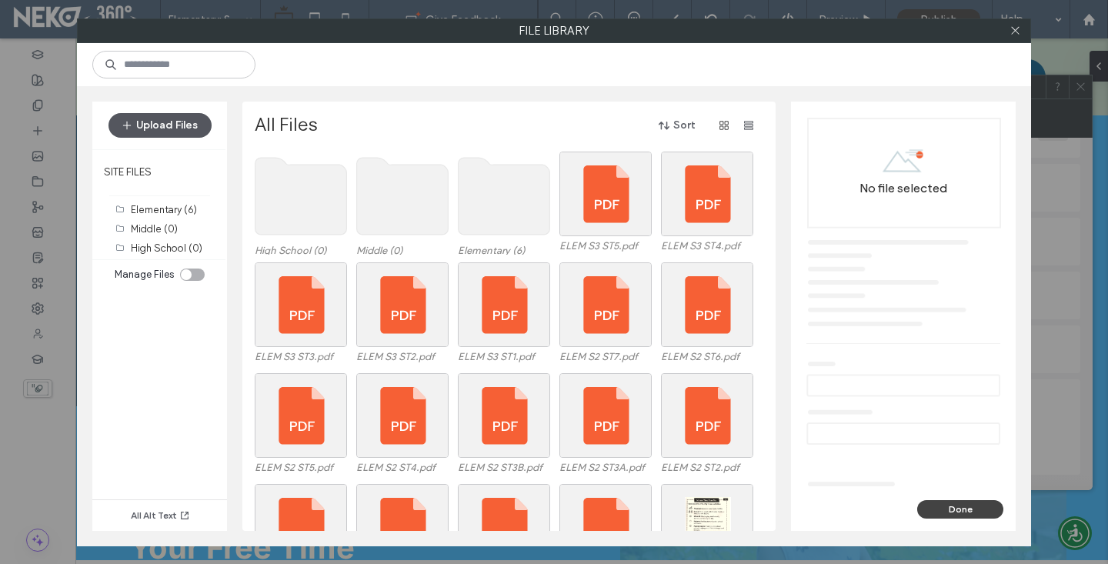
click at [171, 123] on button "Upload Files" at bounding box center [159, 125] width 103 height 25
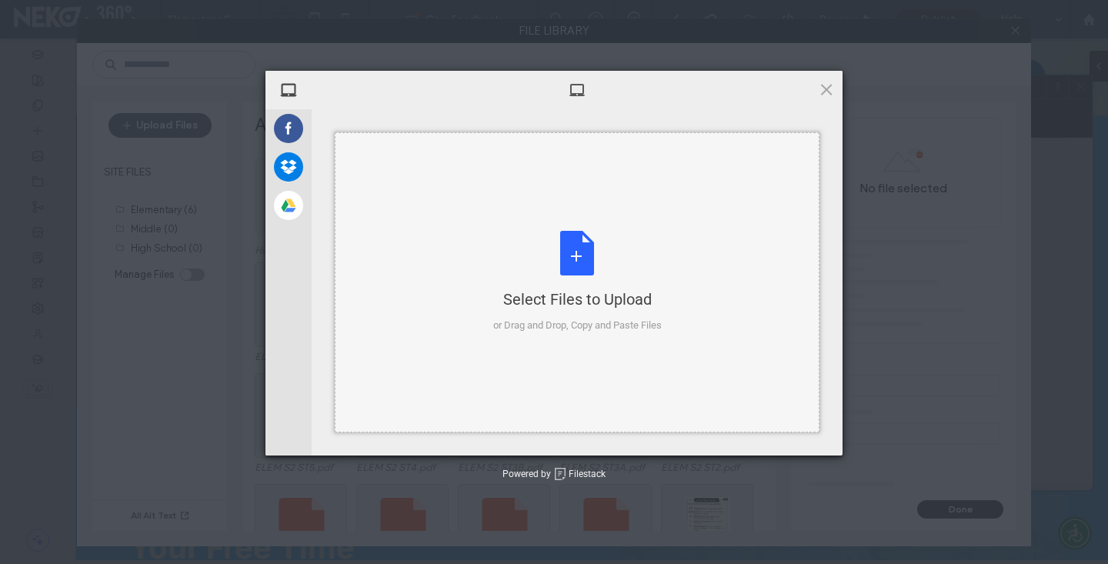
click at [475, 267] on div "Select Files to Upload or Drag and Drop, Copy and Paste Files" at bounding box center [577, 282] width 485 height 300
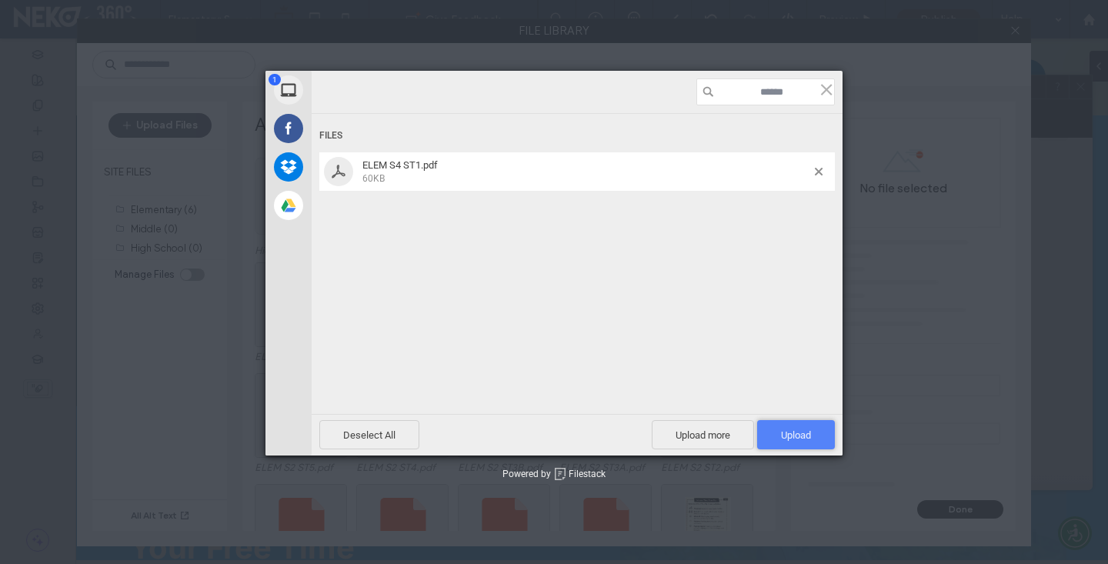
click at [791, 433] on span "Upload 1" at bounding box center [796, 435] width 30 height 12
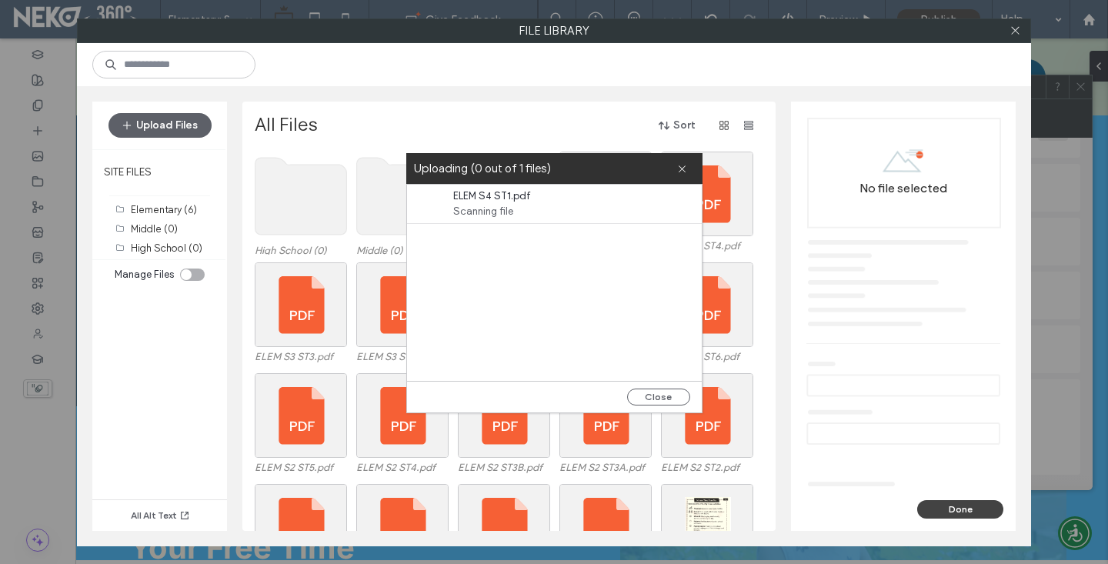
drag, startPoint x: 648, startPoint y: 389, endPoint x: 629, endPoint y: 376, distance: 22.6
click at [648, 389] on button "Close" at bounding box center [658, 396] width 63 height 17
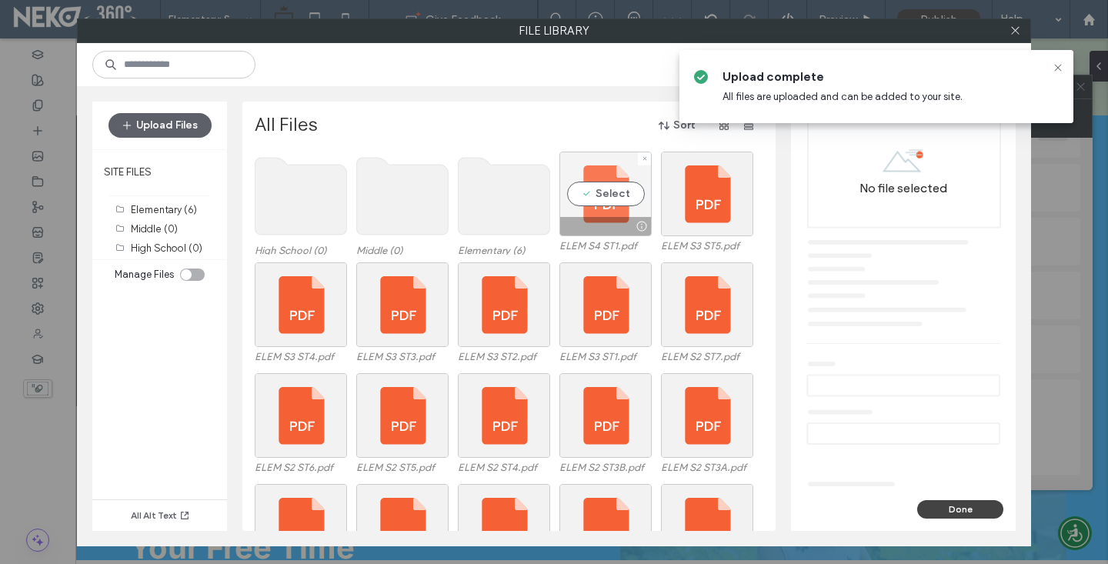
drag, startPoint x: 621, startPoint y: 194, endPoint x: 645, endPoint y: 234, distance: 46.6
click at [621, 194] on div "Select" at bounding box center [605, 194] width 92 height 85
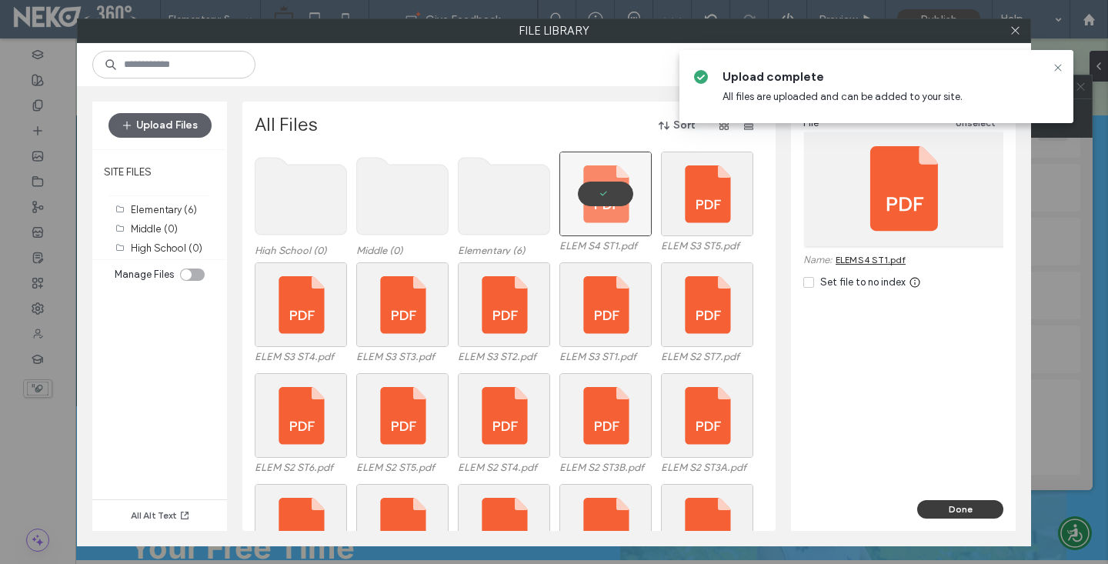
click at [961, 511] on button "Done" at bounding box center [960, 509] width 86 height 18
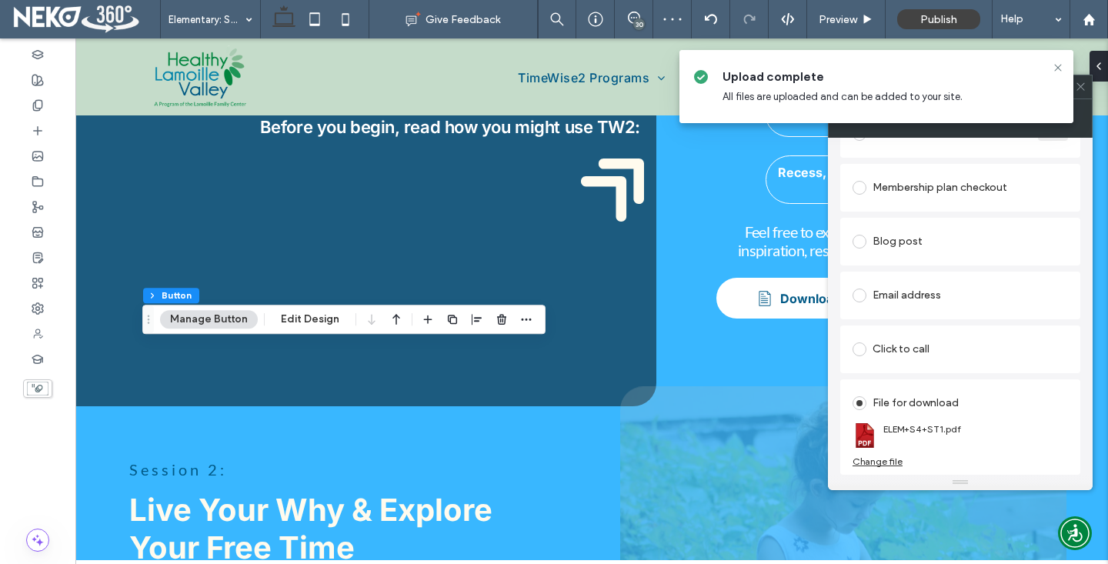
drag, startPoint x: 1057, startPoint y: 68, endPoint x: 913, endPoint y: 191, distance: 188.8
click at [1057, 68] on icon at bounding box center [1057, 68] width 12 height 12
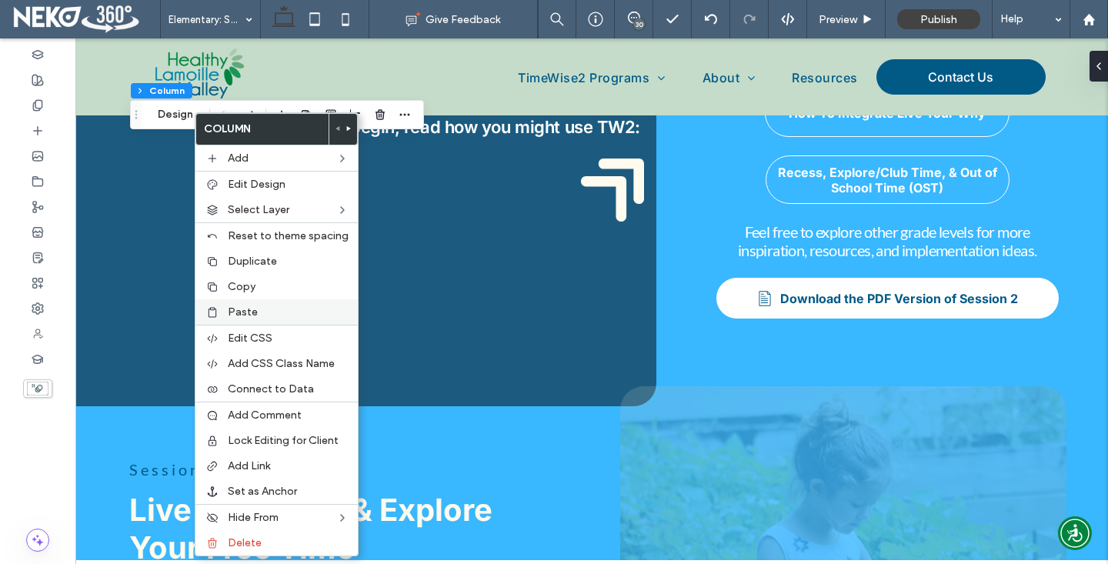
click at [230, 315] on span "Paste" at bounding box center [243, 311] width 30 height 13
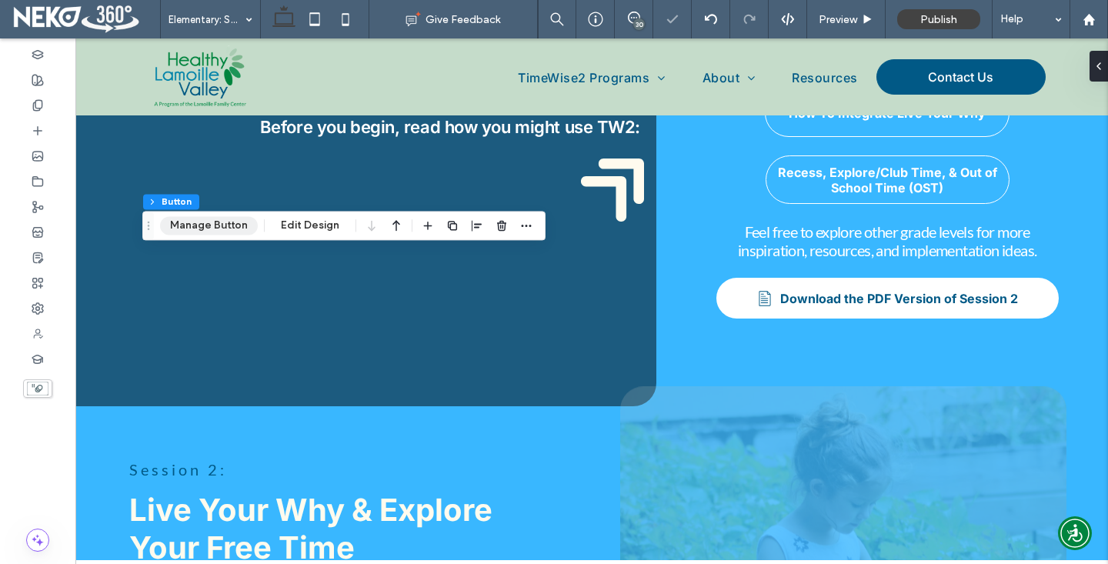
click at [225, 232] on button "Manage Button" at bounding box center [209, 225] width 98 height 18
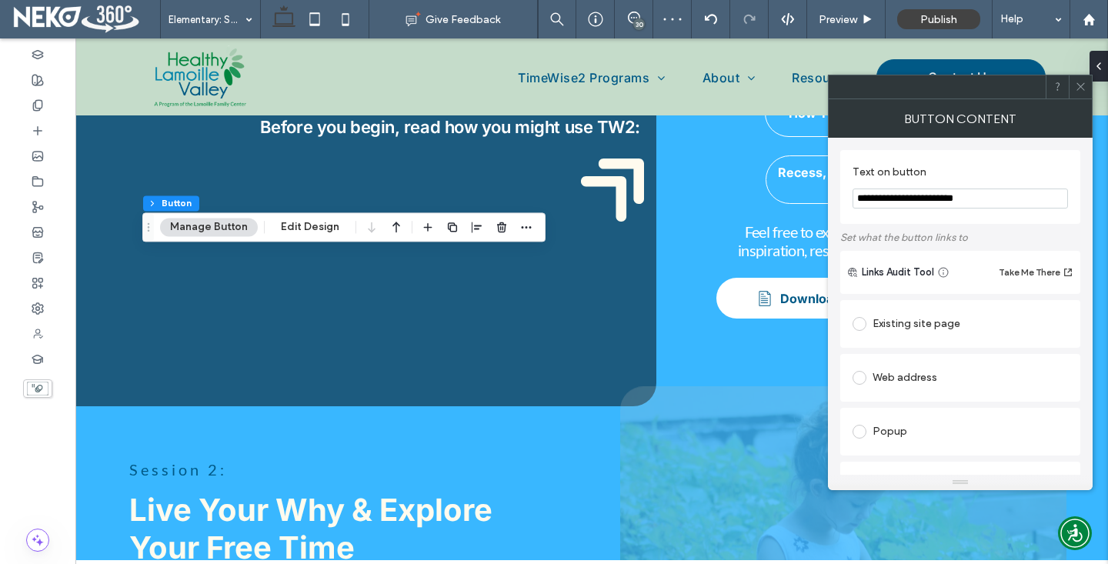
click at [899, 197] on input "**********" at bounding box center [959, 198] width 215 height 20
click at [956, 198] on input "**********" at bounding box center [959, 198] width 215 height 20
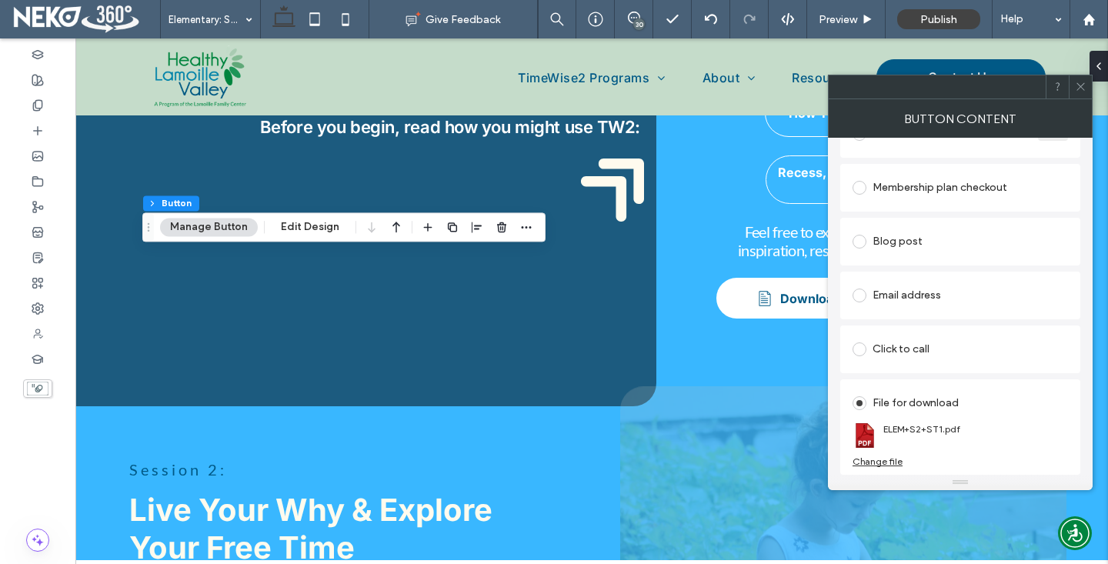
type input "**********"
click at [886, 455] on div "Change file" at bounding box center [877, 461] width 50 height 12
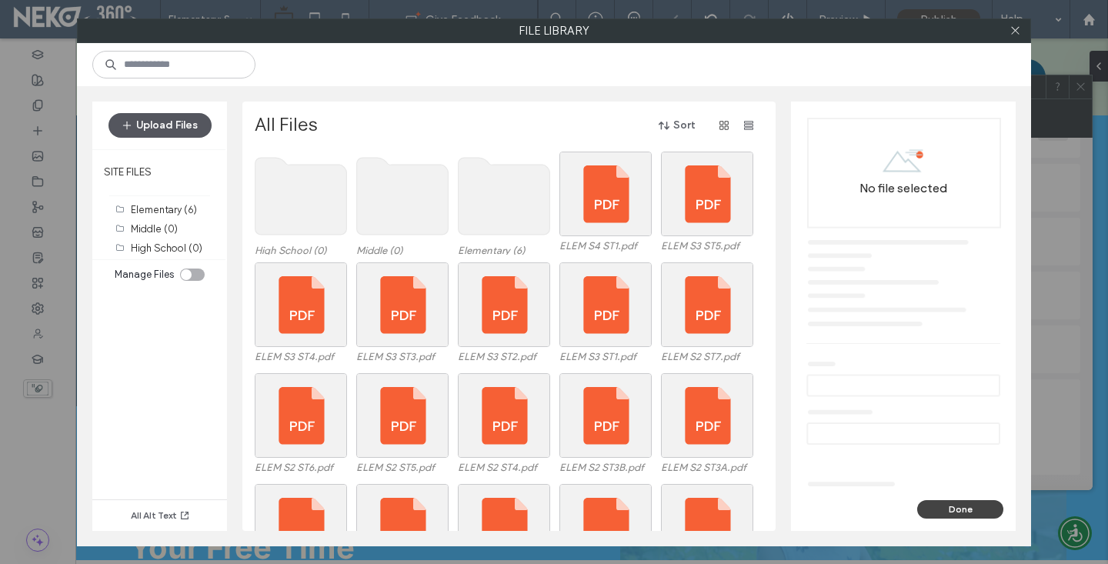
click at [184, 132] on button "Upload Files" at bounding box center [159, 125] width 103 height 25
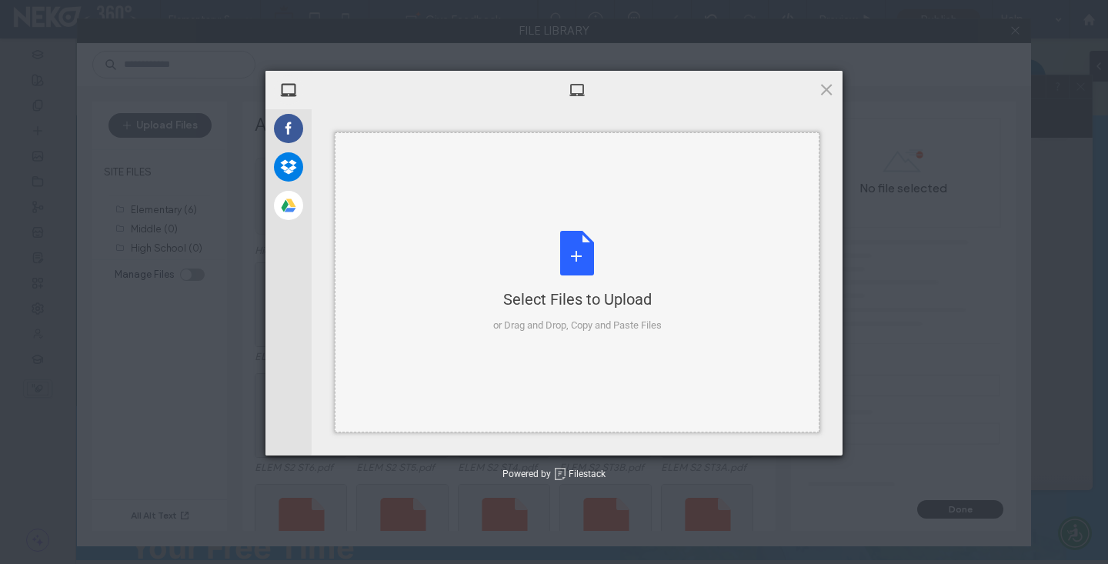
click at [608, 280] on div "Select Files to Upload or Drag and Drop, Copy and Paste Files" at bounding box center [577, 282] width 168 height 102
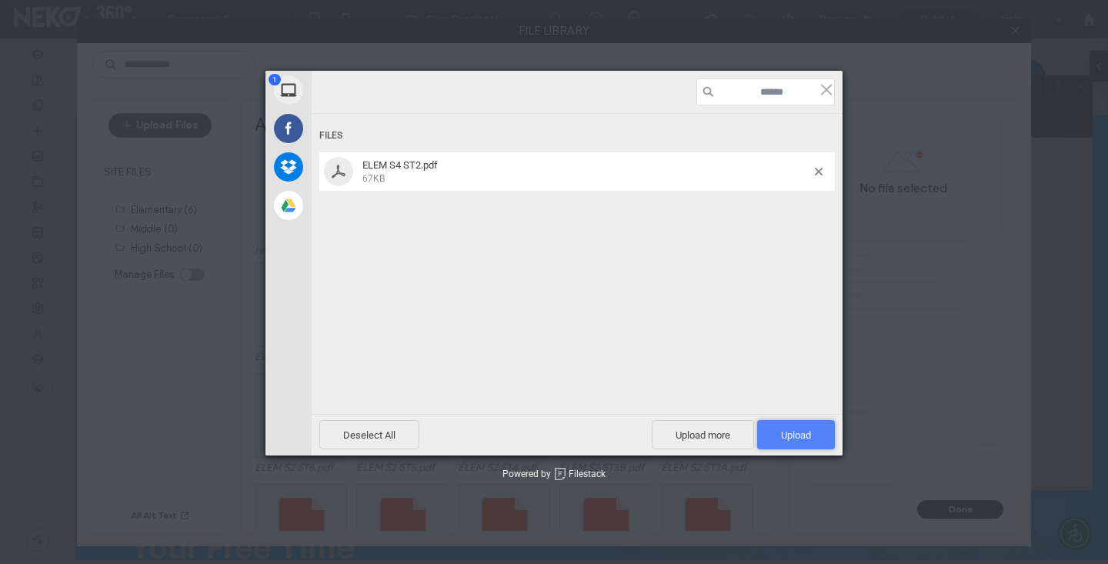
drag, startPoint x: 783, startPoint y: 438, endPoint x: 774, endPoint y: 438, distance: 9.3
click at [783, 438] on span "Upload 1" at bounding box center [796, 435] width 30 height 12
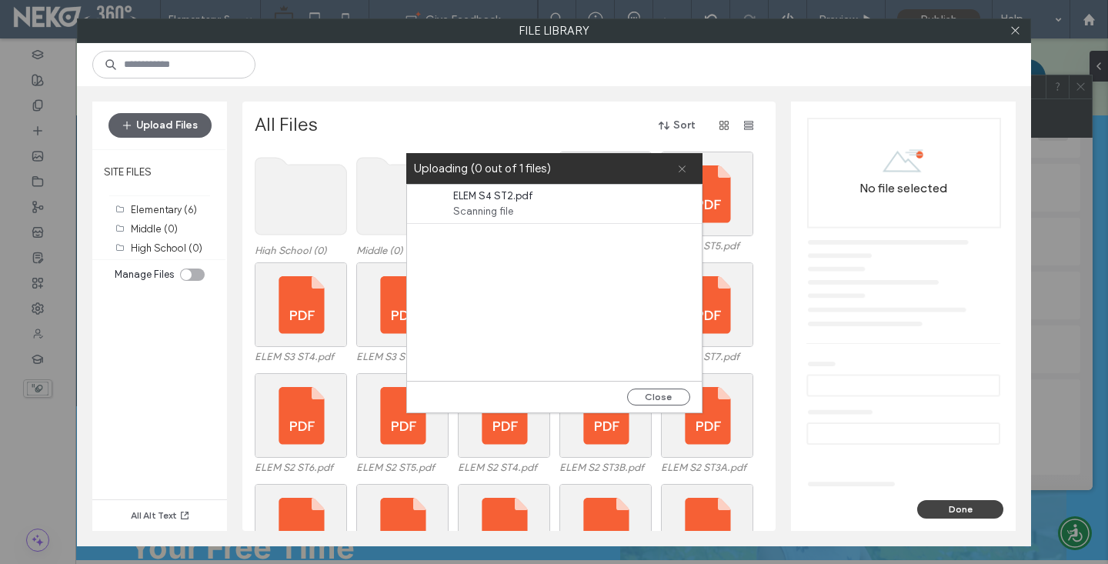
click at [682, 167] on use at bounding box center [681, 168] width 7 height 7
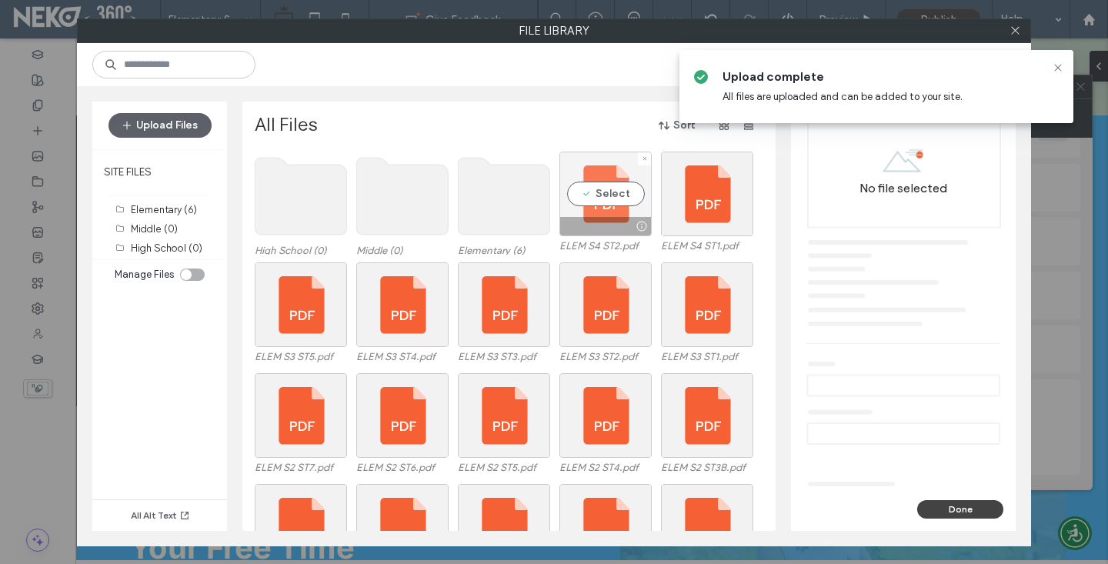
click at [589, 182] on div "Select" at bounding box center [605, 194] width 92 height 85
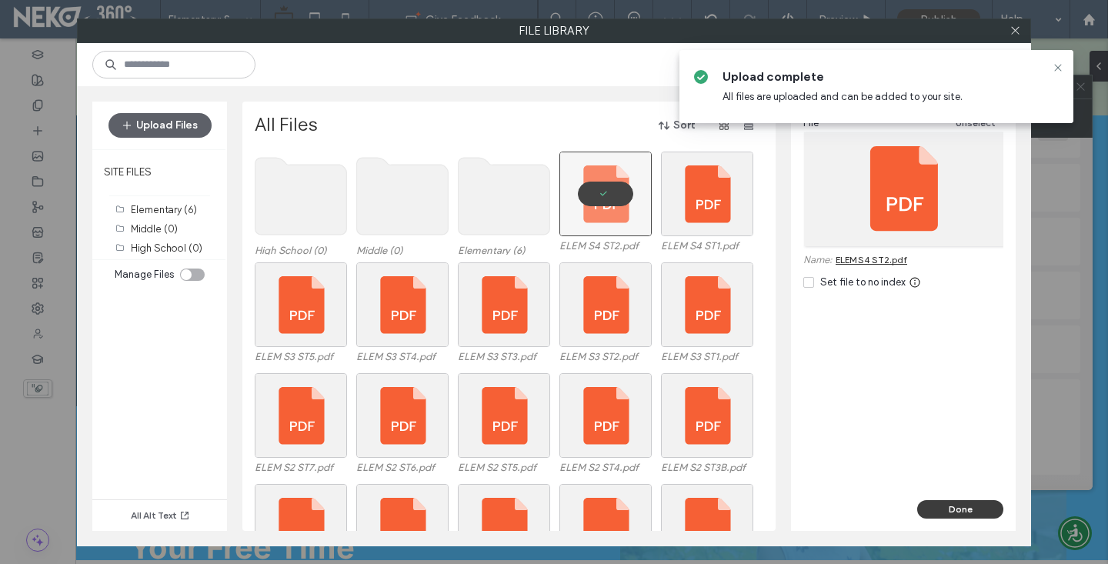
click at [936, 512] on button "Done" at bounding box center [960, 509] width 86 height 18
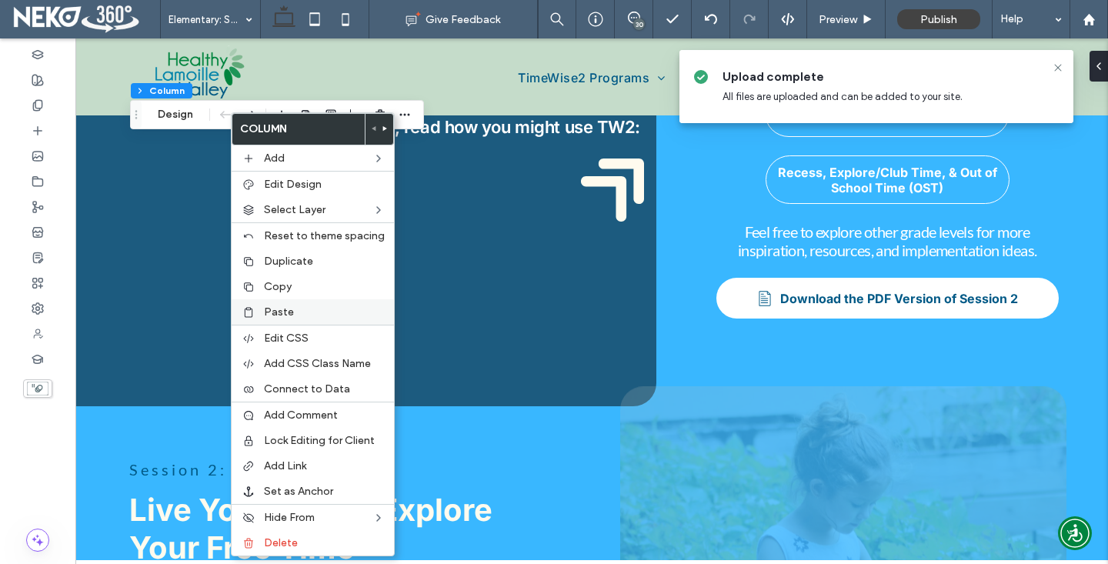
click at [265, 310] on span "Paste" at bounding box center [279, 311] width 30 height 13
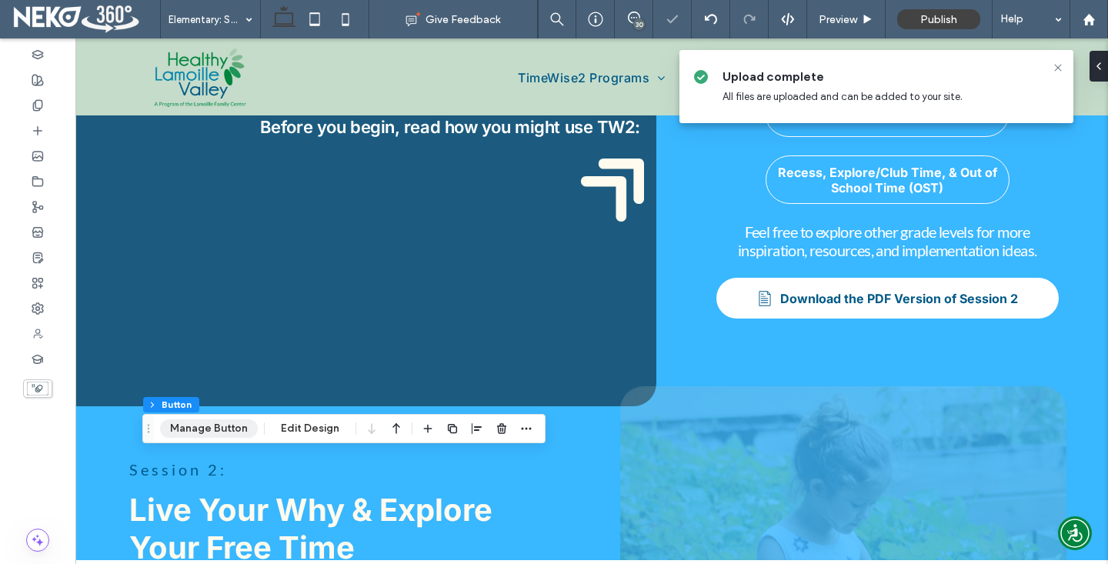
click at [222, 427] on button "Manage Button" at bounding box center [209, 428] width 98 height 18
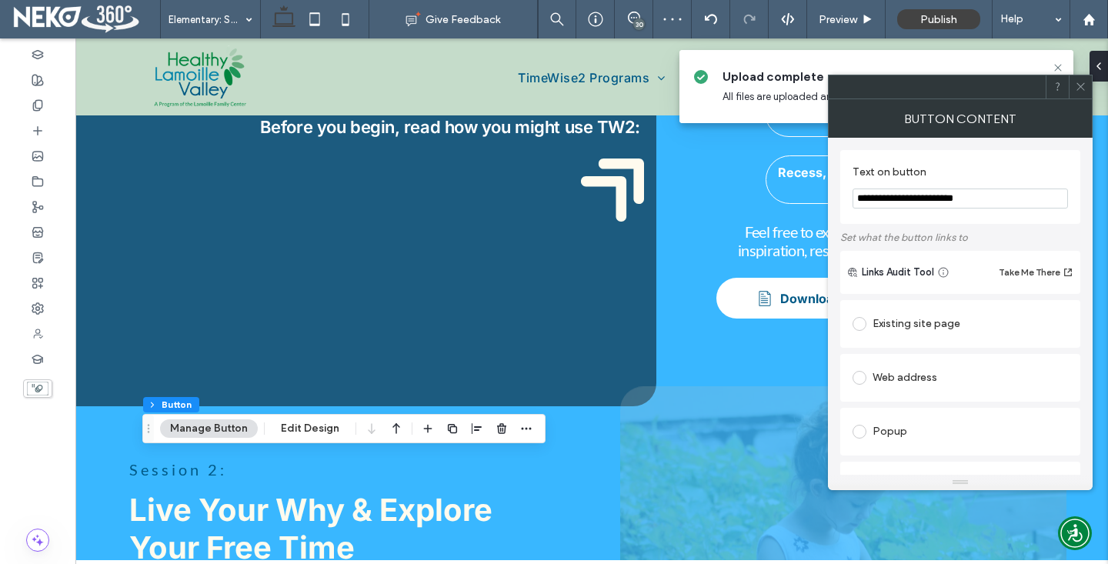
click at [901, 192] on input "**********" at bounding box center [959, 198] width 215 height 20
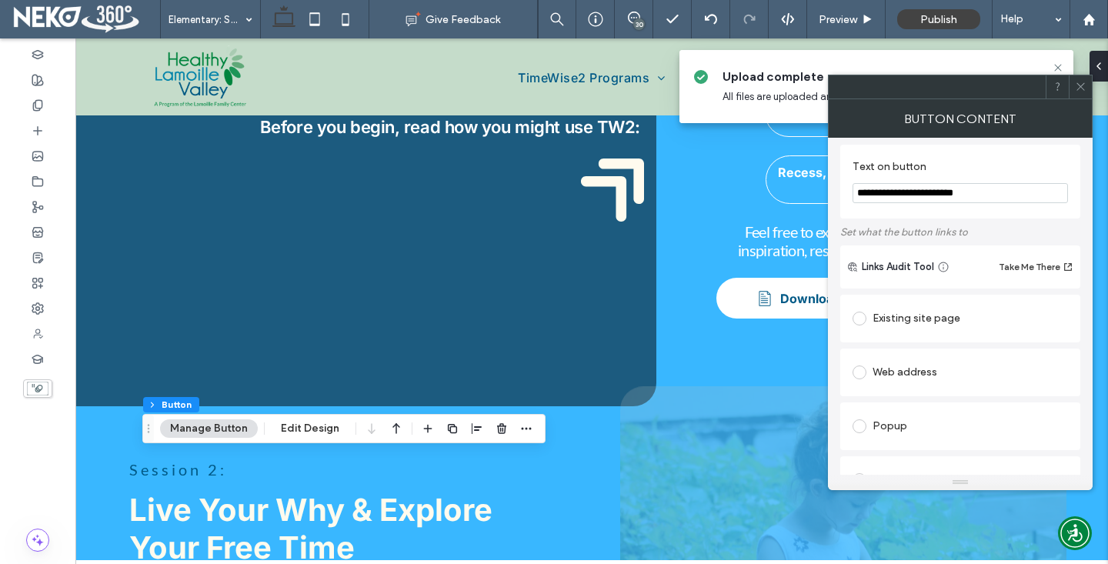
scroll to position [8, 0]
click at [901, 195] on input "**********" at bounding box center [959, 190] width 215 height 20
click at [955, 189] on input "**********" at bounding box center [959, 190] width 215 height 20
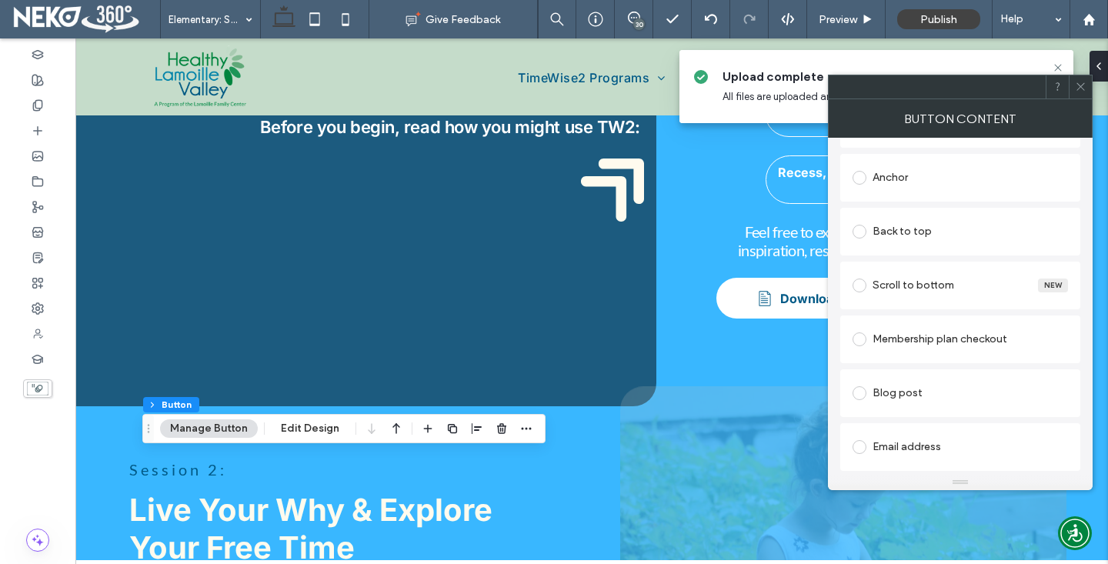
scroll to position [461, 0]
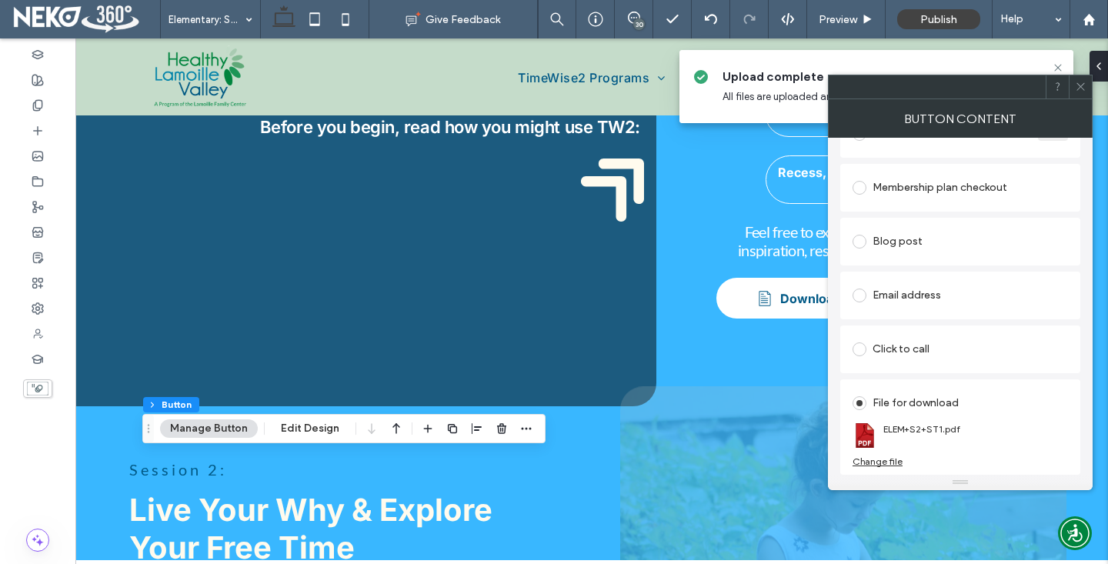
type input "**********"
click at [872, 469] on div "File for download ELEM+S2+ST1.pdf Change file" at bounding box center [960, 426] width 240 height 95
click at [870, 461] on div "Change file" at bounding box center [877, 461] width 50 height 12
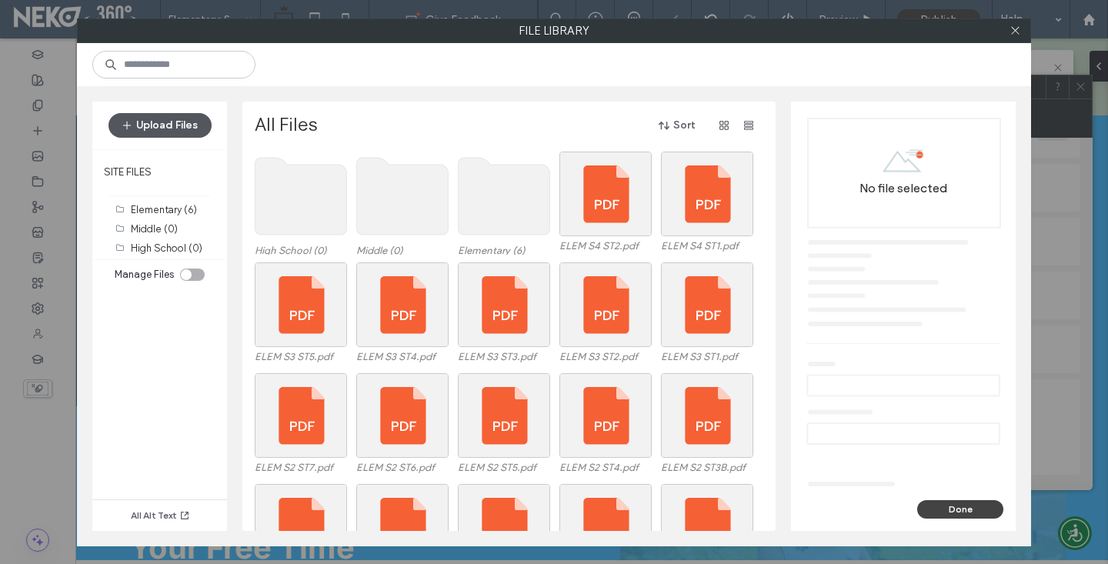
click at [167, 132] on button "Upload Files" at bounding box center [159, 125] width 103 height 25
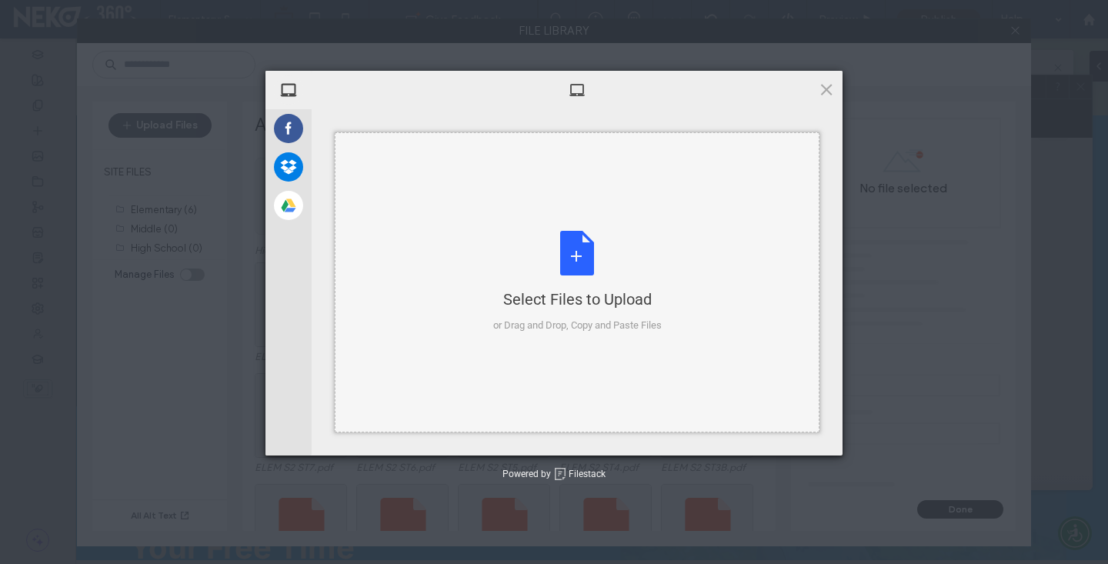
click at [606, 248] on div "Select Files to Upload or Drag and Drop, Copy and Paste Files" at bounding box center [577, 282] width 168 height 102
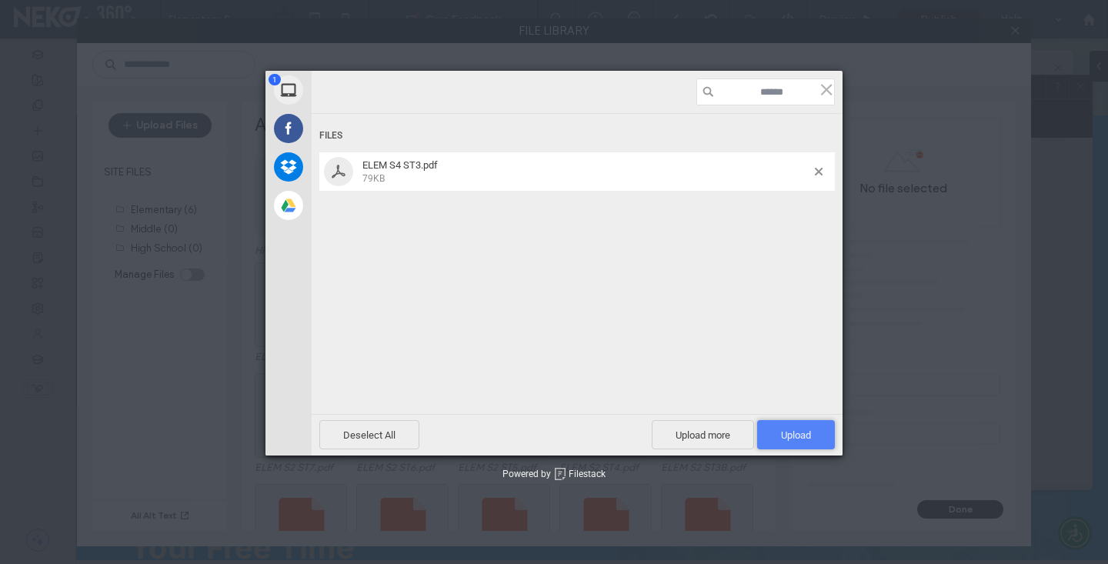
click at [785, 428] on span "Upload 1" at bounding box center [796, 434] width 78 height 29
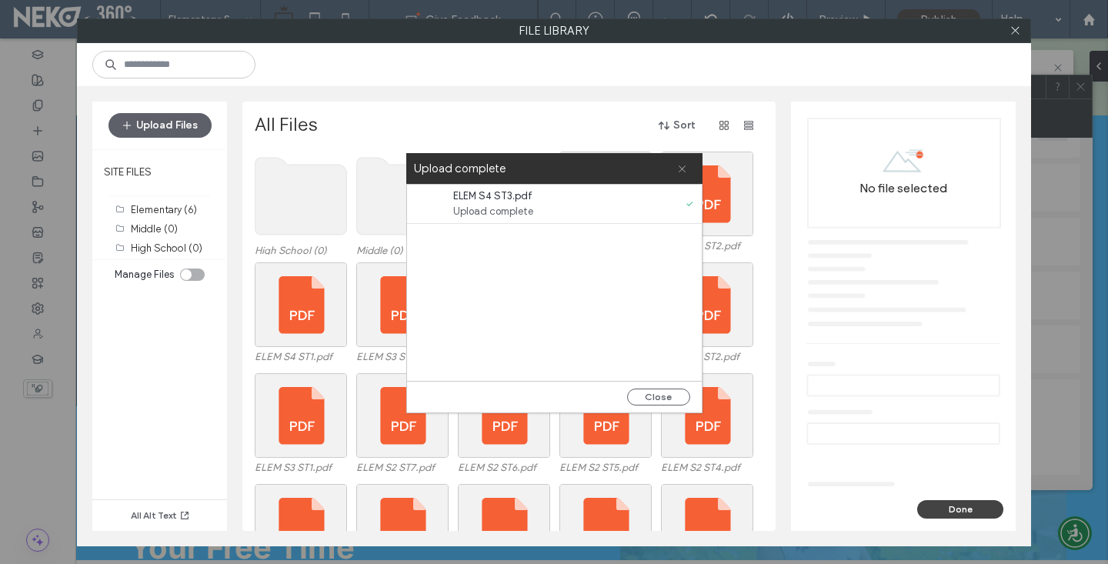
click at [685, 164] on icon at bounding box center [682, 169] width 10 height 10
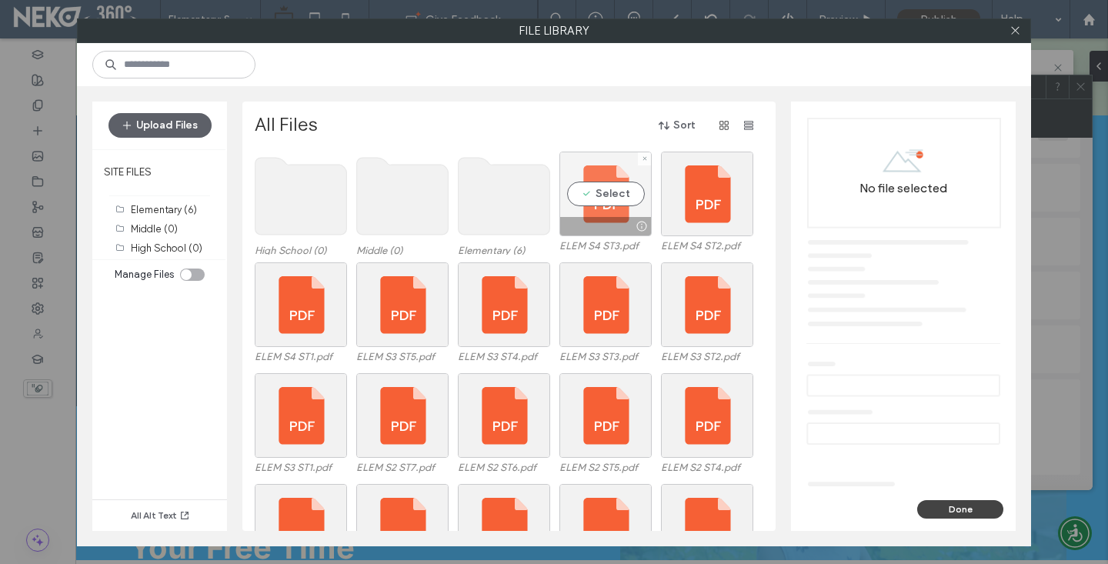
click at [611, 200] on div "Select" at bounding box center [605, 194] width 92 height 85
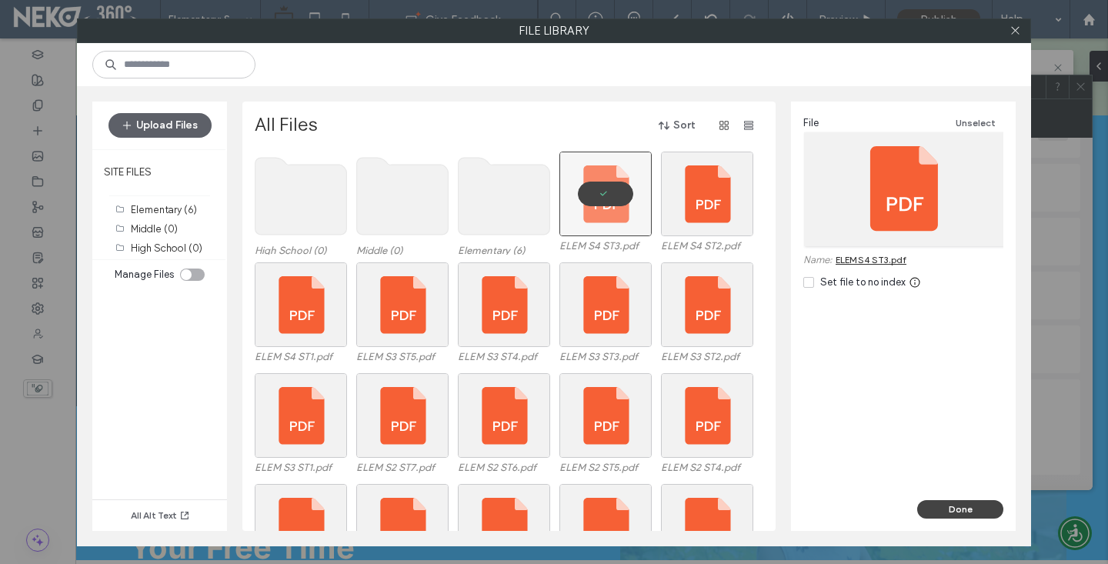
click at [933, 518] on div "Done" at bounding box center [903, 515] width 225 height 31
click at [931, 505] on button "Done" at bounding box center [960, 509] width 86 height 18
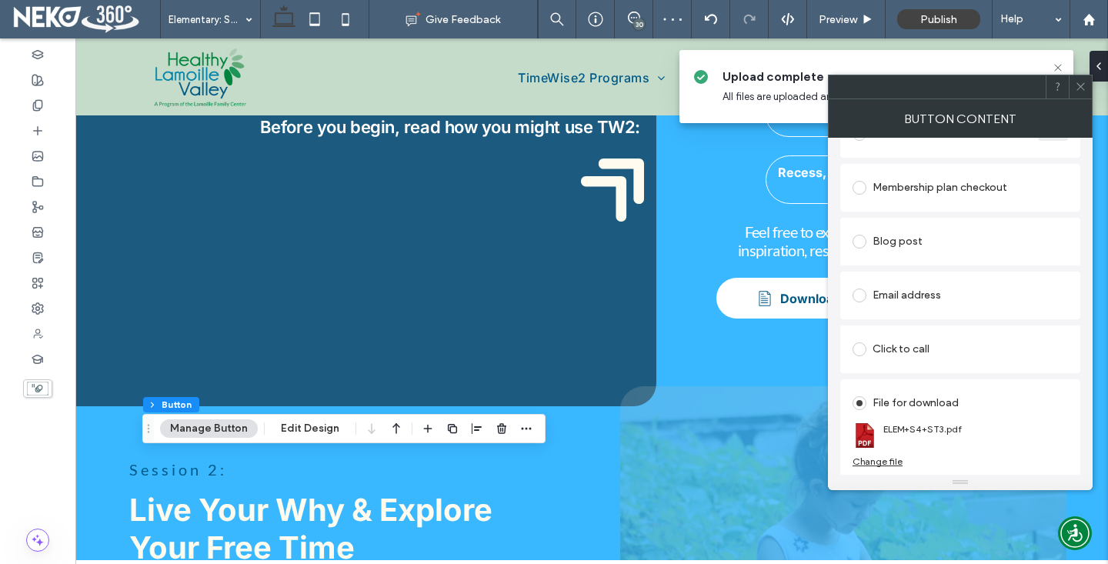
click at [1078, 82] on icon at bounding box center [1081, 87] width 12 height 12
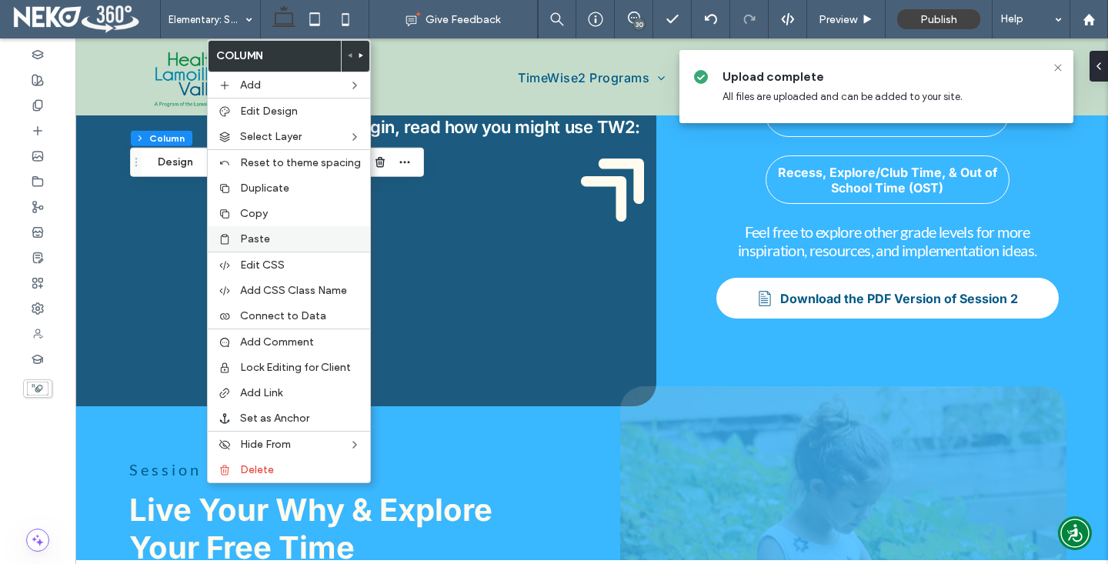
click at [269, 246] on div "Paste" at bounding box center [289, 238] width 162 height 25
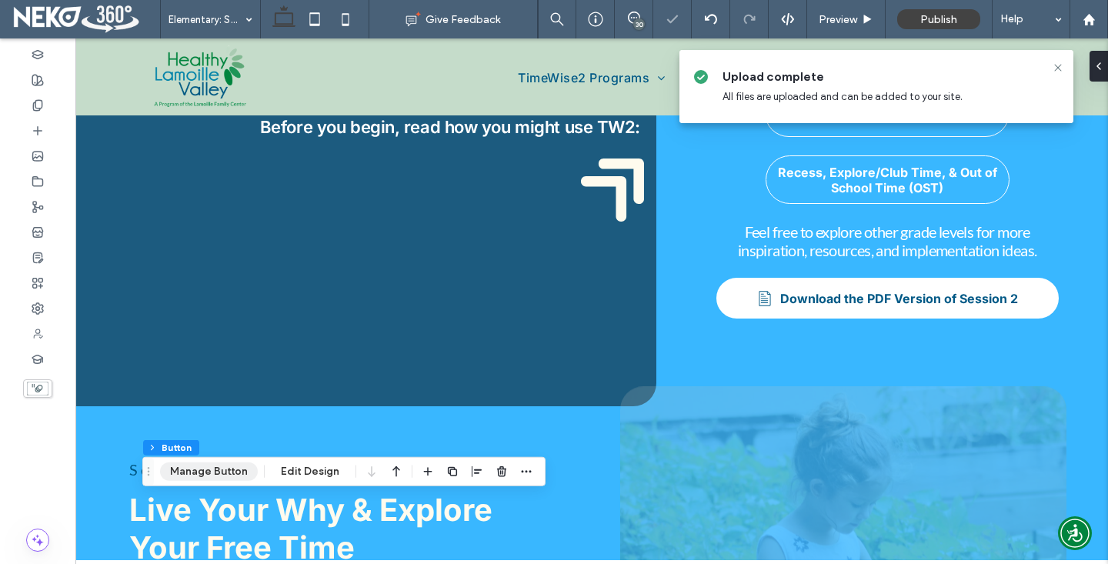
click at [225, 471] on button "Manage Button" at bounding box center [209, 471] width 98 height 18
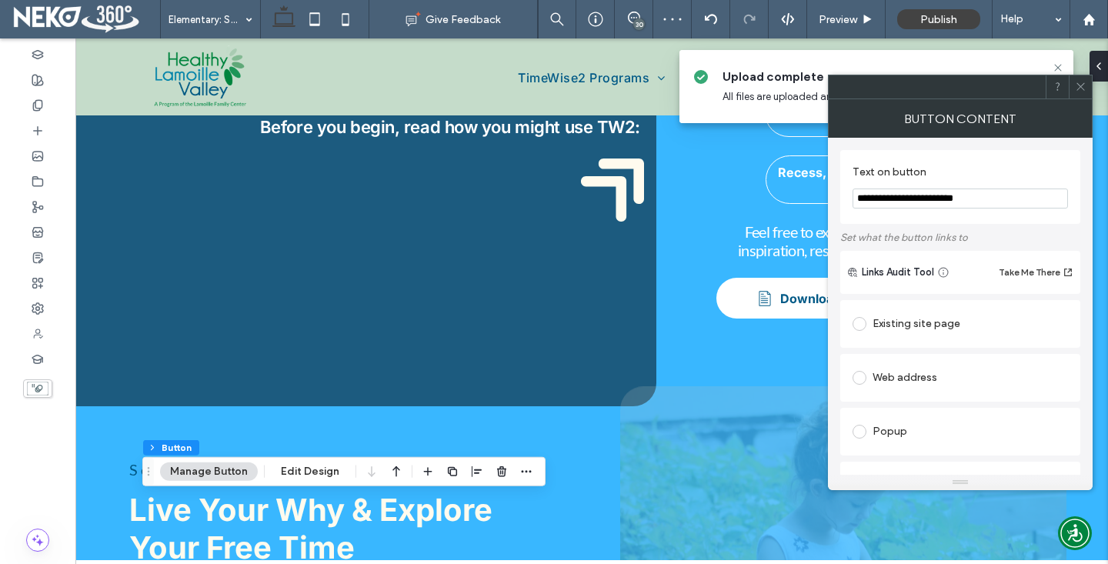
click at [900, 194] on input "**********" at bounding box center [959, 198] width 215 height 20
click at [955, 198] on input "**********" at bounding box center [959, 198] width 215 height 20
type input "**********"
click at [951, 215] on section "**********" at bounding box center [959, 187] width 215 height 58
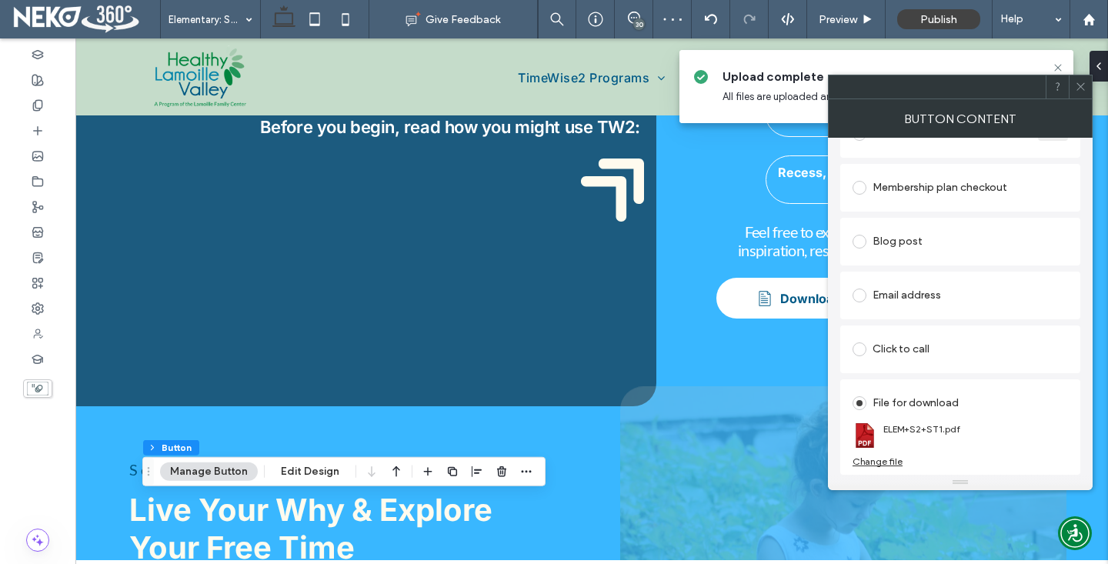
click at [879, 460] on div "Change file" at bounding box center [877, 461] width 50 height 12
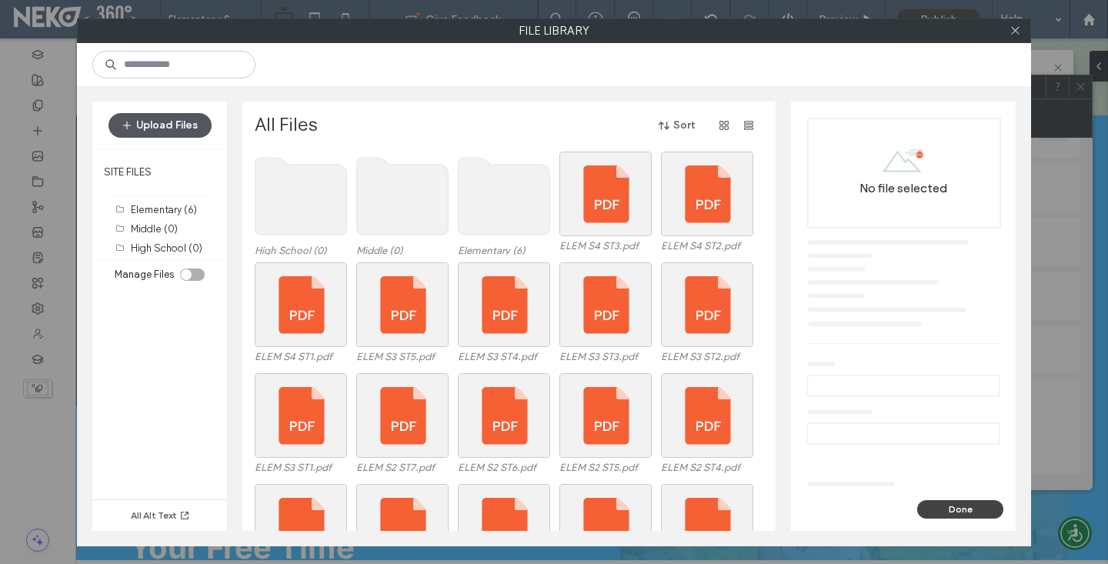
click at [161, 127] on button "Upload Files" at bounding box center [159, 125] width 103 height 25
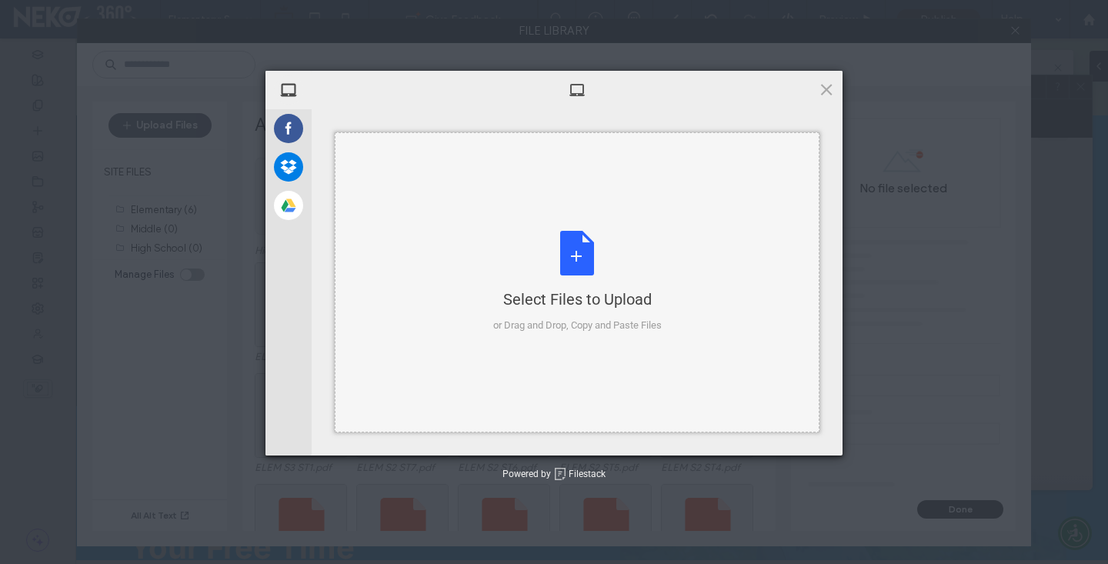
click at [683, 255] on div "Select Files to Upload or Drag and Drop, Copy and Paste Files" at bounding box center [577, 282] width 485 height 300
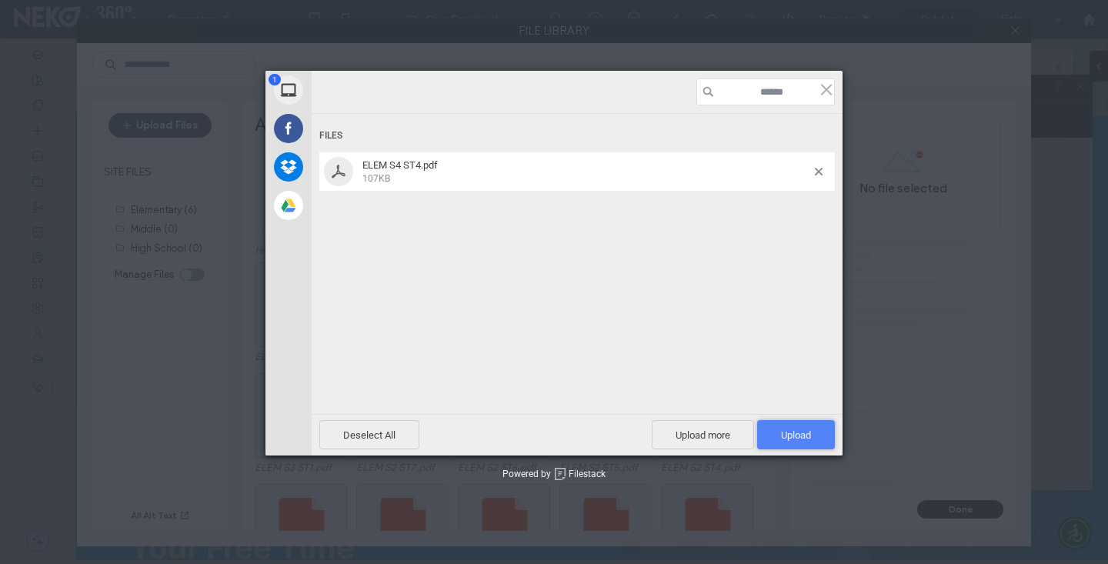
click at [766, 425] on span "Upload 1" at bounding box center [796, 434] width 78 height 29
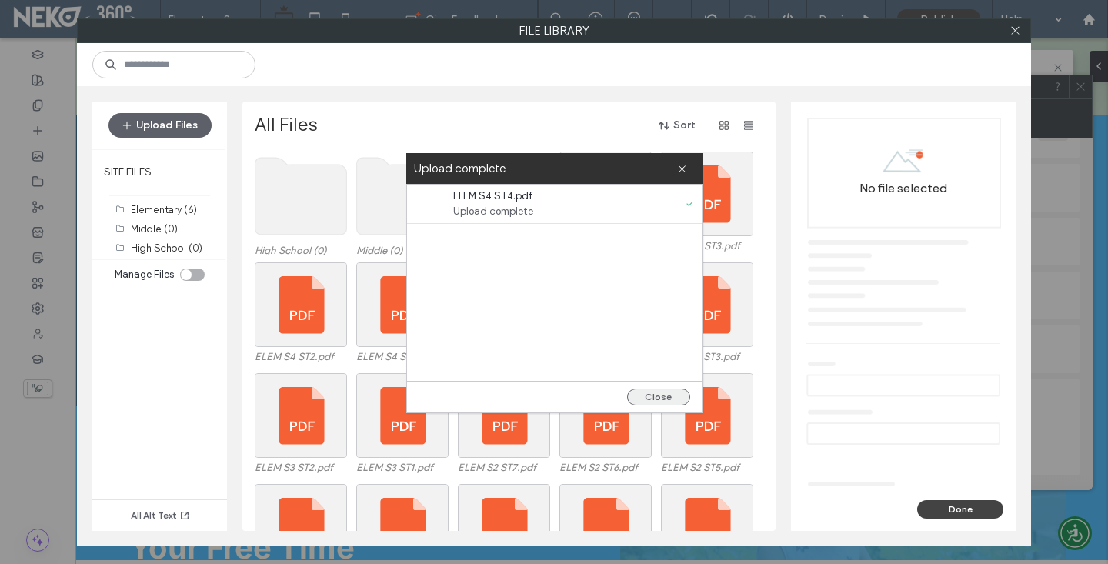
click at [665, 391] on button "Close" at bounding box center [658, 396] width 63 height 17
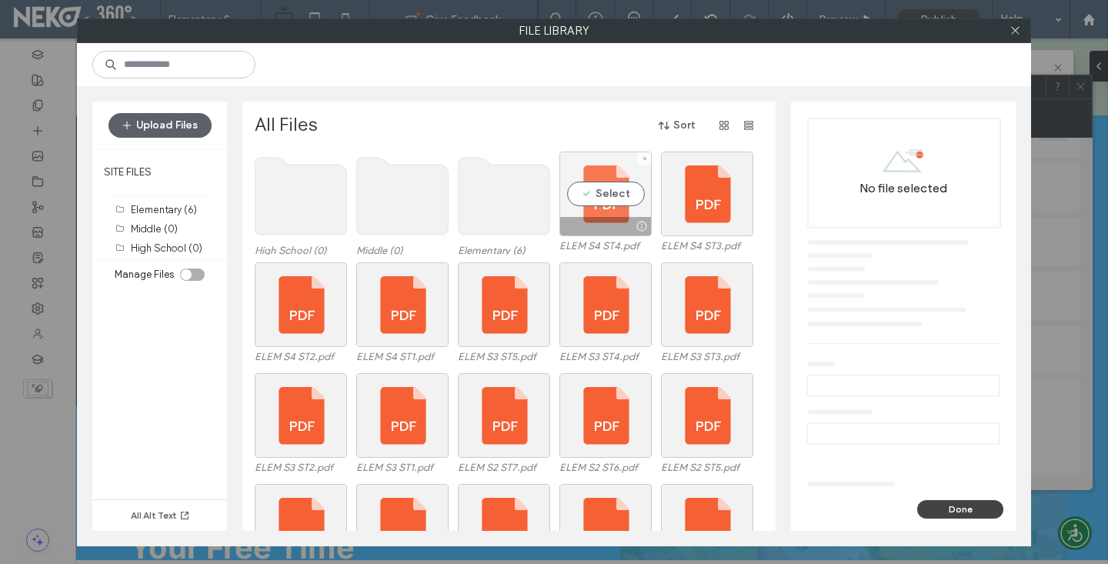
click at [633, 195] on div "Select" at bounding box center [605, 194] width 92 height 85
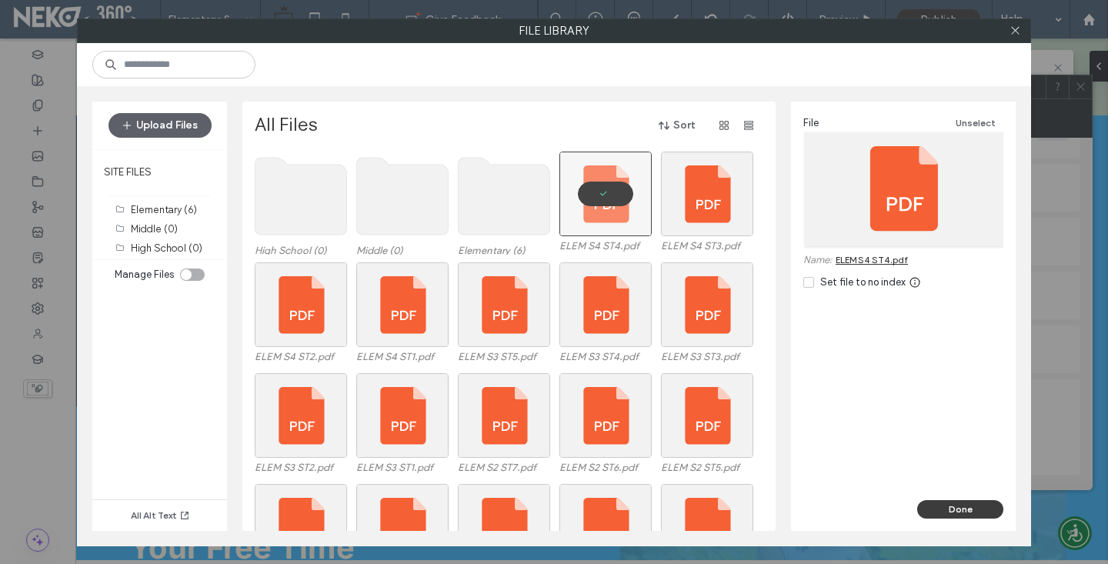
click at [958, 502] on button "Done" at bounding box center [960, 509] width 86 height 18
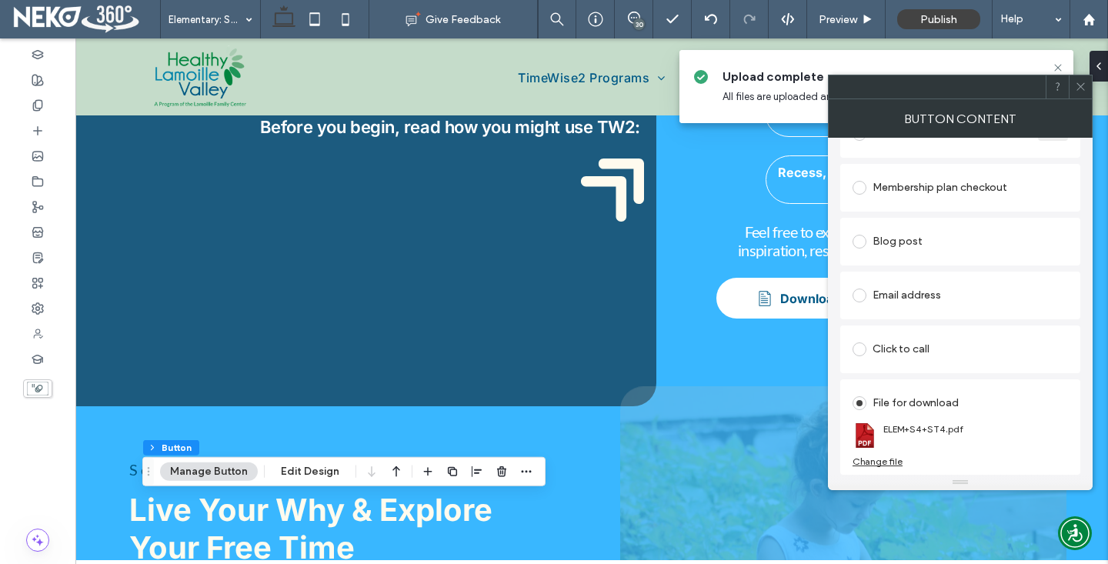
click at [1085, 95] on span at bounding box center [1081, 86] width 12 height 23
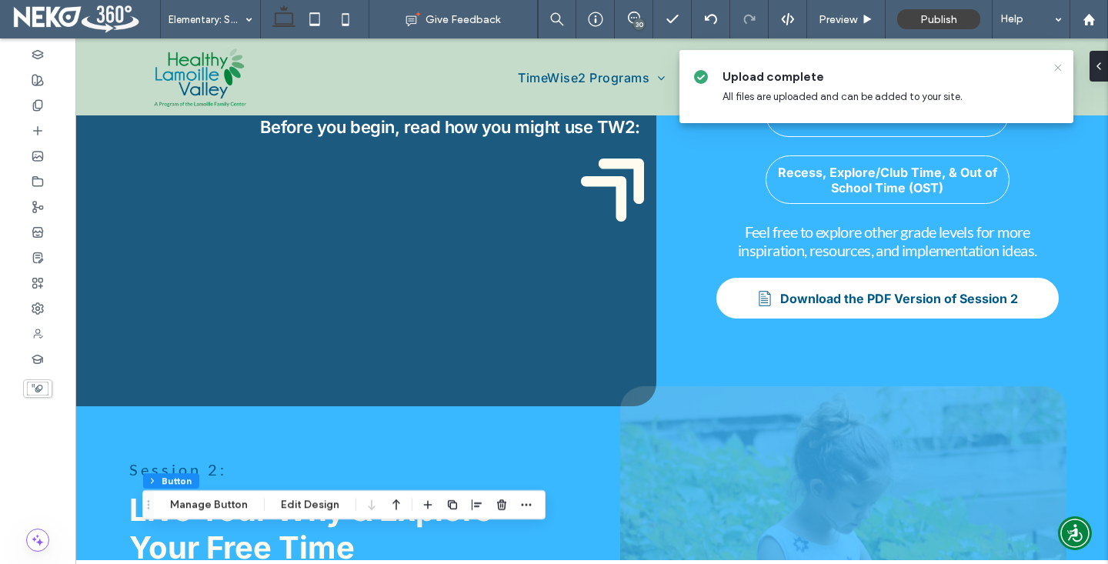
click at [1058, 66] on icon at bounding box center [1057, 68] width 12 height 12
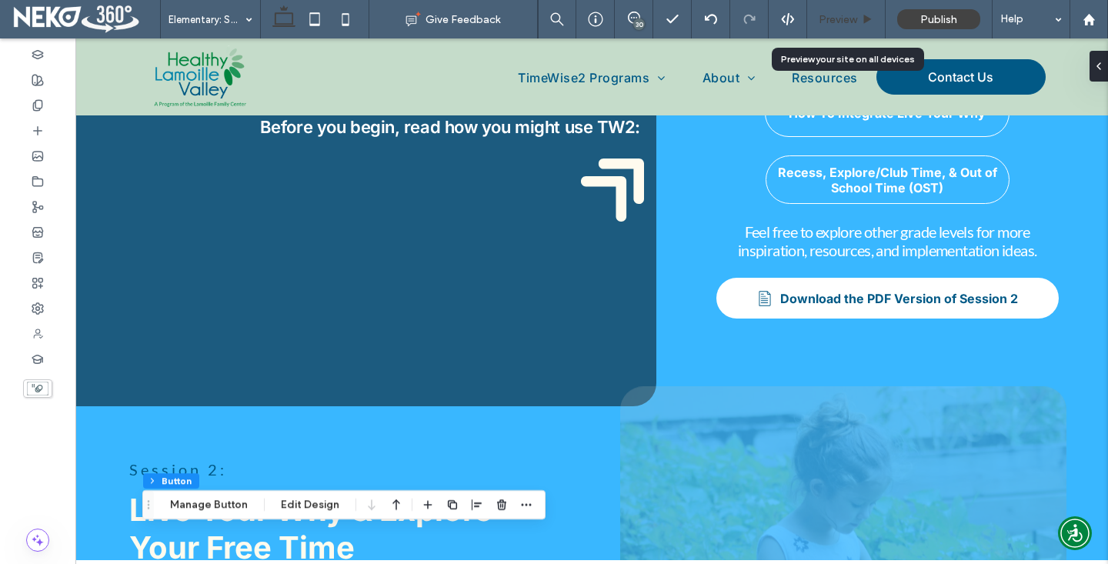
click at [857, 10] on div "Preview" at bounding box center [846, 19] width 78 height 38
click at [854, 15] on span "Preview" at bounding box center [837, 19] width 38 height 13
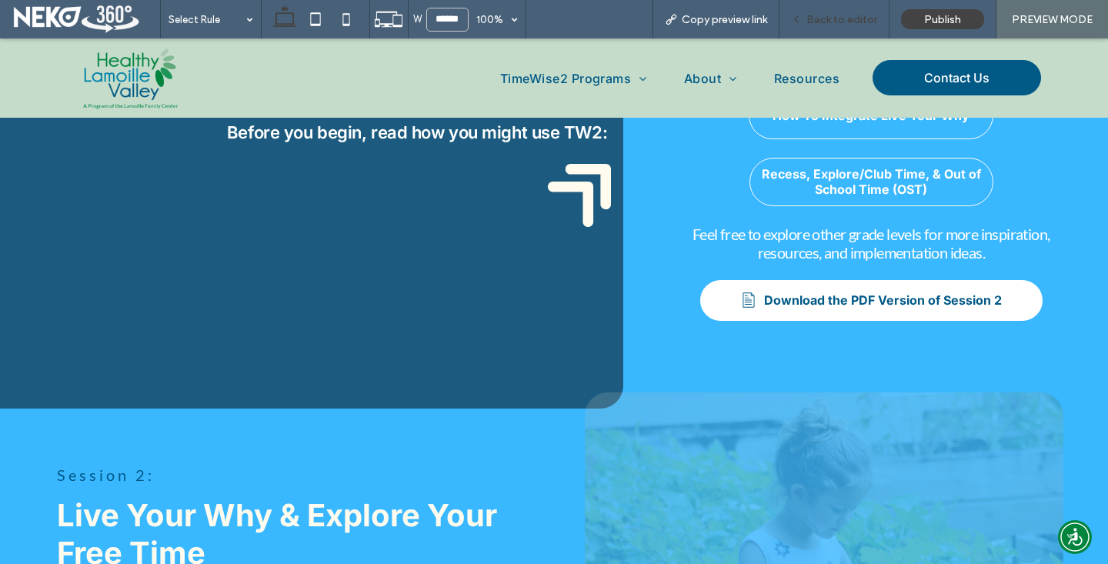
click at [831, 19] on span "Back to editor" at bounding box center [841, 19] width 71 height 13
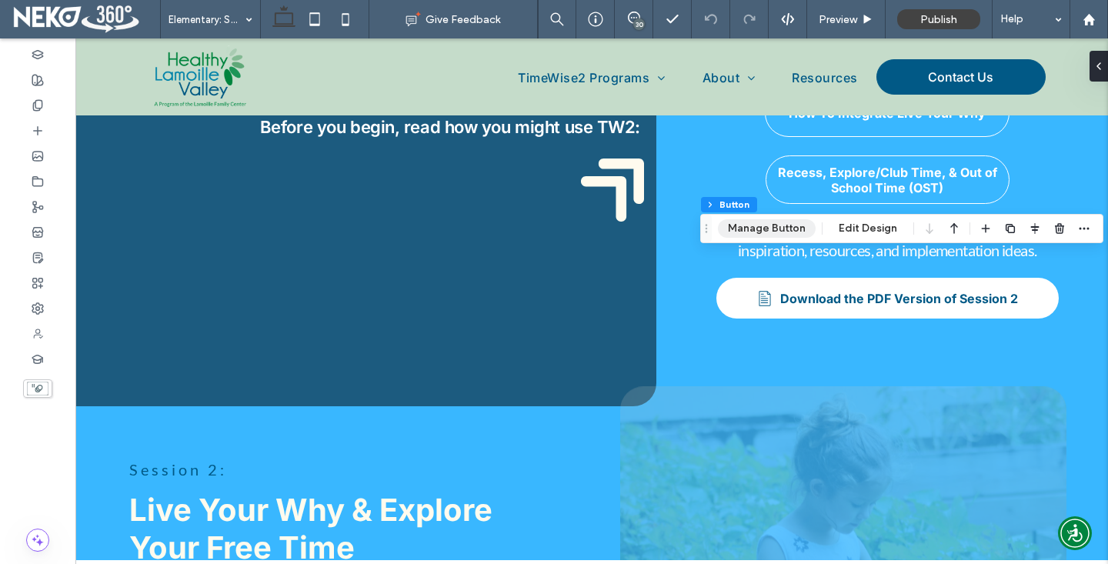
click at [777, 235] on button "Manage Button" at bounding box center [767, 228] width 98 height 18
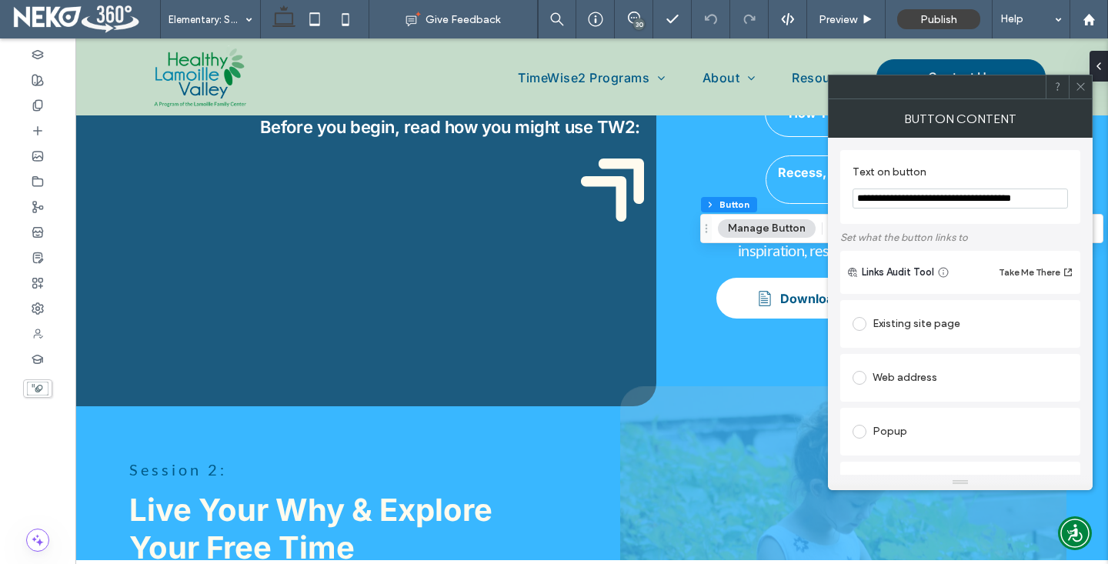
drag, startPoint x: 1058, startPoint y: 193, endPoint x: 992, endPoint y: 201, distance: 65.8
click at [992, 201] on input "**********" at bounding box center [959, 198] width 215 height 20
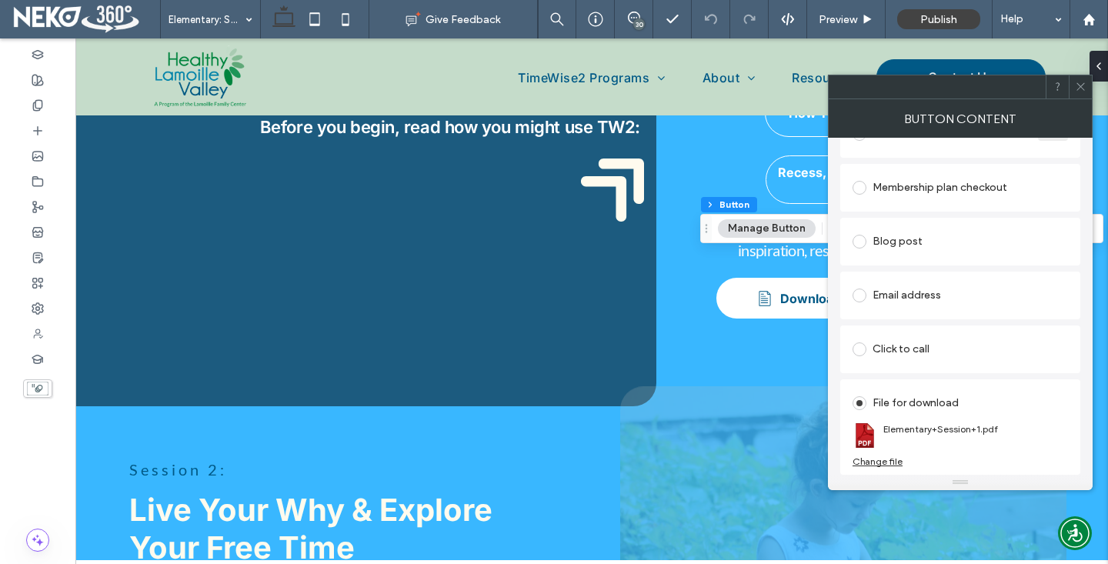
type input "**********"
click at [888, 471] on div "File for download Elementary+Session+1.pdf Change file" at bounding box center [960, 426] width 240 height 95
click at [881, 461] on div "Change file" at bounding box center [877, 461] width 50 height 12
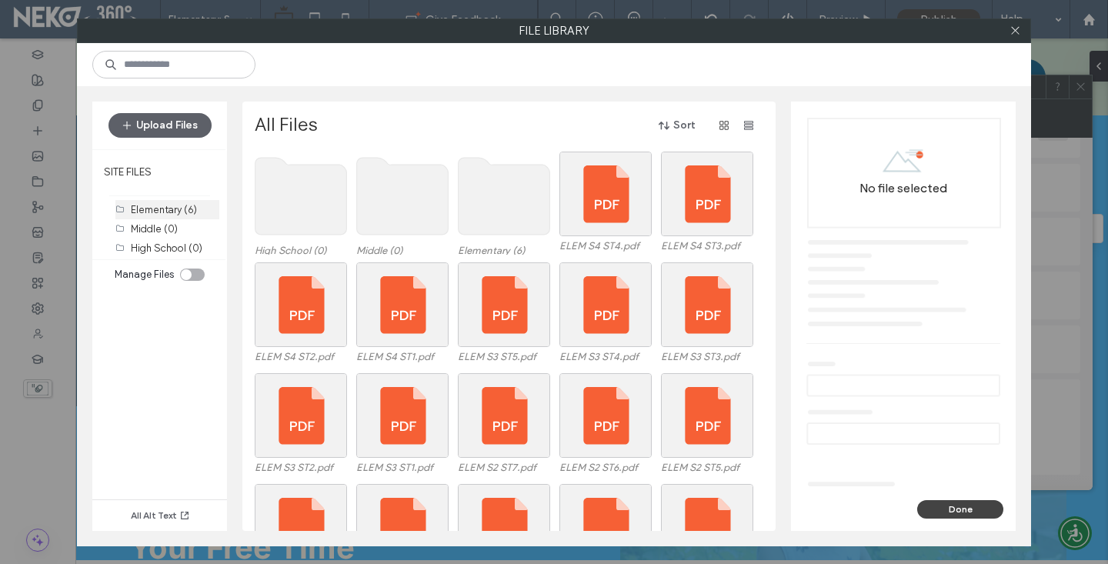
click at [169, 212] on label "Elementary (6)" at bounding box center [164, 210] width 66 height 12
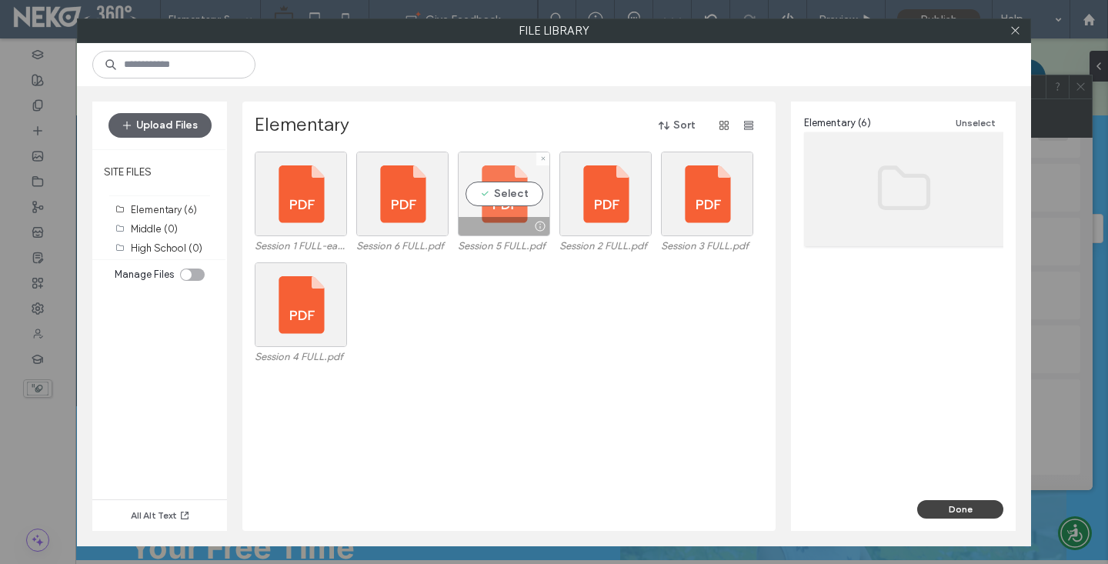
click at [507, 208] on div "Select" at bounding box center [504, 194] width 92 height 85
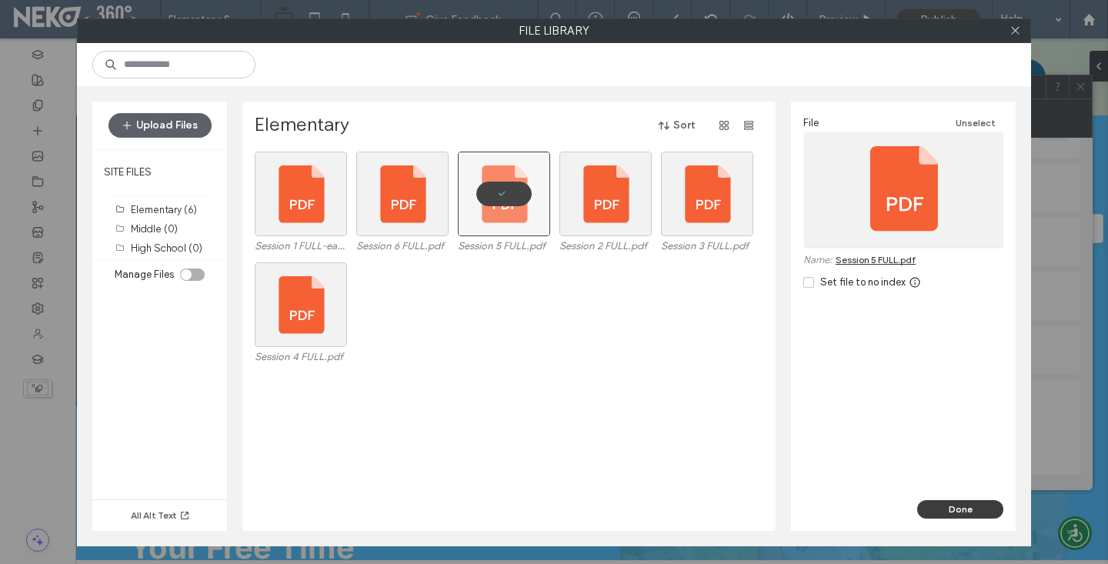
click at [942, 511] on button "Done" at bounding box center [960, 509] width 86 height 18
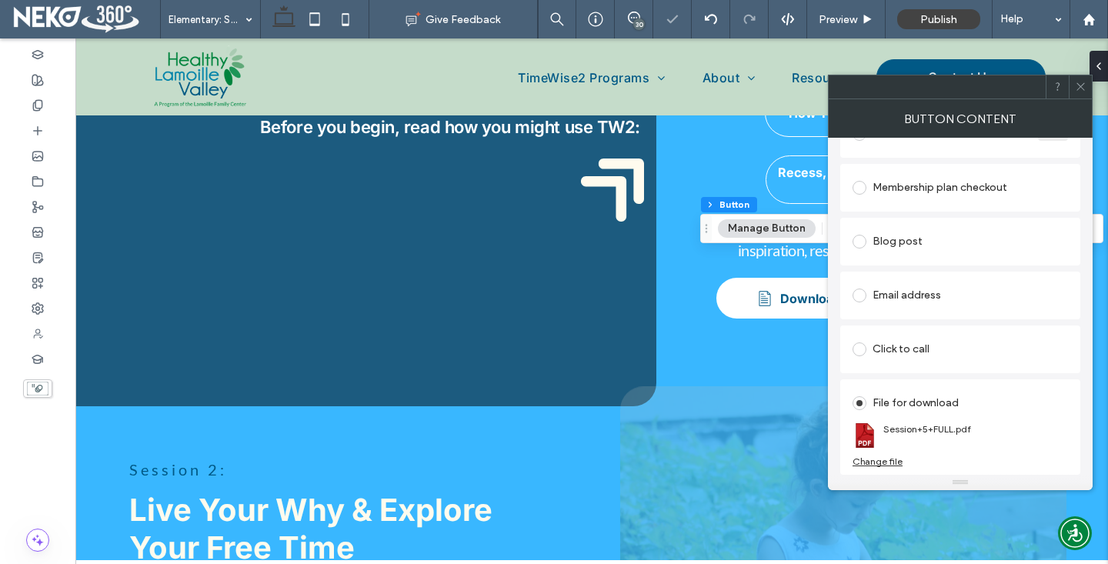
drag, startPoint x: 1081, startPoint y: 88, endPoint x: 1061, endPoint y: 102, distance: 23.7
click at [1081, 88] on icon at bounding box center [1081, 87] width 12 height 12
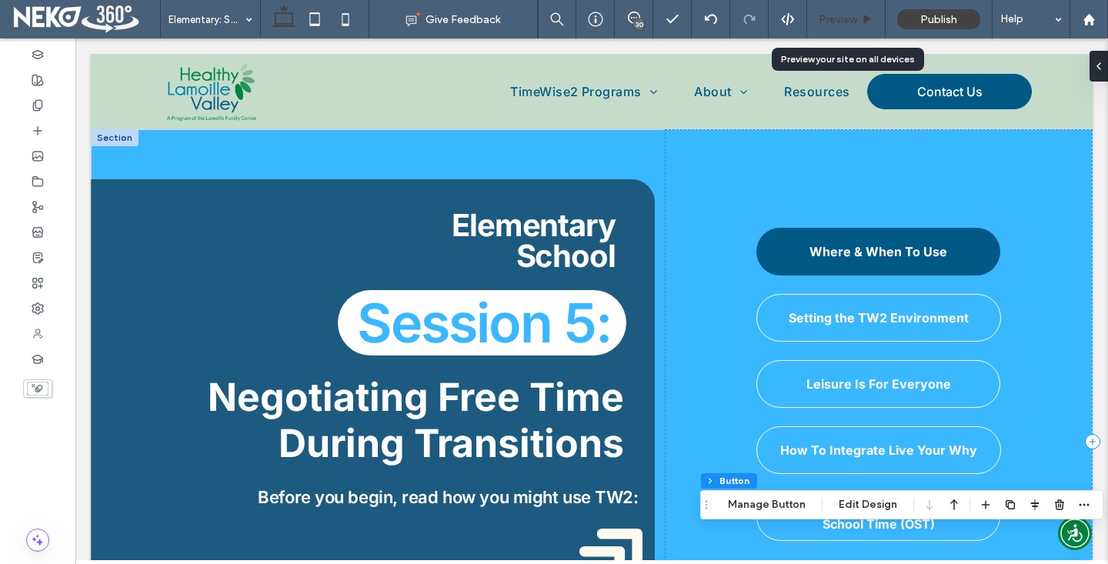
click at [843, 25] on span "Preview" at bounding box center [837, 19] width 38 height 13
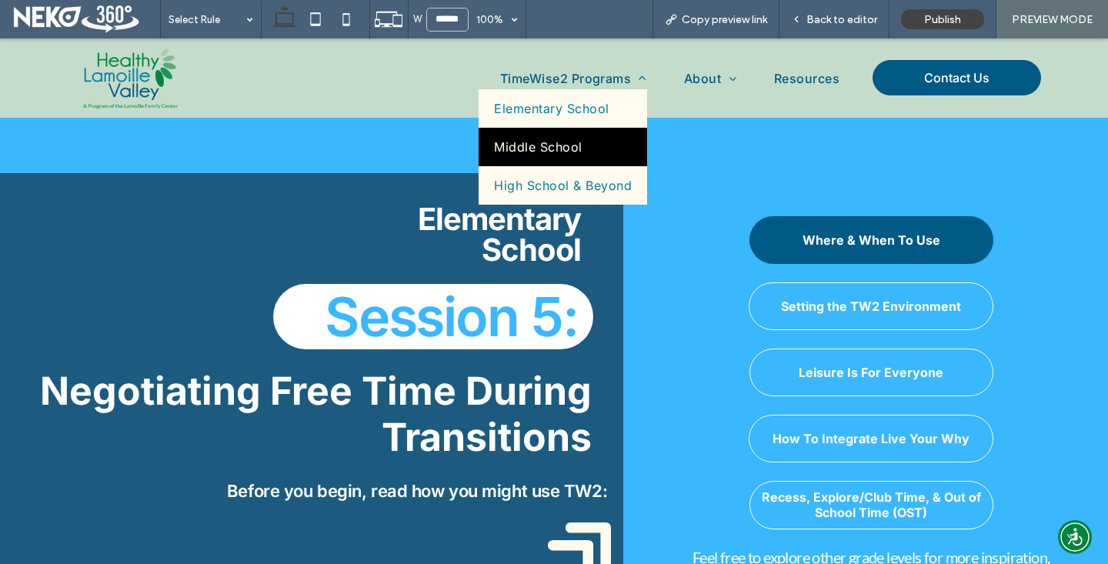
click at [536, 131] on link "Middle School" at bounding box center [562, 147] width 168 height 38
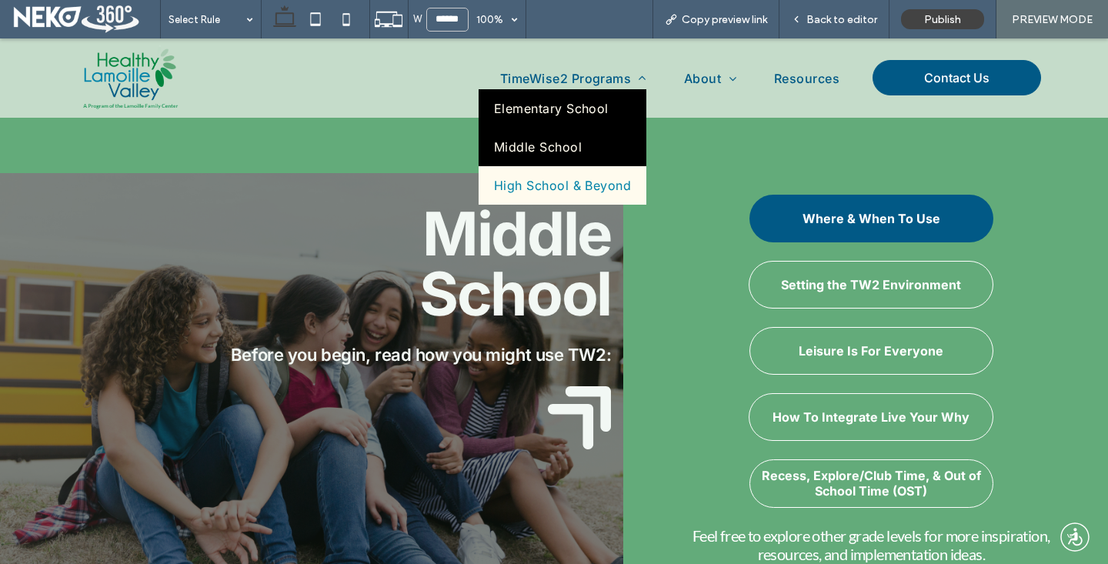
click at [545, 101] on span "Elementary School" at bounding box center [551, 108] width 115 height 15
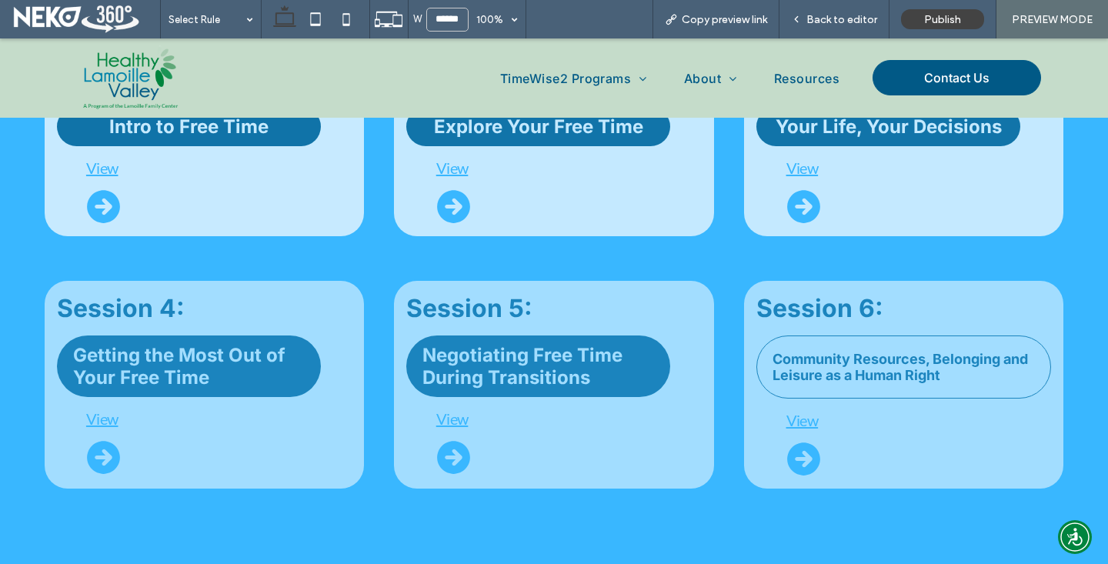
scroll to position [821, 0]
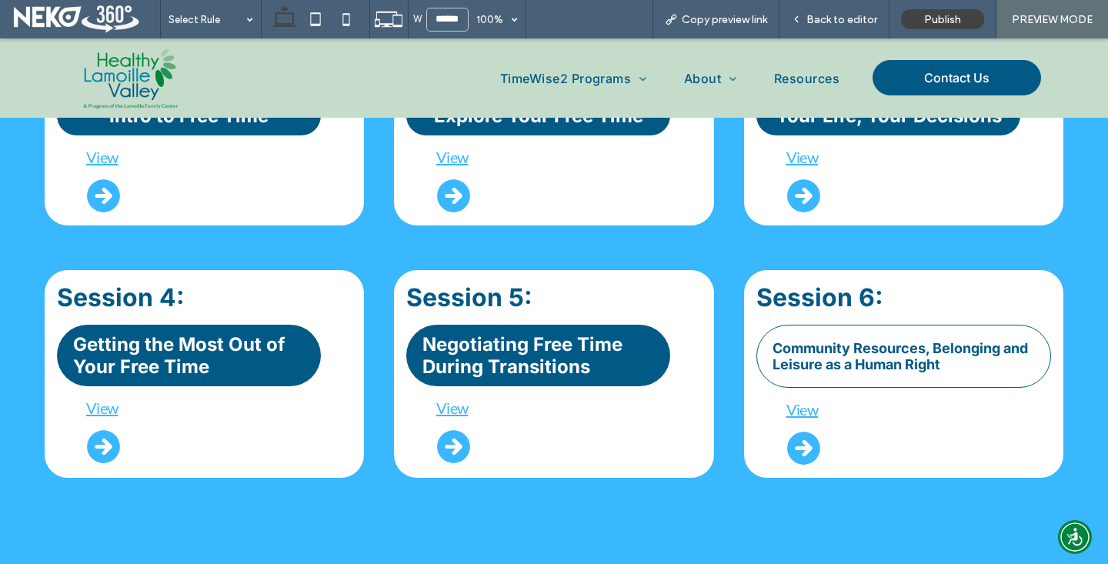
click at [865, 358] on span "Community Resources, Belonging and Leisure as a Human Right" at bounding box center [903, 356] width 262 height 32
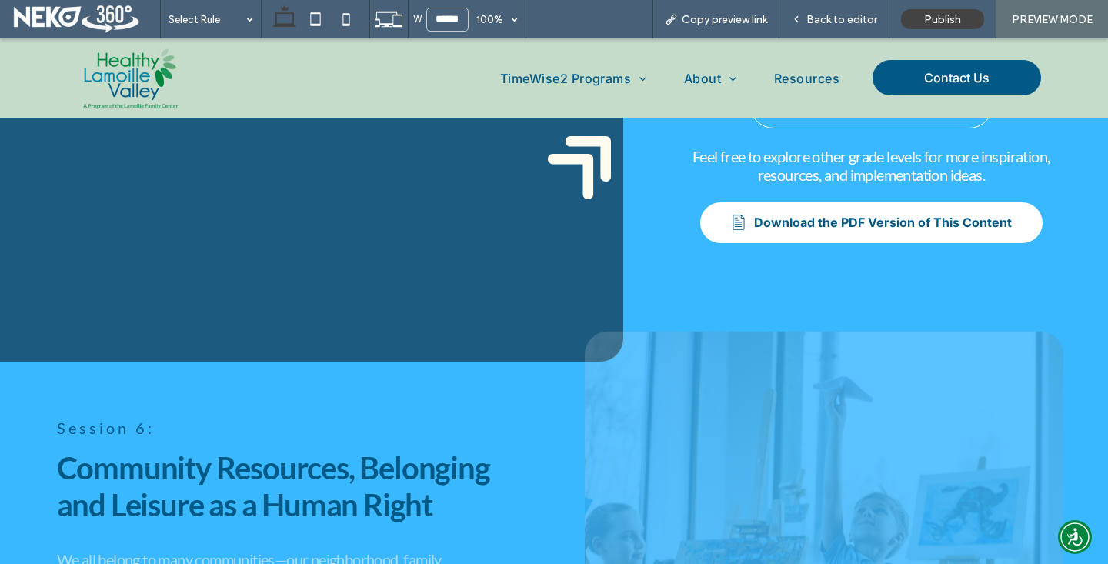
scroll to position [314, 0]
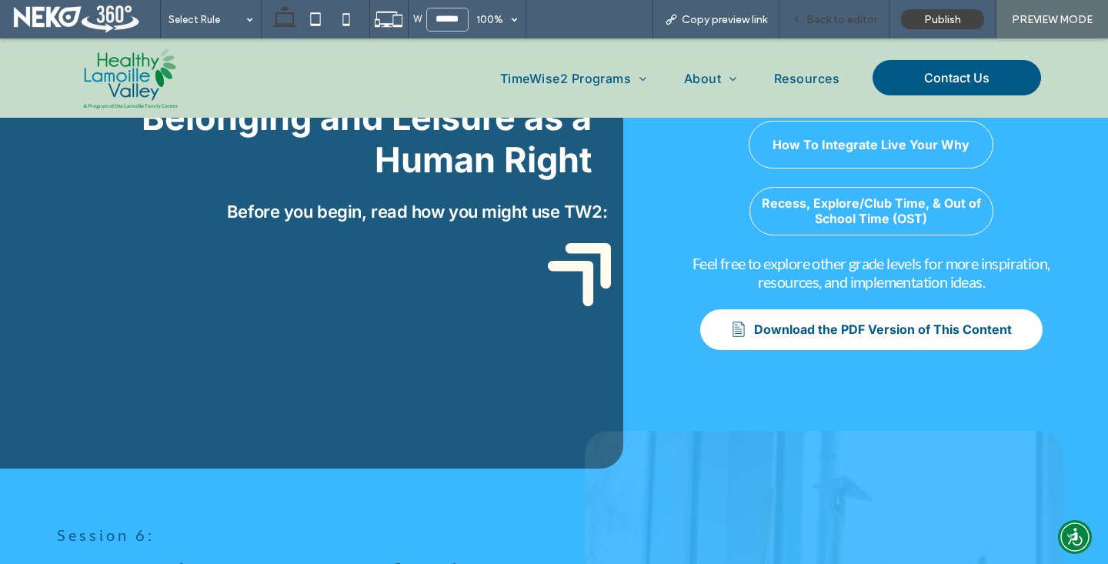
click at [821, 16] on span "Back to editor" at bounding box center [841, 19] width 71 height 13
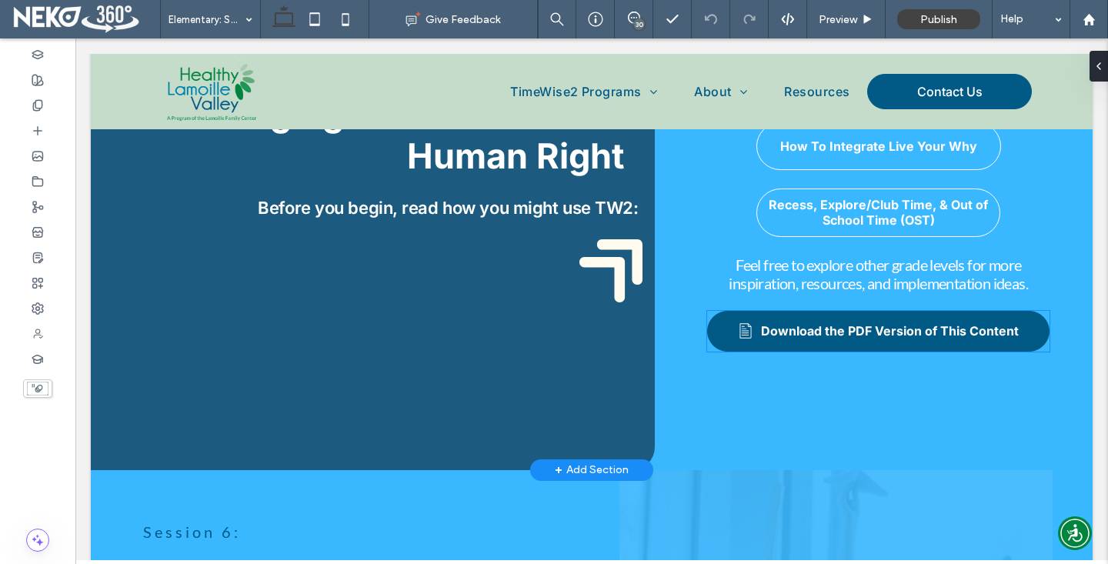
scroll to position [319, 0]
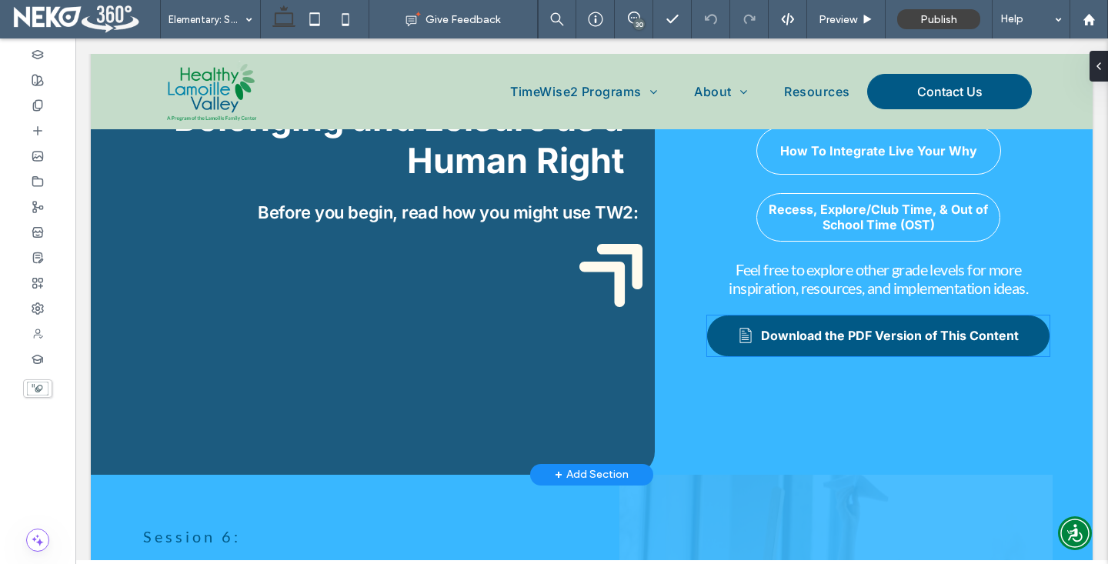
click at [880, 328] on span "Download the PDF Version of This Content" at bounding box center [890, 335] width 258 height 15
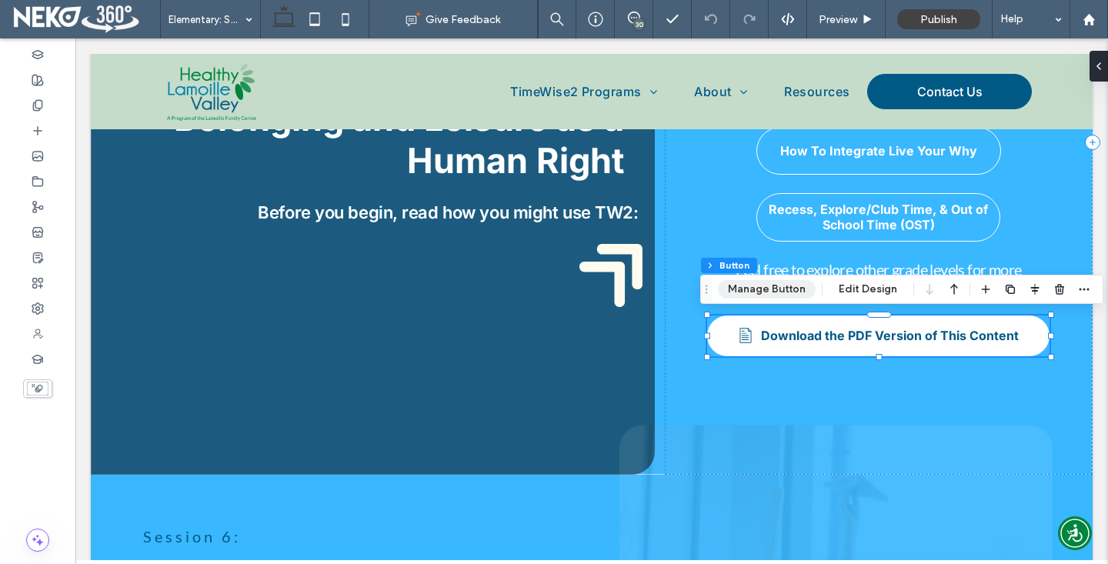
click at [748, 291] on button "Manage Button" at bounding box center [767, 289] width 98 height 18
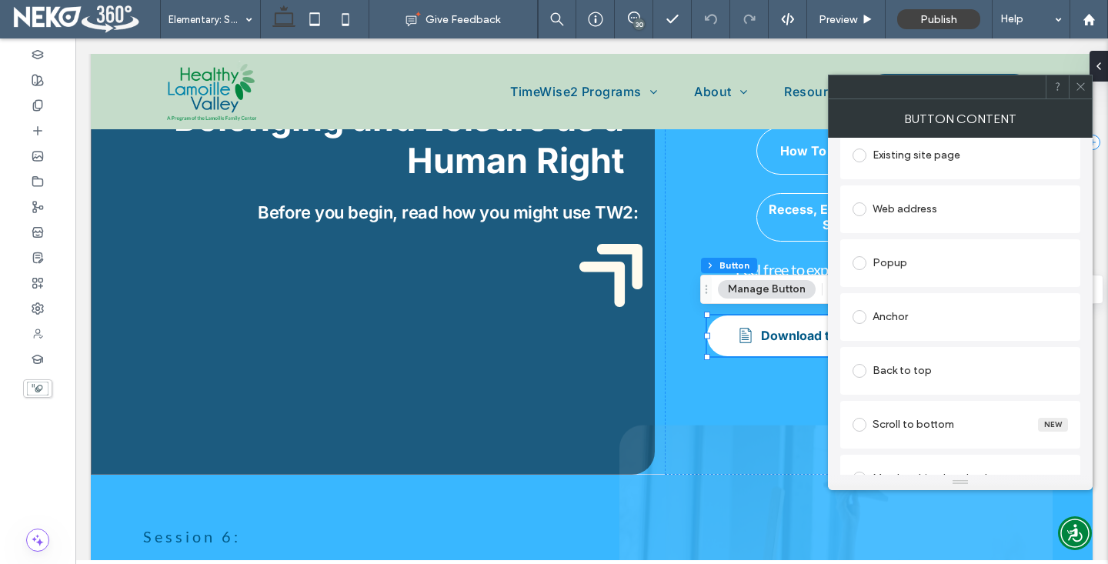
scroll to position [461, 0]
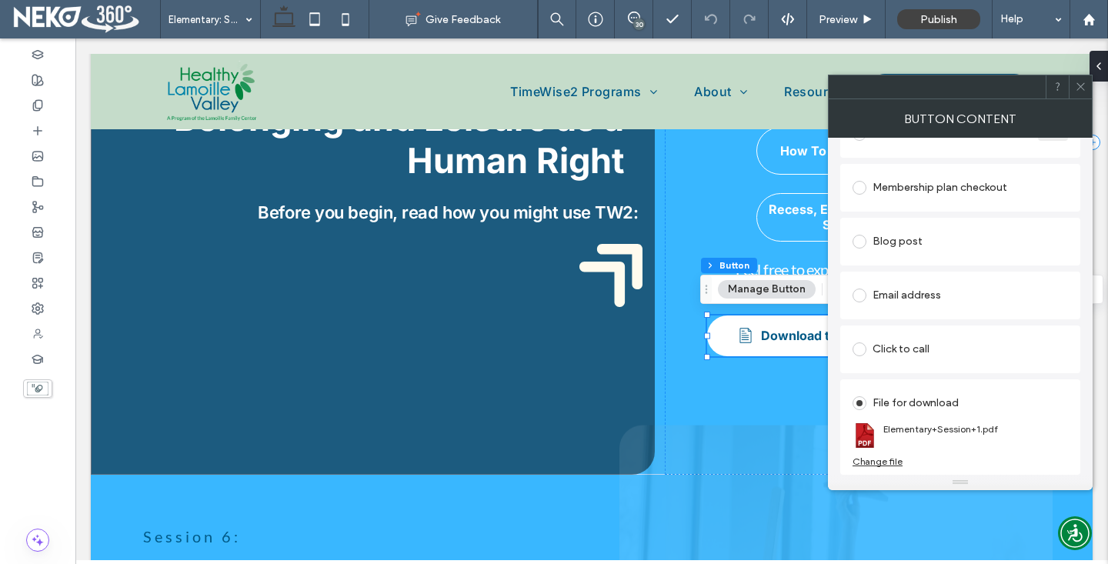
click at [871, 460] on div "Change file" at bounding box center [877, 461] width 50 height 12
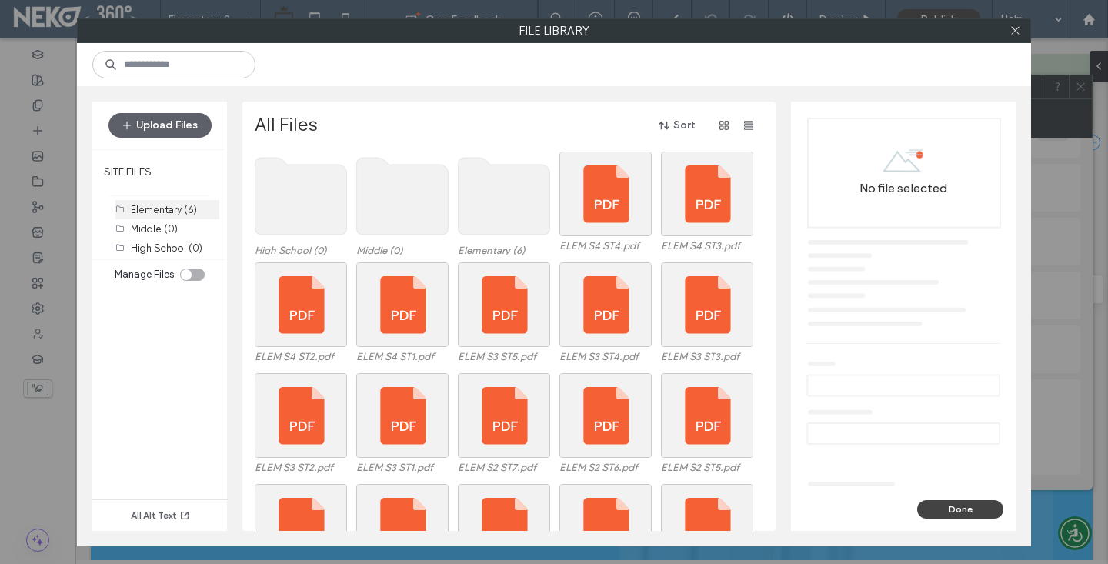
click at [154, 204] on label "Elementary (6)" at bounding box center [164, 210] width 66 height 12
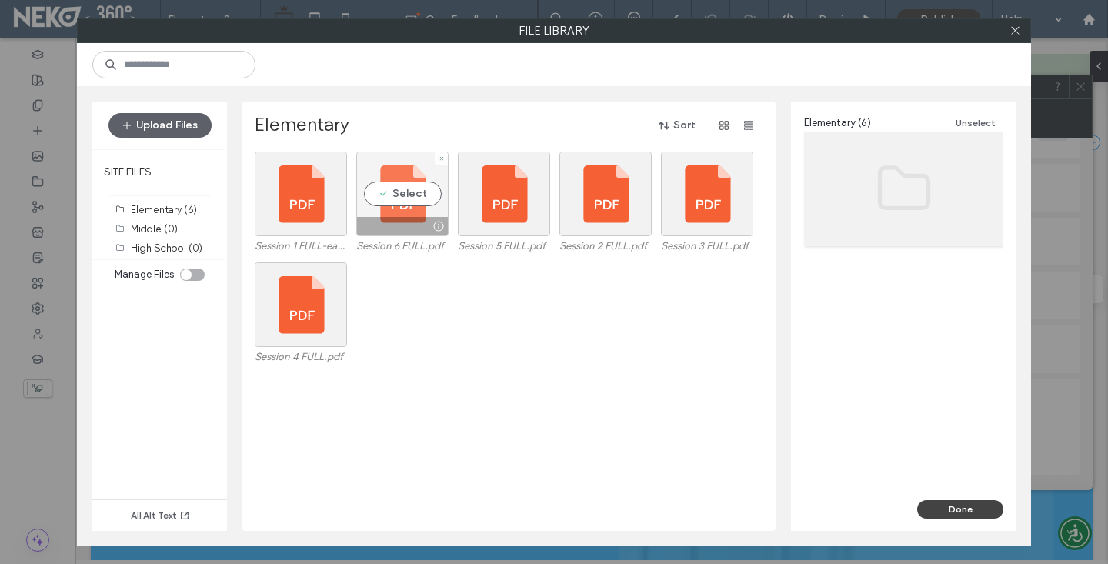
drag, startPoint x: 394, startPoint y: 198, endPoint x: 426, endPoint y: 215, distance: 36.8
click at [395, 198] on div "Select" at bounding box center [402, 194] width 92 height 85
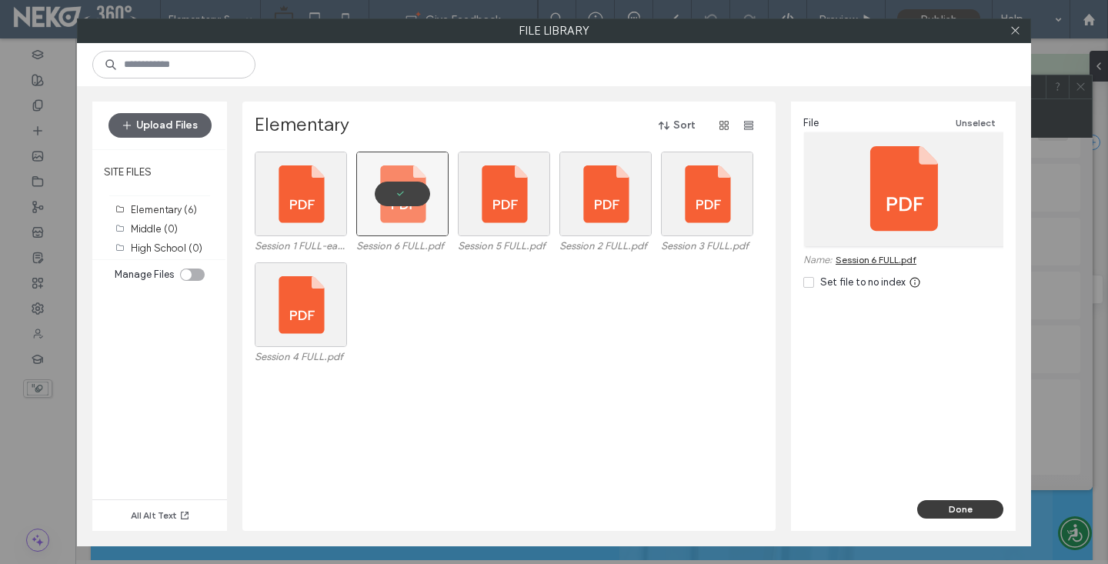
click at [939, 509] on button "Done" at bounding box center [960, 509] width 86 height 18
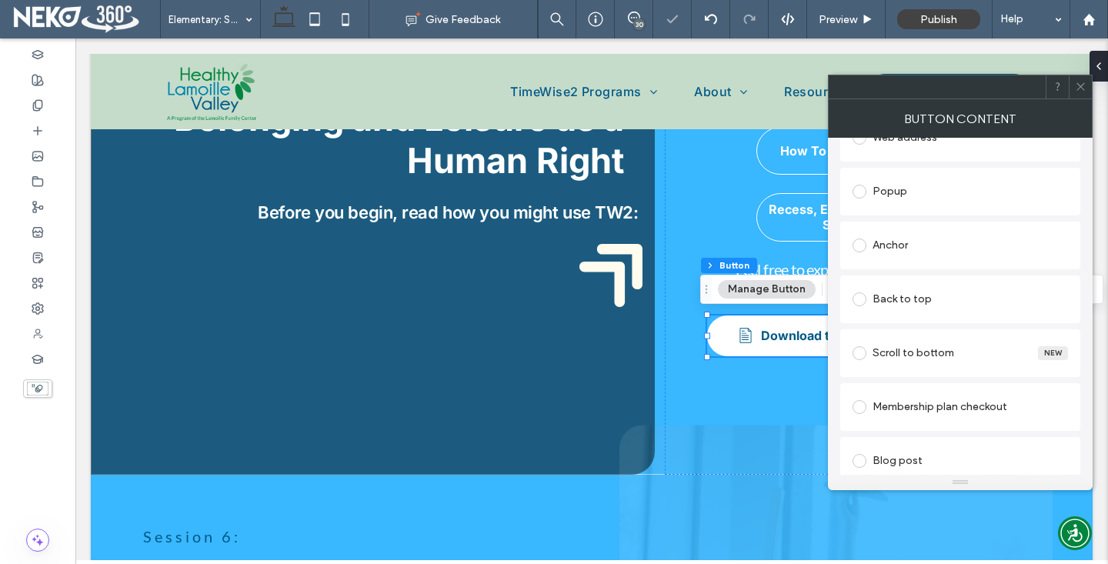
scroll to position [0, 0]
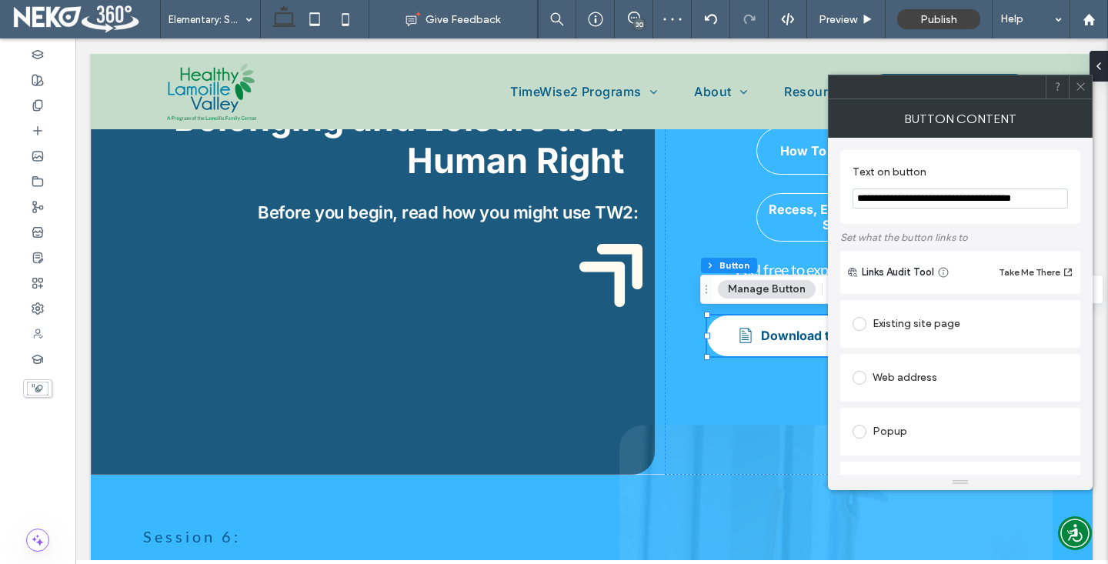
drag, startPoint x: 1057, startPoint y: 196, endPoint x: 995, endPoint y: 198, distance: 62.3
click at [995, 198] on input "**********" at bounding box center [959, 198] width 215 height 20
type input "**********"
click at [1034, 231] on label "Set what the button links to" at bounding box center [960, 237] width 240 height 27
click at [1075, 88] on icon at bounding box center [1081, 87] width 12 height 12
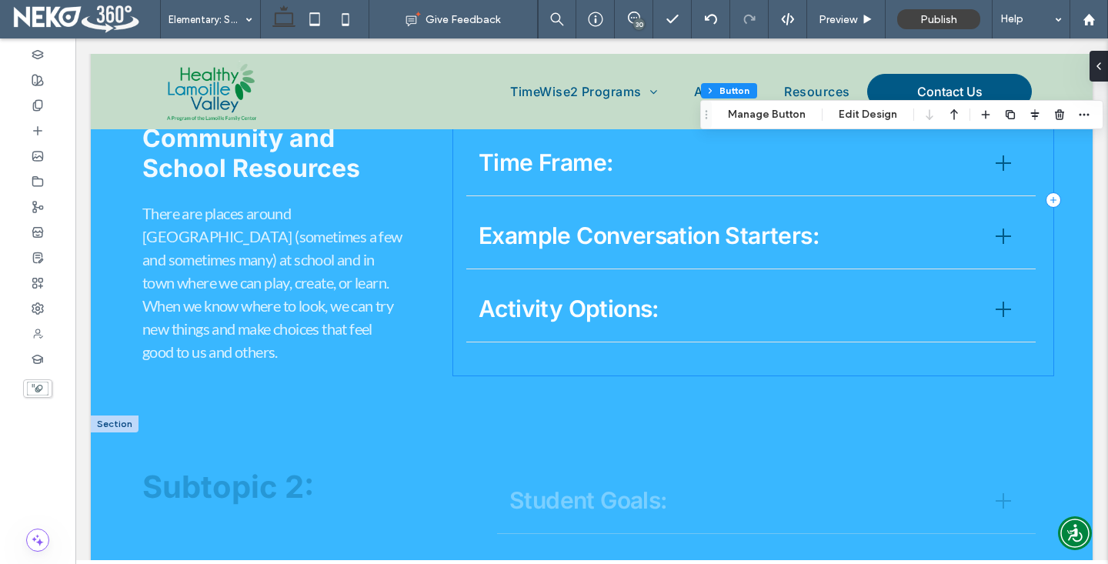
scroll to position [1665, 0]
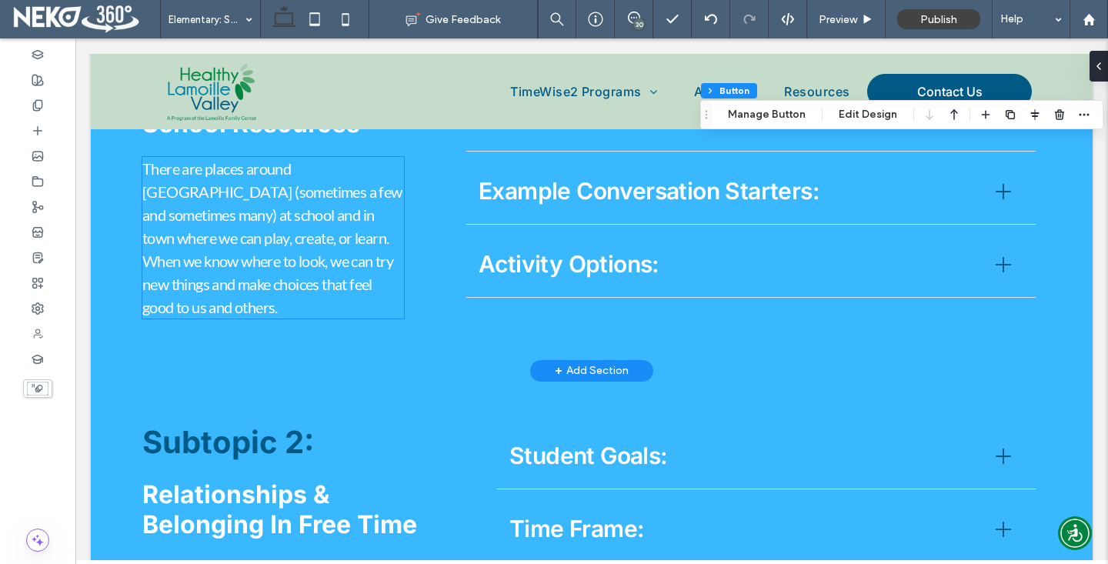
click at [317, 290] on p "There are places around us (sometimes a few and sometimes many) at school and i…" at bounding box center [273, 238] width 262 height 162
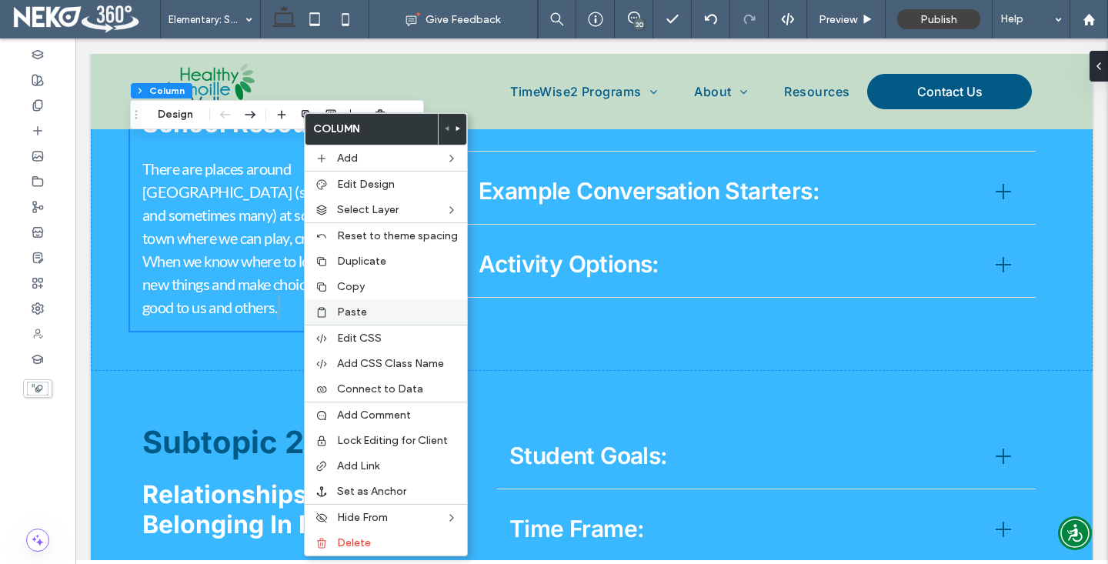
click at [362, 318] on span "Paste" at bounding box center [352, 311] width 30 height 13
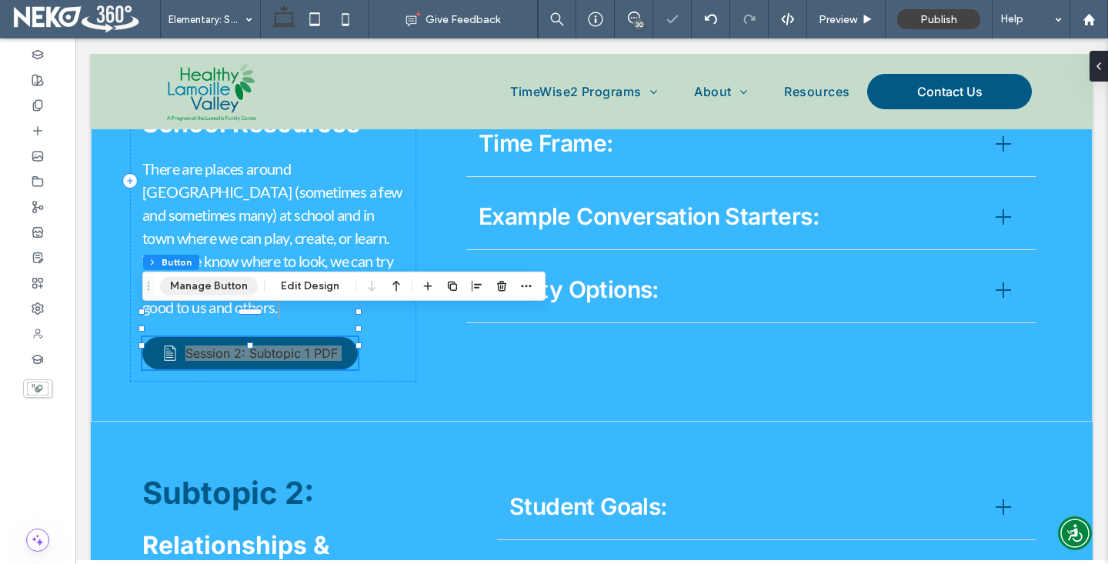
click at [222, 282] on button "Manage Button" at bounding box center [209, 286] width 98 height 18
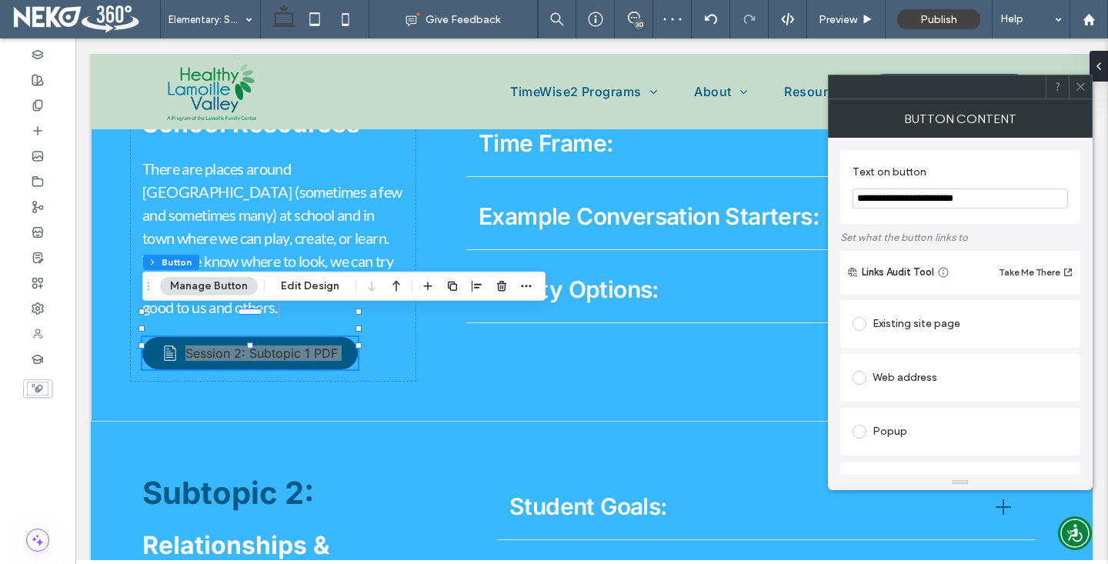
click at [898, 198] on input "**********" at bounding box center [959, 198] width 215 height 20
type input "**********"
click at [955, 213] on section "**********" at bounding box center [959, 187] width 215 height 58
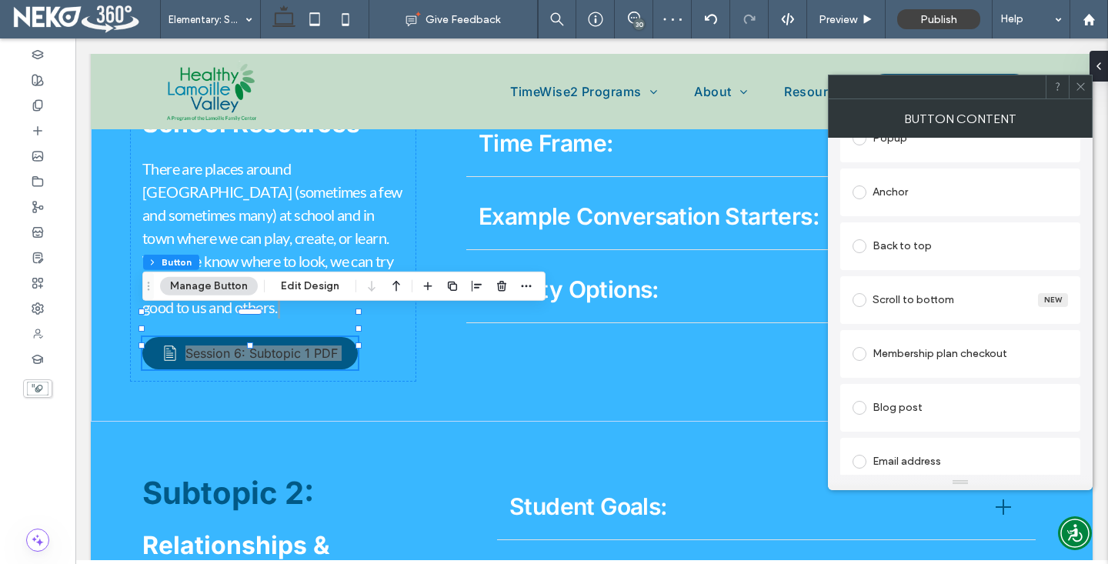
scroll to position [461, 0]
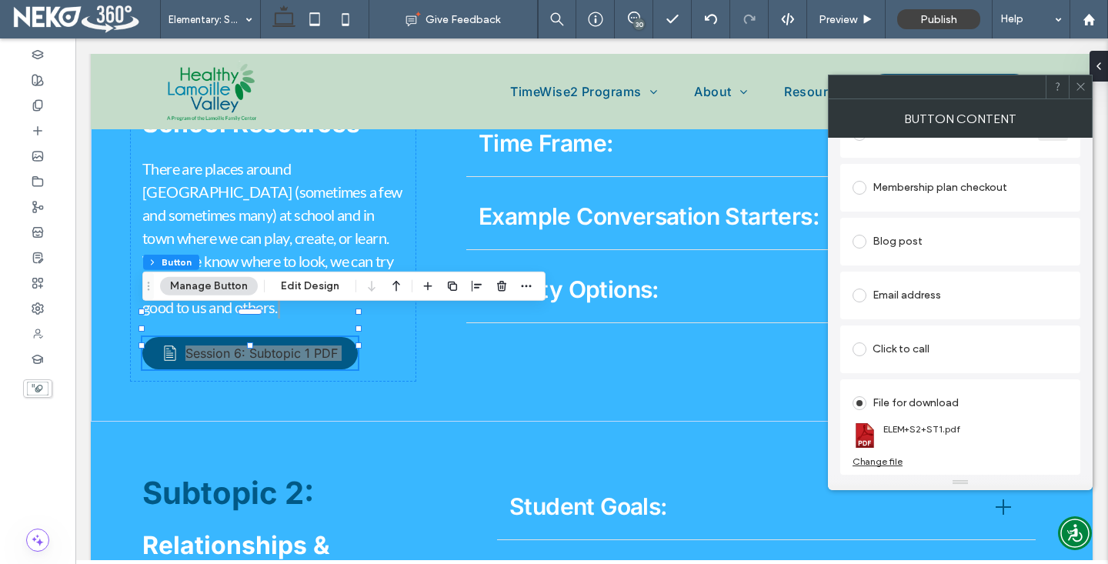
click at [884, 461] on div "Change file" at bounding box center [877, 461] width 50 height 12
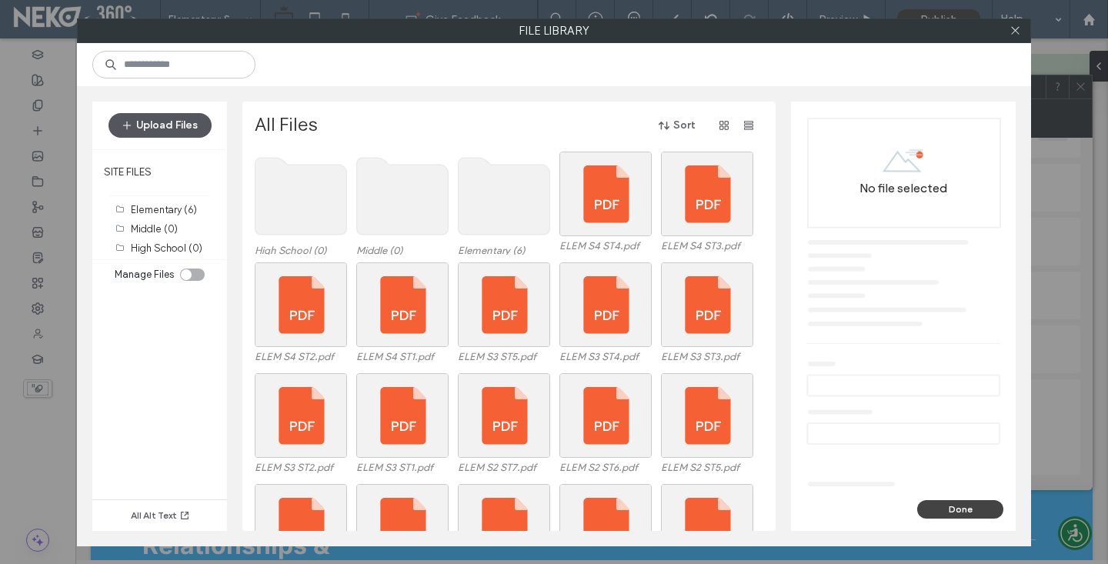
drag, startPoint x: 126, startPoint y: 112, endPoint x: 150, endPoint y: 135, distance: 33.2
click at [126, 113] on button "Upload Files" at bounding box center [159, 125] width 103 height 25
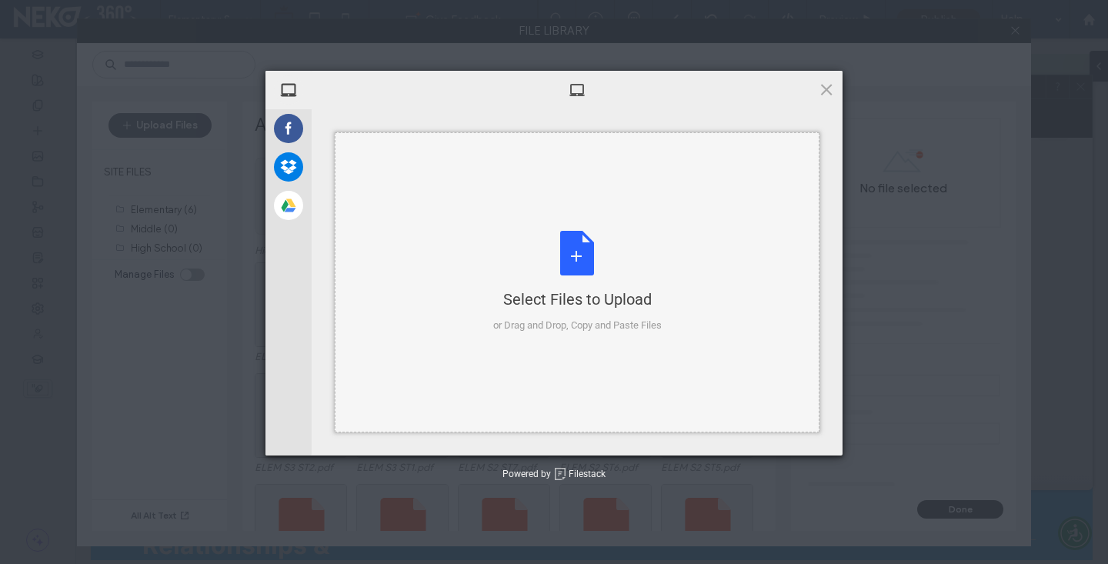
click at [466, 255] on div "Select Files to Upload or Drag and Drop, Copy and Paste Files" at bounding box center [577, 282] width 485 height 300
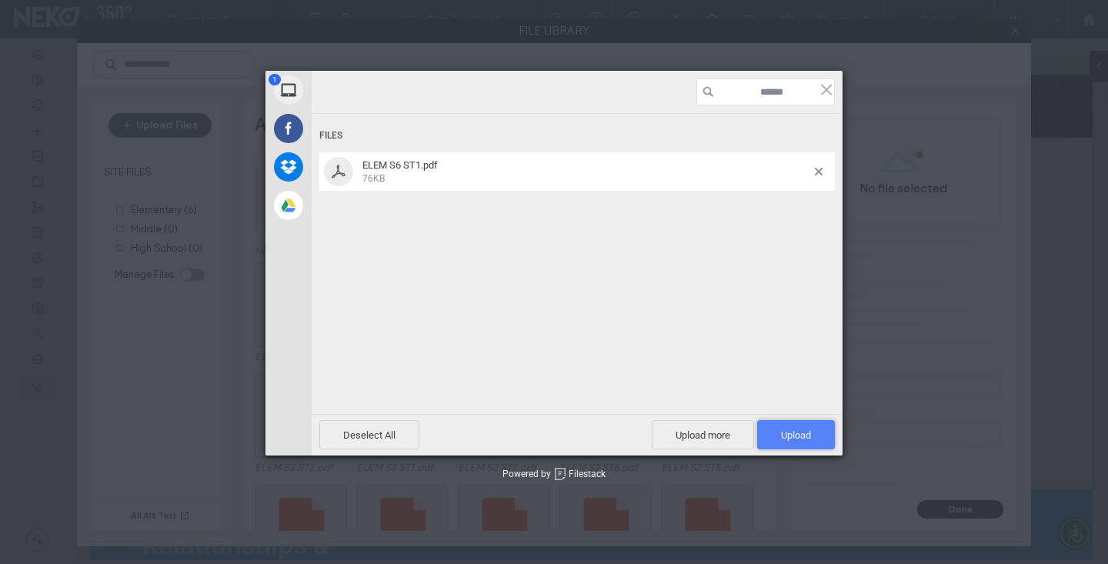
click at [788, 439] on span "Upload 1" at bounding box center [796, 435] width 30 height 12
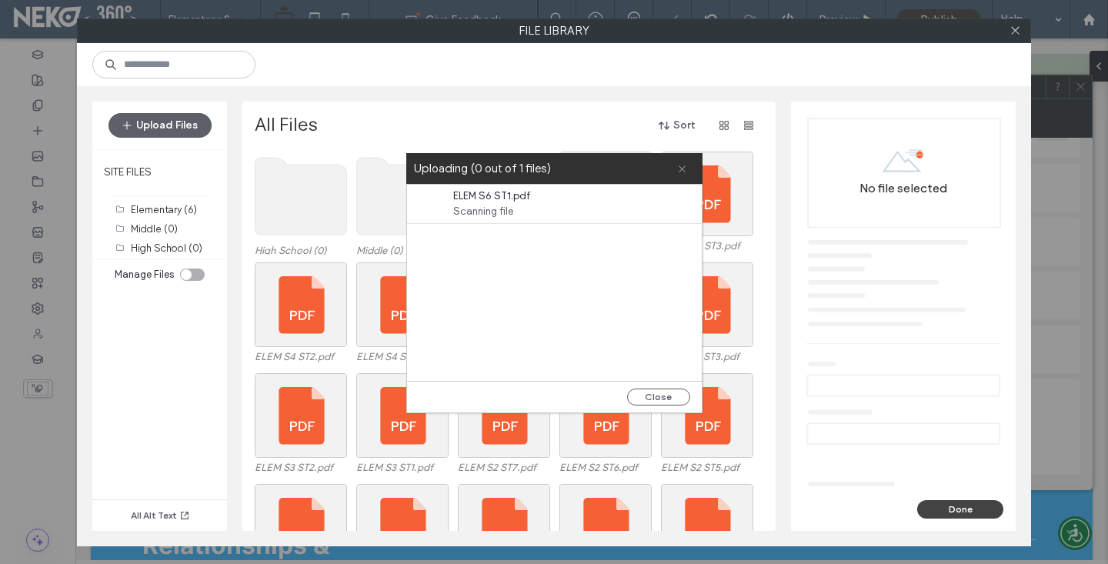
click at [685, 168] on icon at bounding box center [682, 169] width 10 height 10
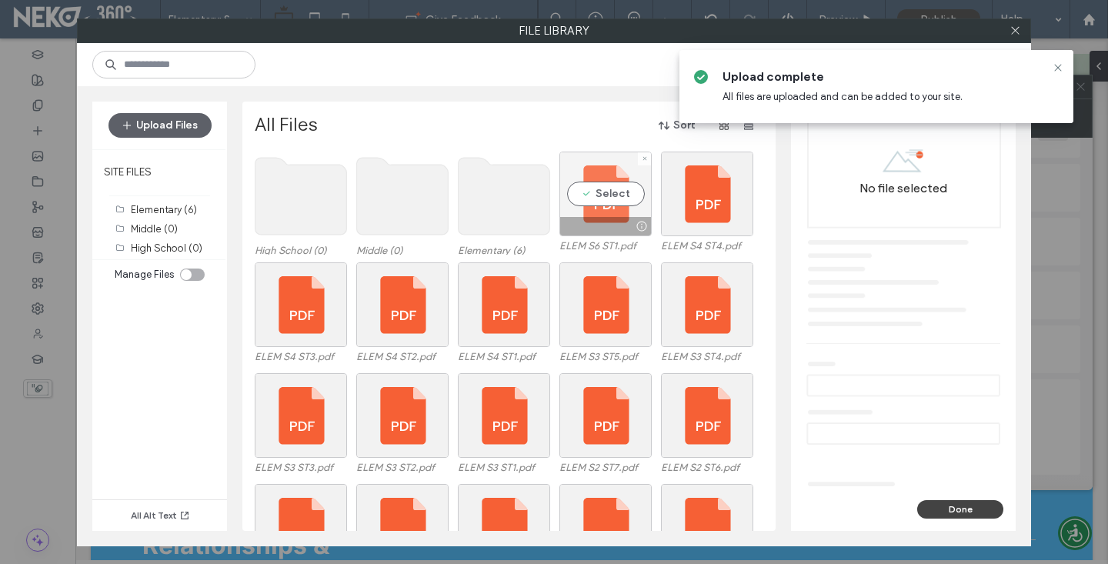
click at [576, 198] on div "Select" at bounding box center [605, 194] width 92 height 85
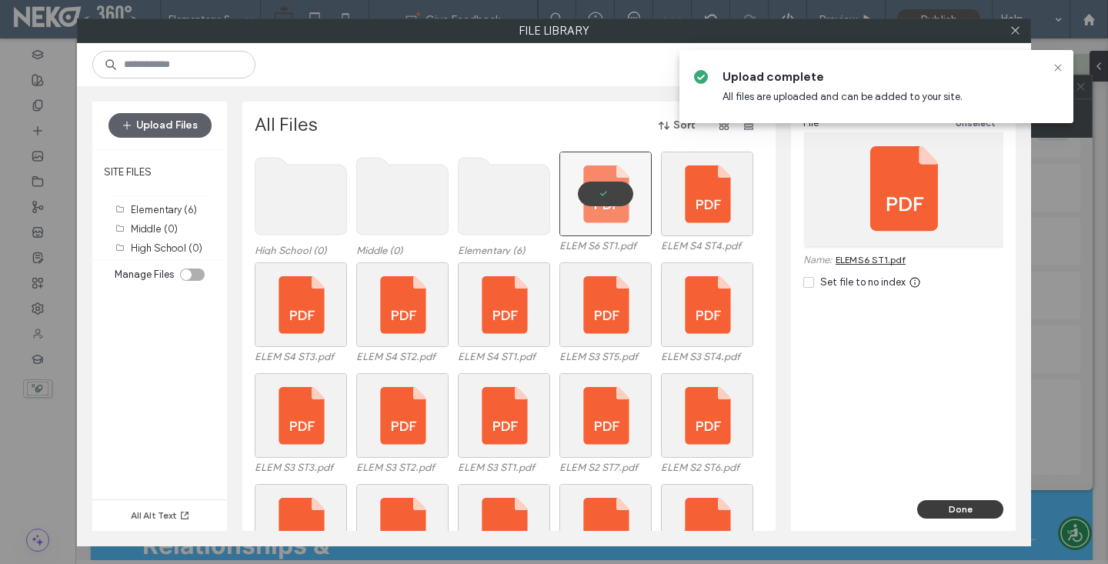
click at [935, 510] on button "Done" at bounding box center [960, 509] width 86 height 18
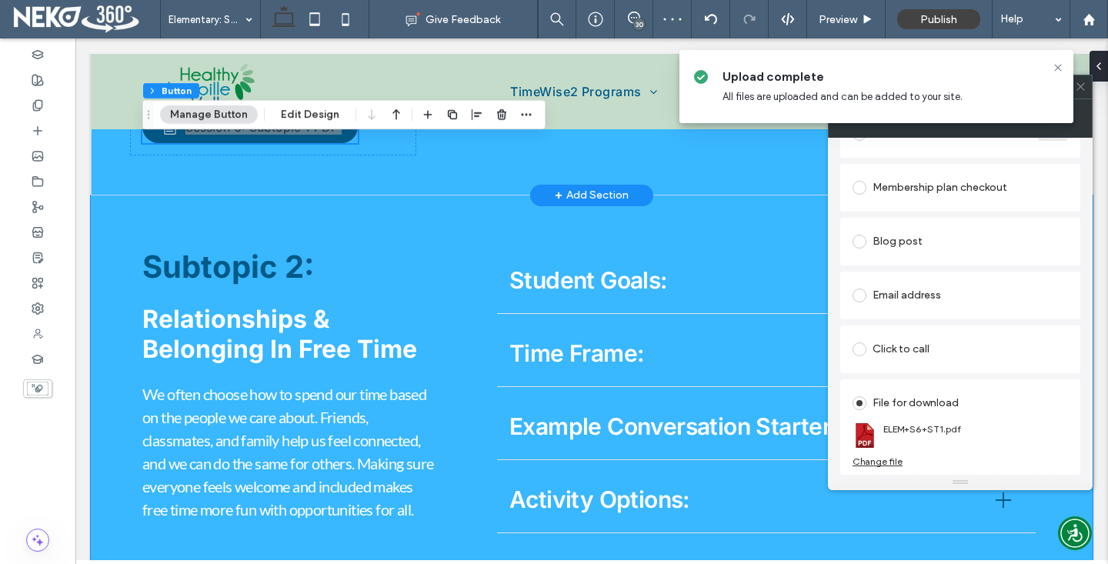
scroll to position [2033, 0]
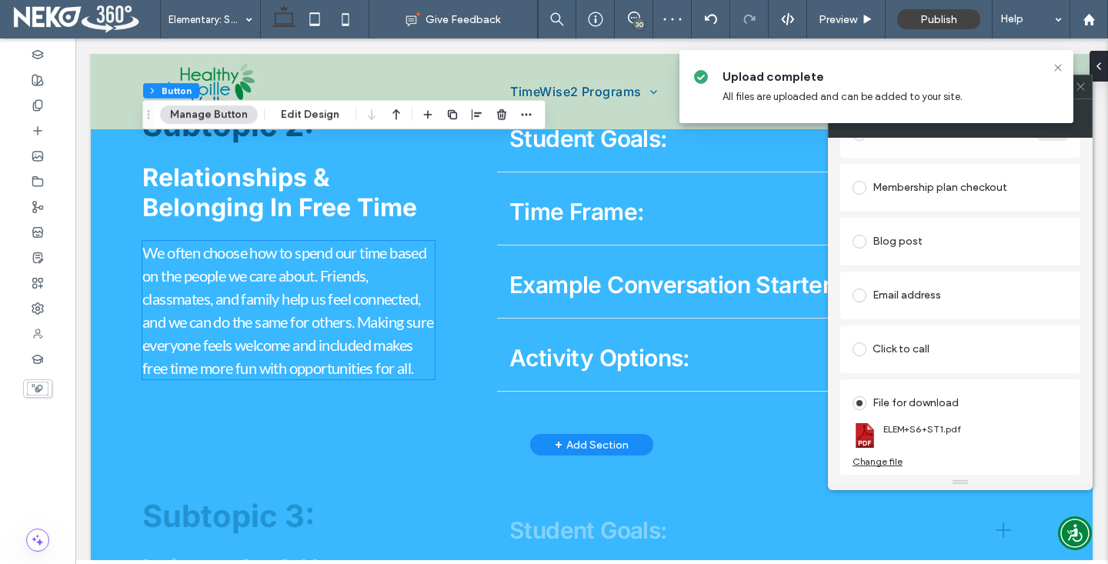
click at [330, 360] on p "We often choose how to spend our time based on the people we care about. Friend…" at bounding box center [288, 310] width 292 height 138
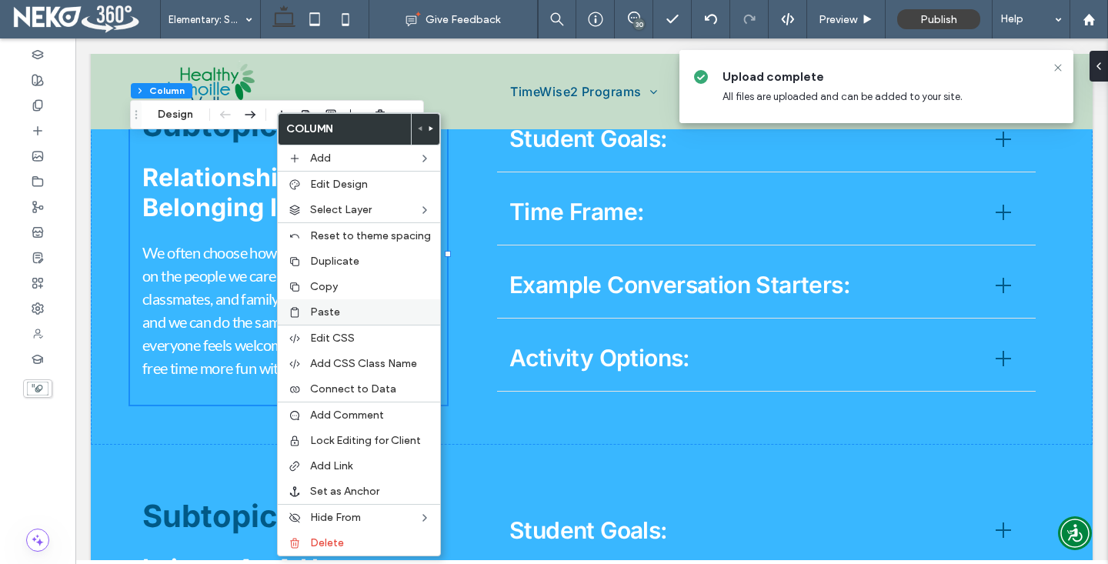
click at [327, 308] on span "Paste" at bounding box center [325, 311] width 30 height 13
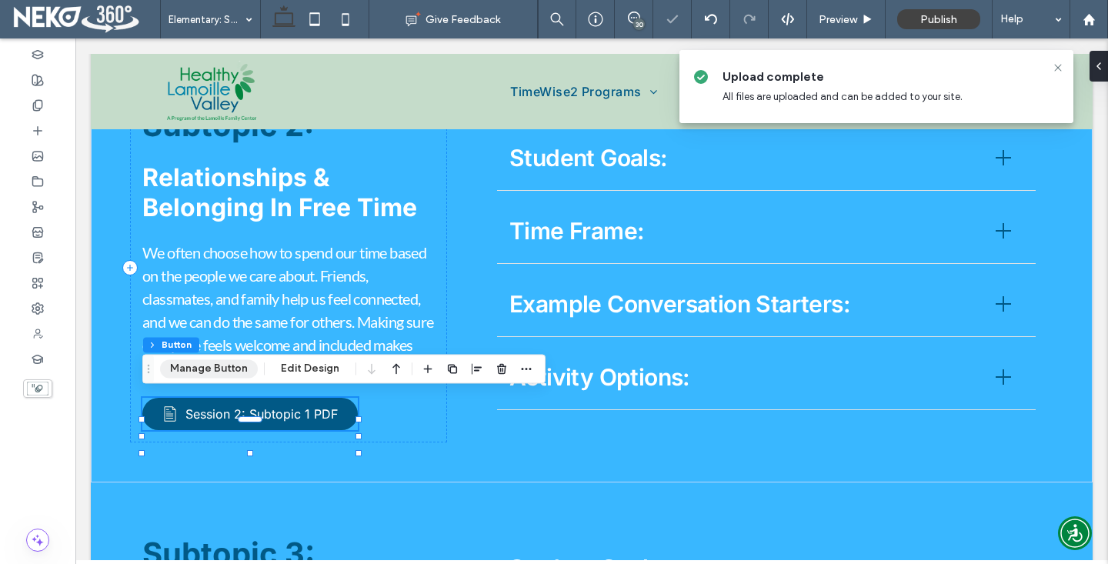
click at [223, 365] on button "Manage Button" at bounding box center [209, 368] width 98 height 18
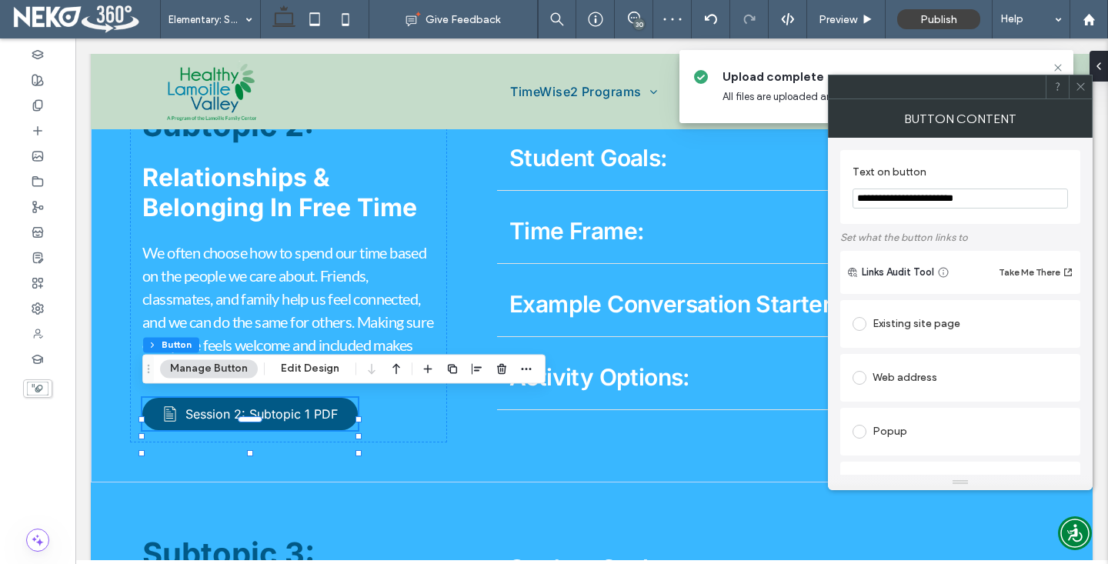
click at [898, 199] on input "**********" at bounding box center [959, 198] width 215 height 20
click at [953, 198] on input "**********" at bounding box center [959, 198] width 215 height 20
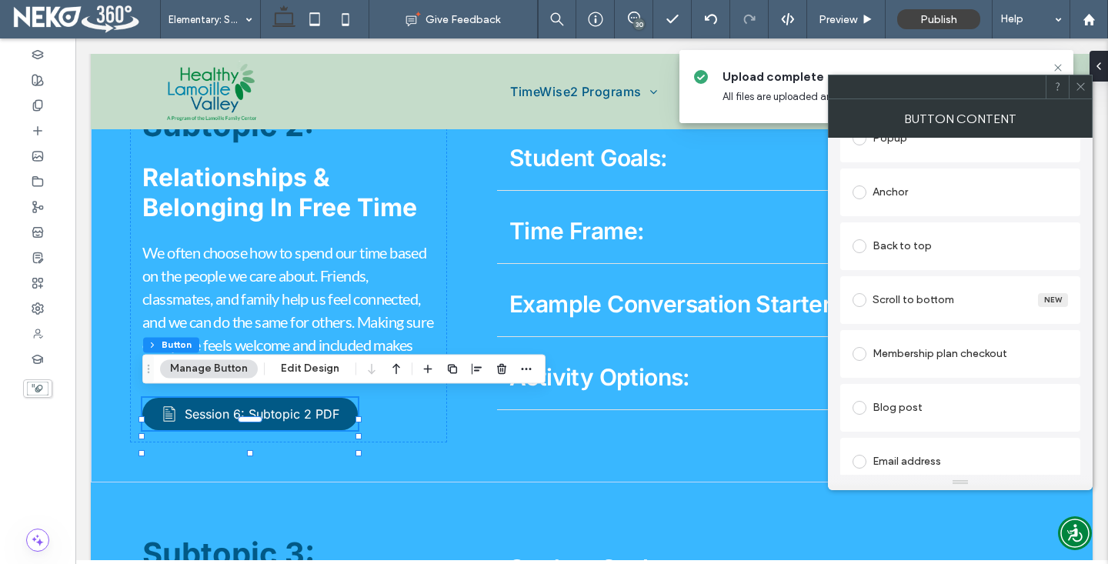
scroll to position [461, 0]
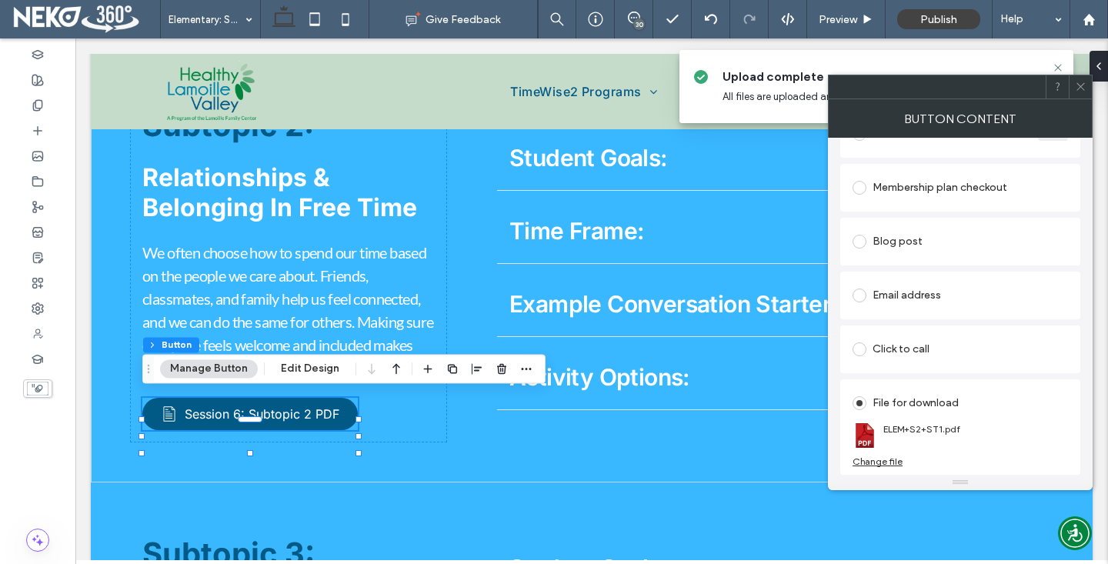
type input "**********"
click at [875, 458] on div "Change file" at bounding box center [877, 461] width 50 height 12
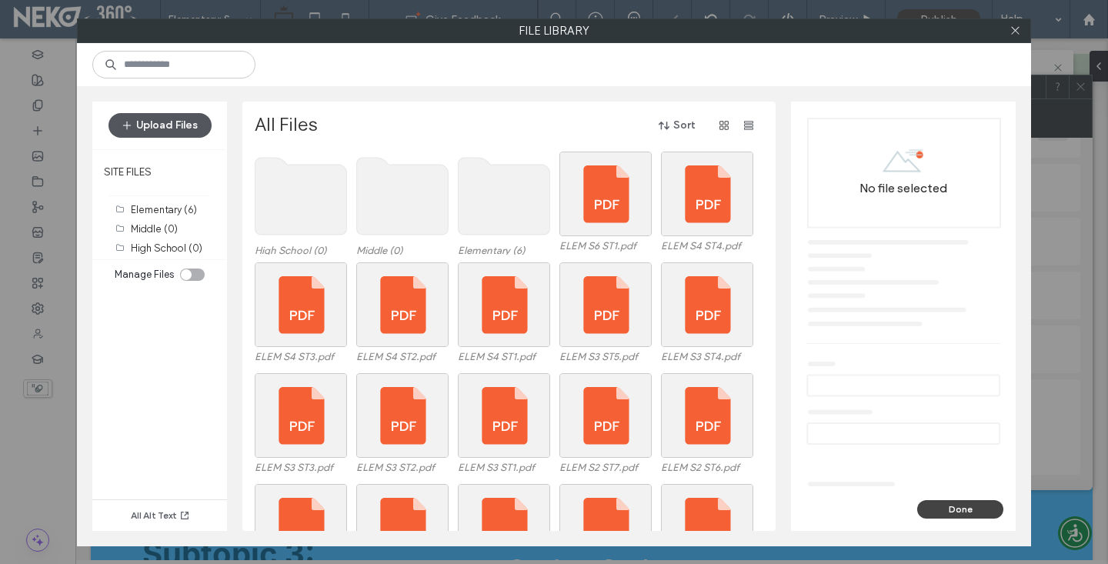
click at [152, 121] on button "Upload Files" at bounding box center [159, 125] width 103 height 25
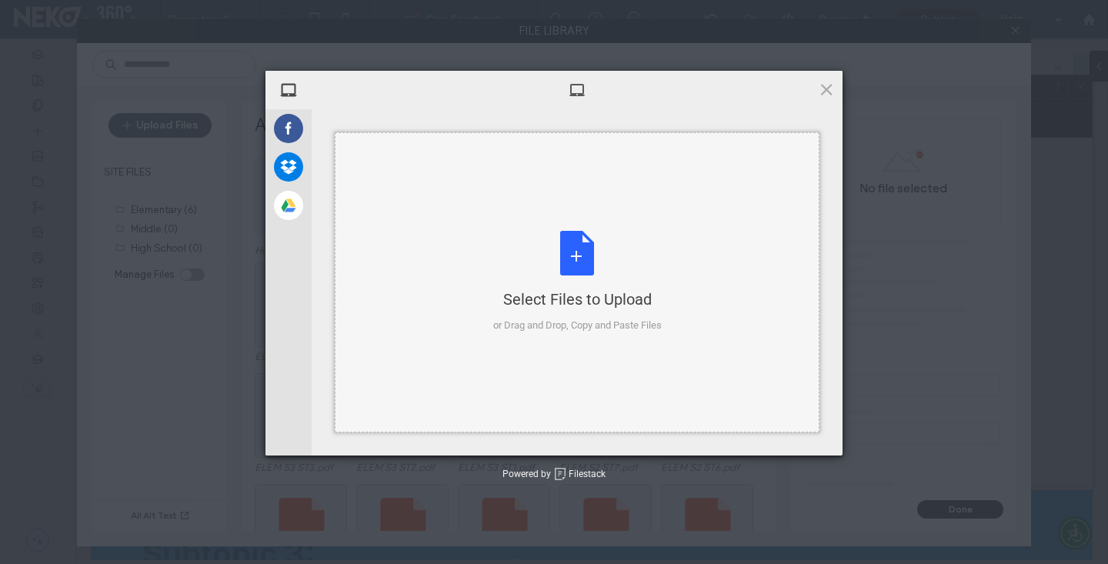
click at [585, 239] on div "Select Files to Upload or Drag and Drop, Copy and Paste Files" at bounding box center [577, 282] width 168 height 102
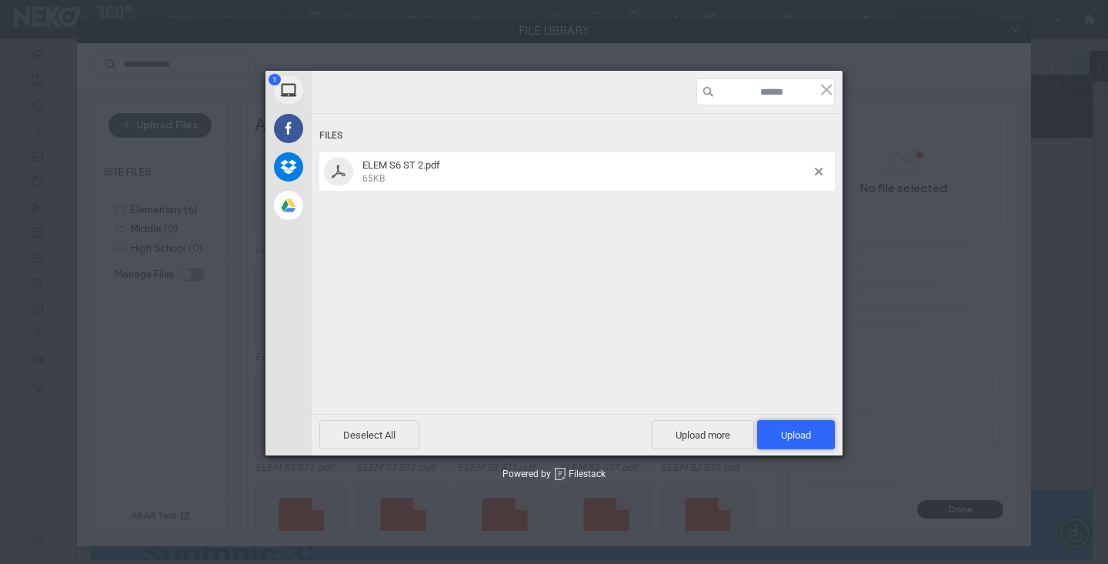
drag, startPoint x: 802, startPoint y: 449, endPoint x: 791, endPoint y: 433, distance: 19.8
click at [801, 448] on span "Upload 1" at bounding box center [796, 434] width 78 height 29
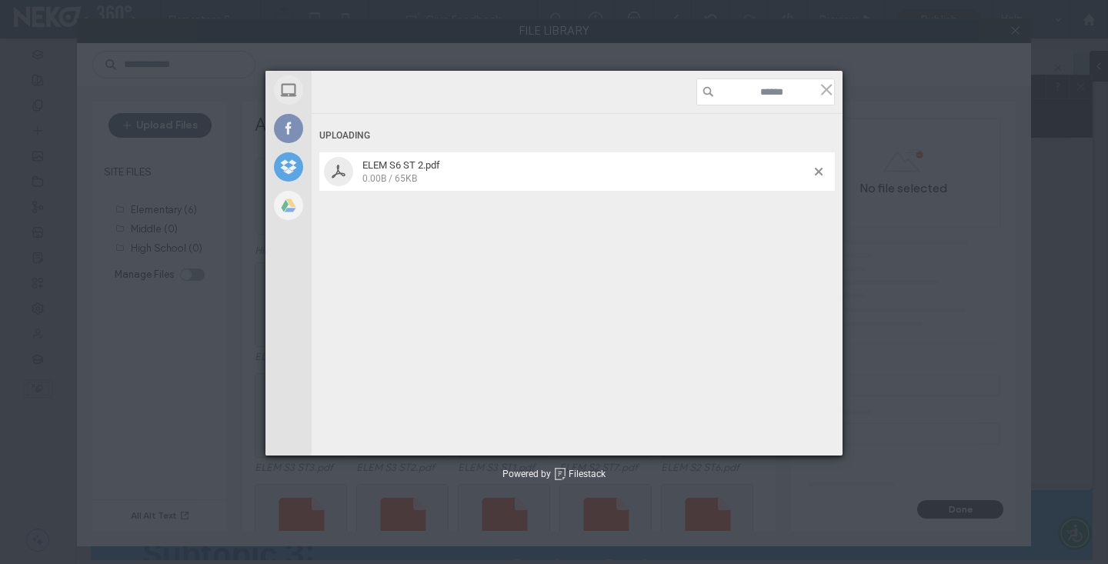
click at [791, 431] on div "Uploading ELEM S6 ST 2.pdf 0.00B / 65KB Deselect All Upload more Upload 0" at bounding box center [577, 263] width 531 height 385
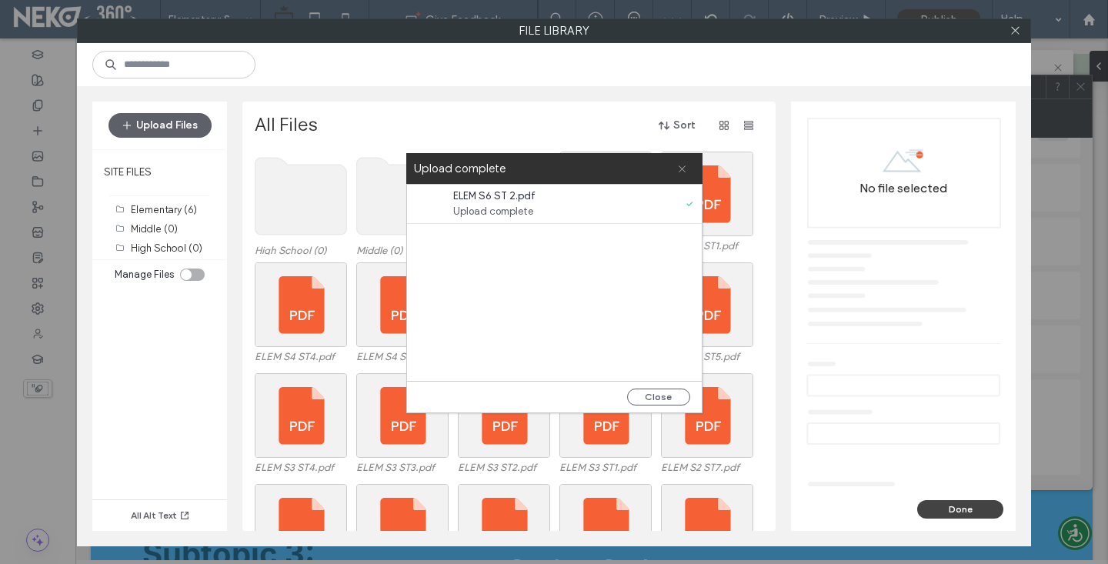
click at [678, 166] on icon at bounding box center [682, 169] width 10 height 10
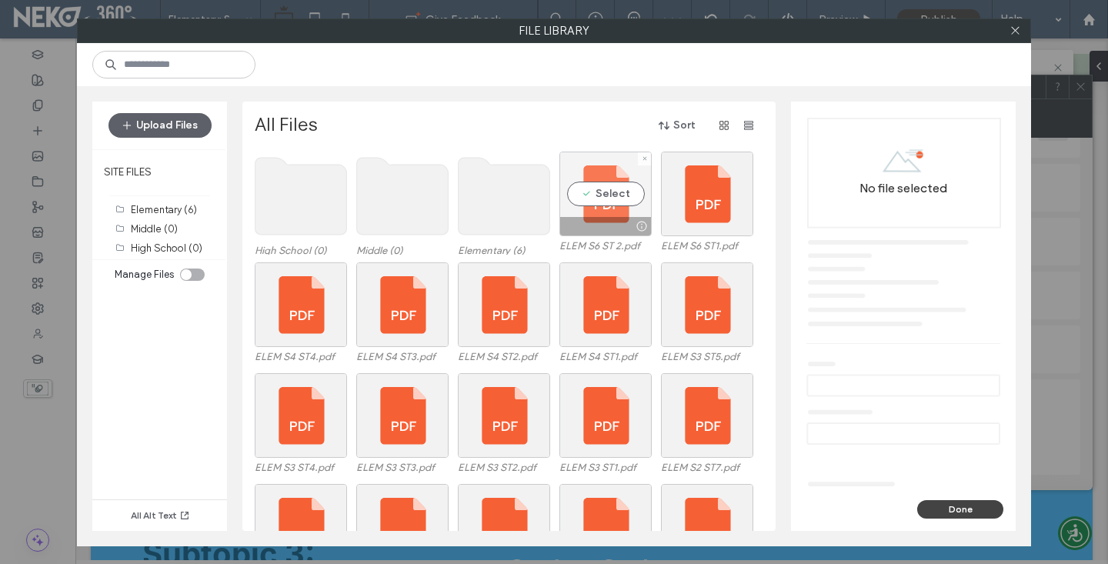
click at [620, 185] on div "Select" at bounding box center [605, 194] width 92 height 85
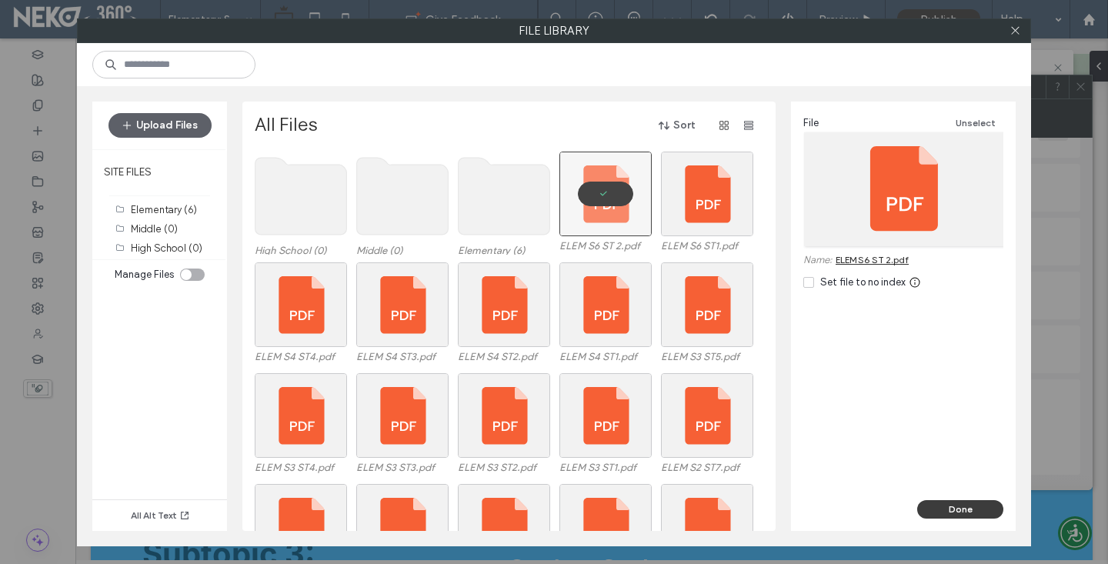
click at [978, 506] on button "Done" at bounding box center [960, 509] width 86 height 18
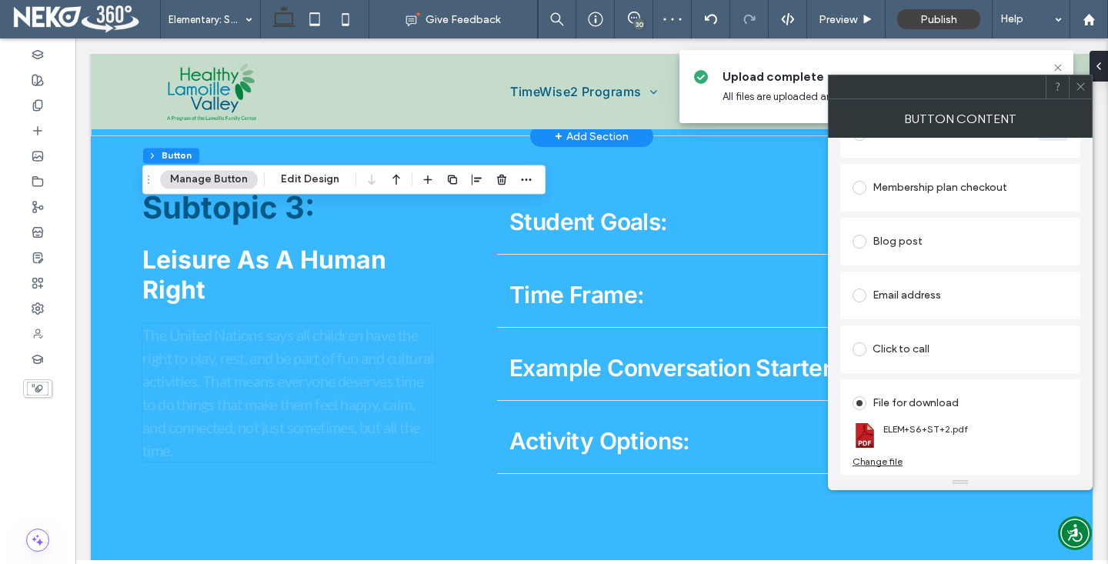
scroll to position [2471, 0]
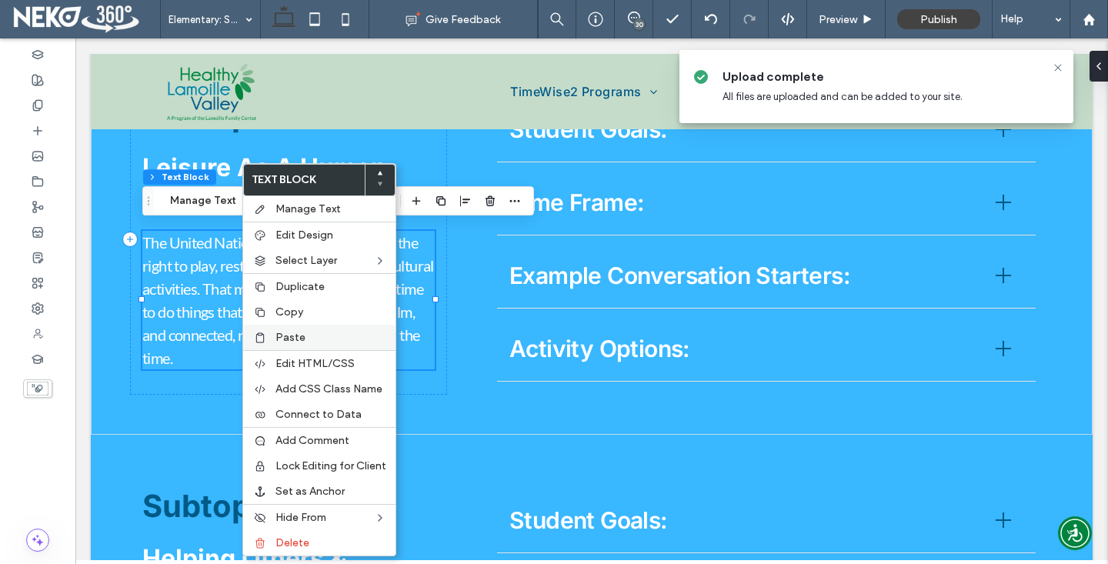
click at [292, 342] on span "Paste" at bounding box center [290, 337] width 30 height 13
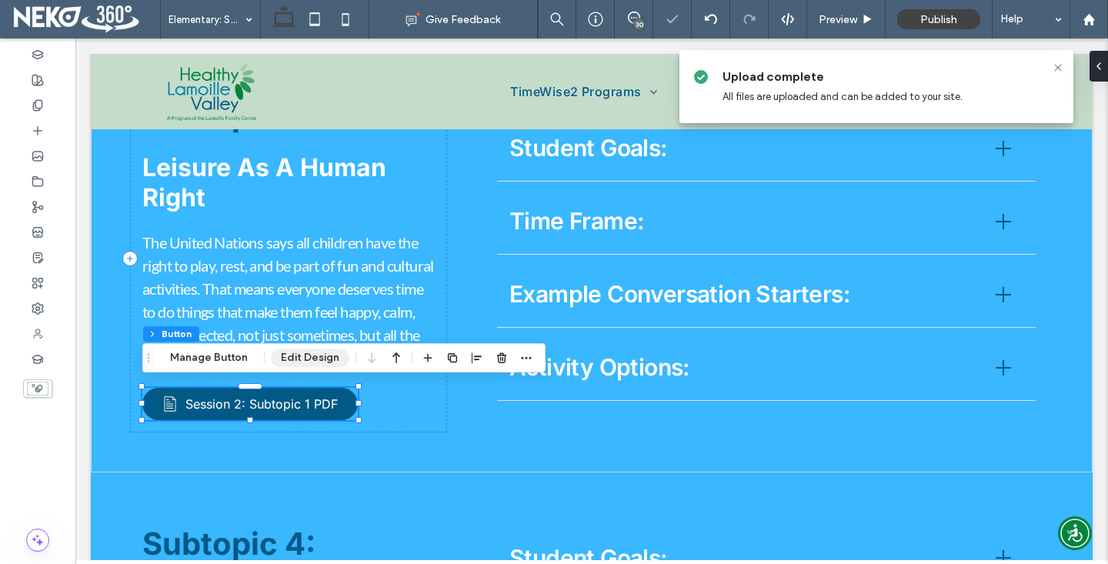
click at [235, 358] on button "Manage Button" at bounding box center [209, 357] width 98 height 18
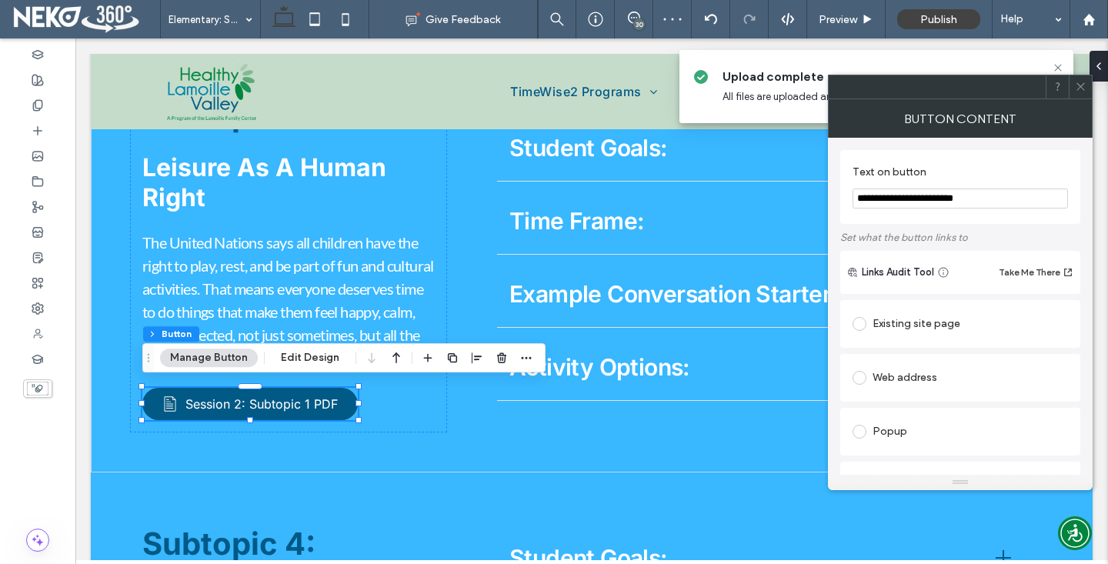
click at [899, 202] on input "**********" at bounding box center [959, 198] width 215 height 20
click at [955, 198] on input "**********" at bounding box center [959, 198] width 215 height 20
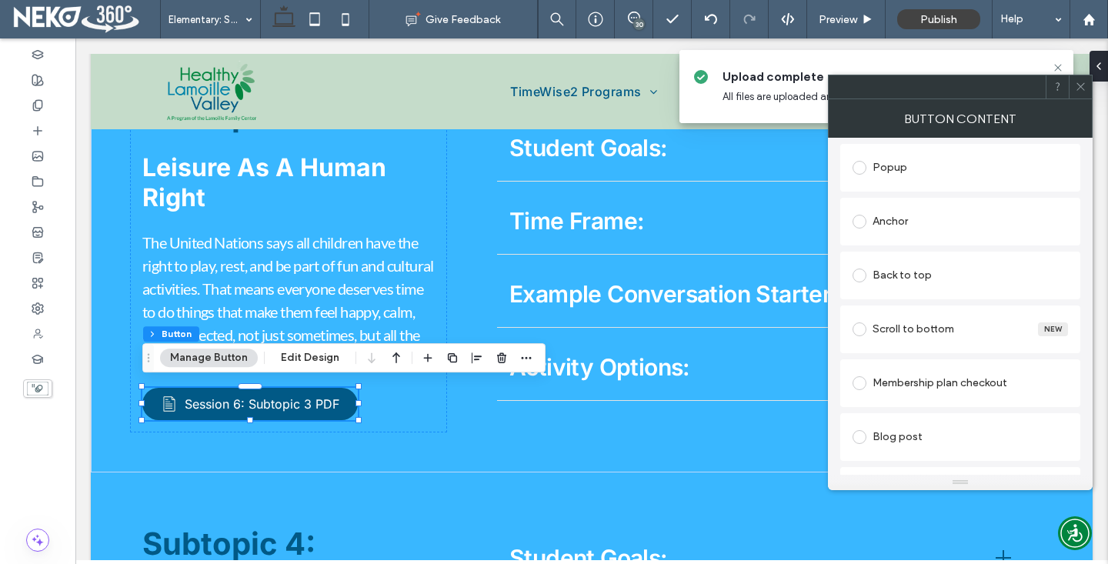
scroll to position [461, 0]
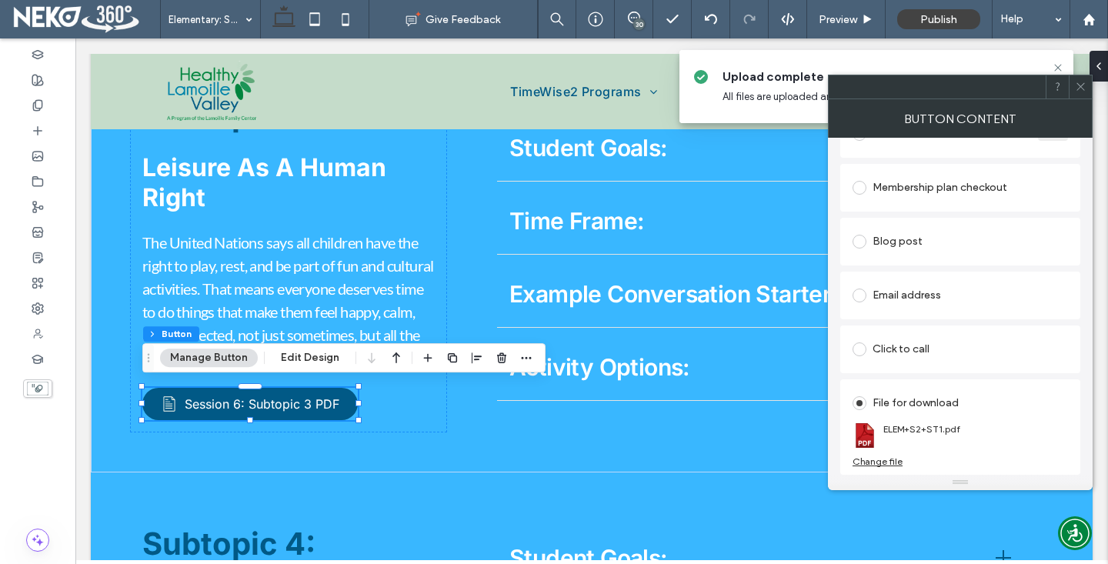
type input "**********"
click at [877, 465] on div "Change file" at bounding box center [877, 461] width 50 height 12
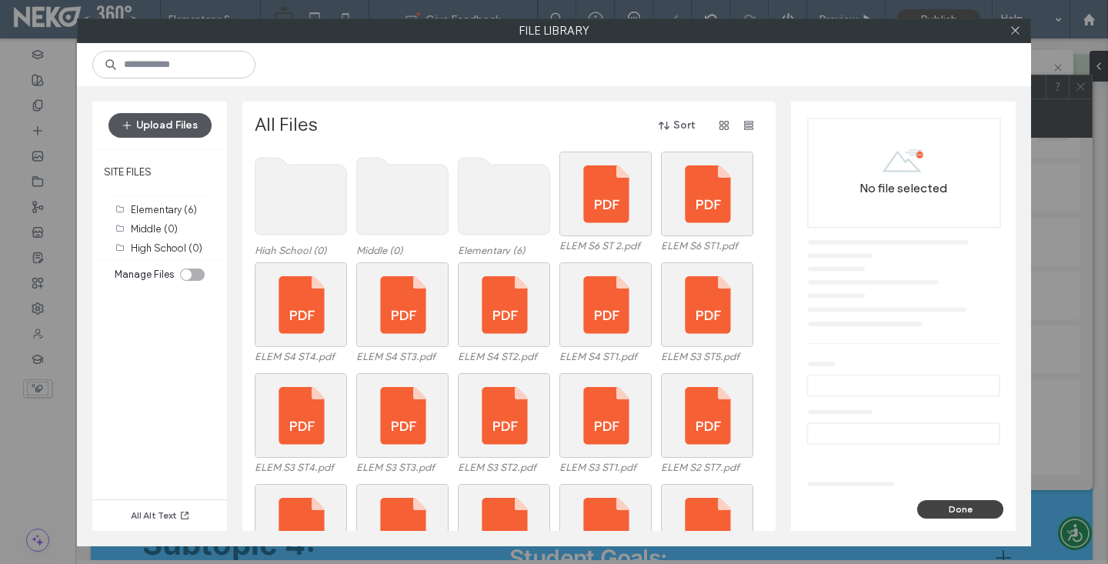
click at [162, 128] on button "Upload Files" at bounding box center [159, 125] width 103 height 25
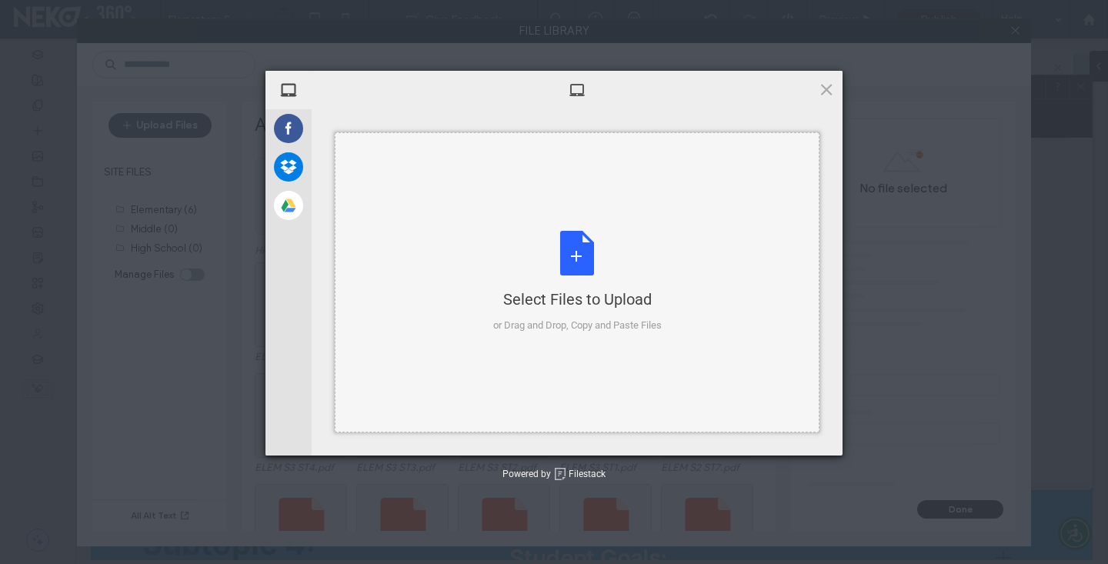
click at [623, 301] on div "Select Files to Upload" at bounding box center [577, 299] width 168 height 22
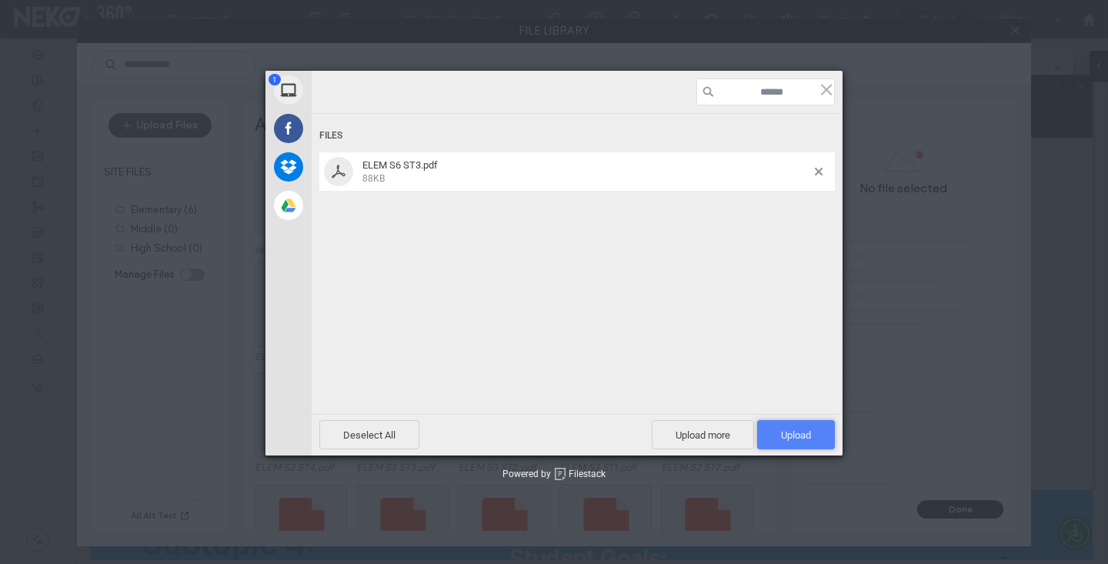
click at [802, 423] on span "Upload 1" at bounding box center [796, 434] width 78 height 29
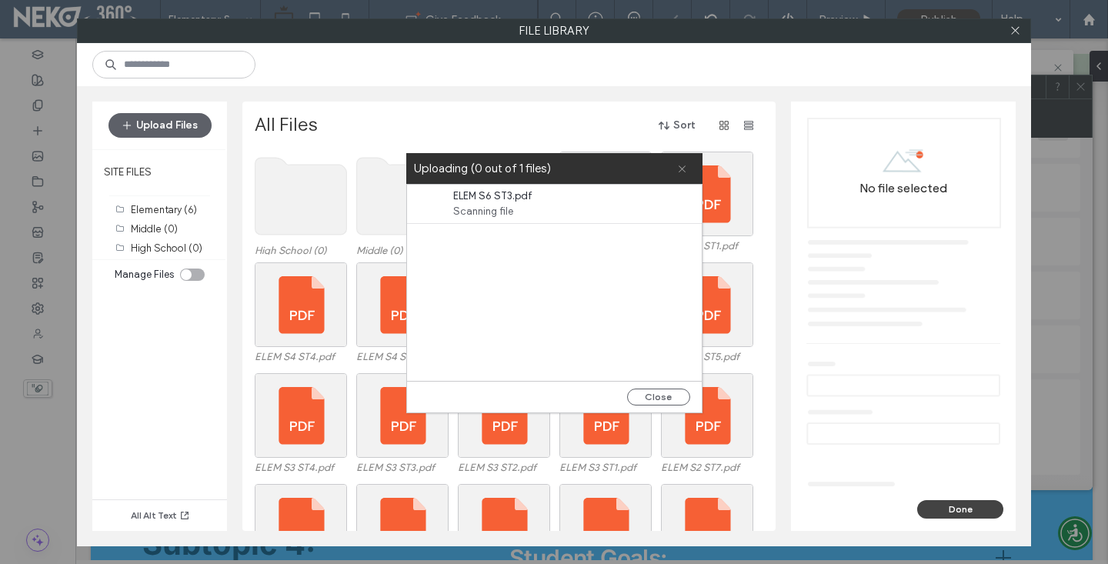
click at [681, 171] on icon at bounding box center [682, 169] width 10 height 10
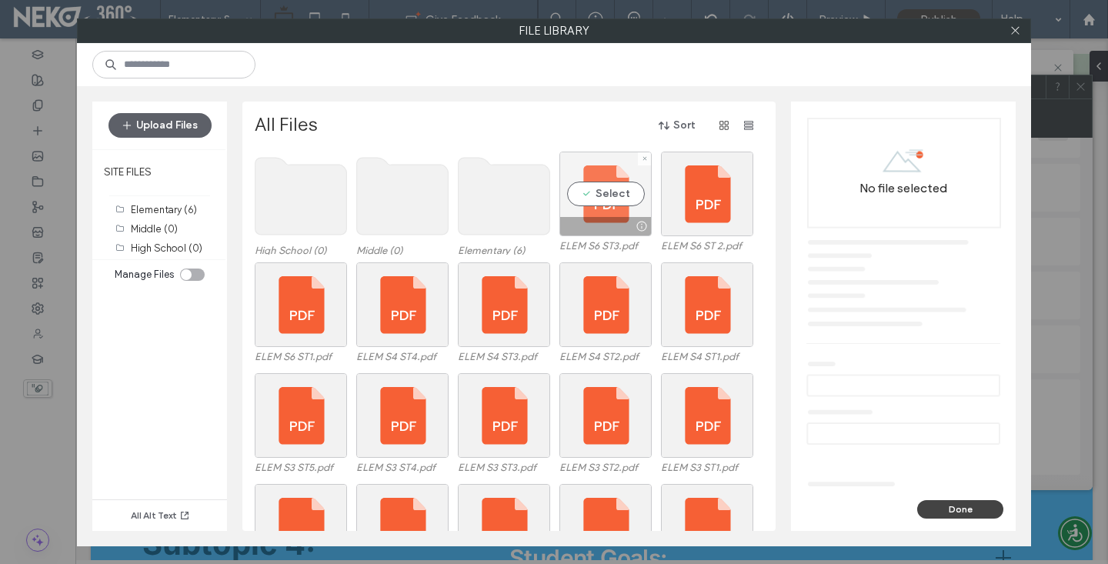
click at [599, 199] on div "Select" at bounding box center [605, 194] width 92 height 85
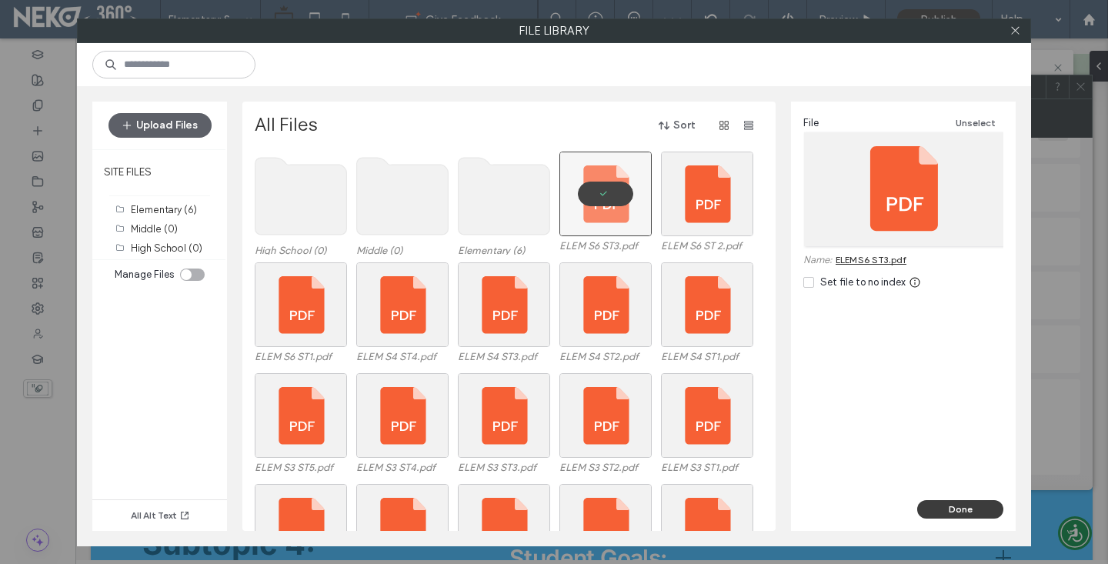
click at [934, 501] on button "Done" at bounding box center [960, 509] width 86 height 18
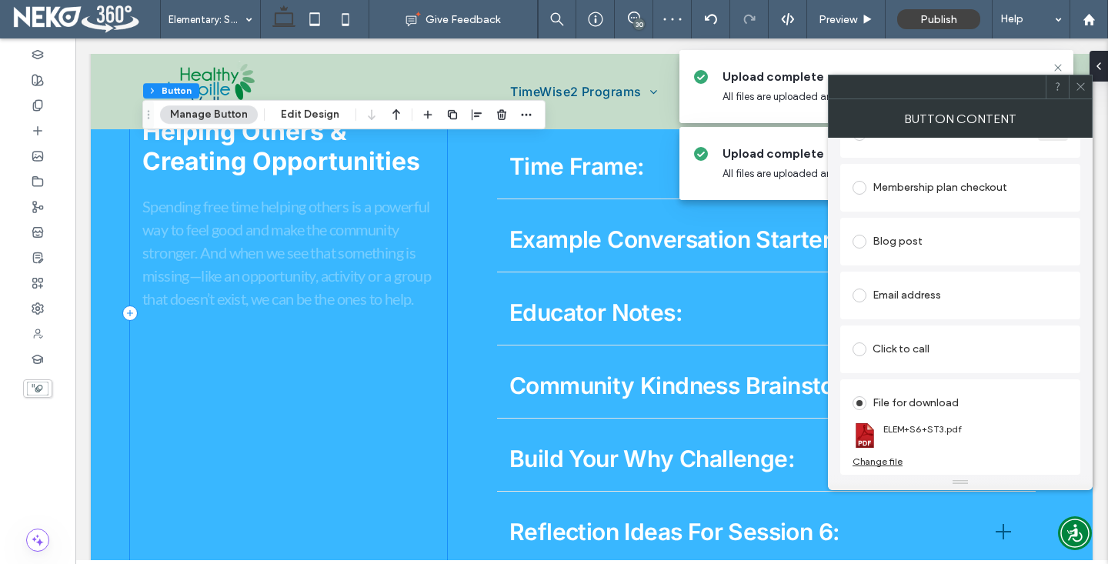
scroll to position [2970, 0]
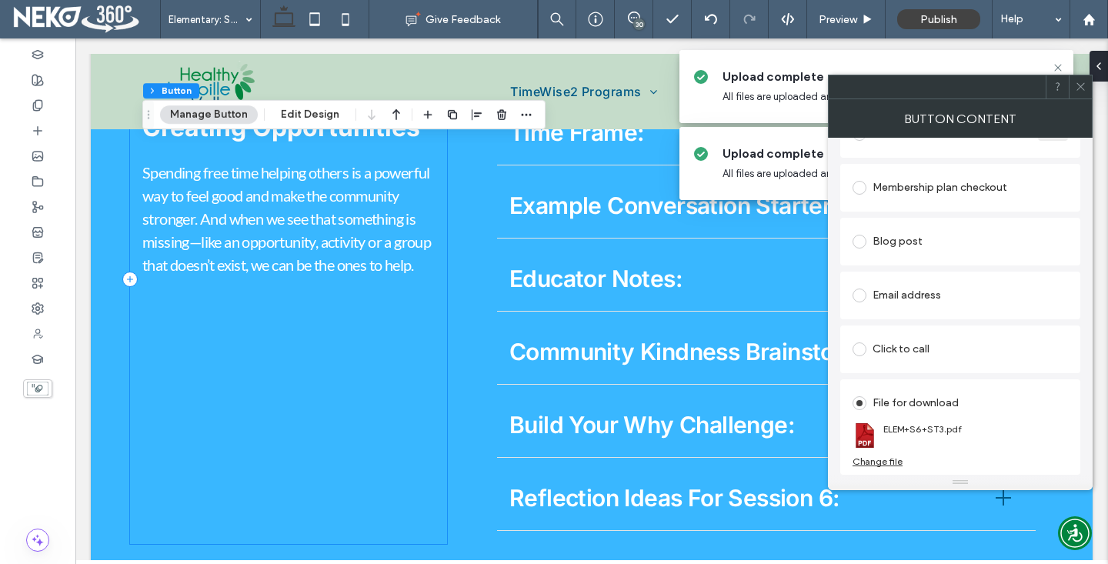
click at [189, 316] on div "Subtopic 4: Helping Others & Creating Opportunities Spending free time helping …" at bounding box center [288, 279] width 317 height 530
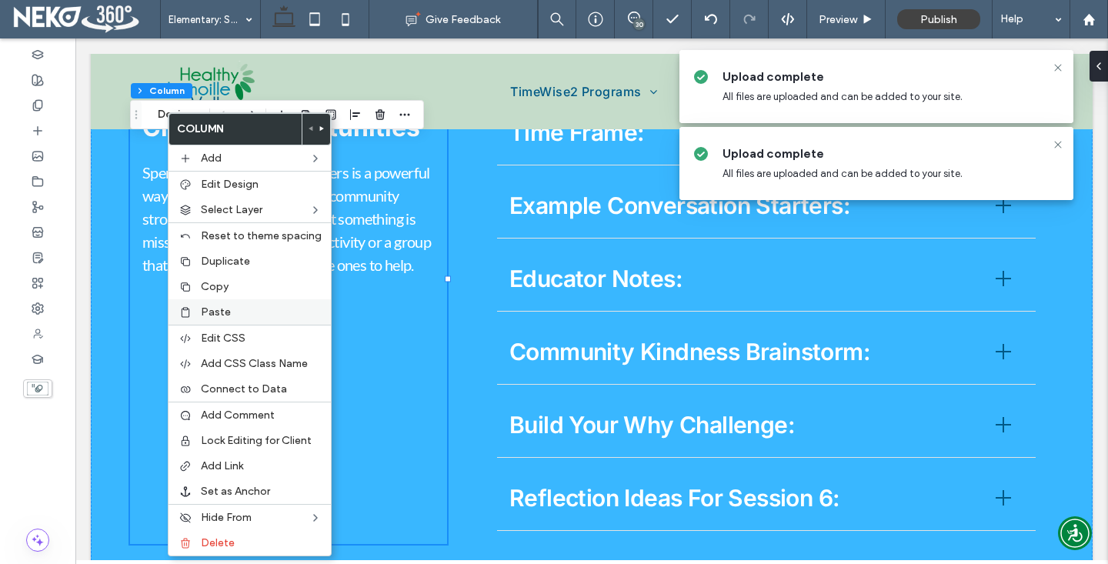
click at [230, 308] on label "Paste" at bounding box center [261, 311] width 121 height 13
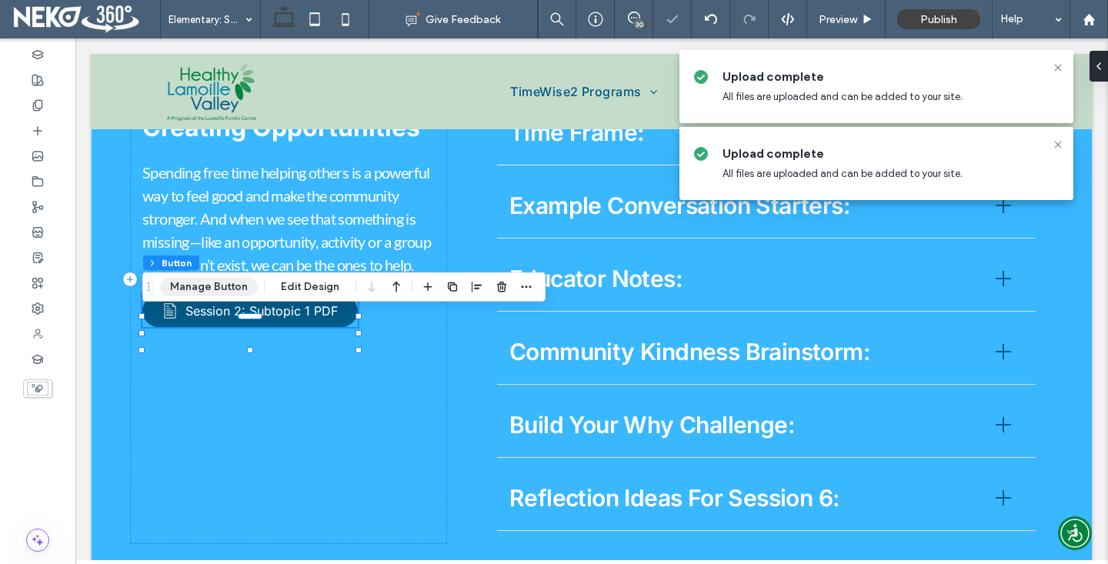
click at [216, 288] on button "Manage Button" at bounding box center [209, 287] width 98 height 18
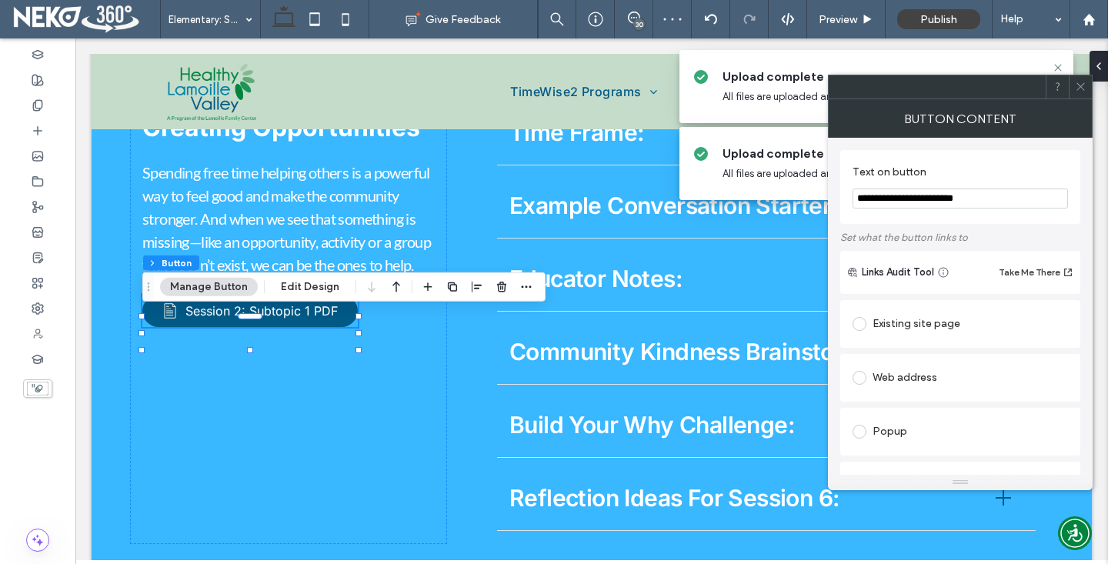
click at [898, 200] on input "**********" at bounding box center [959, 198] width 215 height 20
click at [954, 198] on input "**********" at bounding box center [959, 198] width 215 height 20
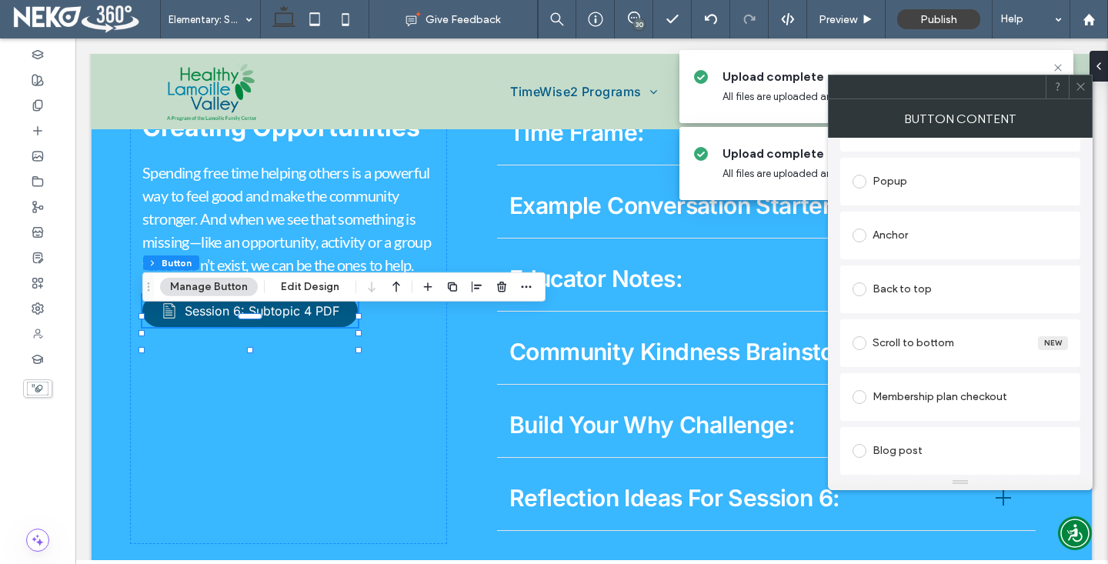
scroll to position [461, 0]
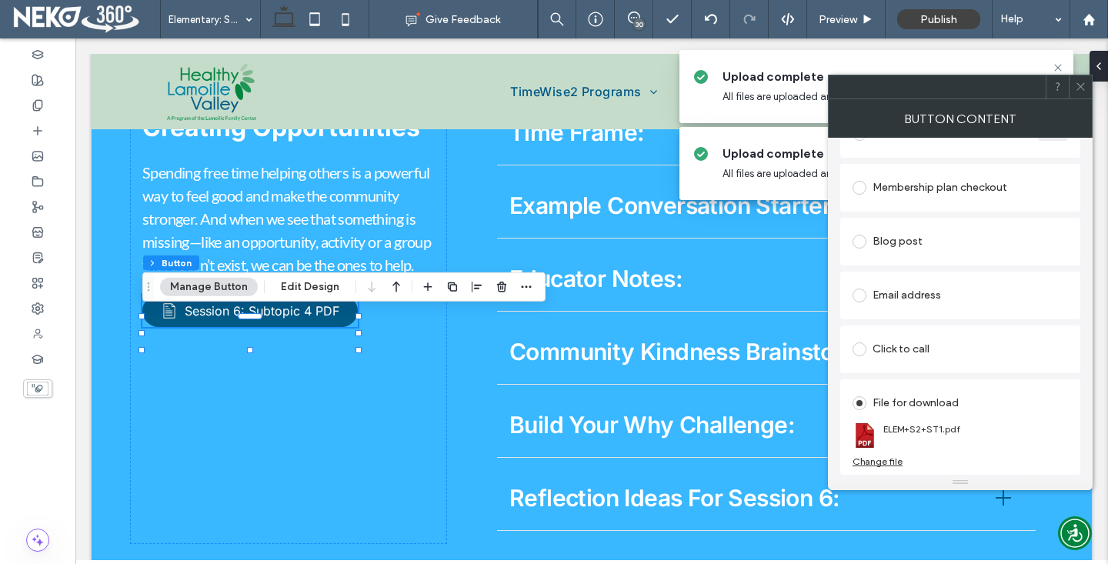
type input "**********"
click at [892, 461] on div "Change file" at bounding box center [877, 461] width 50 height 12
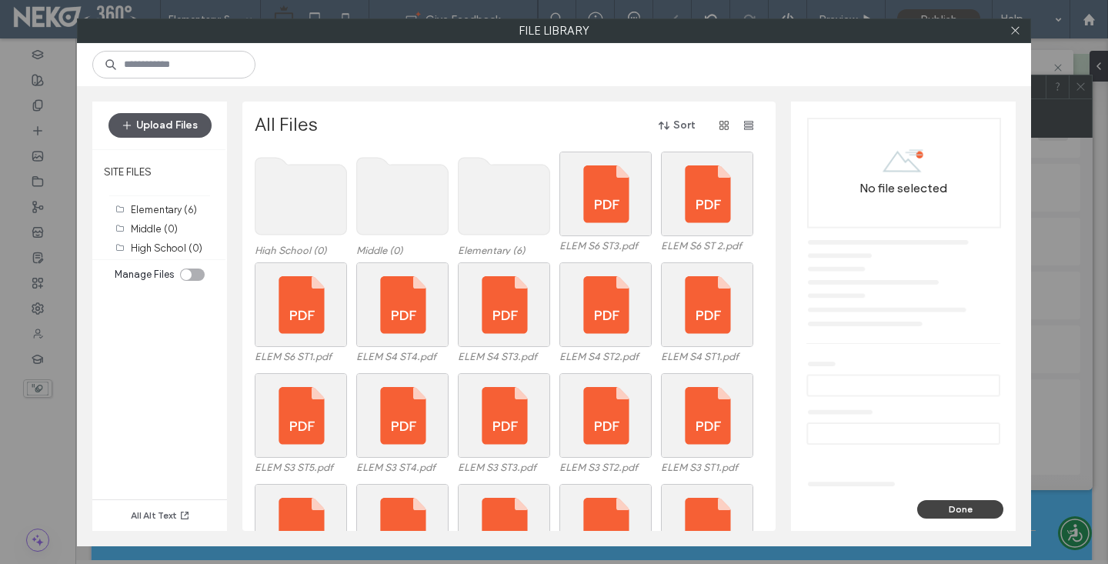
click at [153, 124] on button "Upload Files" at bounding box center [159, 125] width 103 height 25
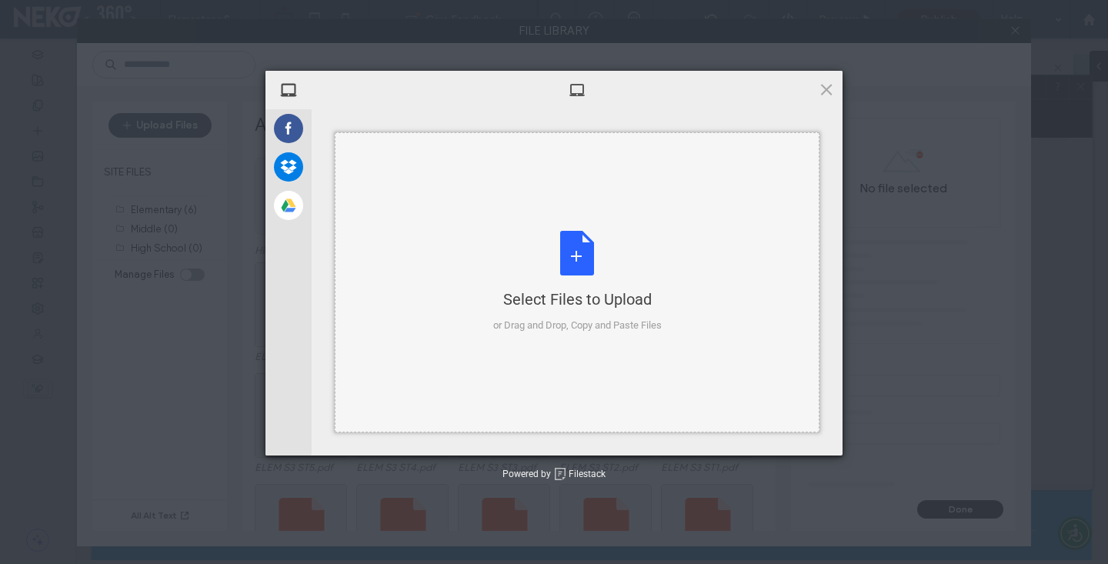
click at [611, 219] on div "Select Files to Upload or Drag and Drop, Copy and Paste Files" at bounding box center [577, 282] width 485 height 300
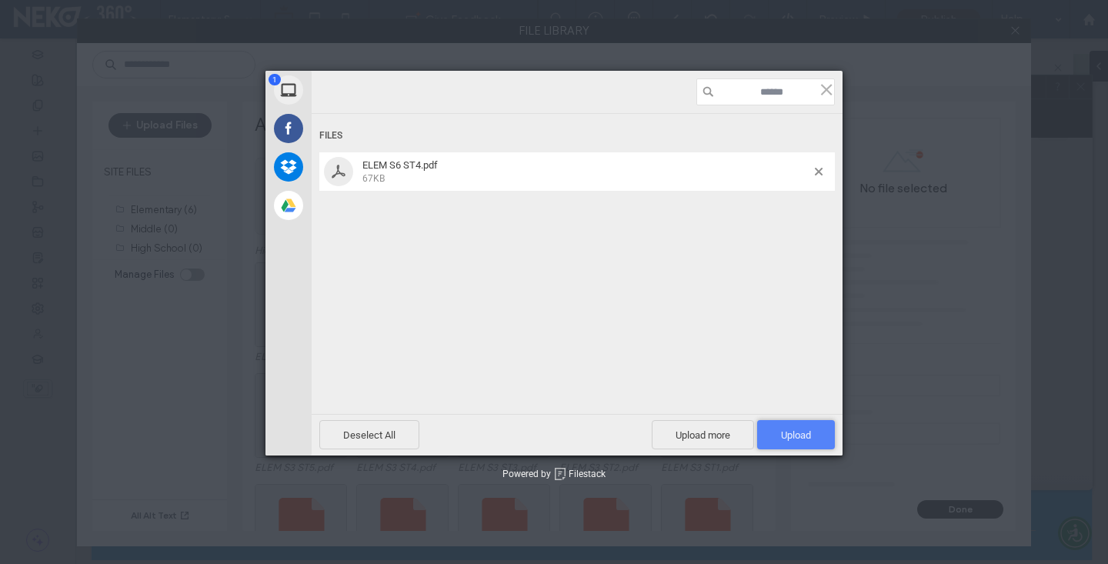
click at [811, 428] on span "Upload 1" at bounding box center [796, 434] width 78 height 29
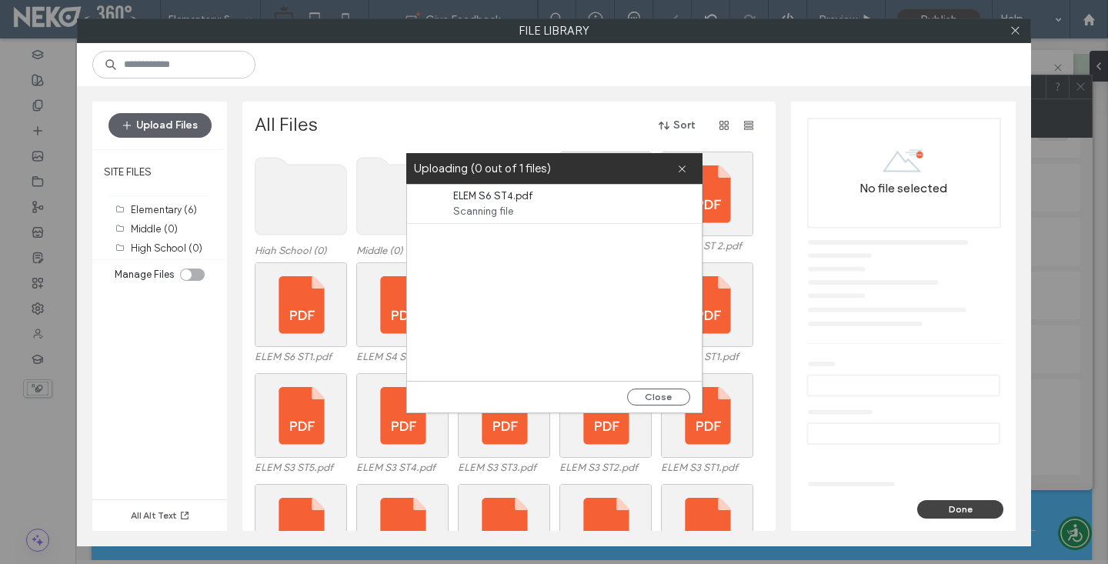
drag, startPoint x: 680, startPoint y: 166, endPoint x: 604, endPoint y: 212, distance: 89.0
click at [679, 166] on use at bounding box center [681, 168] width 7 height 7
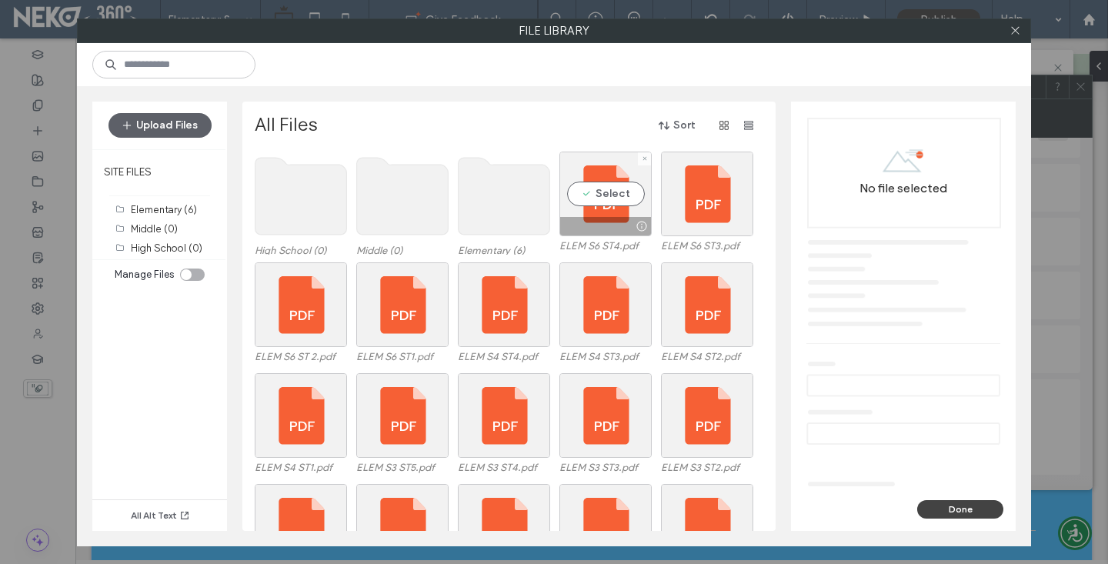
click at [587, 202] on div "Select" at bounding box center [605, 194] width 92 height 85
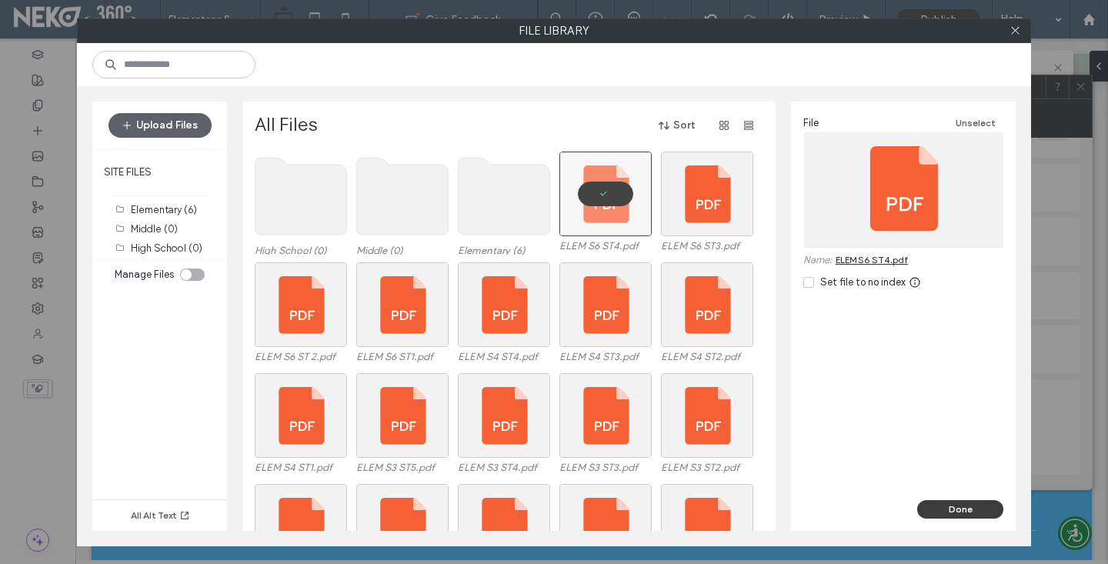
drag, startPoint x: 890, startPoint y: 468, endPoint x: 965, endPoint y: 506, distance: 84.6
click at [965, 506] on button "Done" at bounding box center [960, 509] width 86 height 18
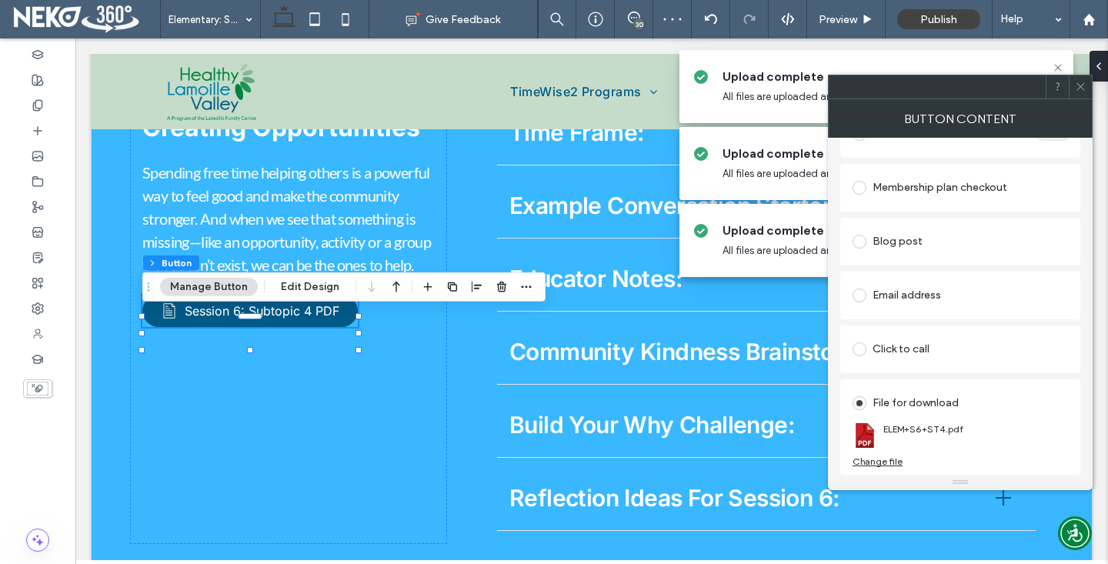
click at [1080, 85] on icon at bounding box center [1081, 87] width 12 height 12
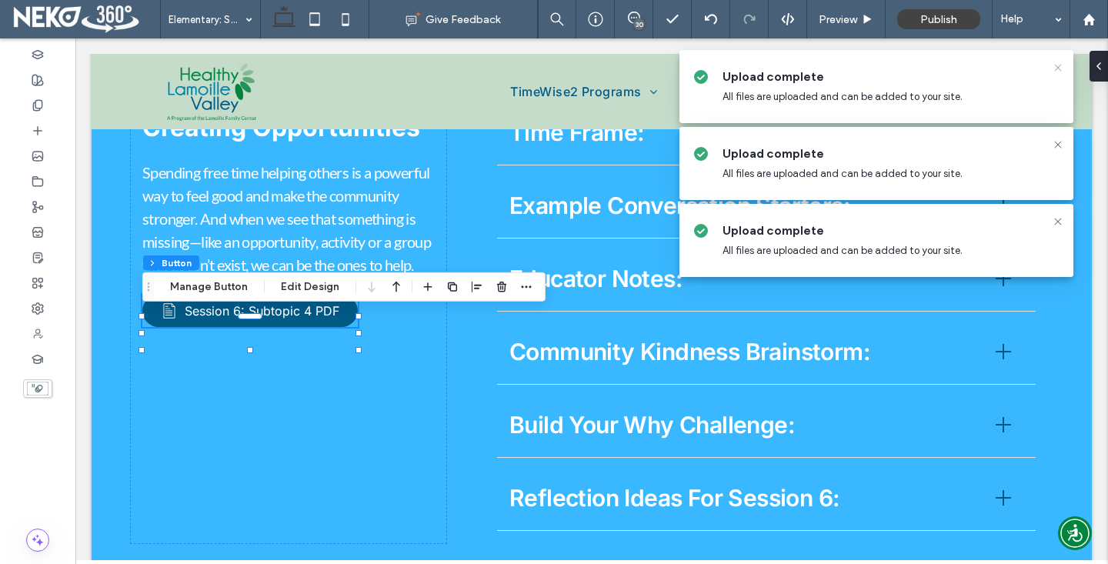
click at [1058, 65] on icon at bounding box center [1057, 68] width 12 height 12
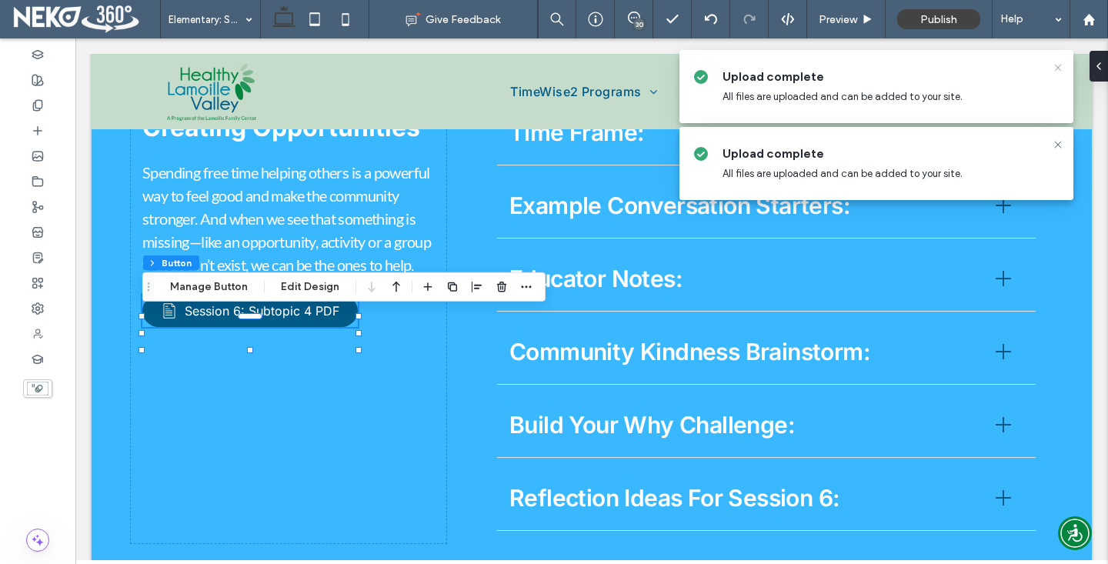
click at [1058, 66] on icon at bounding box center [1057, 68] width 12 height 12
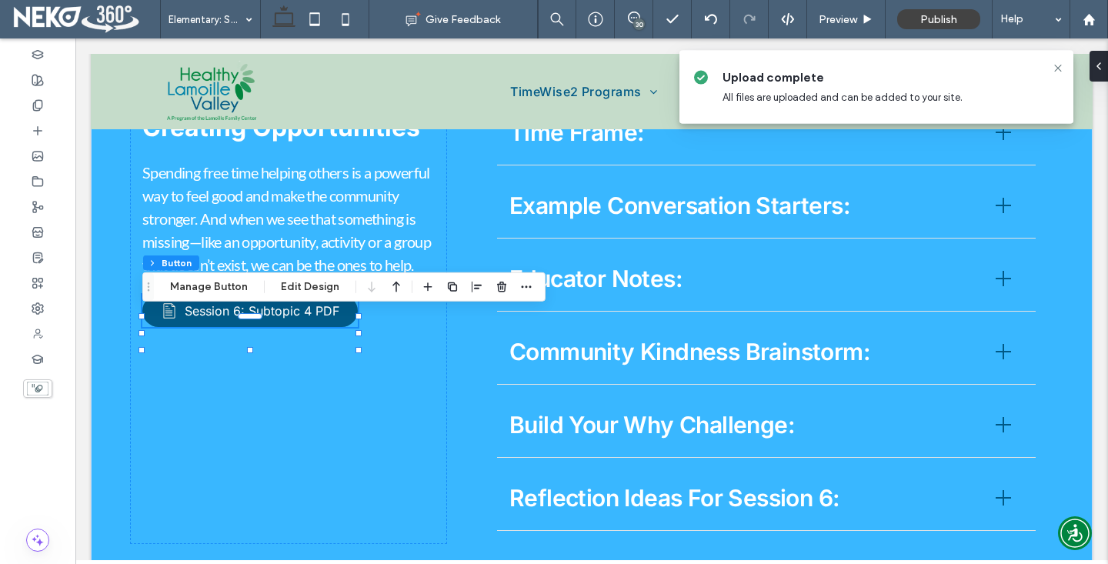
click at [1058, 66] on icon at bounding box center [1057, 68] width 12 height 12
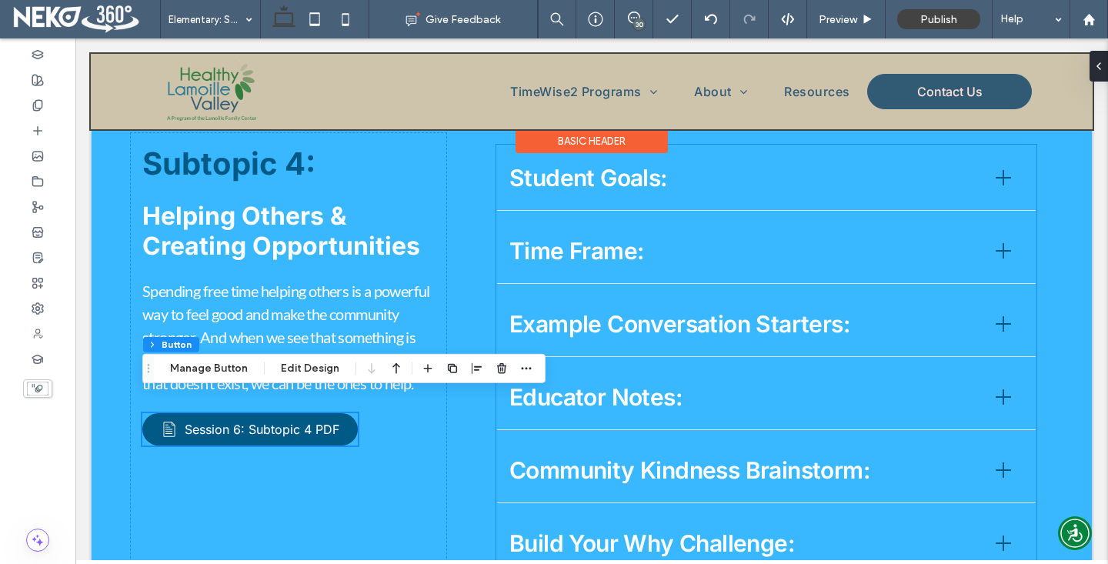
scroll to position [2821, 0]
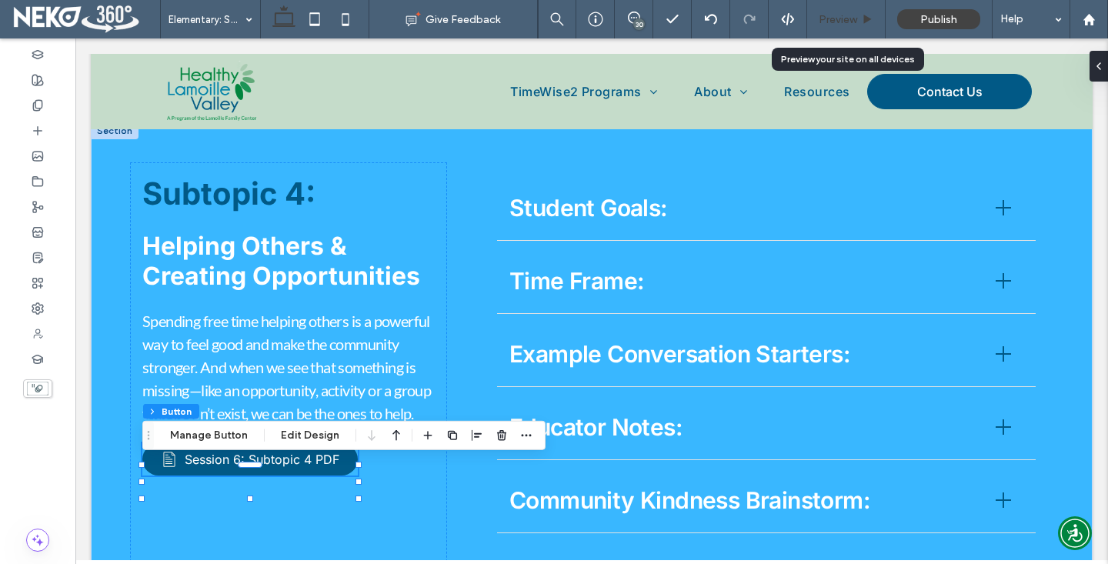
click at [833, 14] on span "Preview" at bounding box center [837, 19] width 38 height 13
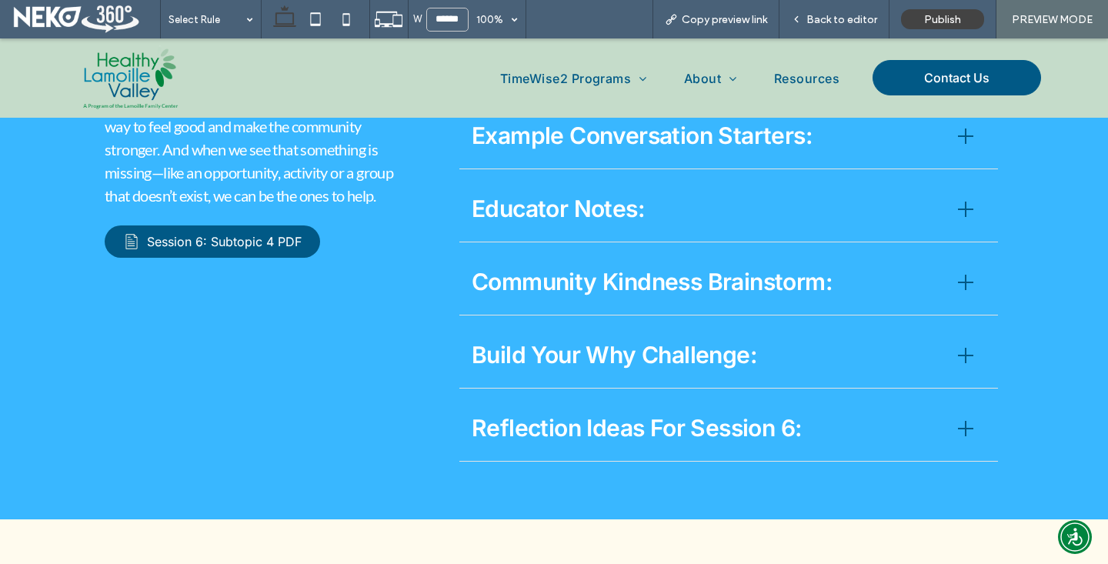
scroll to position [3146, 0]
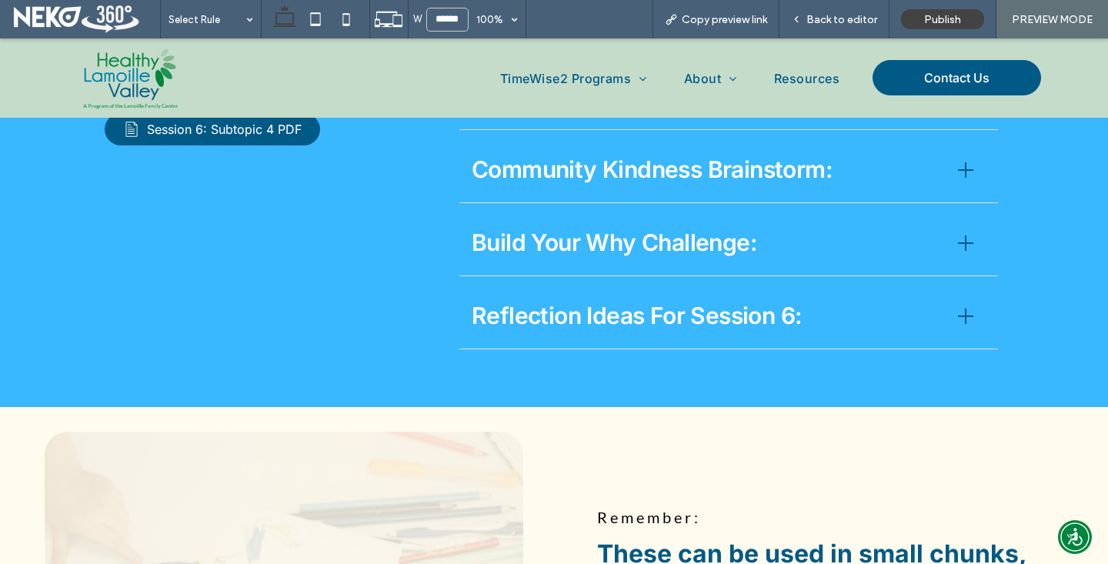
click at [603, 316] on span "Reflection Ideas For Session 6:" at bounding box center [705, 315] width 468 height 35
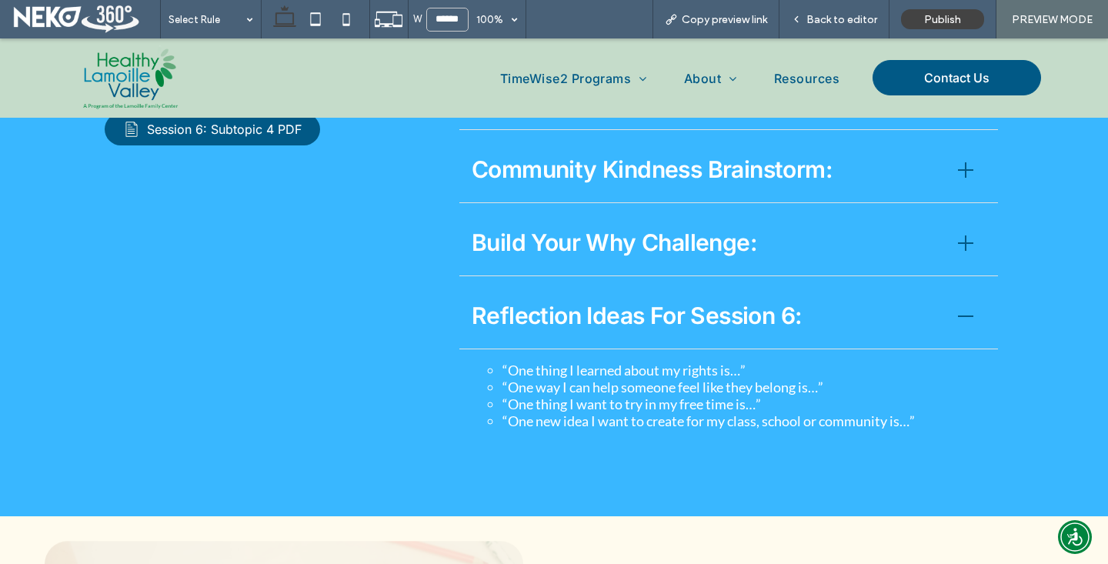
click at [603, 316] on span "Reflection Ideas For Session 6:" at bounding box center [705, 315] width 468 height 35
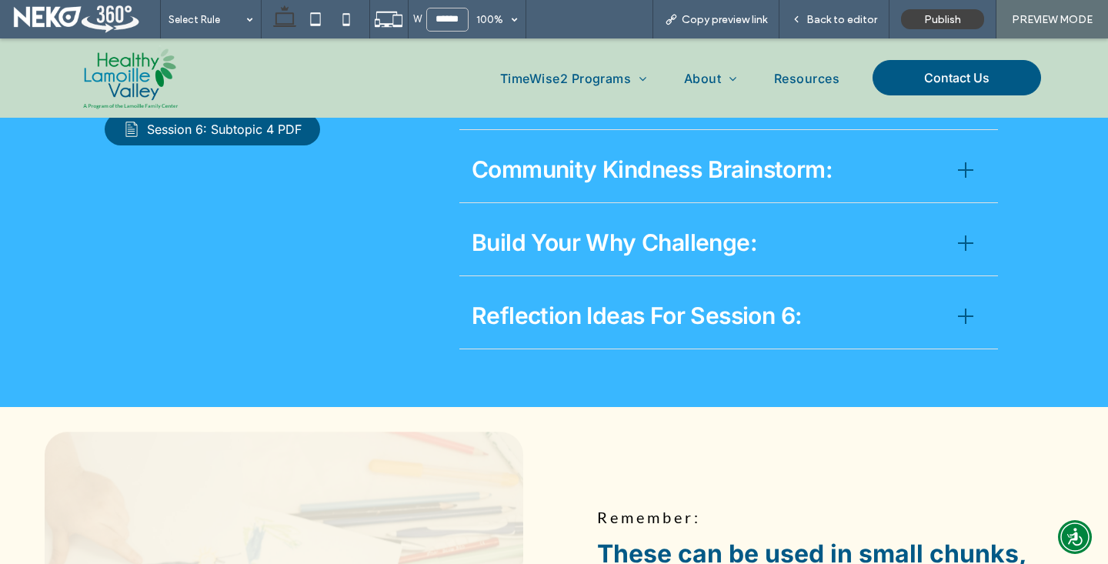
click at [603, 316] on span "Reflection Ideas For Session 6:" at bounding box center [705, 315] width 468 height 35
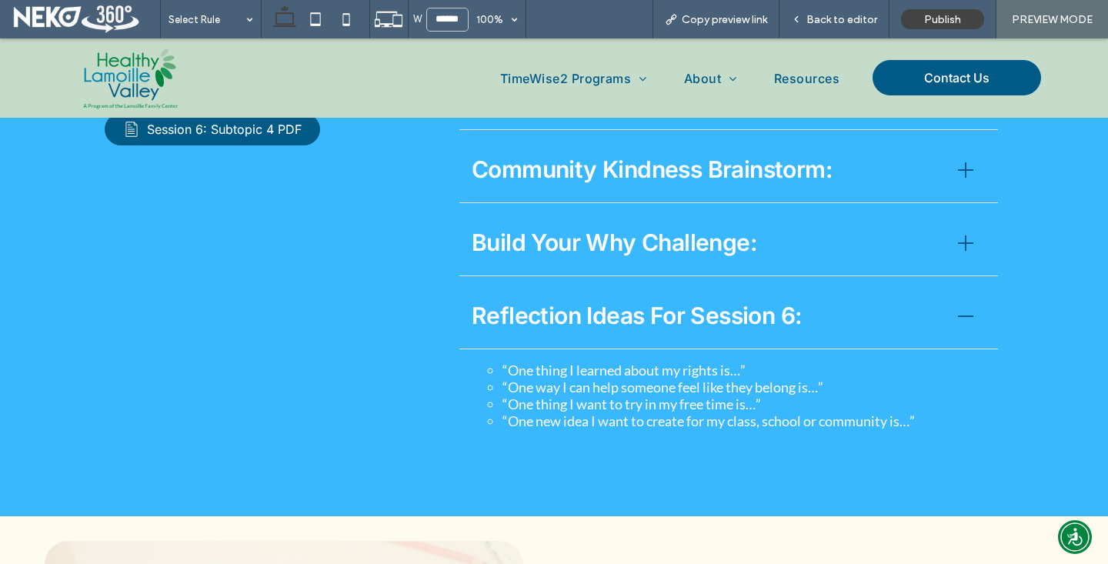
click at [597, 253] on span "Build Your Why Challenge:" at bounding box center [705, 242] width 468 height 35
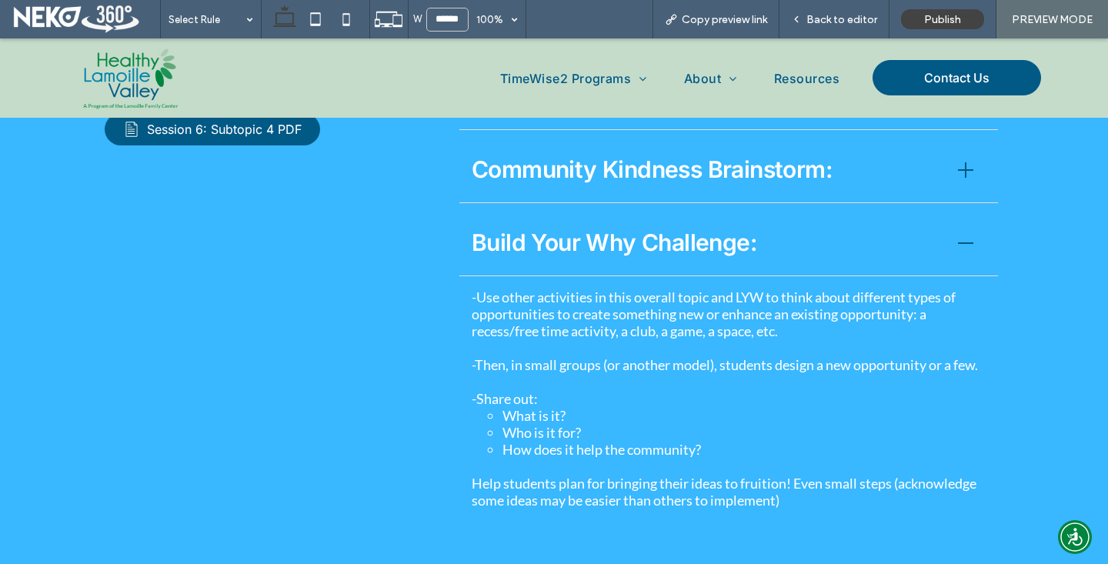
click at [597, 252] on span "Build Your Why Challenge:" at bounding box center [705, 242] width 468 height 35
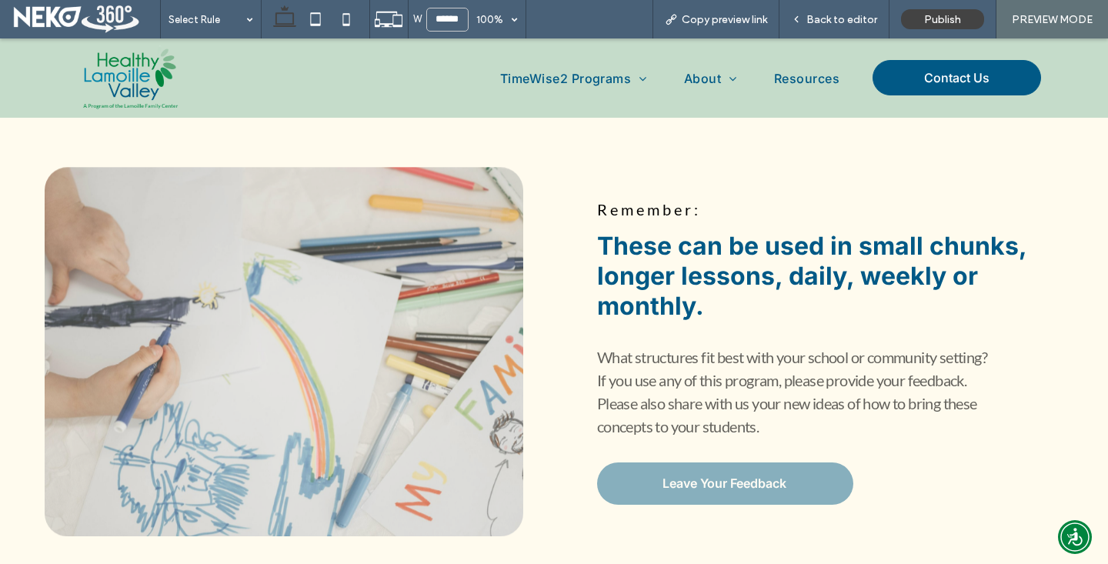
scroll to position [3454, 0]
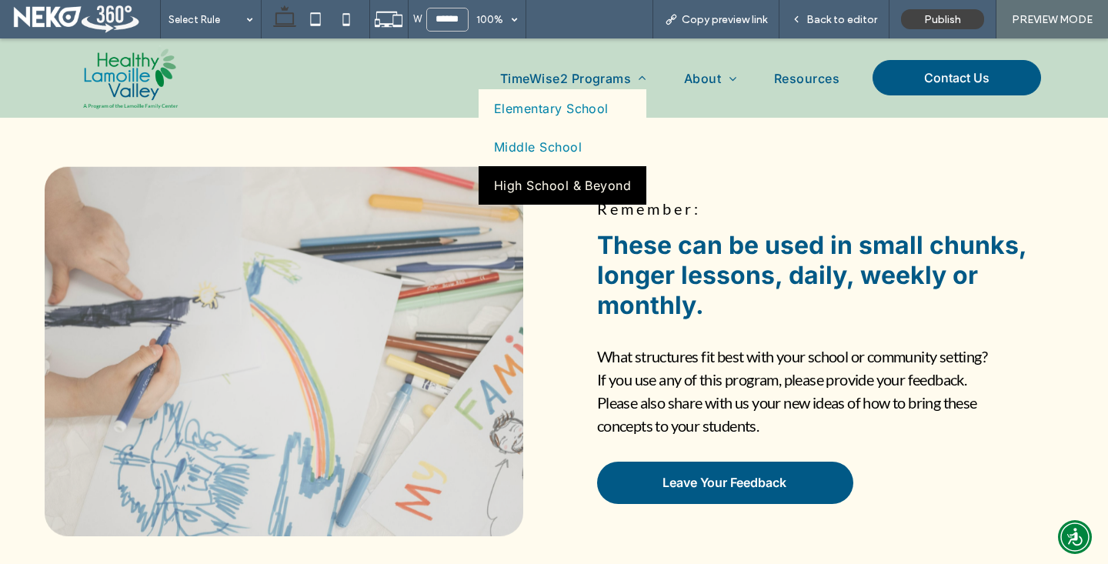
click at [567, 171] on link "High School & Beyond" at bounding box center [562, 185] width 168 height 38
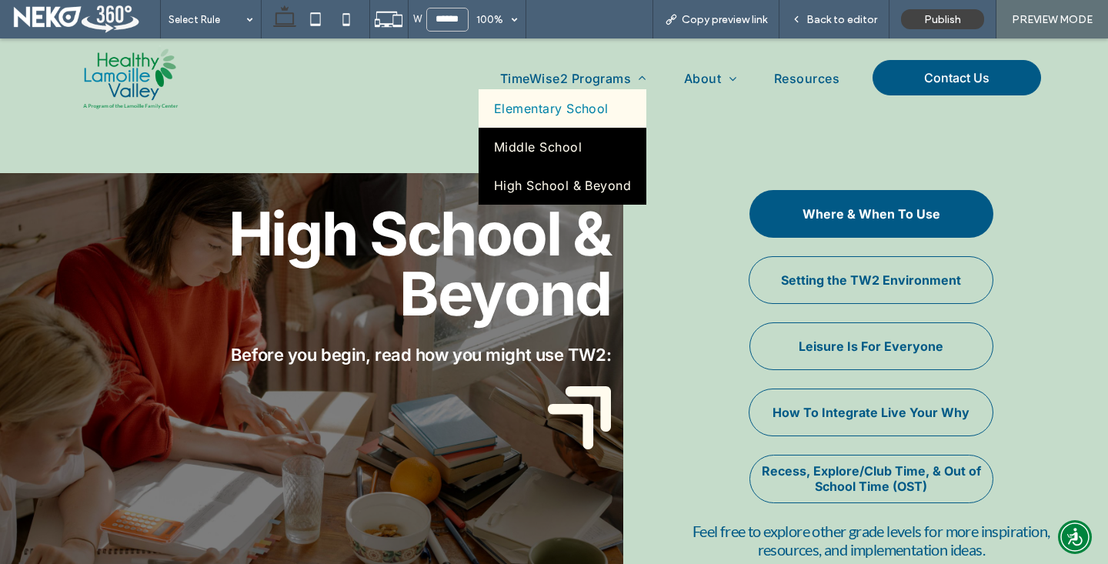
click at [555, 143] on span "Middle School" at bounding box center [538, 146] width 88 height 15
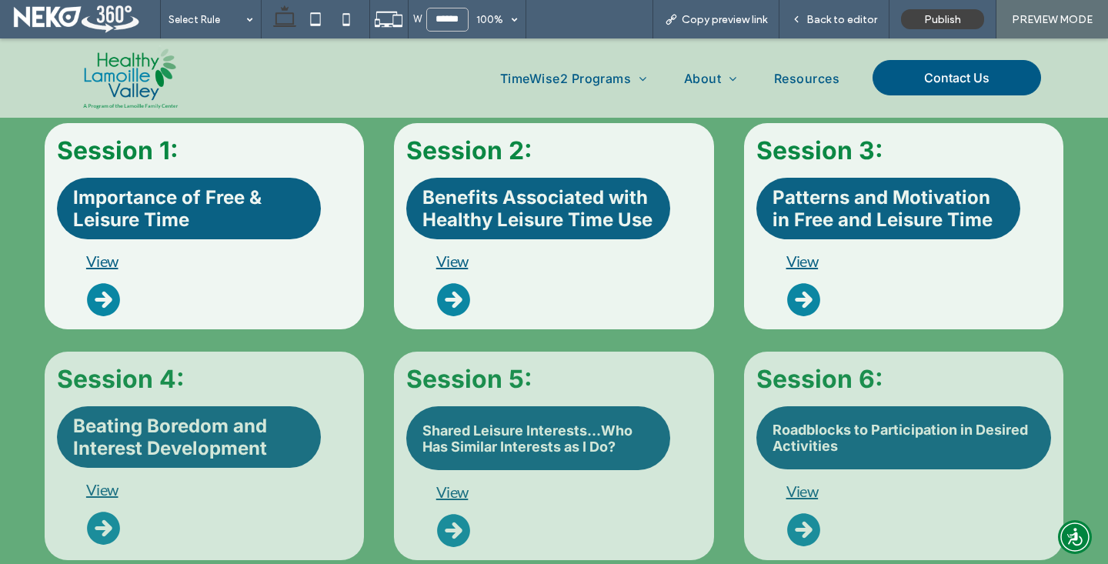
scroll to position [746, 0]
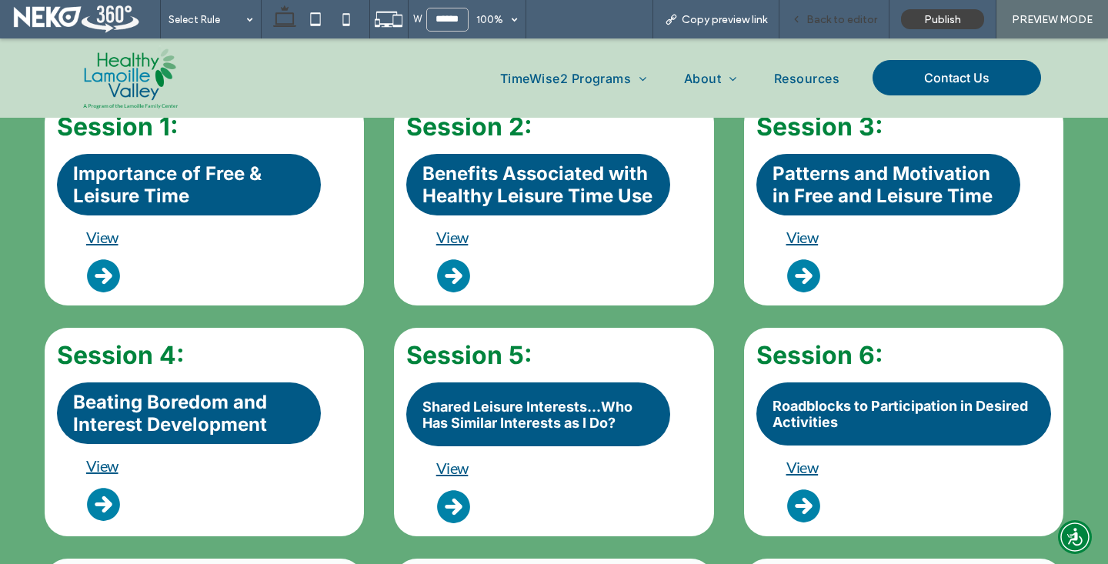
click at [840, 22] on span "Back to editor" at bounding box center [841, 19] width 71 height 13
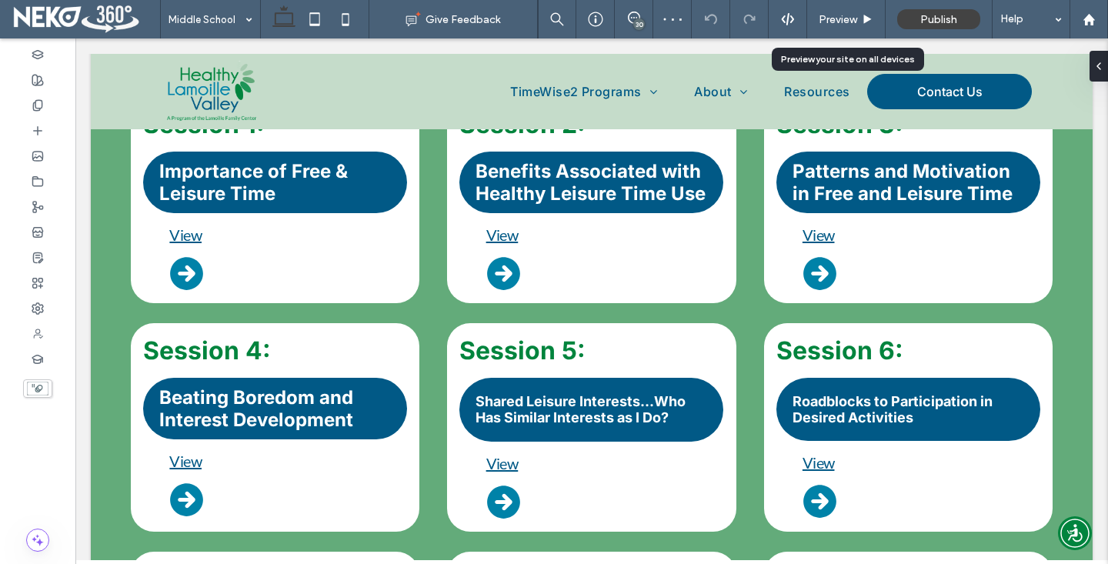
scroll to position [753, 0]
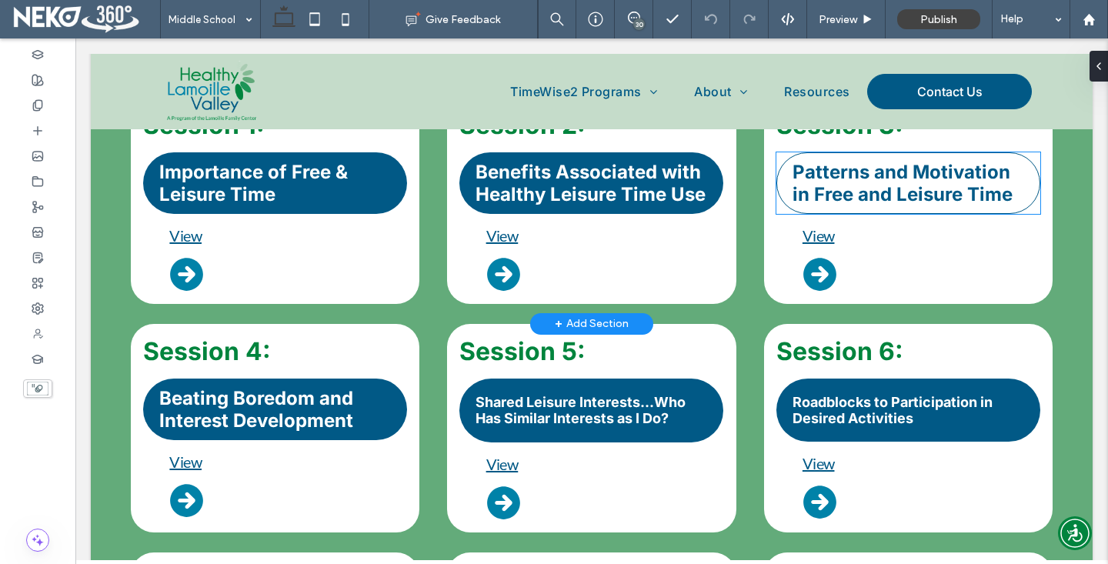
click at [860, 189] on span "Patterns and Motivation in Free and Leisure Time" at bounding box center [908, 183] width 232 height 45
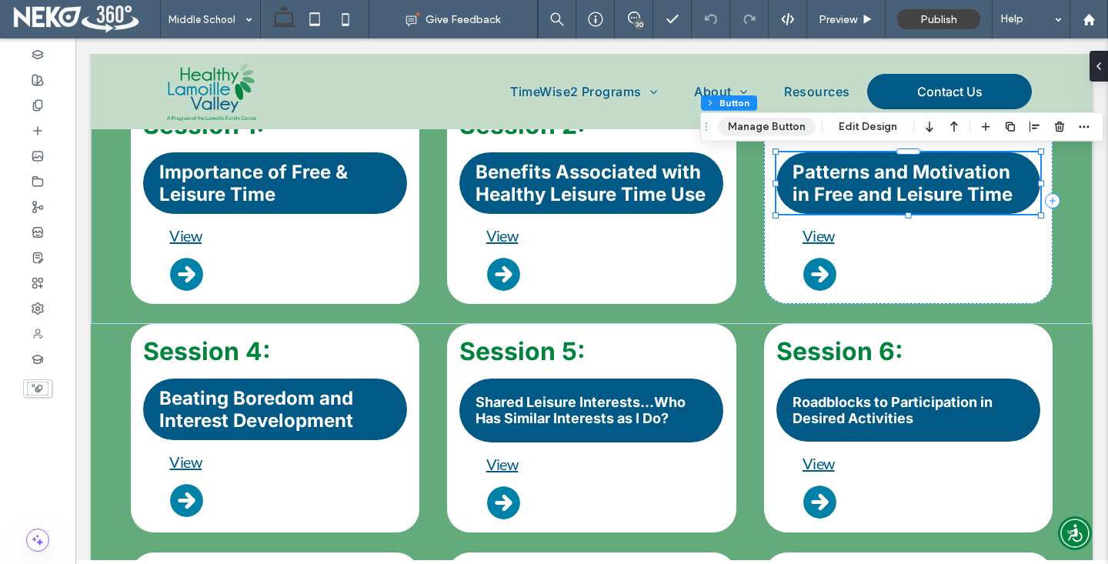
click at [781, 128] on button "Manage Button" at bounding box center [767, 127] width 98 height 18
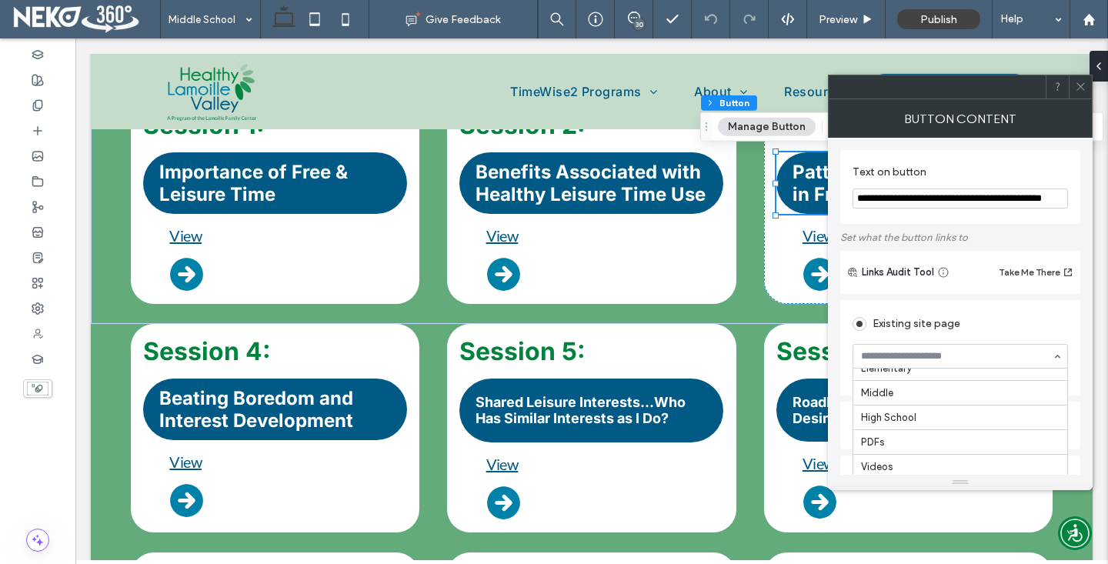
scroll to position [0, 0]
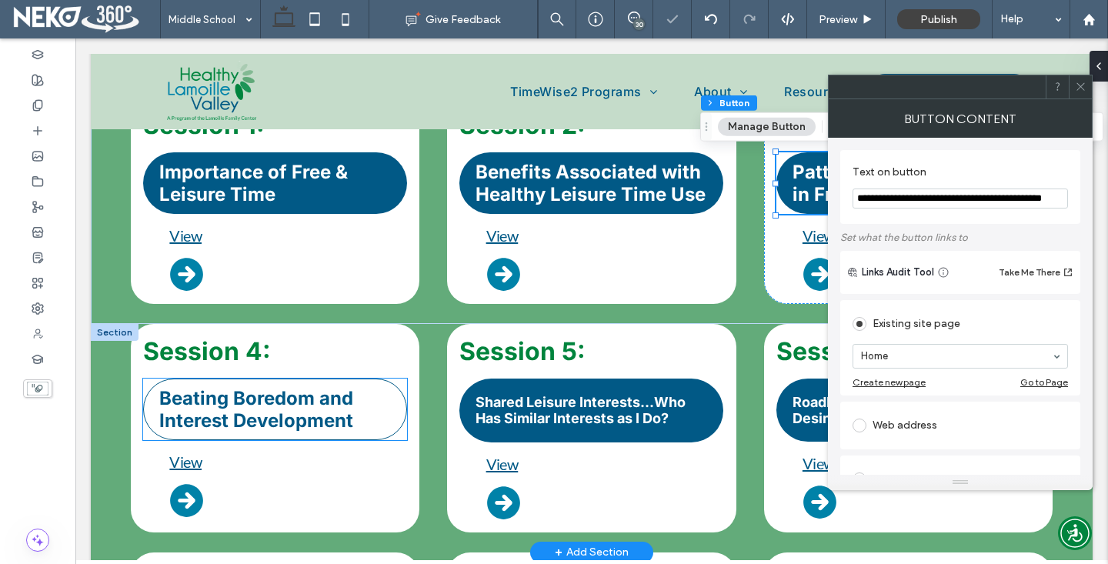
click at [340, 404] on span "Beating Boredom and Interest Development" at bounding box center [275, 409] width 232 height 45
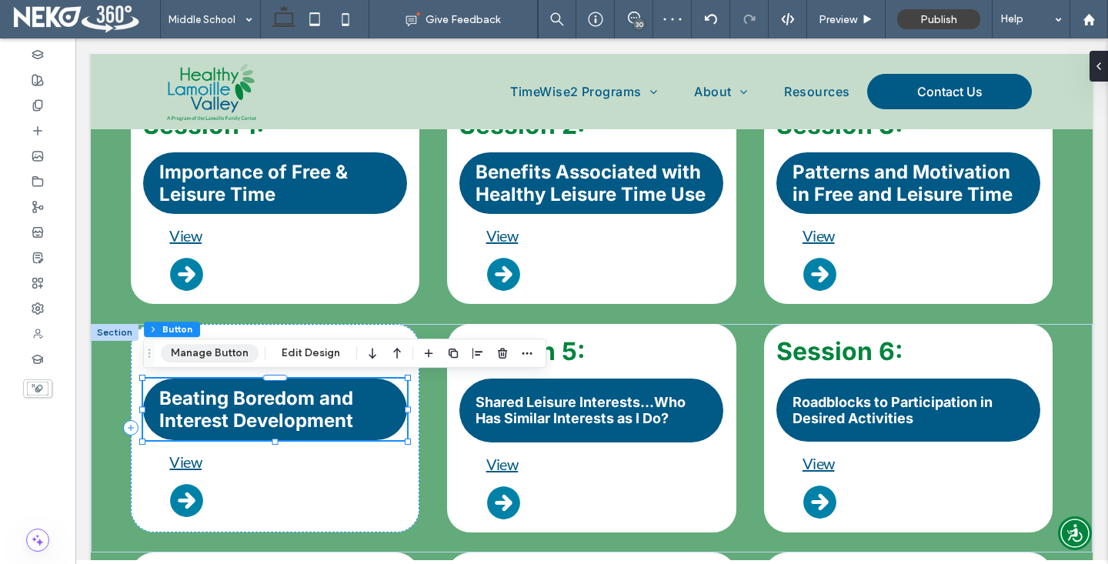
drag, startPoint x: 233, startPoint y: 353, endPoint x: 270, endPoint y: 355, distance: 37.0
click at [233, 353] on button "Manage Button" at bounding box center [210, 353] width 98 height 18
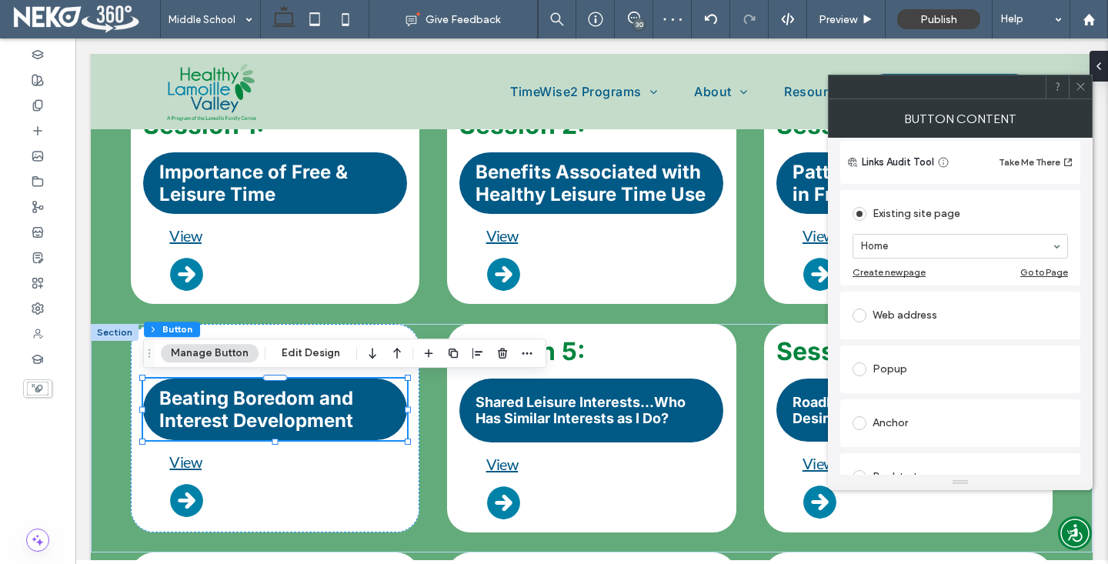
scroll to position [155, 0]
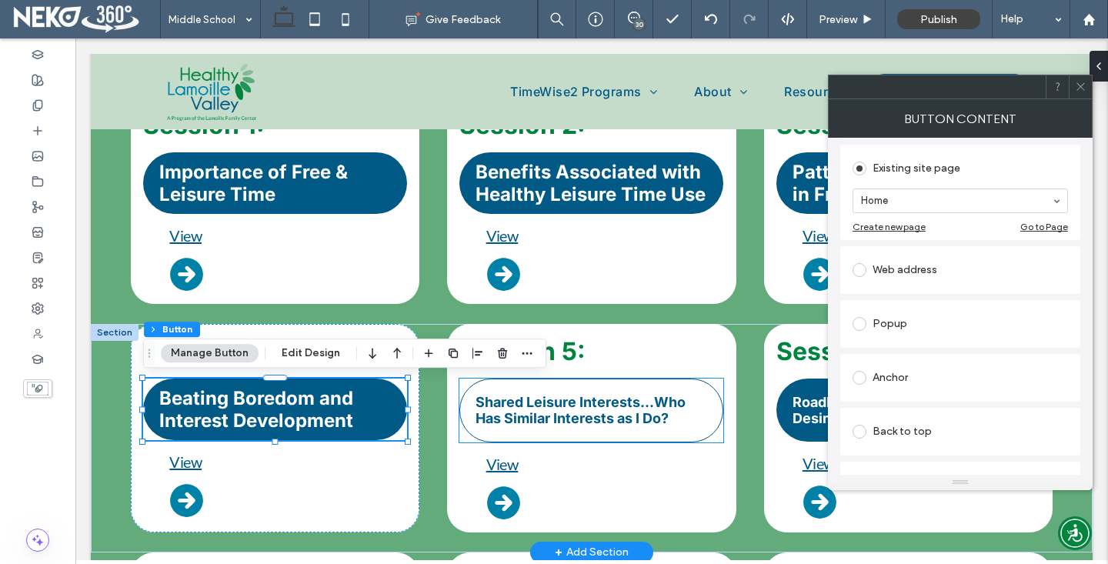
click at [566, 429] on link "Shared Leisure Interests...Who Has Similar Interests as I Do?" at bounding box center [591, 410] width 264 height 64
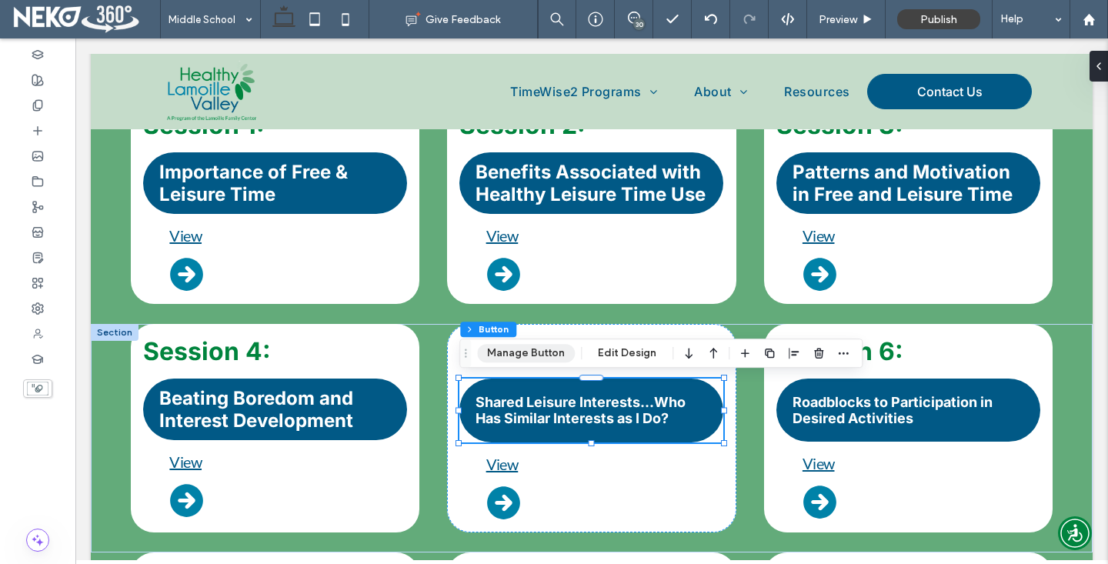
click at [528, 348] on button "Manage Button" at bounding box center [526, 353] width 98 height 18
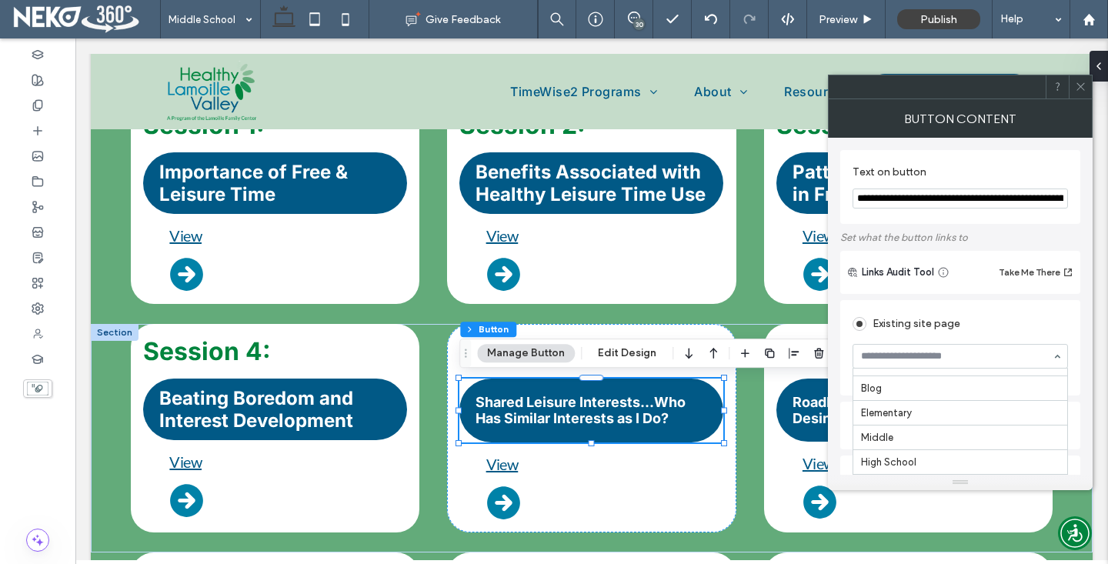
scroll to position [0, 0]
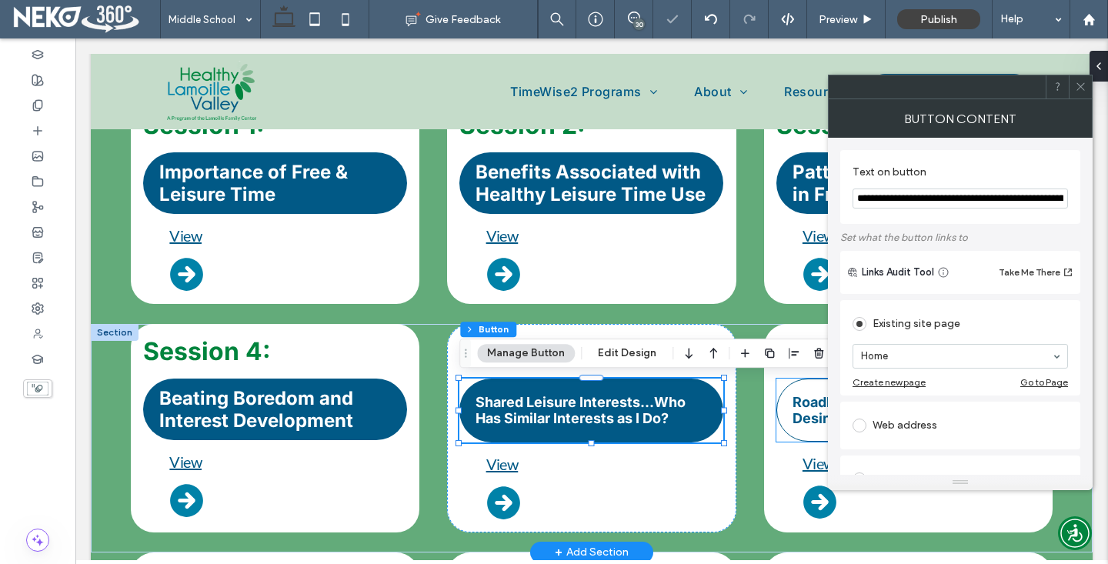
click at [790, 419] on link "Roadblocks to Participation in Desired Activities" at bounding box center [908, 409] width 264 height 63
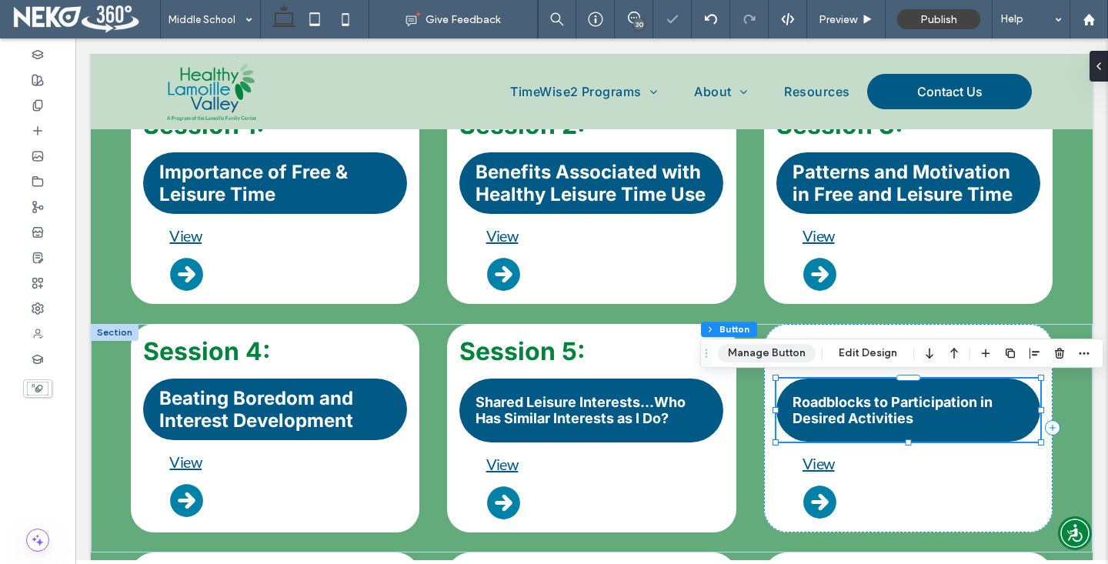
click at [787, 358] on button "Manage Button" at bounding box center [767, 353] width 98 height 18
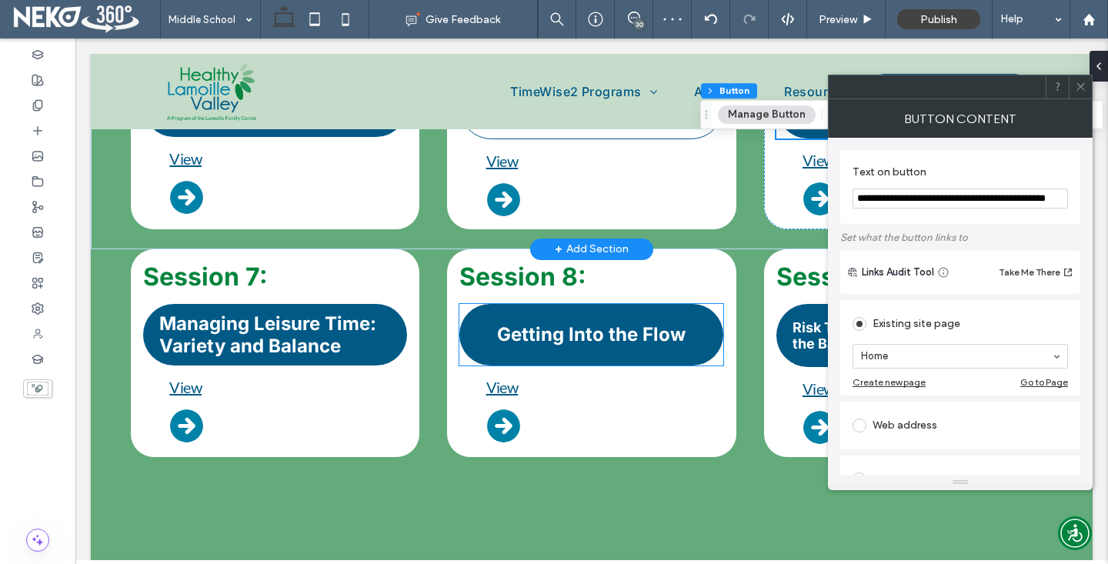
scroll to position [1140, 0]
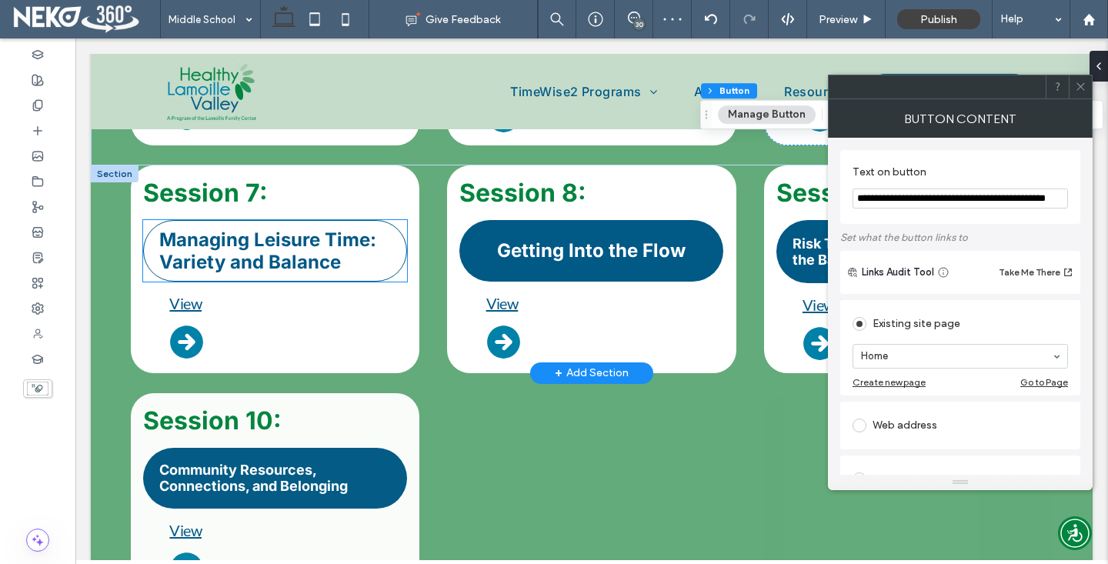
click at [323, 257] on span "Managing Leisure Time: Variety and Balance" at bounding box center [275, 250] width 232 height 45
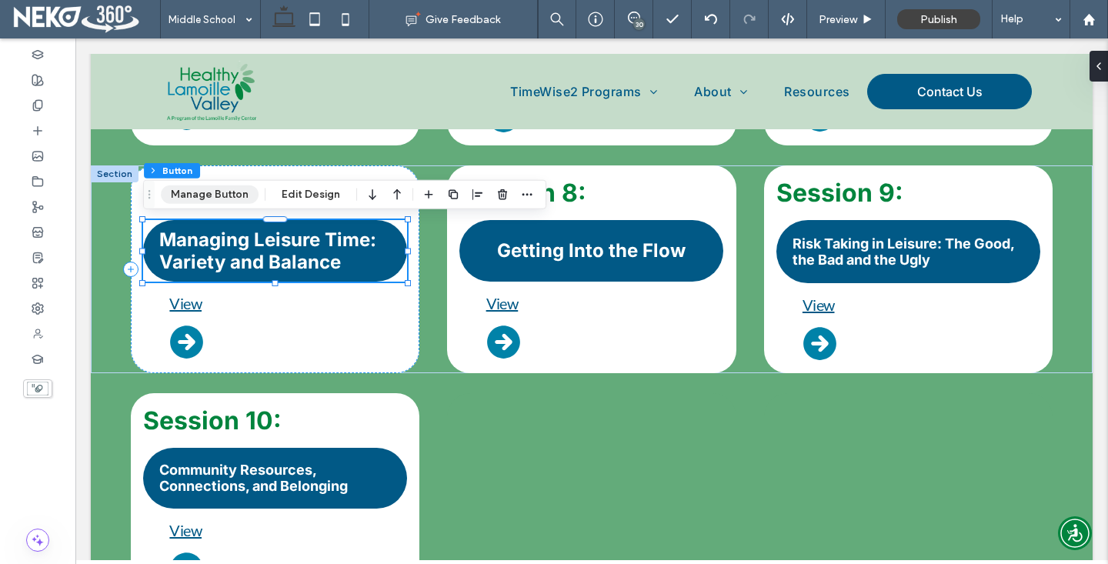
click at [180, 190] on button "Manage Button" at bounding box center [210, 194] width 98 height 18
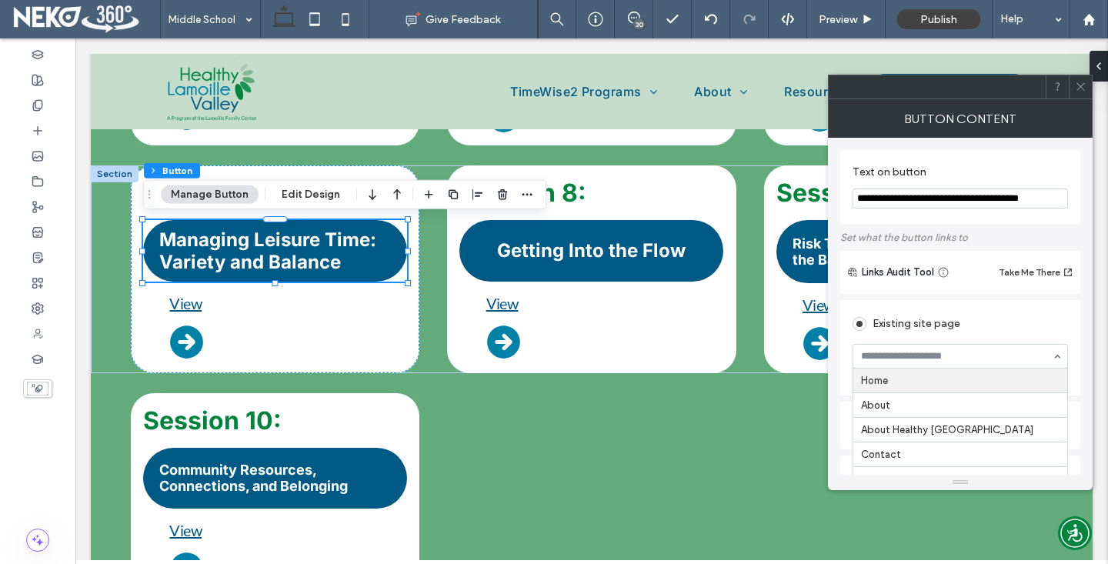
scroll to position [1, 0]
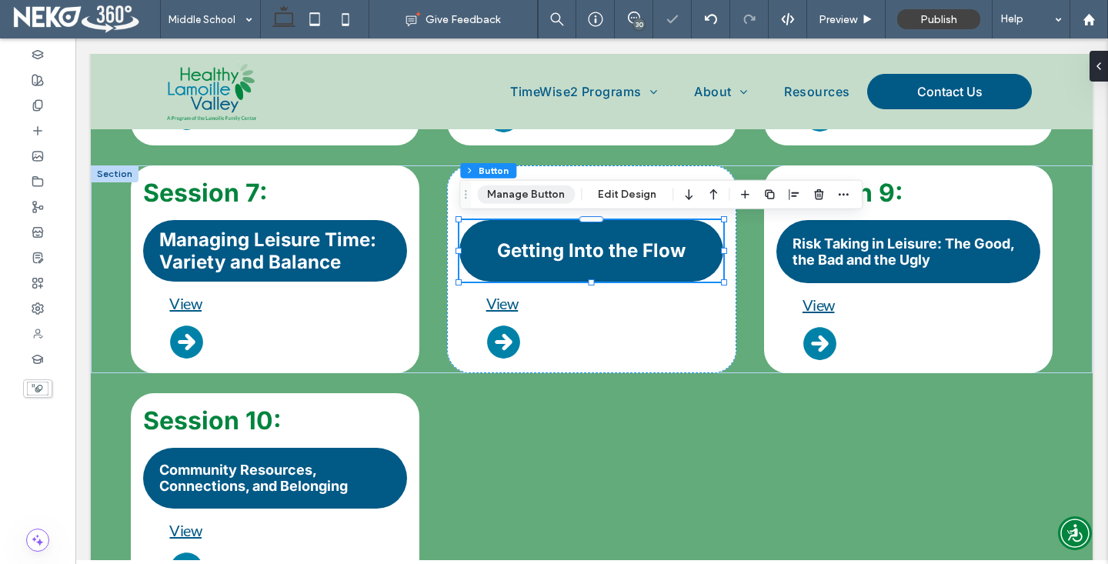
click at [498, 194] on button "Manage Button" at bounding box center [526, 194] width 98 height 18
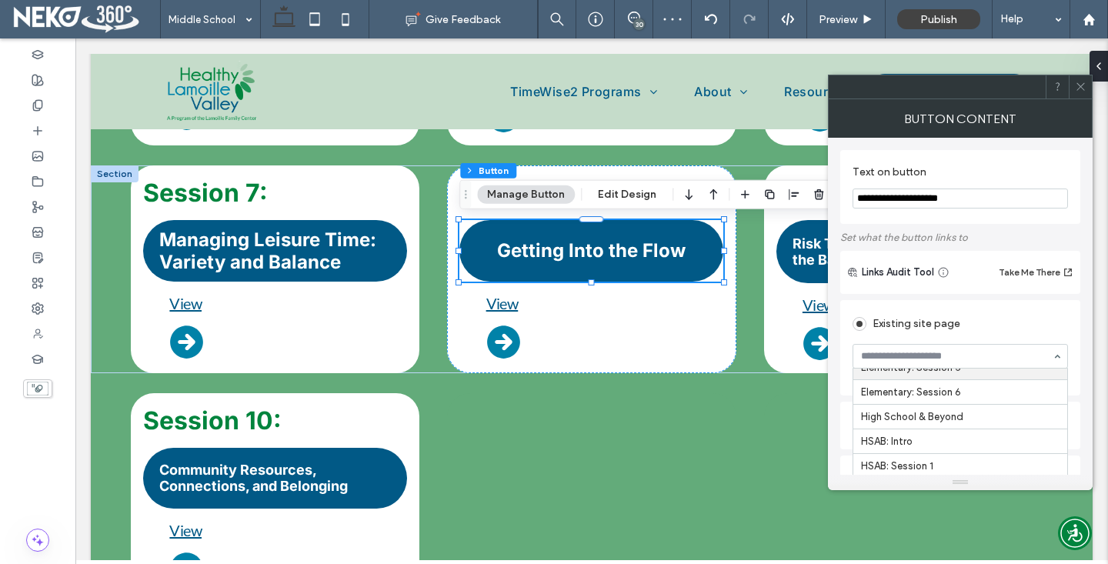
scroll to position [0, 0]
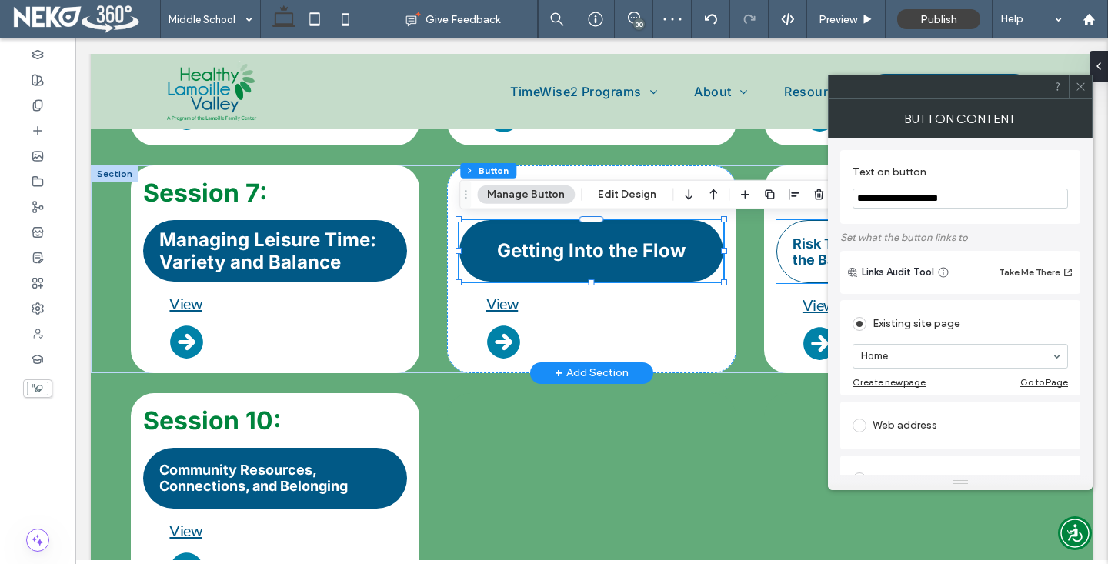
click at [805, 266] on span "Risk Taking in Leisure: The Good, the Bad and the Ugly" at bounding box center [908, 251] width 232 height 32
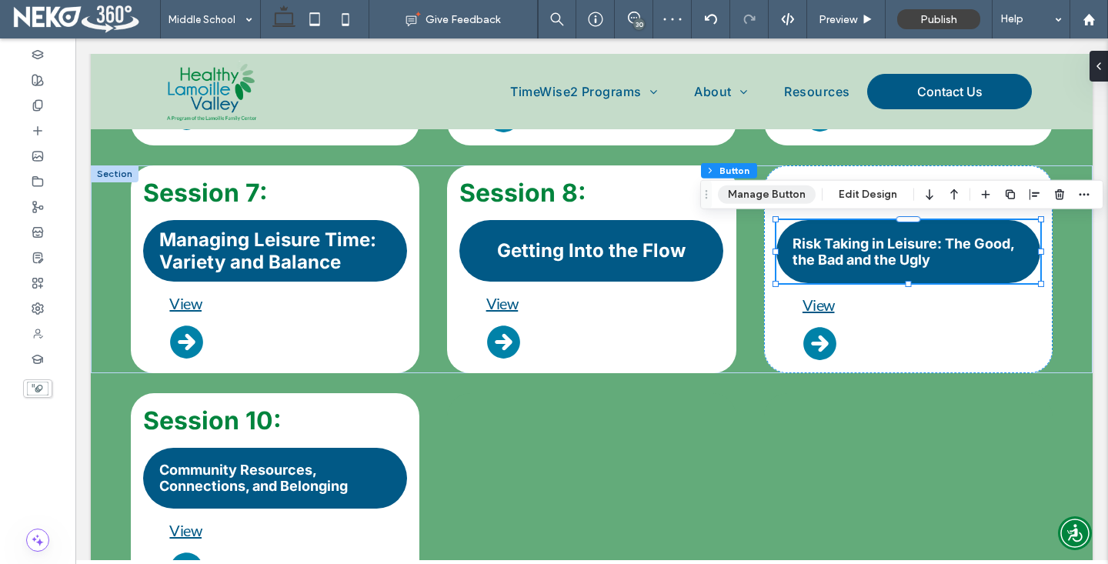
click at [758, 191] on button "Manage Button" at bounding box center [767, 194] width 98 height 18
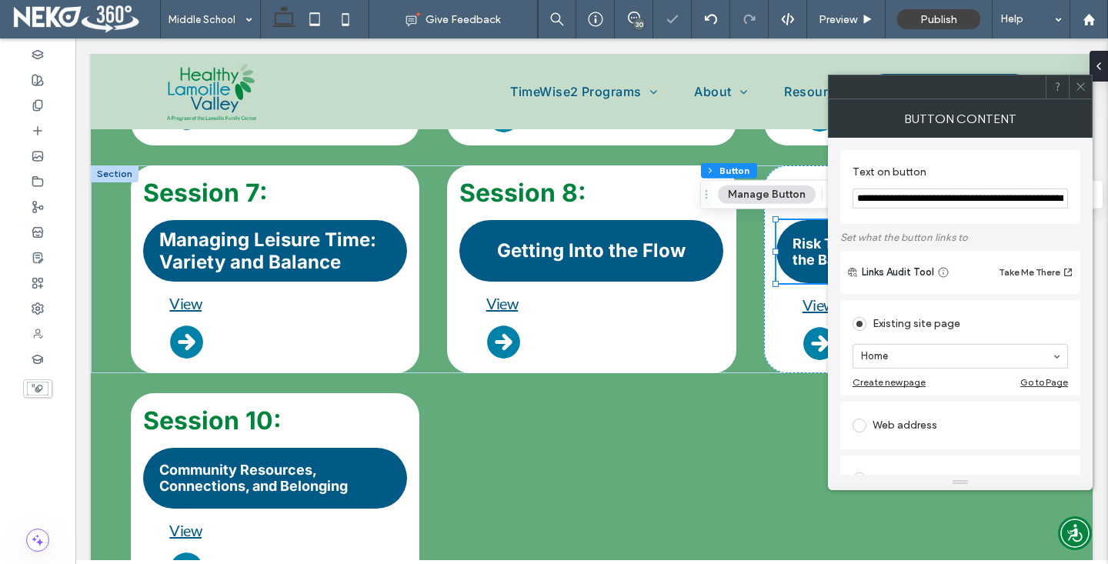
drag, startPoint x: 900, startPoint y: 381, endPoint x: 514, endPoint y: 413, distance: 387.5
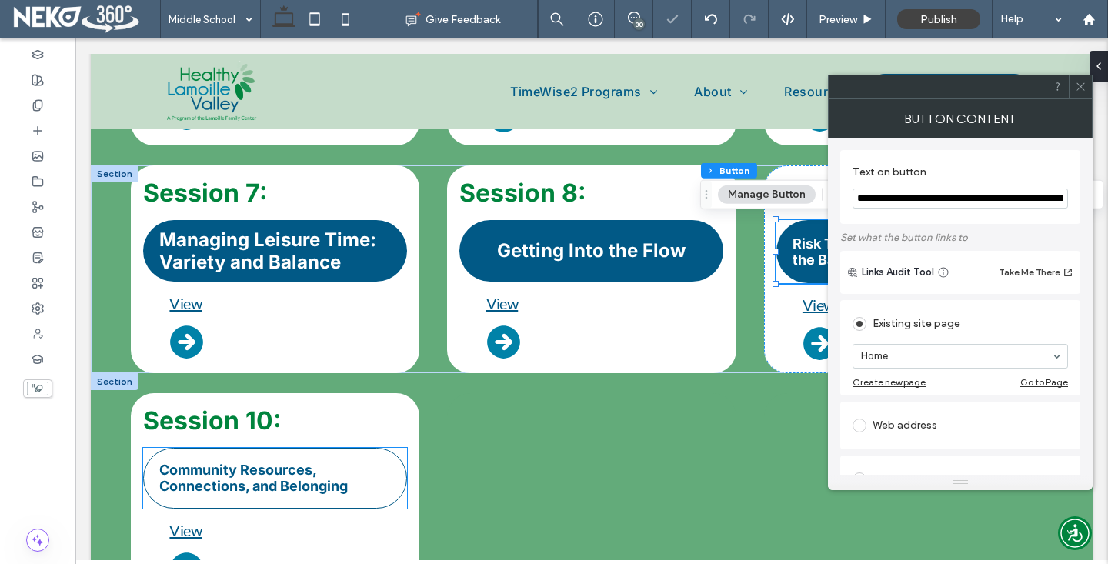
click at [328, 473] on span "Community Resources, Connections, and Belonging" at bounding box center [275, 478] width 232 height 32
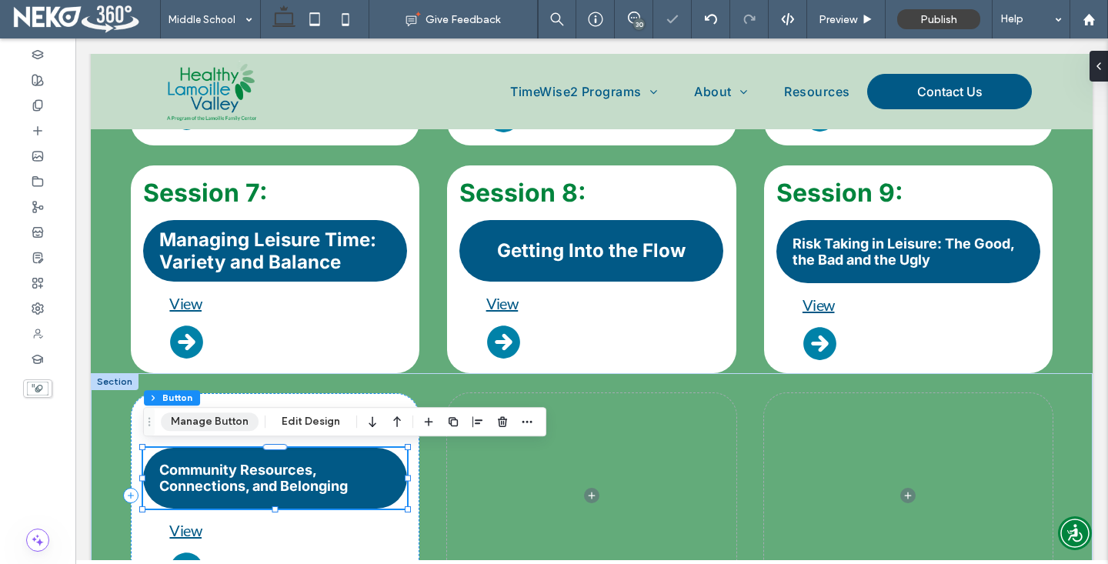
drag, startPoint x: 211, startPoint y: 428, endPoint x: 222, endPoint y: 428, distance: 10.8
click at [212, 428] on button "Manage Button" at bounding box center [210, 421] width 98 height 18
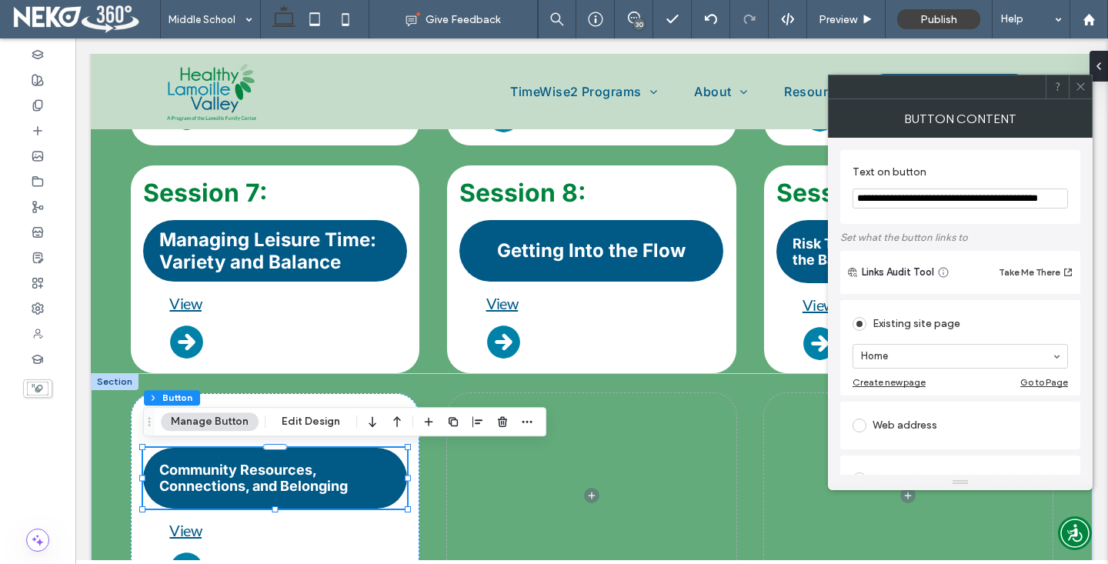
click at [1081, 88] on icon at bounding box center [1081, 87] width 12 height 12
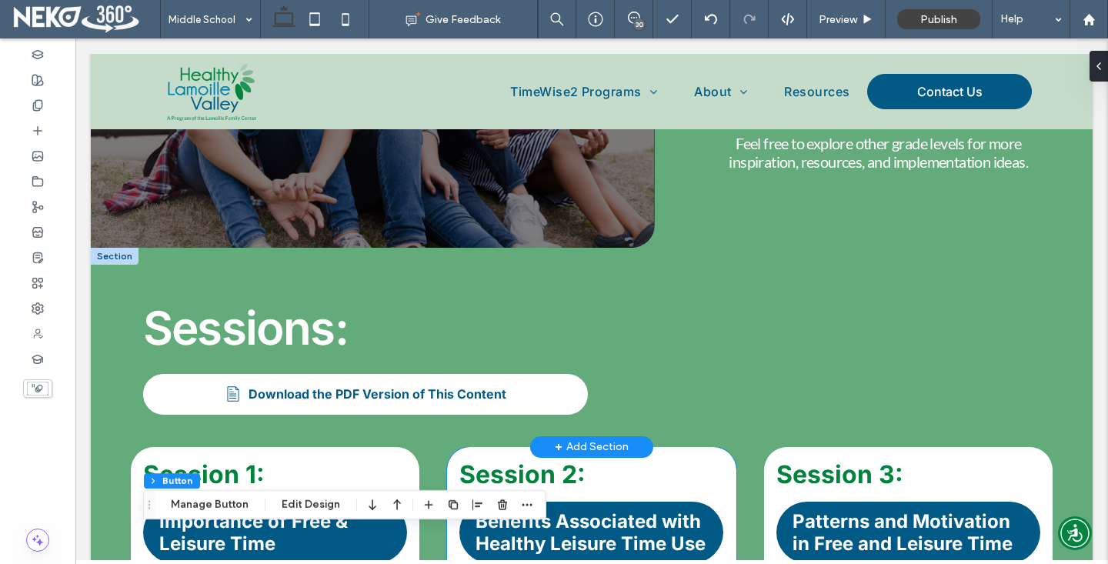
scroll to position [489, 0]
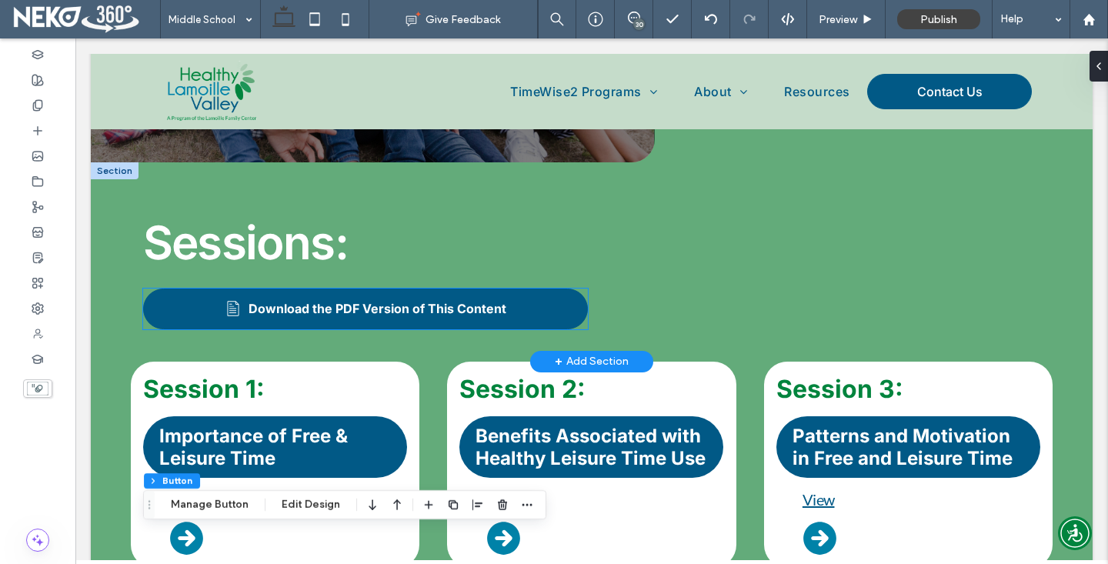
click at [397, 304] on span "Download the PDF Version of This Content" at bounding box center [377, 308] width 258 height 15
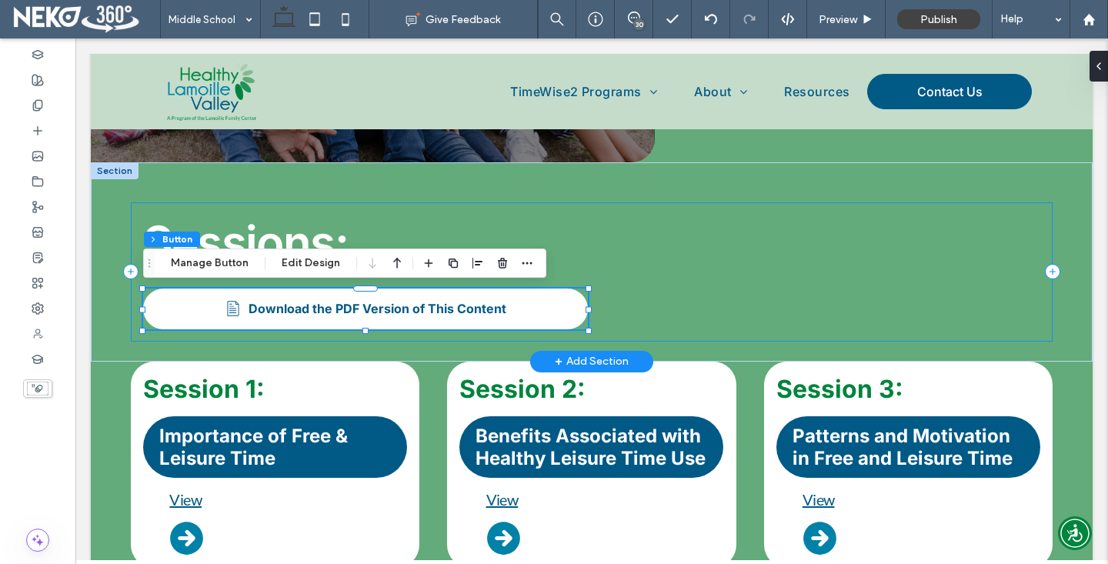
click at [608, 265] on div "Sessions: Download the PDF Version of This Content" at bounding box center [591, 271] width 921 height 139
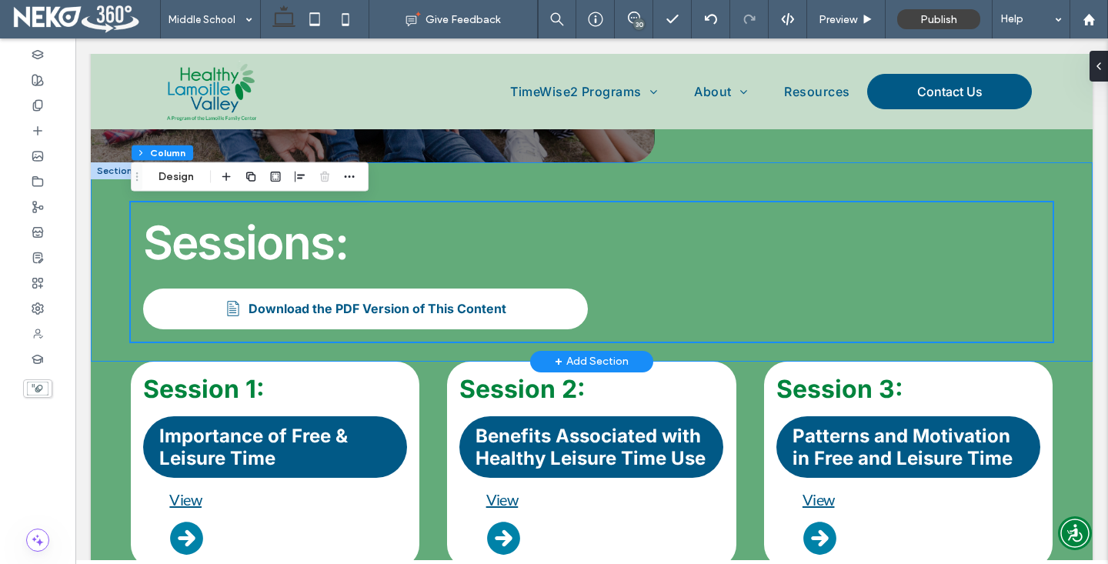
click at [119, 217] on div "Sessions: Download the PDF Version of This Content" at bounding box center [591, 261] width 1001 height 199
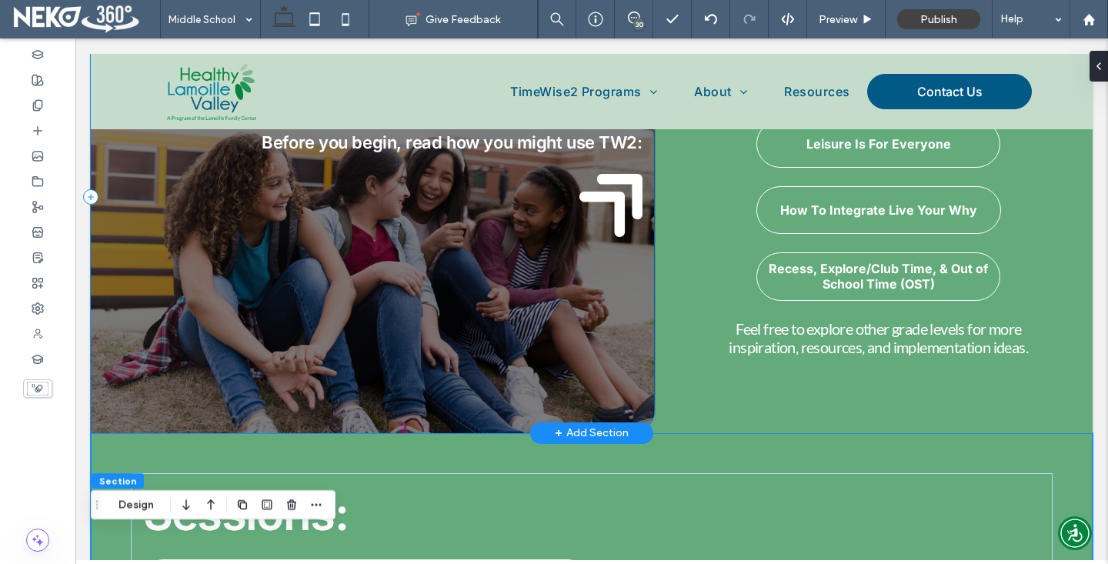
scroll to position [0, 0]
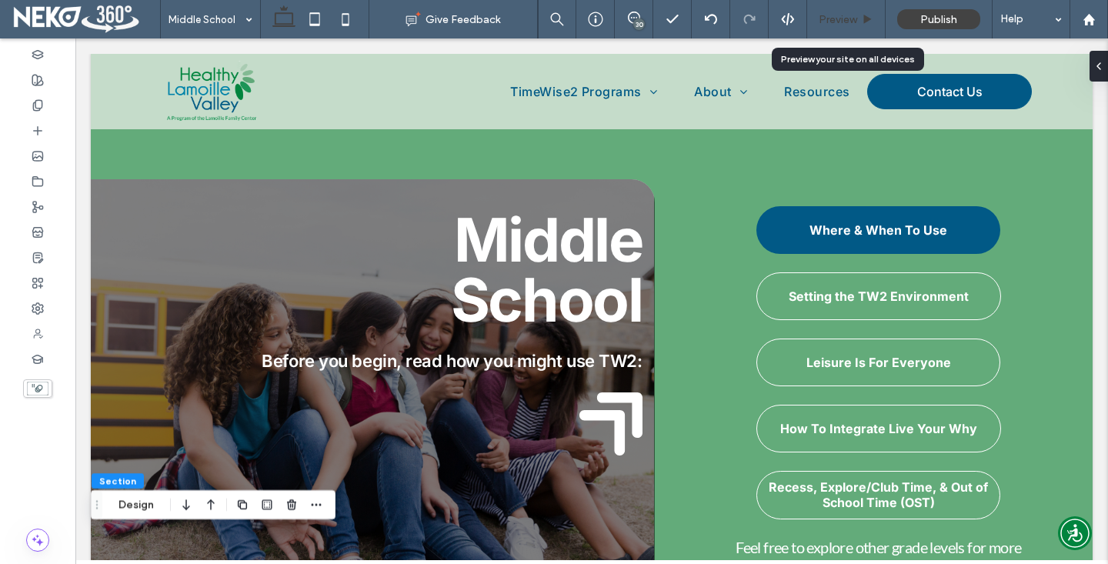
drag, startPoint x: 845, startPoint y: 17, endPoint x: 525, endPoint y: 48, distance: 321.4
click at [845, 17] on span "Preview" at bounding box center [837, 19] width 38 height 13
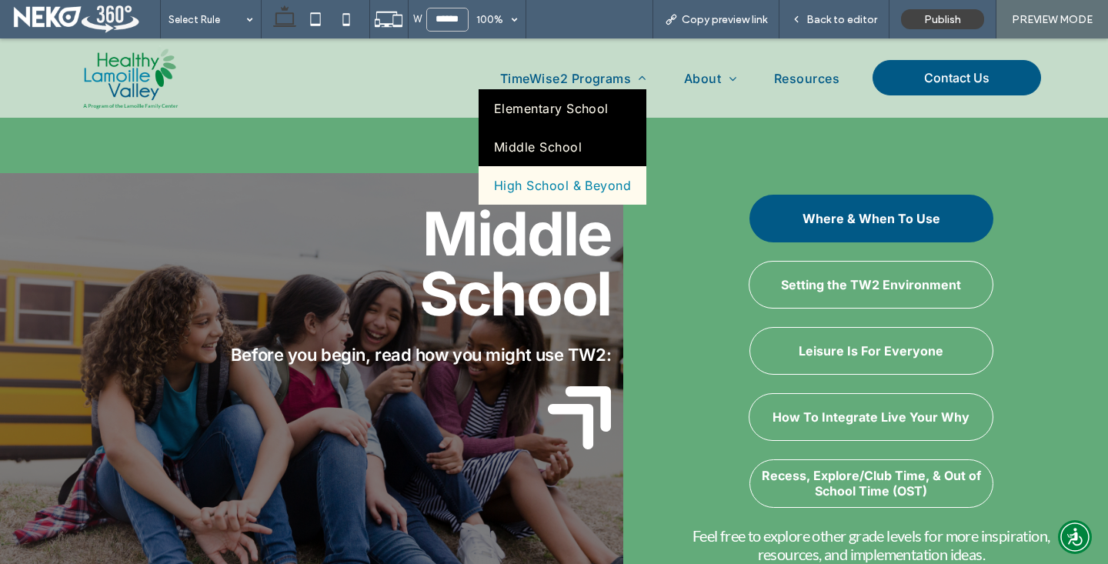
click at [574, 110] on span "Elementary School" at bounding box center [551, 108] width 115 height 15
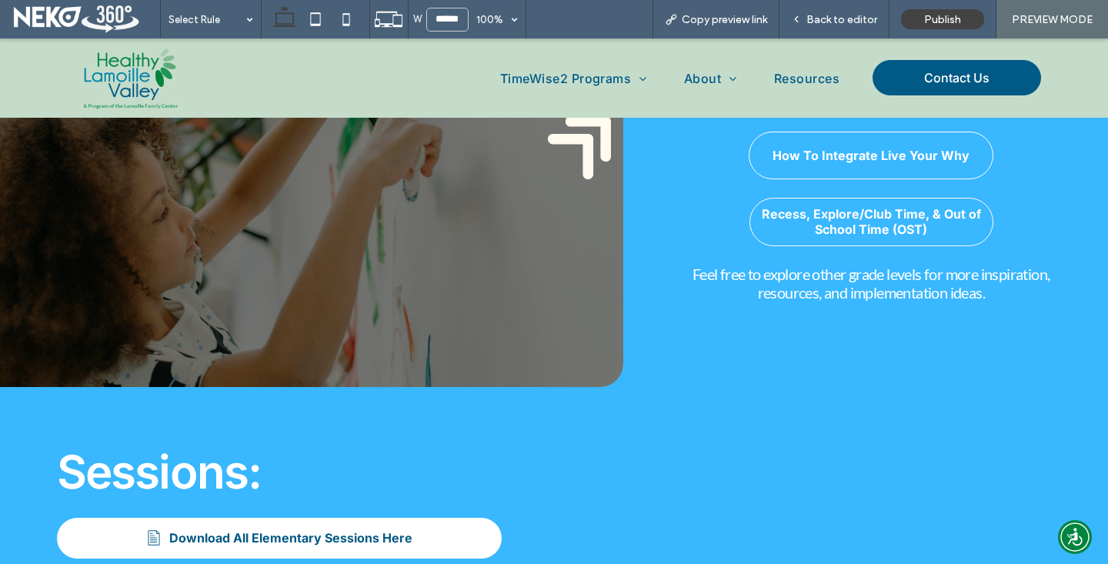
scroll to position [350, 0]
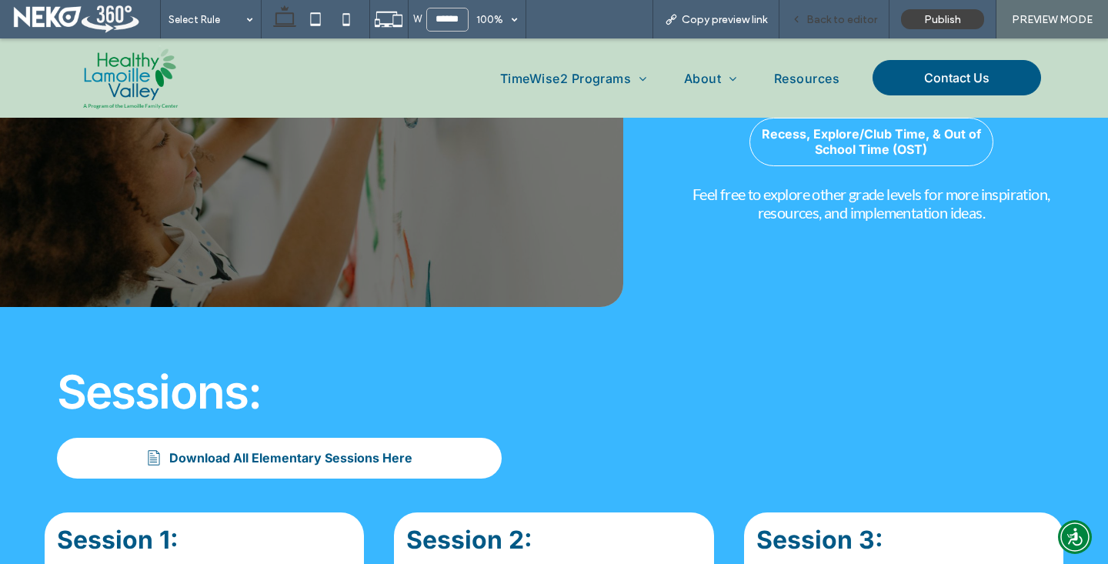
click at [824, 25] on span "Back to editor" at bounding box center [841, 19] width 71 height 13
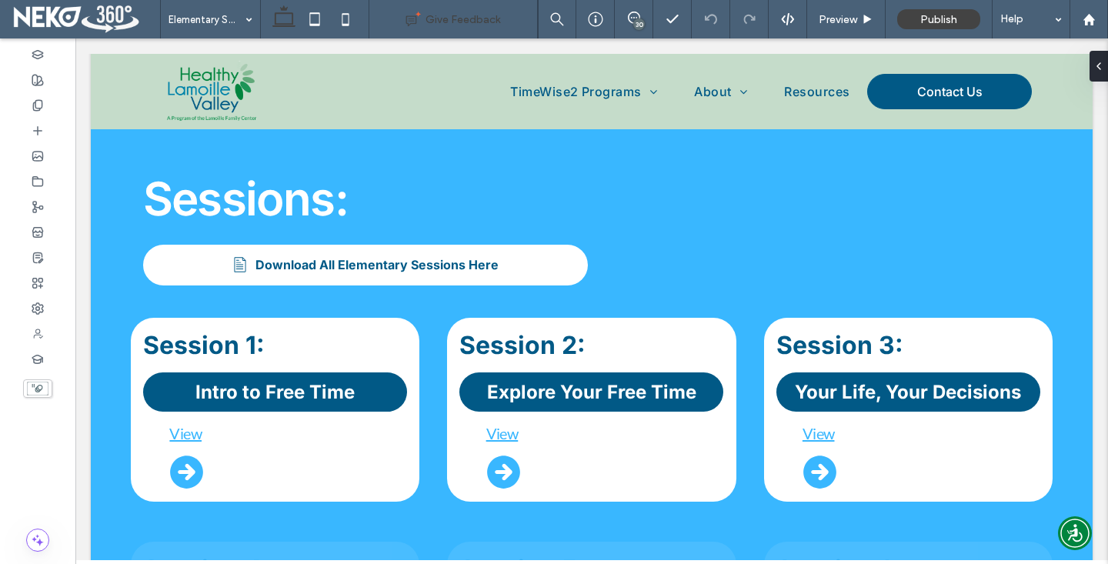
scroll to position [590, 0]
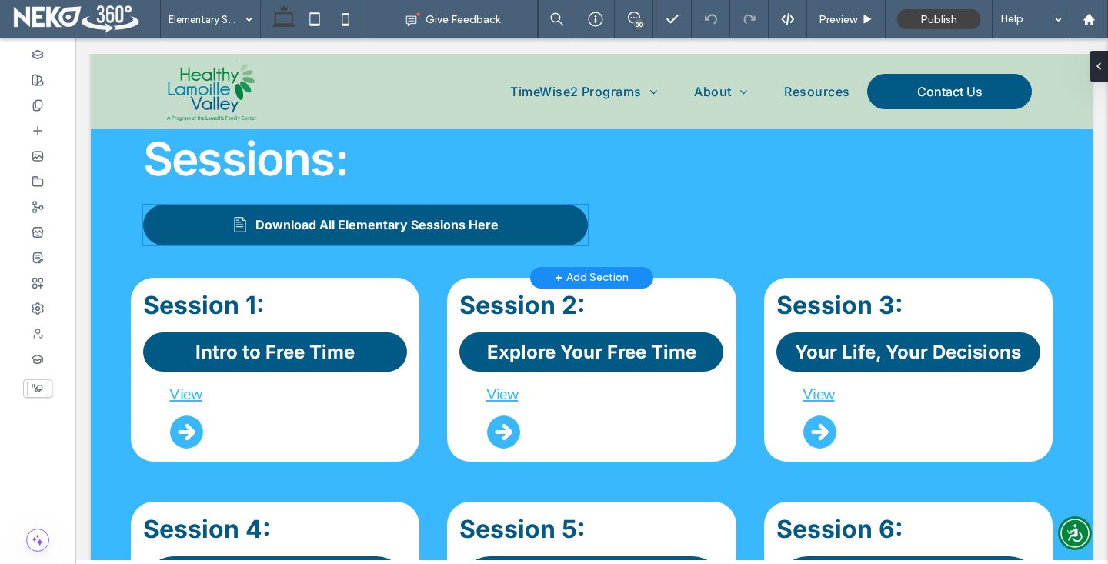
click at [398, 222] on span "Download All Elementary Sessions Here" at bounding box center [376, 224] width 243 height 15
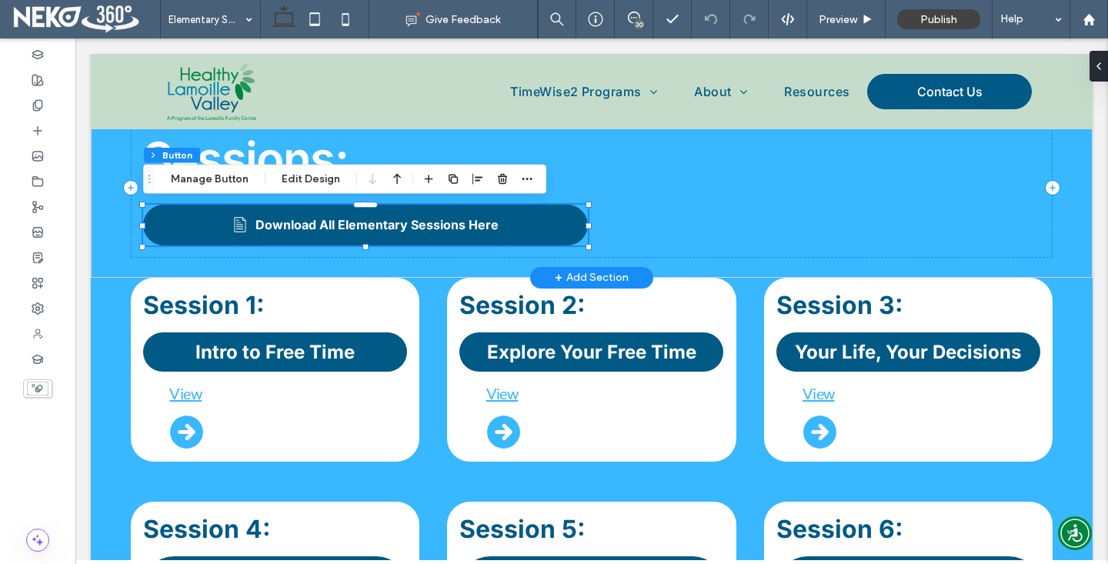
click at [287, 214] on link "Download All Elementary Sessions Here" at bounding box center [365, 225] width 445 height 41
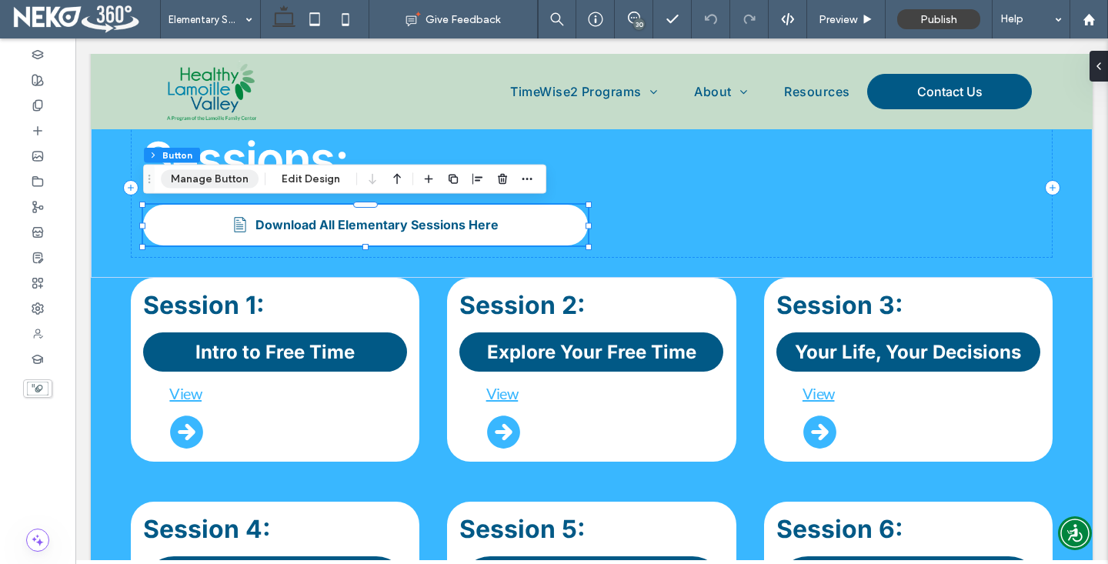
click at [188, 182] on button "Manage Button" at bounding box center [210, 179] width 98 height 18
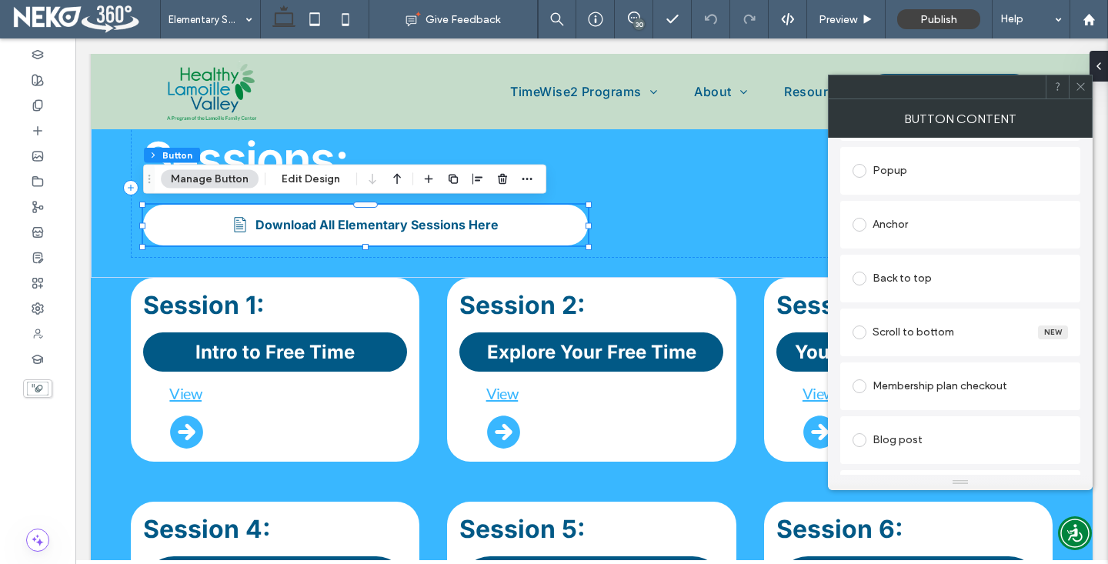
scroll to position [461, 0]
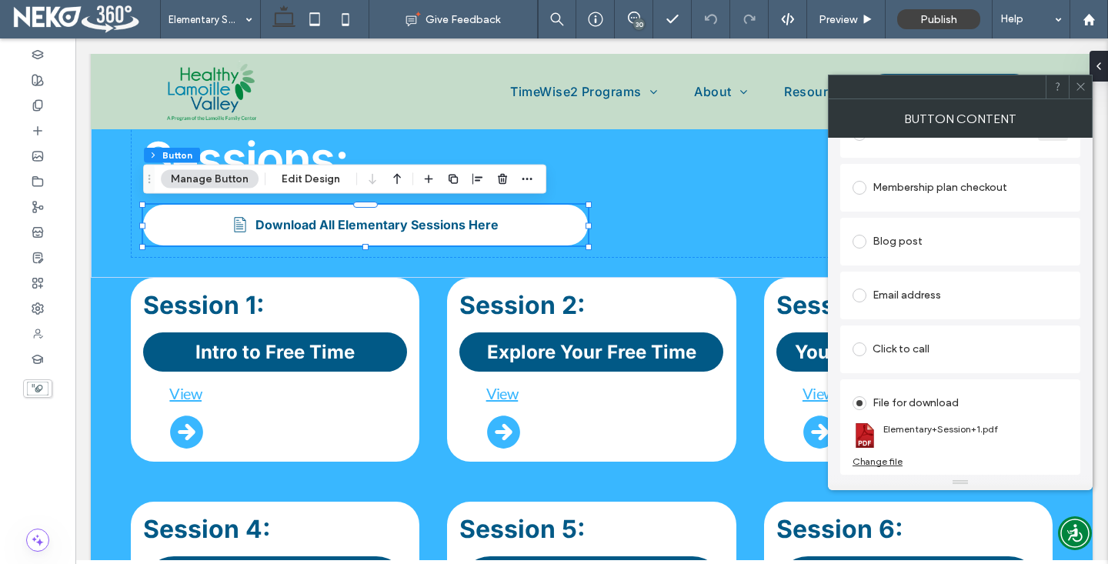
click at [888, 465] on div "Change file" at bounding box center [877, 461] width 50 height 12
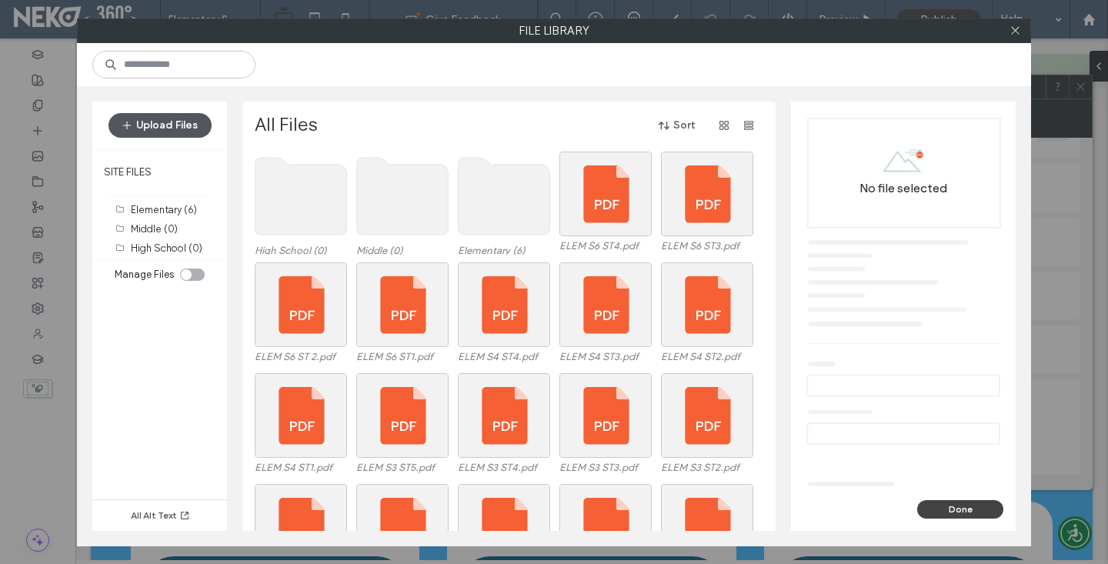
click at [173, 125] on button "Upload Files" at bounding box center [159, 125] width 103 height 25
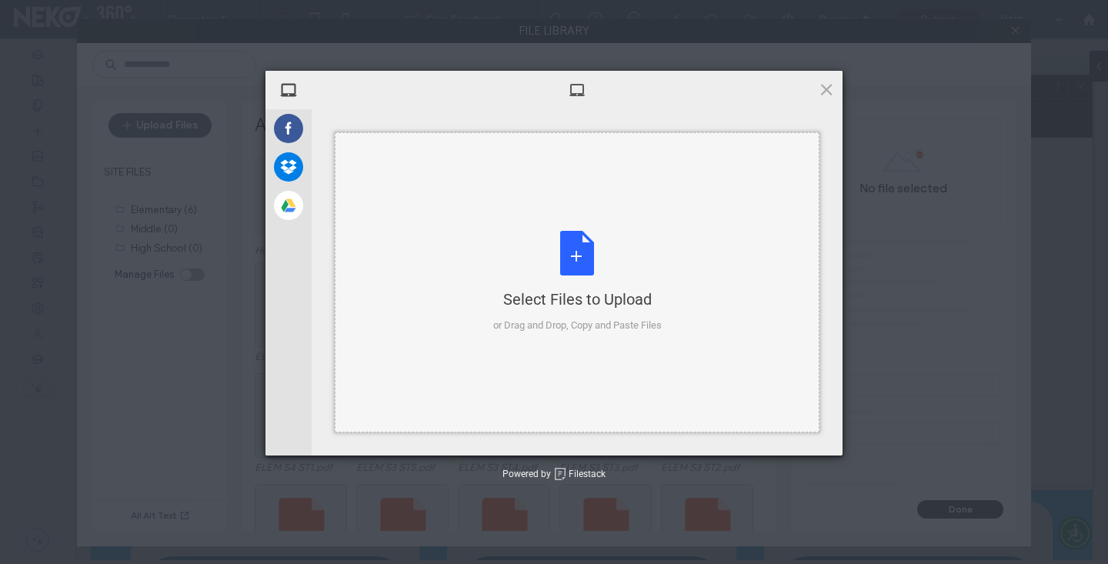
click at [468, 228] on div "Select Files to Upload or Drag and Drop, Copy and Paste Files" at bounding box center [577, 282] width 485 height 300
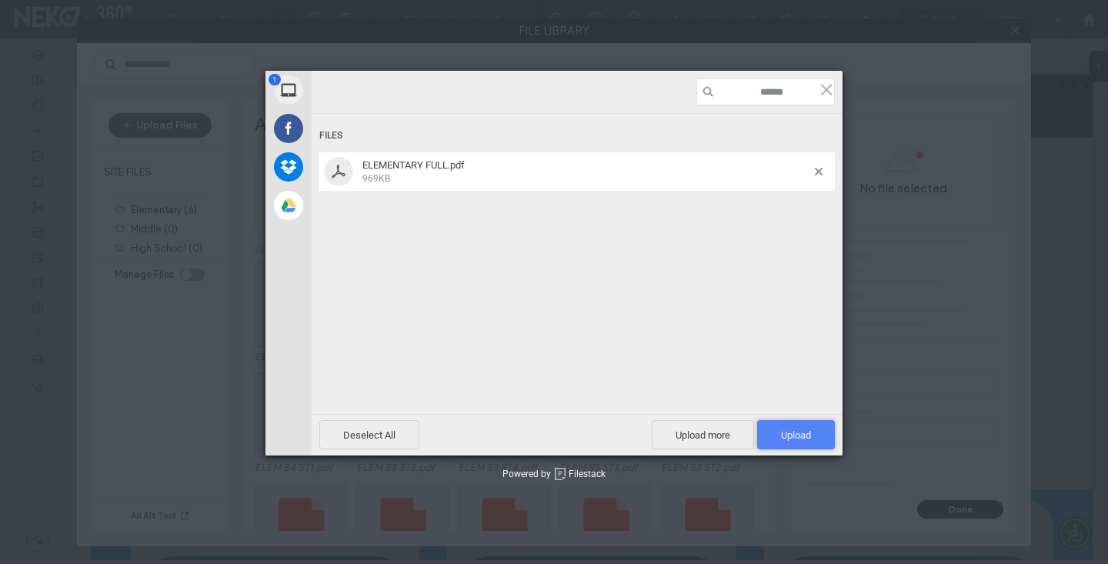
click at [799, 432] on span "Upload 1" at bounding box center [796, 435] width 30 height 12
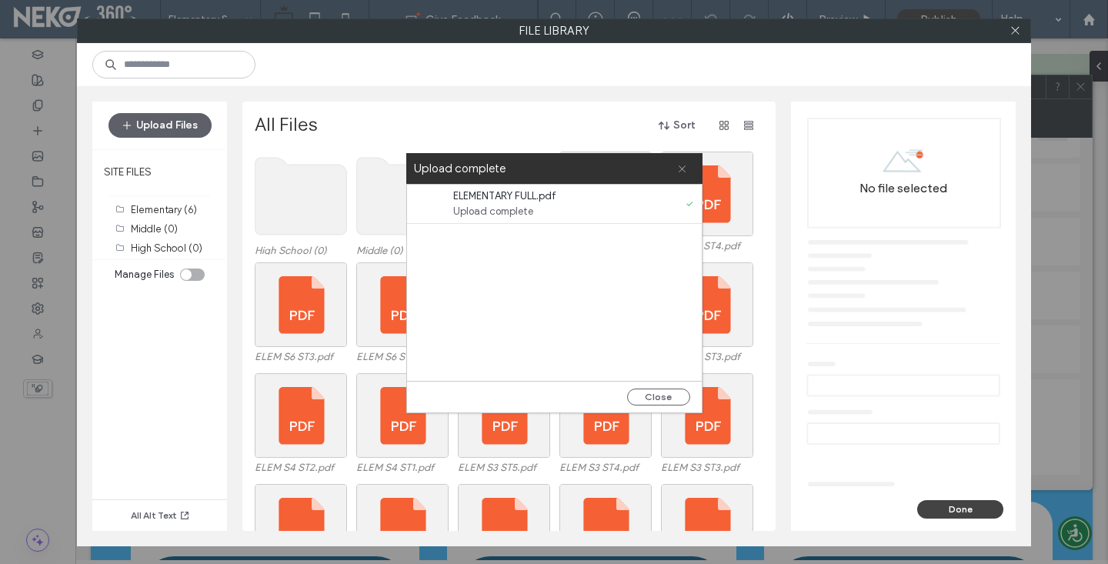
click at [682, 166] on use at bounding box center [681, 168] width 7 height 7
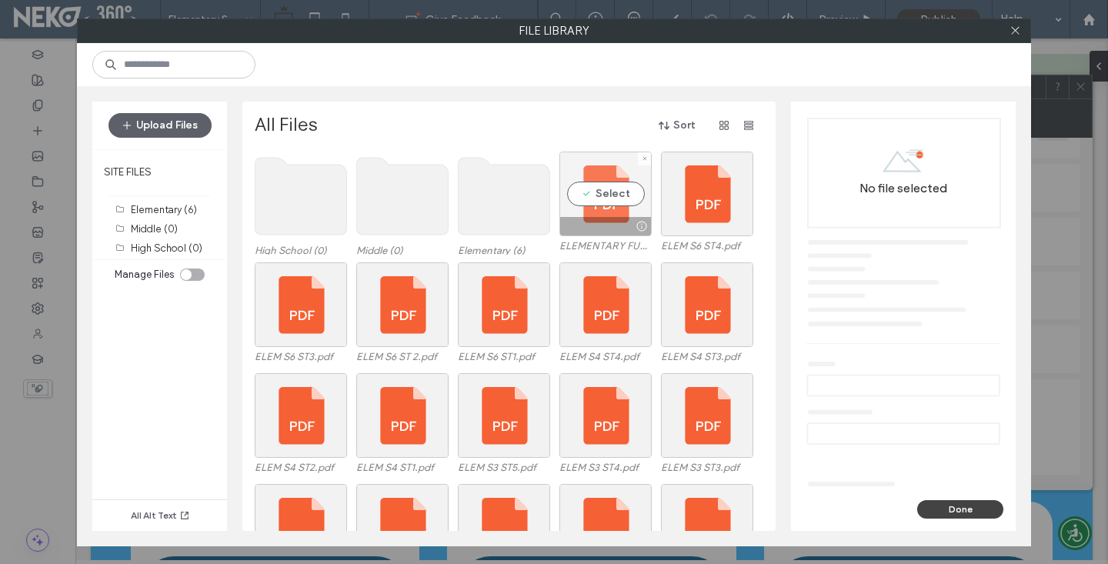
click at [625, 196] on div "Select" at bounding box center [605, 194] width 92 height 85
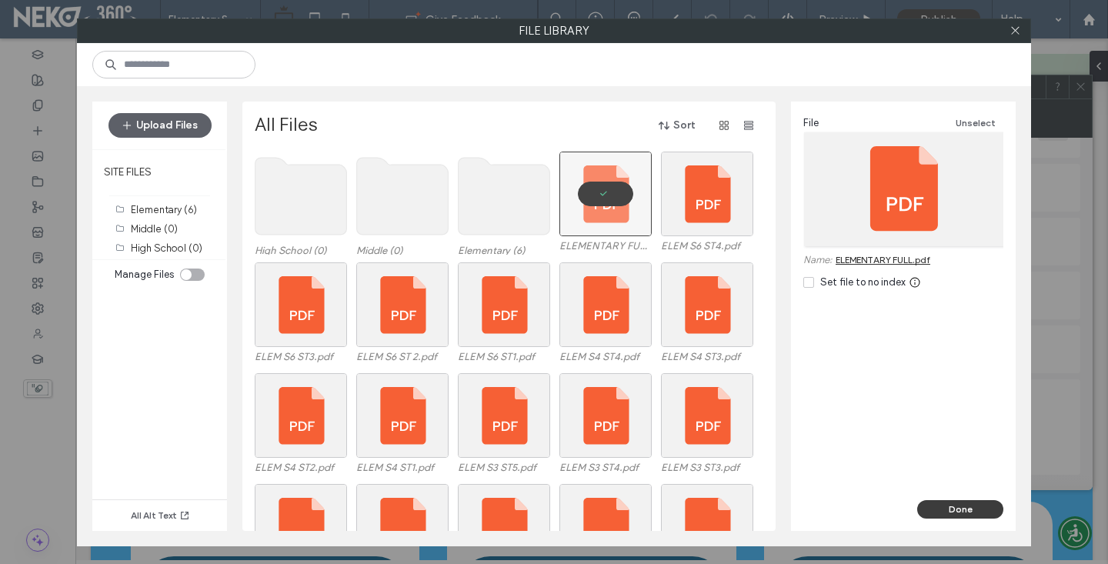
click at [961, 511] on button "Done" at bounding box center [960, 509] width 86 height 18
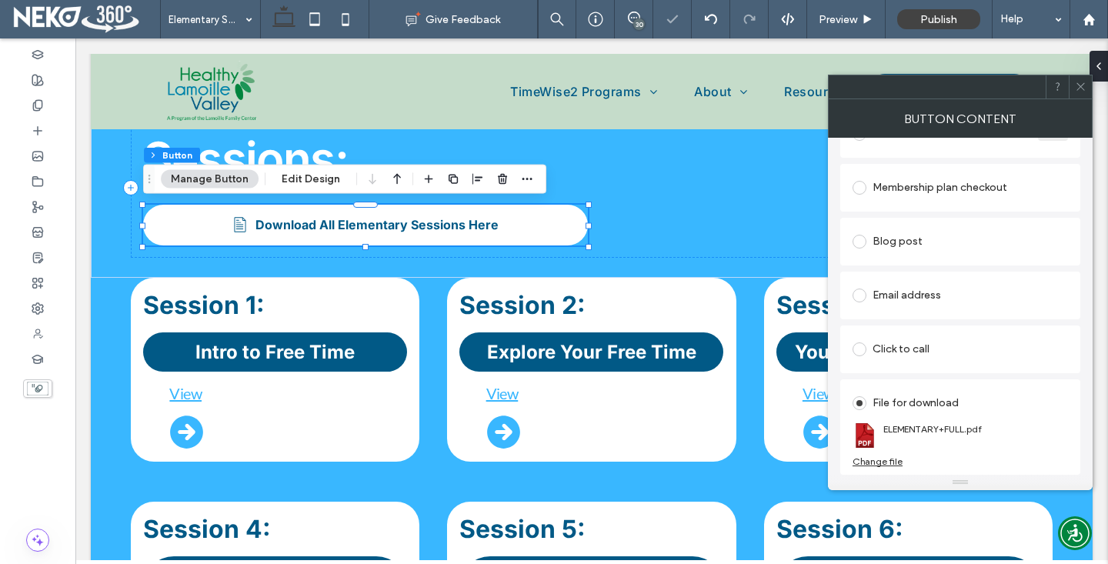
click at [1080, 92] on span at bounding box center [1081, 86] width 12 height 23
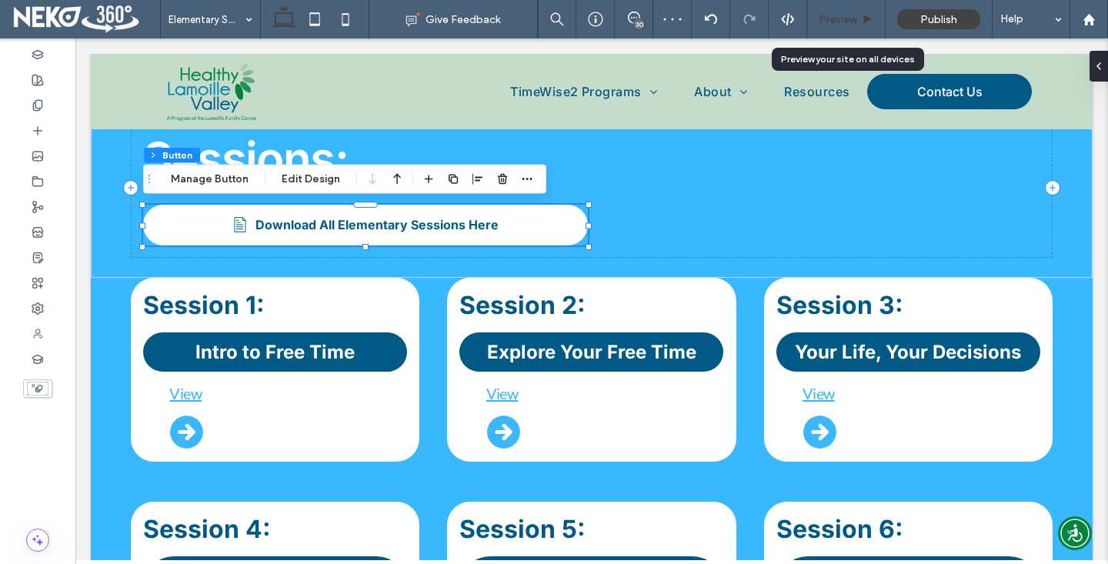
drag, startPoint x: 839, startPoint y: 23, endPoint x: 185, endPoint y: 212, distance: 680.4
click at [839, 23] on span "Preview" at bounding box center [837, 19] width 38 height 13
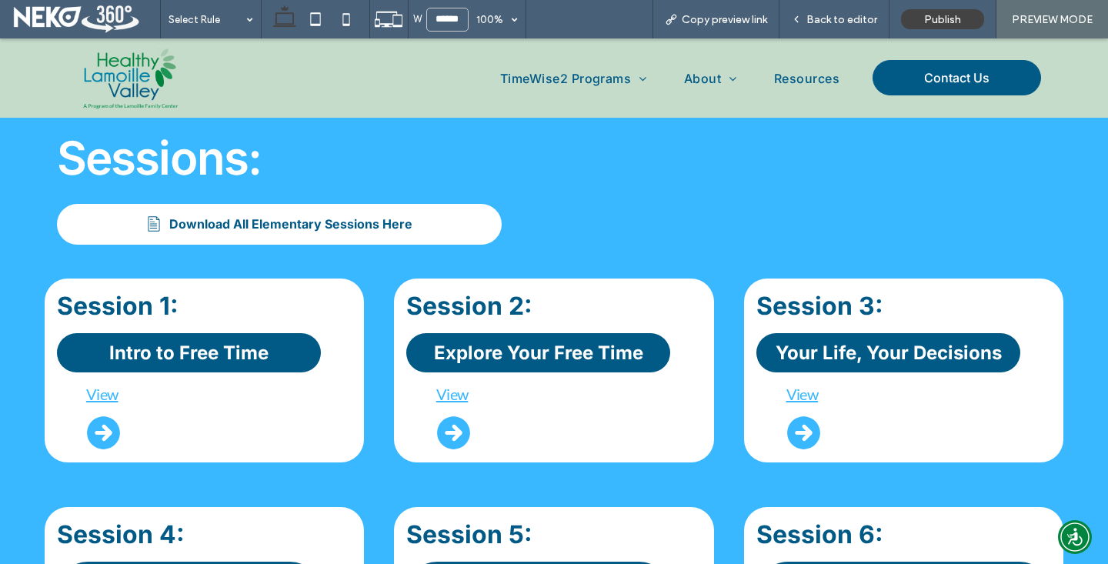
scroll to position [585, 0]
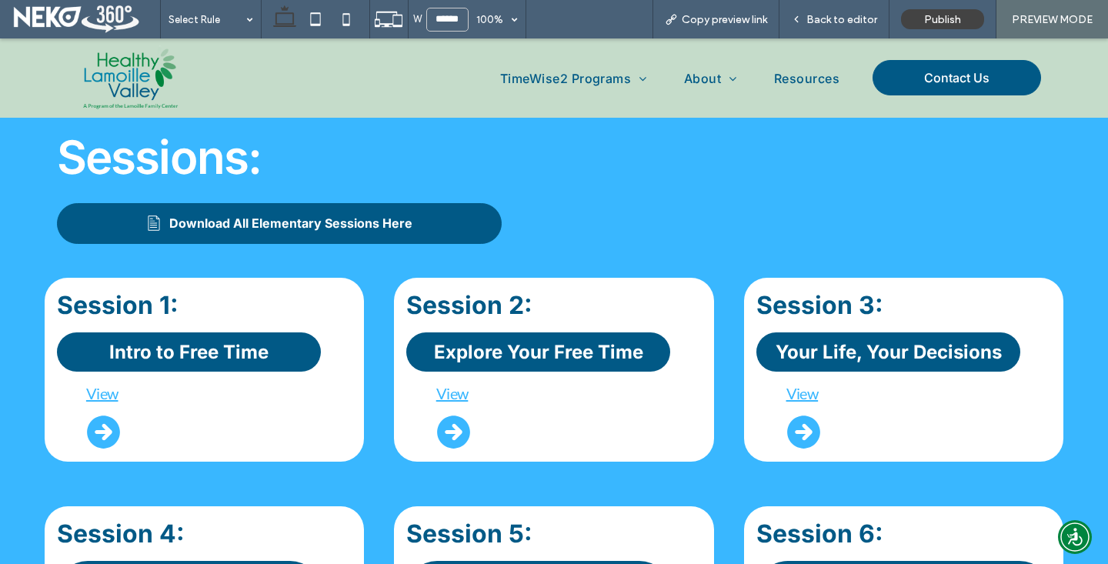
click at [275, 228] on span "Download All Elementary Sessions Here" at bounding box center [290, 222] width 243 height 15
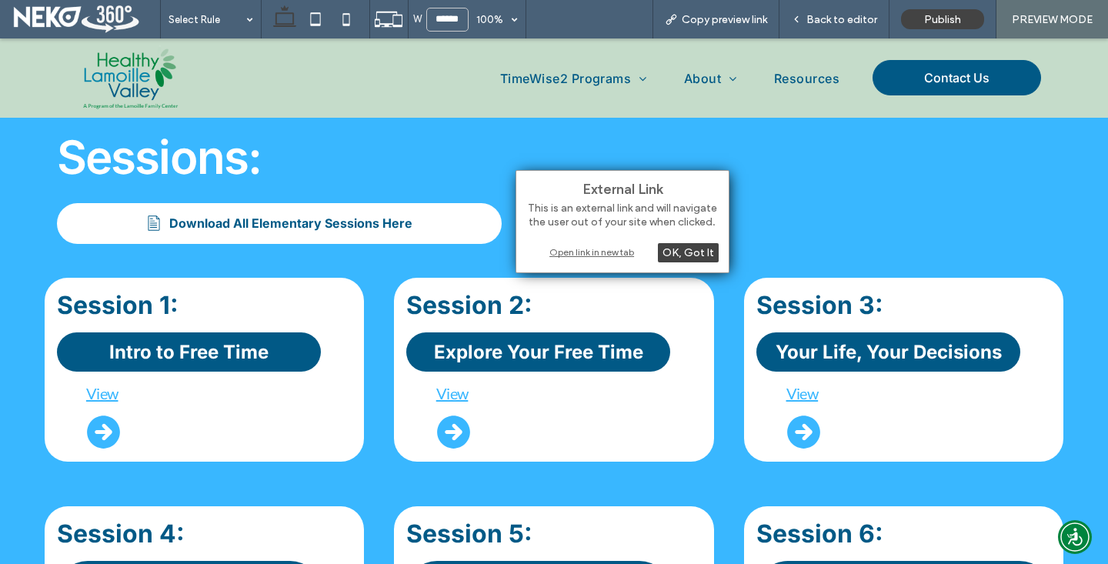
click at [558, 257] on div "Open link in new tab" at bounding box center [622, 252] width 192 height 16
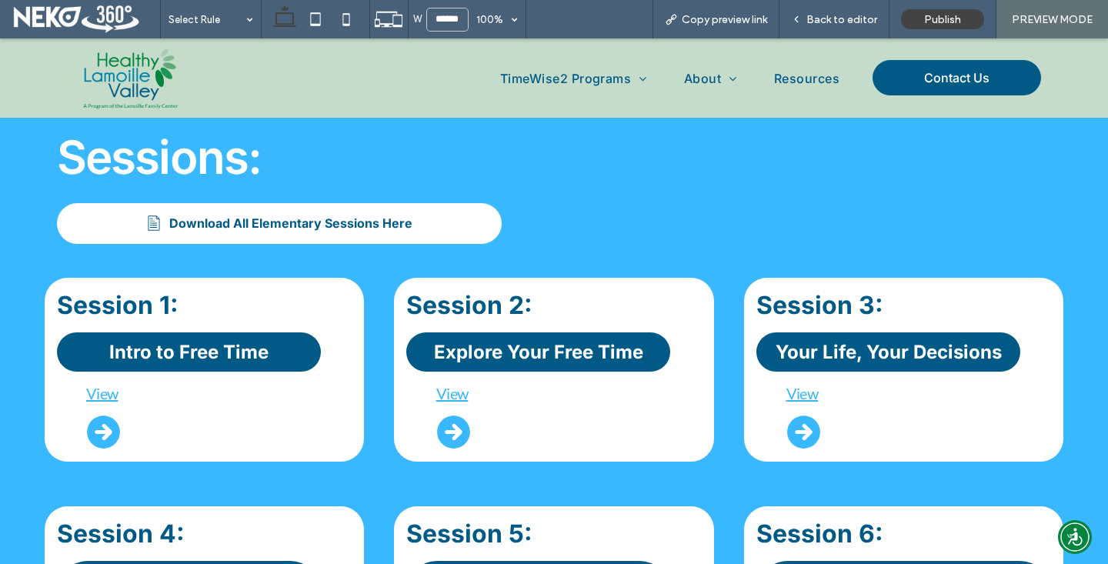
scroll to position [0, 0]
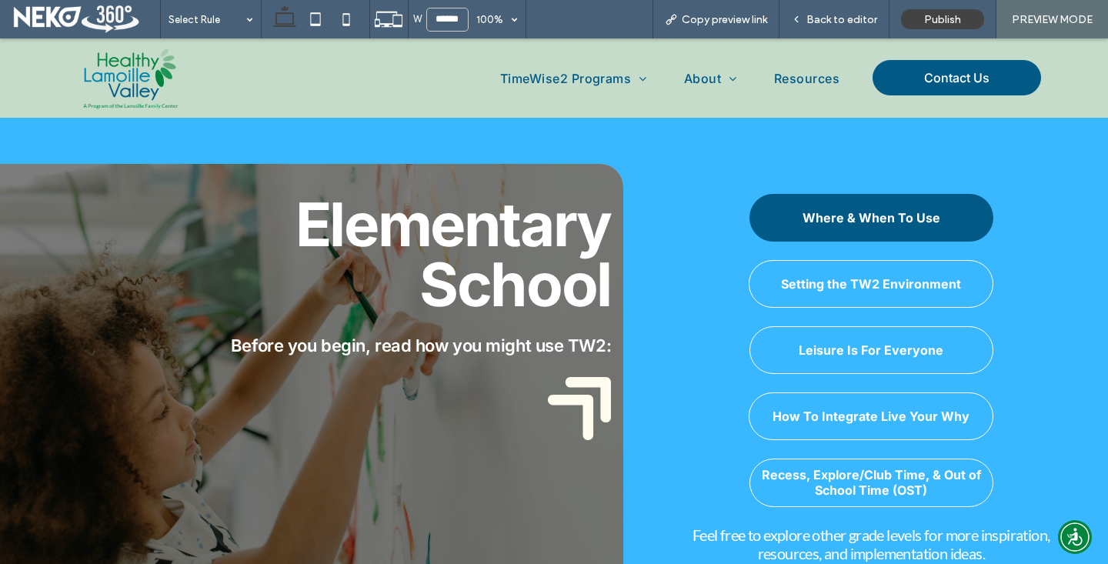
click at [154, 68] on img at bounding box center [130, 78] width 127 height 78
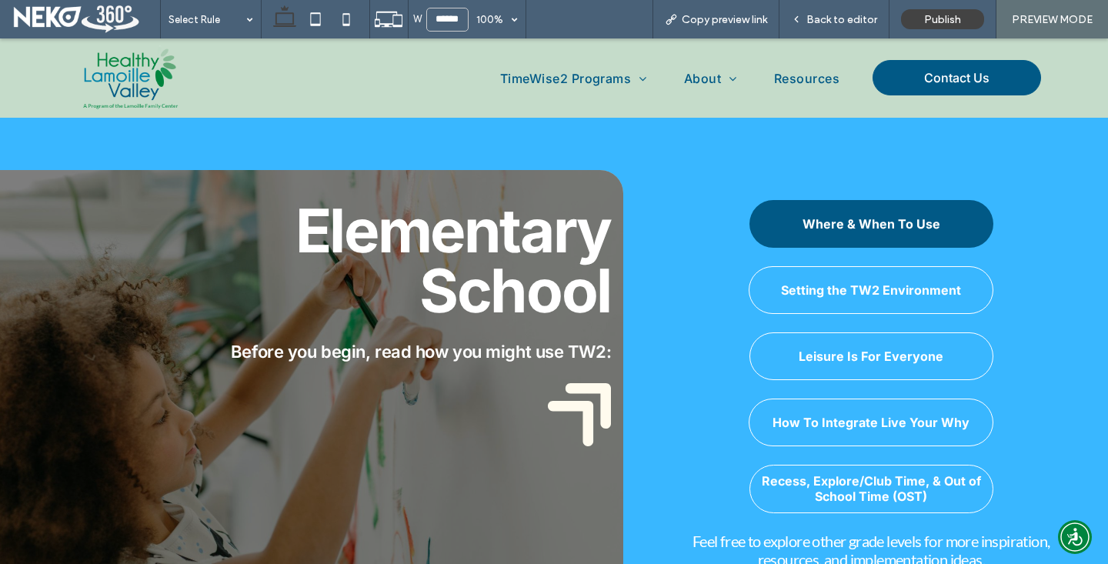
scroll to position [2, 0]
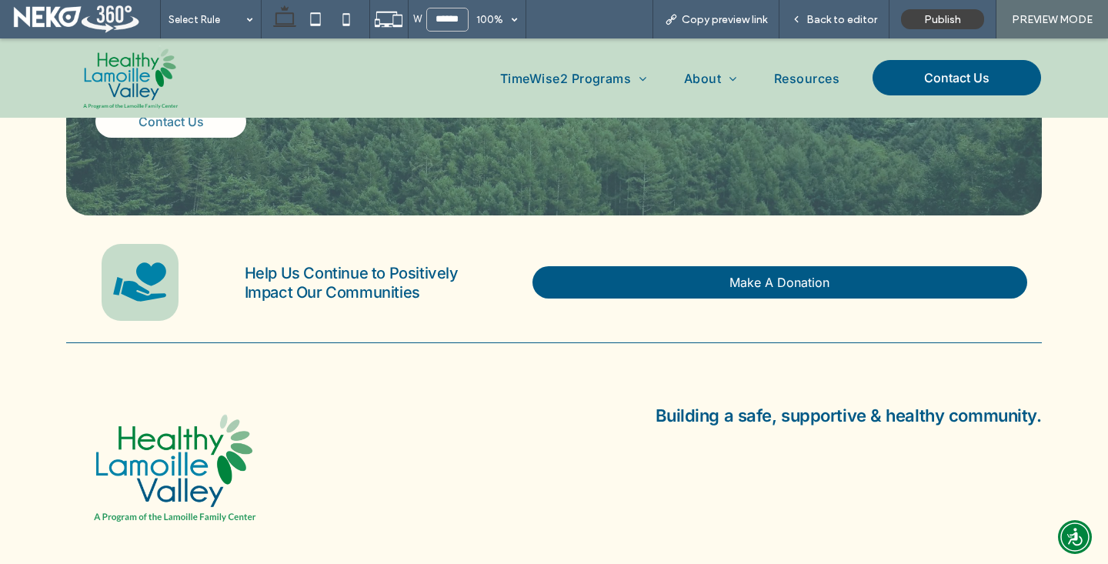
scroll to position [3950, 0]
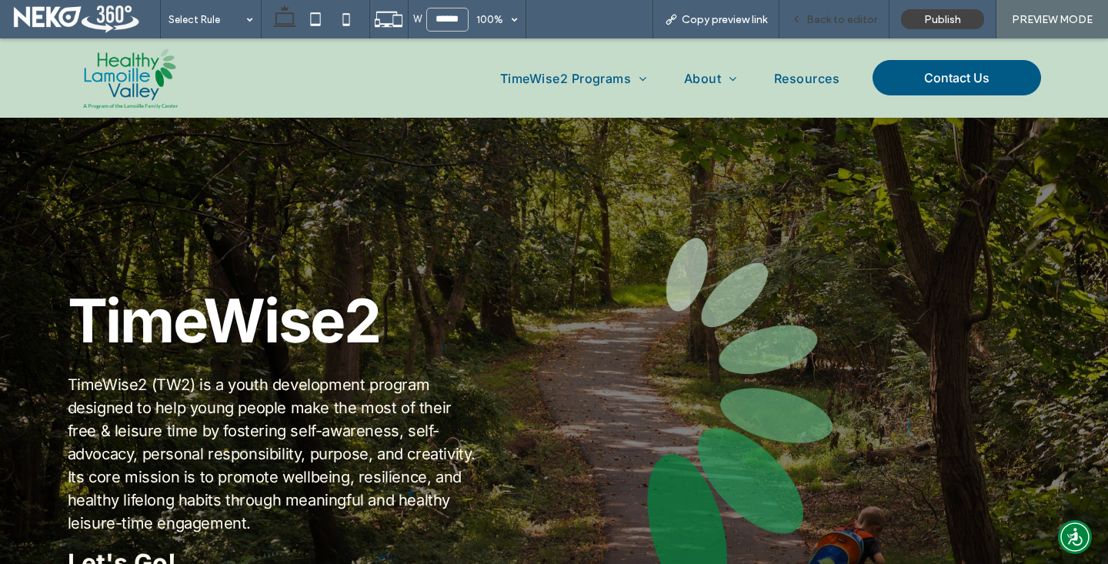
click at [836, 18] on span "Back to editor" at bounding box center [841, 19] width 71 height 13
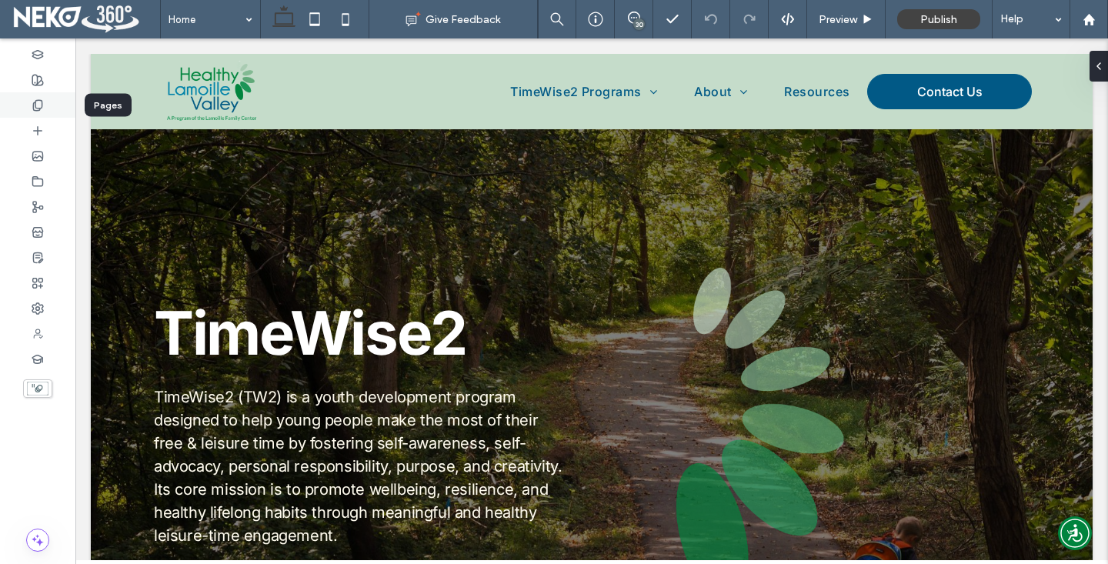
click at [19, 112] on div at bounding box center [37, 104] width 75 height 25
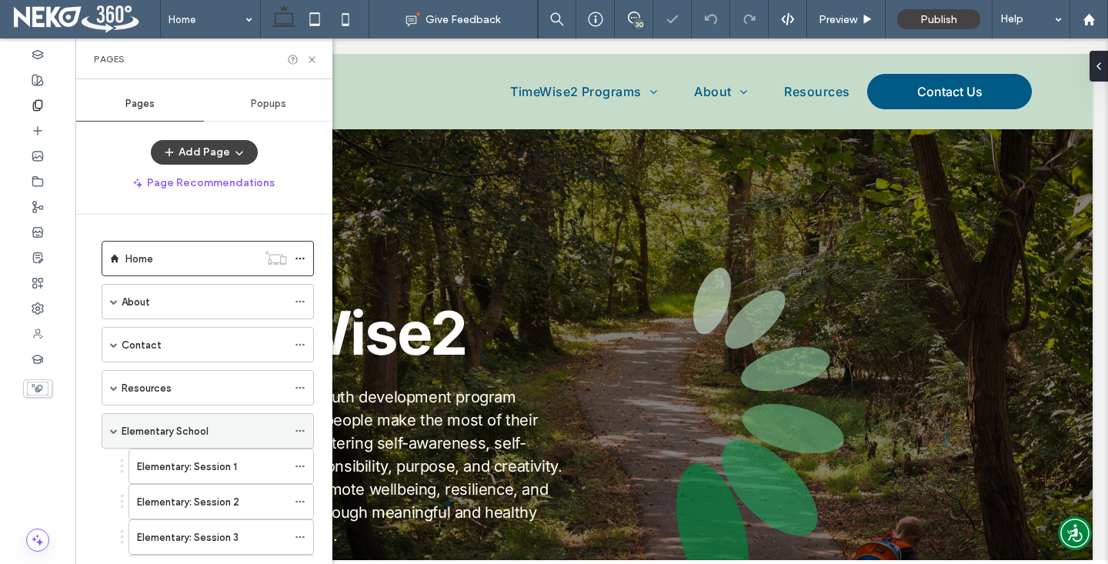
scroll to position [52, 0]
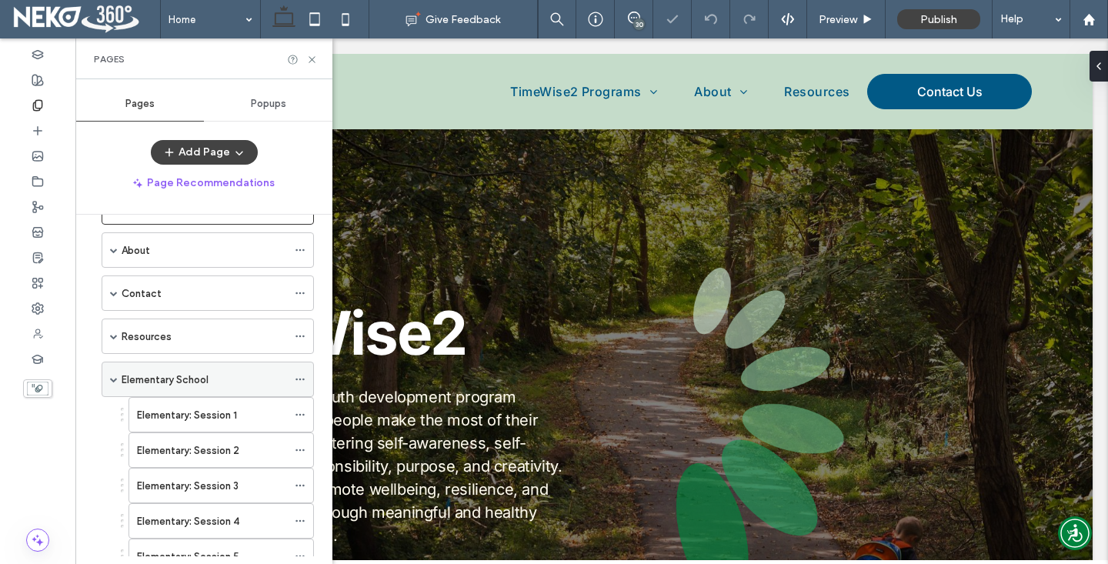
click at [112, 379] on span at bounding box center [114, 379] width 8 height 8
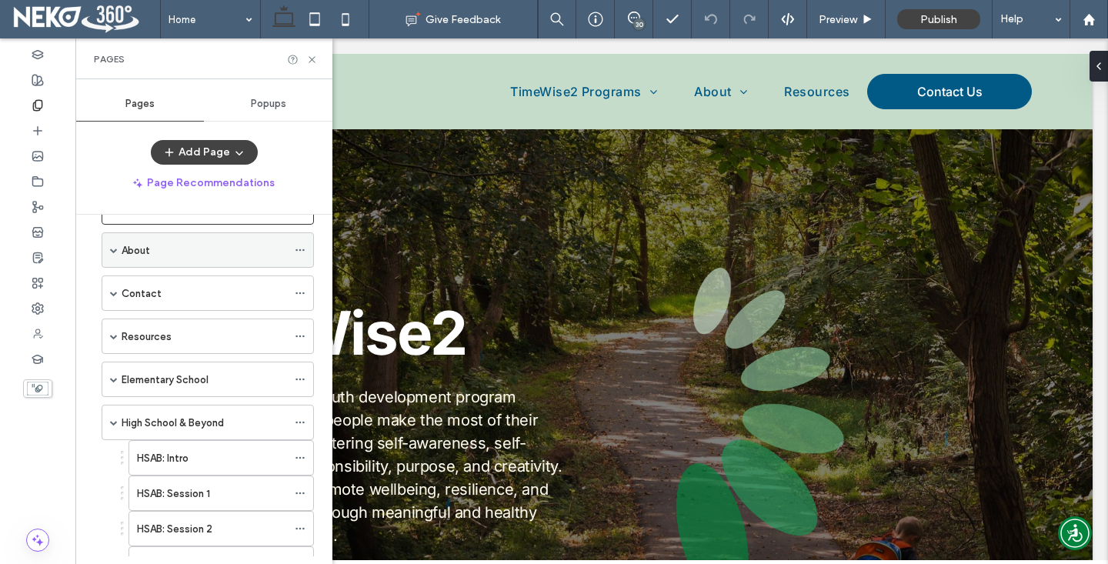
click at [113, 253] on span at bounding box center [114, 250] width 8 height 8
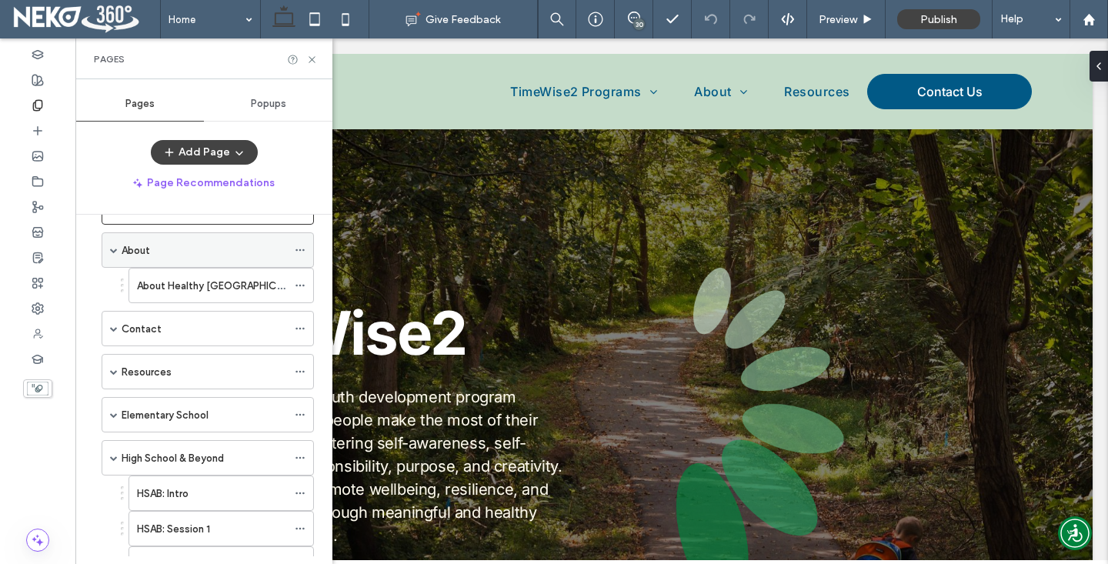
click at [113, 253] on span at bounding box center [114, 250] width 8 height 8
